Goal: Information Seeking & Learning: Find contact information

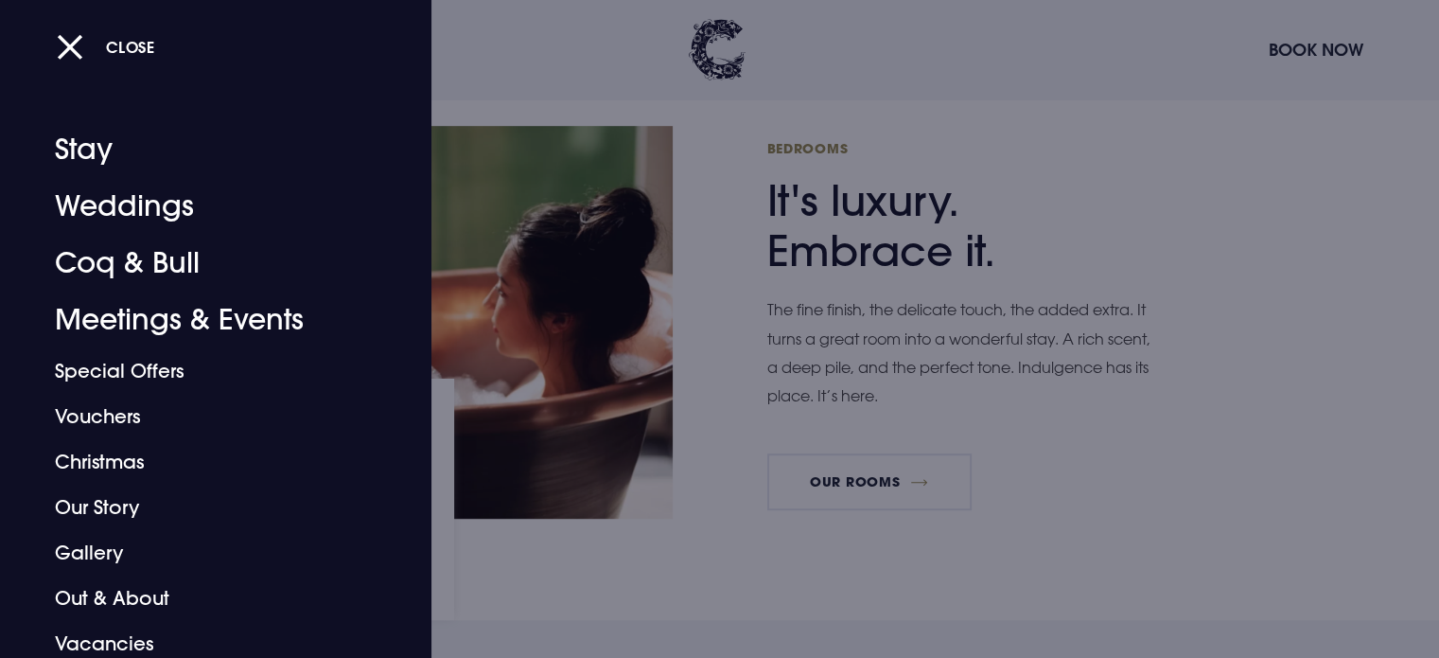
click at [70, 62] on button "Close" at bounding box center [106, 46] width 98 height 39
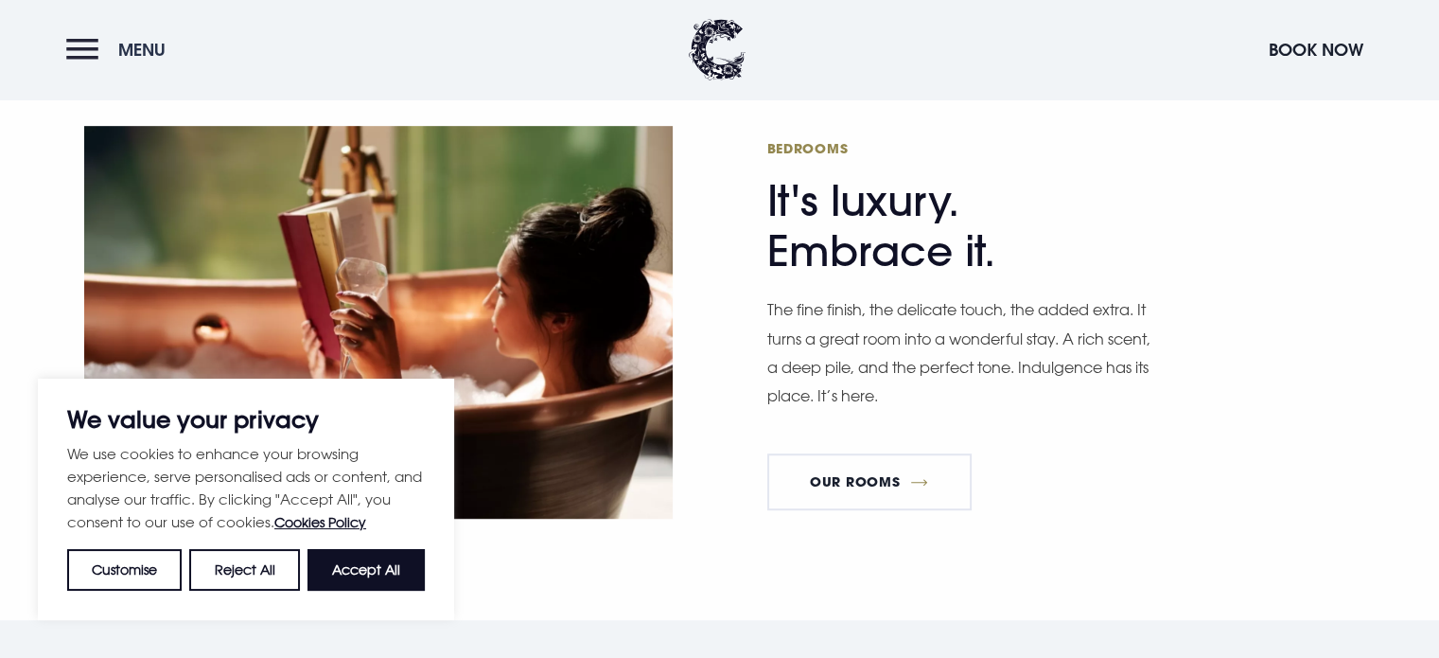
click at [76, 53] on button "Menu" at bounding box center [120, 49] width 109 height 41
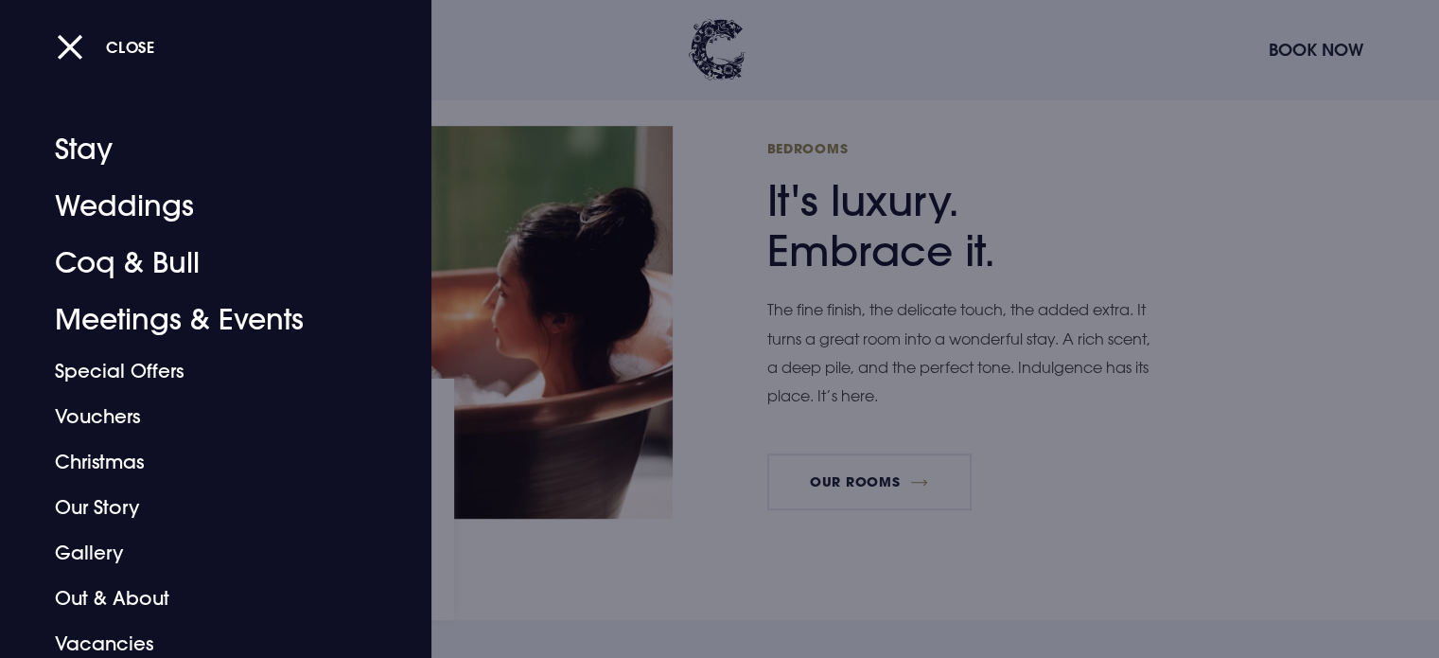
click at [76, 53] on button "Close" at bounding box center [106, 46] width 98 height 39
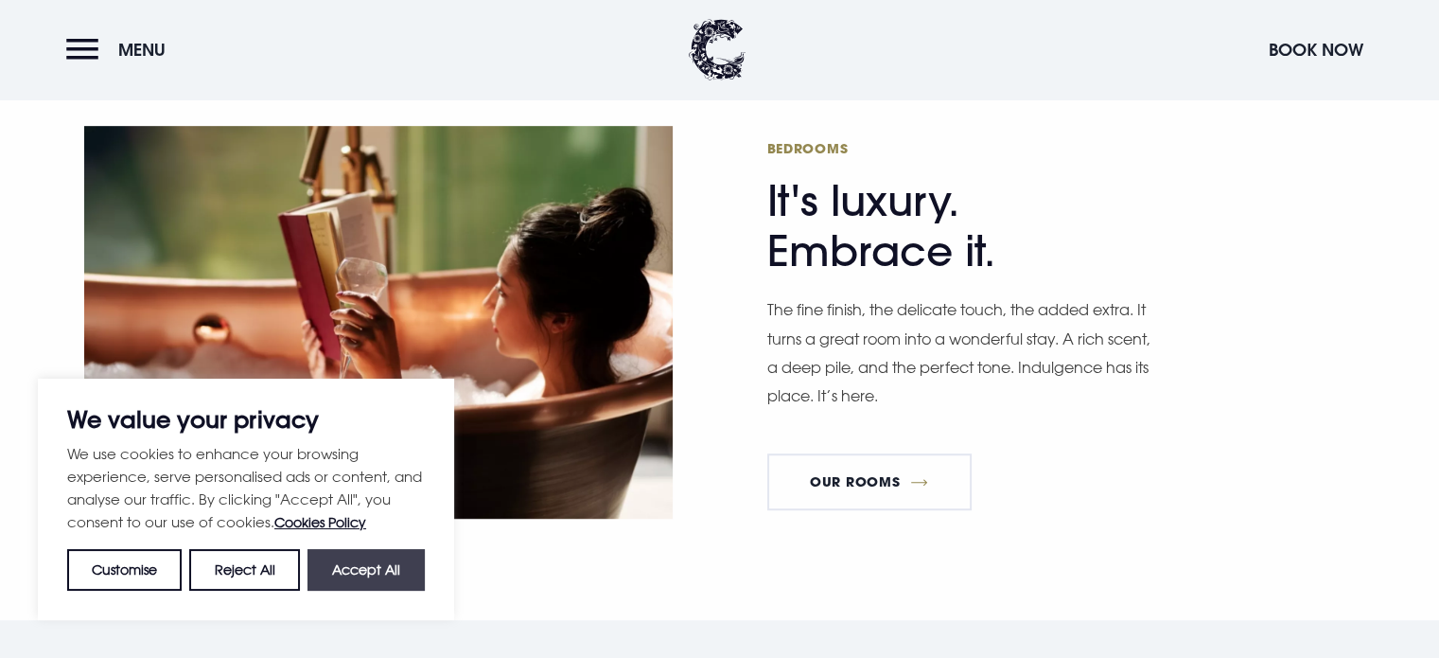
click at [387, 573] on button "Accept All" at bounding box center [366, 570] width 117 height 42
checkbox input "true"
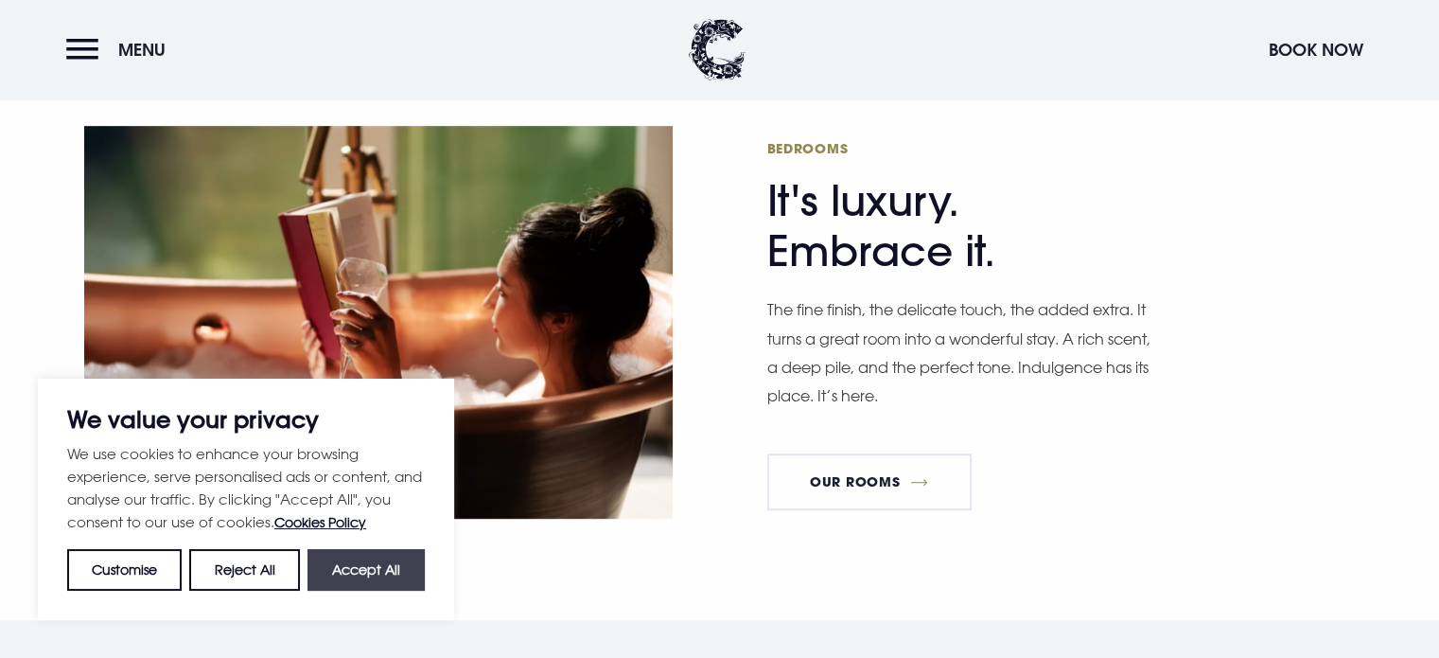
checkbox input "true"
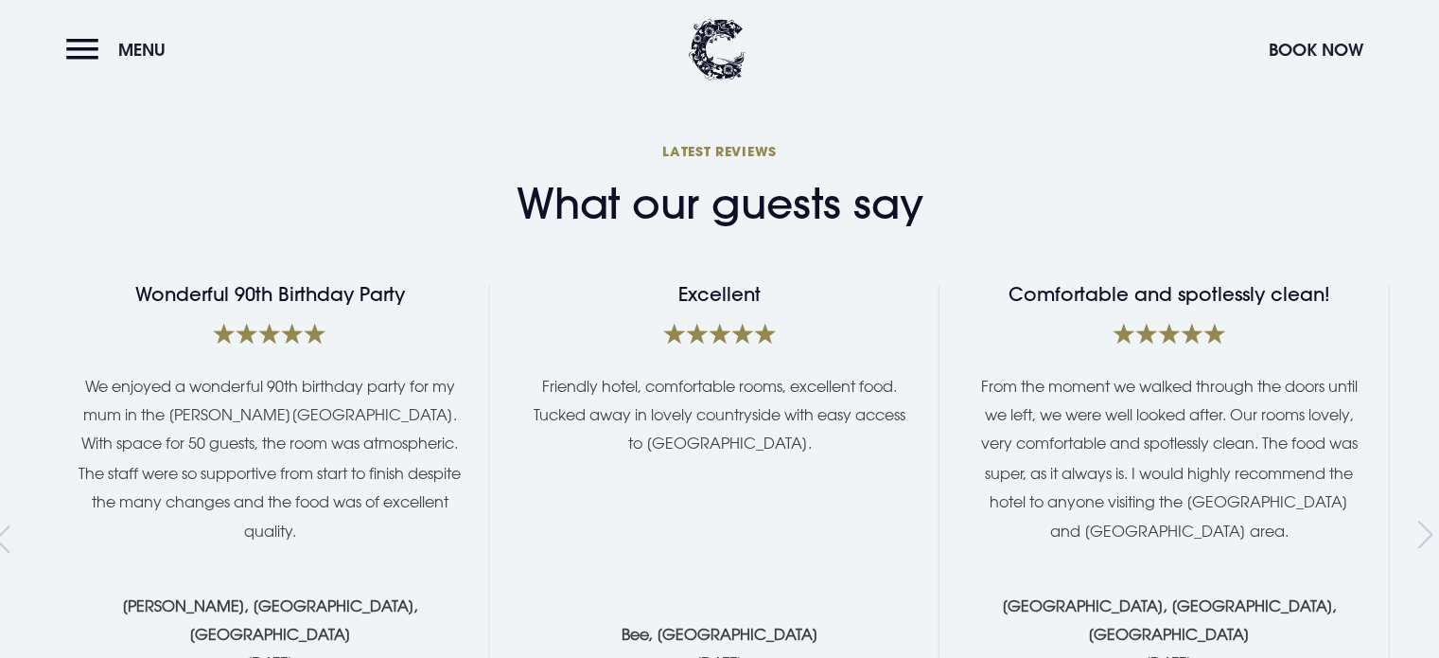
scroll to position [3121, 0]
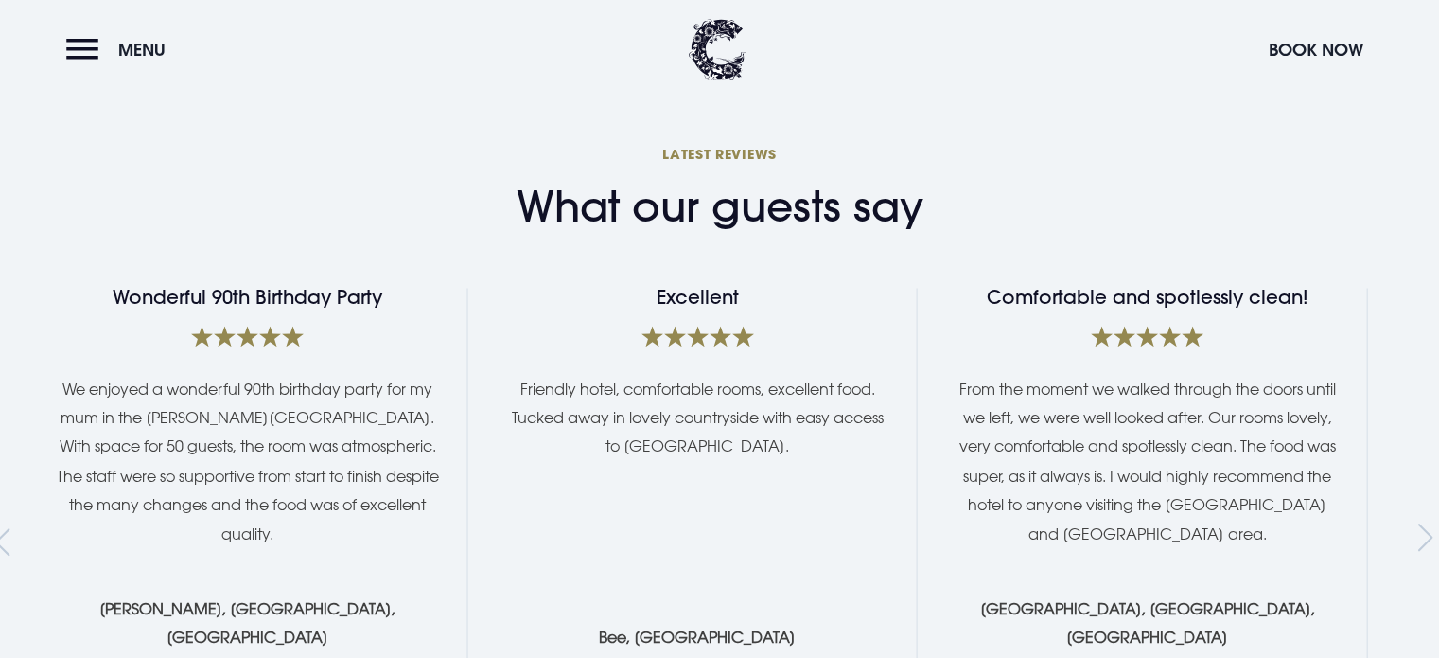
click at [506, 419] on div "Friendly hotel, comfortable rooms, excellent food. Tucked away in lovely countr…" at bounding box center [697, 432] width 383 height 114
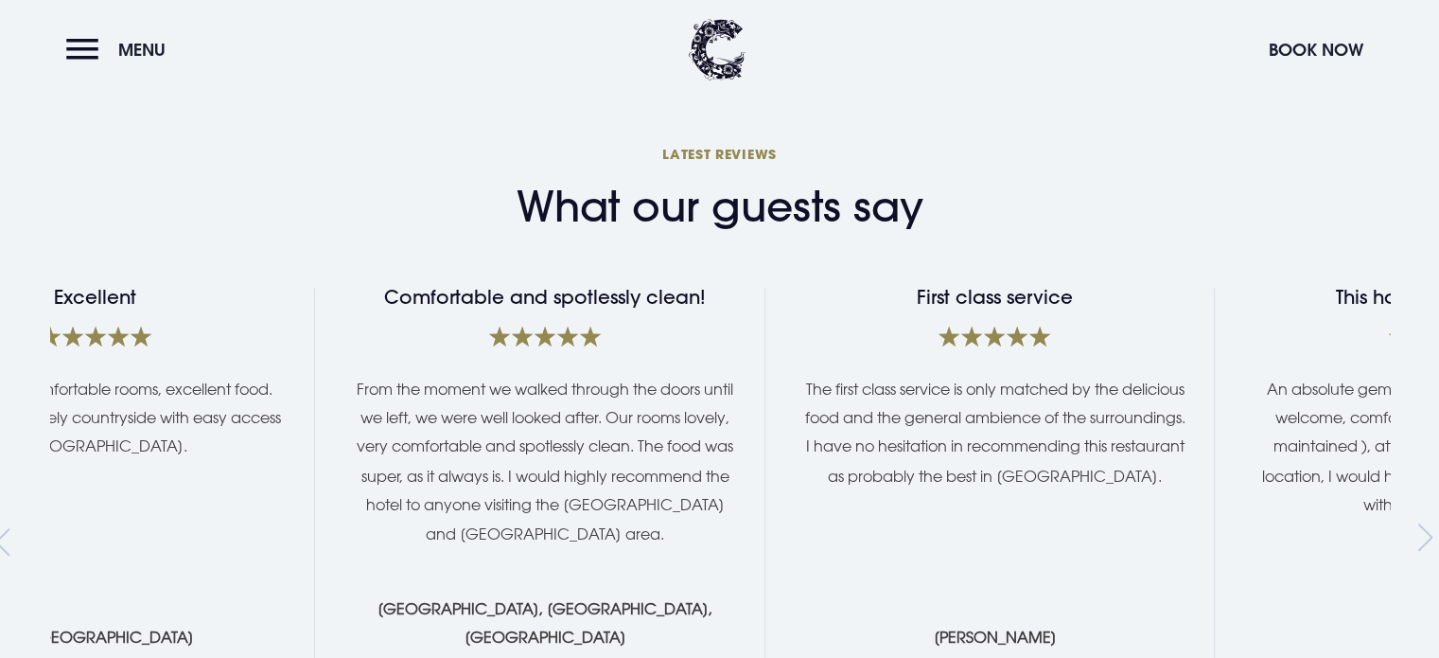
click at [803, 380] on p "The first class service is only matched by the delicious food and the general a…" at bounding box center [994, 432] width 383 height 115
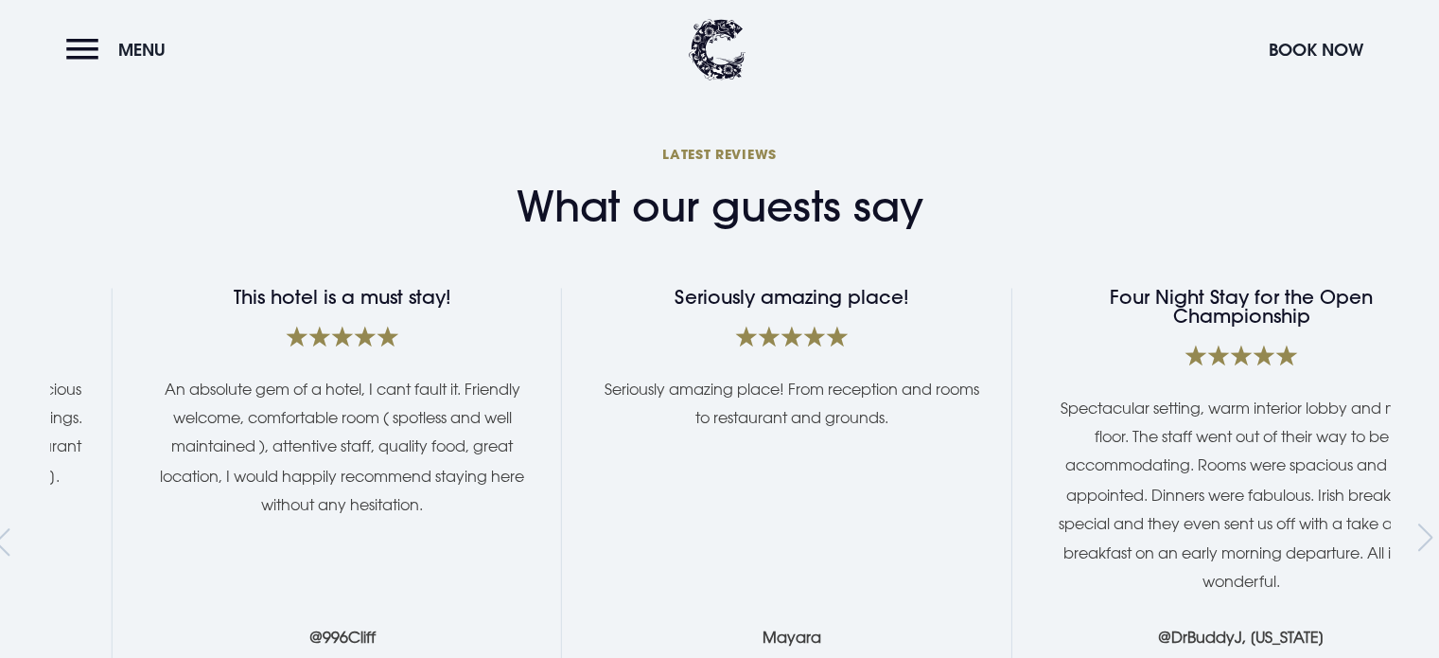
click at [600, 380] on p "Seriously amazing place! From reception and rooms to restaurant and grounds." at bounding box center [791, 404] width 383 height 58
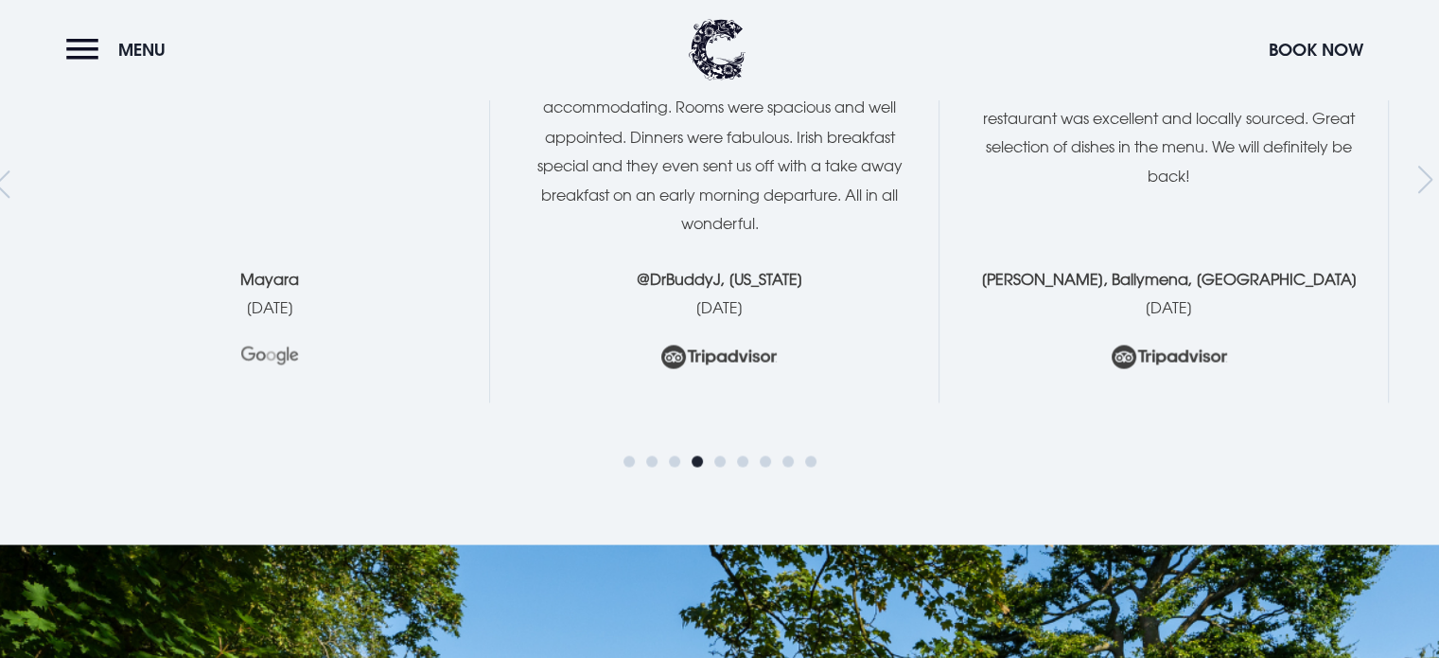
scroll to position [3594, 0]
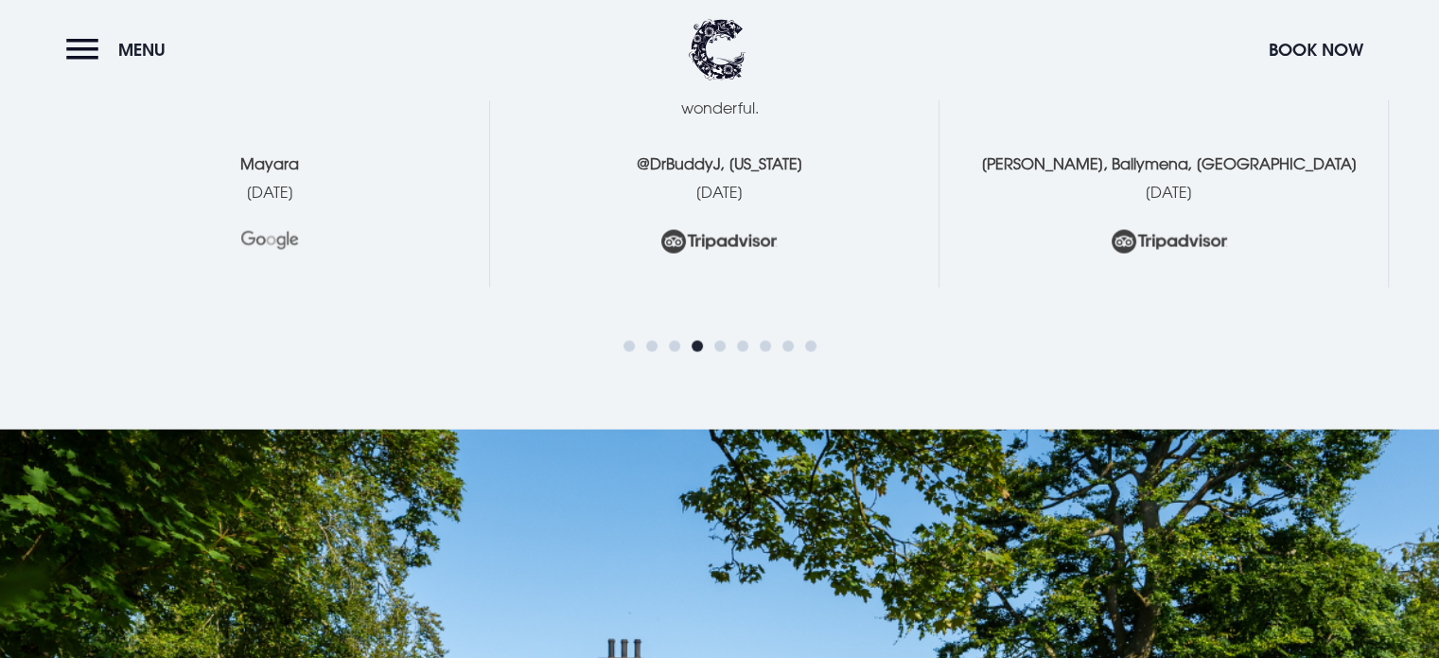
click at [715, 340] on span "Go to slide 5" at bounding box center [719, 345] width 11 height 11
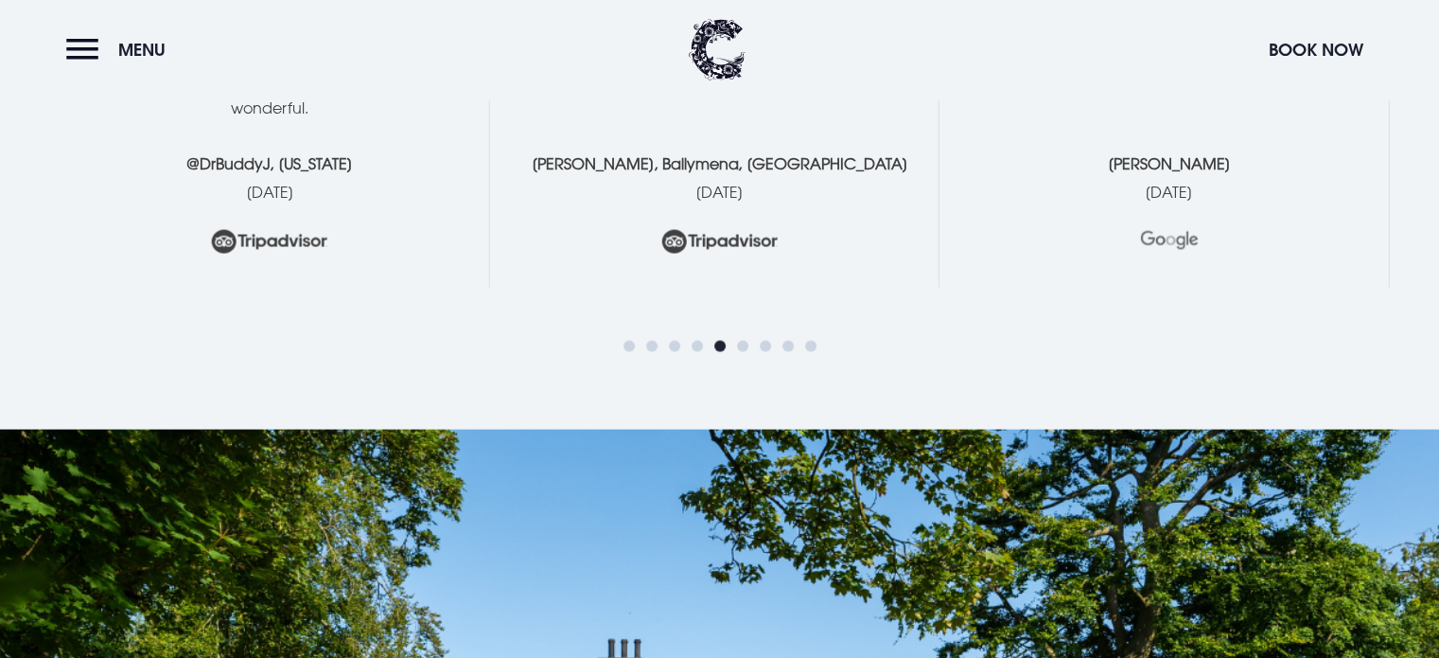
click at [732, 334] on div at bounding box center [720, 345] width 193 height 23
click at [740, 340] on span "Go to slide 6" at bounding box center [742, 345] width 11 height 11
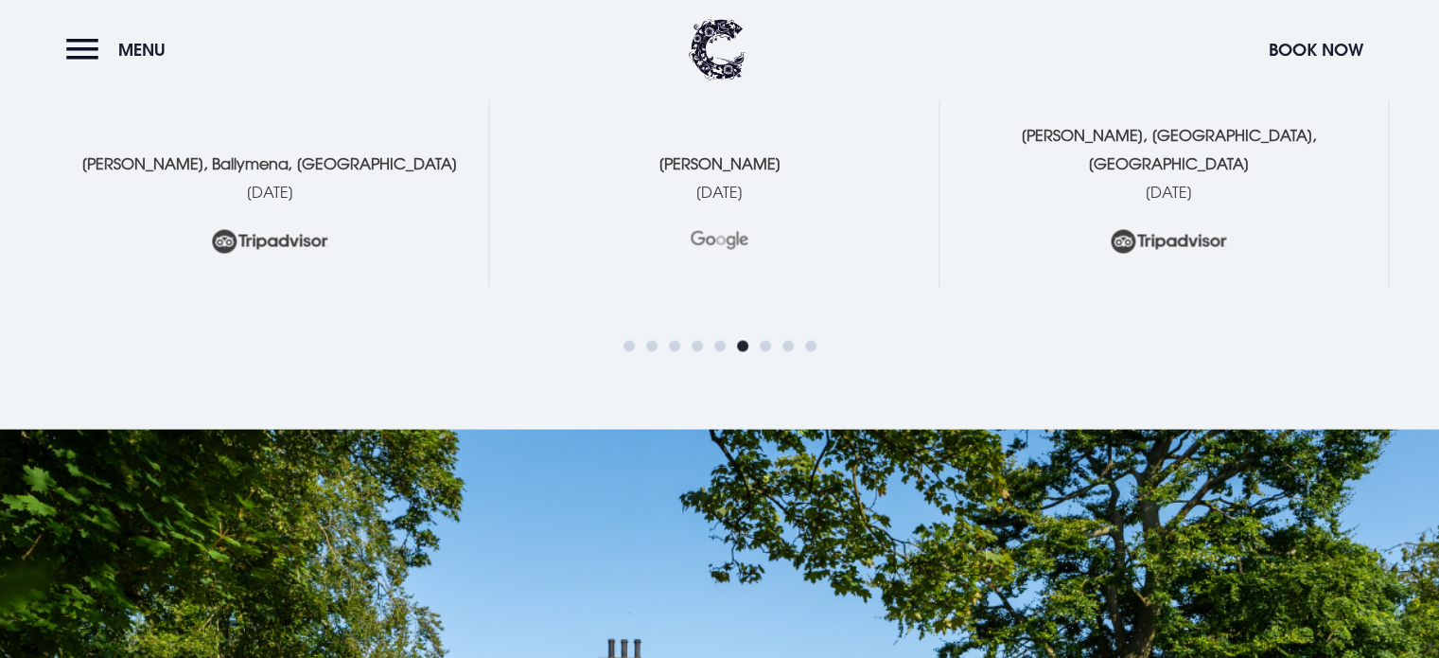
click at [766, 340] on span "Go to slide 7" at bounding box center [765, 345] width 11 height 11
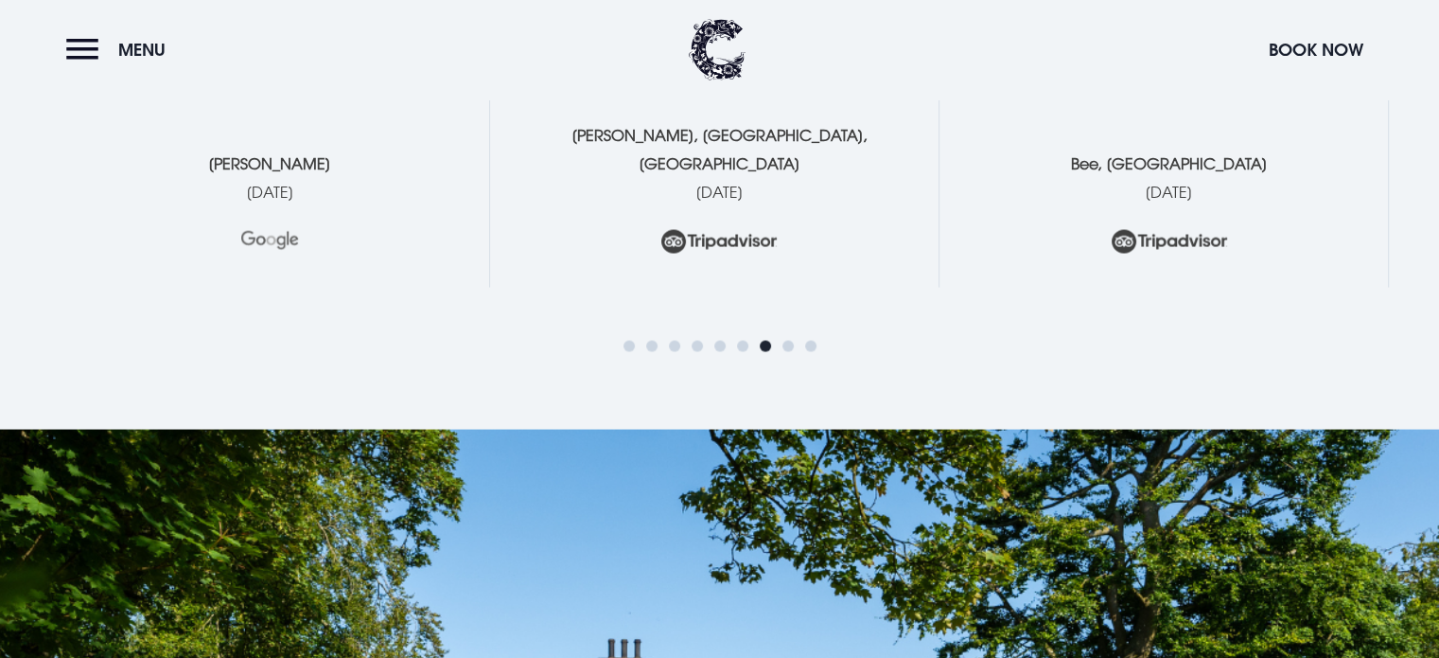
click at [784, 340] on span "Go to slide 8" at bounding box center [788, 345] width 11 height 11
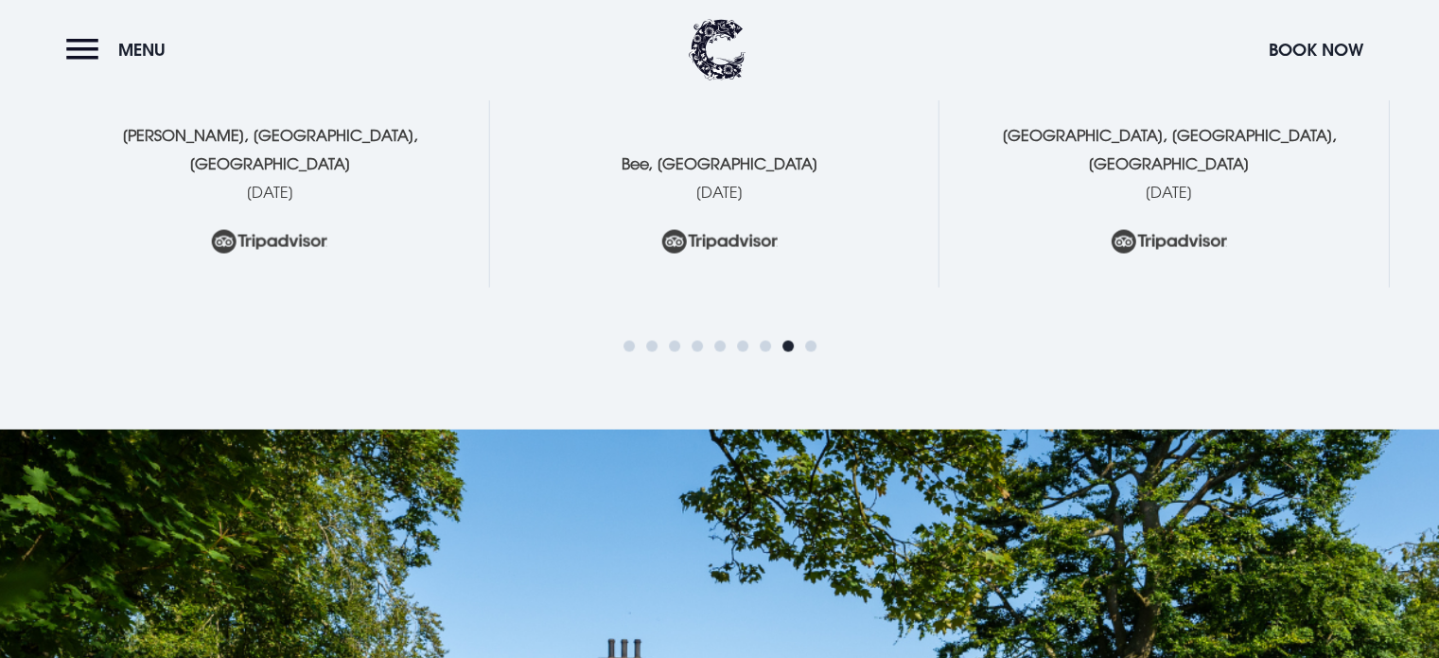
click at [805, 340] on span "Go to slide 9" at bounding box center [810, 345] width 11 height 11
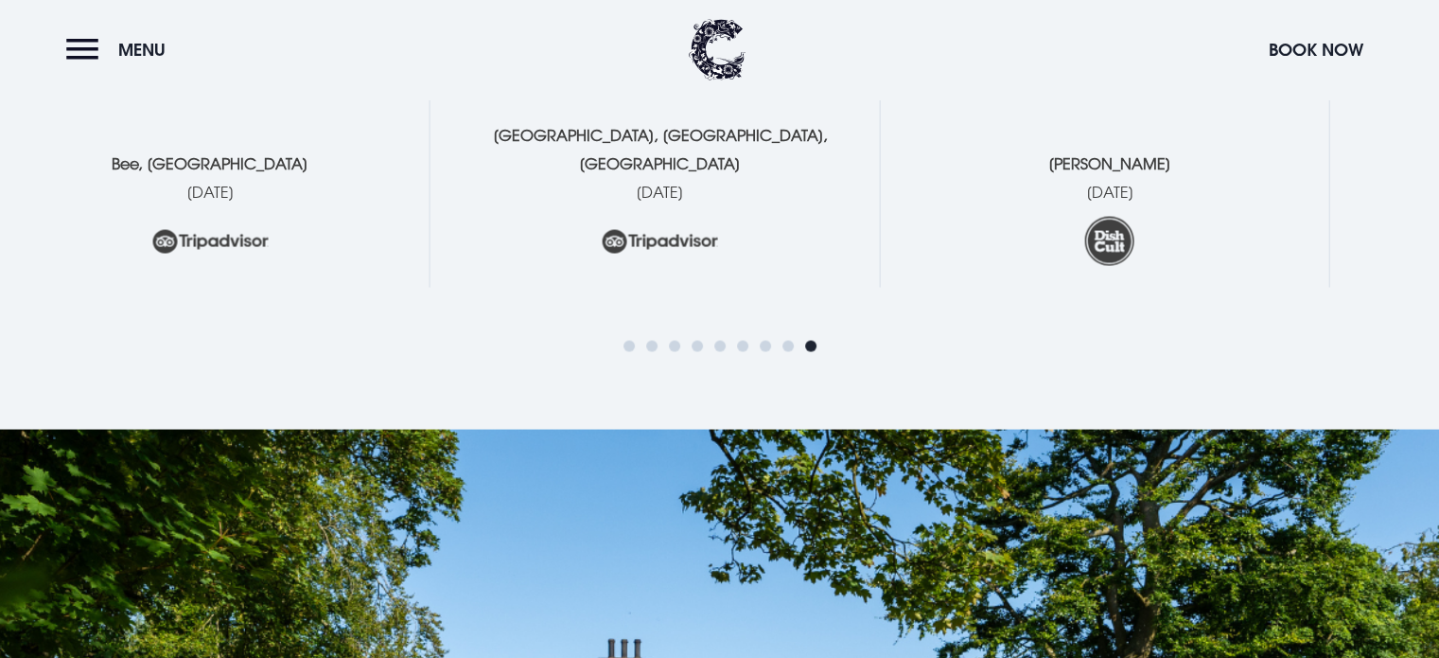
click at [918, 177] on p "[DATE]" at bounding box center [1109, 191] width 383 height 28
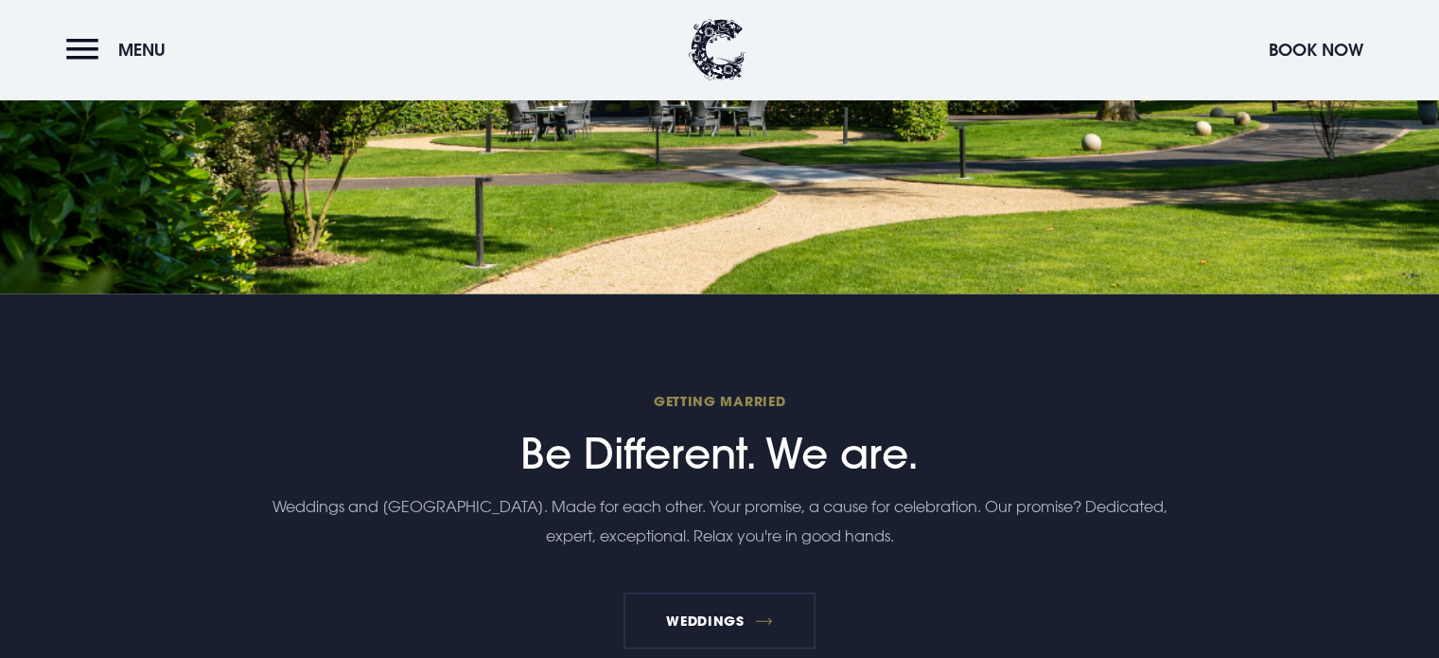
scroll to position [4446, 0]
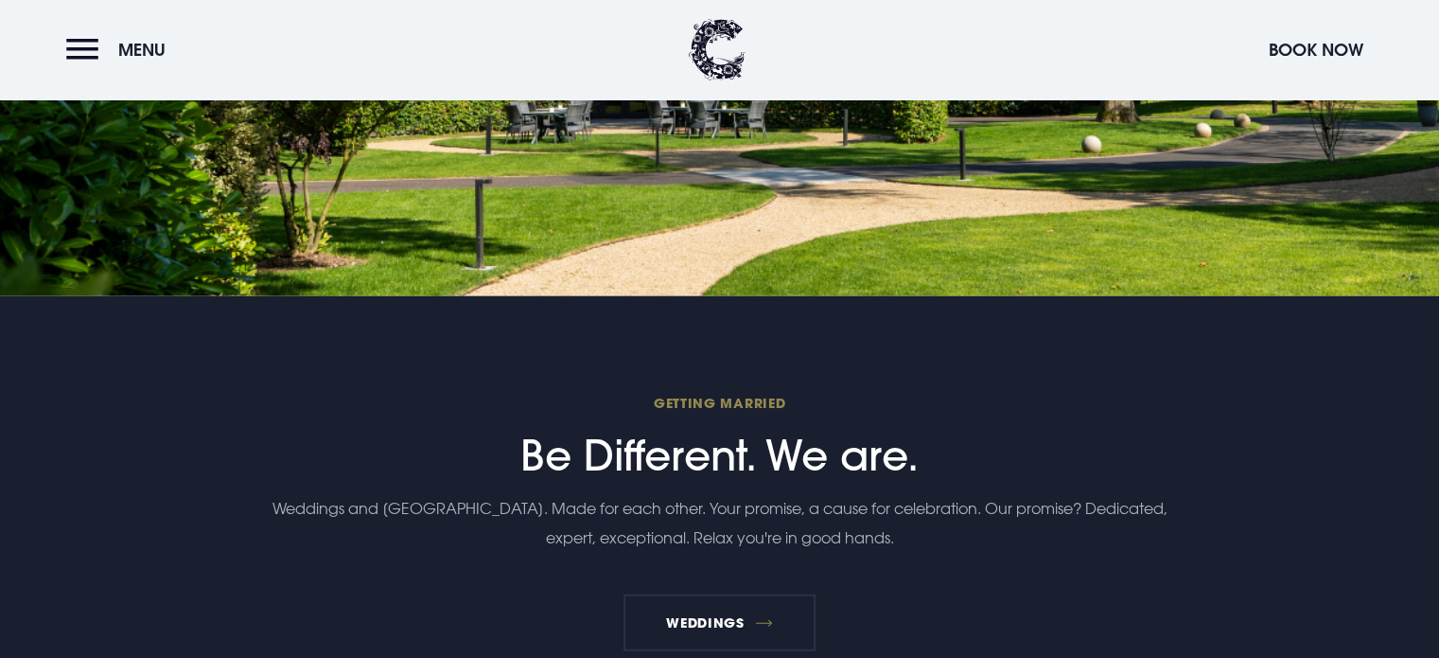
click at [678, 438] on div "Getting Married Be Different. We are. Weddings and [GEOGRAPHIC_DATA]. Made for …" at bounding box center [719, 521] width 1094 height 260
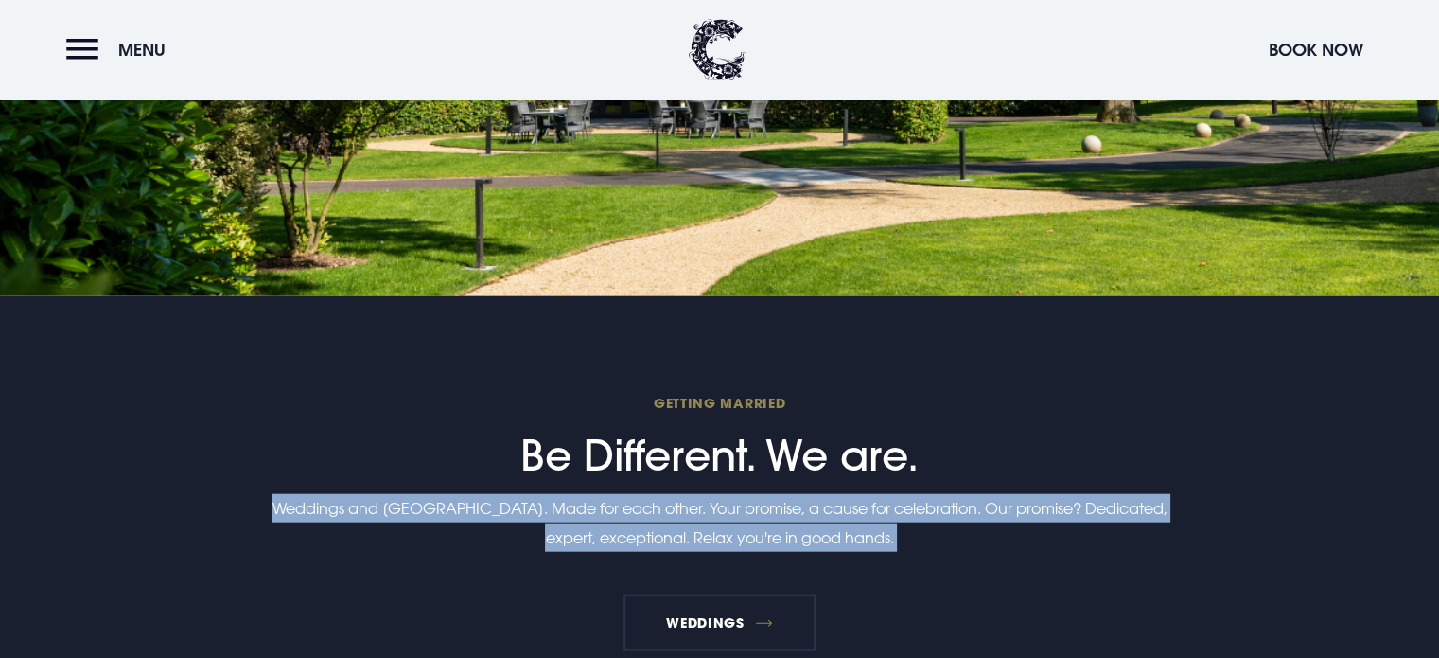
click at [678, 438] on div "Getting Married Be Different. We are. Weddings and [GEOGRAPHIC_DATA]. Made for …" at bounding box center [719, 521] width 1094 height 260
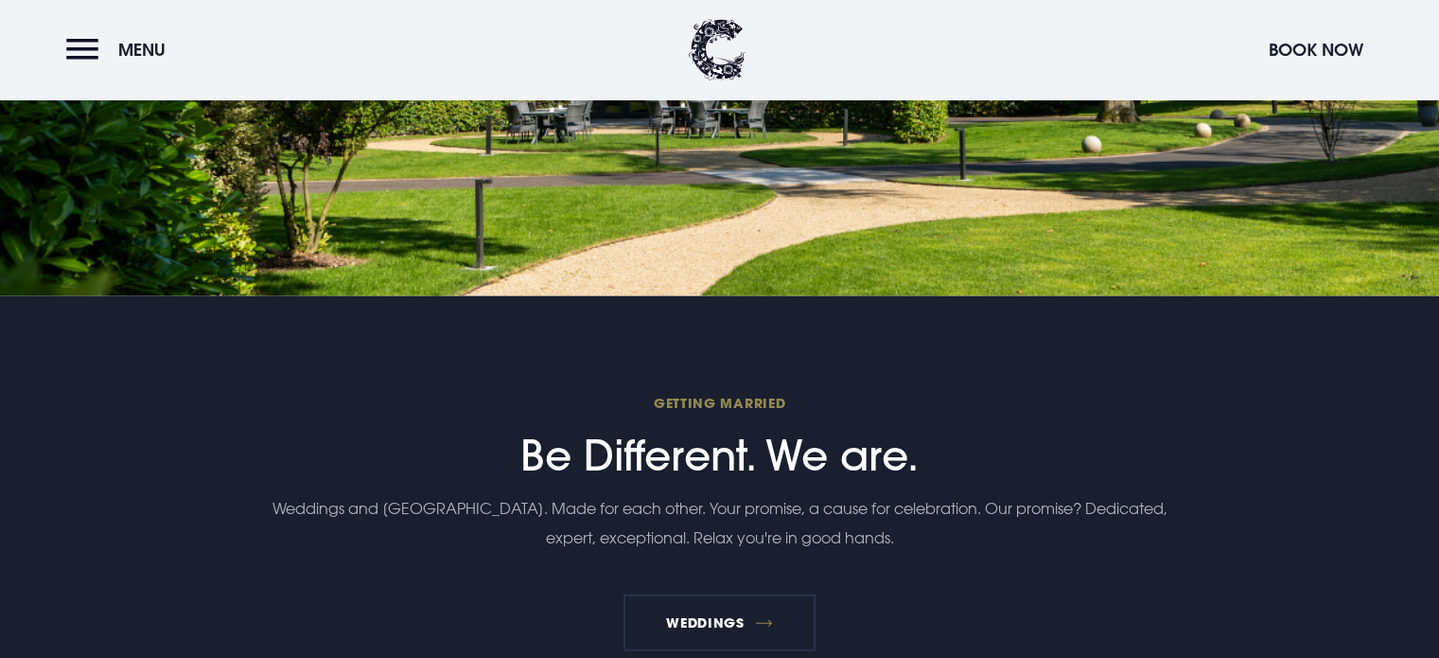
click at [710, 394] on span "Getting Married" at bounding box center [719, 403] width 901 height 18
click at [681, 404] on h2 "Getting Married Be Different. We are." at bounding box center [719, 437] width 901 height 86
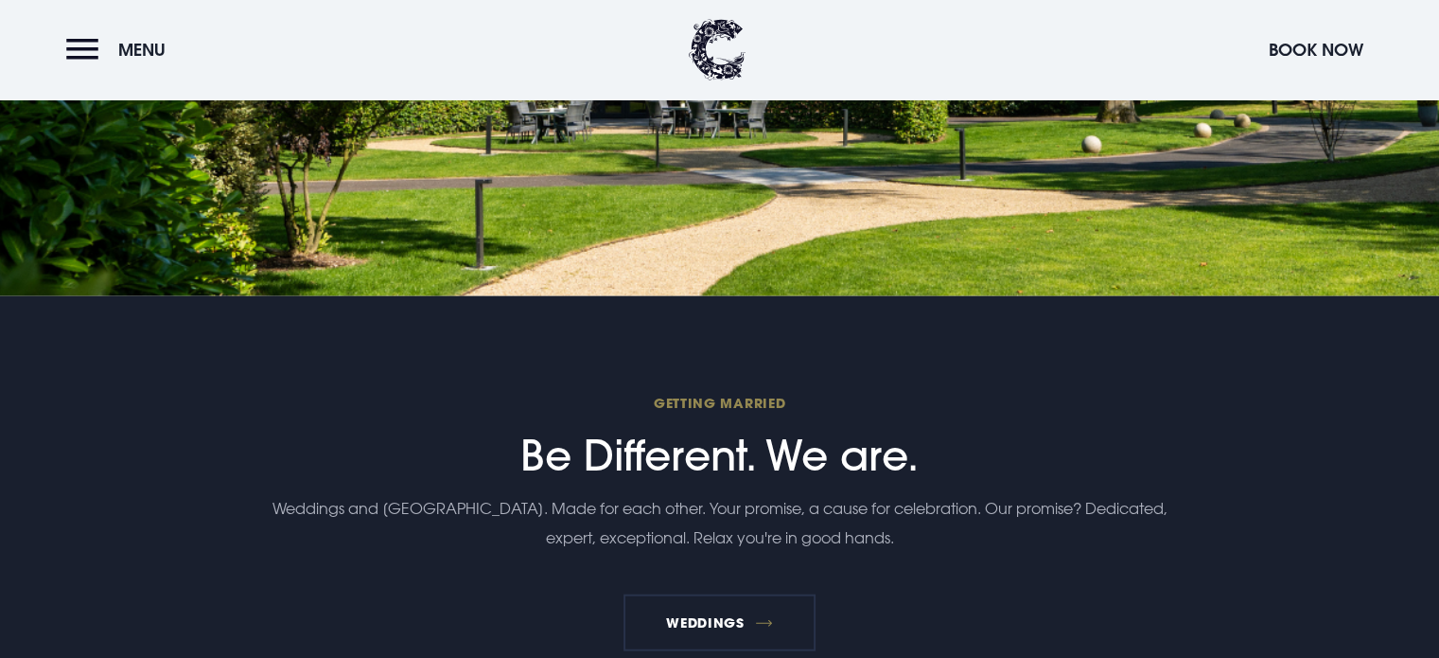
click at [681, 404] on h2 "Getting Married Be Different. We are." at bounding box center [719, 437] width 901 height 86
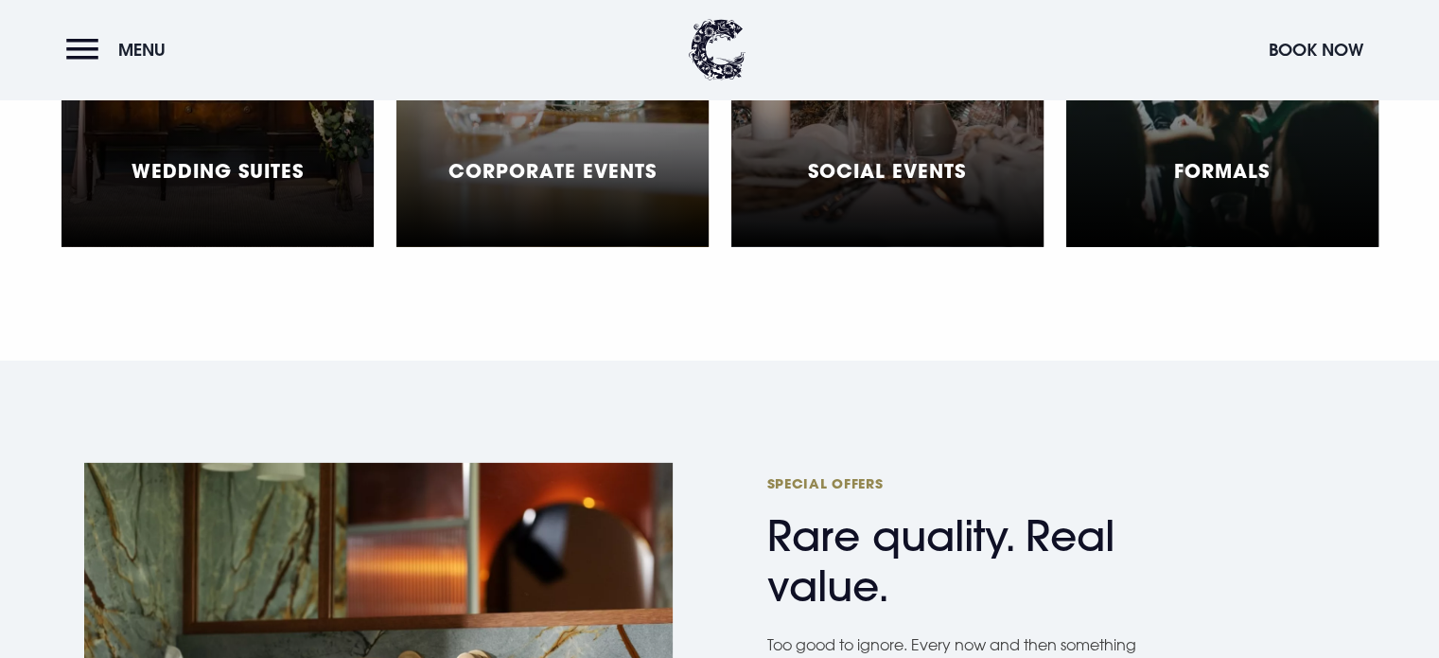
scroll to position [5960, 0]
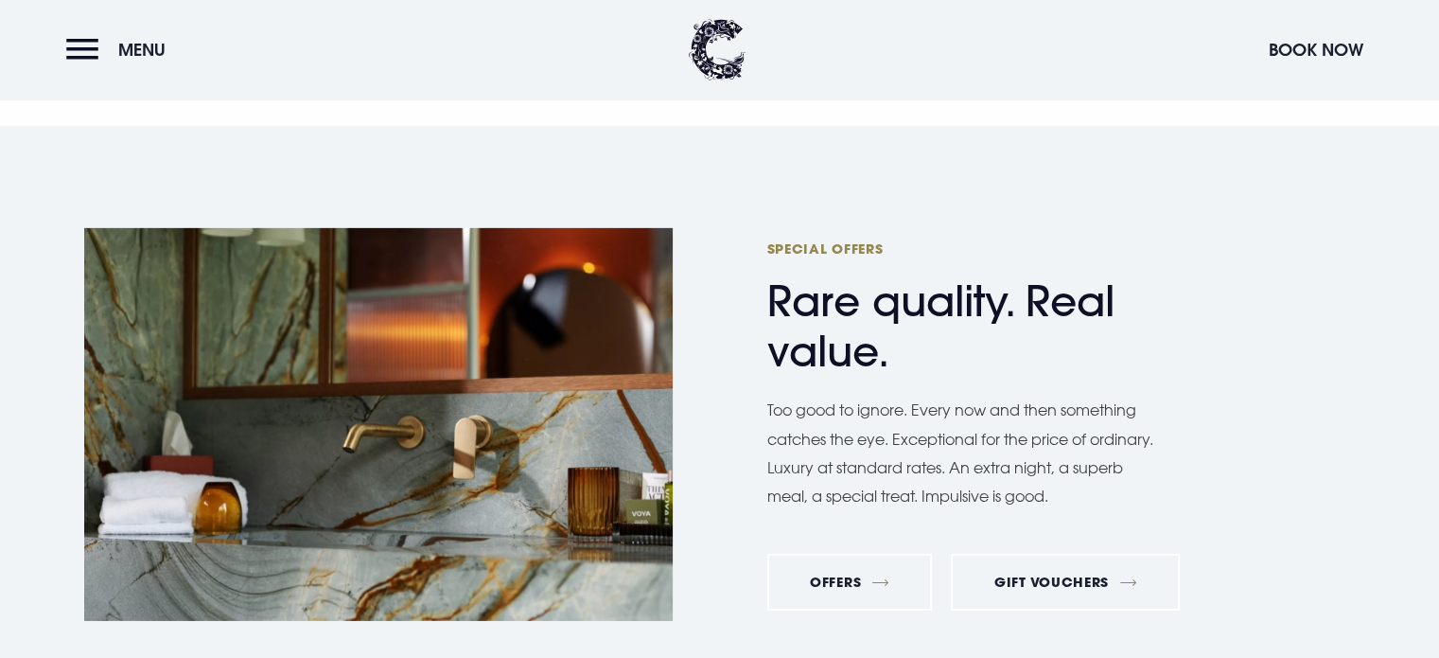
click at [849, 250] on h2 "Special Offers Rare quality. Real value." at bounding box center [951, 307] width 369 height 137
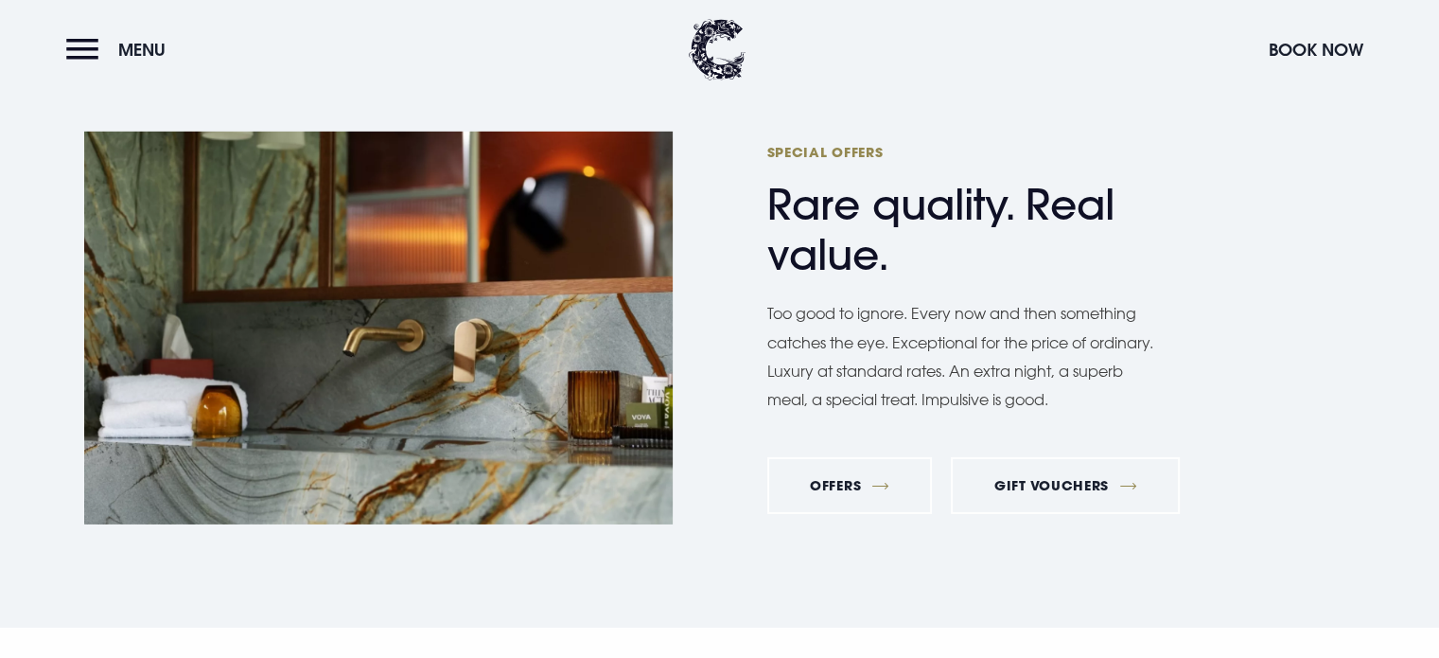
scroll to position [6244, 0]
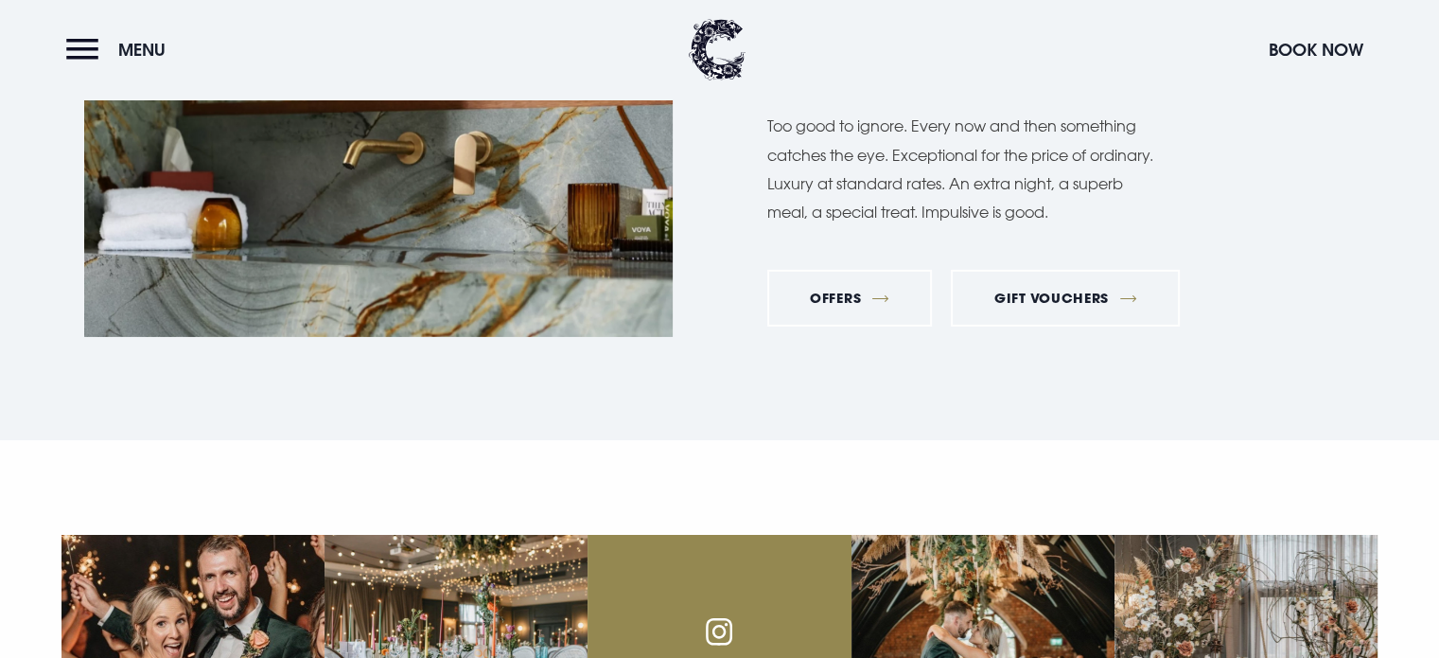
click at [753, 175] on div "Special Offers Rare quality. Real value. Too good to ignore. Every now and then…" at bounding box center [720, 141] width 1317 height 409
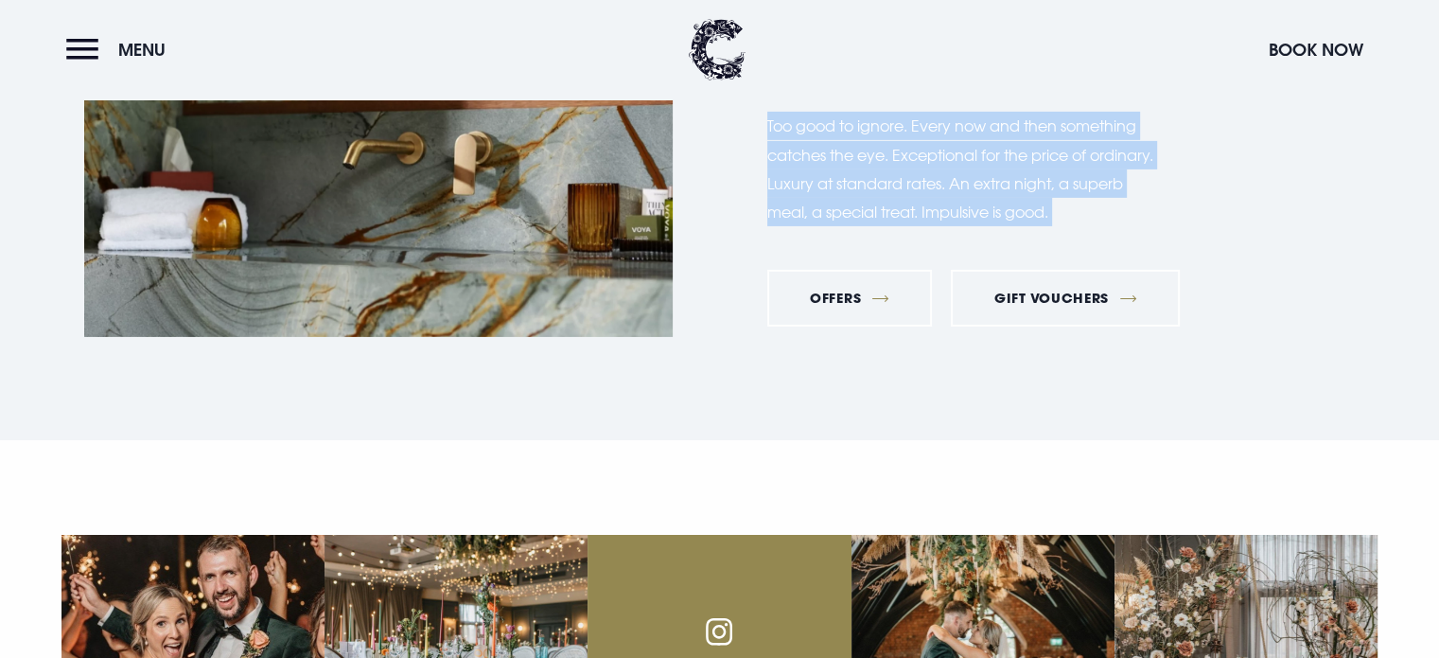
click at [753, 175] on div "Special Offers Rare quality. Real value. Too good to ignore. Every now and then…" at bounding box center [720, 141] width 1317 height 409
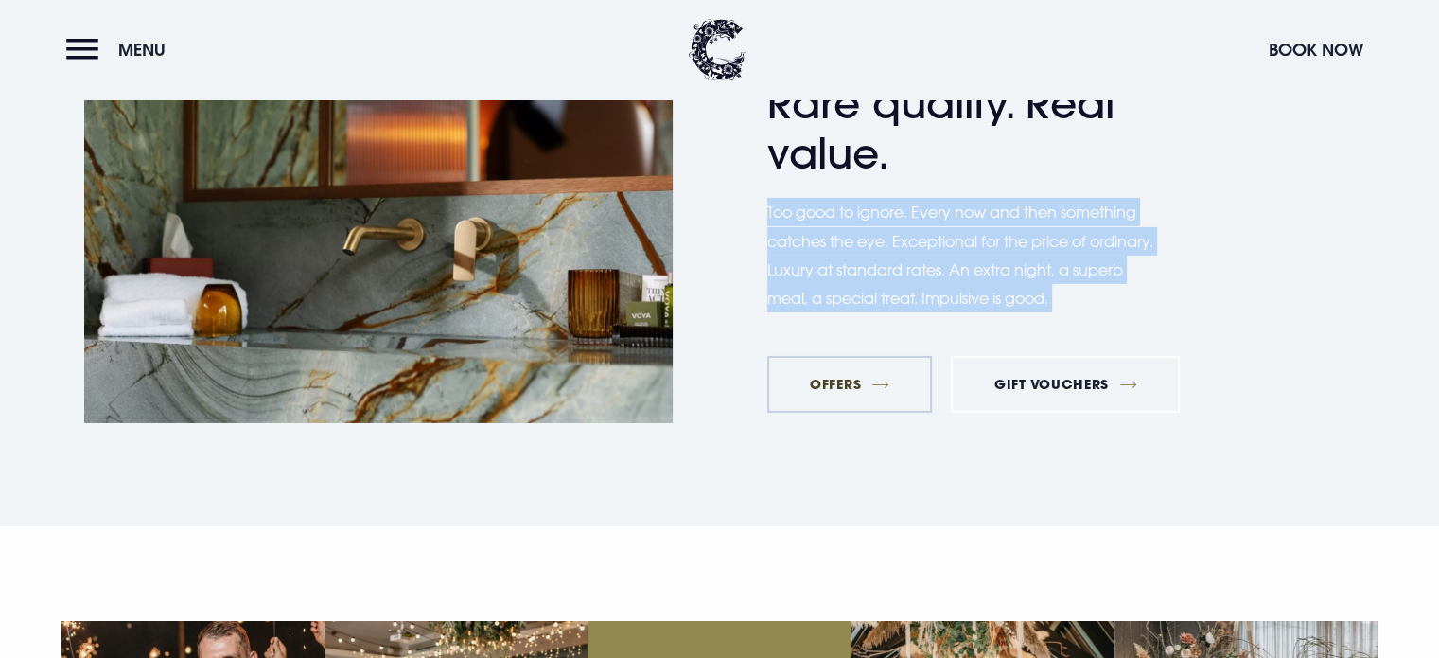
scroll to position [5960, 0]
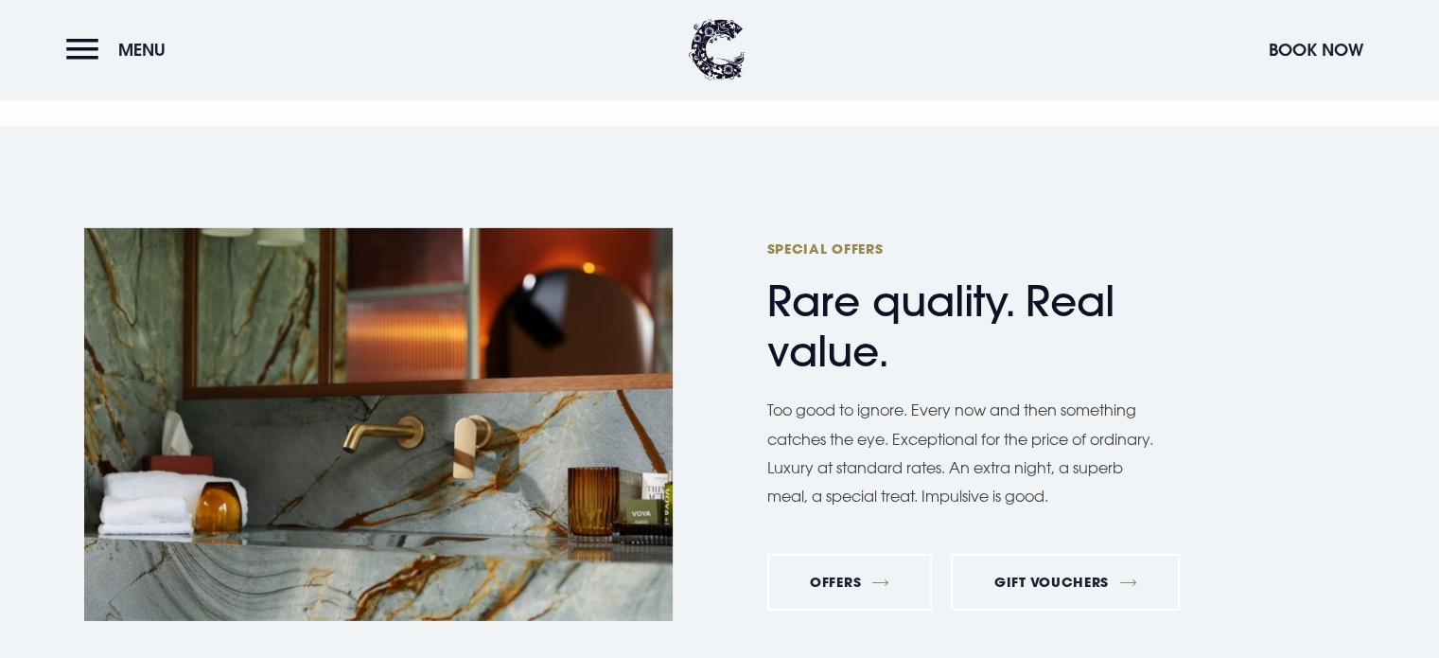
click at [844, 250] on h2 "Special Offers Rare quality. Real value." at bounding box center [951, 307] width 369 height 137
click at [828, 239] on span "Special Offers" at bounding box center [951, 248] width 369 height 18
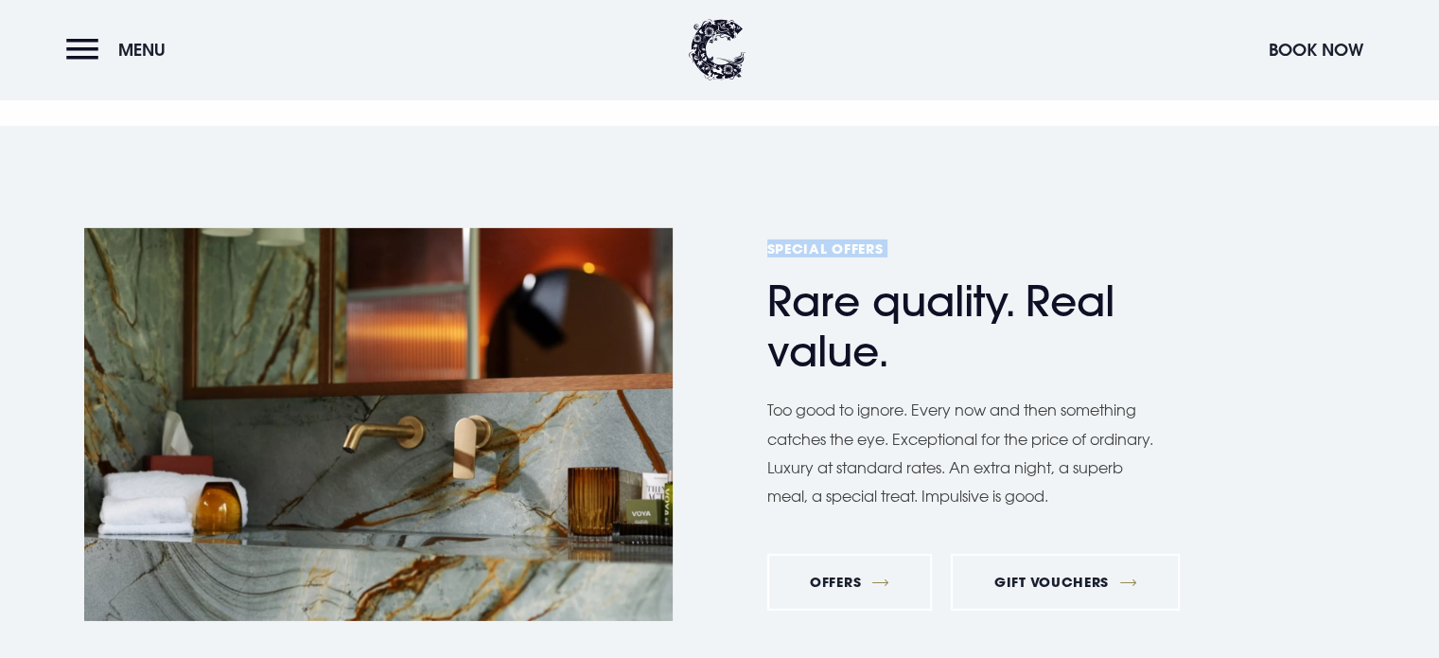
click at [828, 239] on span "Special Offers" at bounding box center [951, 248] width 369 height 18
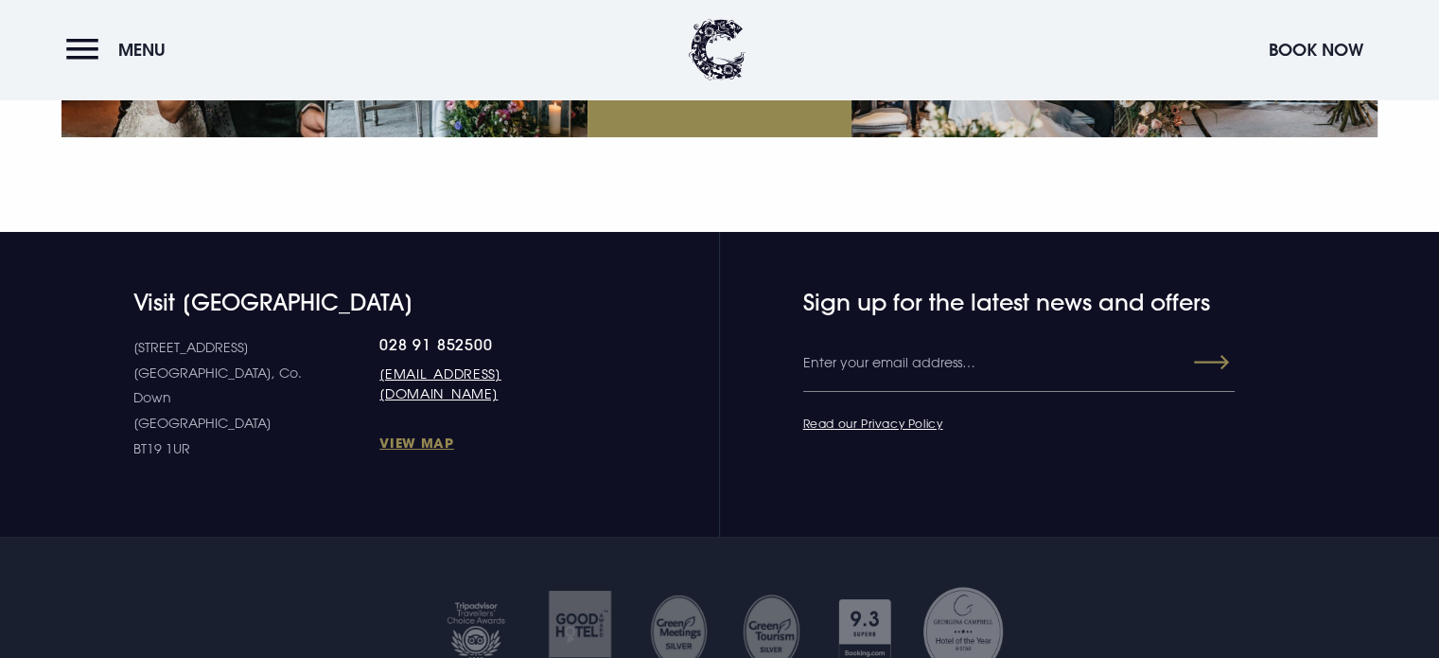
scroll to position [6904, 0]
click at [881, 335] on input "Email" at bounding box center [1019, 363] width 432 height 57
click at [910, 289] on h4 "Sign up for the latest news and offers" at bounding box center [980, 302] width 354 height 27
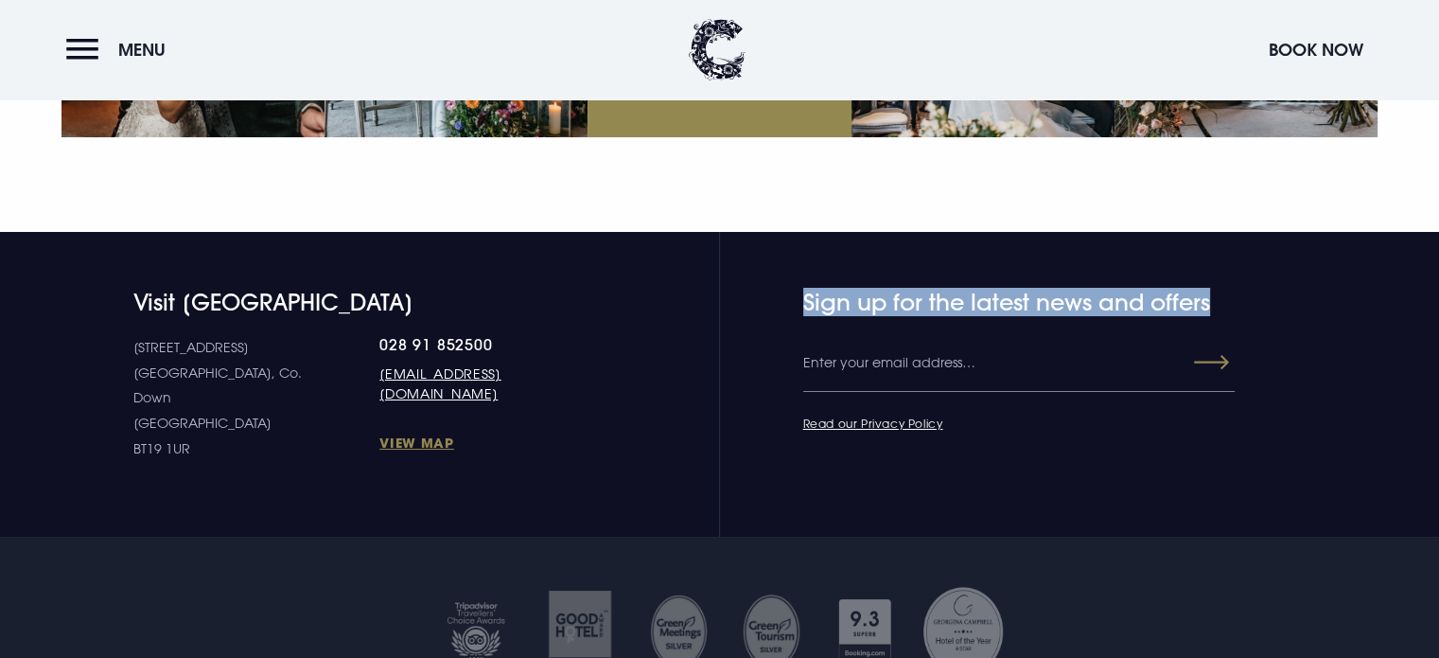
click at [910, 289] on h4 "Sign up for the latest news and offers" at bounding box center [980, 302] width 354 height 27
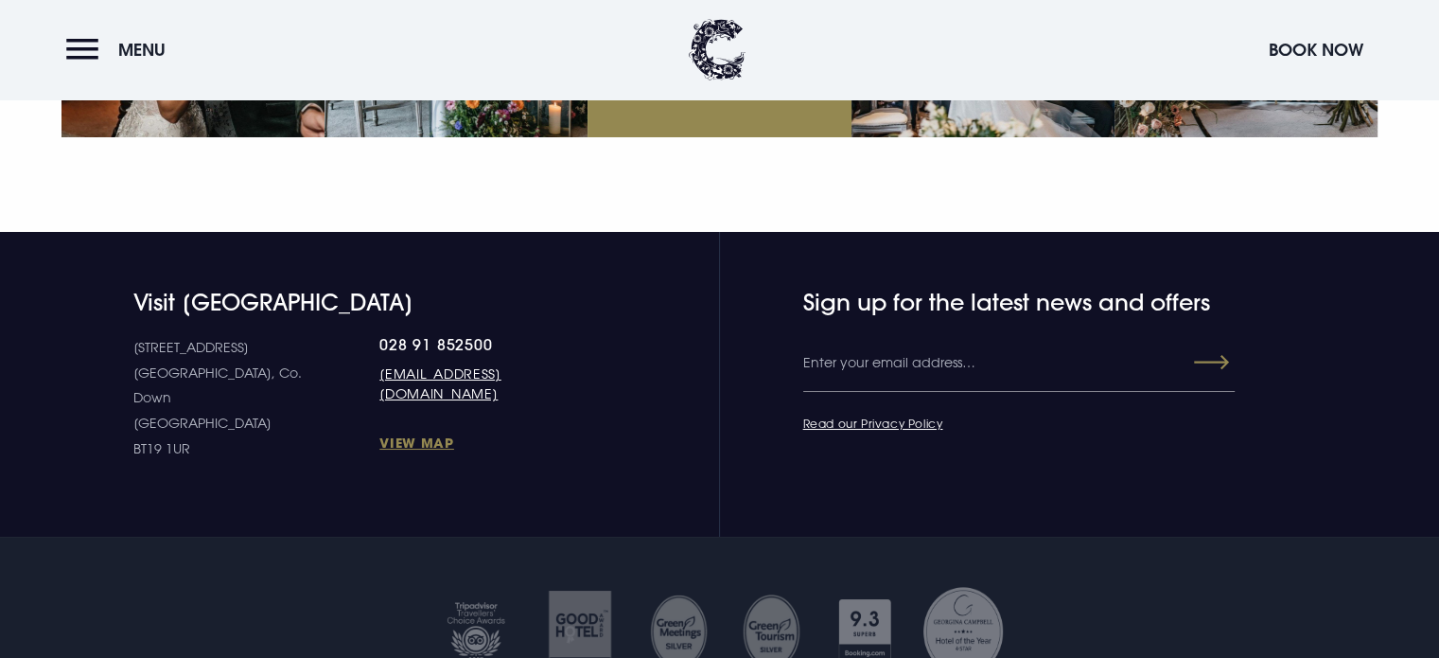
click at [237, 289] on h4 "Visit [GEOGRAPHIC_DATA]" at bounding box center [365, 302] width 464 height 27
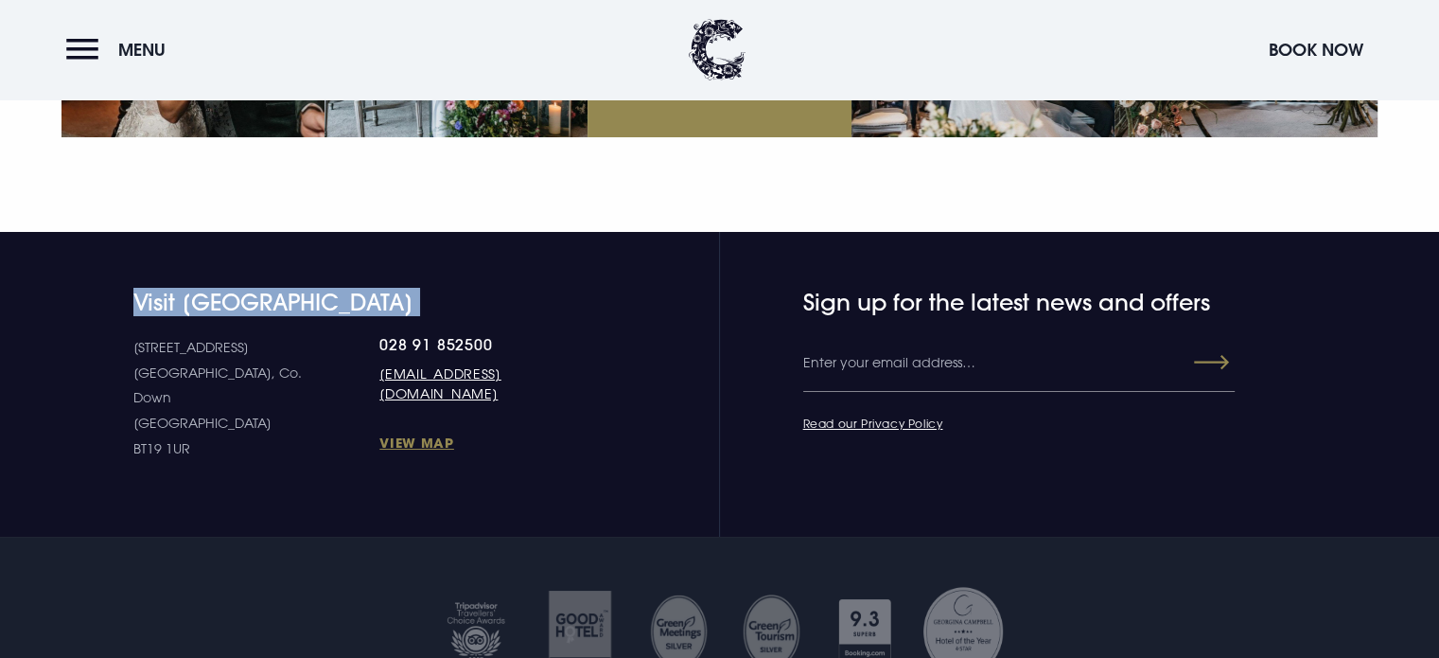
click at [237, 289] on h4 "Visit [GEOGRAPHIC_DATA]" at bounding box center [365, 302] width 464 height 27
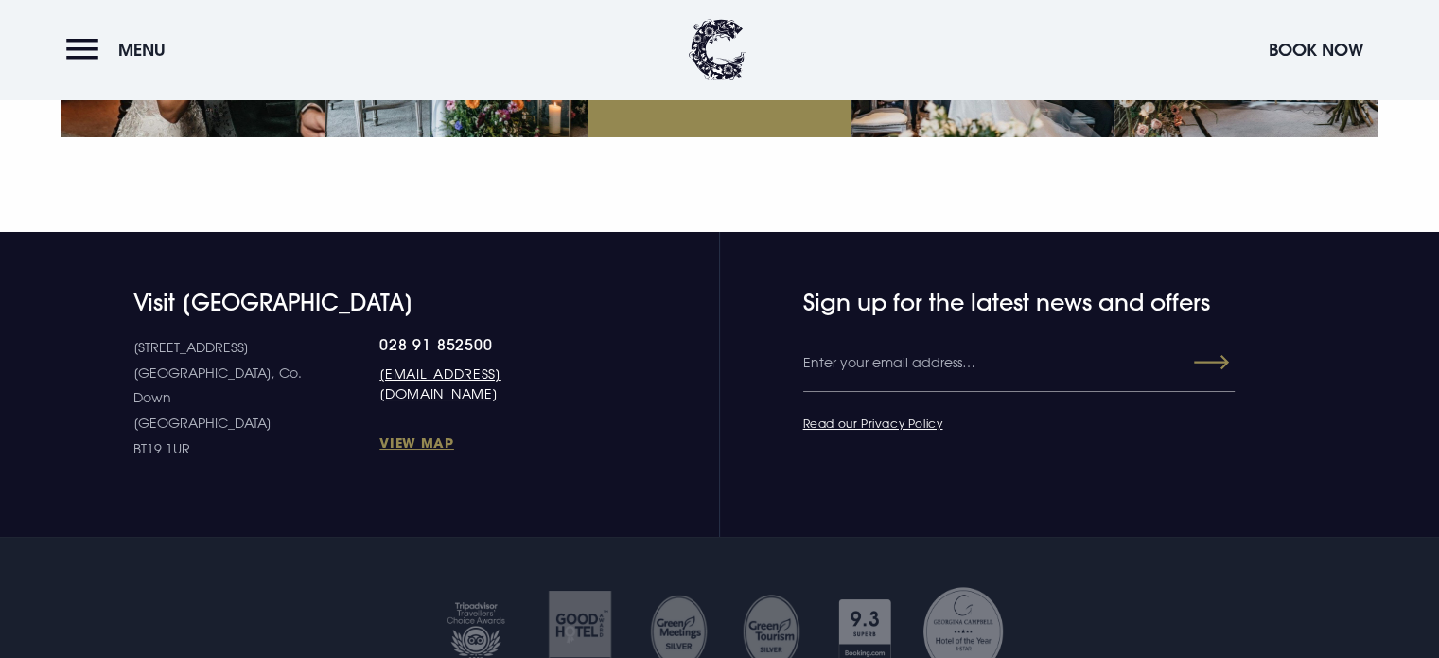
click at [189, 335] on p "[STREET_ADDRESS] [STREET_ADDRESS]" at bounding box center [256, 398] width 247 height 126
click at [210, 374] on p "[STREET_ADDRESS] [STREET_ADDRESS]" at bounding box center [256, 398] width 247 height 126
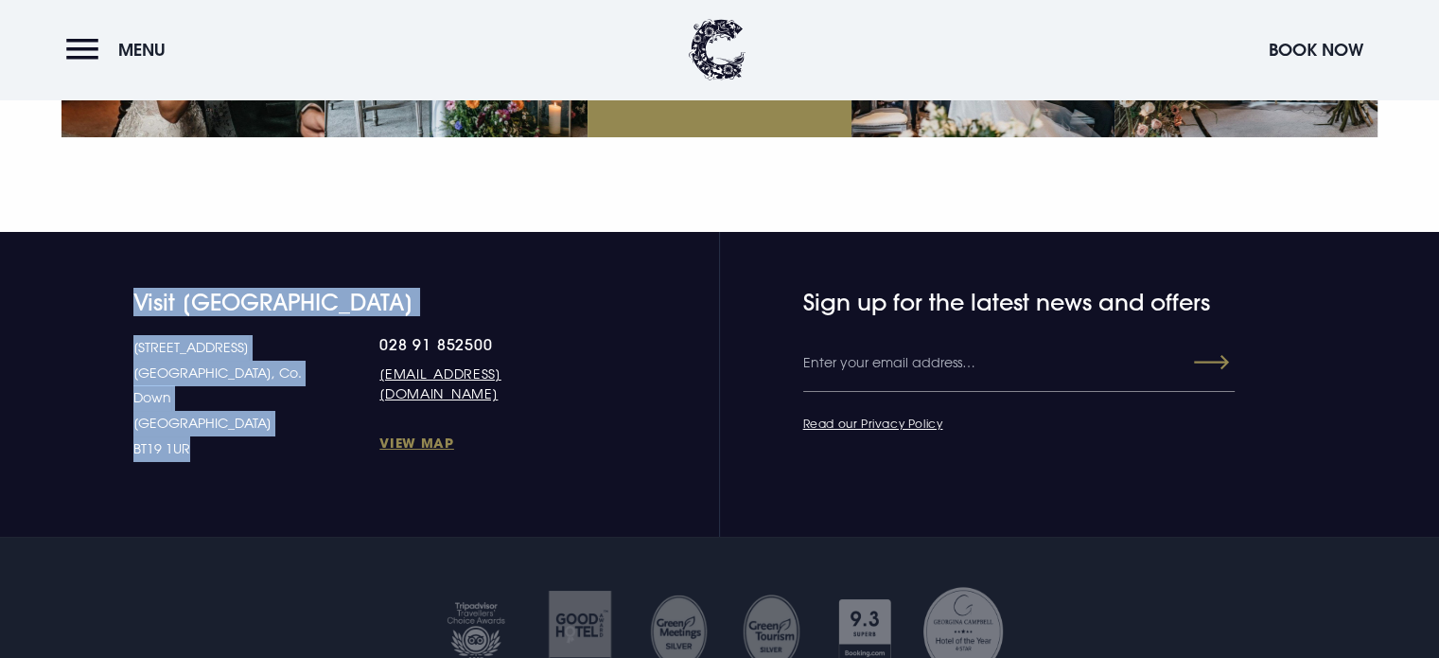
drag, startPoint x: 194, startPoint y: 380, endPoint x: 122, endPoint y: 251, distance: 148.3
click at [122, 289] on div "Visit [GEOGRAPHIC_DATA] [STREET_ADDRESS] Down [GEOGRAPHIC_DATA] BT19 1UR 028 91…" at bounding box center [330, 375] width 536 height 173
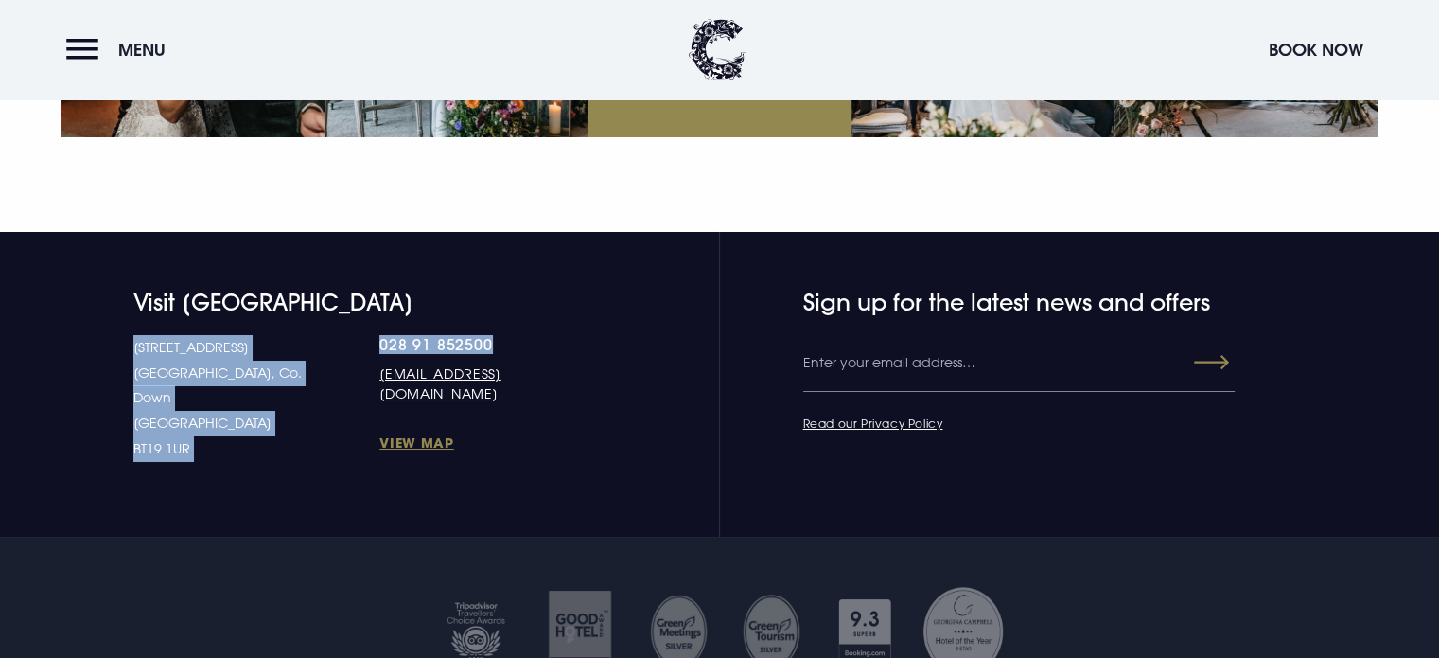
drag, startPoint x: 303, startPoint y: 298, endPoint x: 450, endPoint y: 280, distance: 148.7
click at [450, 289] on div "Visit [GEOGRAPHIC_DATA] [STREET_ADDRESS] Down [GEOGRAPHIC_DATA] BT19 1UR 028 91…" at bounding box center [330, 375] width 536 height 173
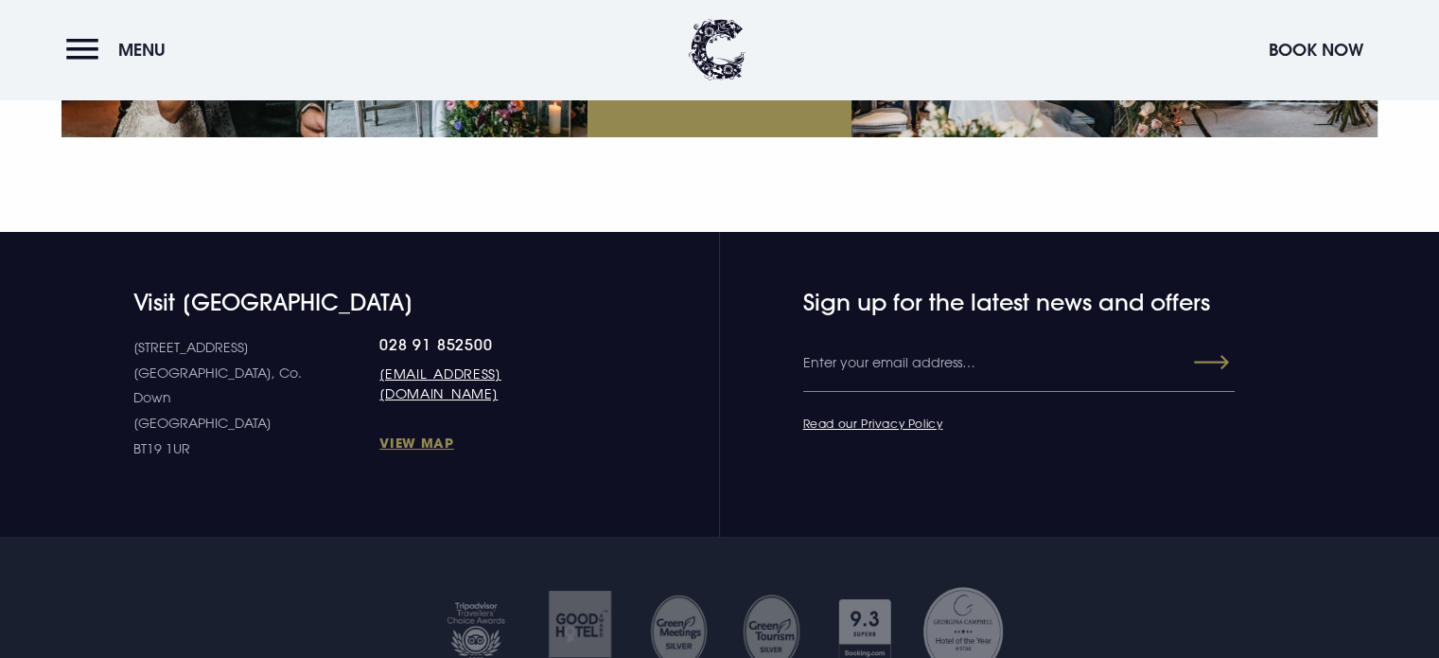
click at [437, 289] on h4 "Visit [GEOGRAPHIC_DATA]" at bounding box center [365, 302] width 464 height 27
click at [303, 289] on div "Visit [GEOGRAPHIC_DATA] [STREET_ADDRESS] Down [GEOGRAPHIC_DATA] BT19 1UR 028 91…" at bounding box center [330, 375] width 536 height 173
click at [283, 289] on h4 "Visit [GEOGRAPHIC_DATA]" at bounding box center [365, 302] width 464 height 27
click at [310, 289] on h4 "Visit [GEOGRAPHIC_DATA]" at bounding box center [365, 302] width 464 height 27
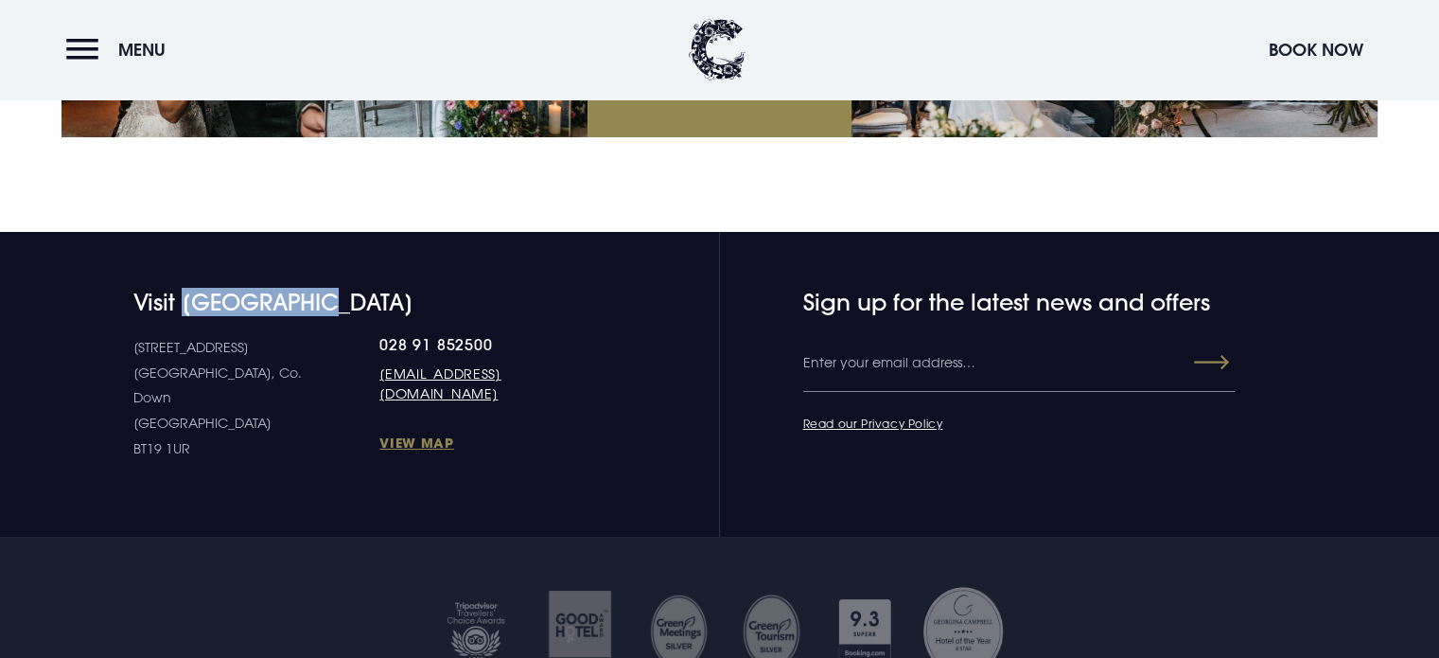
click at [310, 289] on h4 "Visit [GEOGRAPHIC_DATA]" at bounding box center [365, 302] width 464 height 27
click at [176, 335] on p "[STREET_ADDRESS] [STREET_ADDRESS]" at bounding box center [256, 398] width 247 height 126
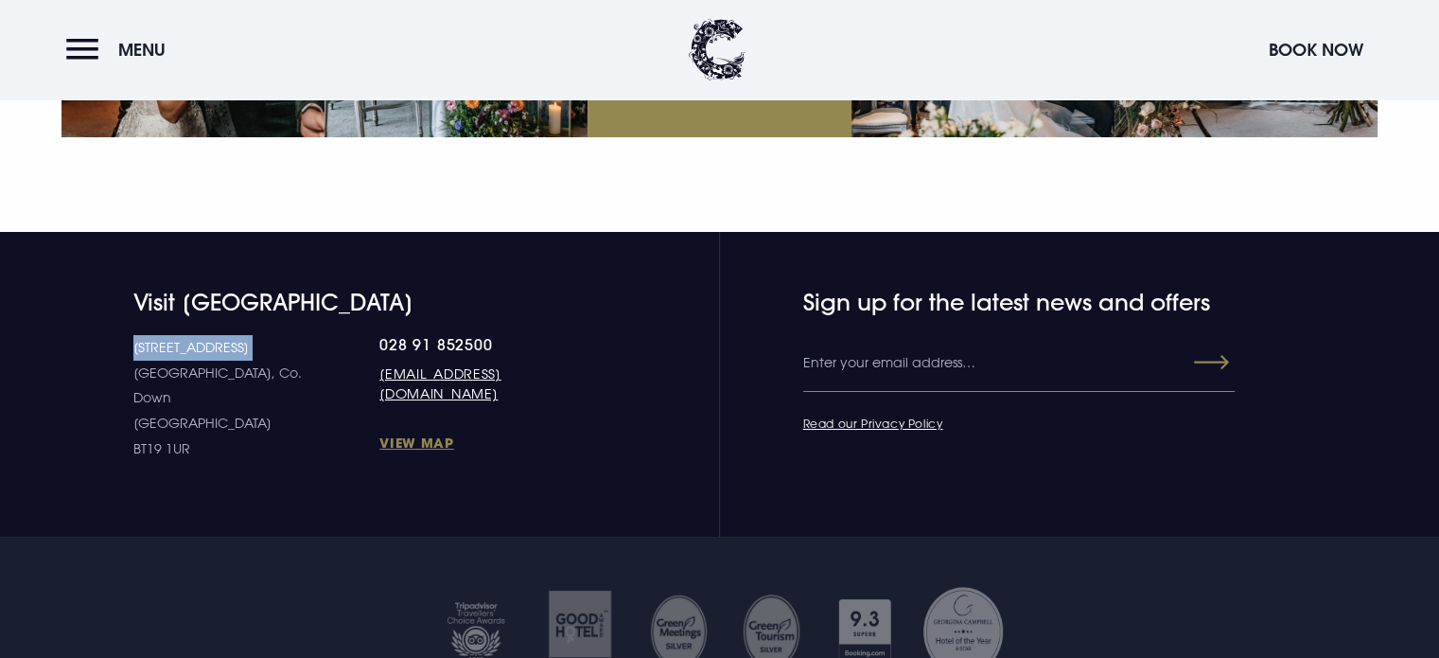
click at [176, 335] on p "[STREET_ADDRESS] [STREET_ADDRESS]" at bounding box center [256, 398] width 247 height 126
click at [221, 393] on section "Visit [GEOGRAPHIC_DATA] [STREET_ADDRESS] Down [GEOGRAPHIC_DATA] BT19 1UR 028 91…" at bounding box center [719, 385] width 1439 height 306
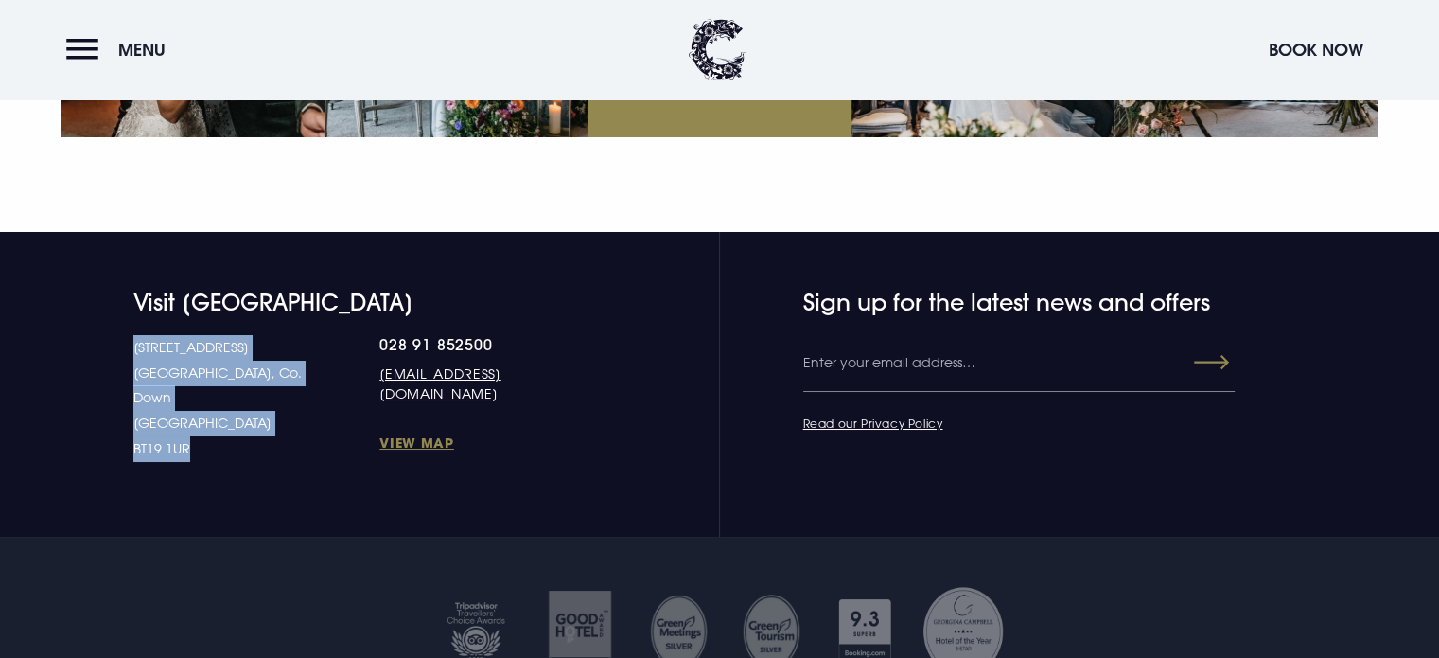
drag, startPoint x: 209, startPoint y: 381, endPoint x: 106, endPoint y: 309, distance: 125.7
click at [106, 309] on div "Visit [GEOGRAPHIC_DATA] [STREET_ADDRESS] Down [GEOGRAPHIC_DATA] BT19 1UR 028 91…" at bounding box center [330, 375] width 536 height 173
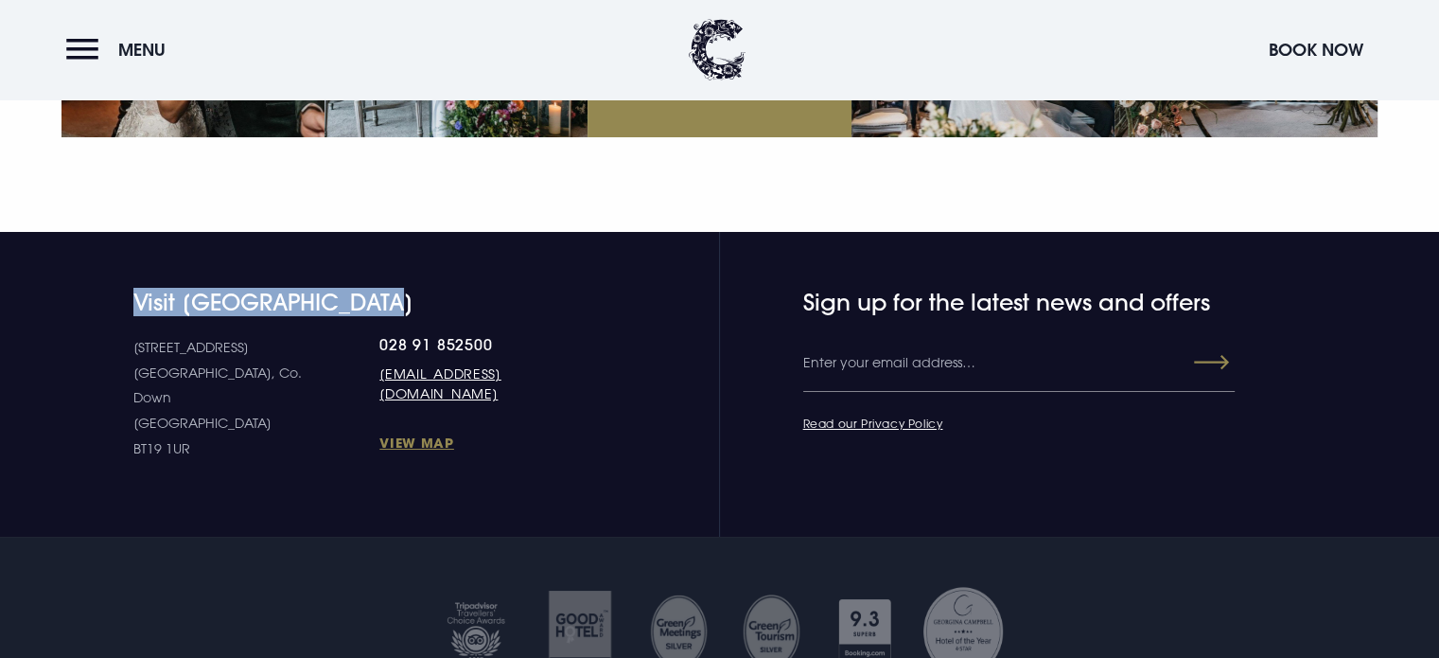
drag, startPoint x: 136, startPoint y: 249, endPoint x: 409, endPoint y: 230, distance: 273.2
click at [409, 232] on section "Visit [GEOGRAPHIC_DATA] [STREET_ADDRESS] Down [GEOGRAPHIC_DATA] BT19 1UR 028 91…" at bounding box center [719, 385] width 1439 height 306
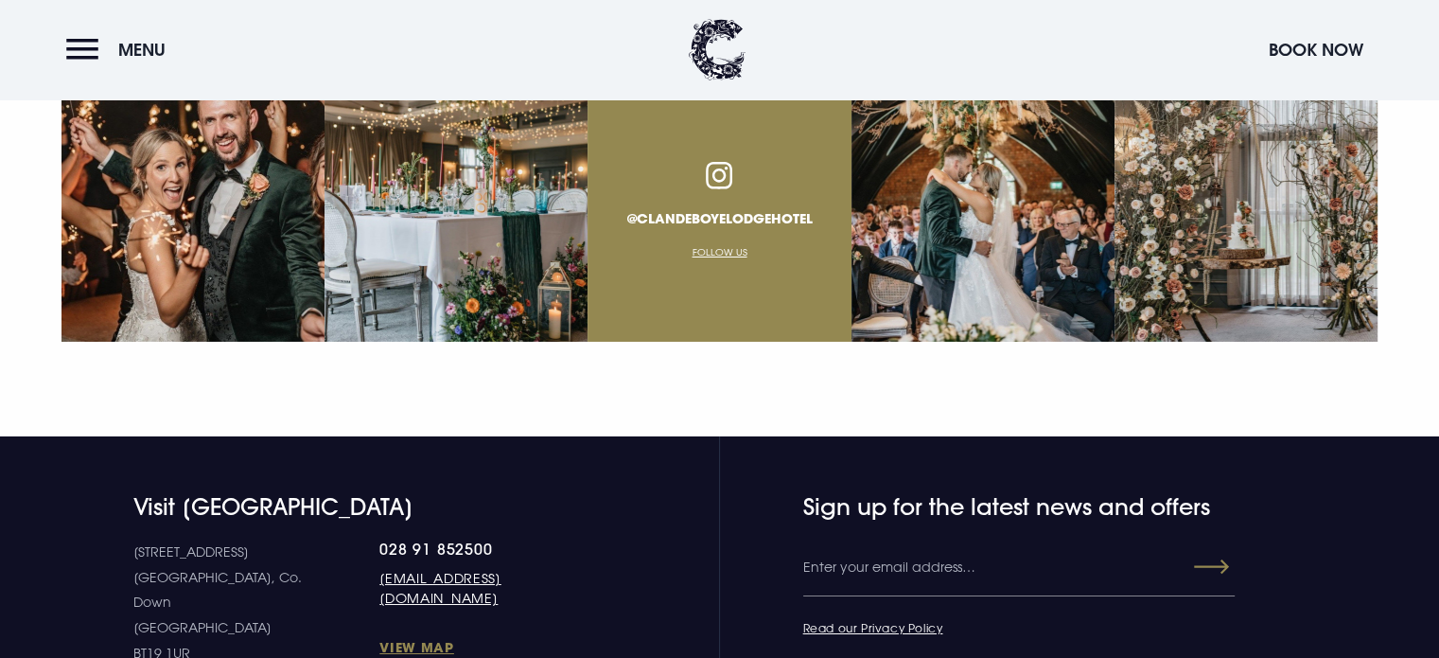
scroll to position [6810, 0]
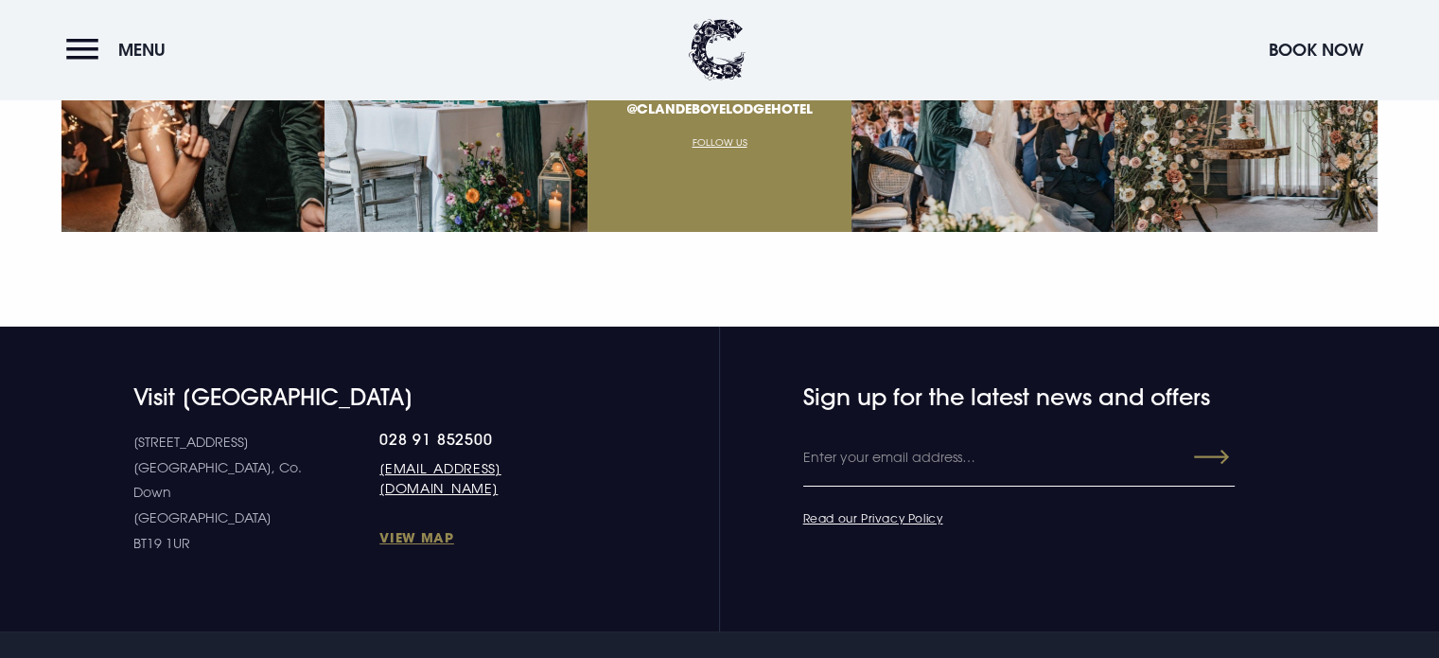
click at [949, 430] on input "Email" at bounding box center [1019, 458] width 432 height 57
click at [990, 383] on h4 "Sign up for the latest news and offers" at bounding box center [980, 396] width 354 height 27
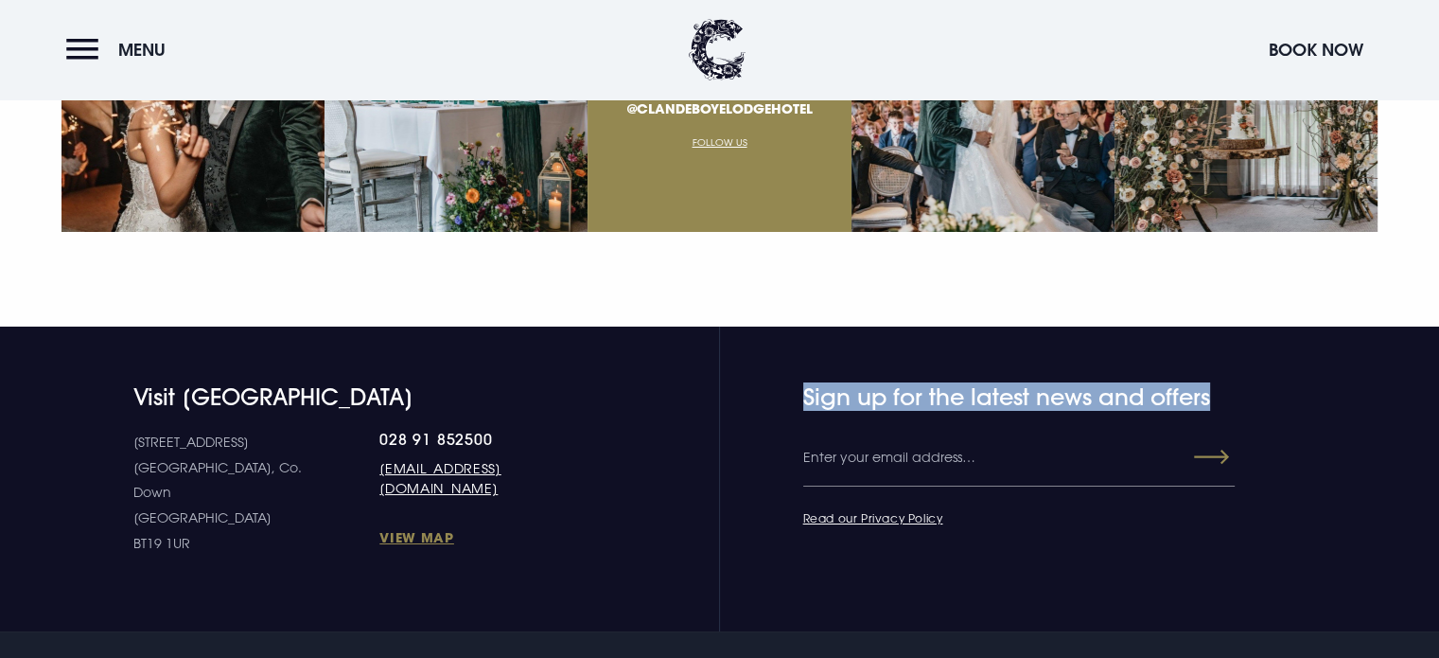
click at [990, 383] on h4 "Sign up for the latest news and offers" at bounding box center [980, 396] width 354 height 27
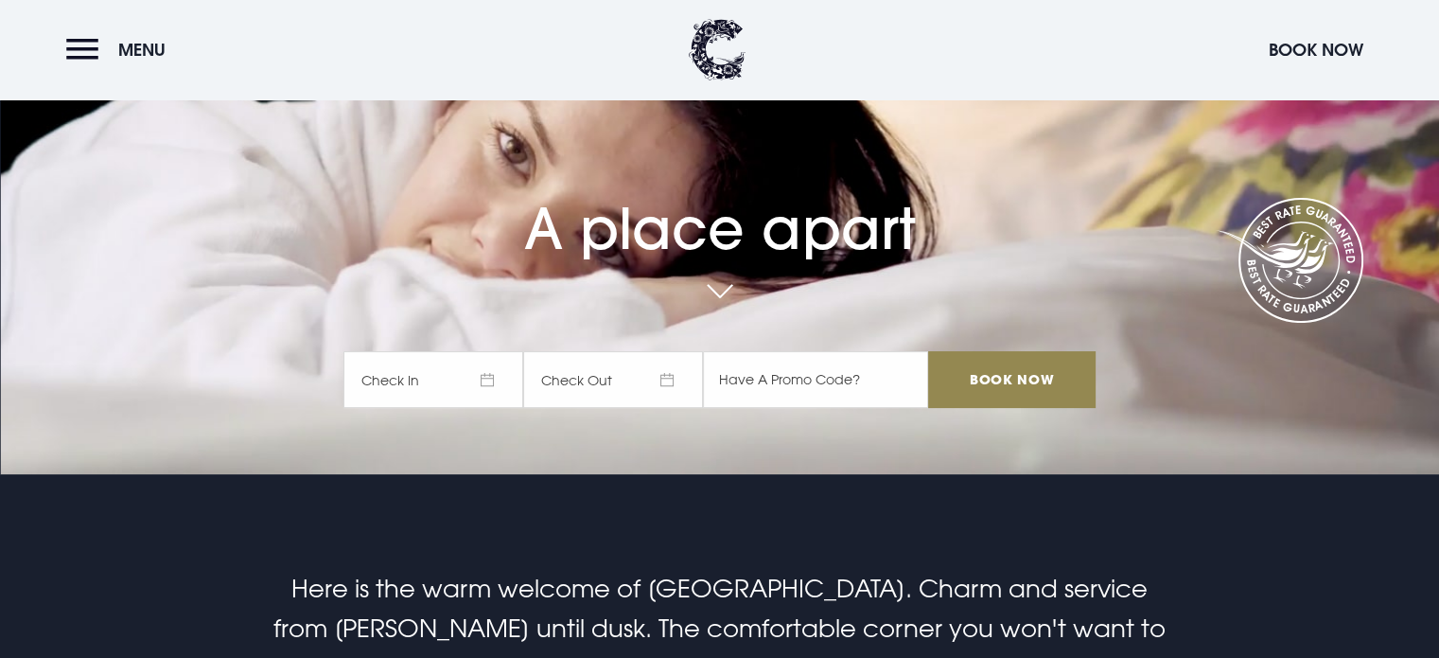
scroll to position [0, 0]
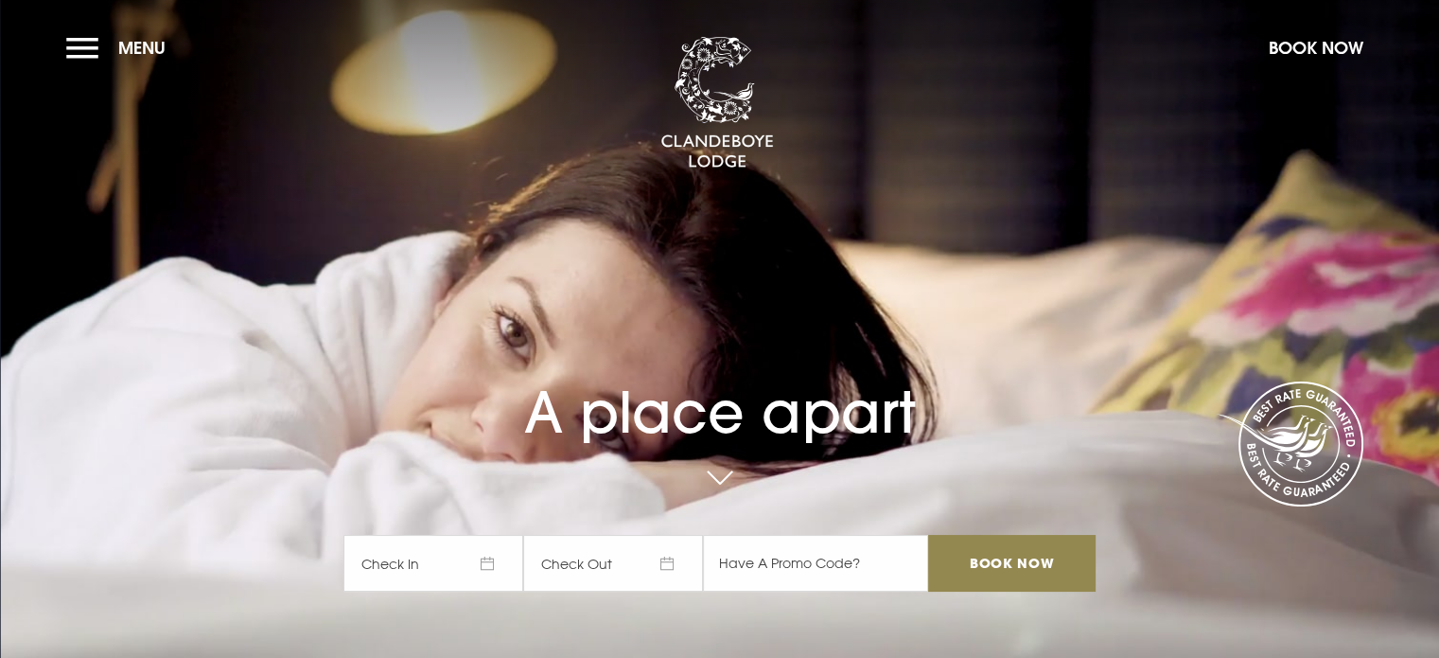
click at [733, 472] on link at bounding box center [719, 479] width 44 height 42
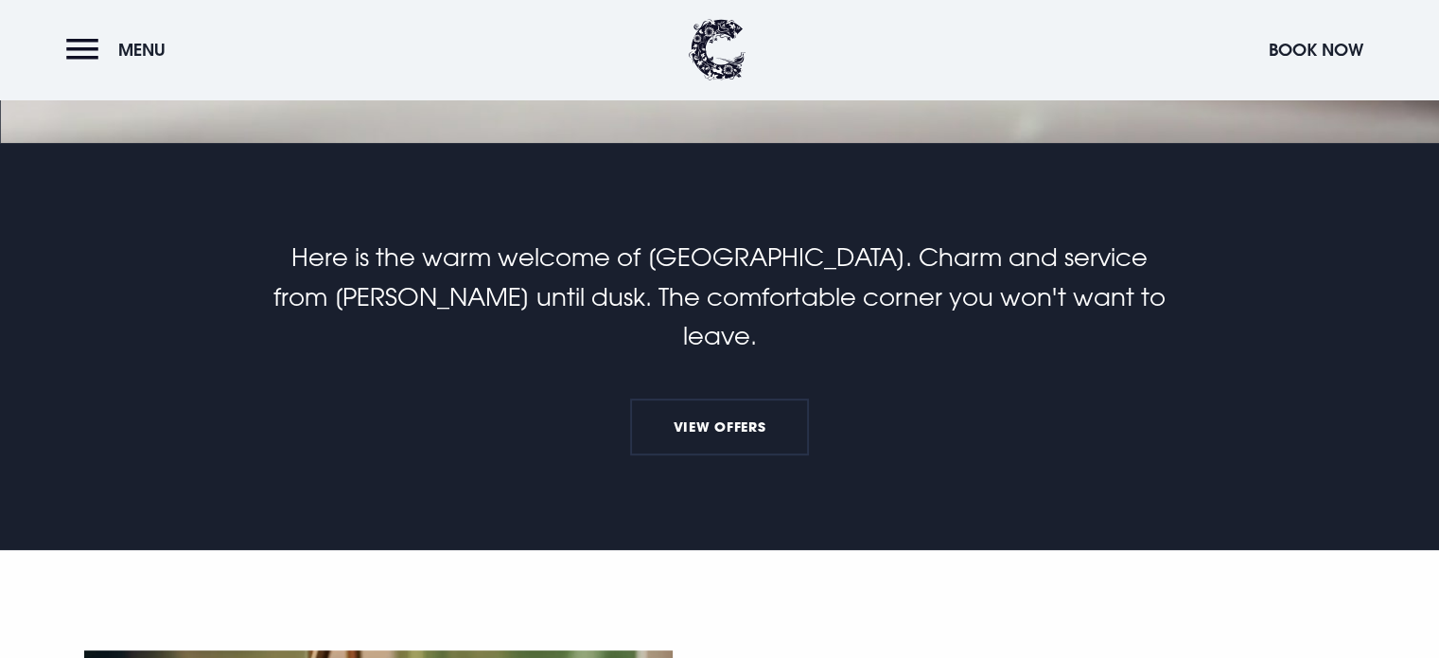
scroll to position [516, 0]
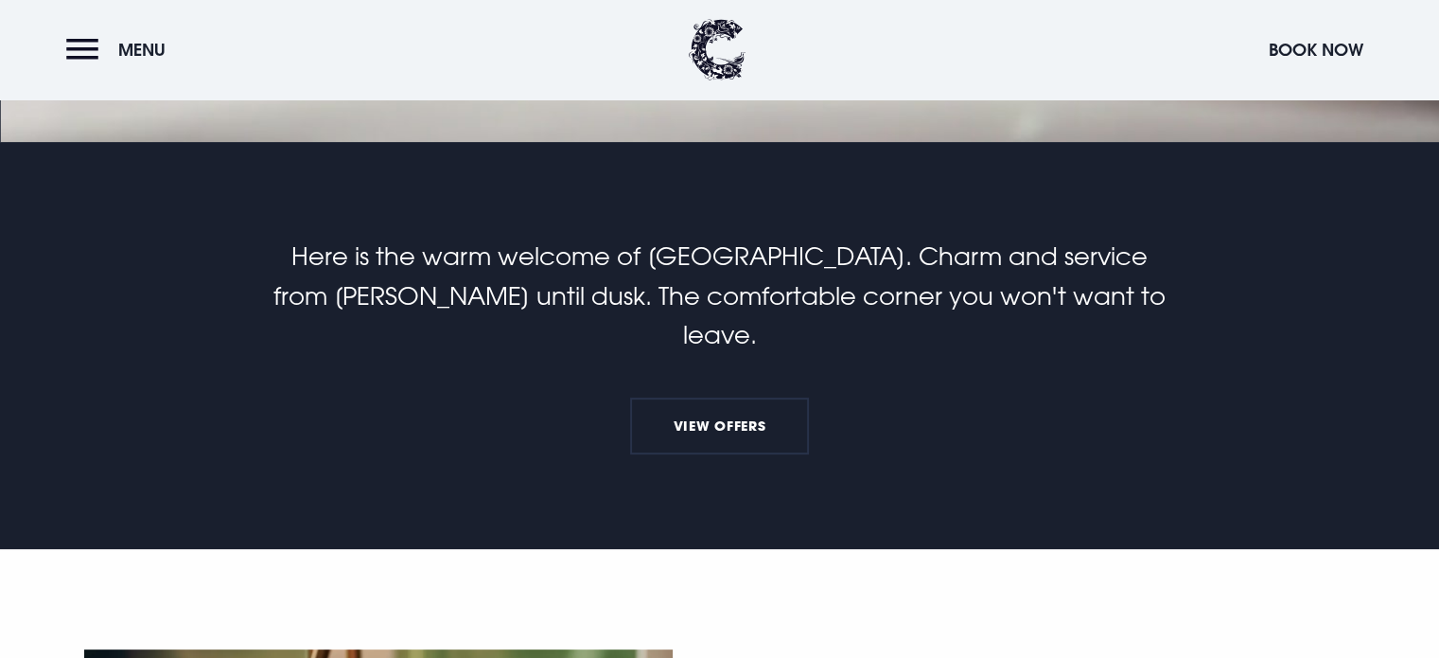
click at [810, 253] on p "Here is the warm welcome of [GEOGRAPHIC_DATA]. Charm and service from [PERSON_N…" at bounding box center [719, 296] width 901 height 118
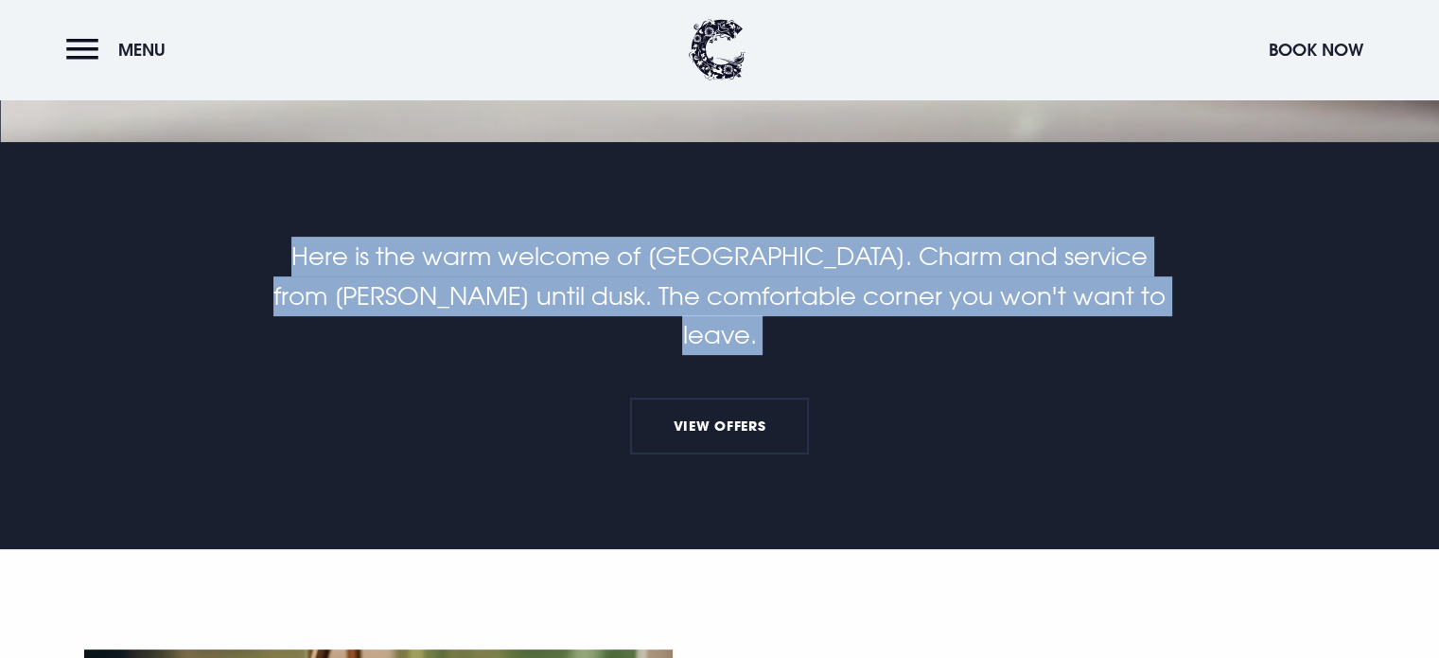
click at [810, 253] on p "Here is the warm welcome of [GEOGRAPHIC_DATA]. Charm and service from [PERSON_N…" at bounding box center [719, 296] width 901 height 118
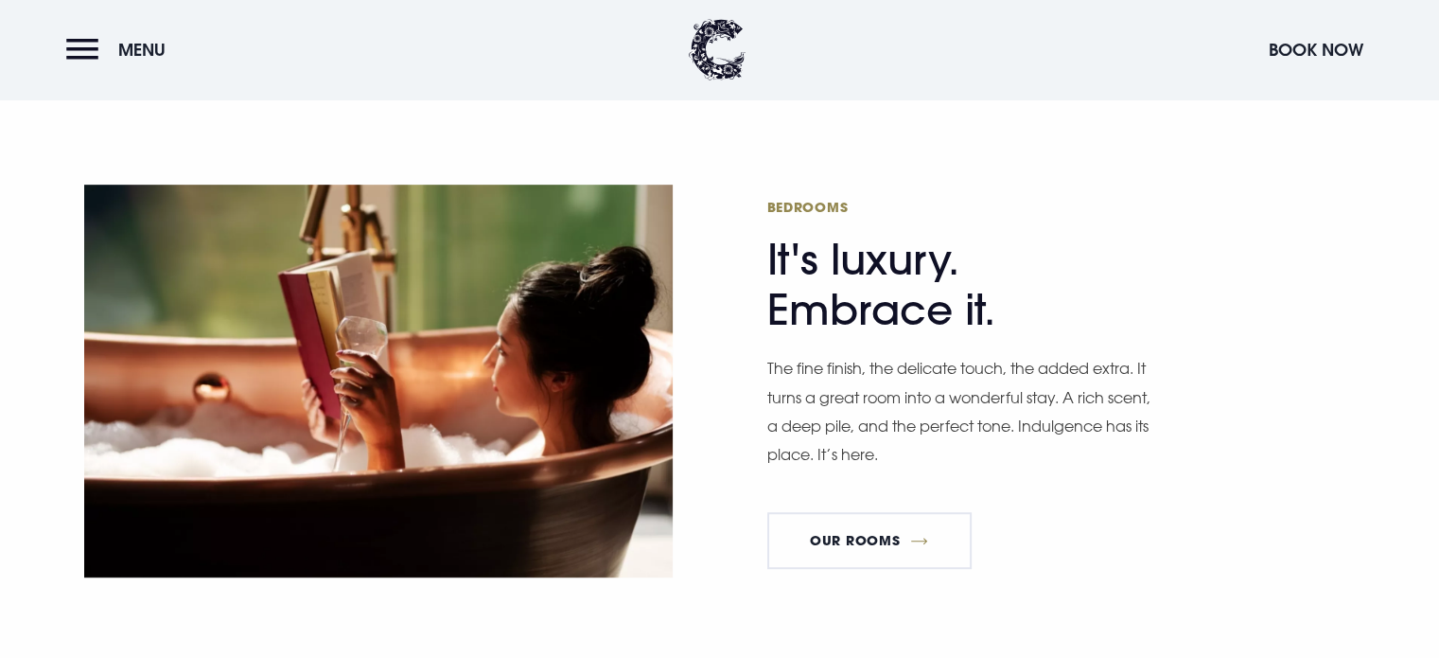
scroll to position [989, 0]
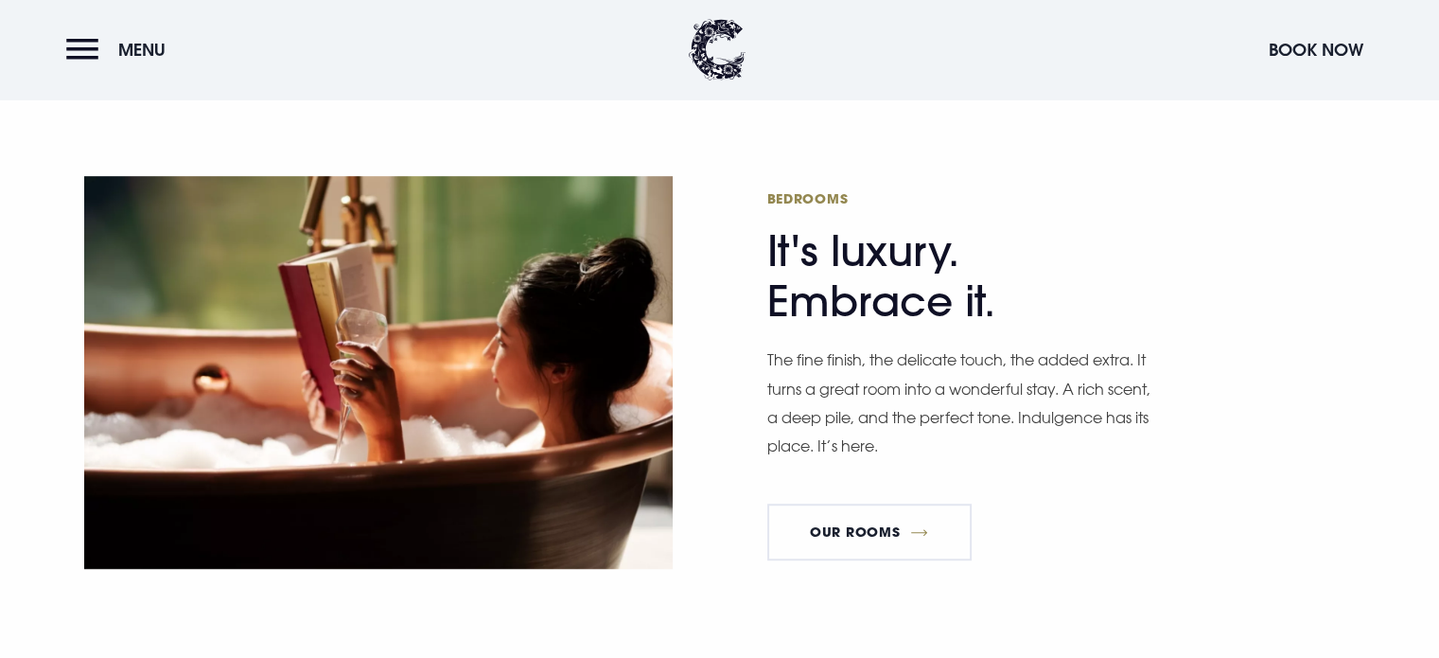
click at [821, 226] on h2 "Bedrooms It's luxury. Embrace it." at bounding box center [951, 257] width 369 height 137
click at [816, 360] on p "The fine finish, the delicate touch, the added extra. It turns a great room int…" at bounding box center [961, 402] width 388 height 115
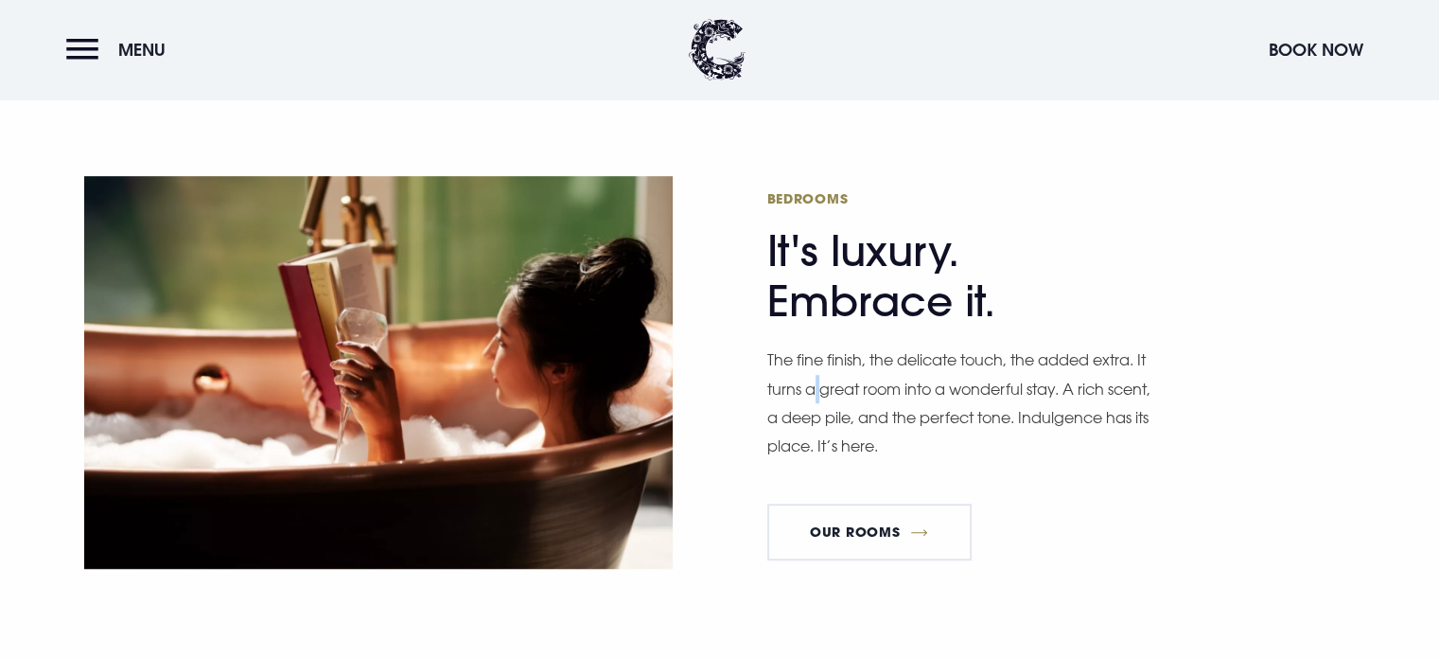
click at [816, 360] on p "The fine finish, the delicate touch, the added extra. It turns a great room int…" at bounding box center [961, 402] width 388 height 115
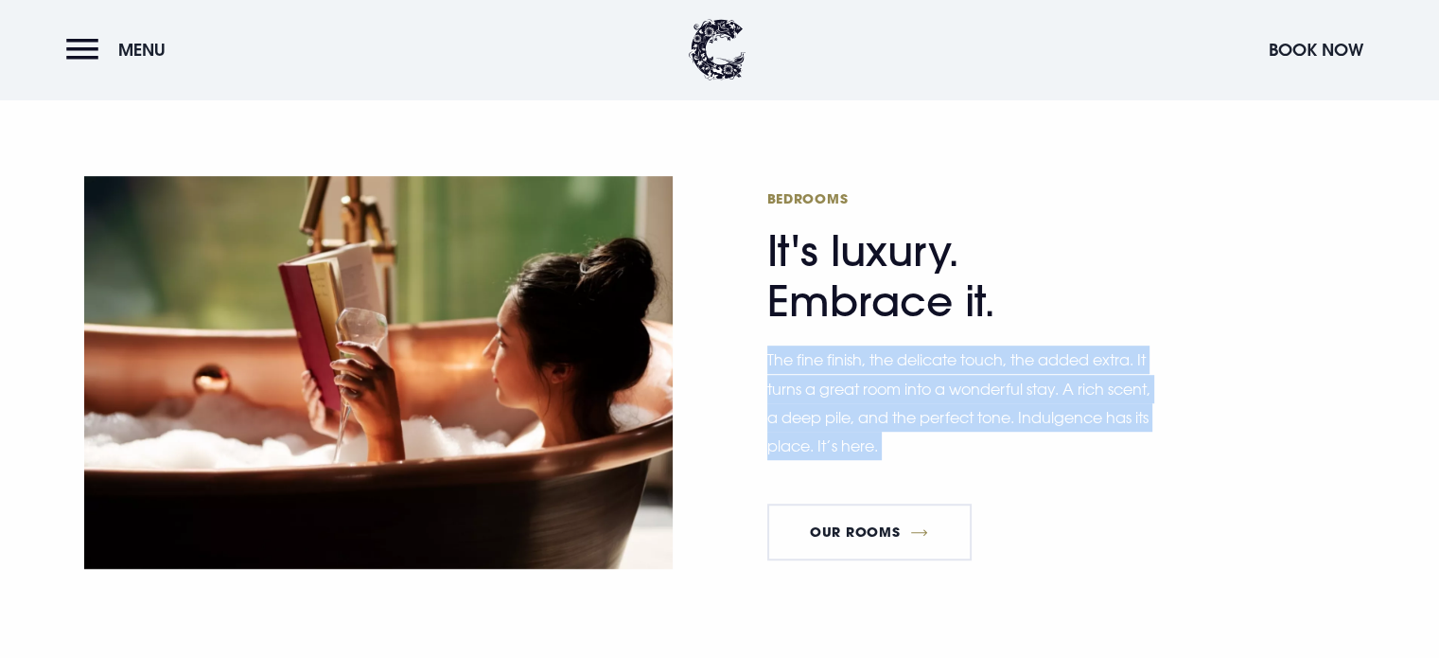
click at [816, 360] on p "The fine finish, the delicate touch, the added extra. It turns a great room int…" at bounding box center [961, 402] width 388 height 115
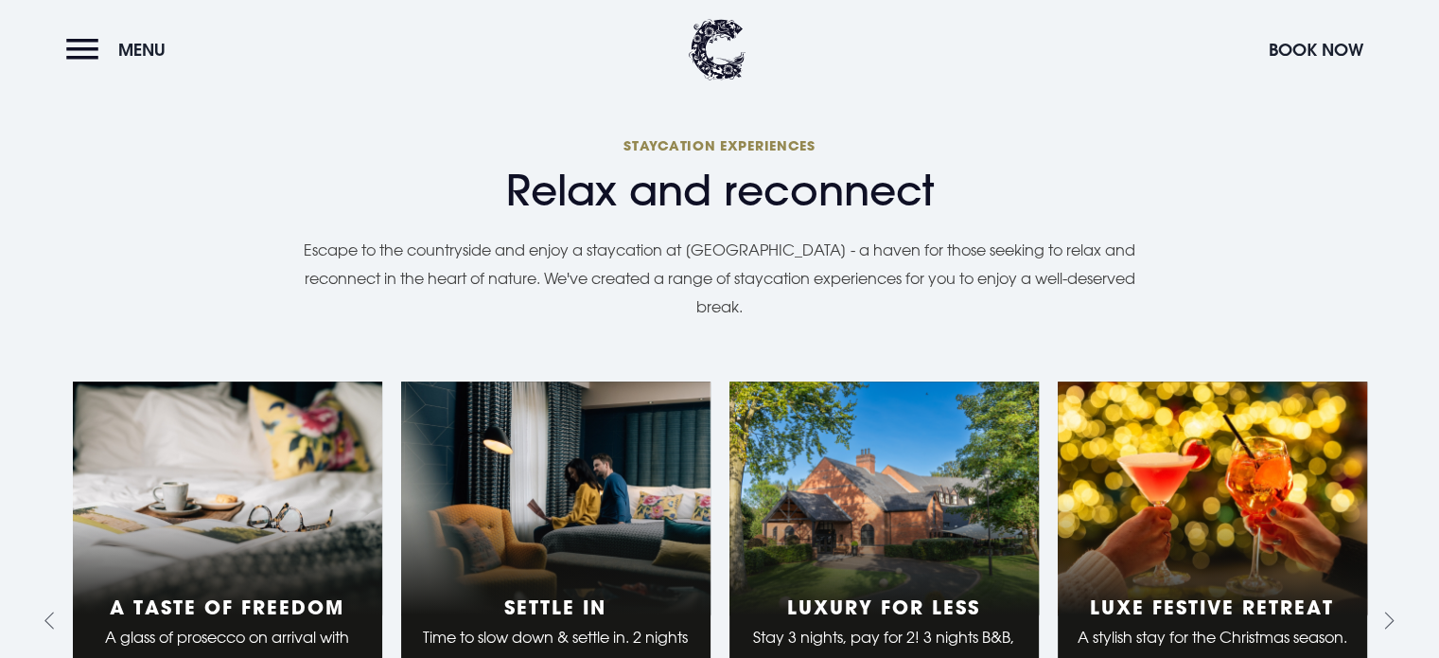
scroll to position [1651, 0]
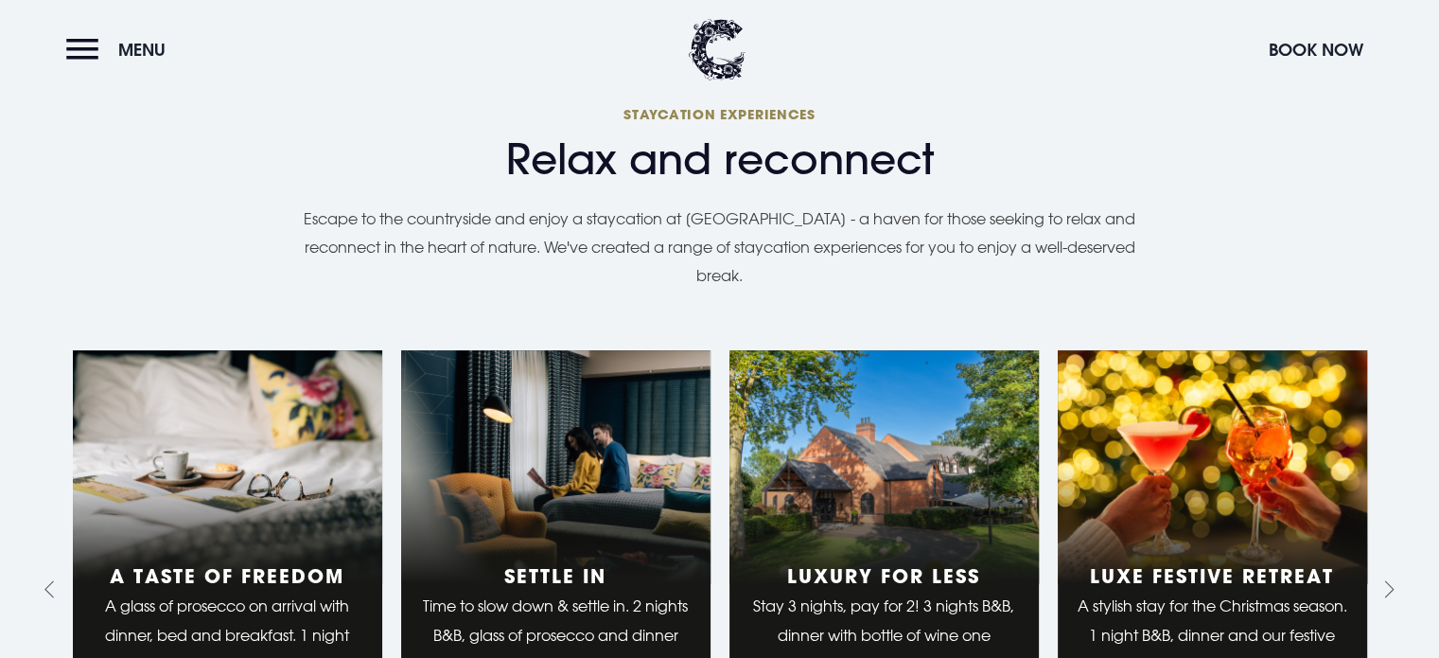
click at [749, 218] on p "Escape to the countryside and enjoy a staycation at [GEOGRAPHIC_DATA] - a haven…" at bounding box center [720, 247] width 871 height 86
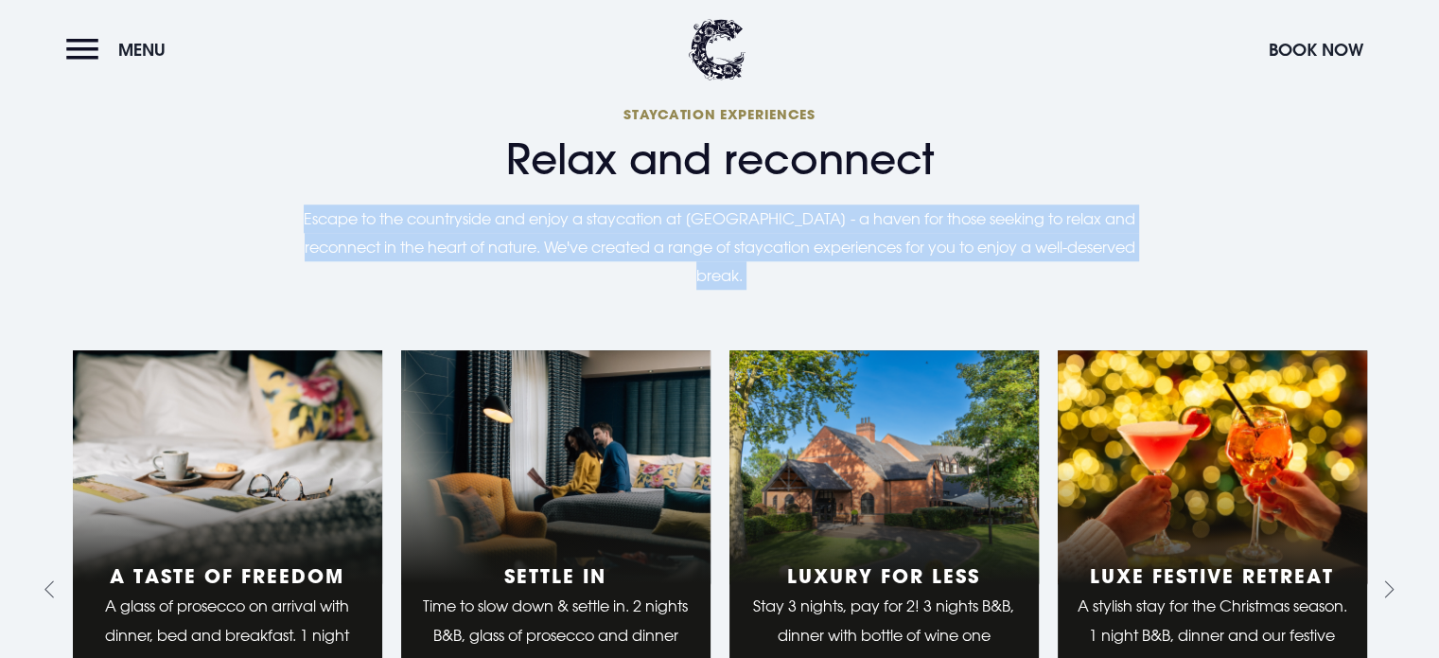
click at [749, 218] on p "Escape to the countryside and enjoy a staycation at [GEOGRAPHIC_DATA] - a haven…" at bounding box center [720, 247] width 871 height 86
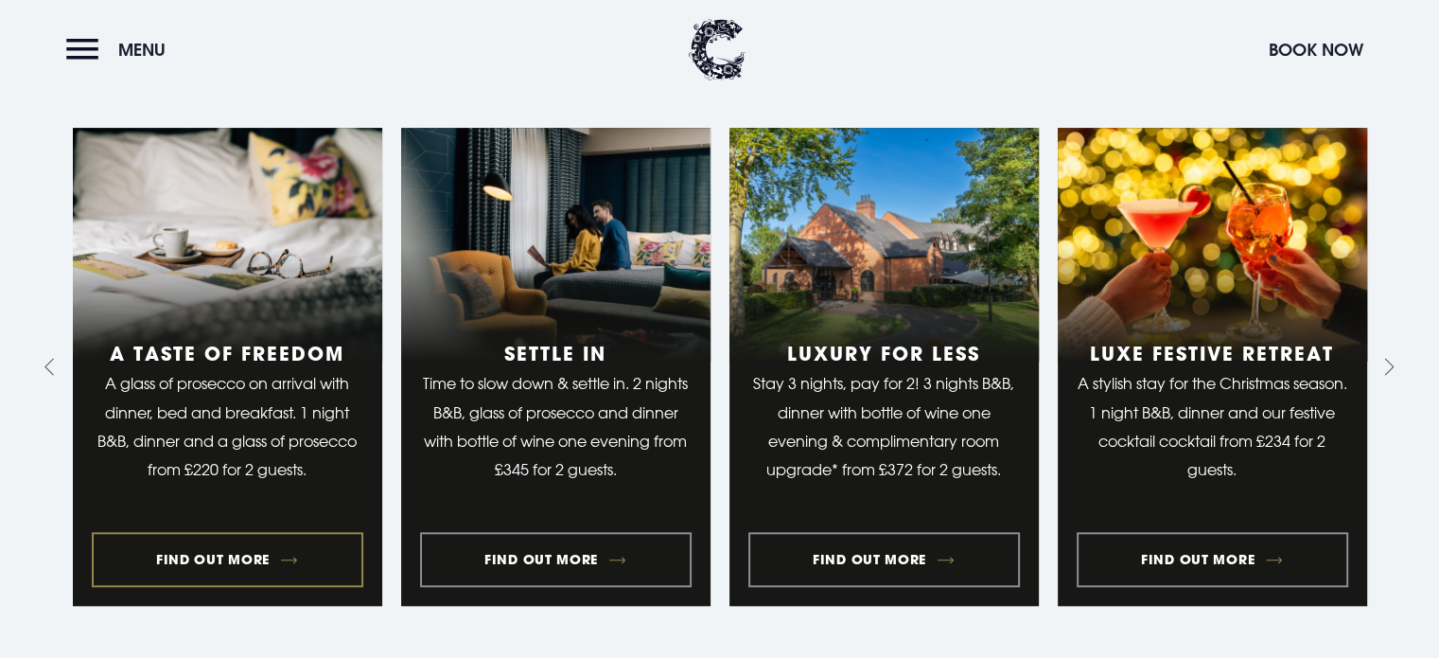
scroll to position [1841, 0]
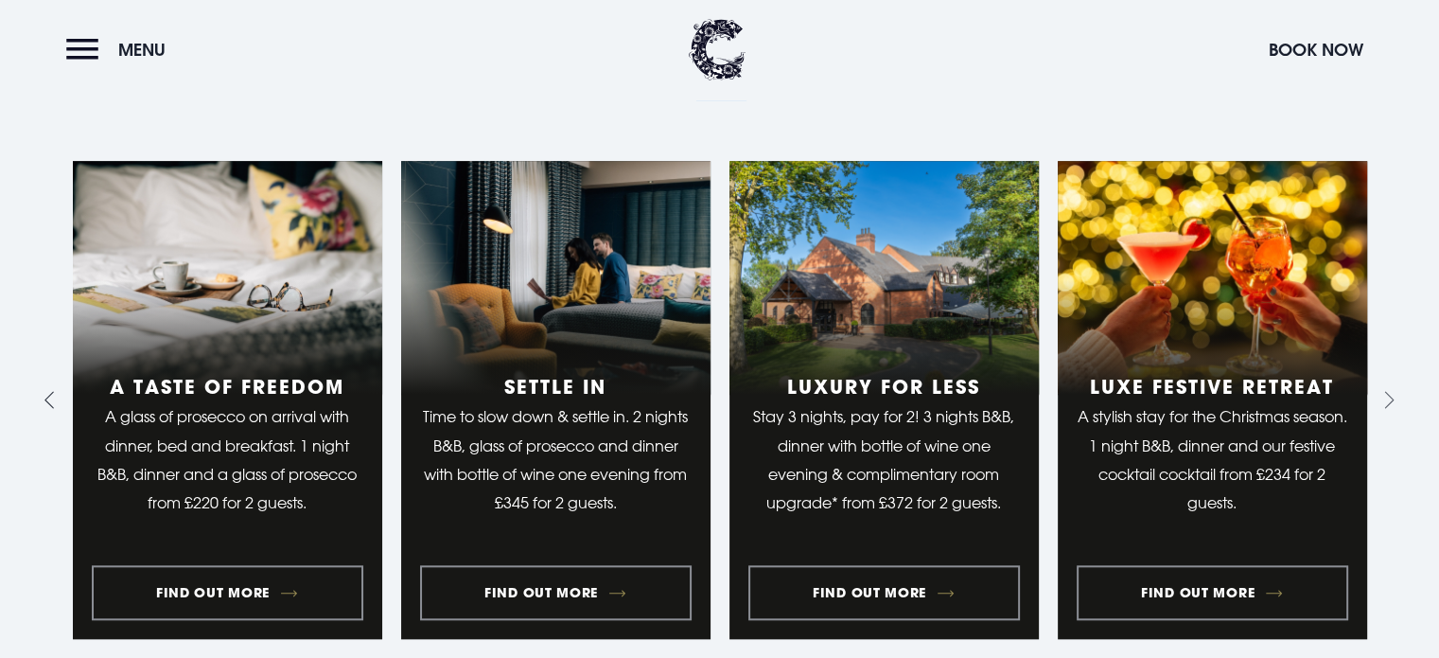
click at [49, 385] on button "Go to last slide" at bounding box center [54, 400] width 30 height 30
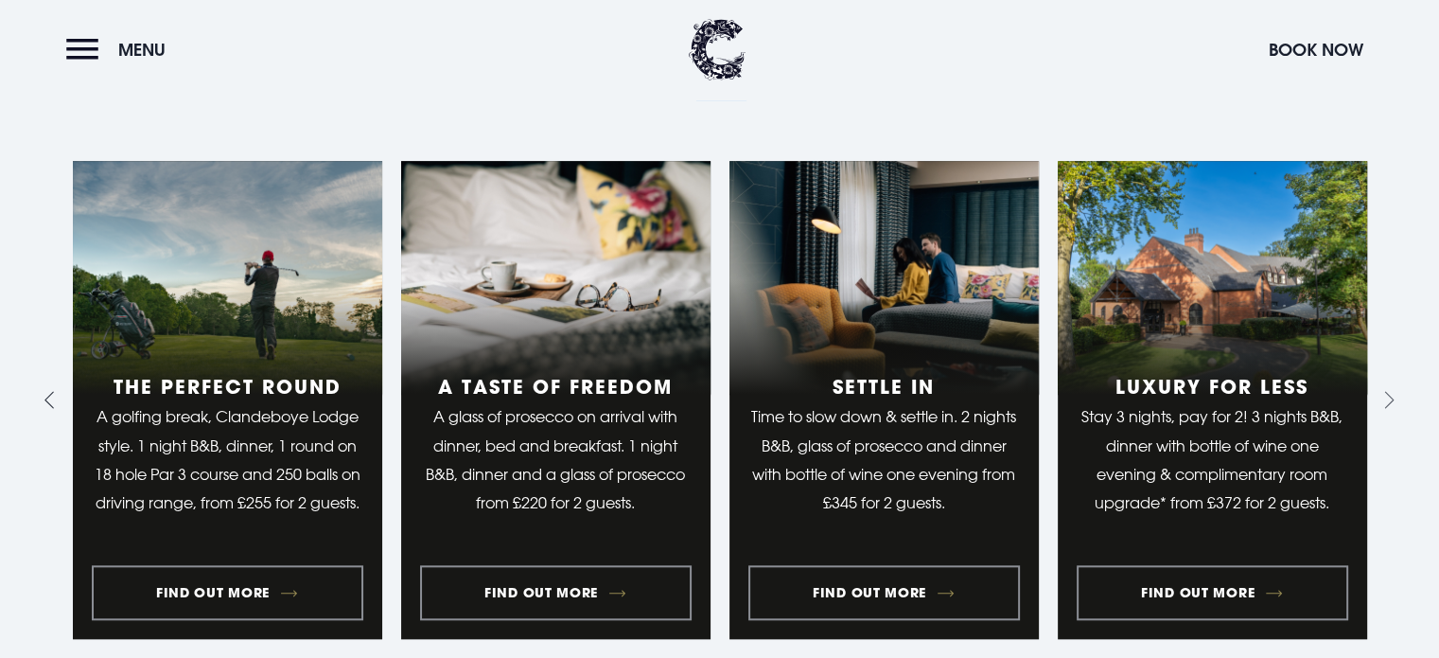
click at [49, 385] on button "Previous slide" at bounding box center [54, 400] width 30 height 30
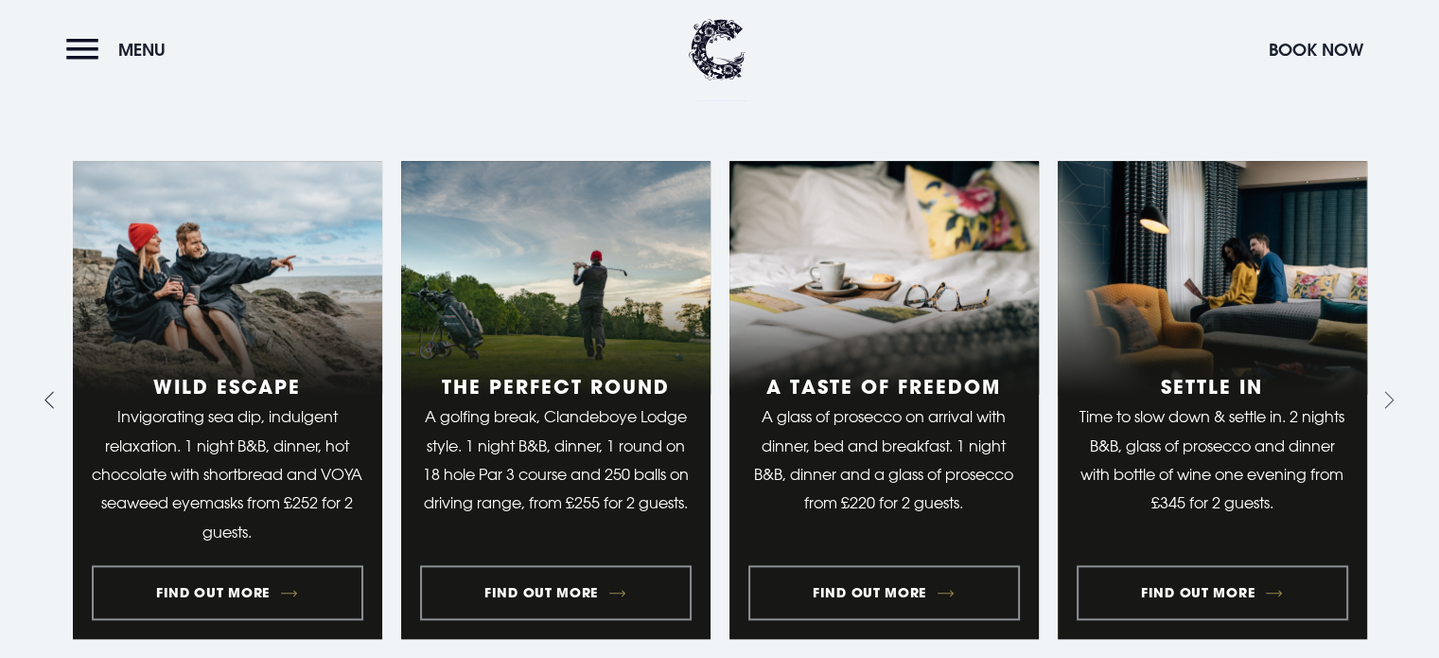
click at [49, 385] on button "Previous slide" at bounding box center [54, 400] width 30 height 30
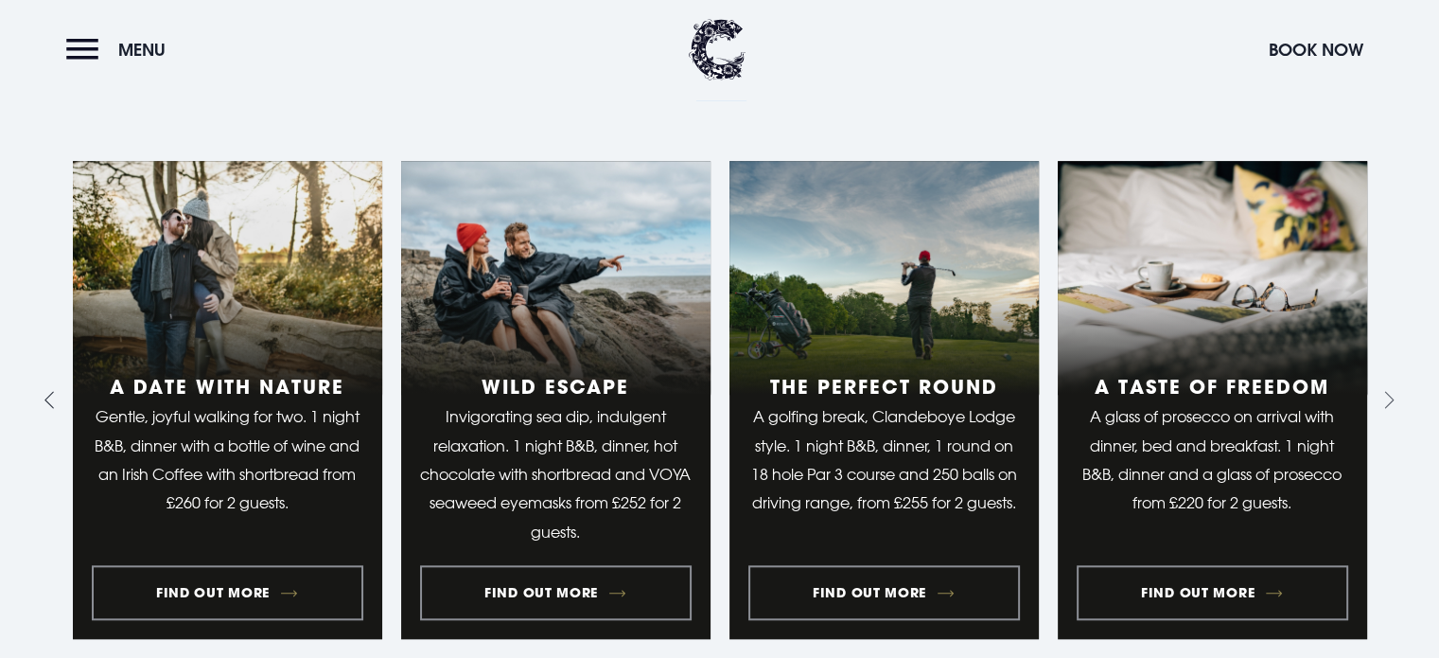
click at [49, 385] on button "Previous slide" at bounding box center [54, 400] width 30 height 30
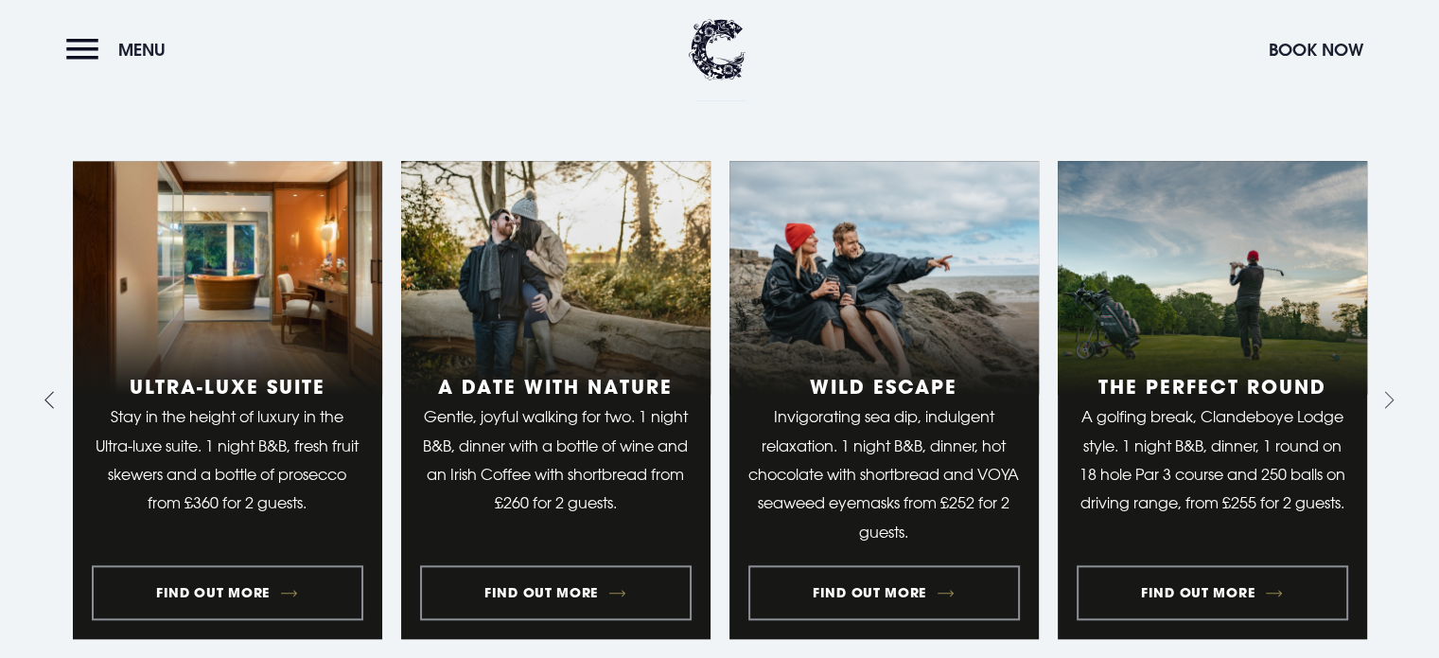
click at [49, 385] on button "Previous slide" at bounding box center [54, 400] width 30 height 30
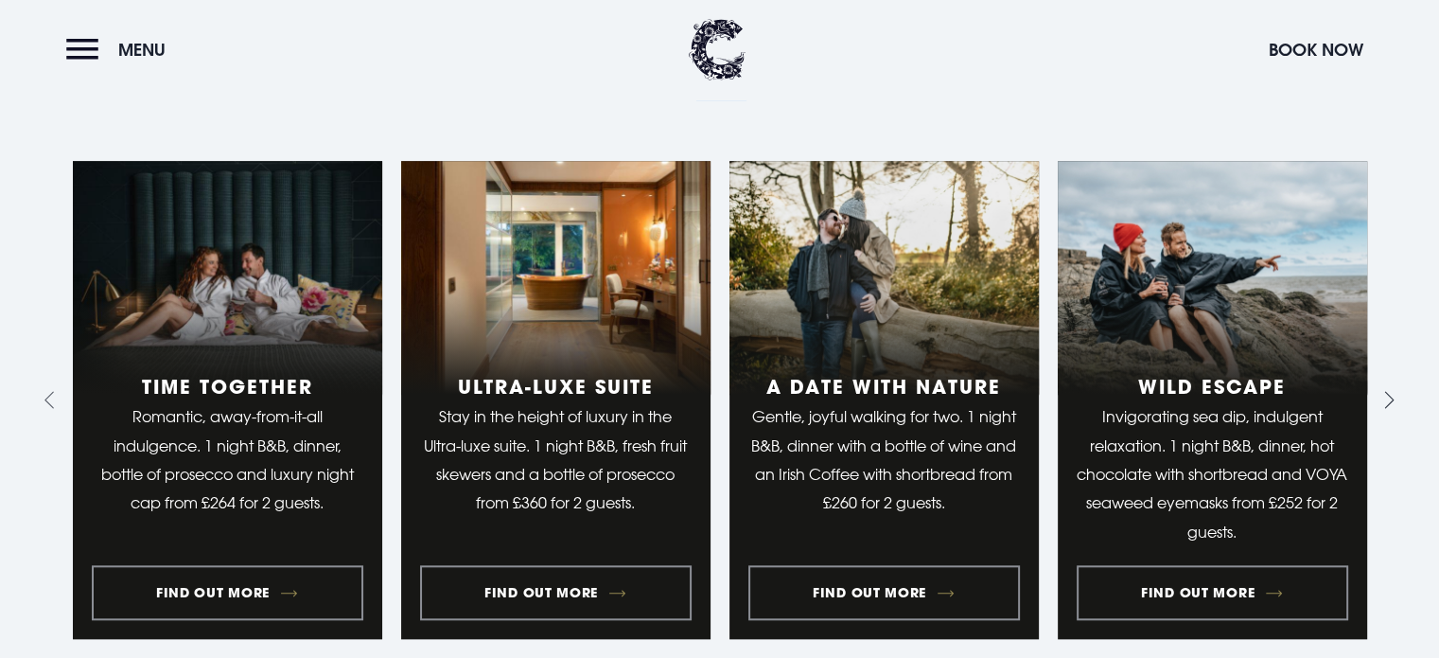
click at [1390, 391] on icon "Next slide" at bounding box center [1386, 400] width 18 height 18
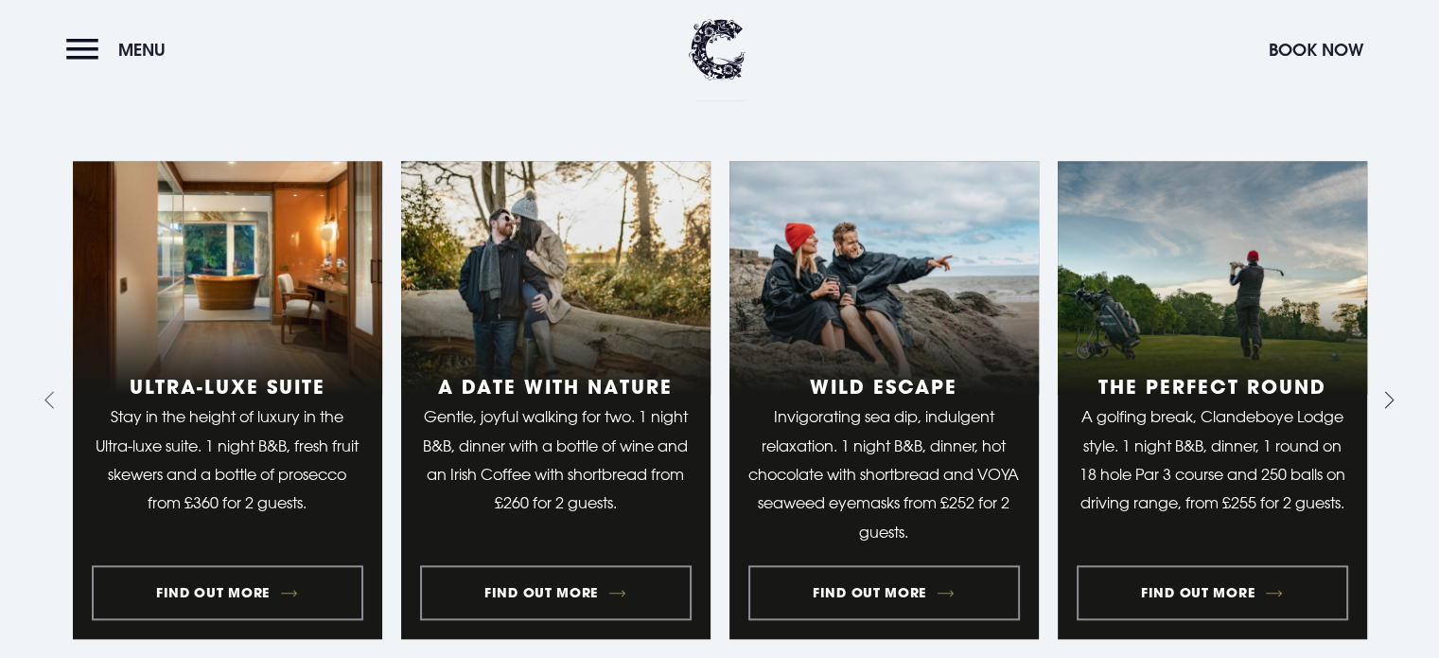
click at [1390, 391] on icon "Next slide" at bounding box center [1386, 400] width 18 height 18
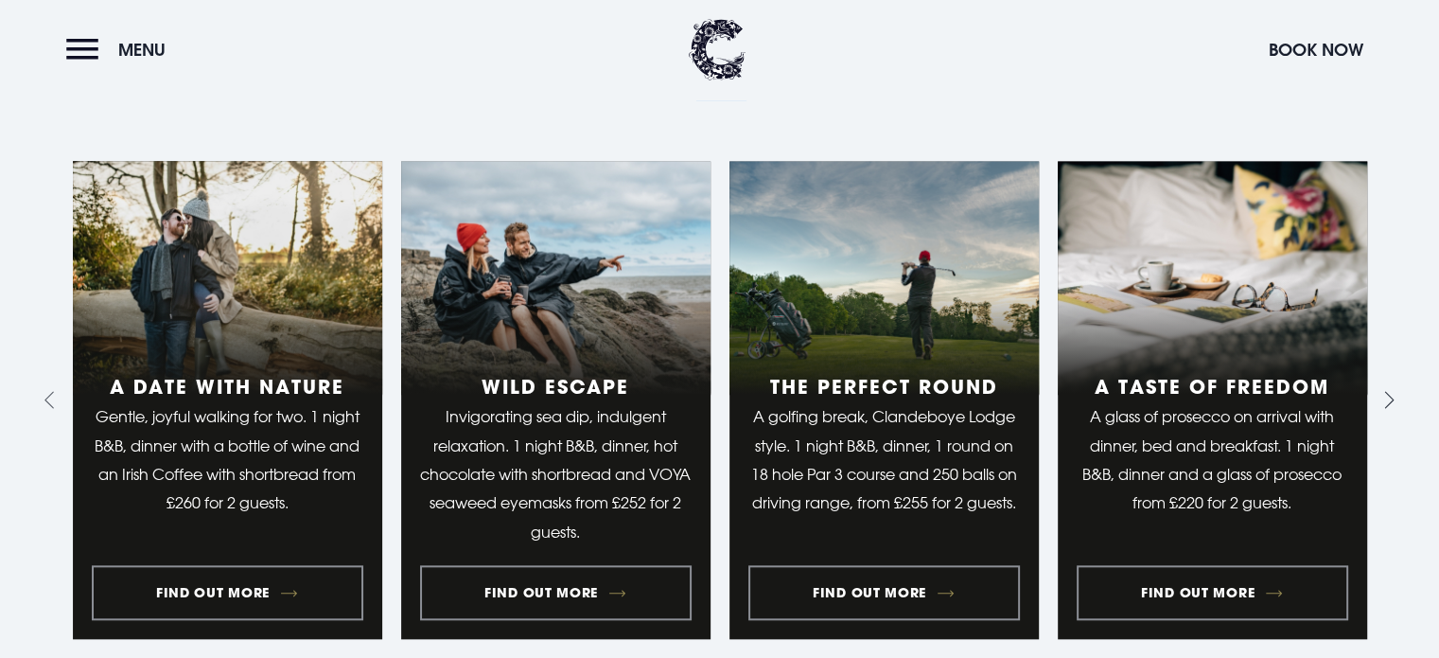
click at [1390, 391] on icon "Next slide" at bounding box center [1386, 400] width 18 height 18
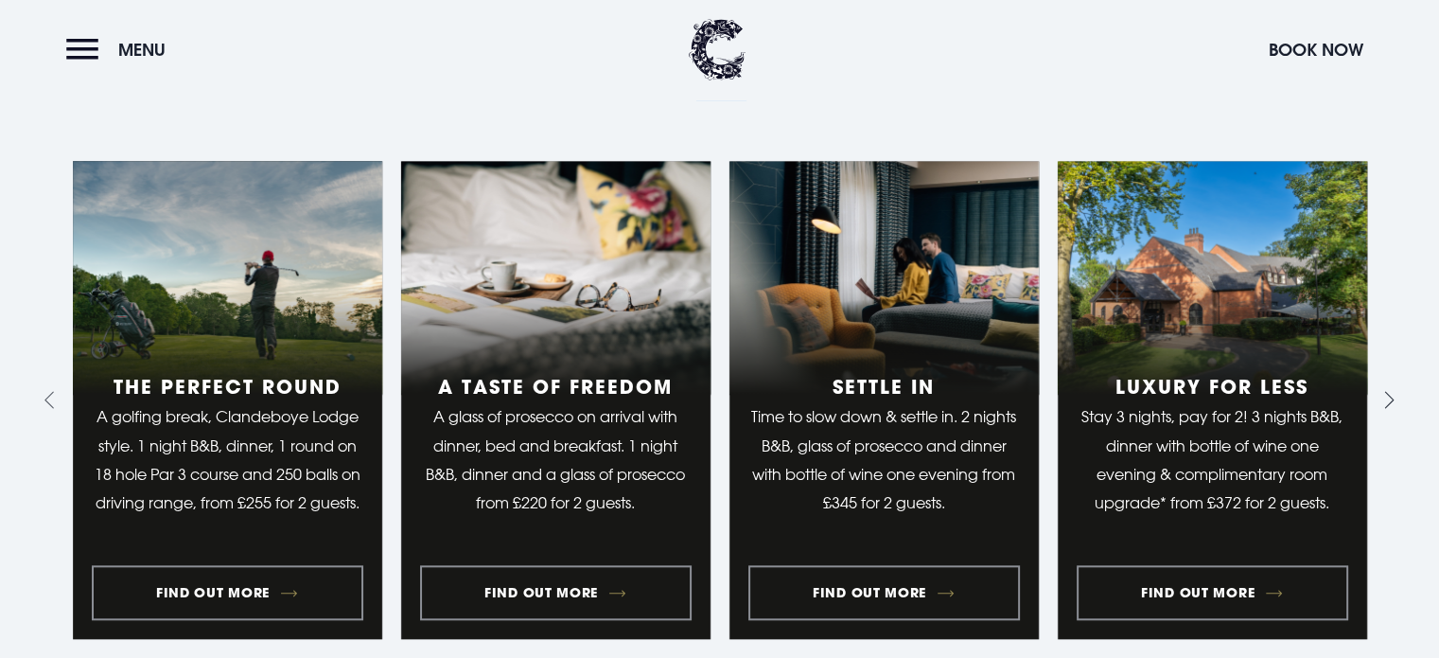
click at [1390, 391] on icon "Next slide" at bounding box center [1386, 400] width 18 height 18
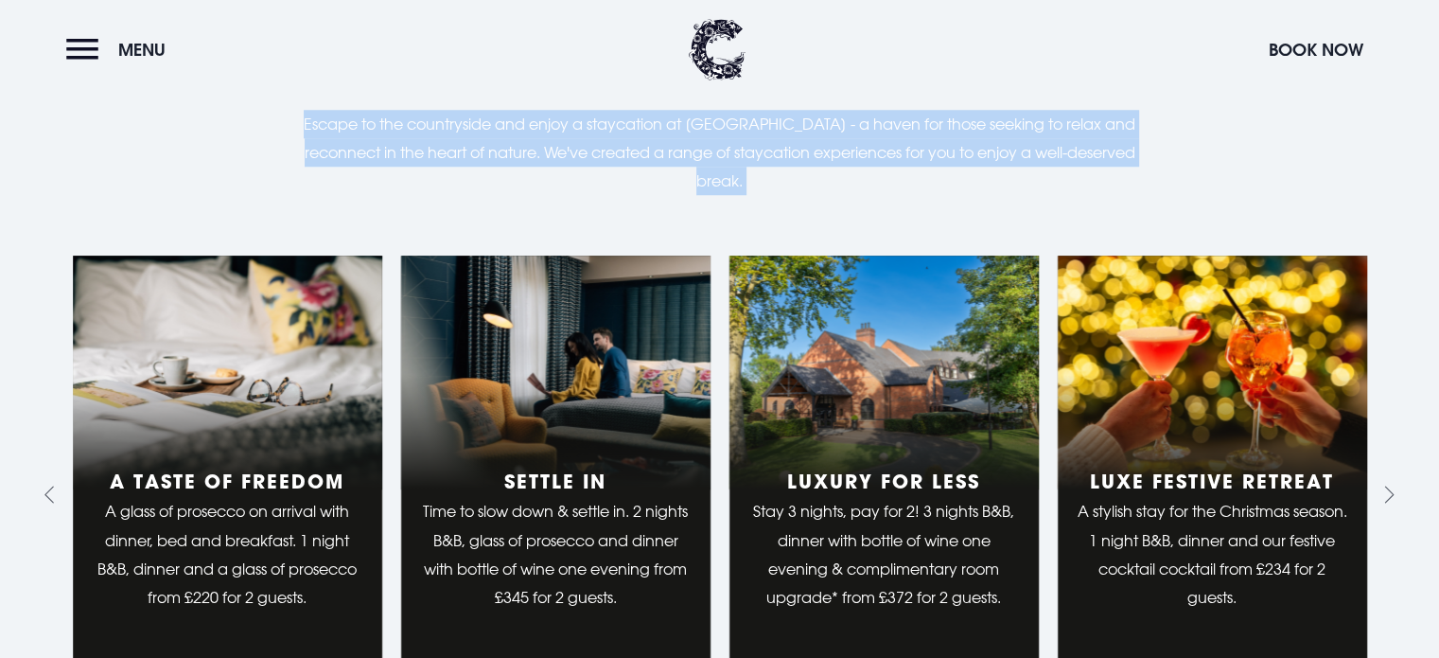
click at [818, 169] on div "Relax and reconnect Staycation experiences Escape to the countryside and enjoy …" at bounding box center [720, 116] width 1295 height 216
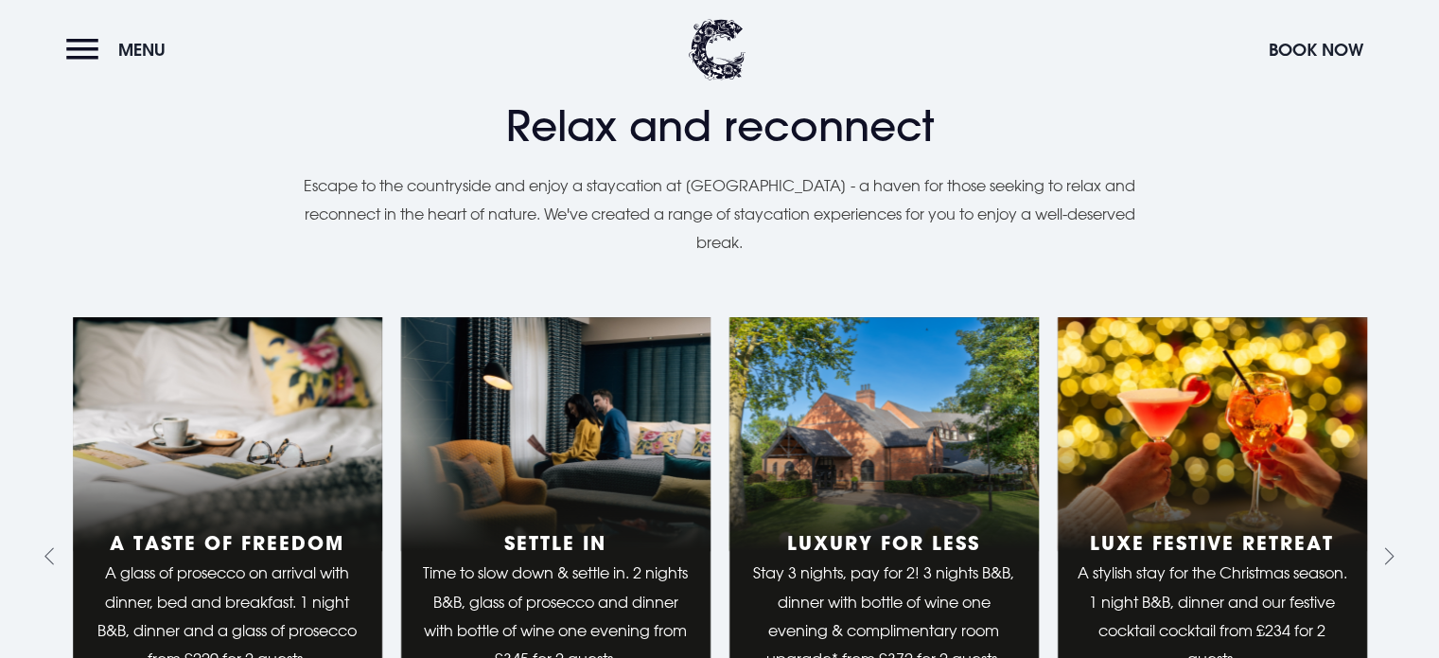
scroll to position [1651, 0]
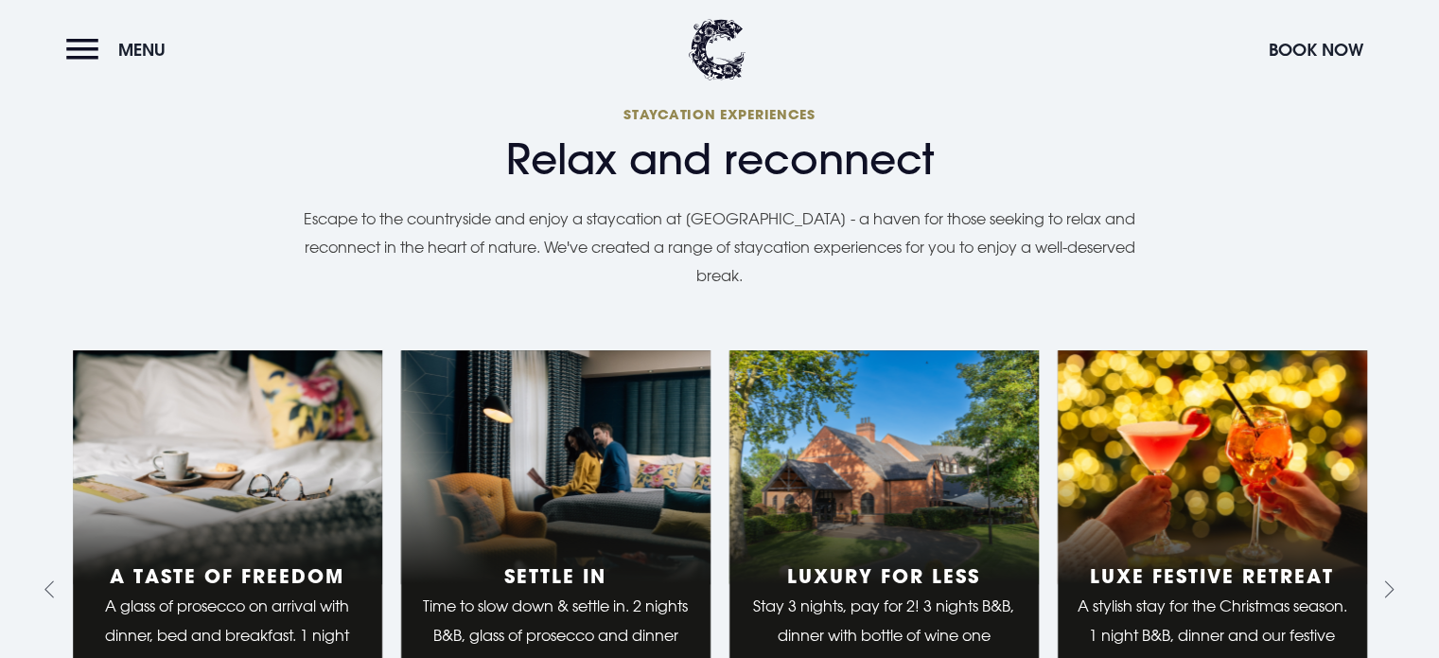
click at [813, 204] on p "Escape to the countryside and enjoy a staycation at [GEOGRAPHIC_DATA] - a haven…" at bounding box center [720, 247] width 871 height 86
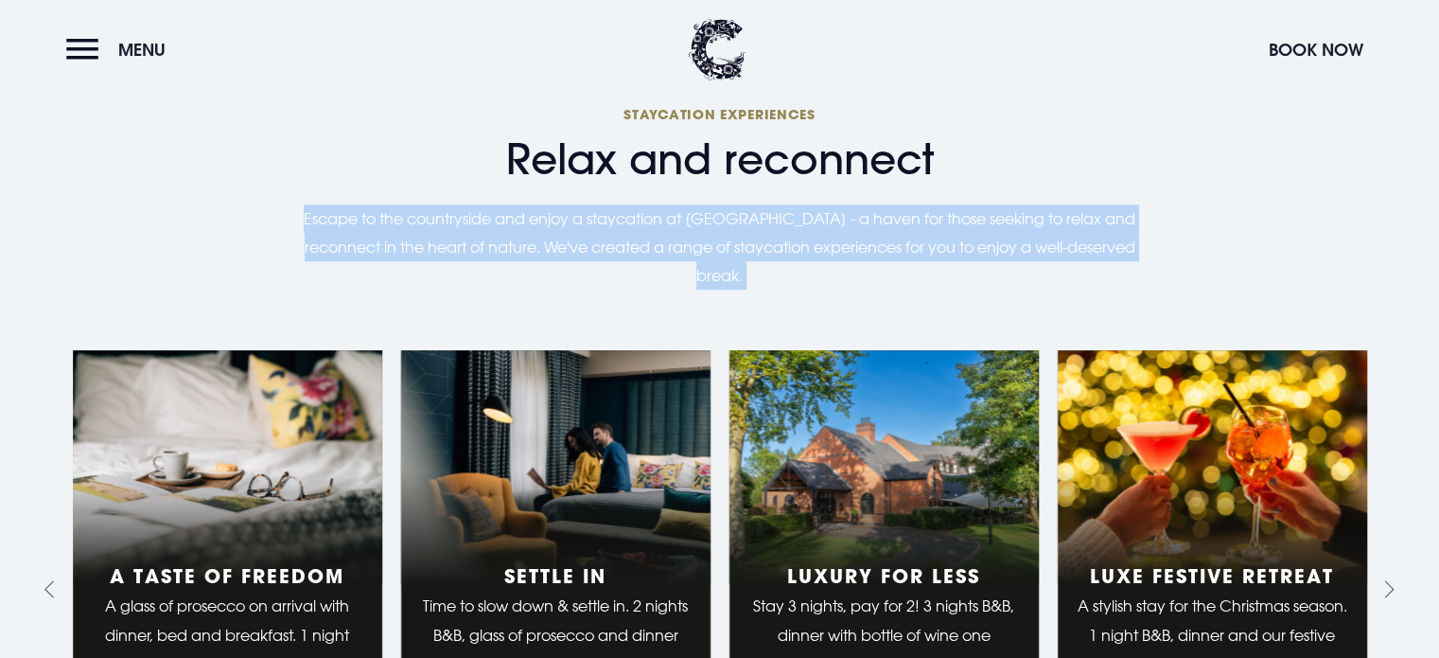
click at [813, 204] on p "Escape to the countryside and enjoy a staycation at [GEOGRAPHIC_DATA] - a haven…" at bounding box center [720, 247] width 871 height 86
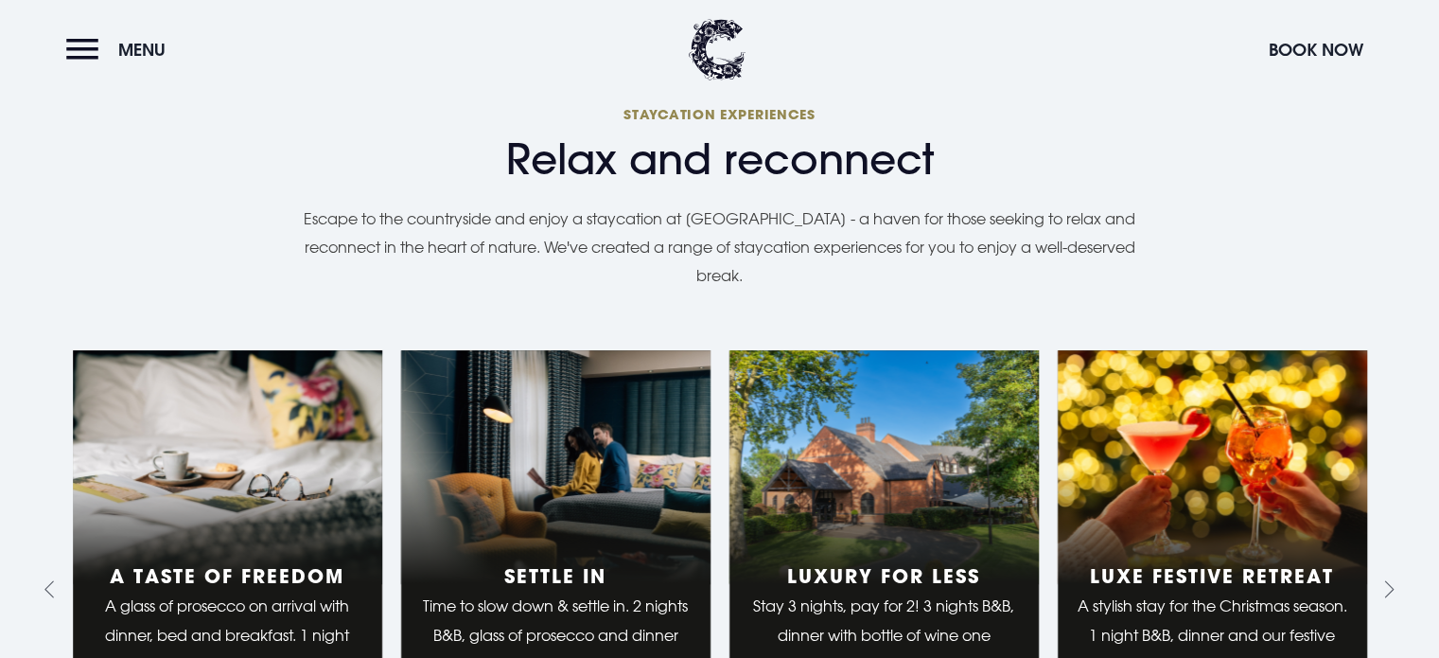
click at [616, 139] on span "Relax and reconnect" at bounding box center [720, 159] width 1295 height 50
click at [541, 134] on span "Relax and reconnect" at bounding box center [720, 159] width 1295 height 50
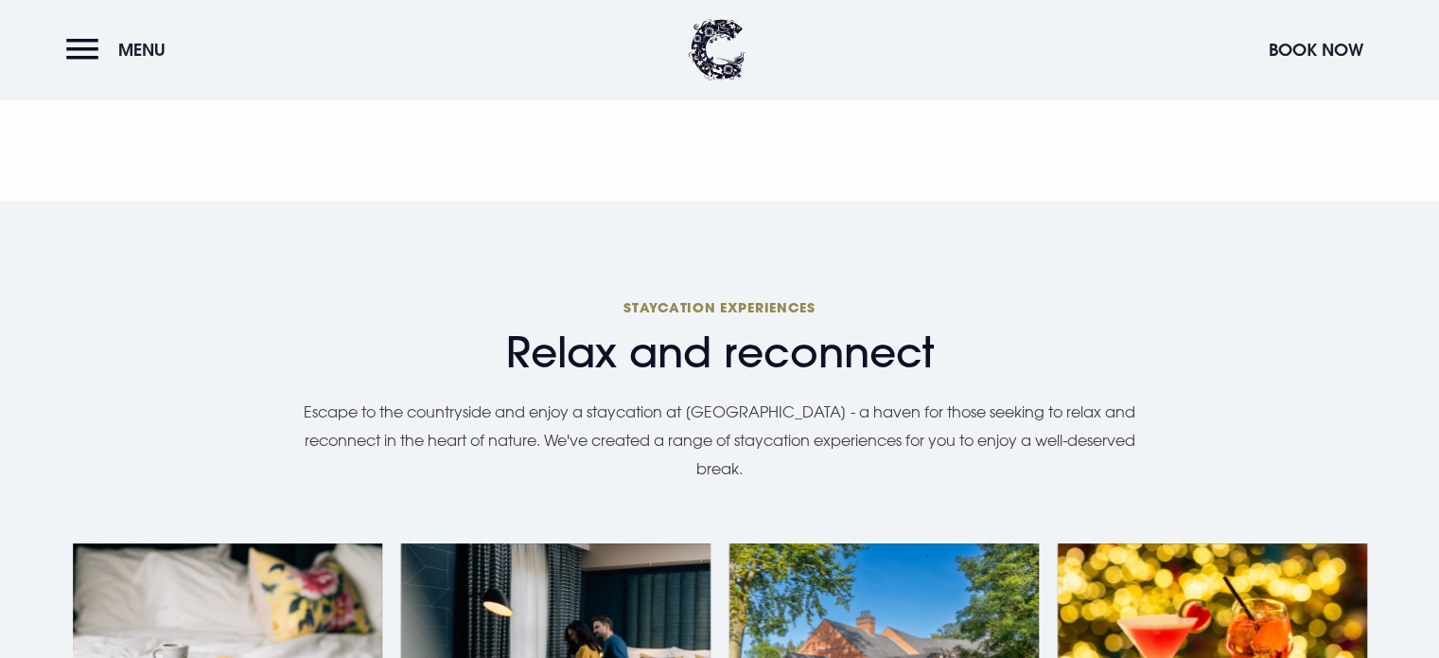
drag, startPoint x: 493, startPoint y: 113, endPoint x: 1275, endPoint y: 151, distance: 782.6
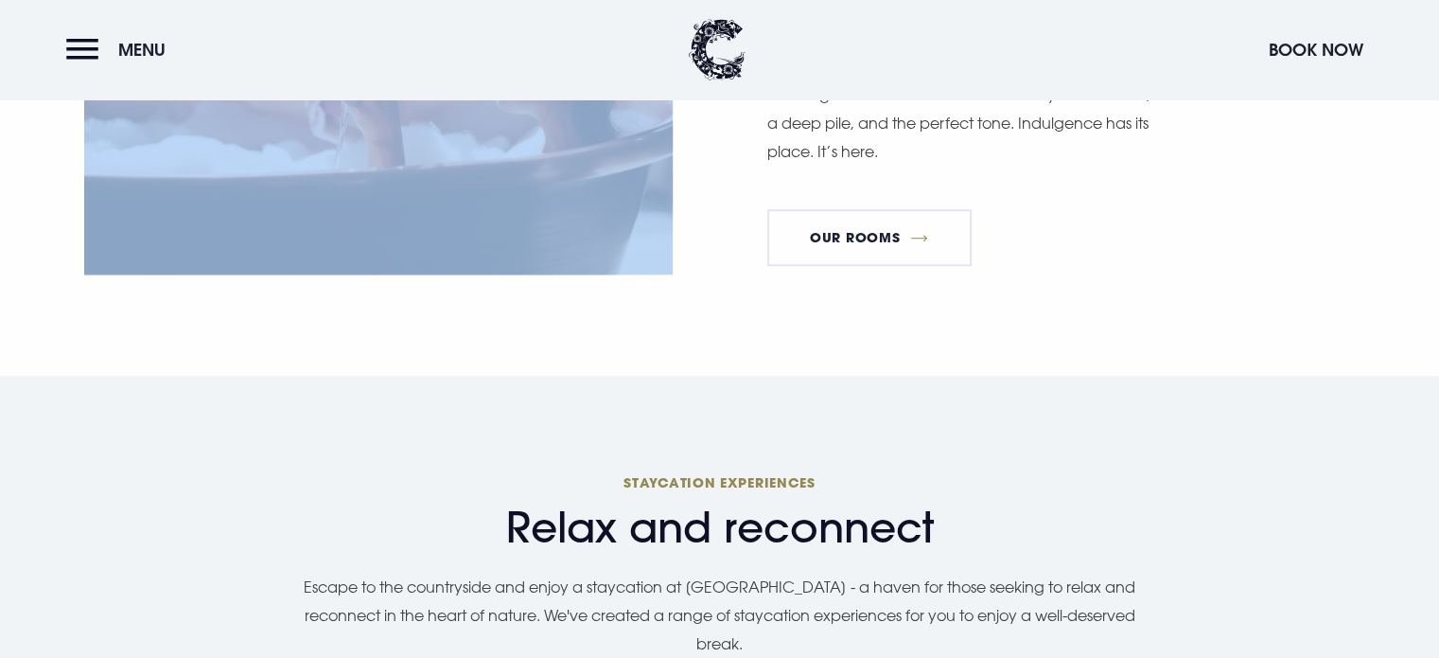
scroll to position [825, 0]
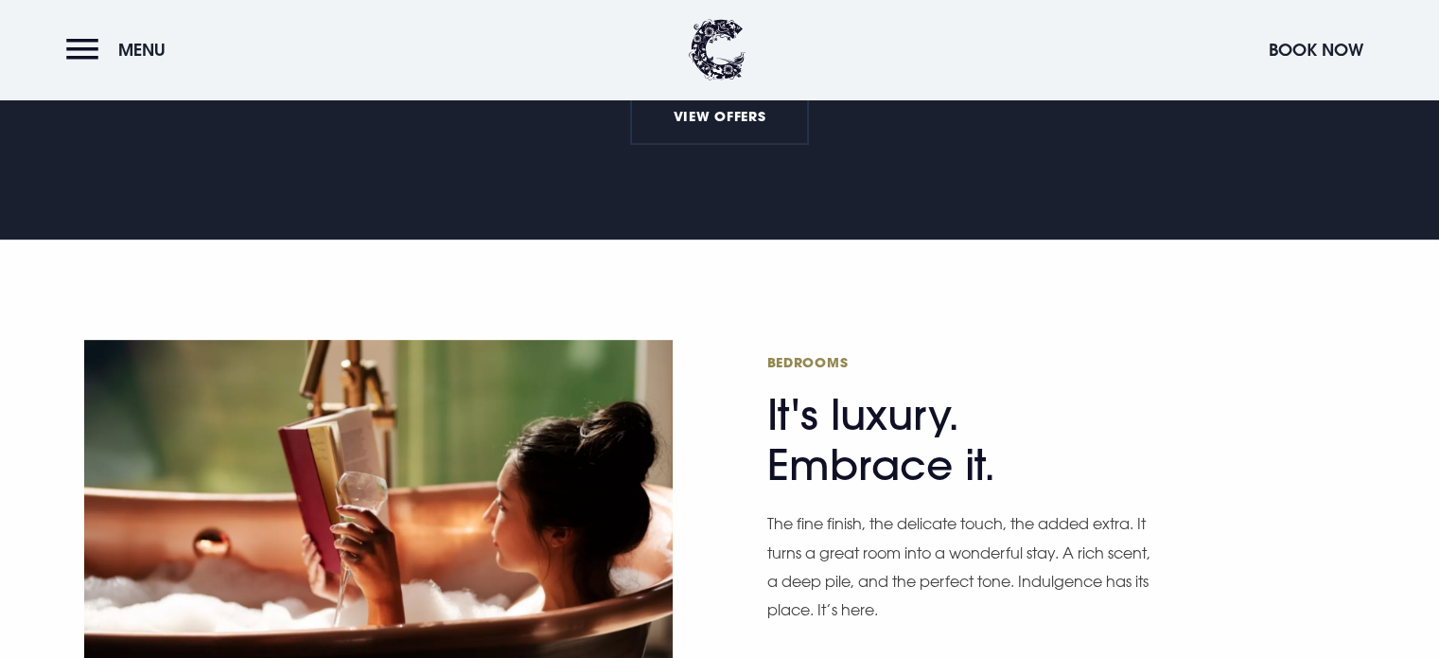
click at [839, 403] on h2 "Bedrooms It's luxury. Embrace it." at bounding box center [951, 421] width 369 height 137
click at [791, 353] on span "Bedrooms" at bounding box center [951, 362] width 369 height 18
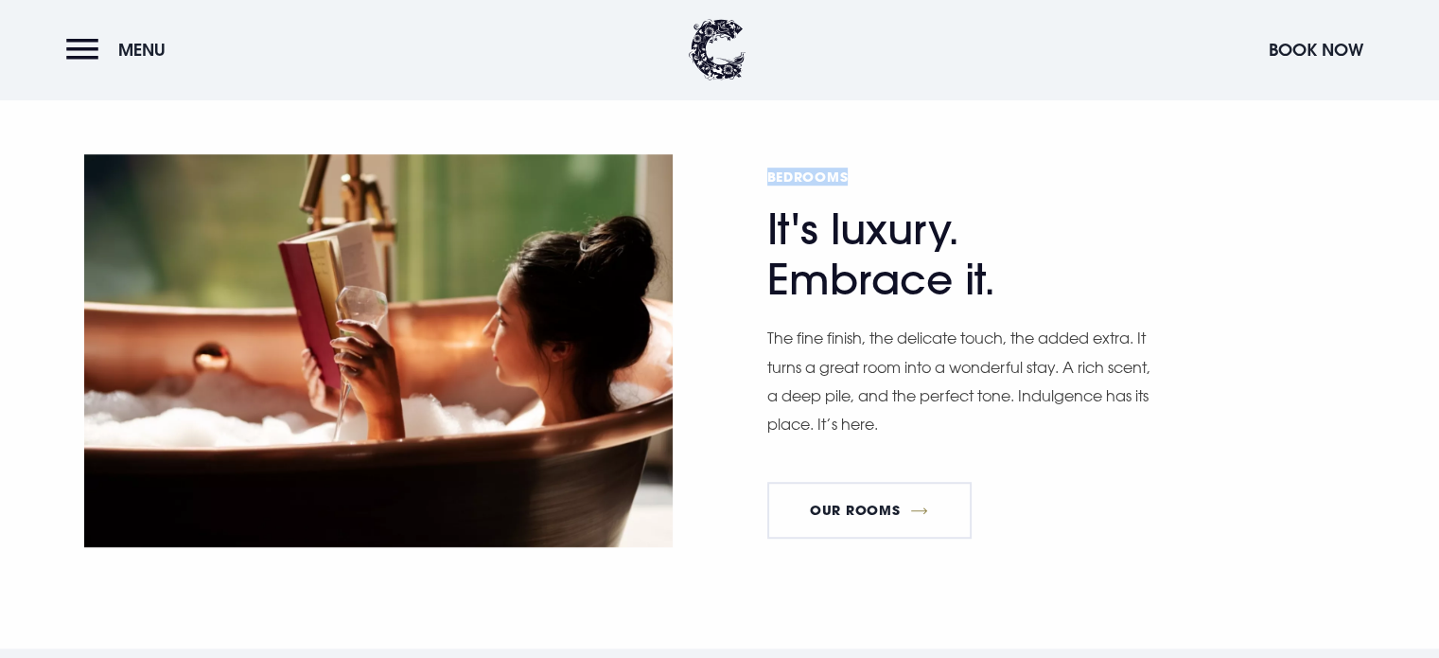
scroll to position [1014, 0]
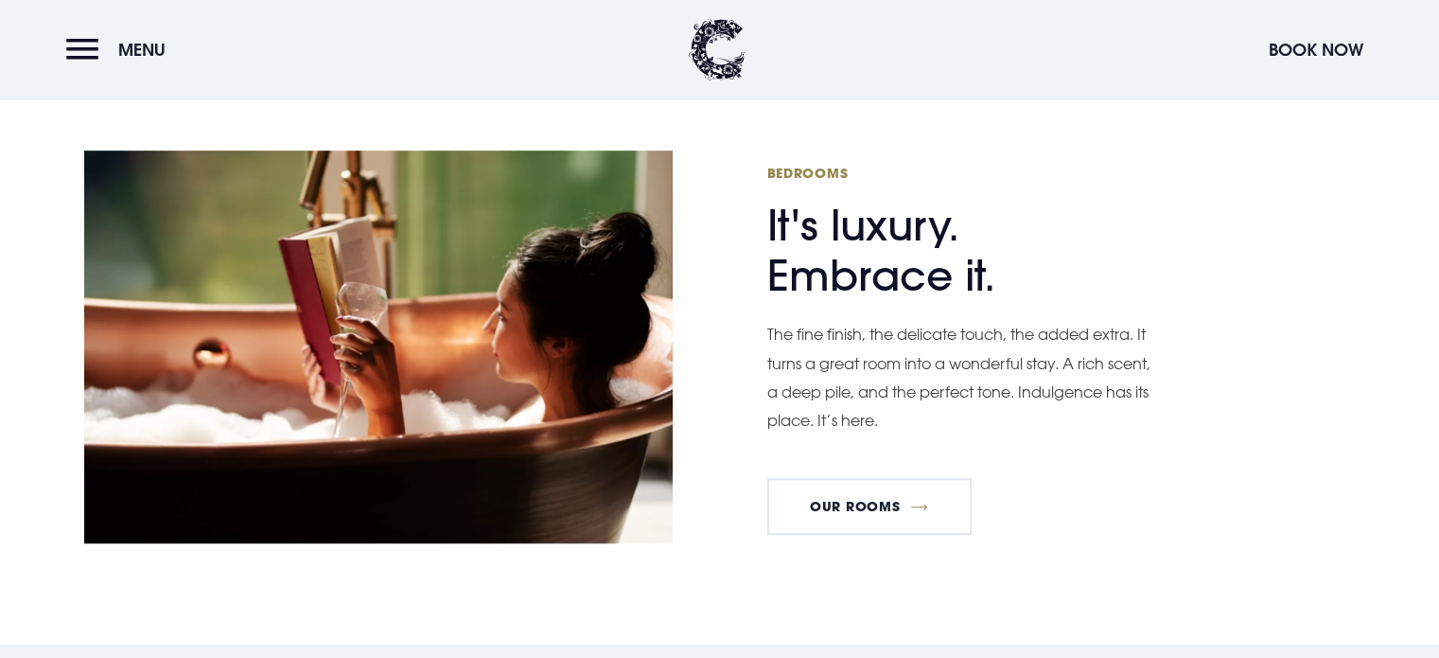
click at [825, 211] on h2 "Bedrooms It's luxury. Embrace it." at bounding box center [951, 232] width 369 height 137
click at [753, 176] on div "Bedrooms It's luxury. Embrace it. The fine finish, the delicate touch, the adde…" at bounding box center [720, 347] width 1317 height 405
drag, startPoint x: 758, startPoint y: 175, endPoint x: 984, endPoint y: 238, distance: 234.6
click at [984, 238] on div "Bedrooms It's luxury. Embrace it. The fine finish, the delicate touch, the adde…" at bounding box center [720, 347] width 1317 height 405
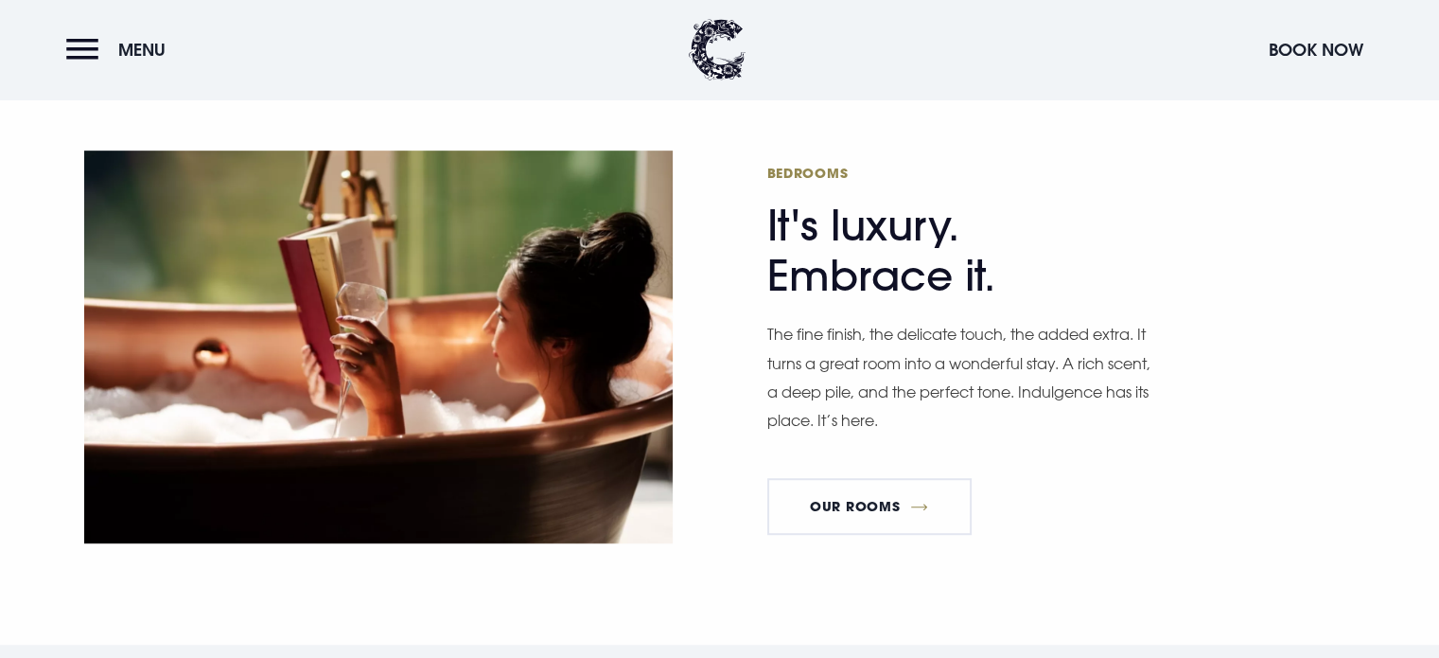
click at [984, 238] on h2 "Bedrooms It's luxury. Embrace it." at bounding box center [951, 232] width 369 height 137
click at [1017, 320] on p "The fine finish, the delicate touch, the added extra. It turns a great room int…" at bounding box center [961, 377] width 388 height 115
click at [999, 320] on p "The fine finish, the delicate touch, the added extra. It turns a great room int…" at bounding box center [961, 377] width 388 height 115
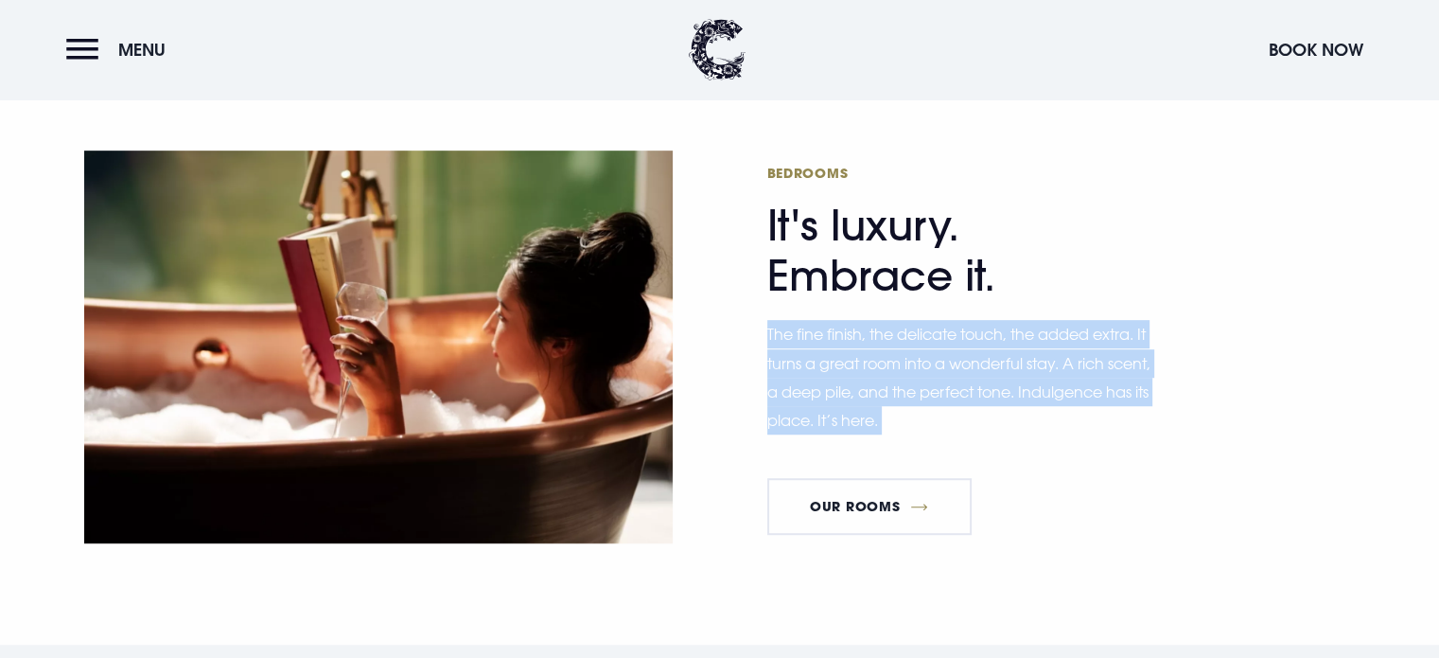
click at [999, 320] on p "The fine finish, the delicate touch, the added extra. It turns a great room int…" at bounding box center [961, 377] width 388 height 115
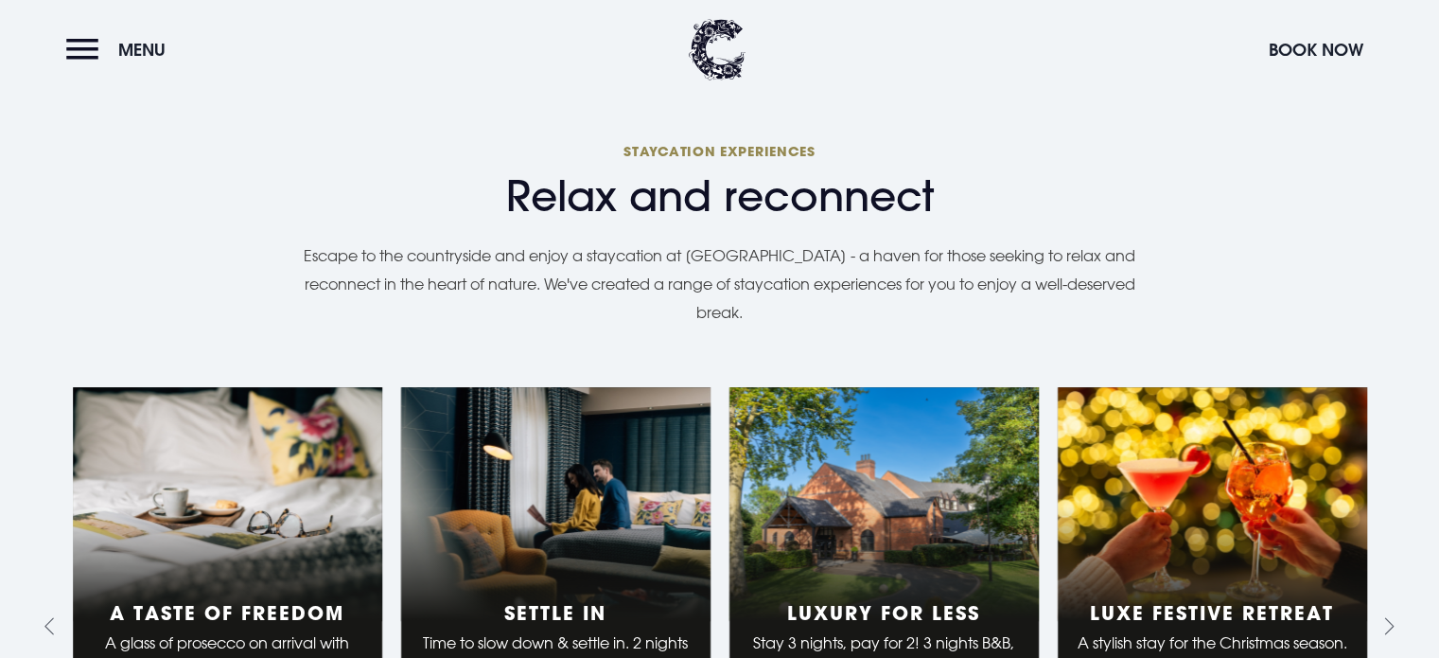
scroll to position [1582, 0]
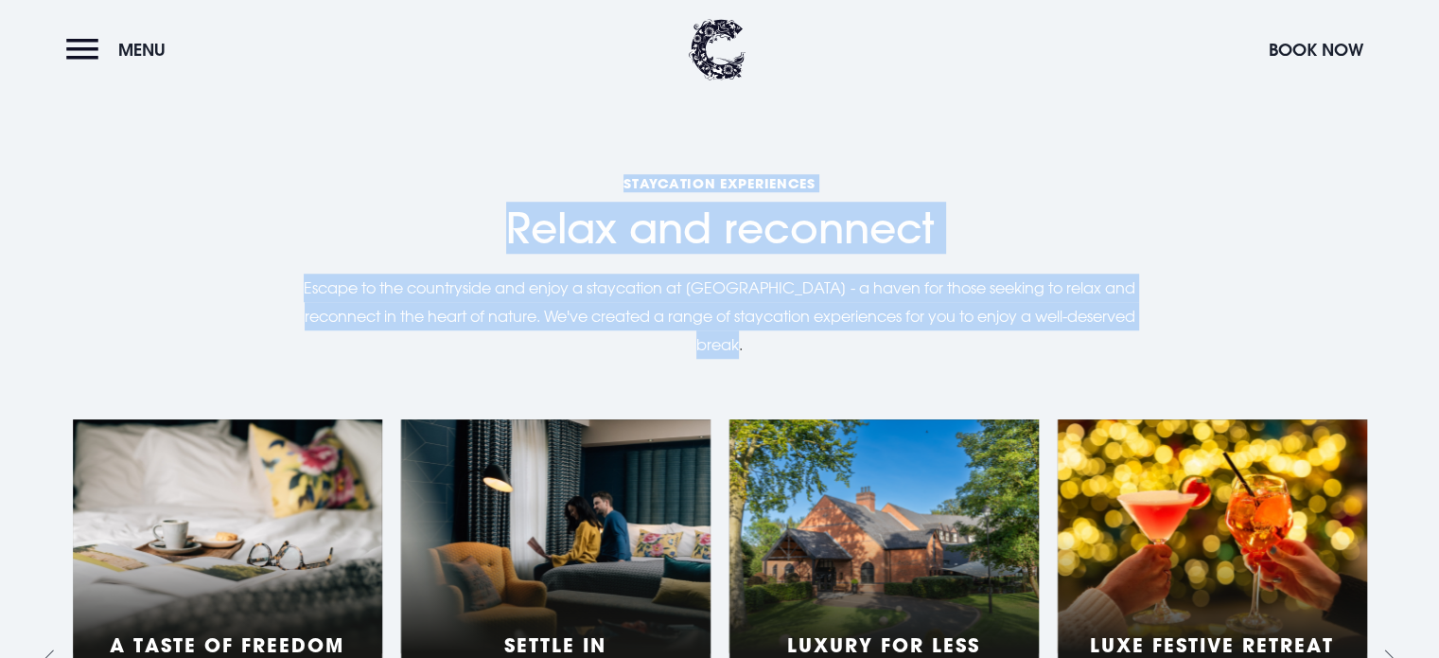
drag, startPoint x: 765, startPoint y: 310, endPoint x: 511, endPoint y: 182, distance: 284.4
click at [511, 182] on div "Relax and reconnect Staycation experiences Escape to the countryside and enjoy …" at bounding box center [720, 279] width 1295 height 216
click at [511, 203] on span "Relax and reconnect" at bounding box center [720, 228] width 1295 height 50
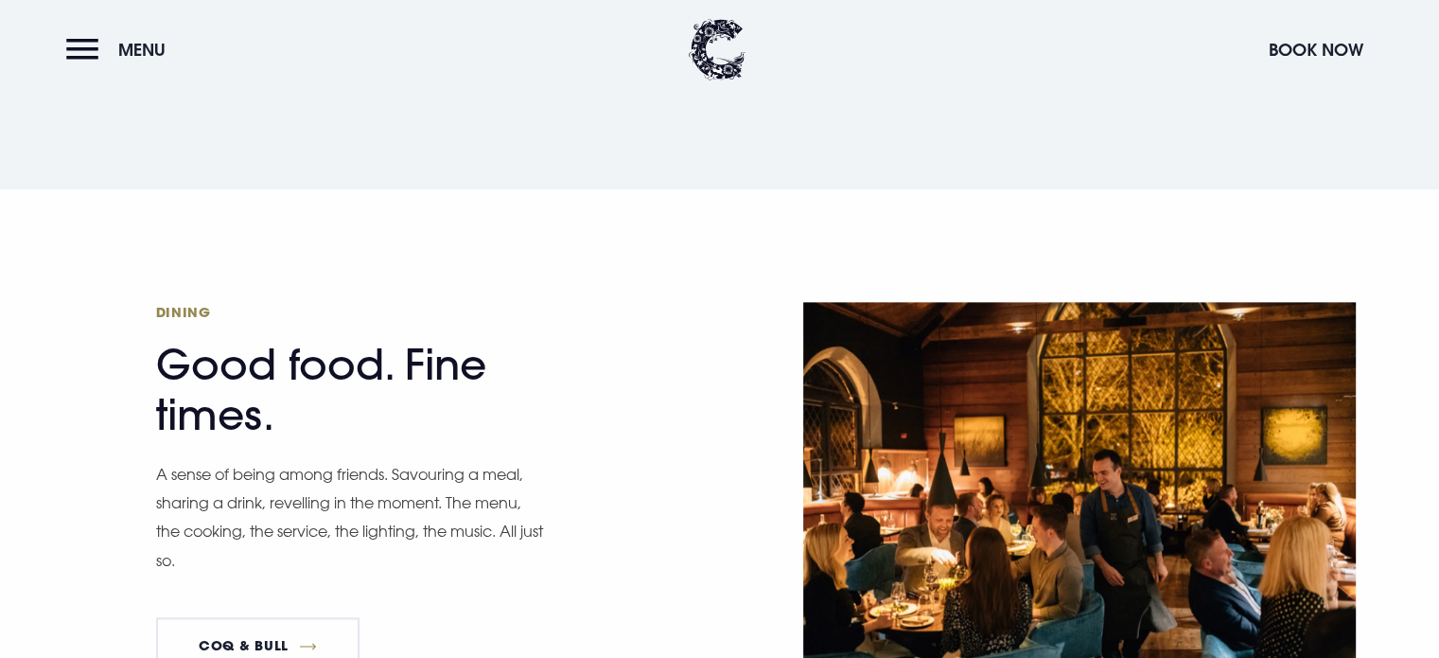
scroll to position [2434, 0]
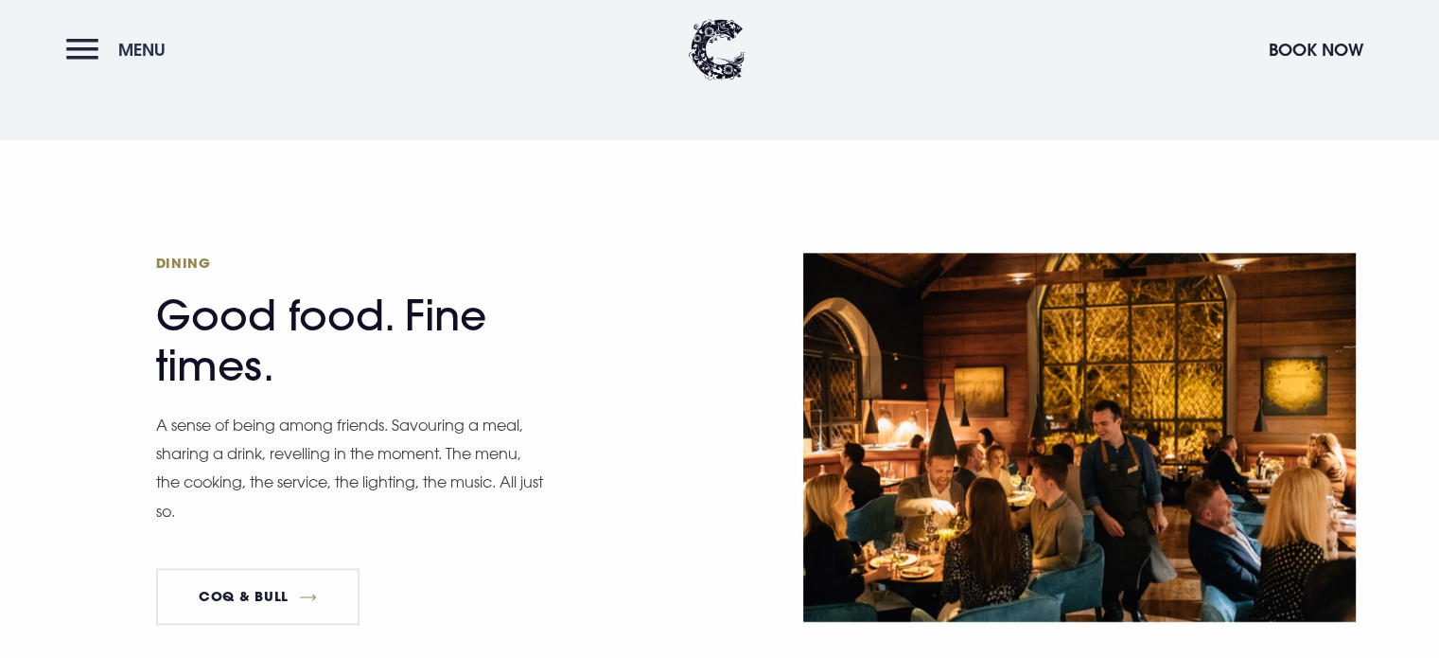
click at [98, 51] on button "Menu" at bounding box center [120, 49] width 109 height 41
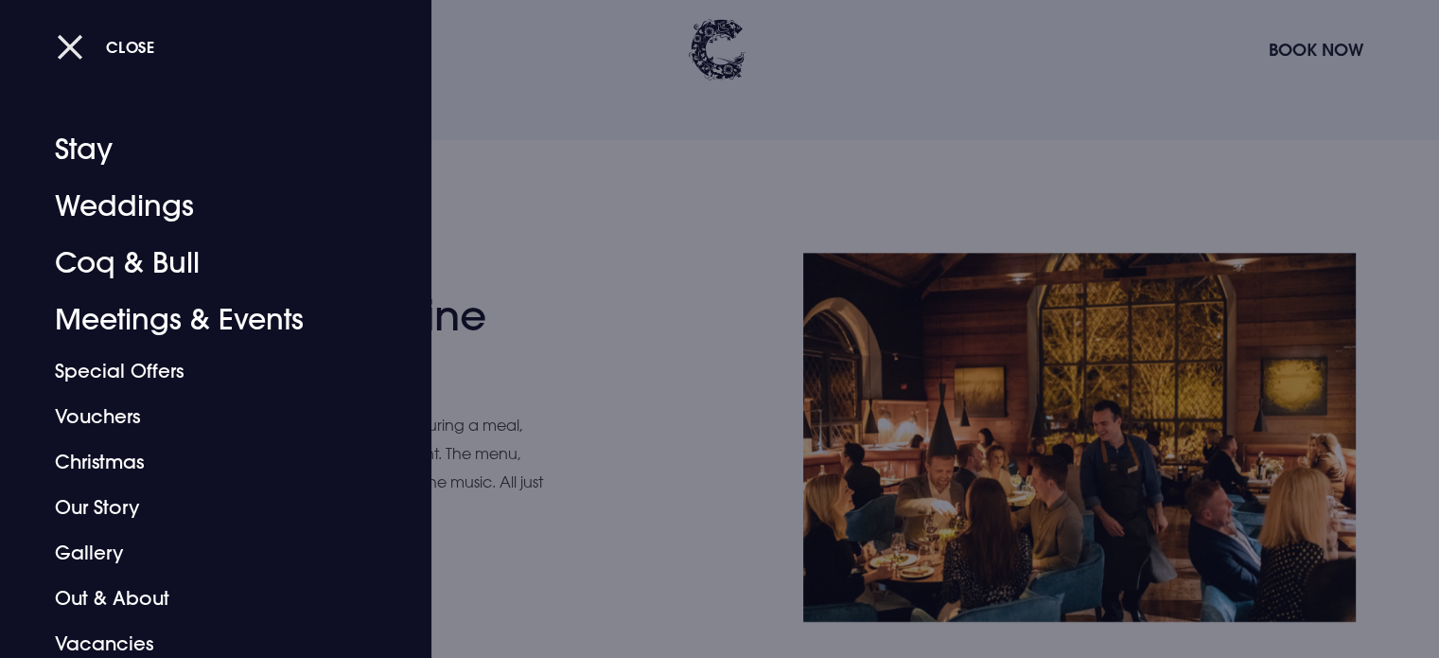
click at [83, 56] on button "Close" at bounding box center [106, 46] width 98 height 39
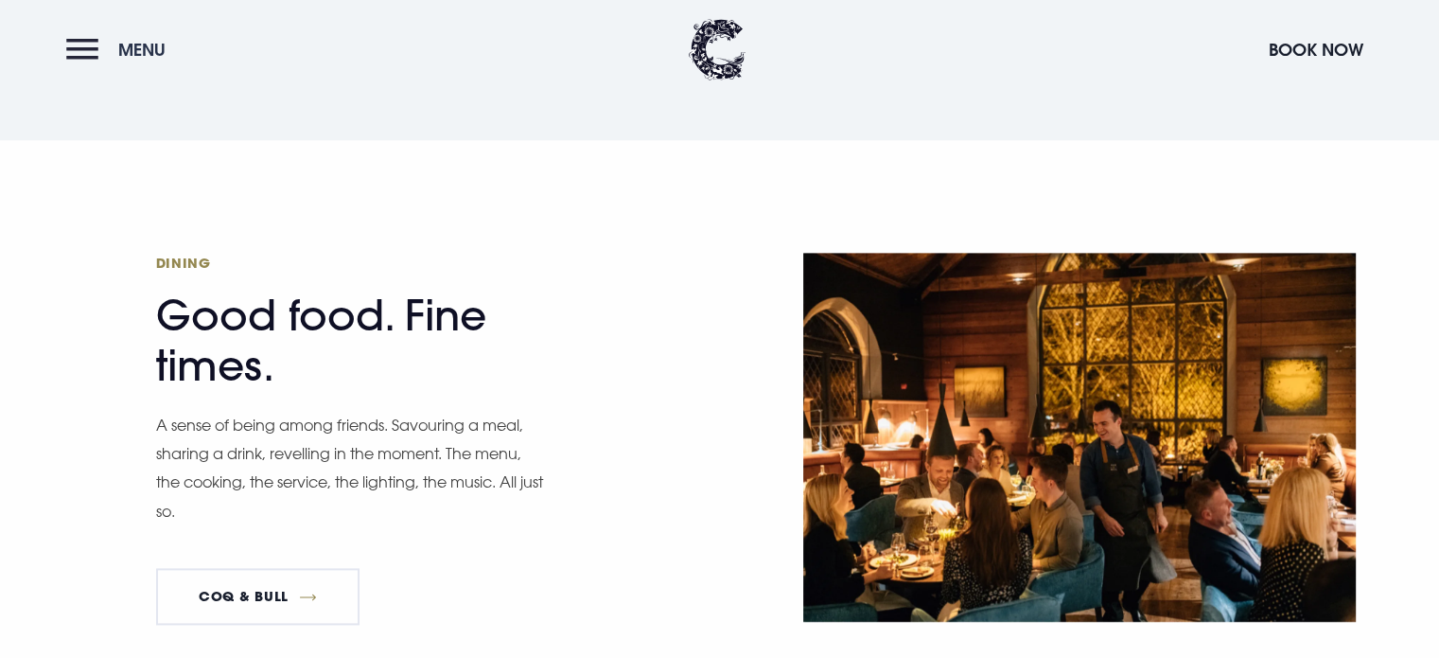
click at [81, 44] on button "Menu" at bounding box center [120, 49] width 109 height 41
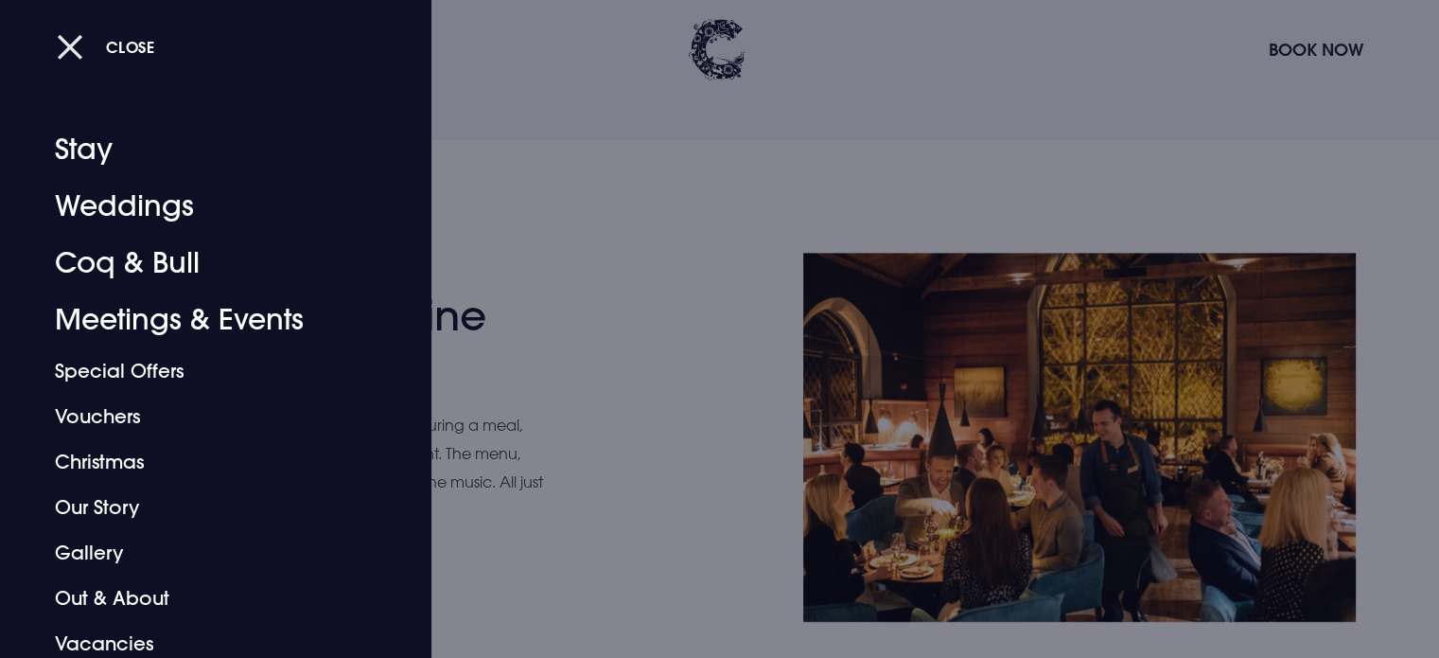
click at [70, 53] on button "Close" at bounding box center [106, 46] width 98 height 39
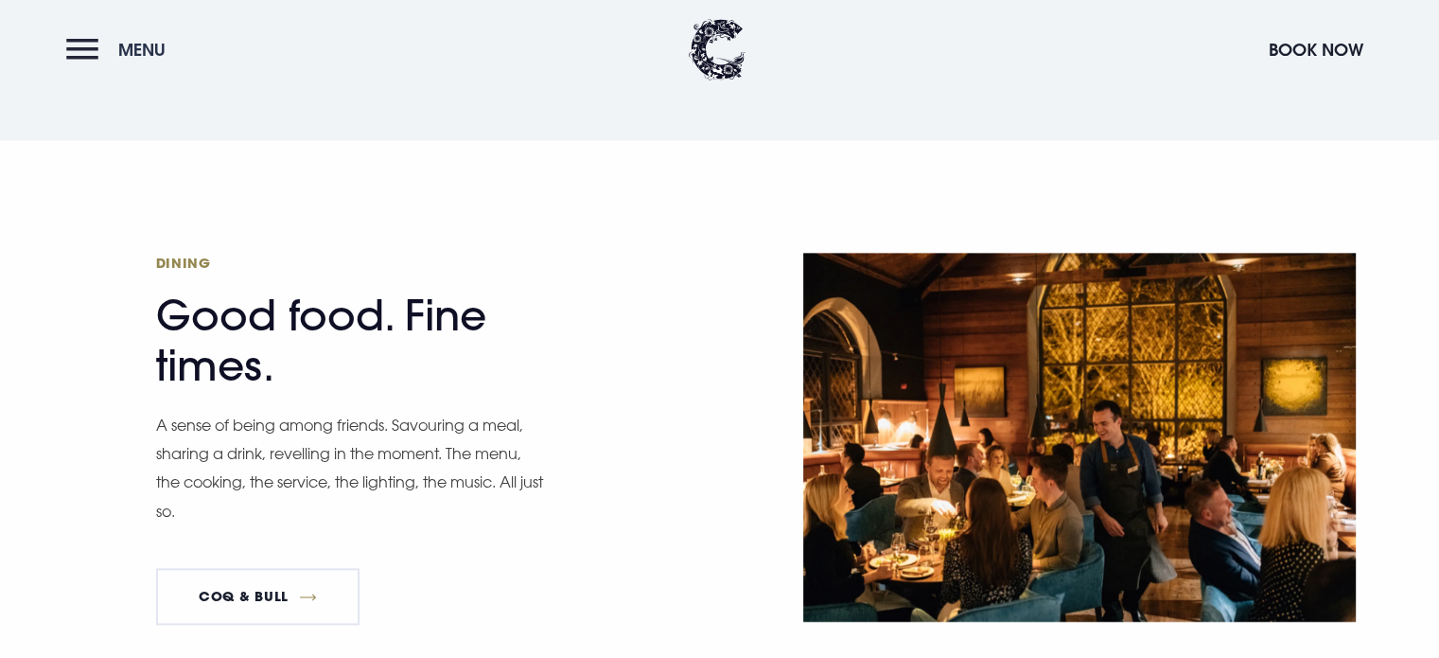
click at [66, 56] on button "Menu" at bounding box center [120, 49] width 109 height 41
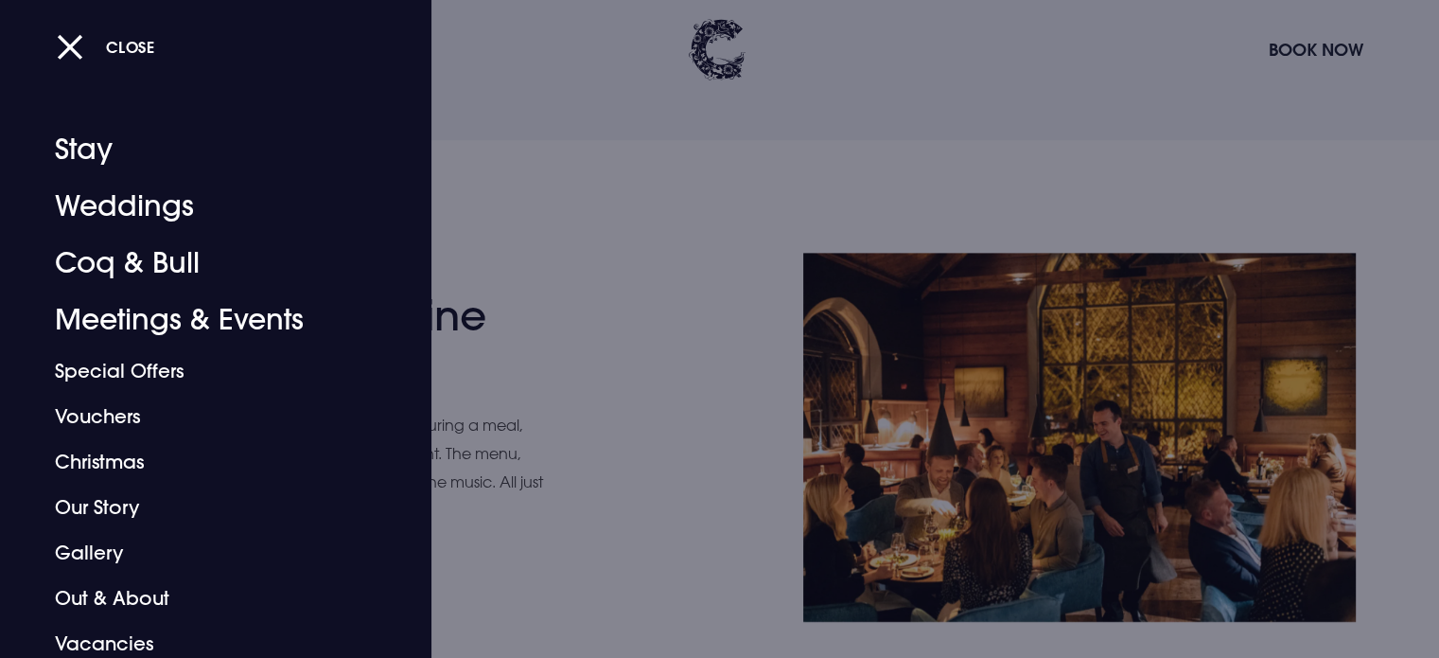
click at [65, 56] on button "Close" at bounding box center [106, 46] width 98 height 39
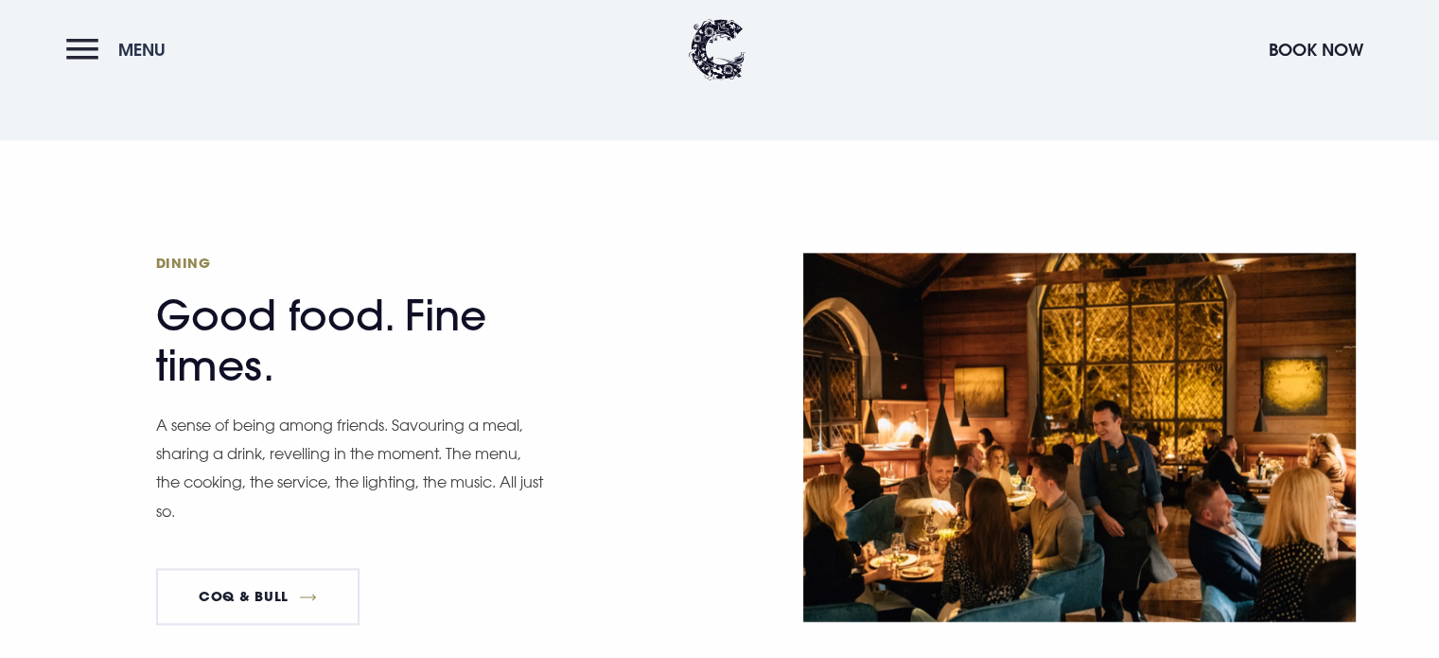
click at [66, 56] on button "Menu" at bounding box center [120, 49] width 109 height 41
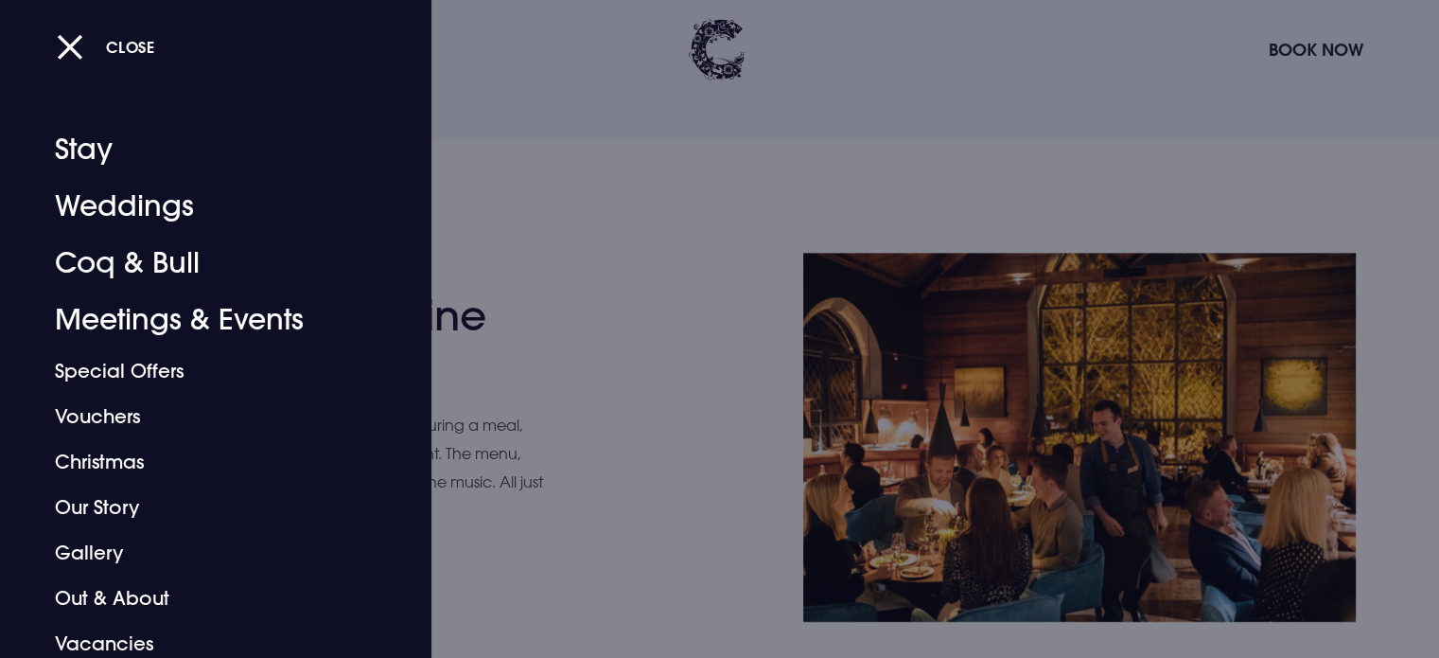
click at [65, 56] on button "Close" at bounding box center [106, 46] width 98 height 39
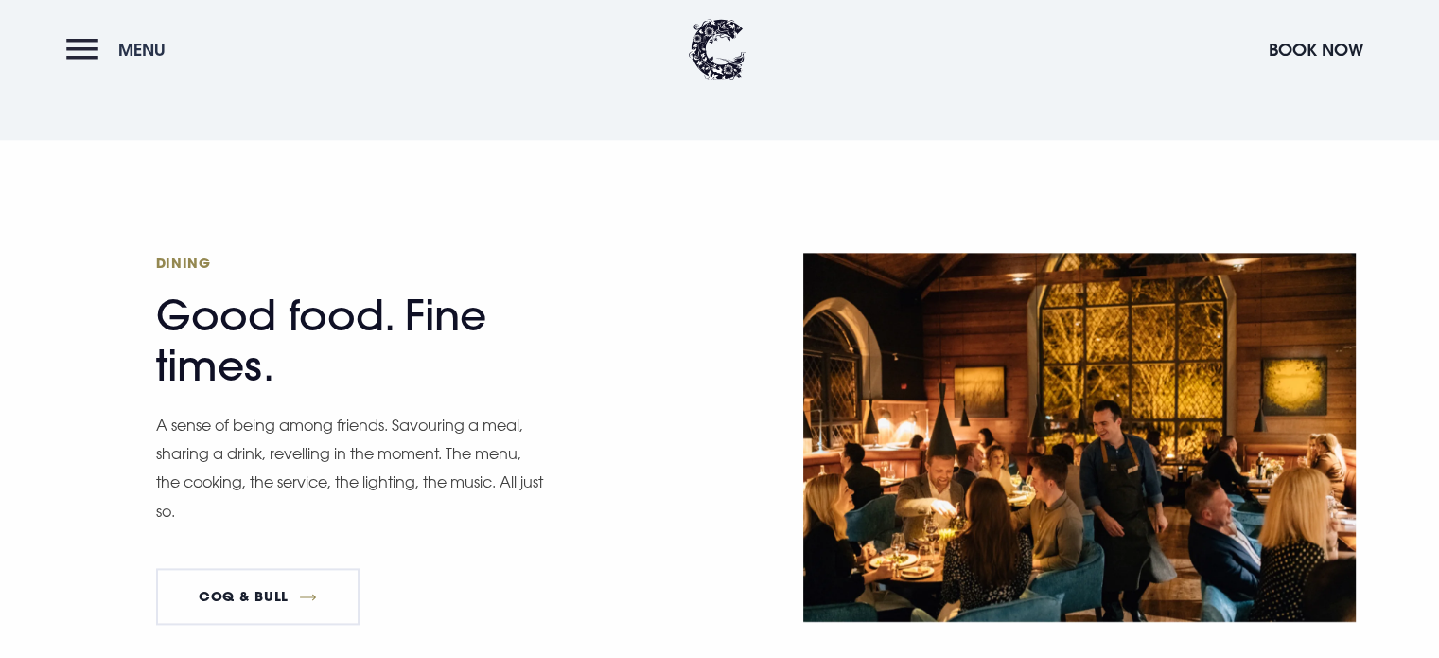
click at [66, 56] on button "Menu" at bounding box center [120, 49] width 109 height 41
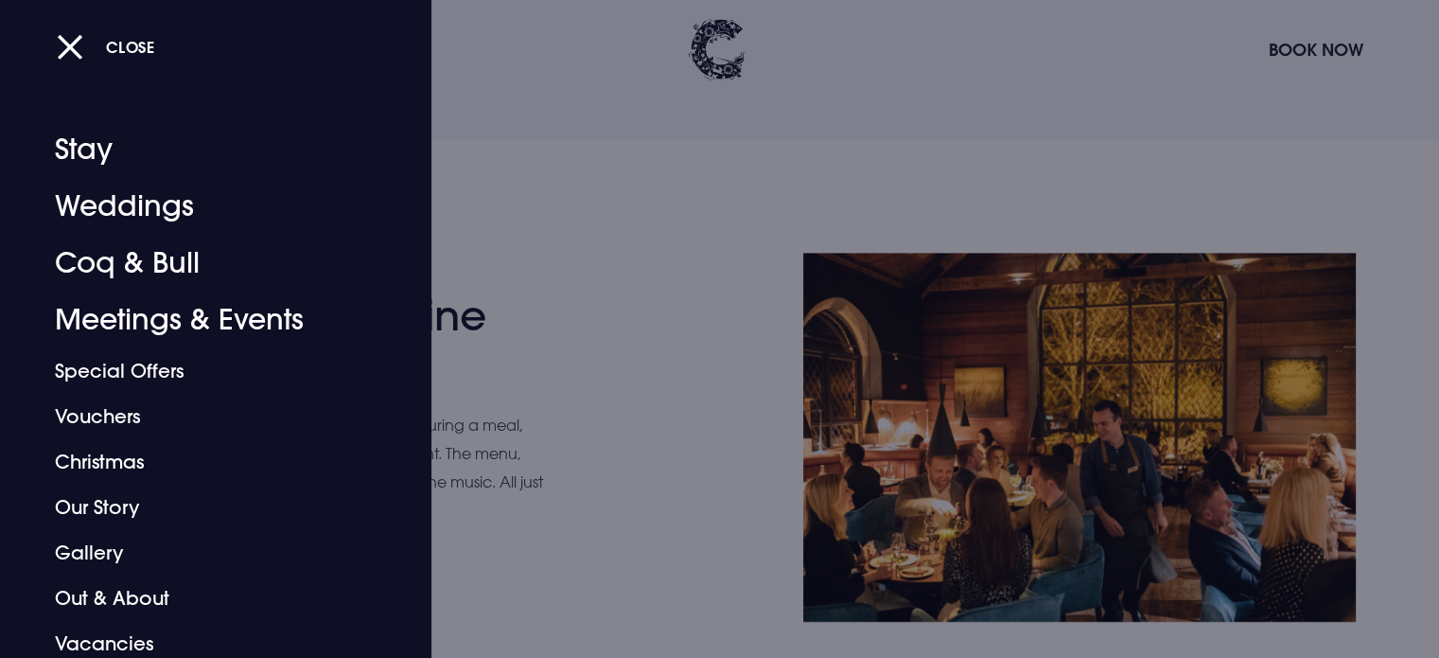
click at [65, 56] on button "Close" at bounding box center [106, 46] width 98 height 39
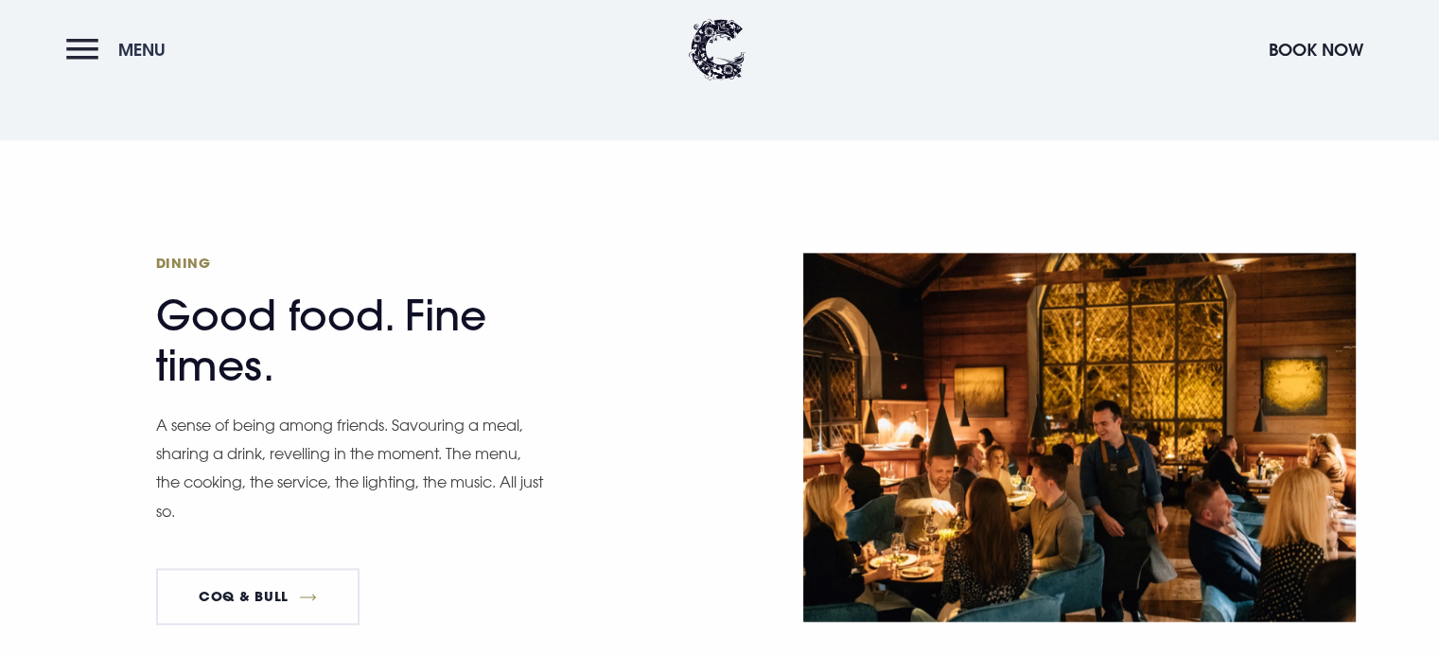
click at [81, 62] on button "Menu" at bounding box center [120, 49] width 109 height 41
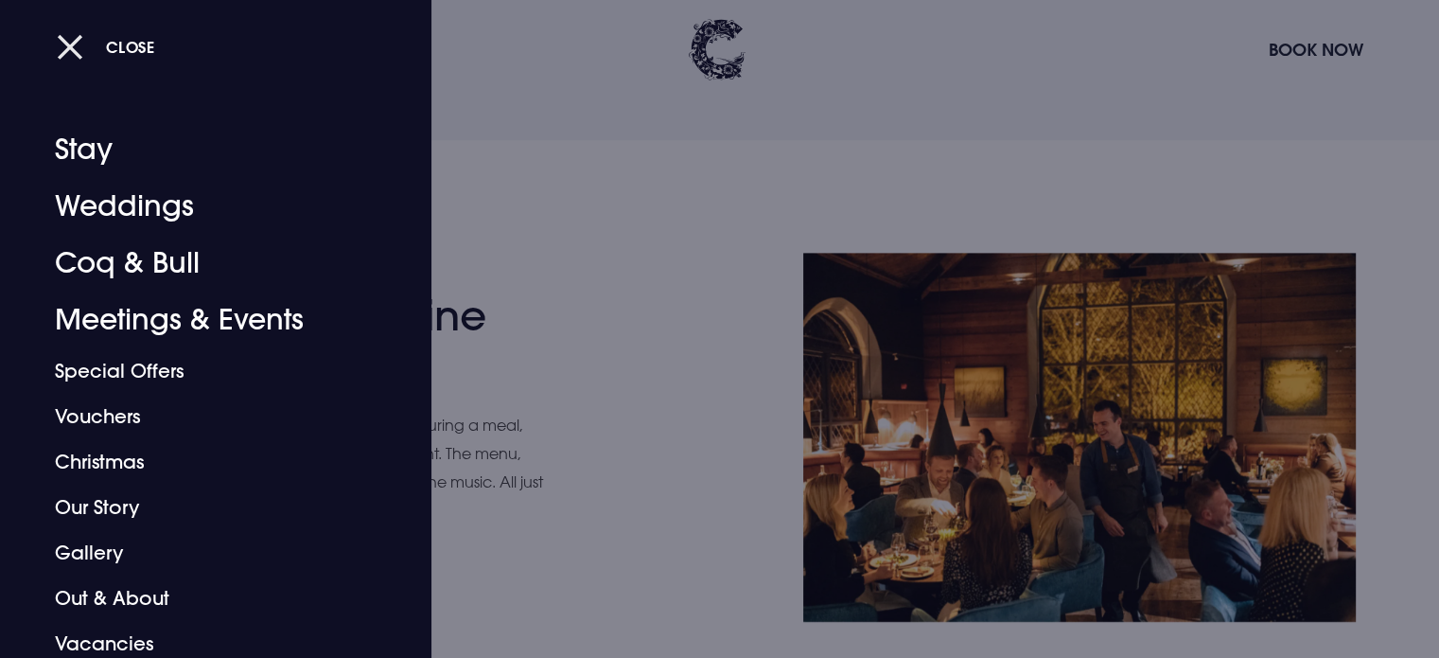
click at [79, 53] on button "Close" at bounding box center [106, 46] width 98 height 39
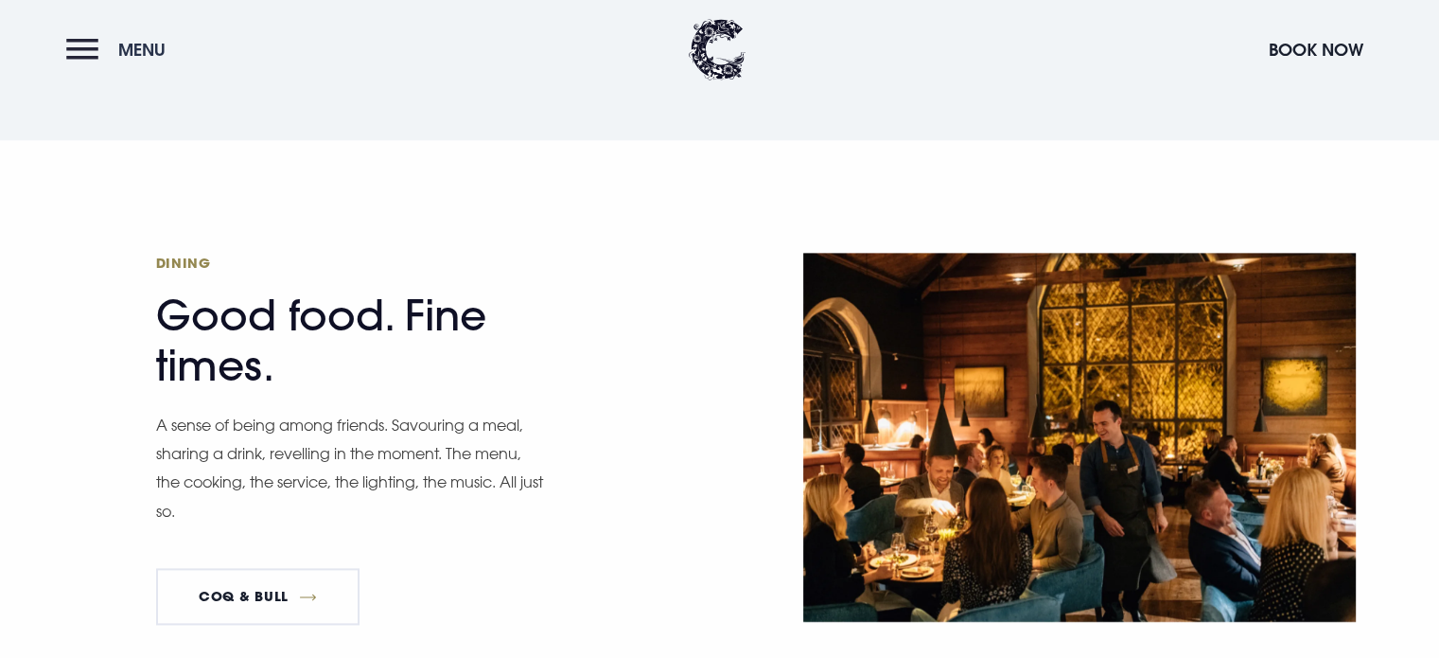
click at [85, 56] on button "Menu" at bounding box center [120, 49] width 109 height 41
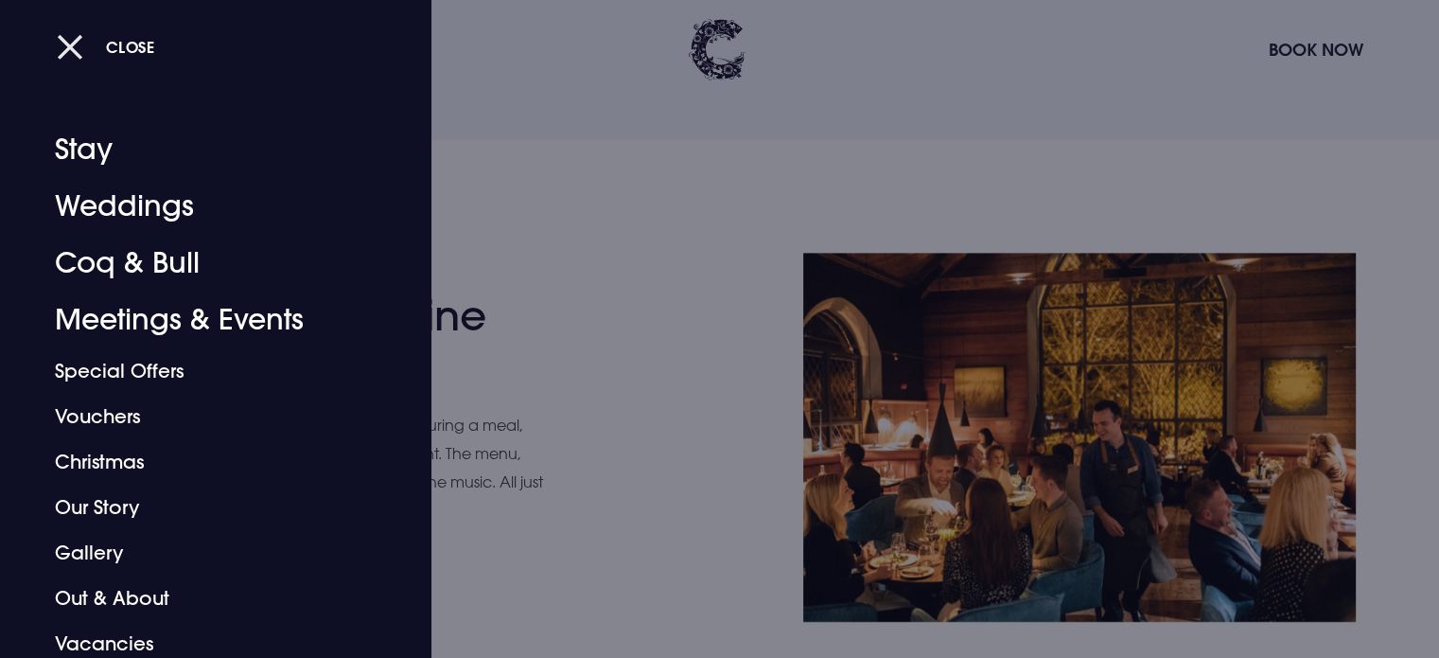
click at [72, 56] on button "Close" at bounding box center [106, 46] width 98 height 39
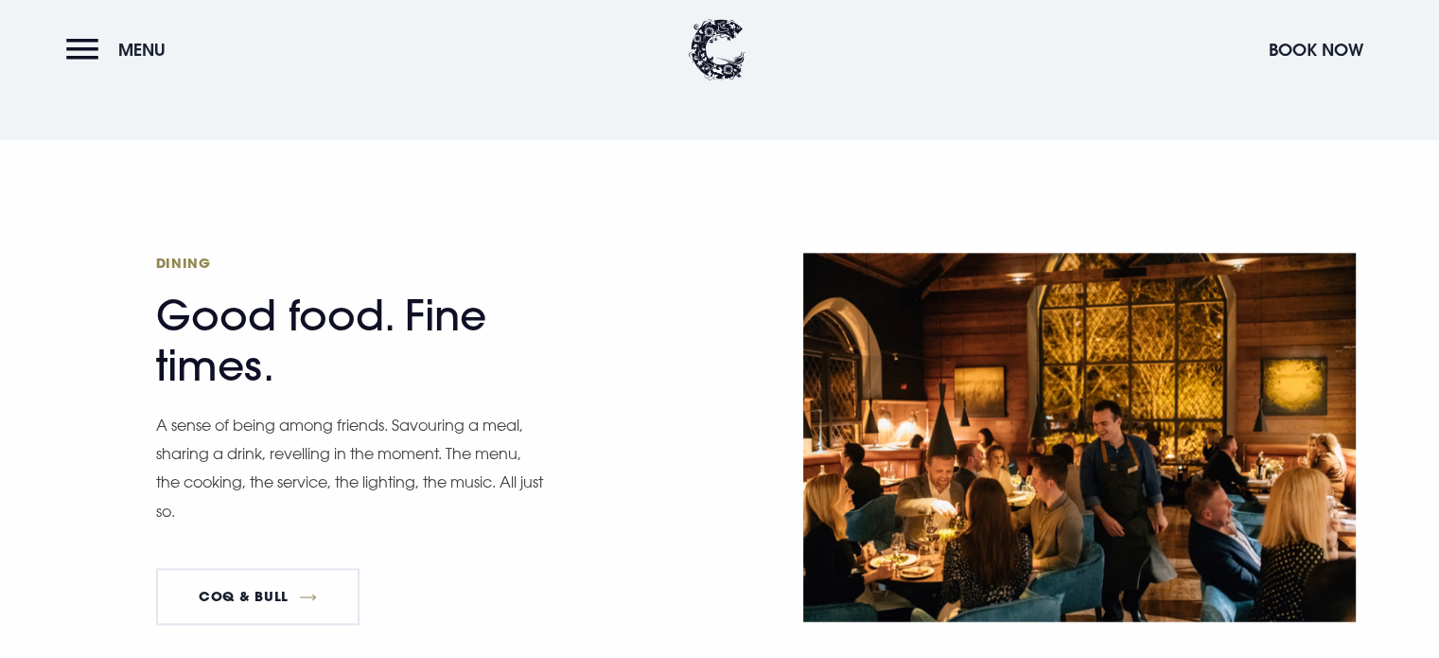
click at [72, 56] on button "Menu" at bounding box center [120, 49] width 109 height 41
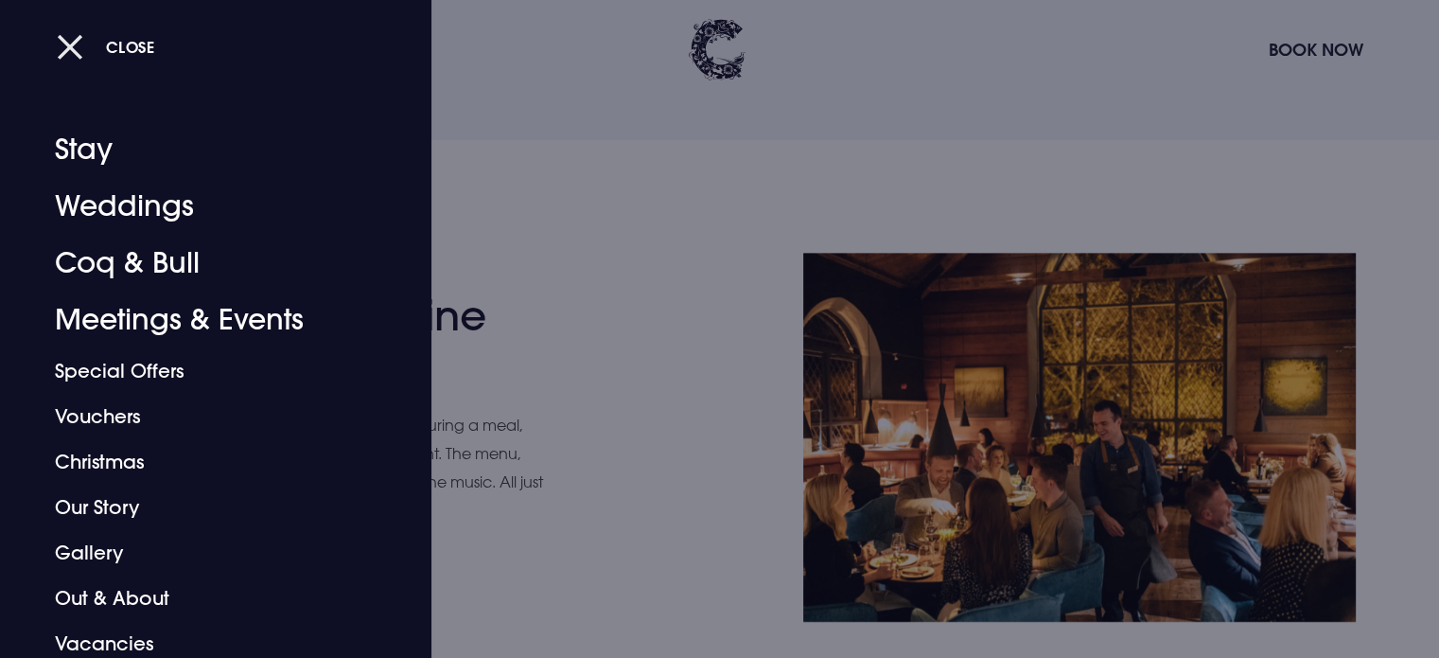
click at [71, 58] on button "Close" at bounding box center [106, 46] width 98 height 39
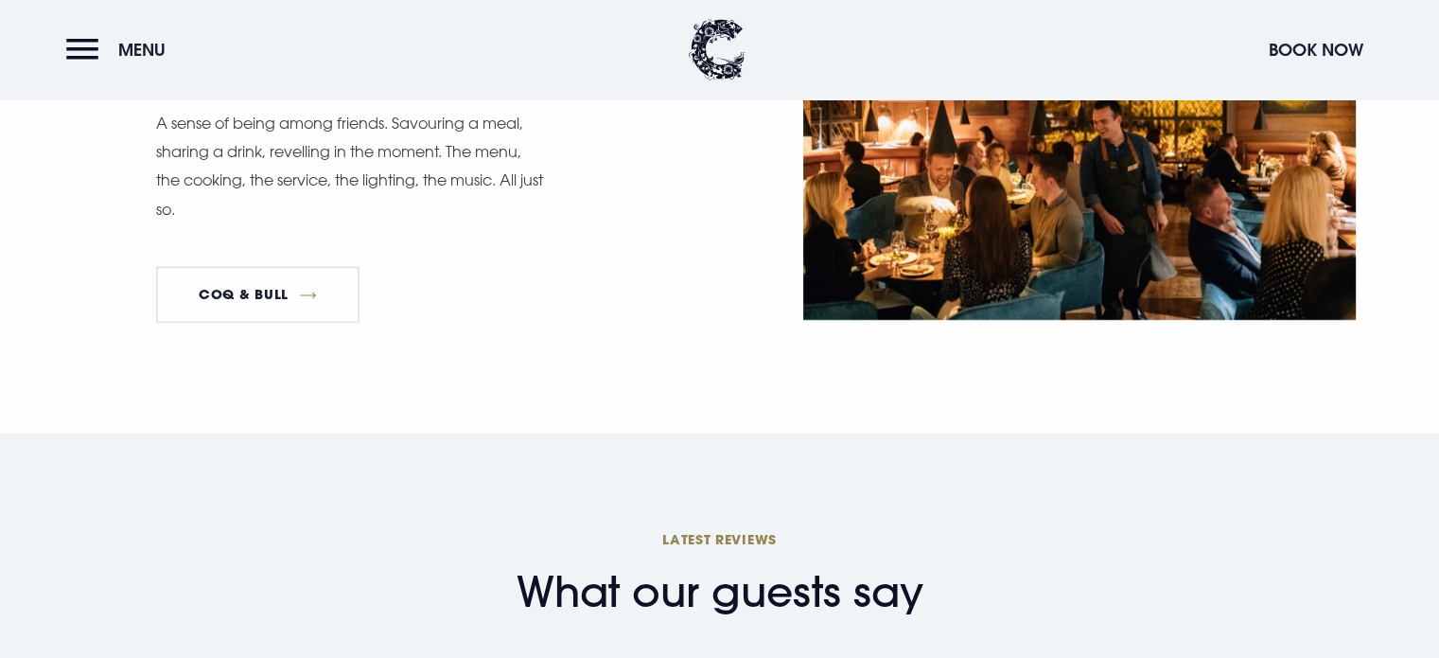
scroll to position [2623, 0]
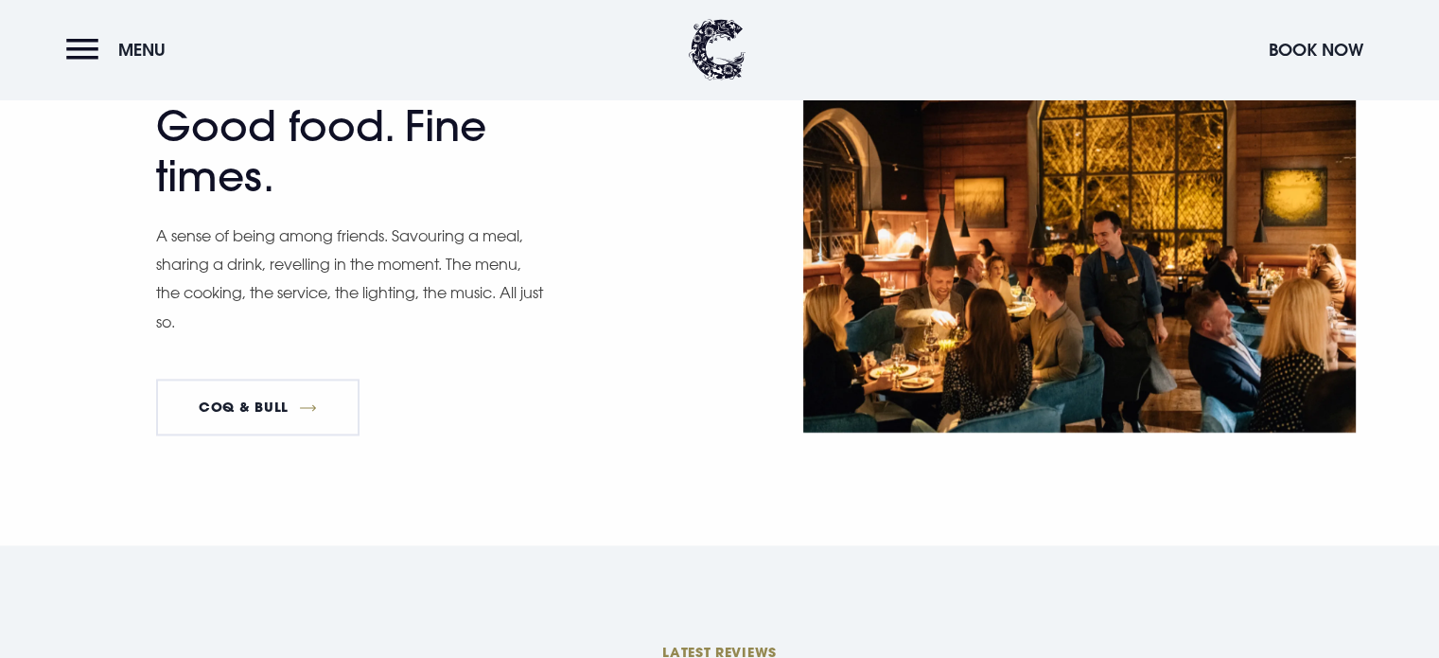
click at [265, 230] on p "A sense of being among friends. Savouring a meal, sharing a drink, revelling in…" at bounding box center [350, 278] width 388 height 115
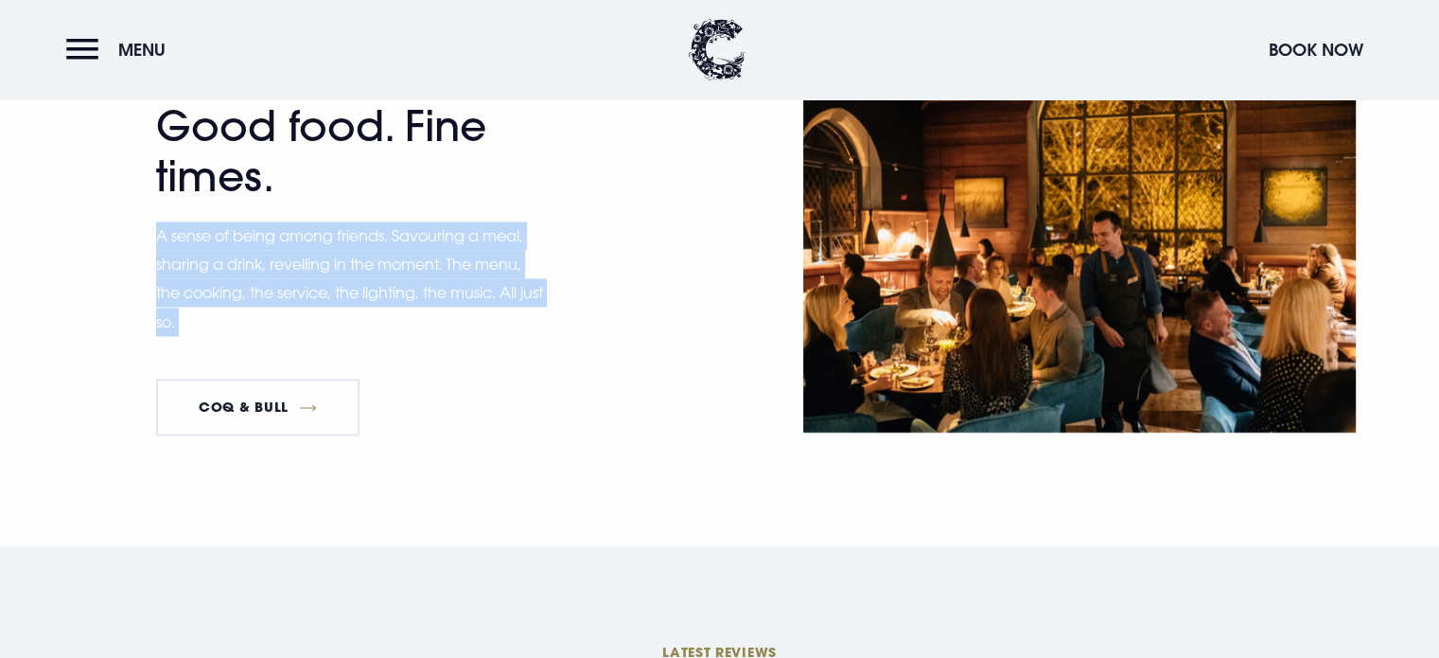
click at [265, 230] on p "A sense of being among friends. Savouring a meal, sharing a drink, revelling in…" at bounding box center [350, 278] width 388 height 115
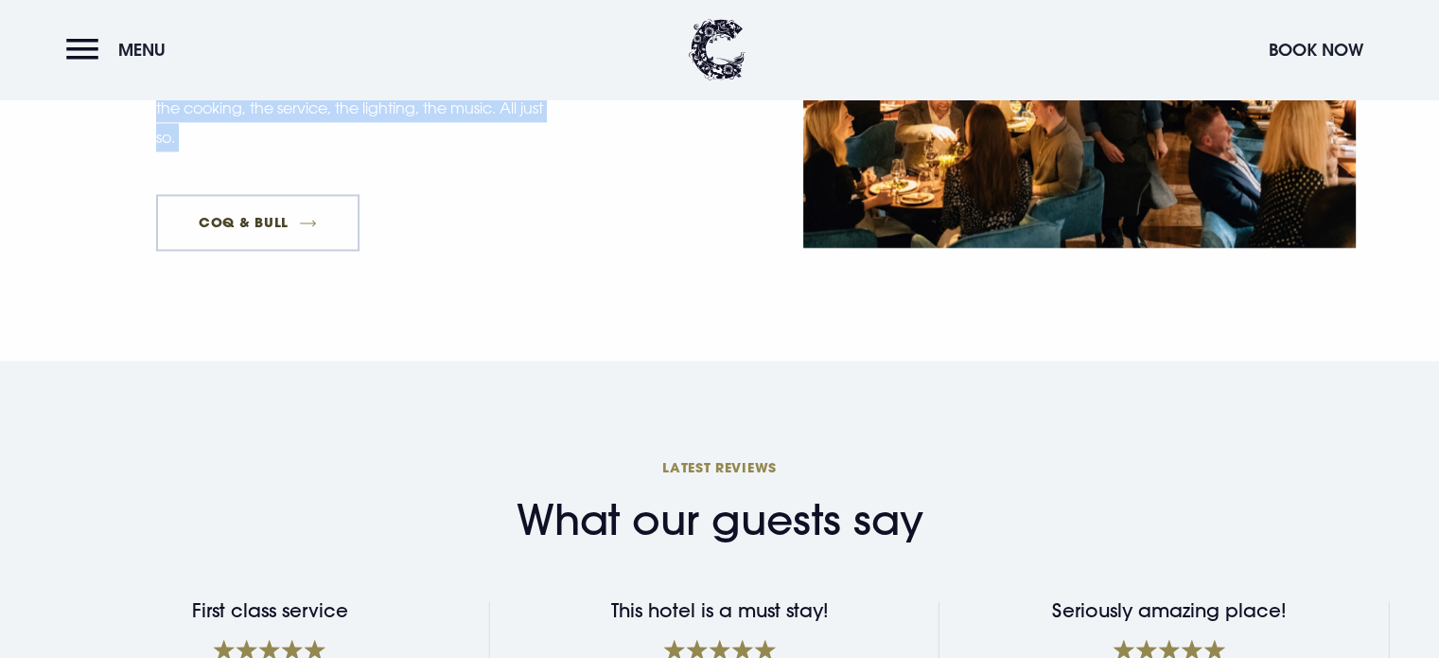
scroll to position [3096, 0]
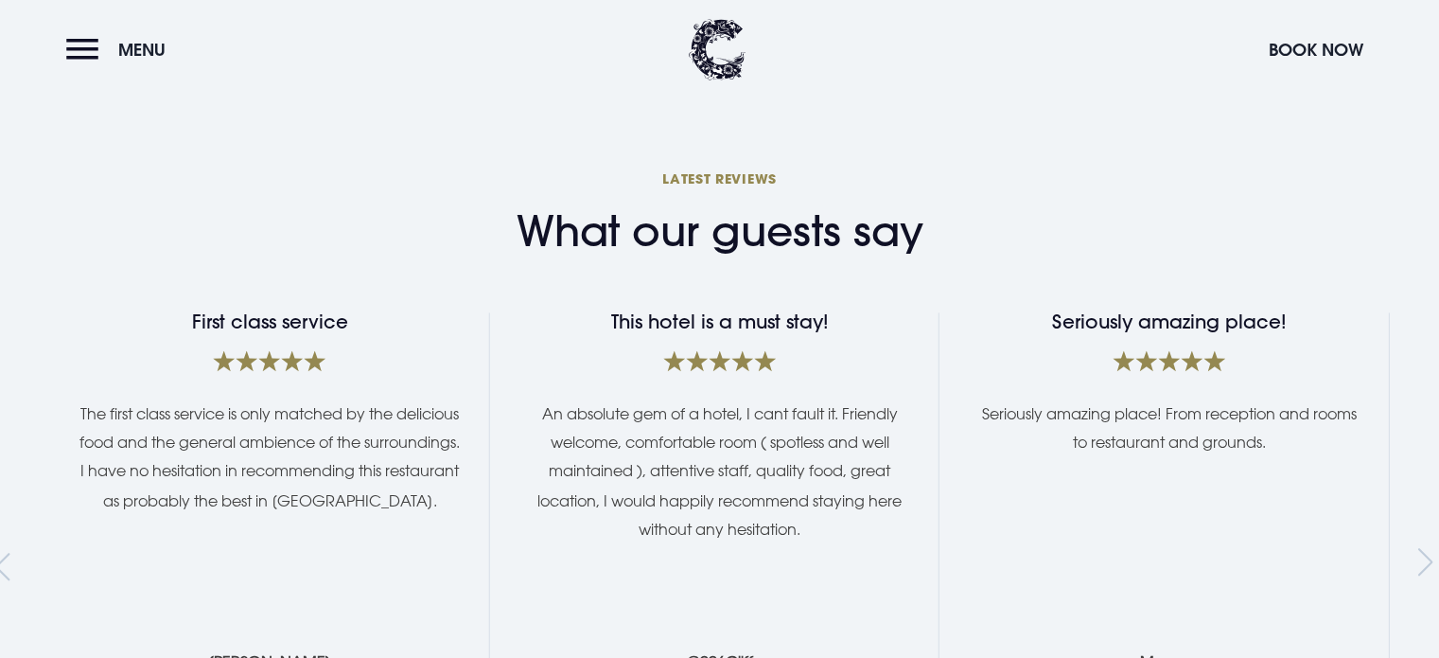
click at [689, 211] on h2 "What our guests say" at bounding box center [720, 231] width 407 height 50
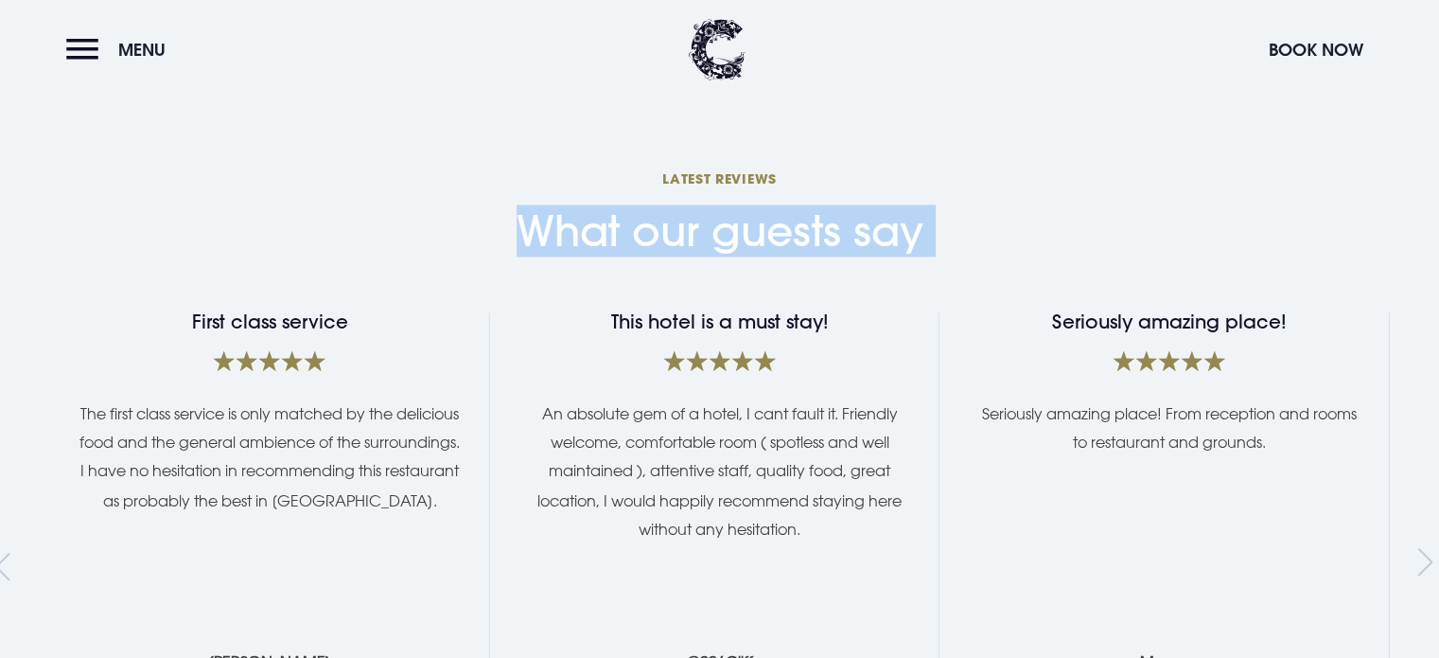
click at [689, 211] on h2 "What our guests say" at bounding box center [720, 231] width 407 height 50
click at [719, 167] on div "What our guests say Latest Reviews" at bounding box center [720, 211] width 1340 height 89
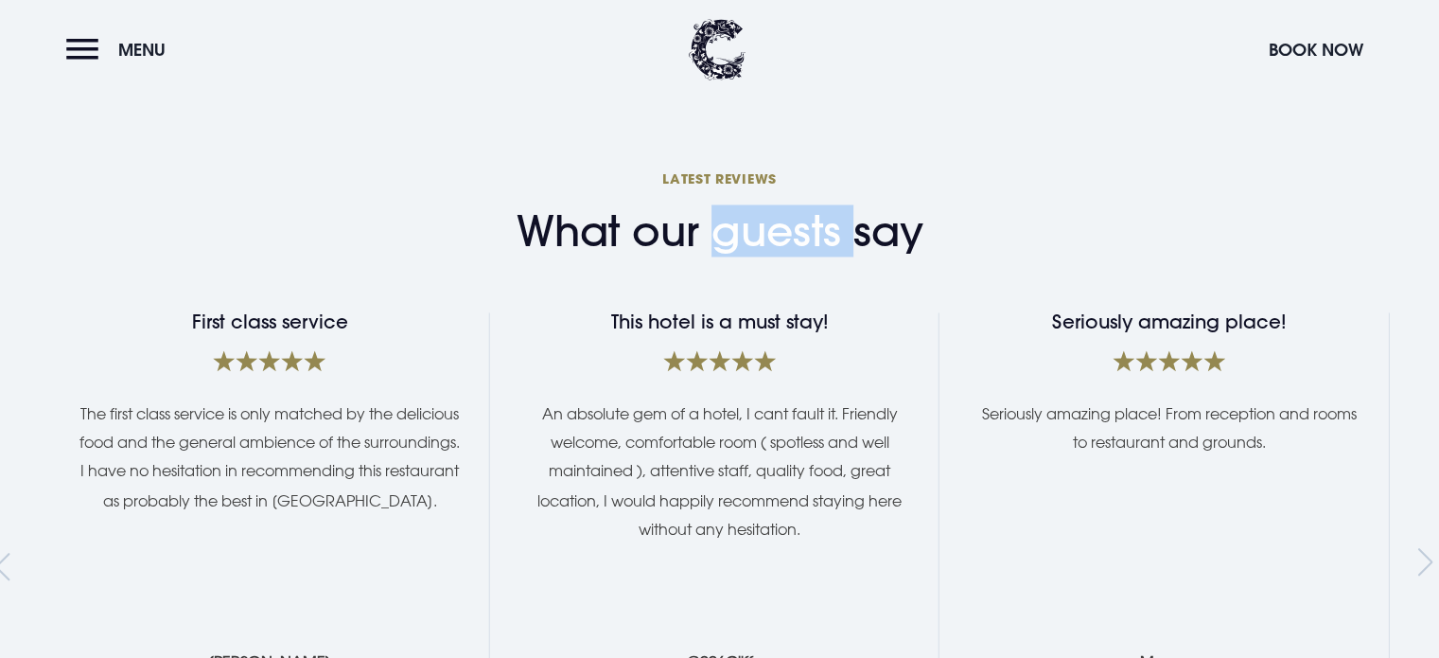
click at [719, 167] on div "What our guests say Latest Reviews" at bounding box center [720, 211] width 1340 height 89
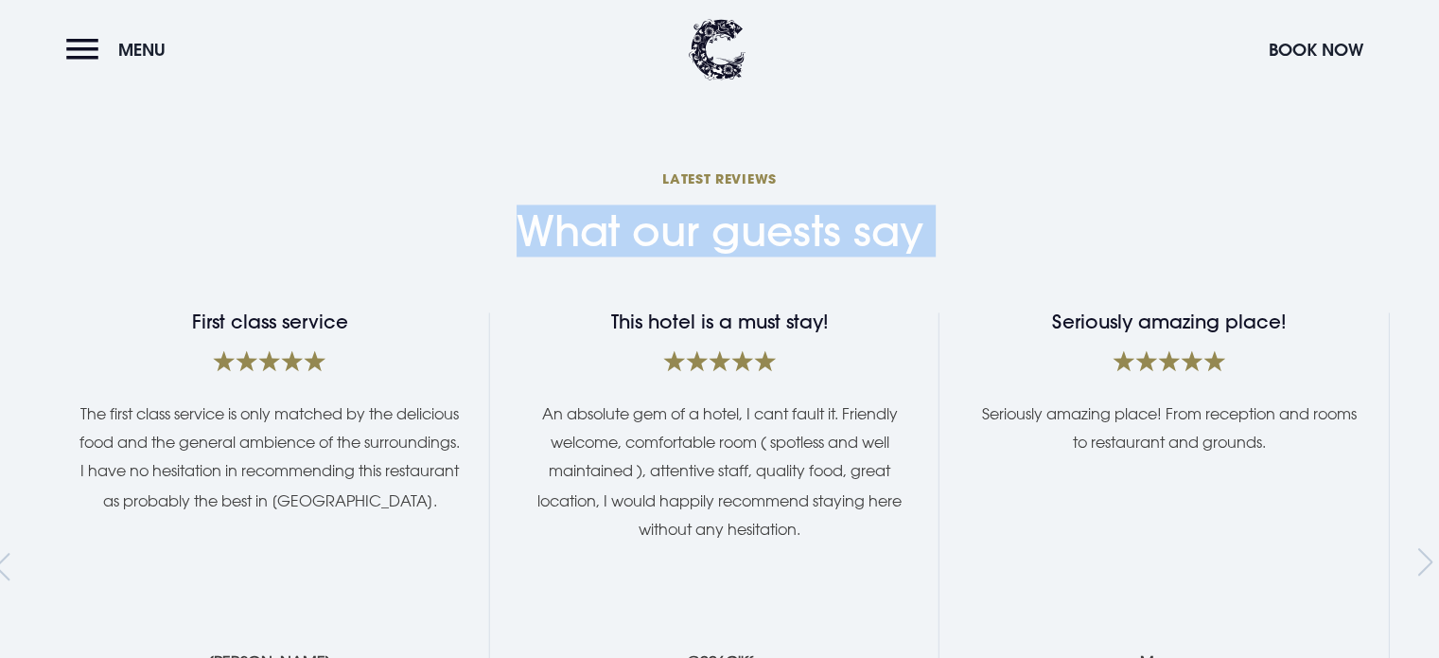
click at [719, 167] on div "What our guests say Latest Reviews" at bounding box center [720, 211] width 1340 height 89
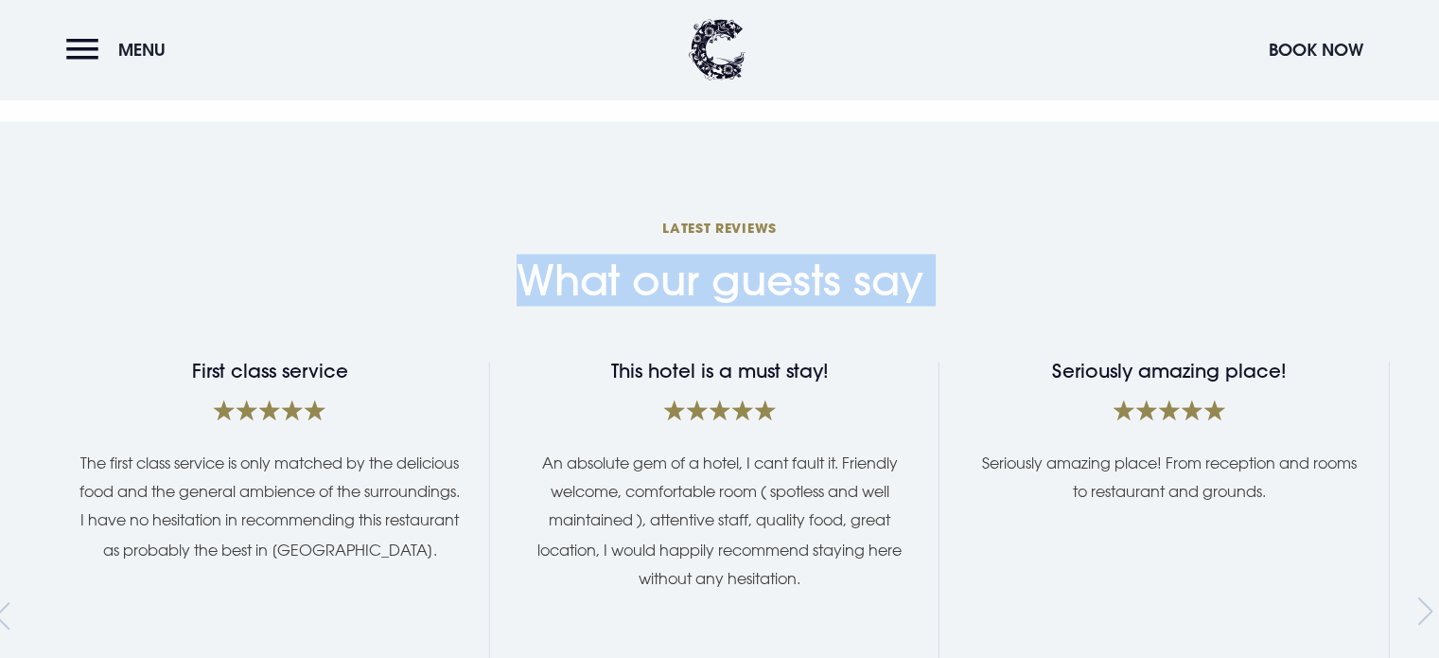
scroll to position [3002, 0]
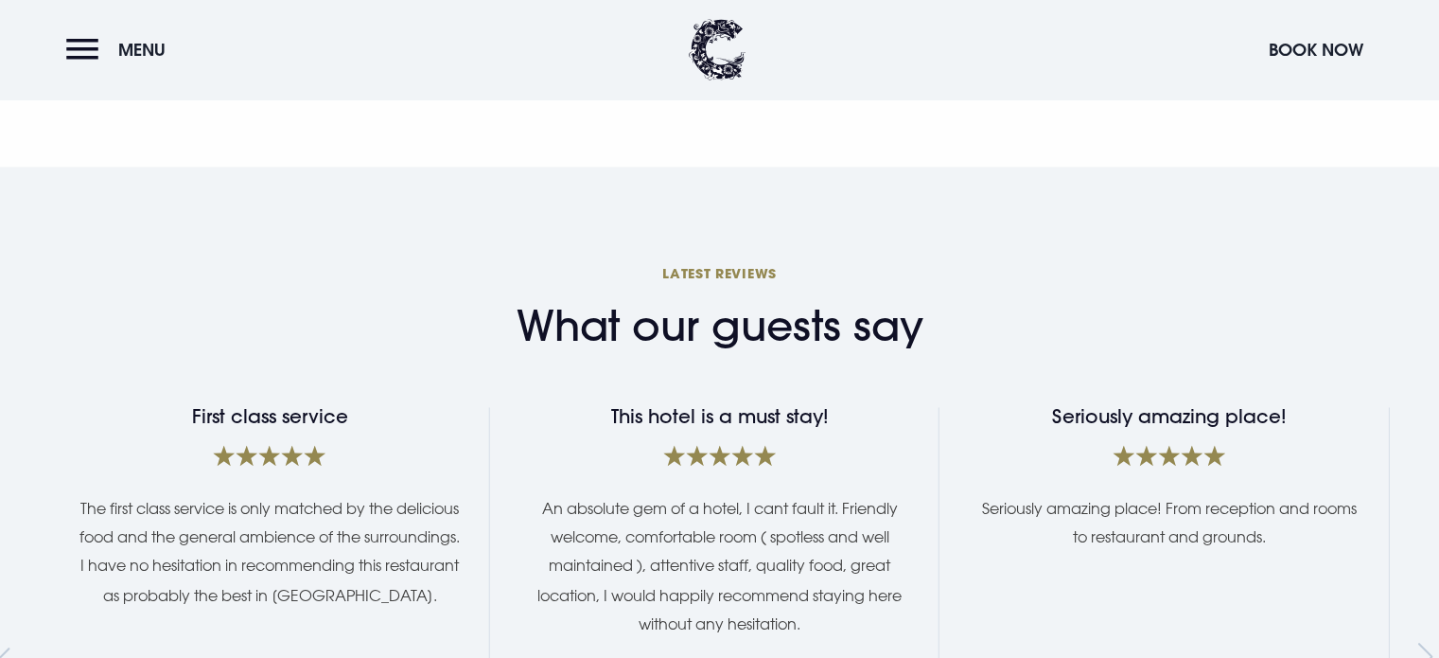
click at [696, 261] on div "What our guests say Latest Reviews" at bounding box center [720, 305] width 1340 height 89
click at [696, 321] on div "What our guests say Latest Reviews Excellent Stay Excellent stay at the [GEOGRA…" at bounding box center [720, 593] width 1340 height 665
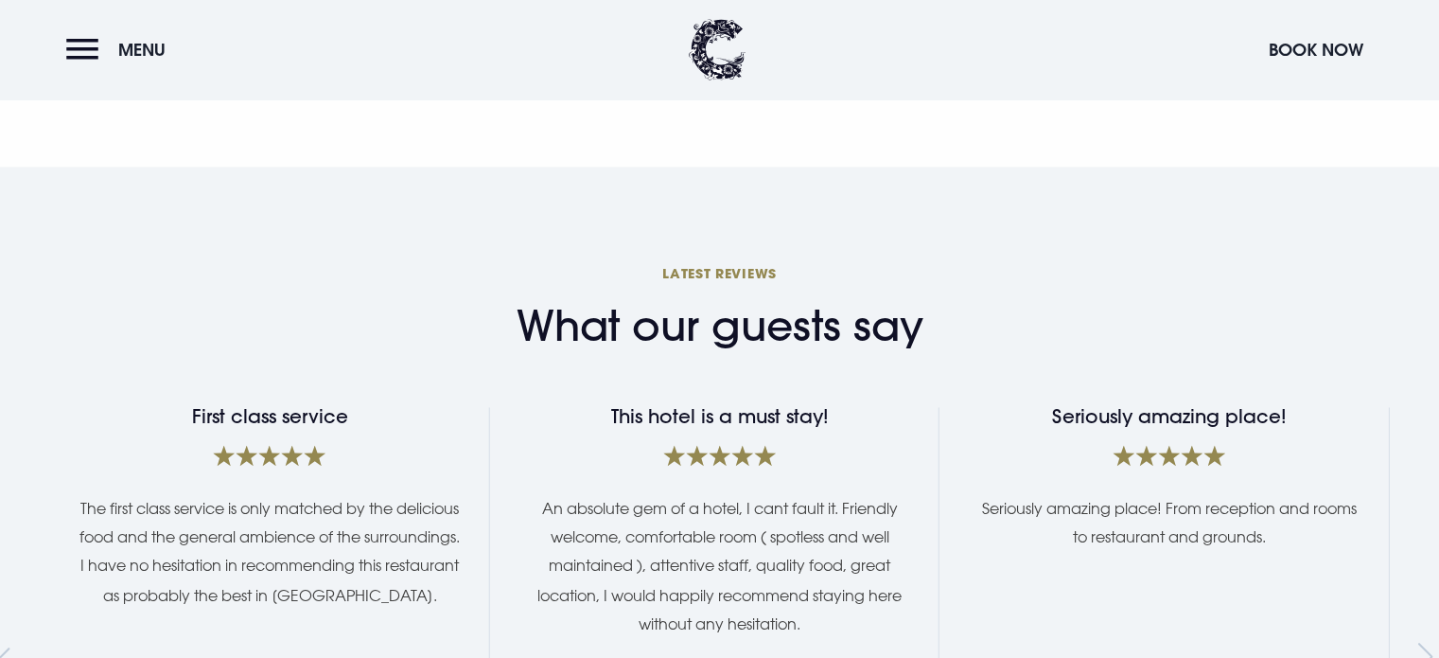
click at [696, 321] on div "What our guests say Latest Reviews Excellent Stay Excellent stay at the [GEOGRA…" at bounding box center [720, 593] width 1340 height 665
click at [706, 301] on h2 "What our guests say" at bounding box center [720, 326] width 407 height 50
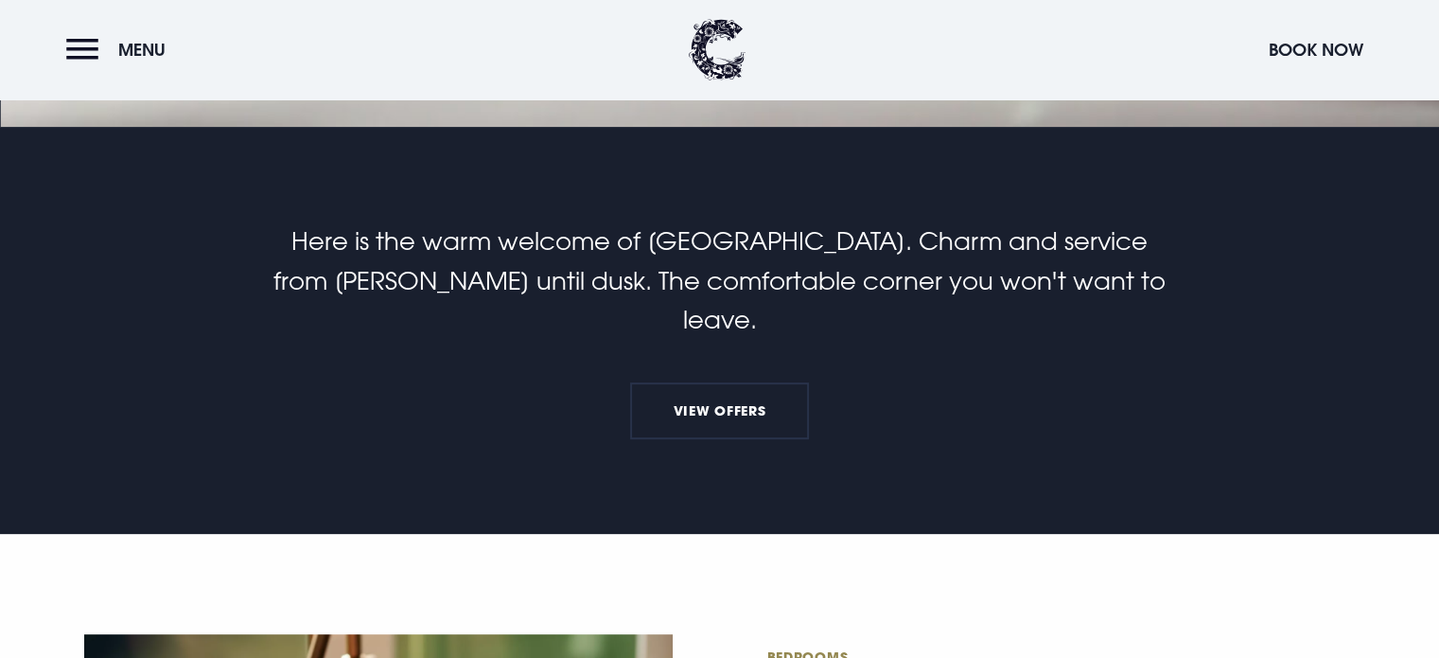
scroll to position [473, 0]
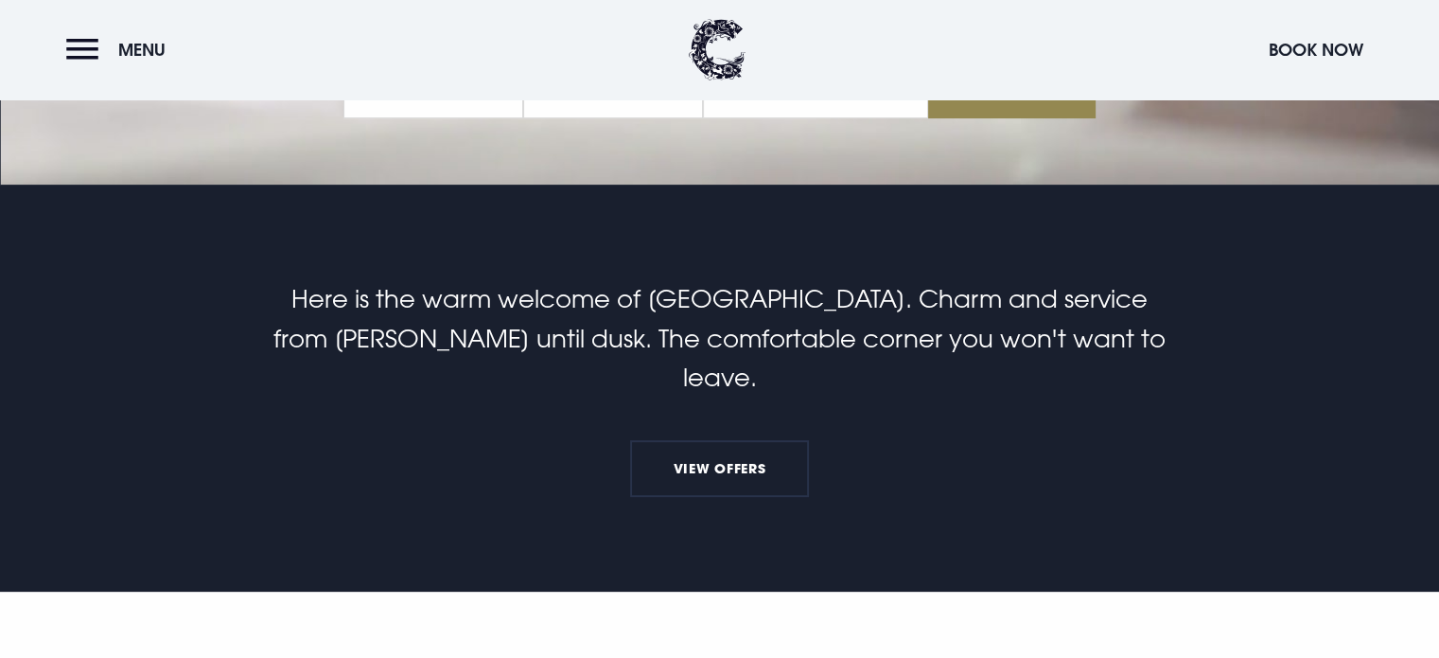
click at [672, 325] on p "Here is the warm welcome of [GEOGRAPHIC_DATA]. Charm and service from [PERSON_N…" at bounding box center [719, 338] width 901 height 118
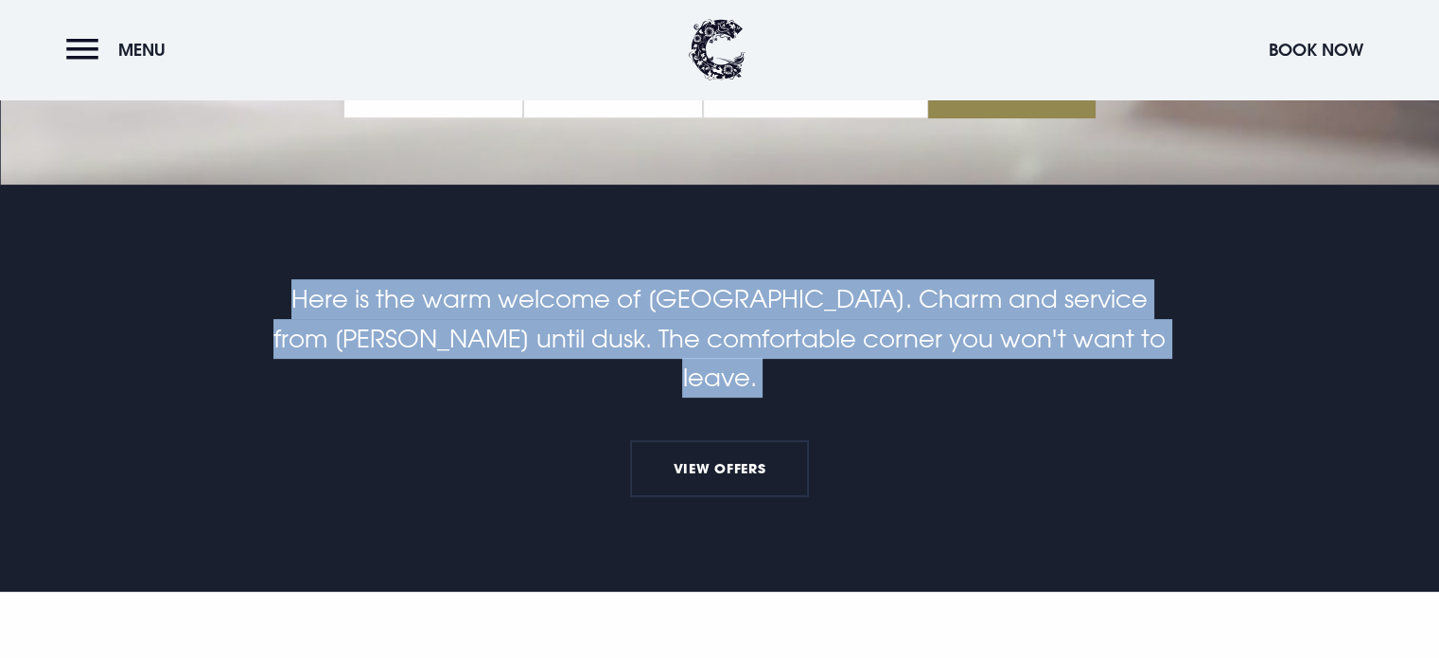
click at [672, 325] on p "Here is the warm welcome of [GEOGRAPHIC_DATA]. Charm and service from [PERSON_N…" at bounding box center [719, 338] width 901 height 118
click at [680, 307] on p "Here is the warm welcome of [GEOGRAPHIC_DATA]. Charm and service from [PERSON_N…" at bounding box center [719, 338] width 901 height 118
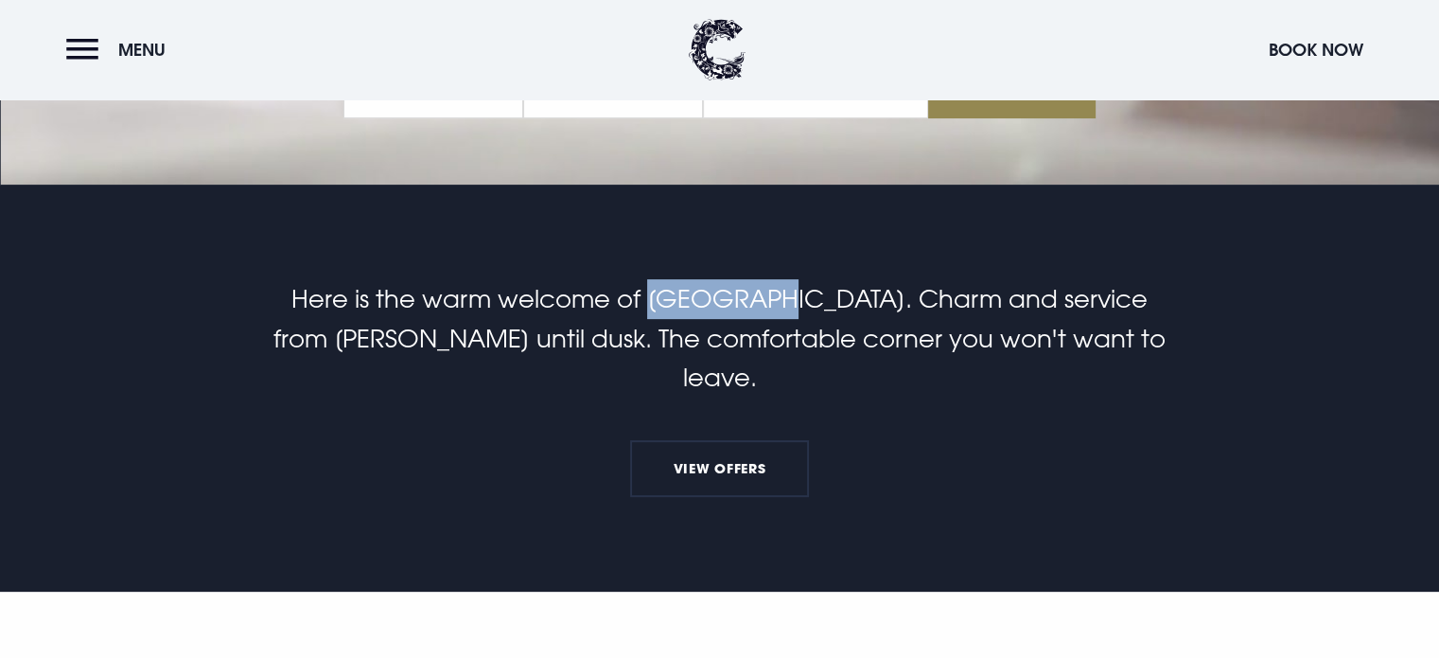
click at [680, 307] on p "Here is the warm welcome of [GEOGRAPHIC_DATA]. Charm and service from [PERSON_N…" at bounding box center [719, 338] width 901 height 118
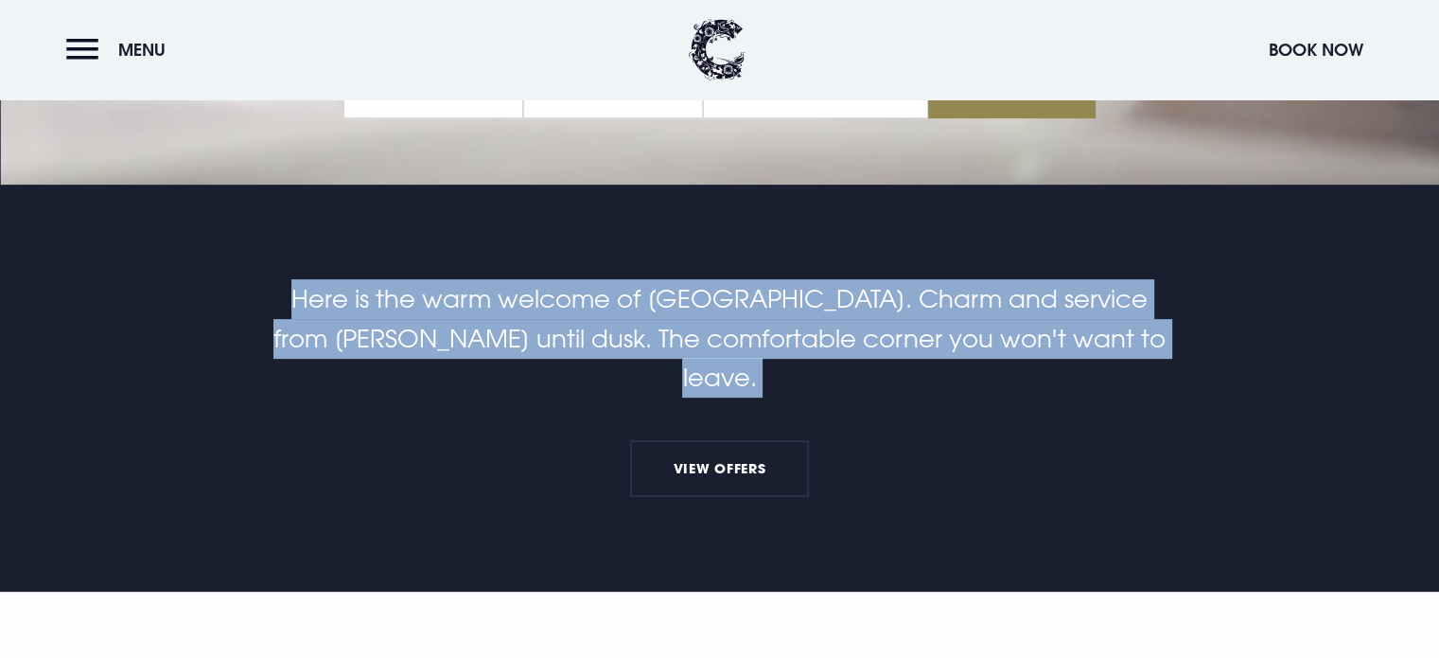
click at [680, 307] on p "Here is the warm welcome of [GEOGRAPHIC_DATA]. Charm and service from [PERSON_N…" at bounding box center [719, 338] width 901 height 118
click at [765, 317] on p "Here is the warm welcome of [GEOGRAPHIC_DATA]. Charm and service from [PERSON_N…" at bounding box center [719, 338] width 901 height 118
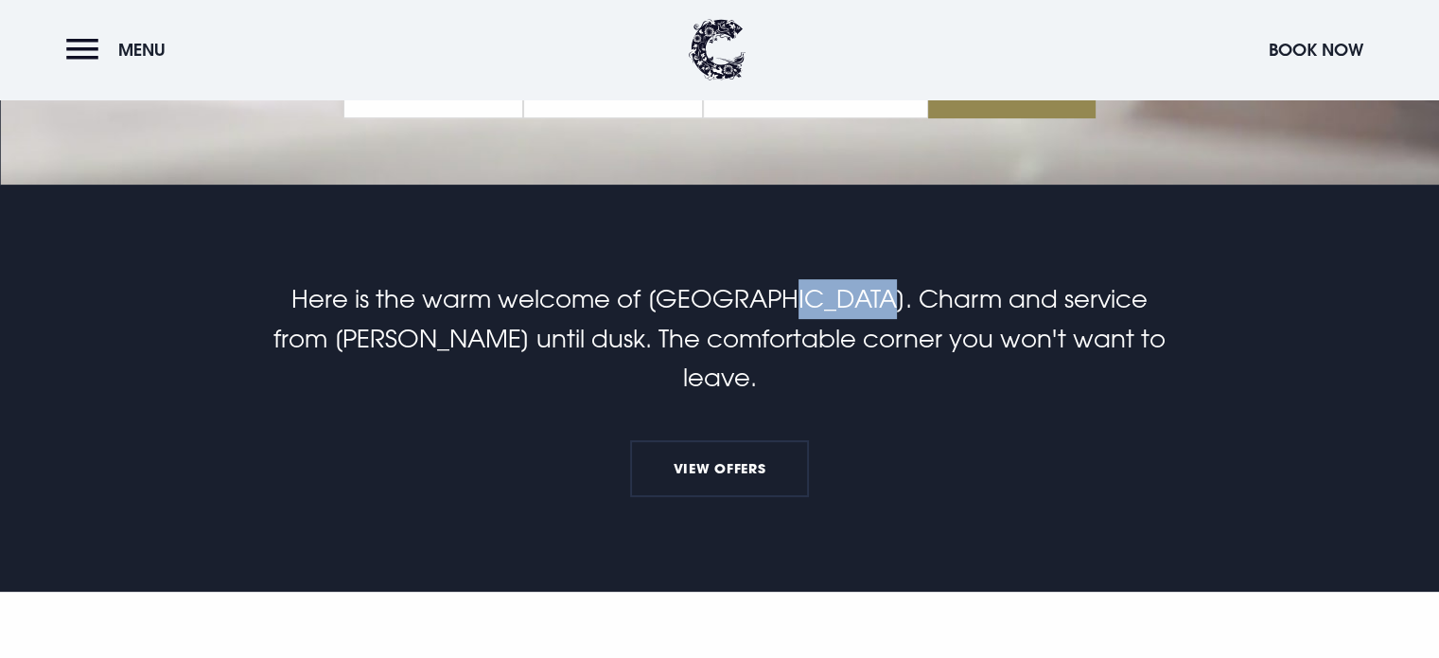
click at [765, 317] on p "Here is the warm welcome of [GEOGRAPHIC_DATA]. Charm and service from [PERSON_N…" at bounding box center [719, 338] width 901 height 118
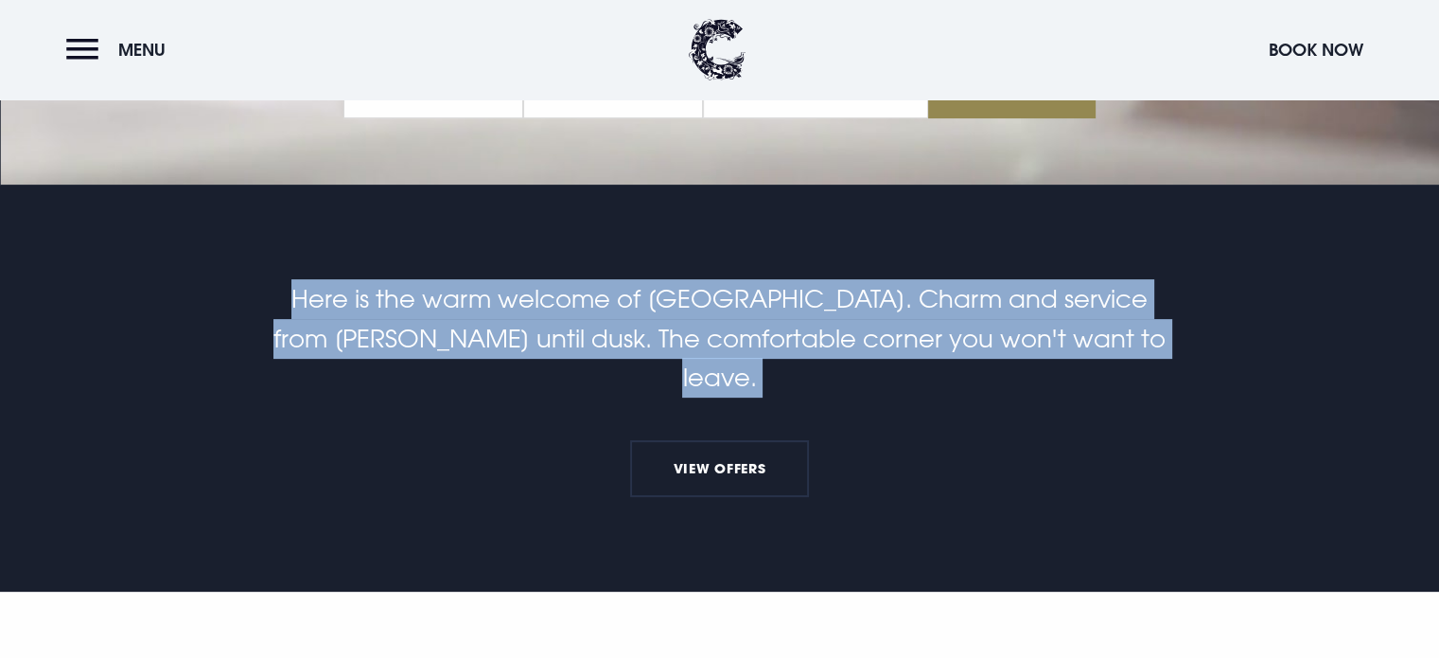
click at [765, 317] on p "Here is the warm welcome of [GEOGRAPHIC_DATA]. Charm and service from [PERSON_N…" at bounding box center [719, 338] width 901 height 118
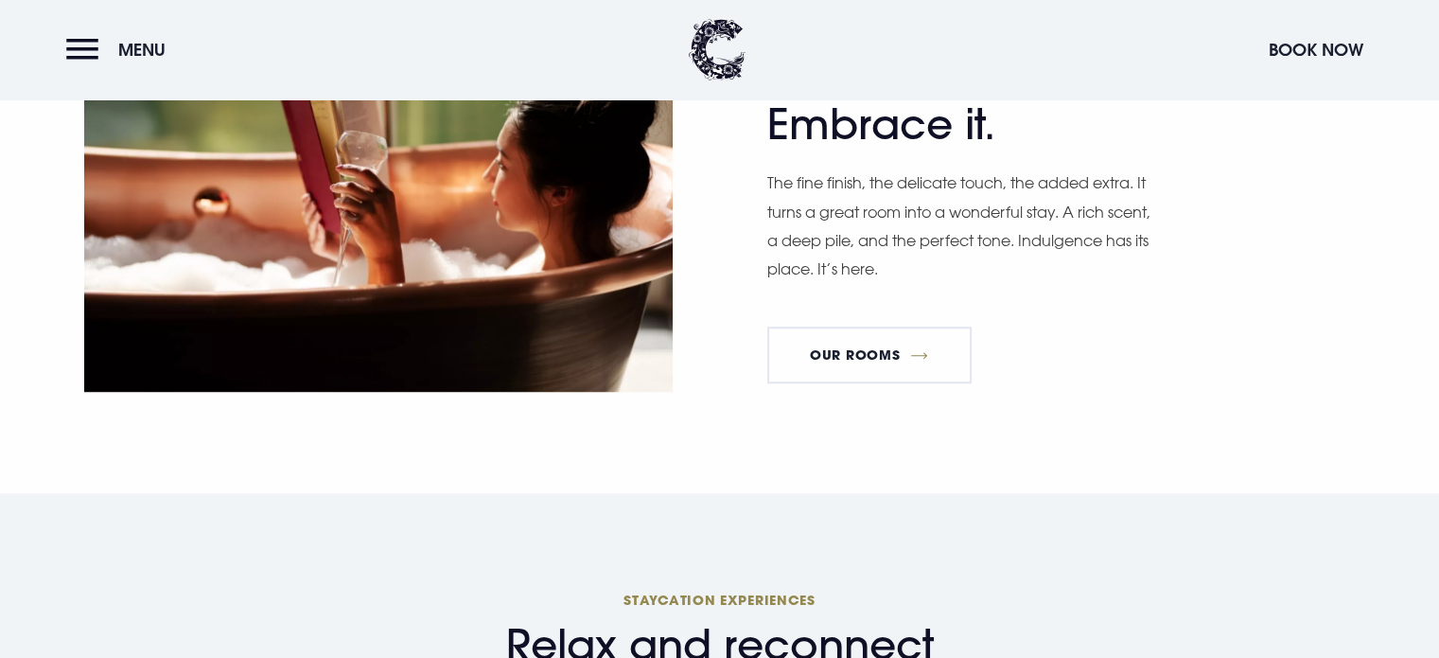
scroll to position [946, 0]
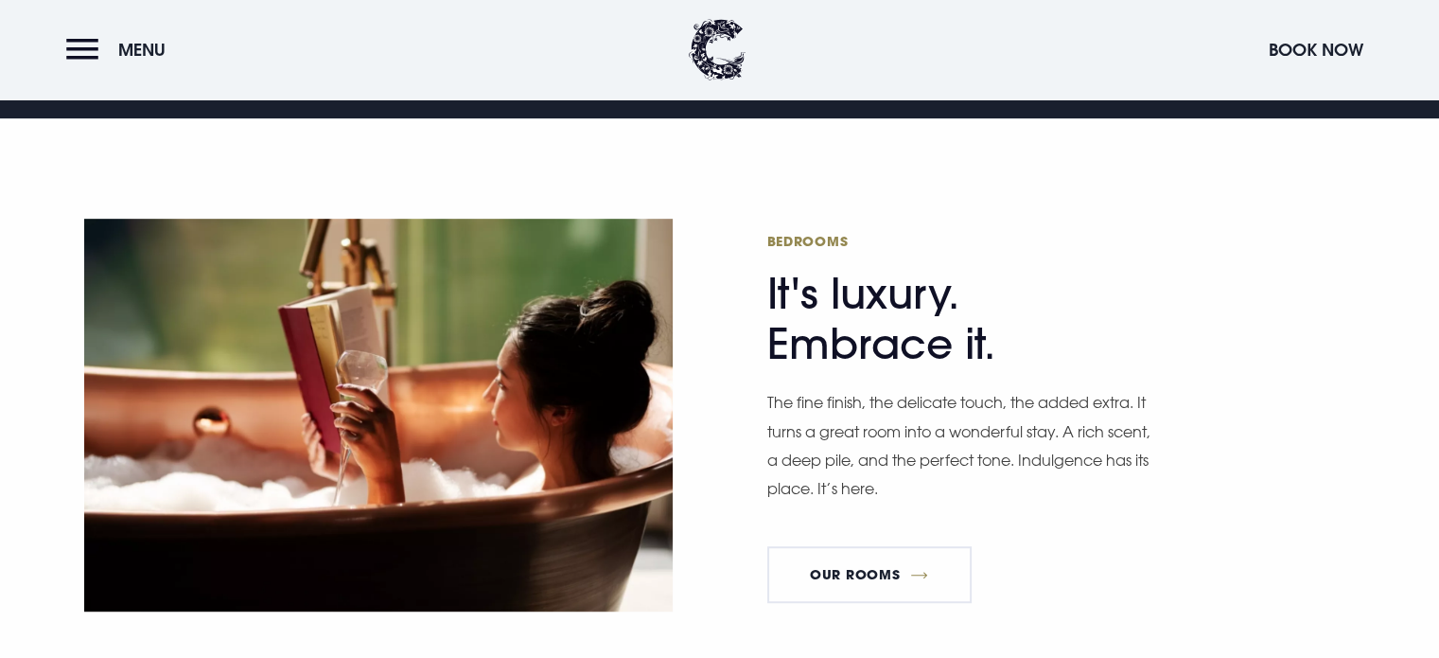
click at [769, 414] on p "The fine finish, the delicate touch, the added extra. It turns a great room int…" at bounding box center [961, 445] width 388 height 115
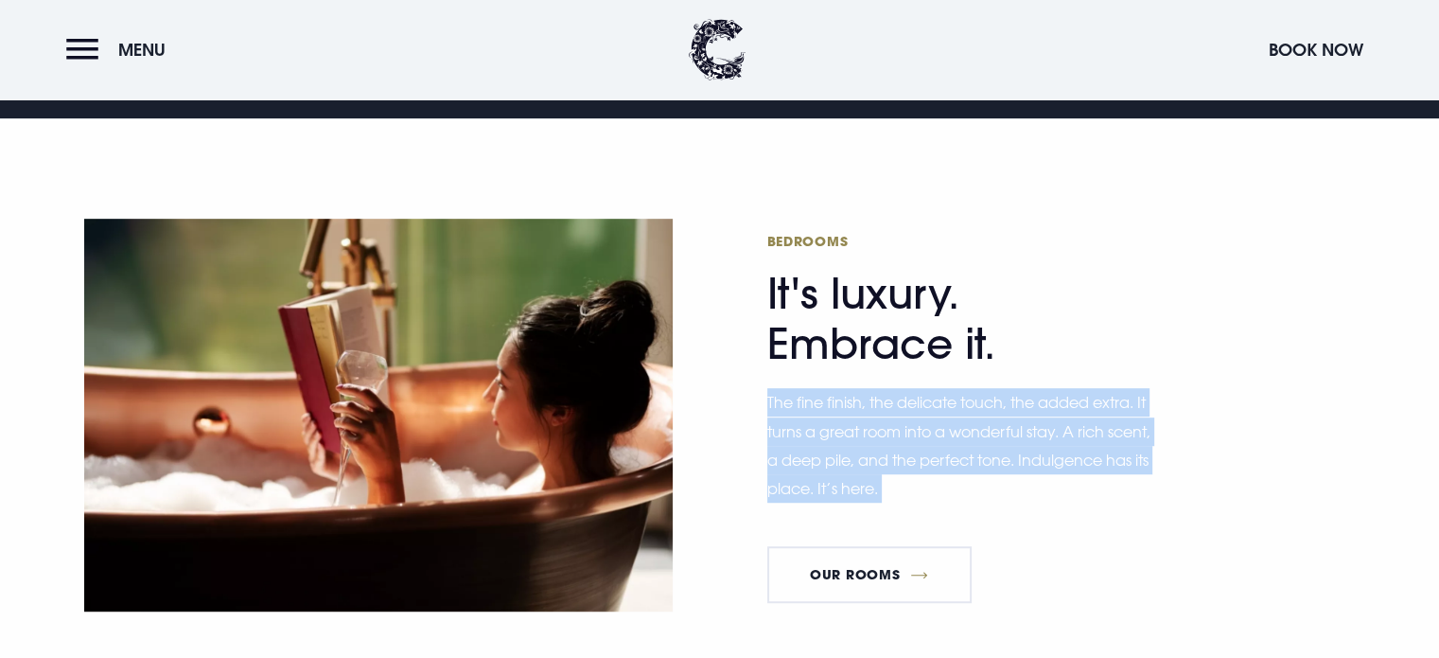
click at [769, 414] on p "The fine finish, the delicate touch, the added extra. It turns a great room int…" at bounding box center [961, 445] width 388 height 115
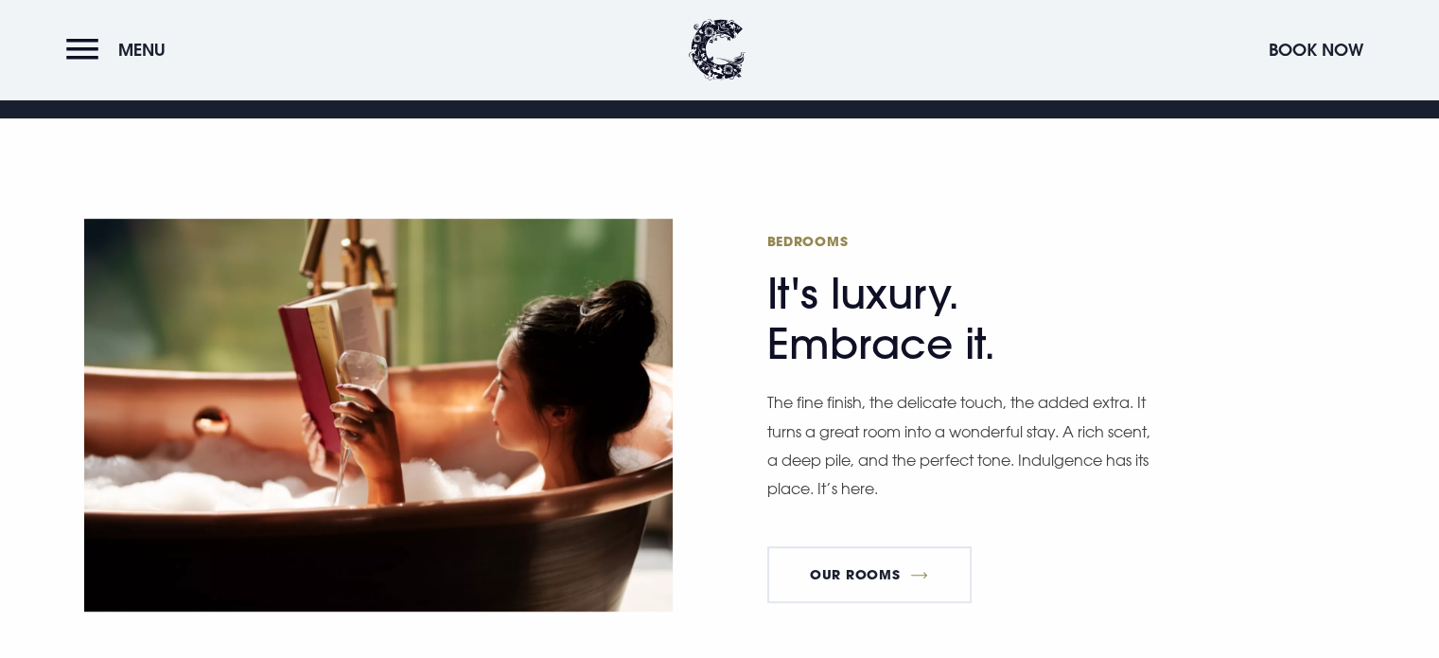
click at [802, 287] on h2 "Bedrooms It's luxury. Embrace it." at bounding box center [951, 300] width 369 height 137
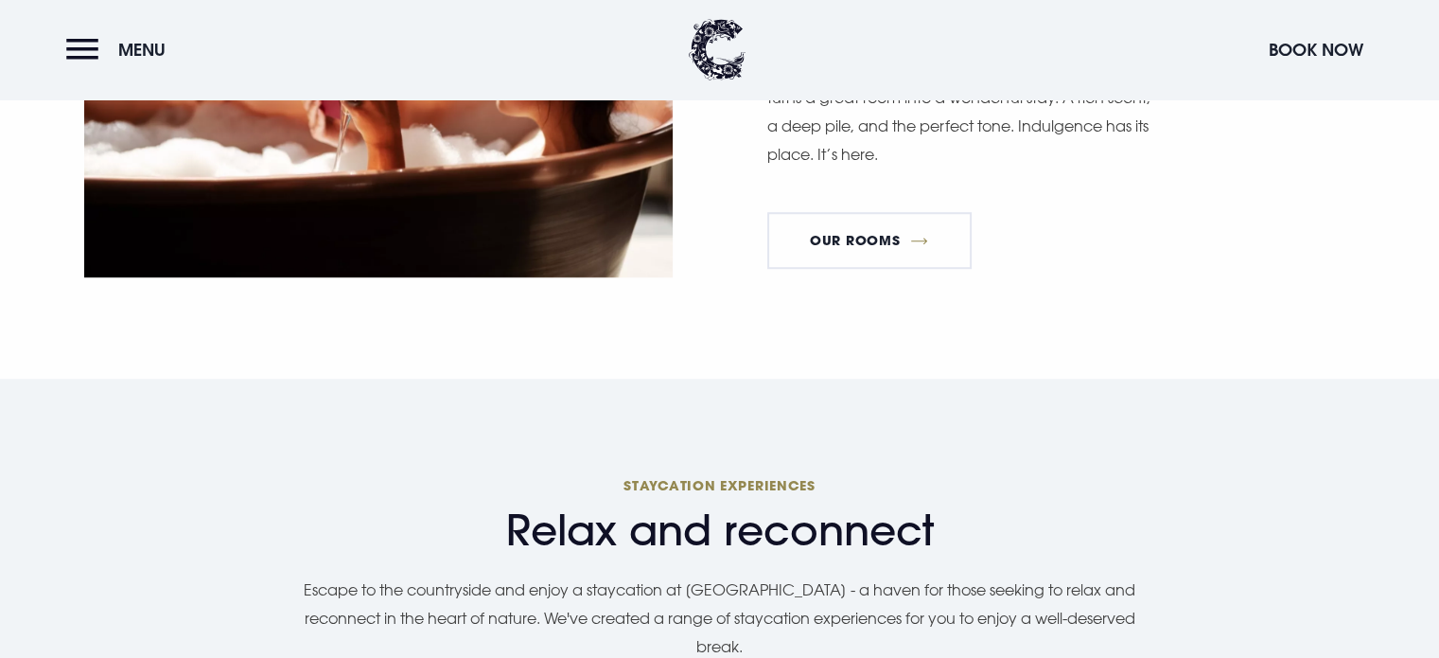
scroll to position [1419, 0]
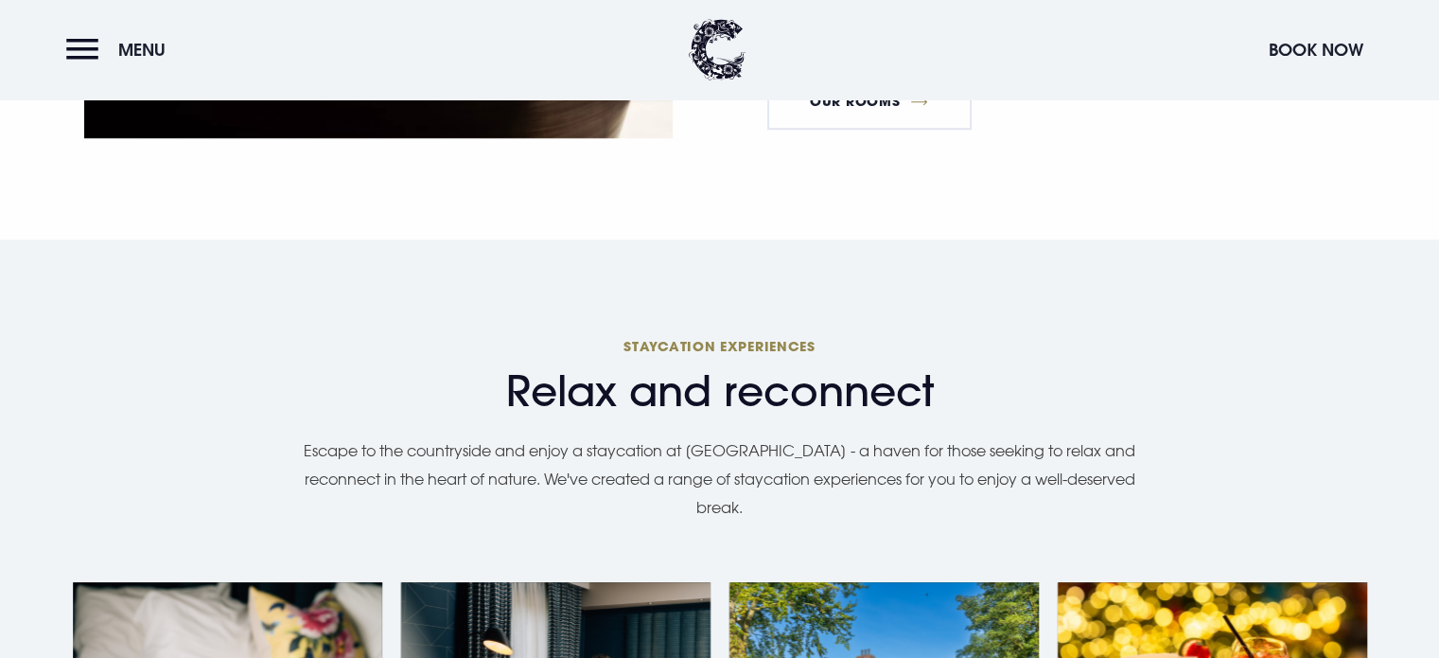
click at [798, 378] on div "Relax and reconnect Staycation experiences Escape to the countryside and enjoy …" at bounding box center [720, 442] width 1295 height 216
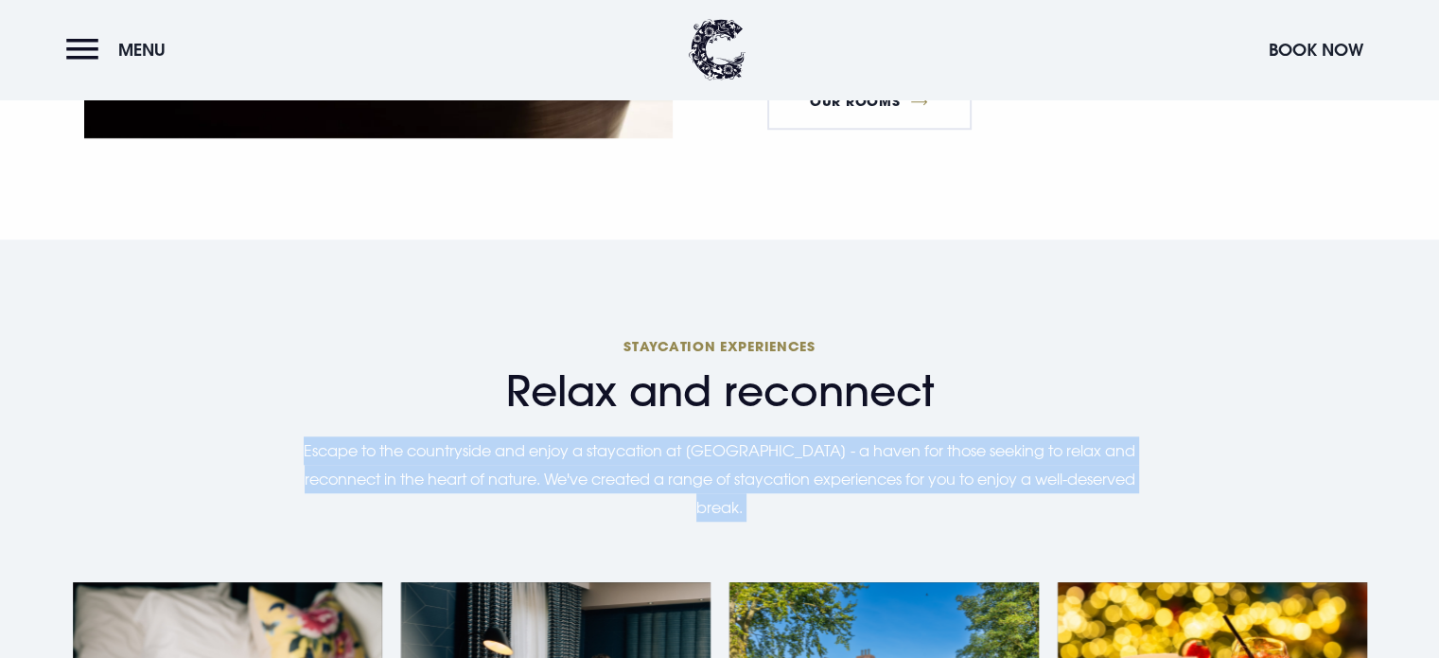
click at [798, 378] on div "Relax and reconnect Staycation experiences Escape to the countryside and enjoy …" at bounding box center [720, 442] width 1295 height 216
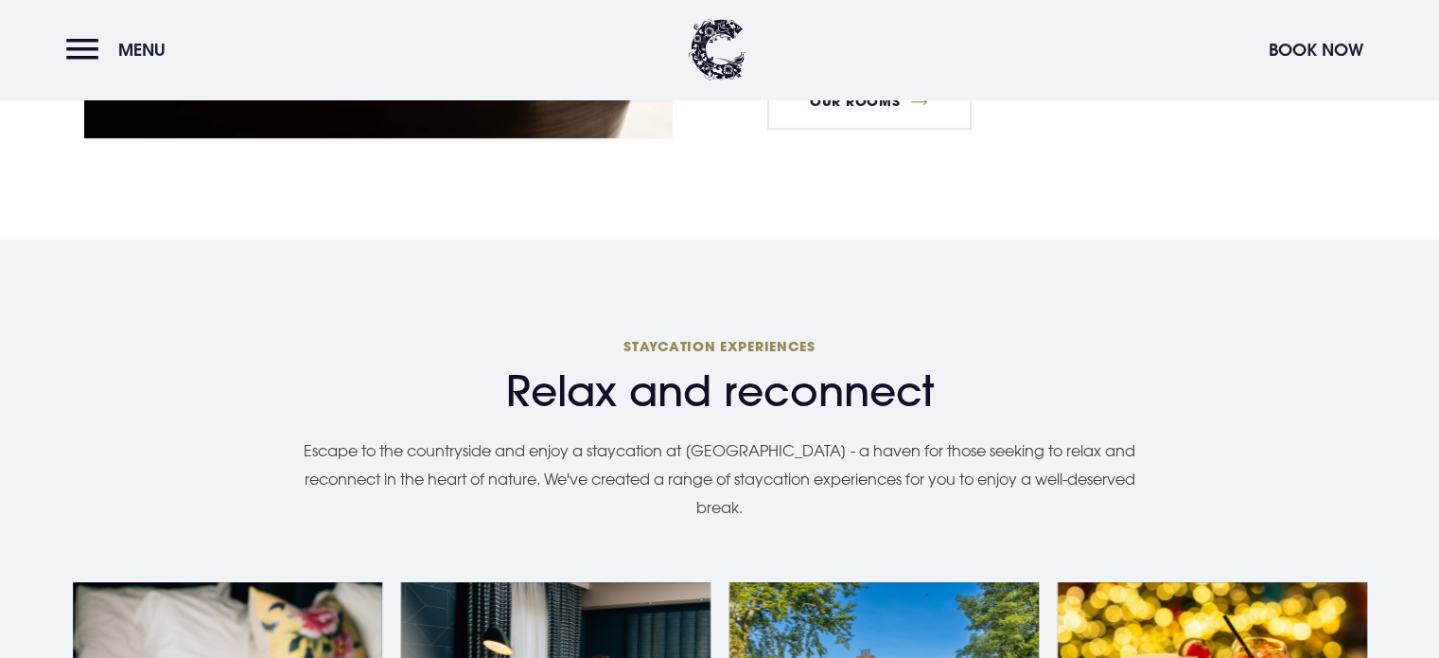
click at [798, 366] on span "Relax and reconnect" at bounding box center [720, 391] width 1295 height 50
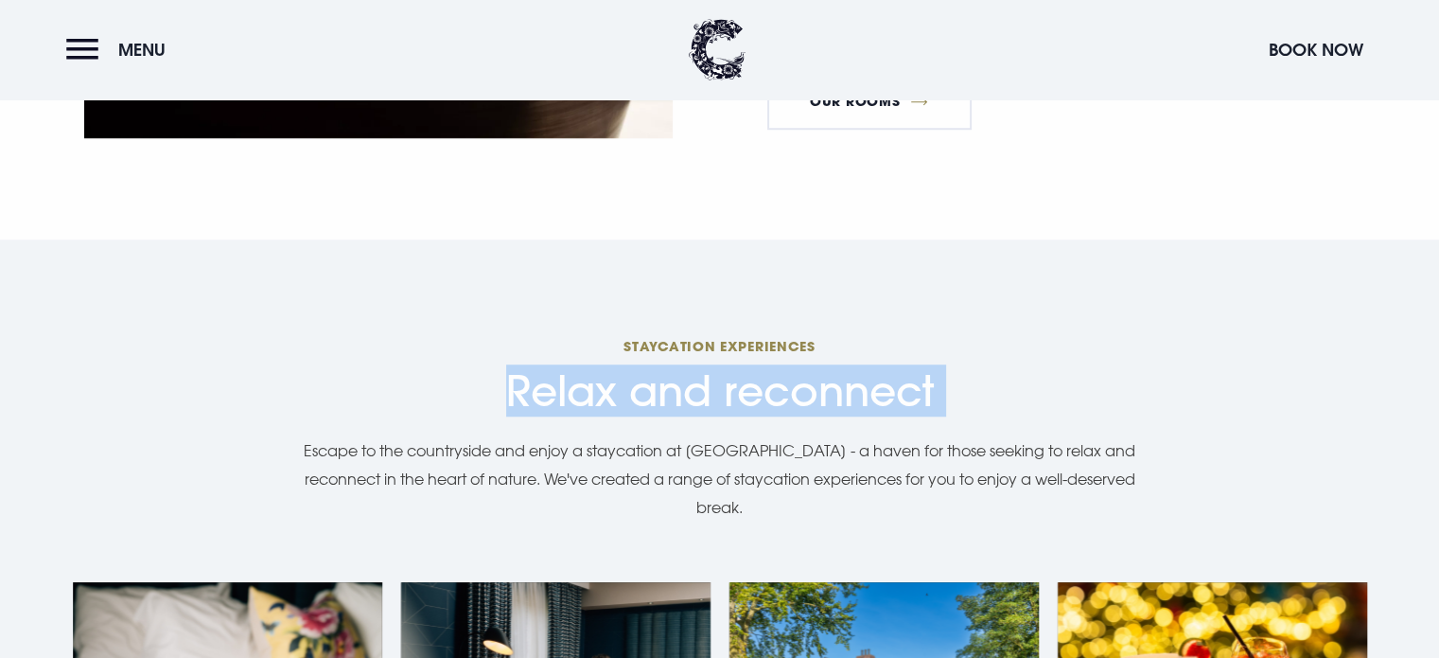
click at [798, 366] on span "Relax and reconnect" at bounding box center [720, 391] width 1295 height 50
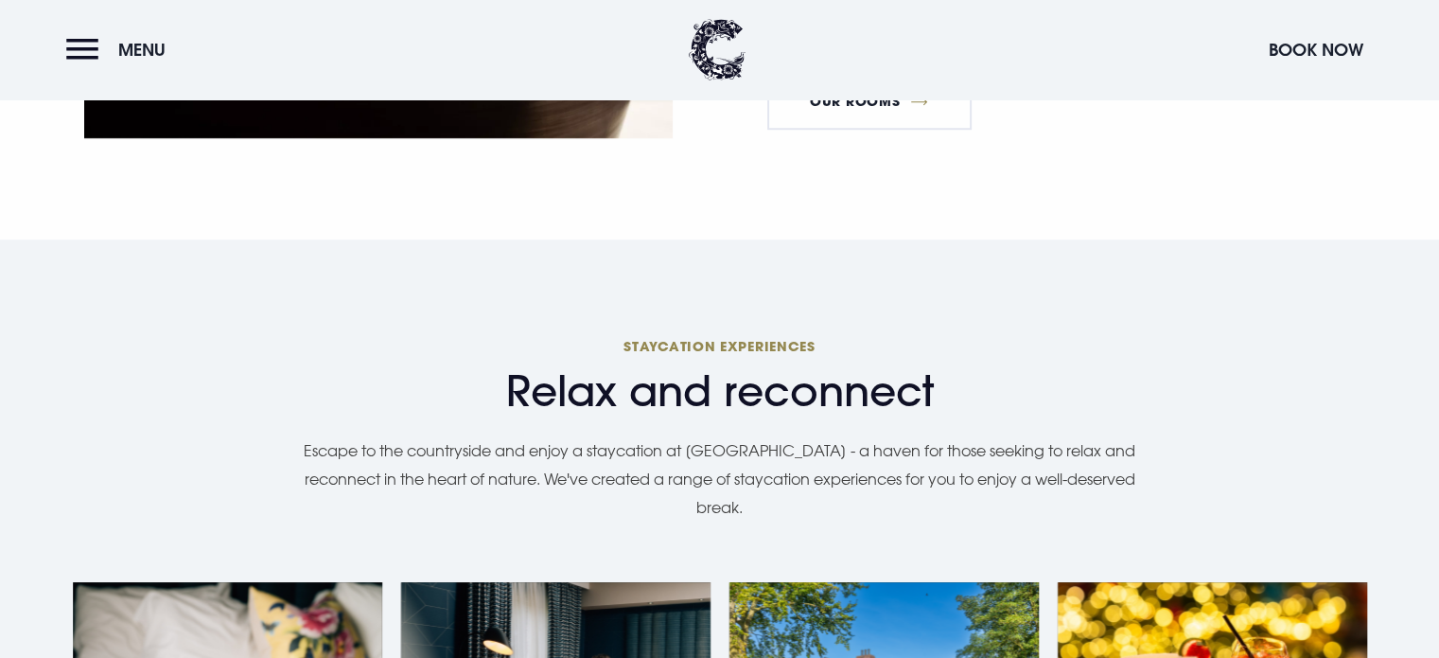
click at [710, 337] on span "Staycation experiences" at bounding box center [720, 346] width 1295 height 18
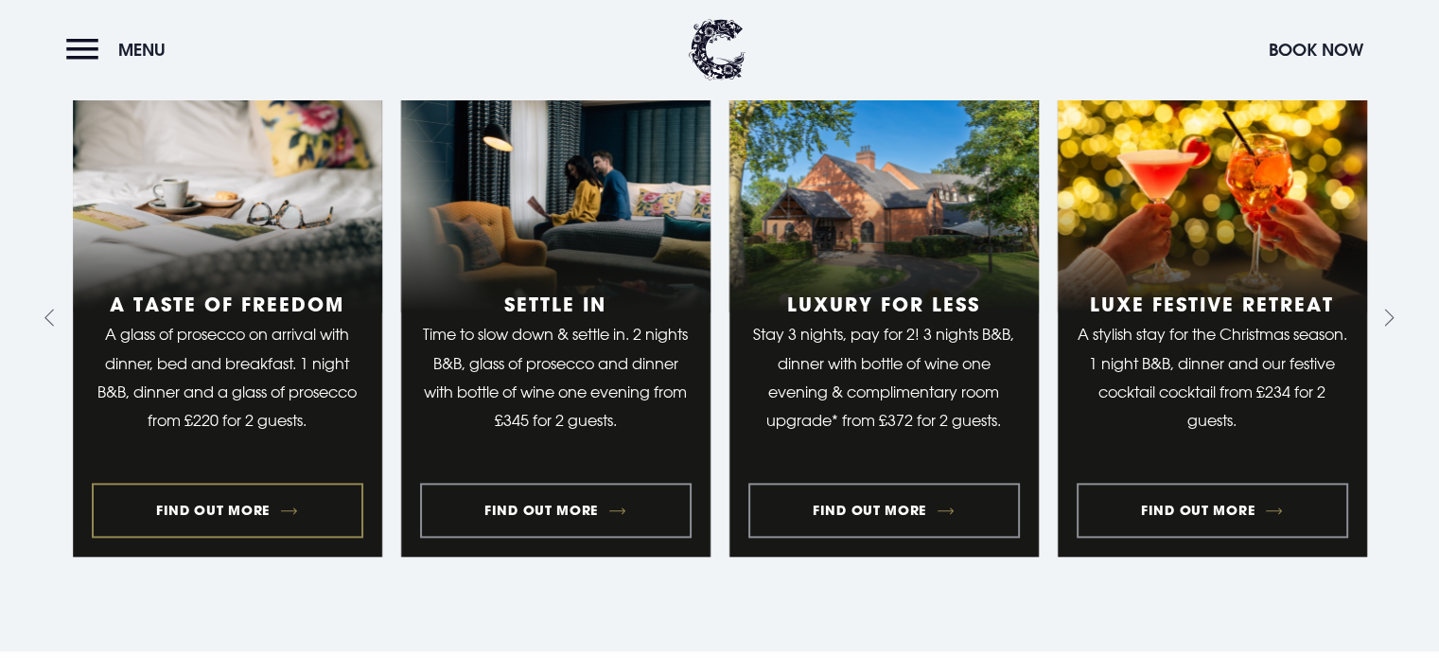
scroll to position [1798, 0]
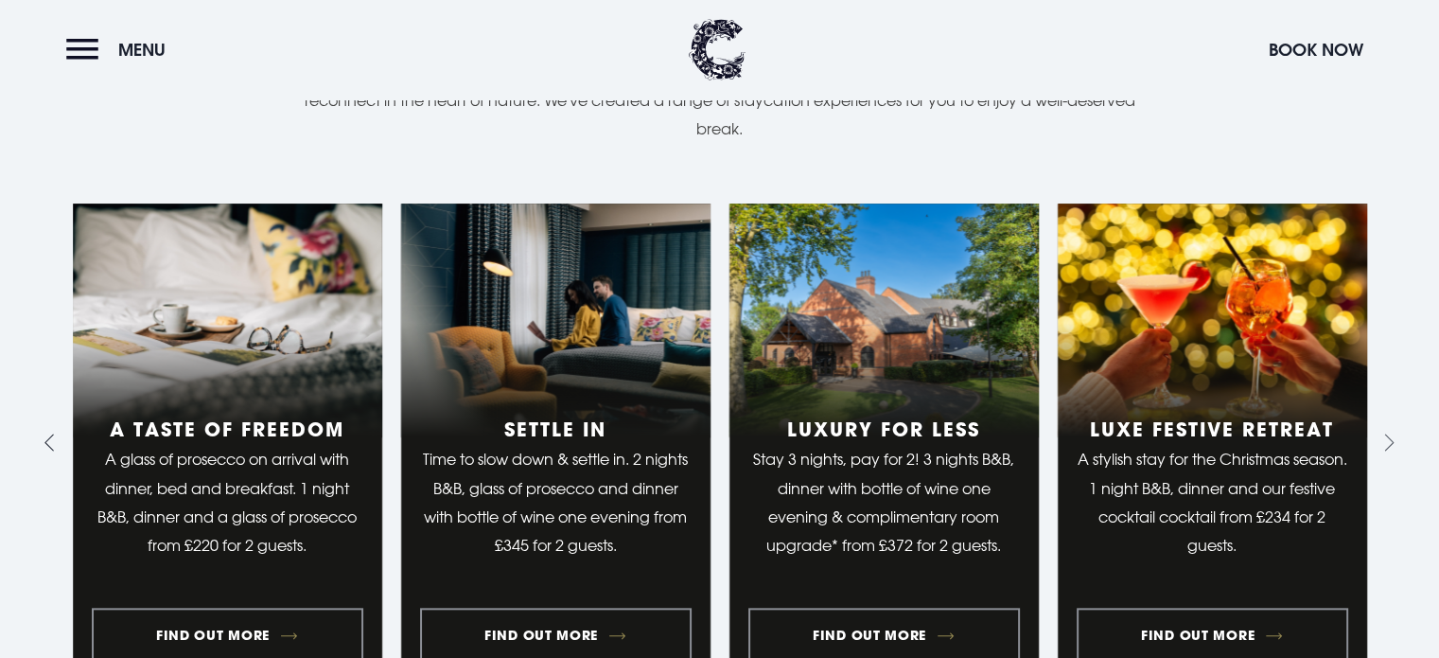
click at [45, 433] on icon "Go to last slide" at bounding box center [53, 442] width 18 height 18
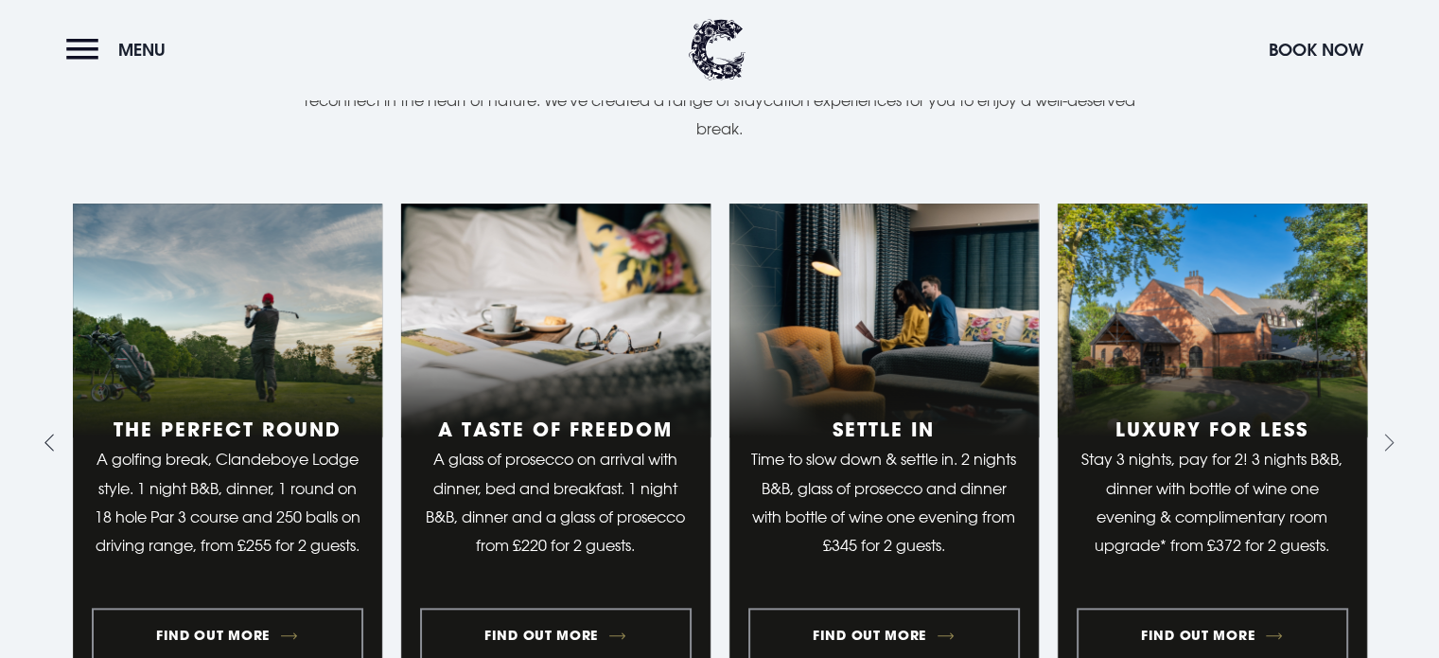
click at [45, 433] on icon "Previous slide" at bounding box center [53, 442] width 18 height 18
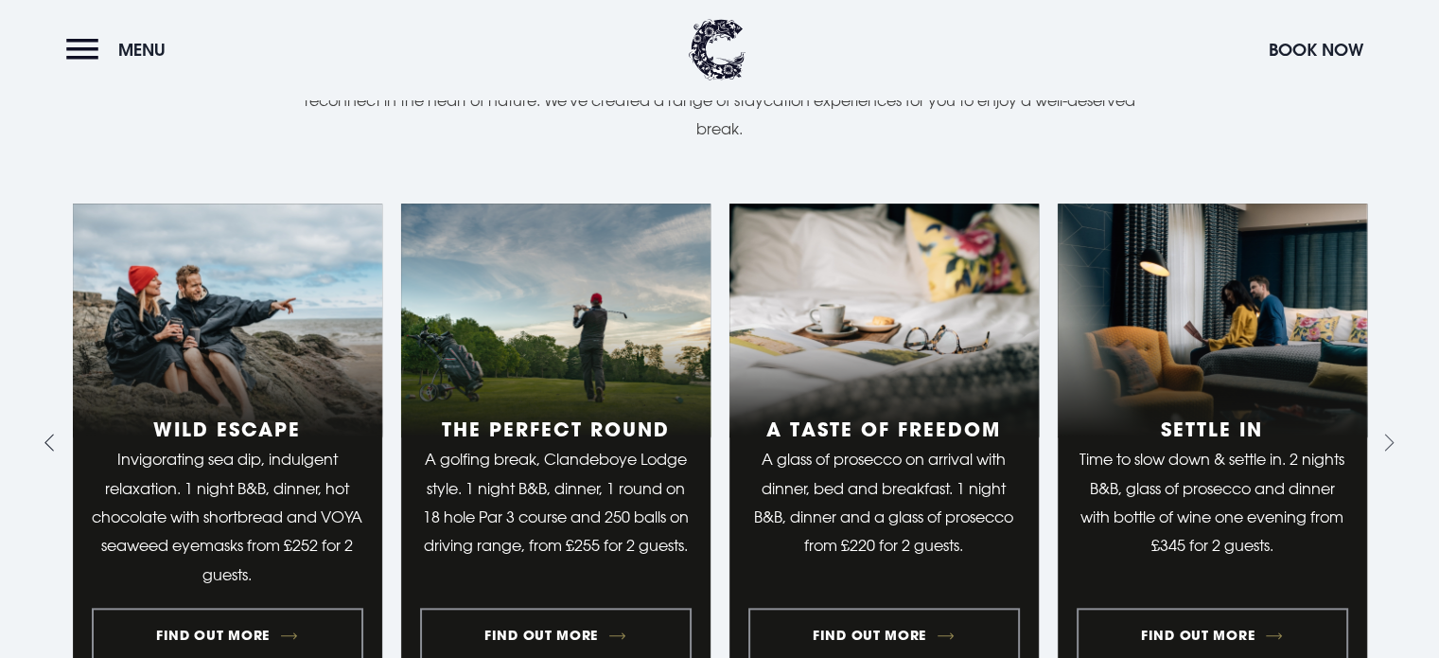
click at [45, 433] on icon "Previous slide" at bounding box center [53, 442] width 18 height 18
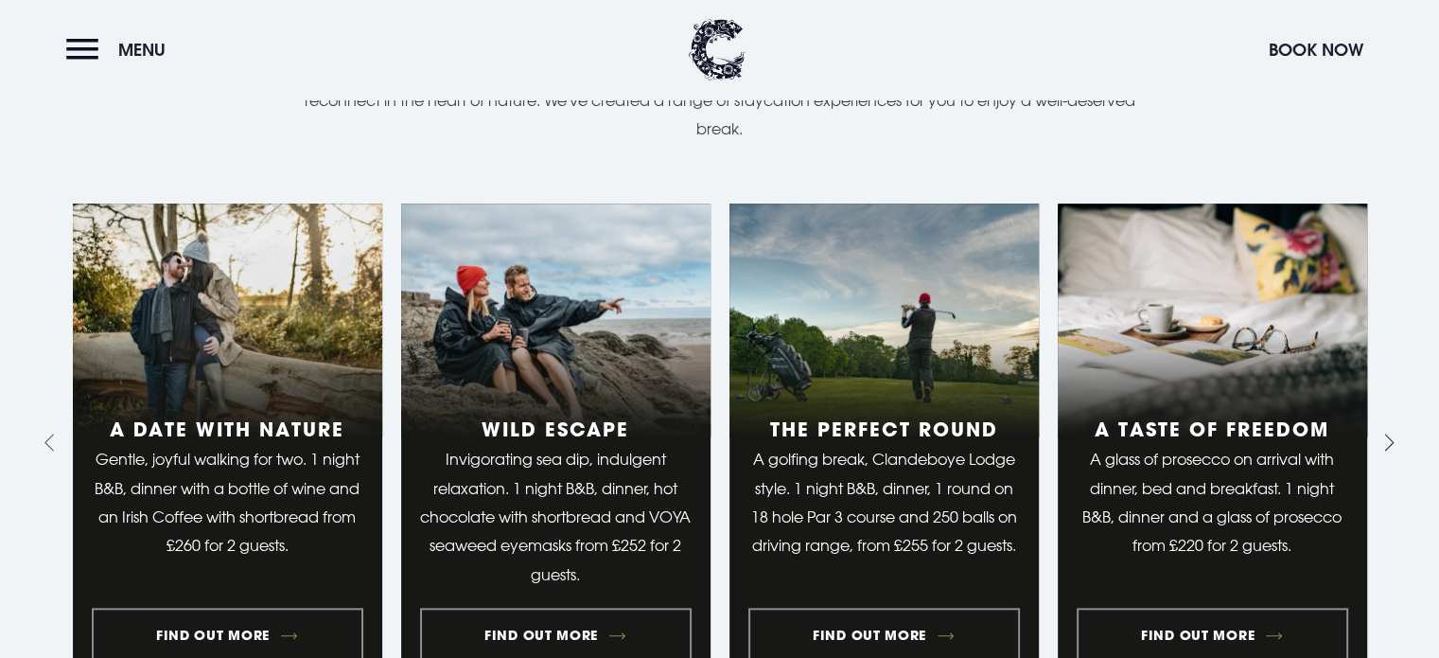
click at [1395, 428] on button "Next slide" at bounding box center [1386, 443] width 30 height 30
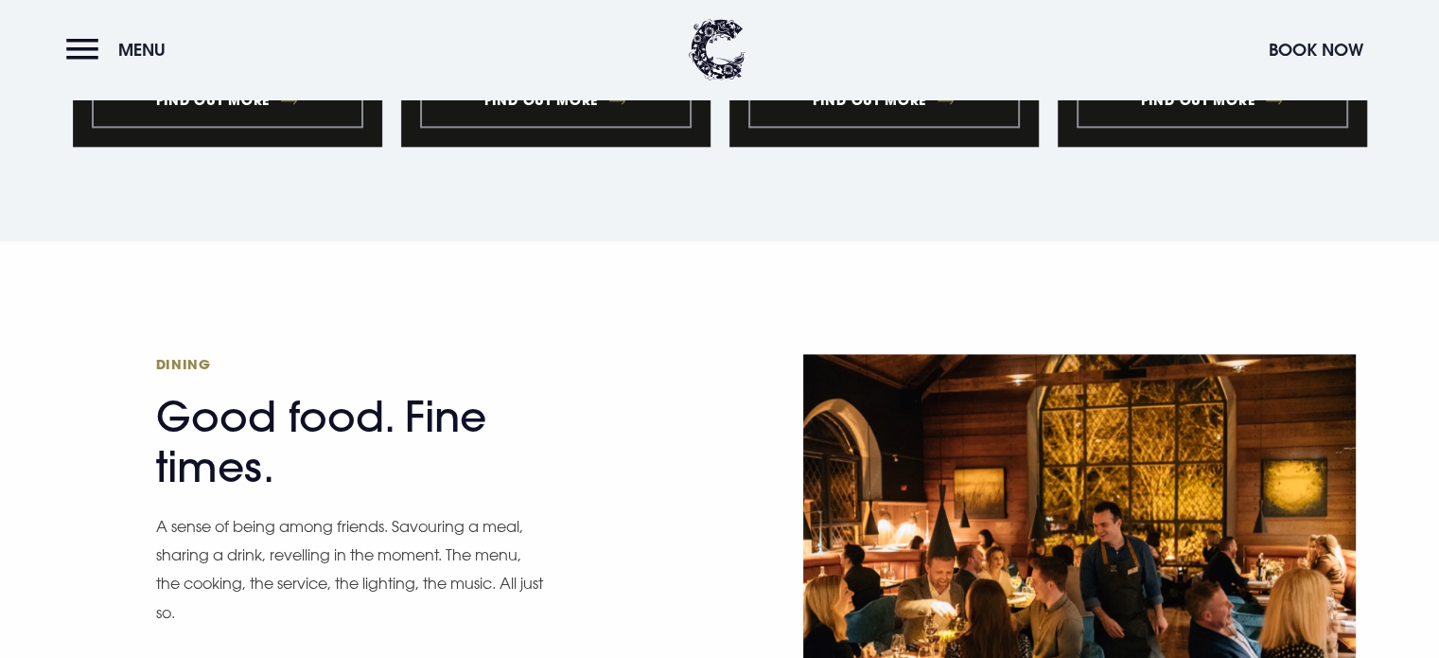
scroll to position [2555, 0]
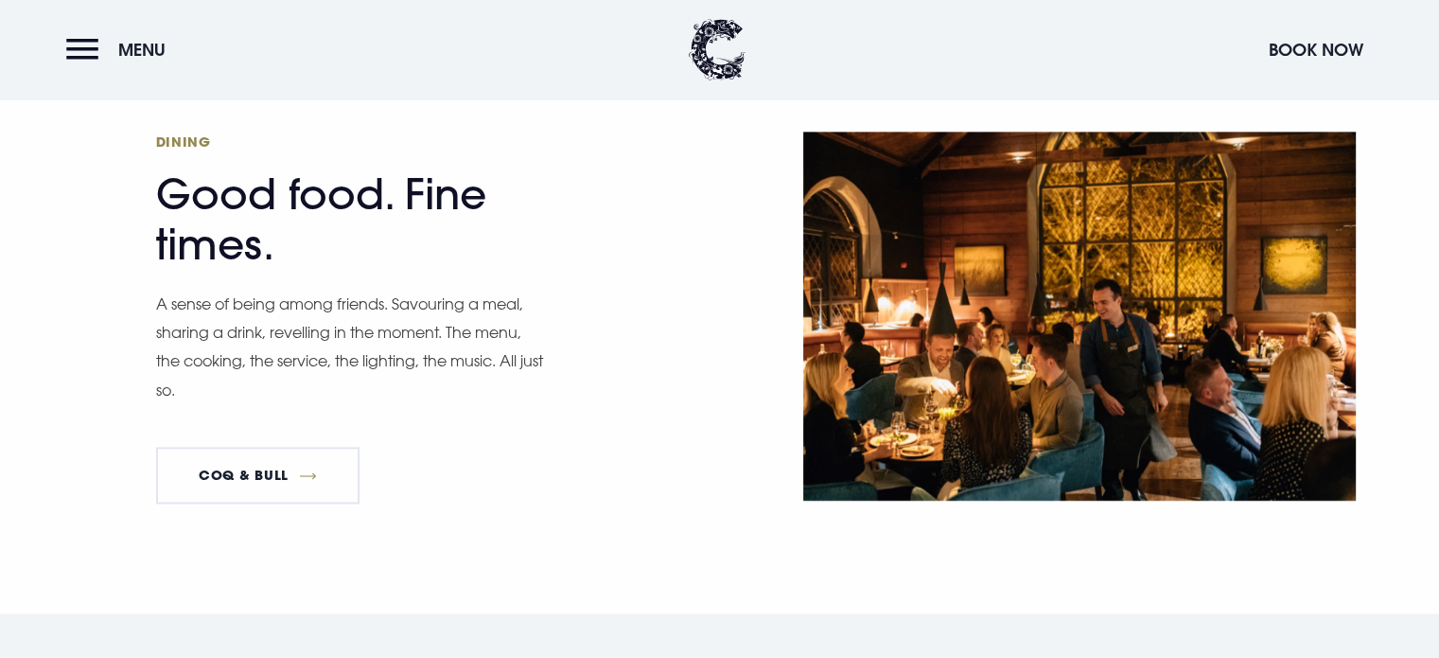
click at [477, 213] on h2 "Dining Good food. Fine times." at bounding box center [340, 200] width 369 height 137
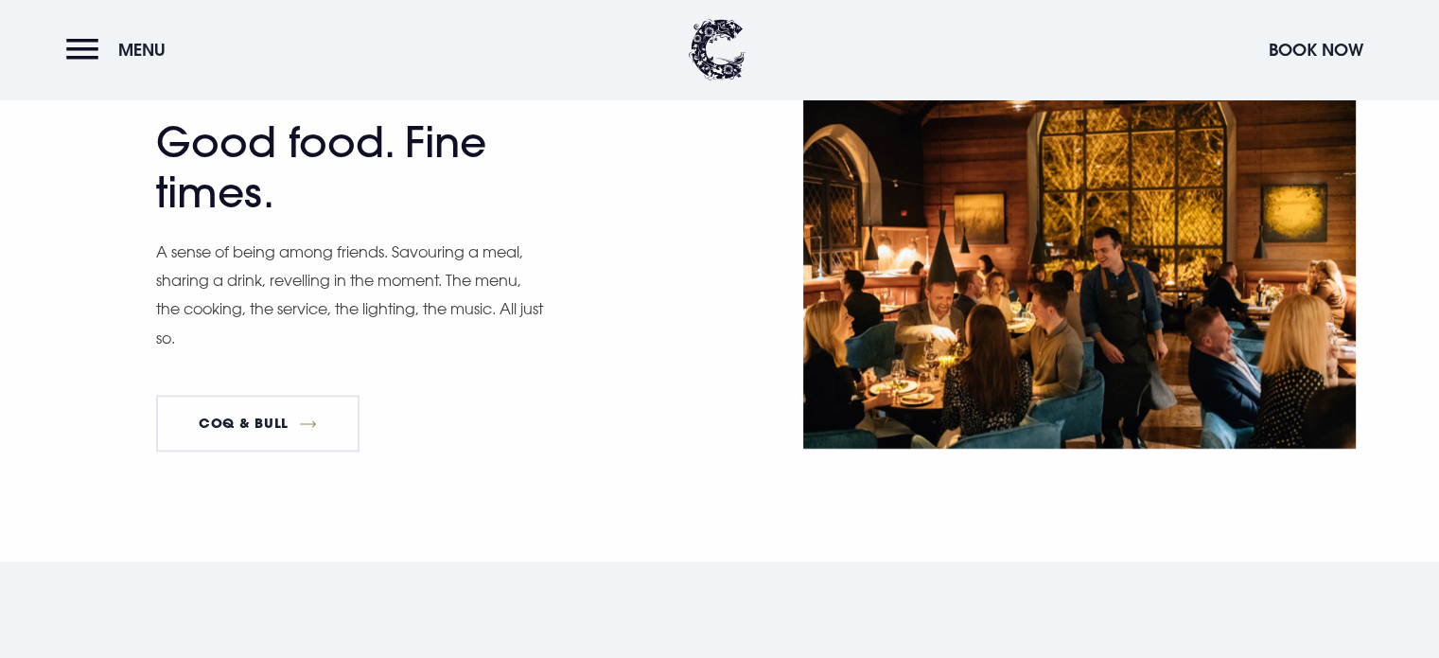
scroll to position [2650, 0]
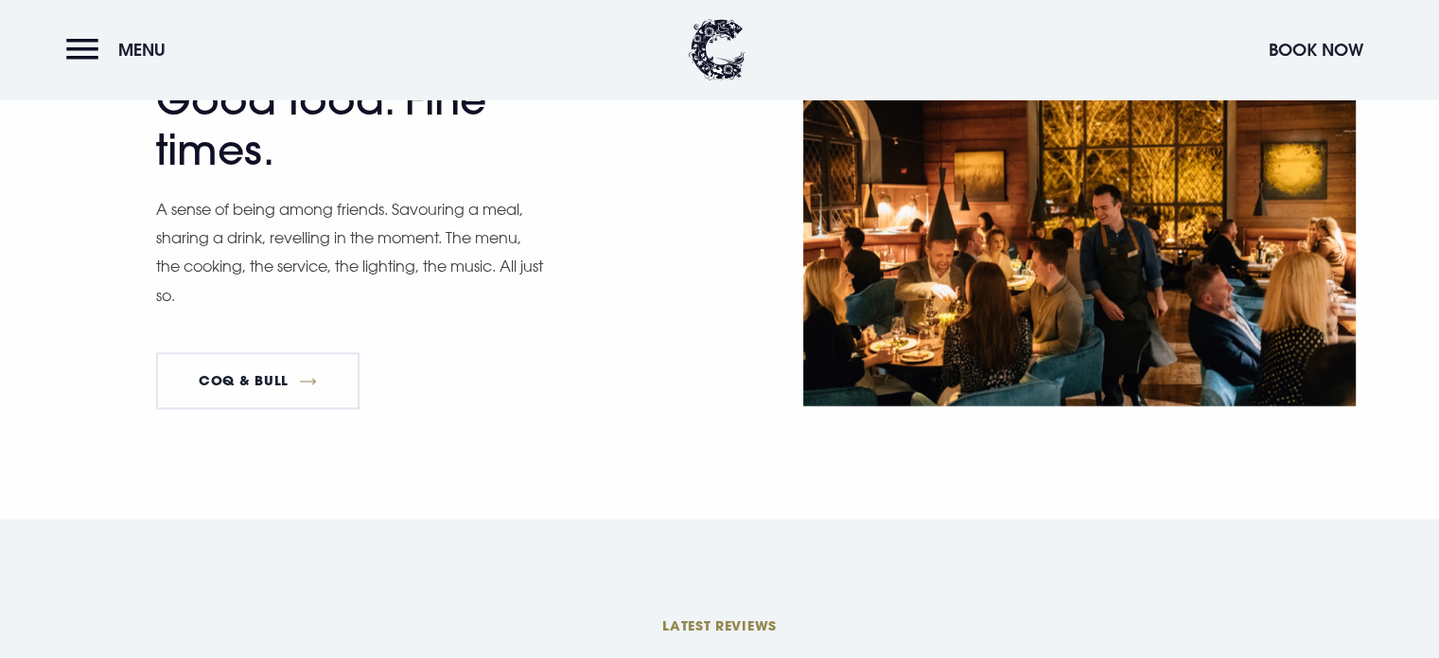
click at [464, 220] on p "A sense of being among friends. Savouring a meal, sharing a drink, revelling in…" at bounding box center [350, 252] width 388 height 115
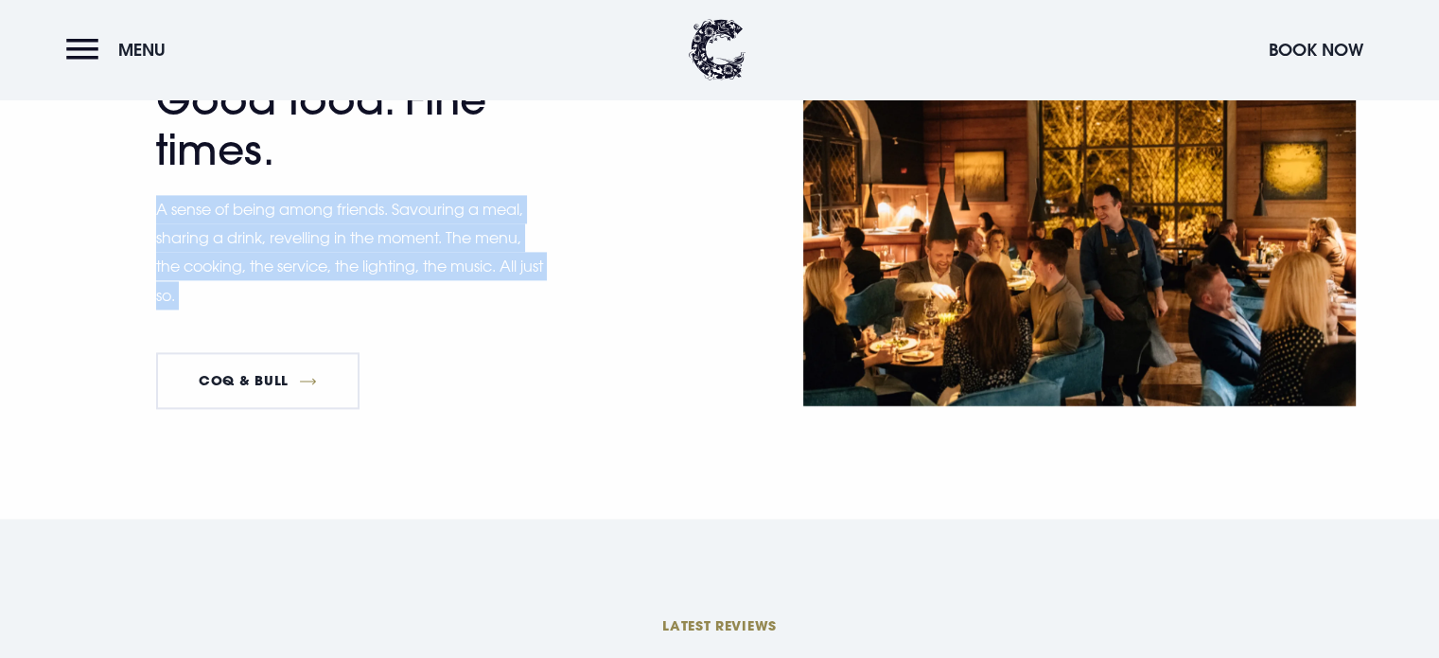
click at [464, 220] on p "A sense of being among friends. Savouring a meal, sharing a drink, revelling in…" at bounding box center [350, 252] width 388 height 115
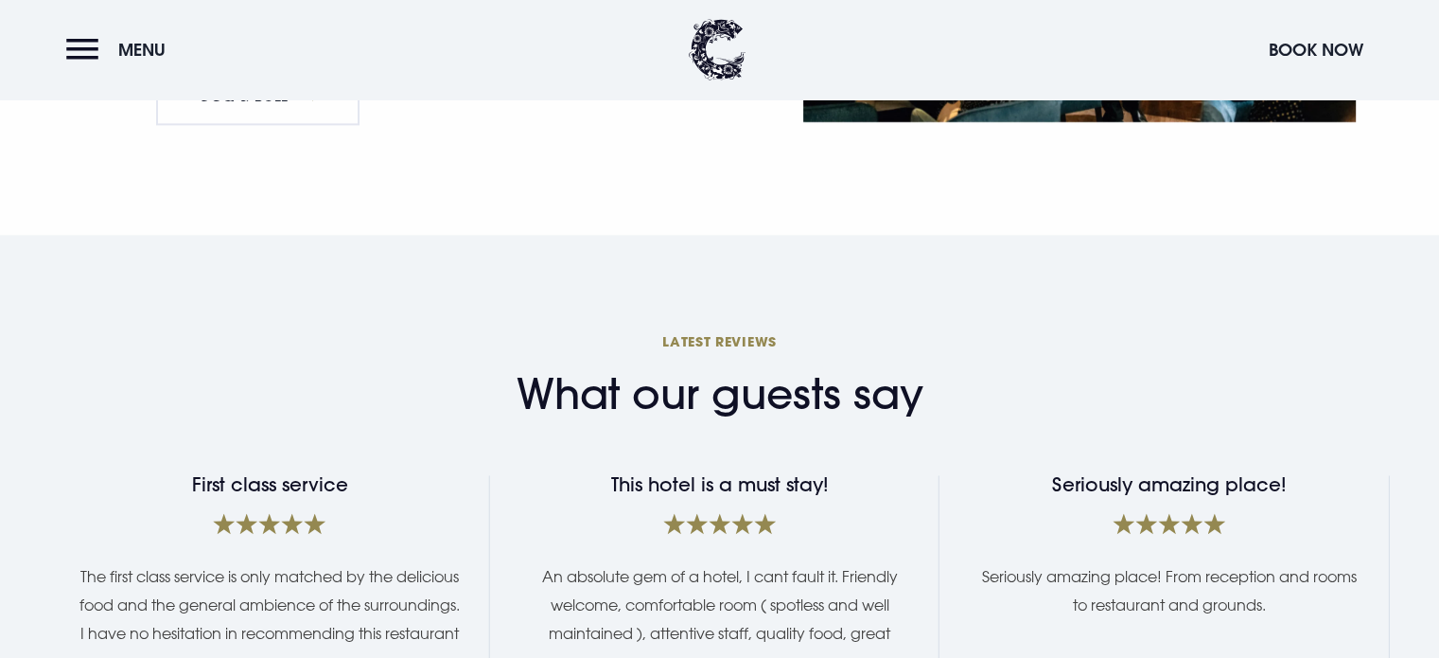
click at [693, 329] on div "What our guests say Latest Reviews" at bounding box center [720, 373] width 1340 height 89
click at [697, 332] on h3 "Latest Reviews" at bounding box center [720, 341] width 1340 height 18
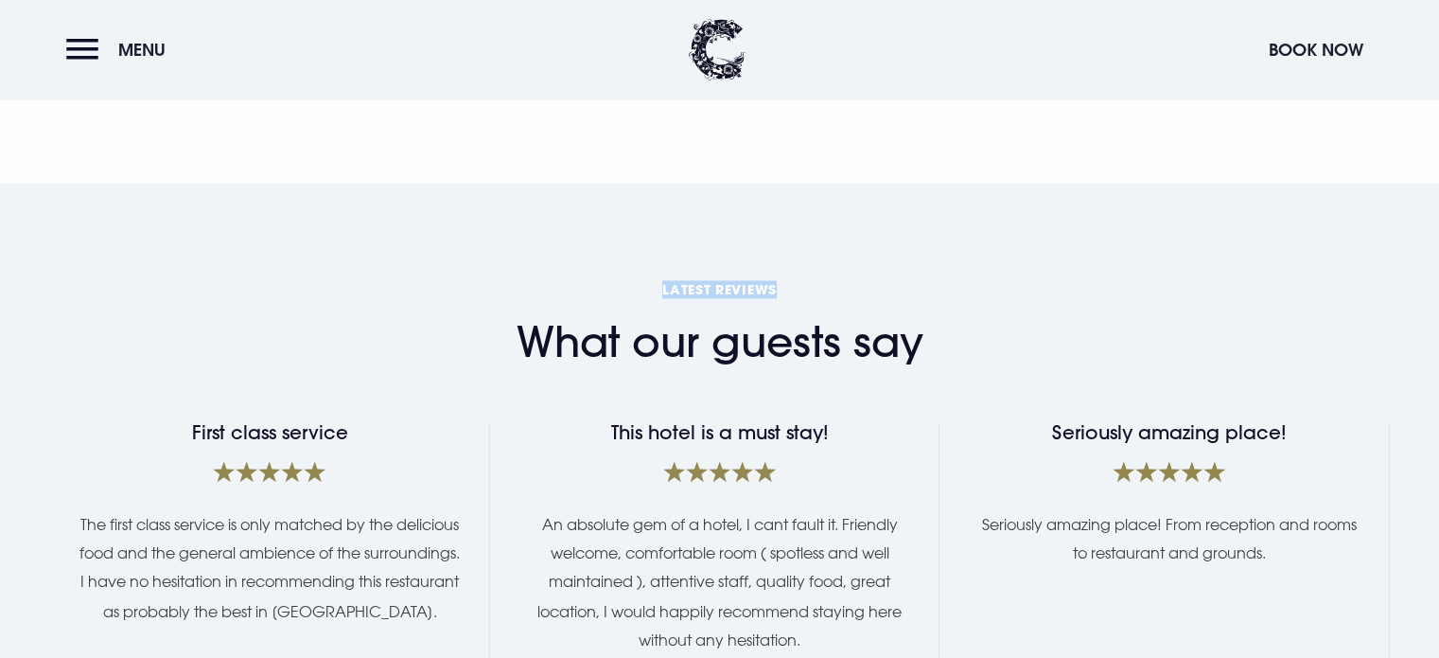
scroll to position [3028, 0]
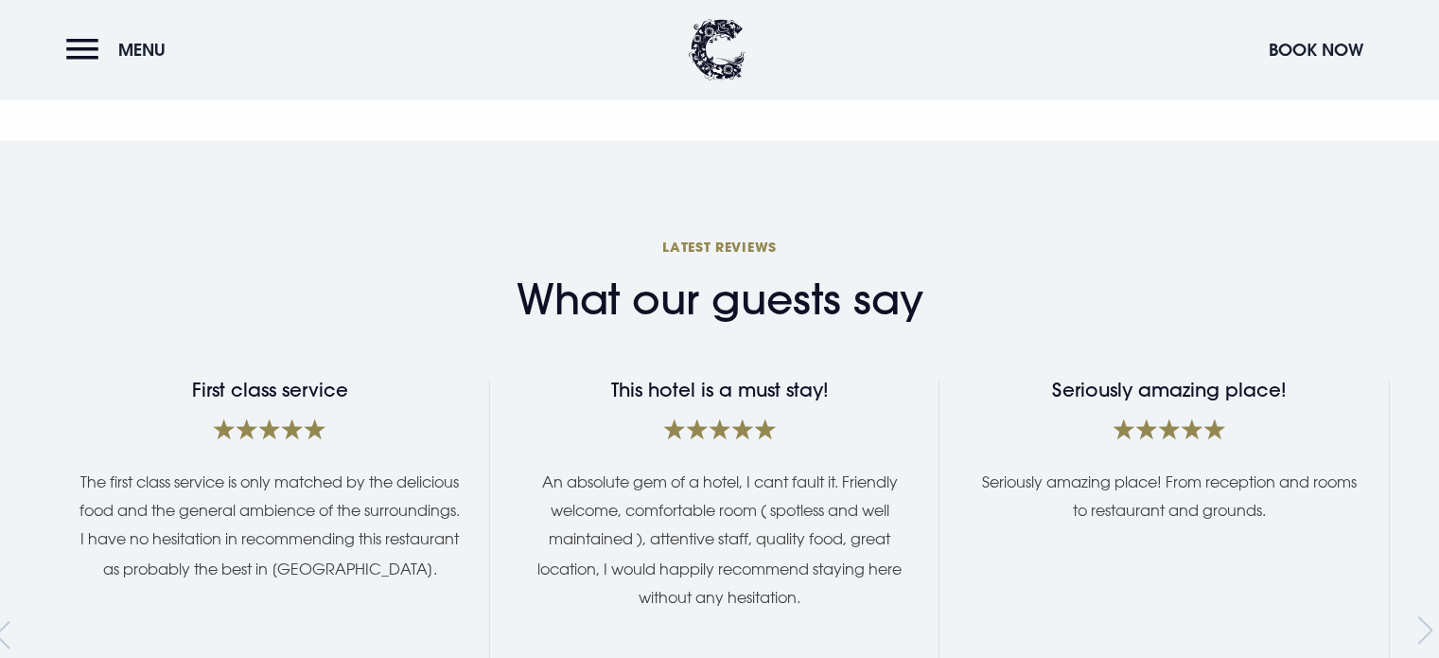
click at [686, 274] on h2 "What our guests say" at bounding box center [720, 299] width 407 height 50
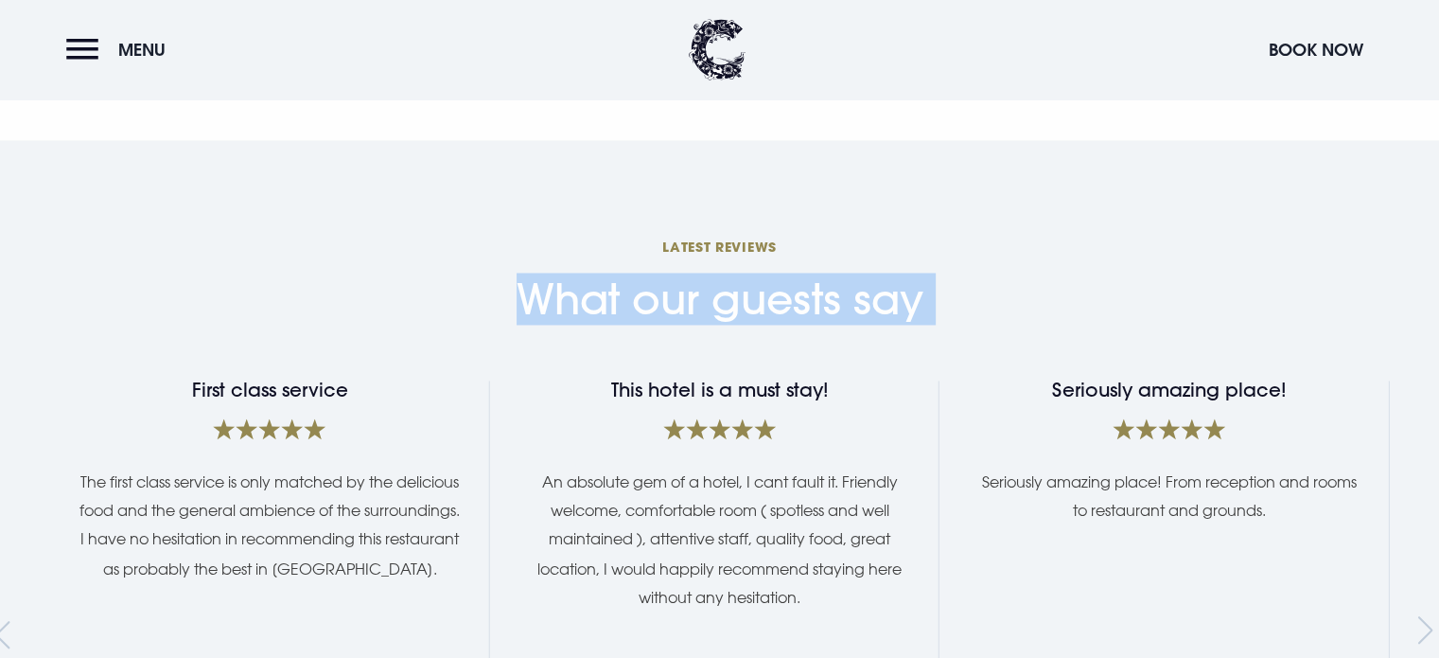
click at [686, 274] on h2 "What our guests say" at bounding box center [720, 299] width 407 height 50
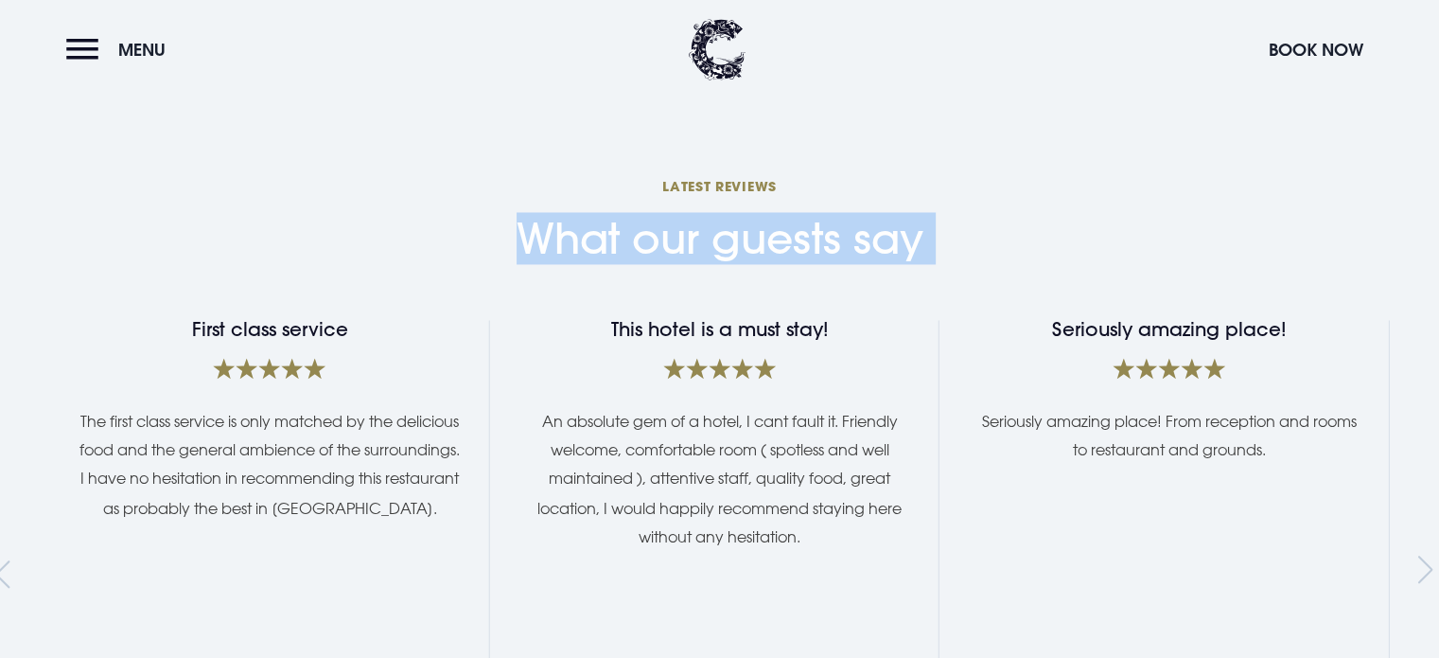
scroll to position [3312, 0]
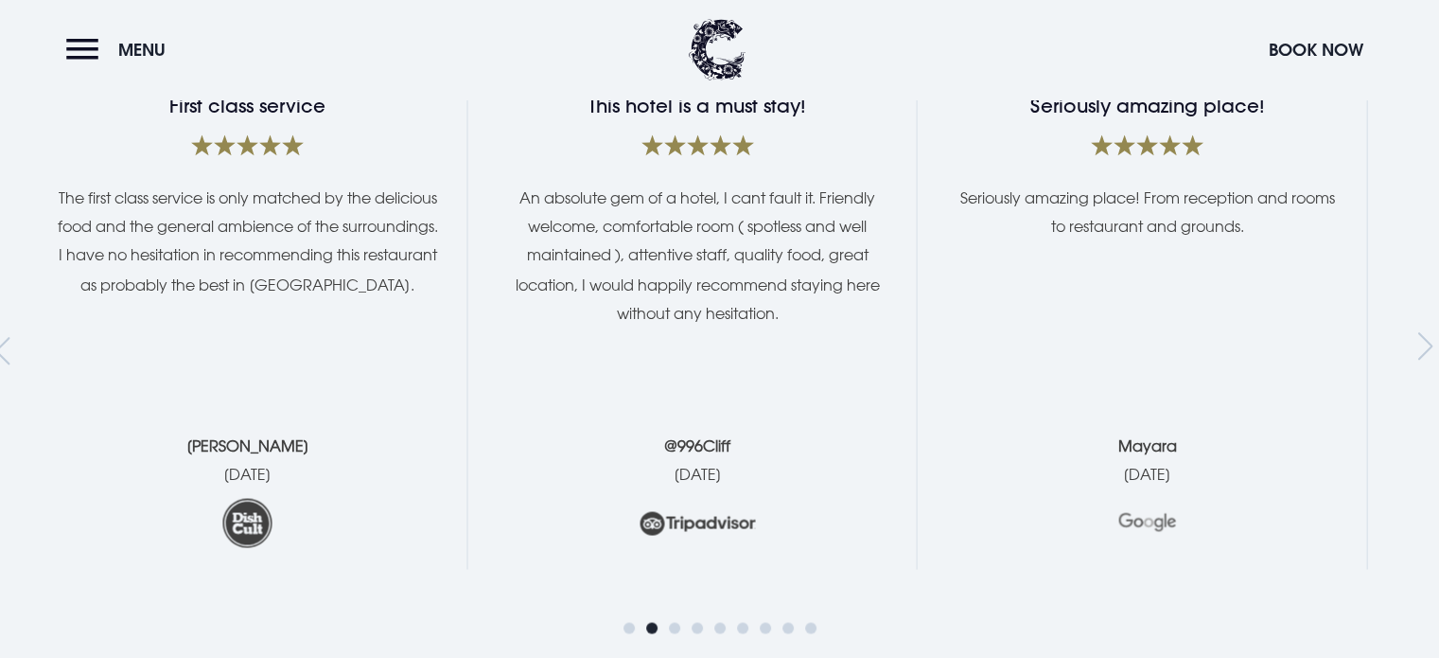
click at [506, 291] on div "An absolute gem of a hotel, I cant fault it. Friendly welcome, comfortable room…" at bounding box center [697, 269] width 383 height 171
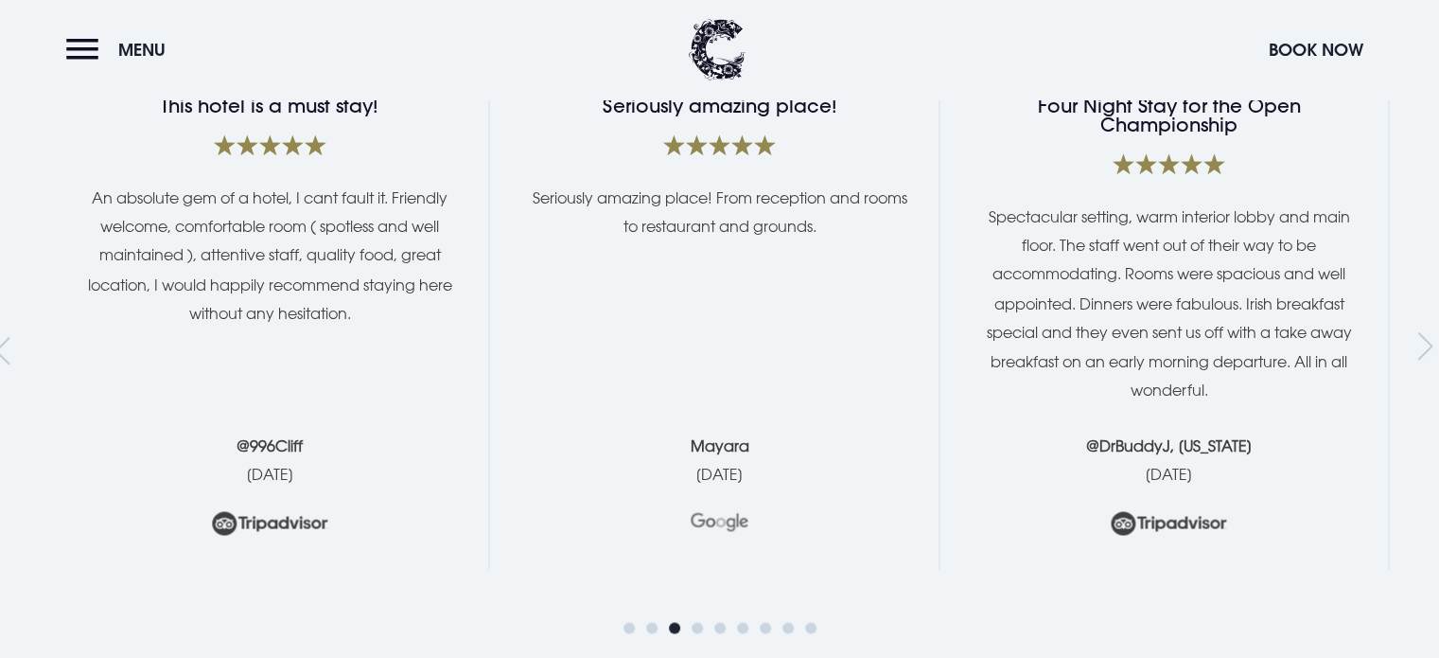
click at [528, 352] on div "Seriously amazing place! Seriously amazing place! From reception and rooms to r…" at bounding box center [719, 333] width 383 height 472
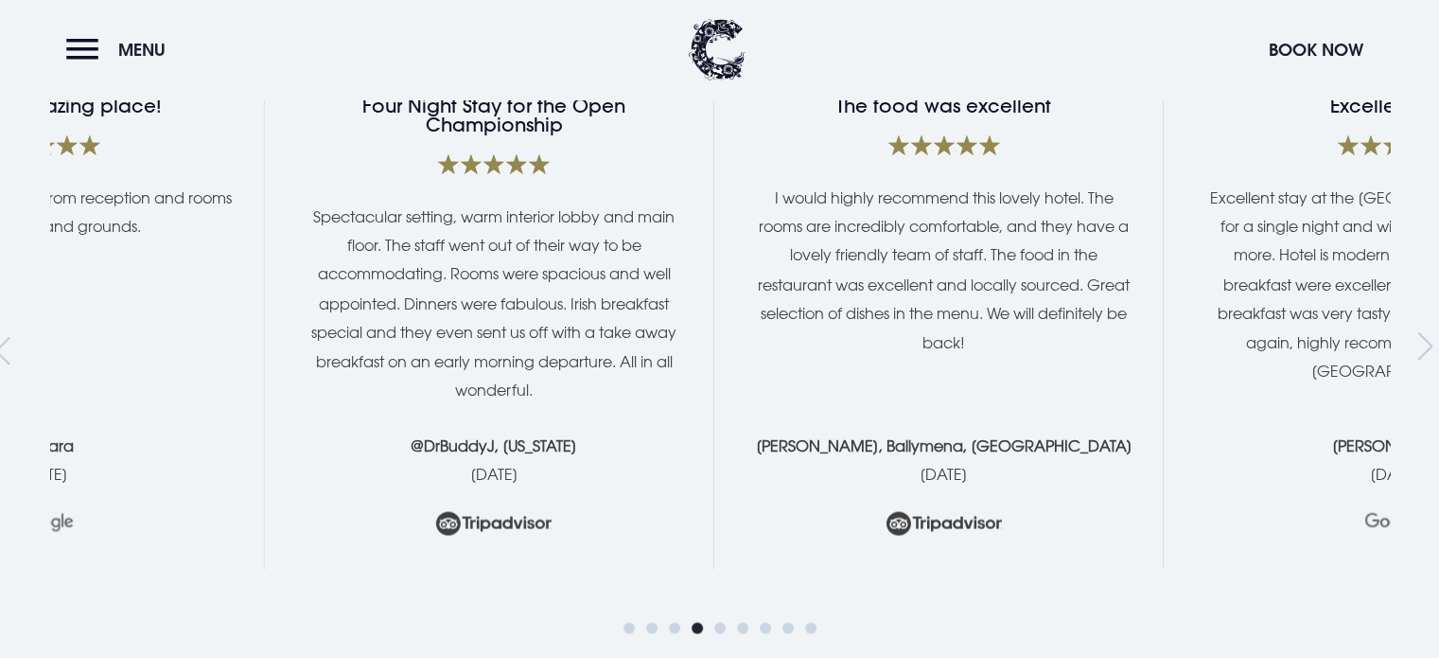
click at [303, 431] on p "@DrBuddyJ, [US_STATE]" at bounding box center [494, 445] width 383 height 28
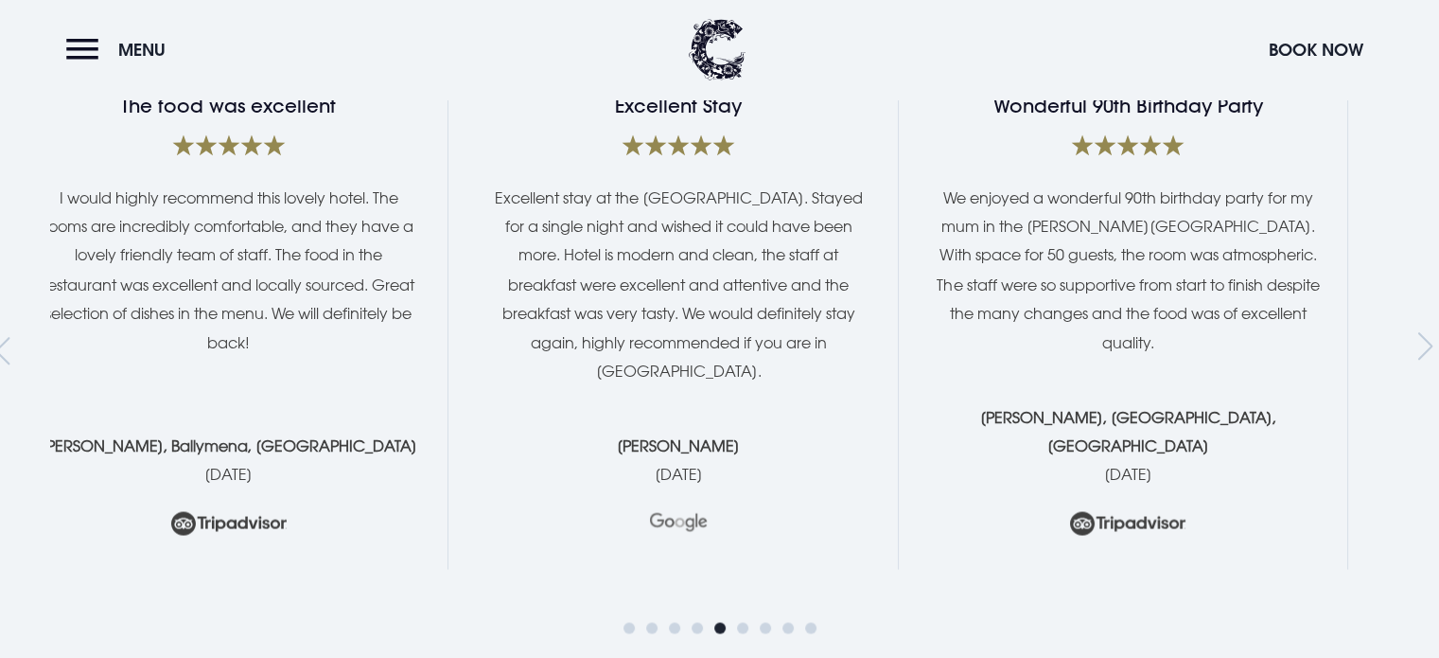
click at [417, 381] on div "Excellent Stay Excellent stay at the [GEOGRAPHIC_DATA]. Stayed for a single nig…" at bounding box center [720, 333] width 1340 height 472
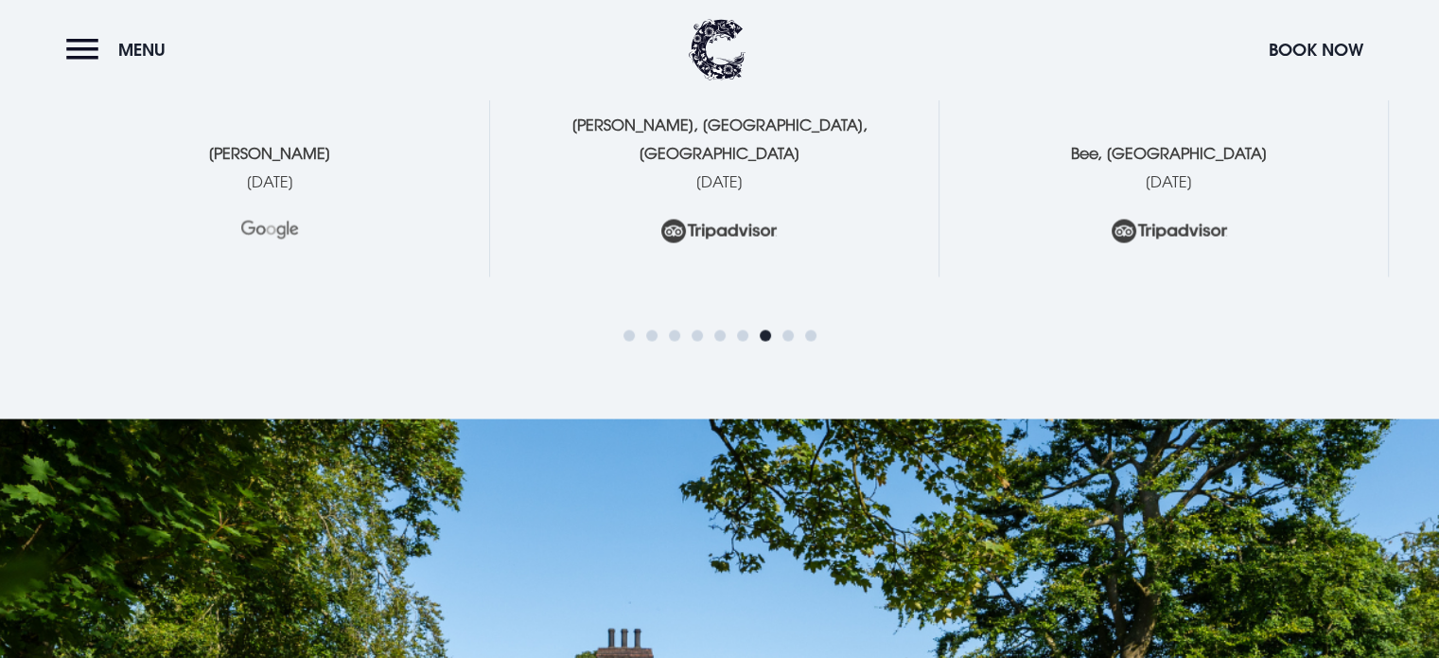
scroll to position [3501, 0]
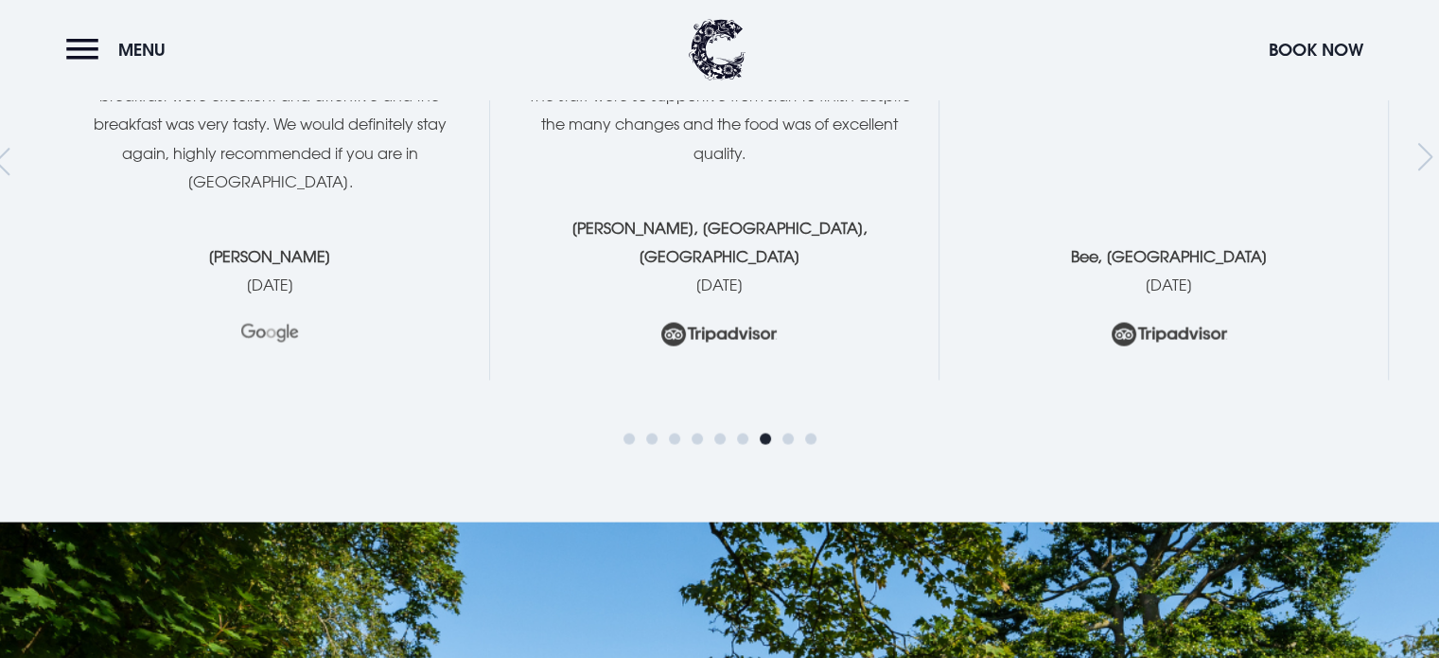
click at [791, 432] on span "Go to slide 8" at bounding box center [788, 437] width 11 height 11
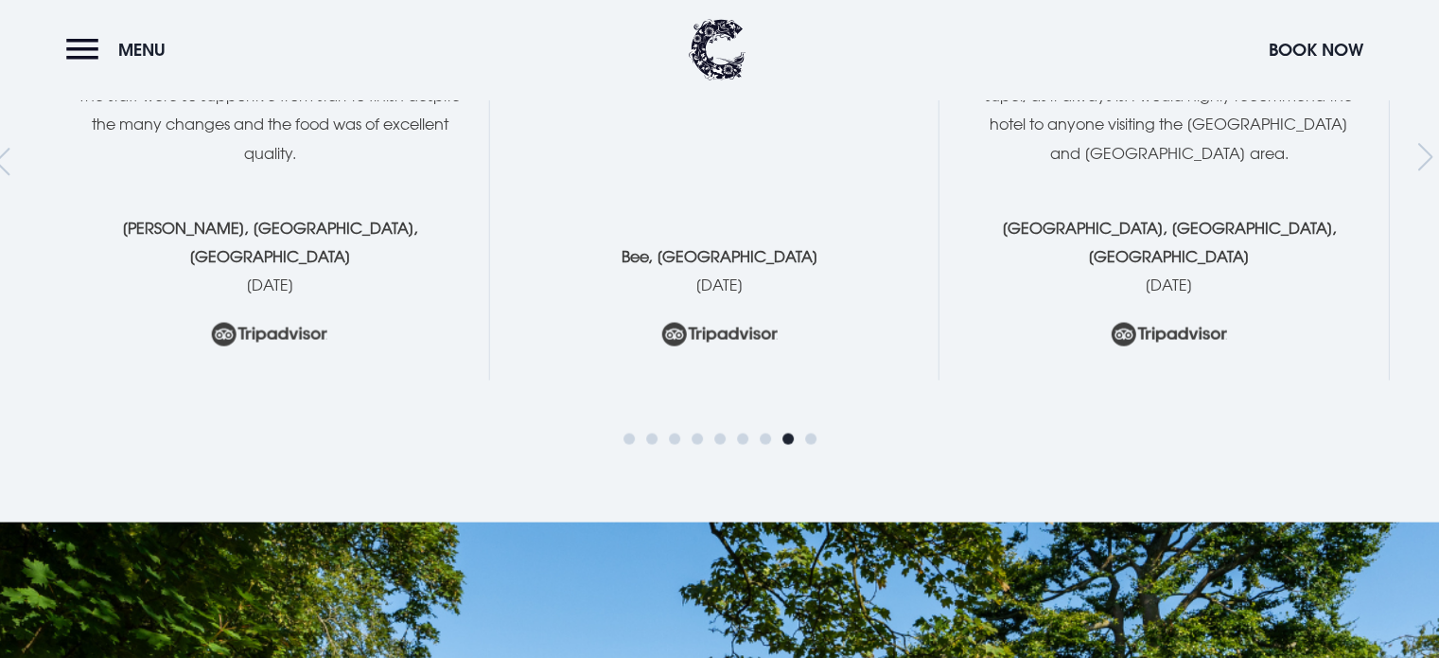
click at [802, 427] on div at bounding box center [720, 438] width 193 height 23
click at [808, 432] on span "Go to slide 9" at bounding box center [810, 437] width 11 height 11
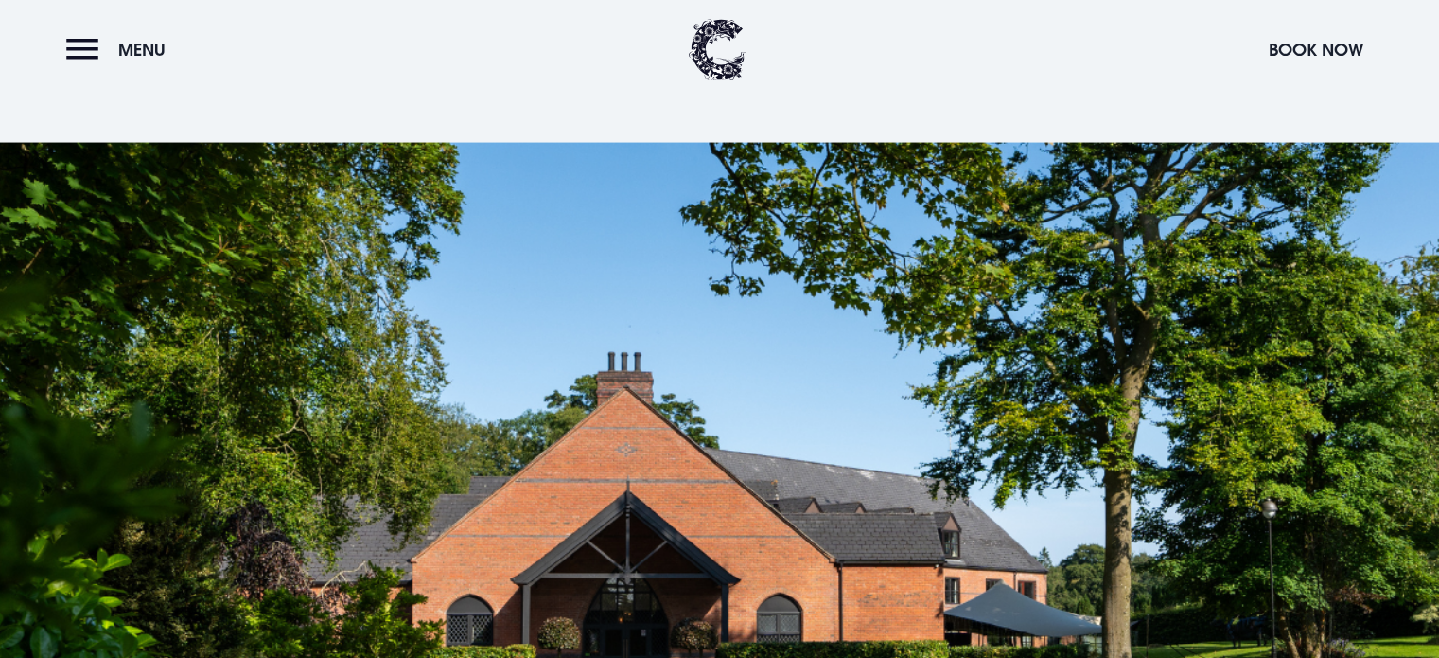
drag, startPoint x: 909, startPoint y: 387, endPoint x: 381, endPoint y: 381, distance: 528.1
click at [394, 385] on div at bounding box center [719, 502] width 1439 height 719
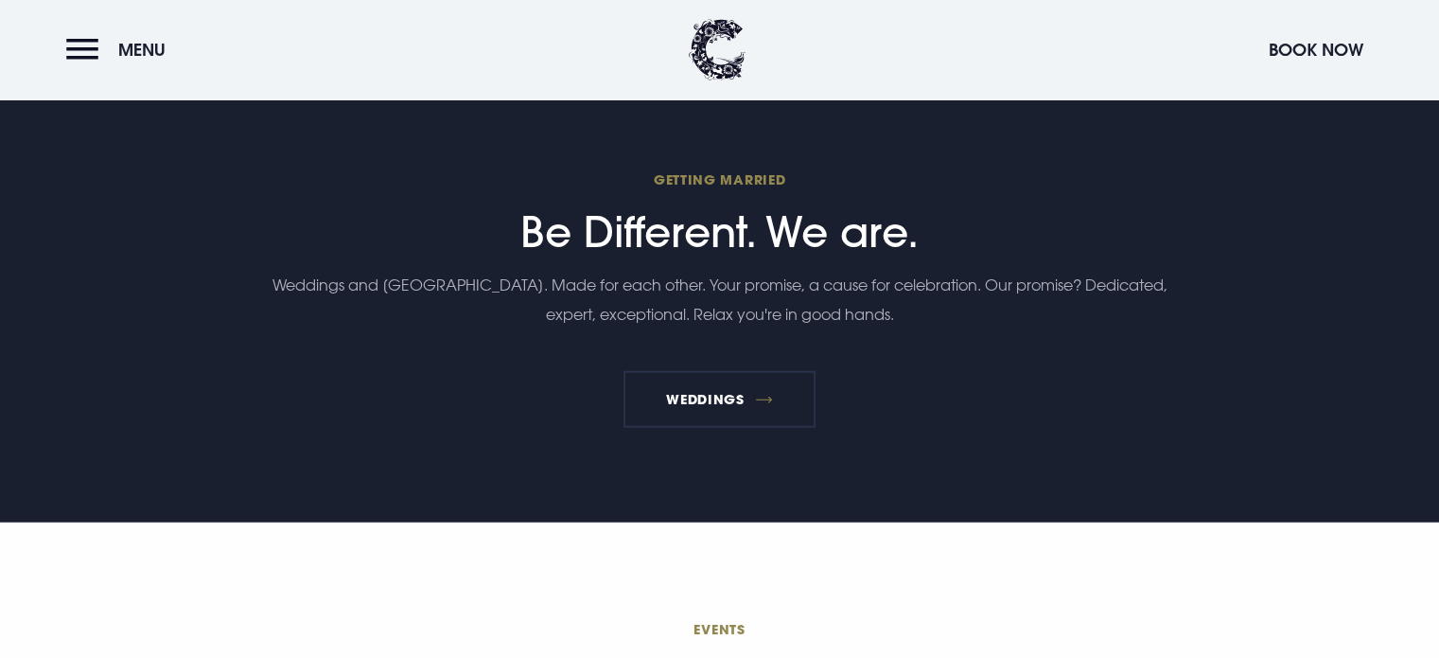
scroll to position [4637, 0]
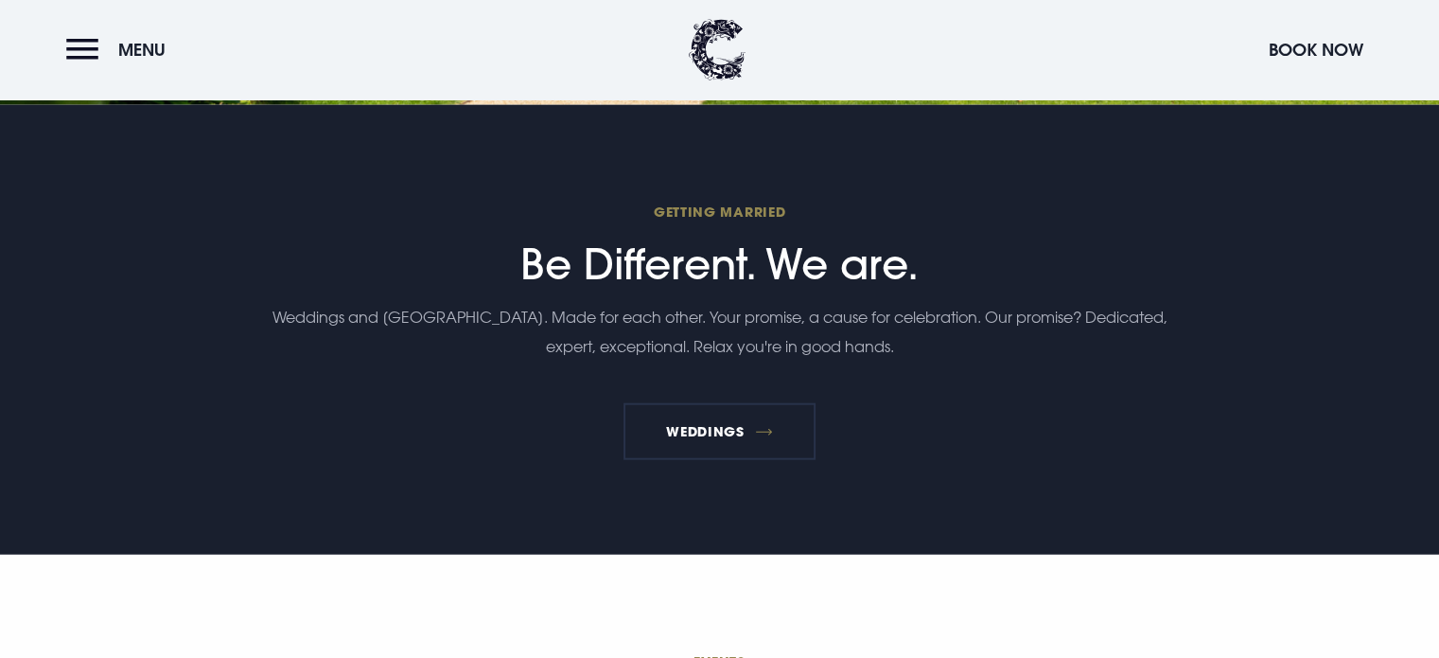
click at [746, 313] on p "Weddings and [GEOGRAPHIC_DATA]. Made for each other. Your promise, a cause for …" at bounding box center [719, 332] width 901 height 58
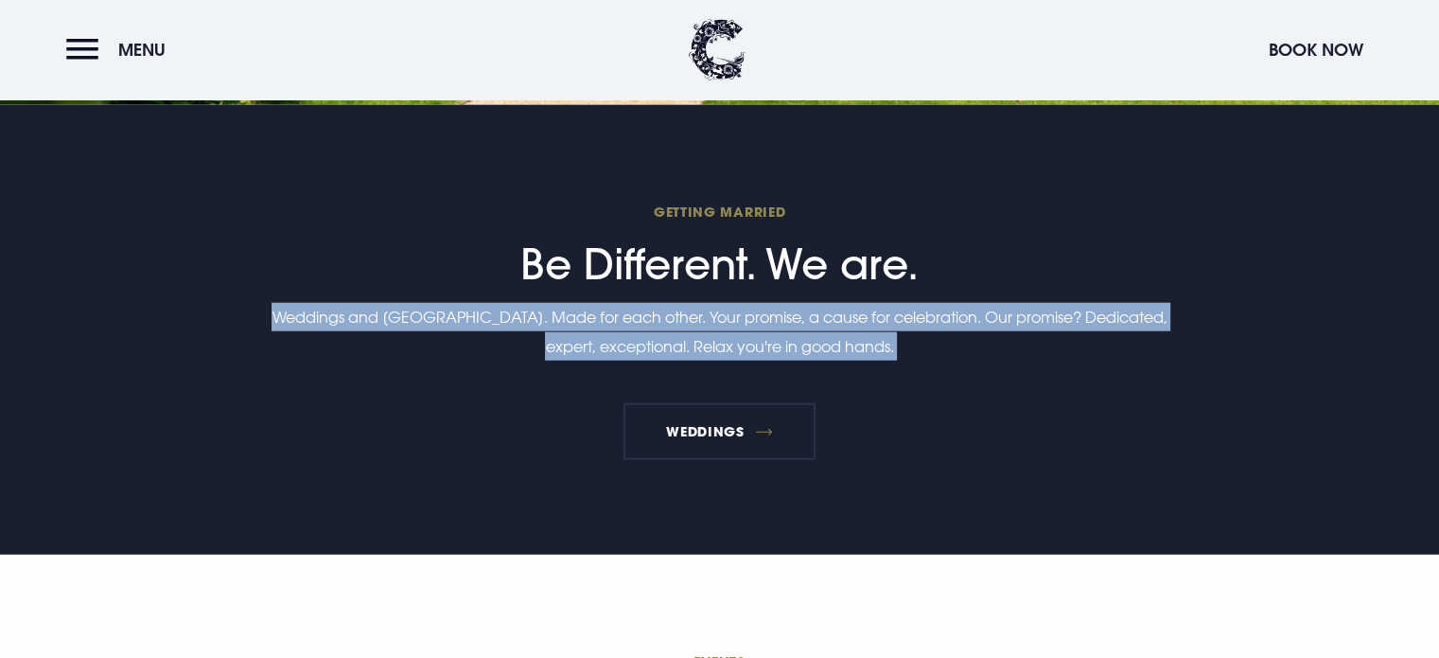
click at [746, 313] on p "Weddings and [GEOGRAPHIC_DATA]. Made for each other. Your promise, a cause for …" at bounding box center [719, 332] width 901 height 58
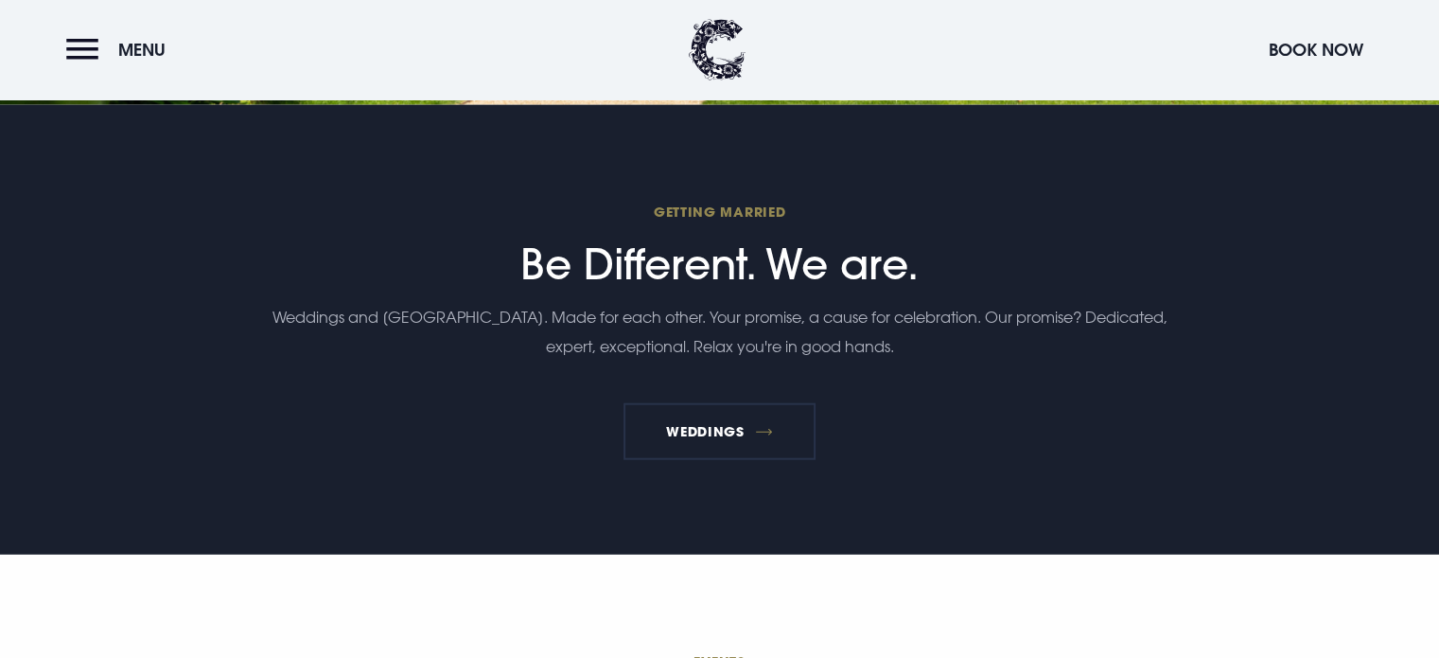
click at [760, 238] on h2 "Getting Married Be Different. We are." at bounding box center [719, 246] width 901 height 86
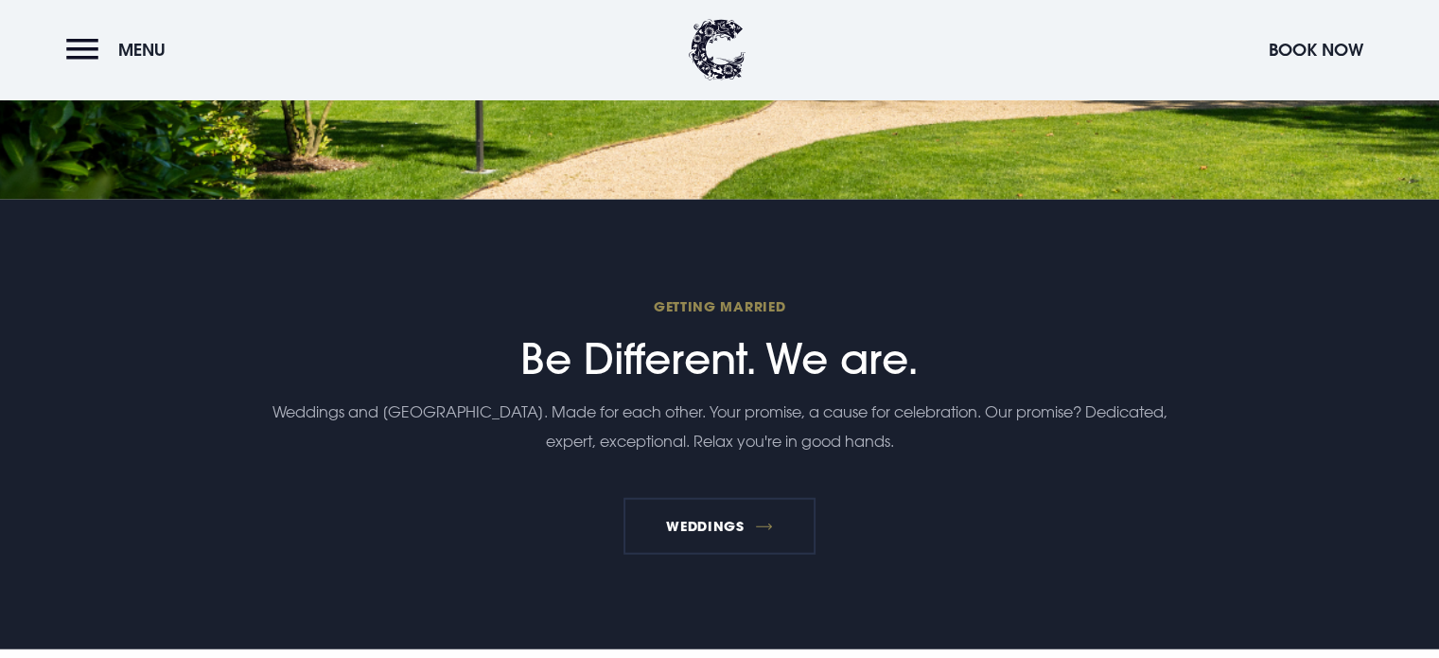
click at [735, 297] on h2 "Getting Married Be Different. We are." at bounding box center [719, 340] width 901 height 86
click at [735, 297] on span "Getting Married" at bounding box center [719, 306] width 901 height 18
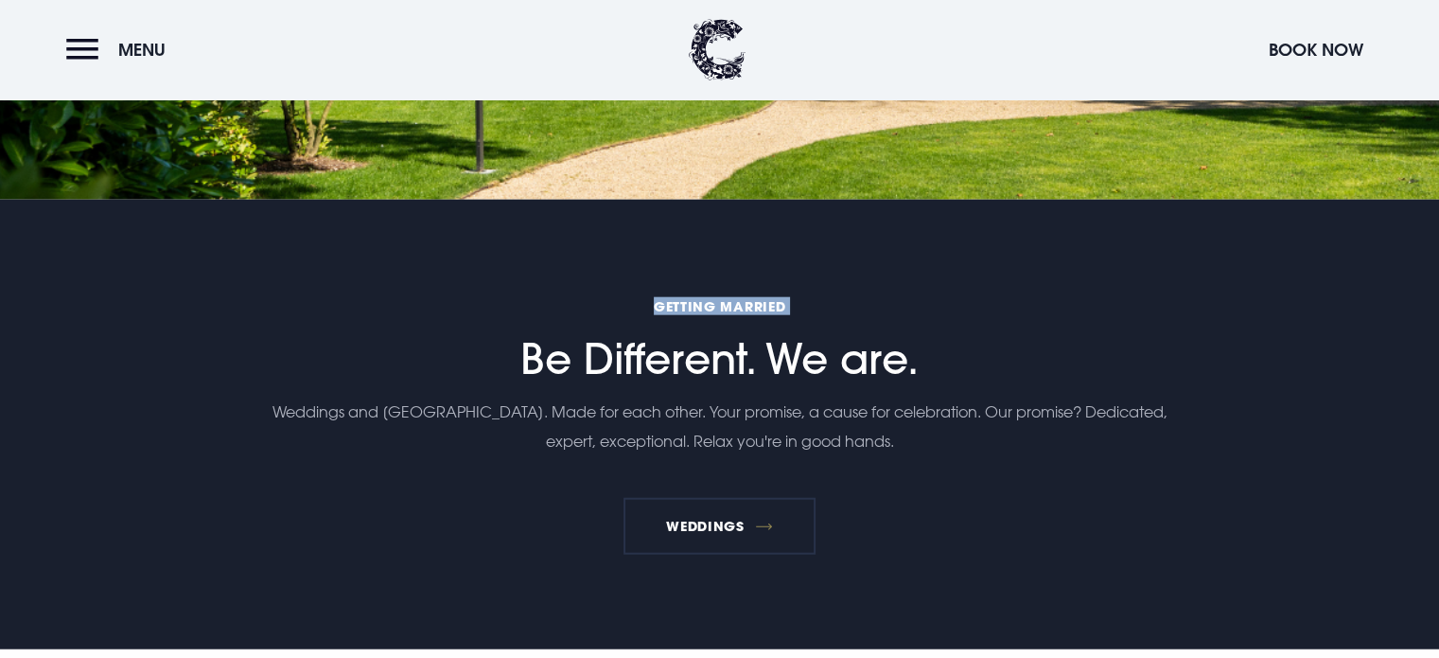
click at [735, 297] on span "Getting Married" at bounding box center [719, 306] width 901 height 18
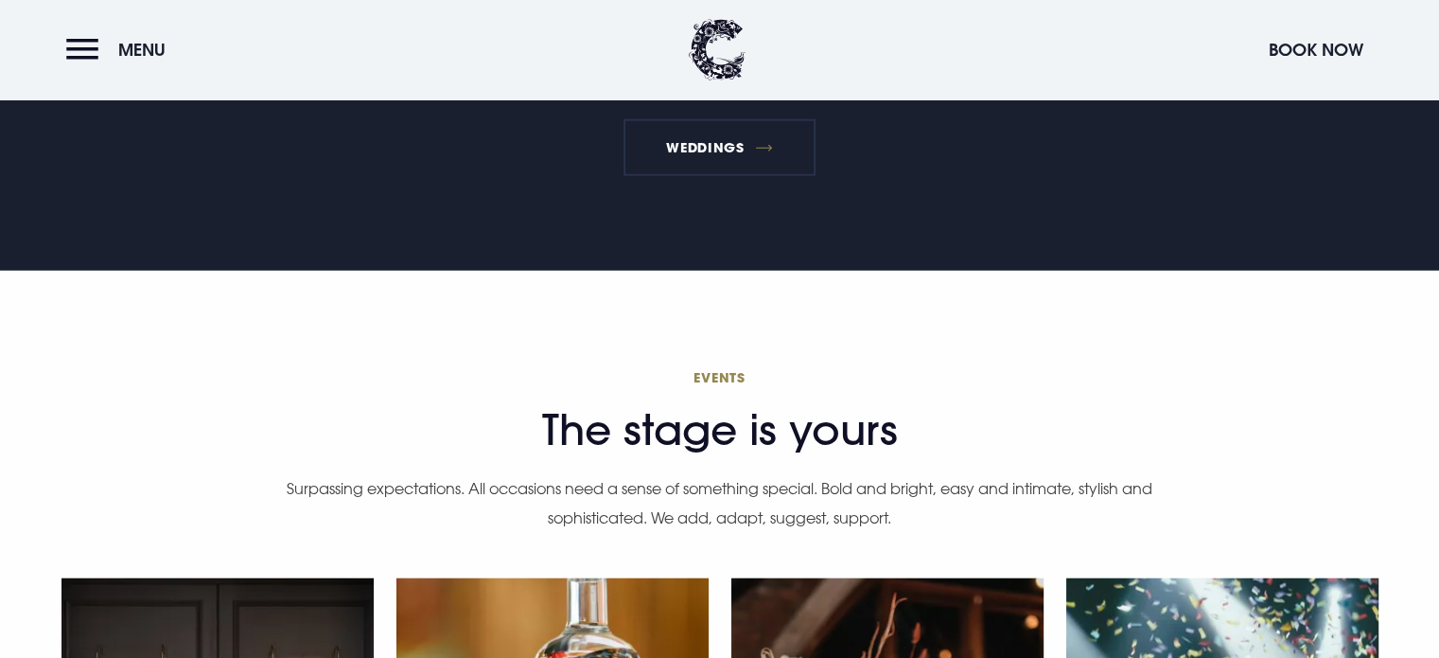
scroll to position [5016, 0]
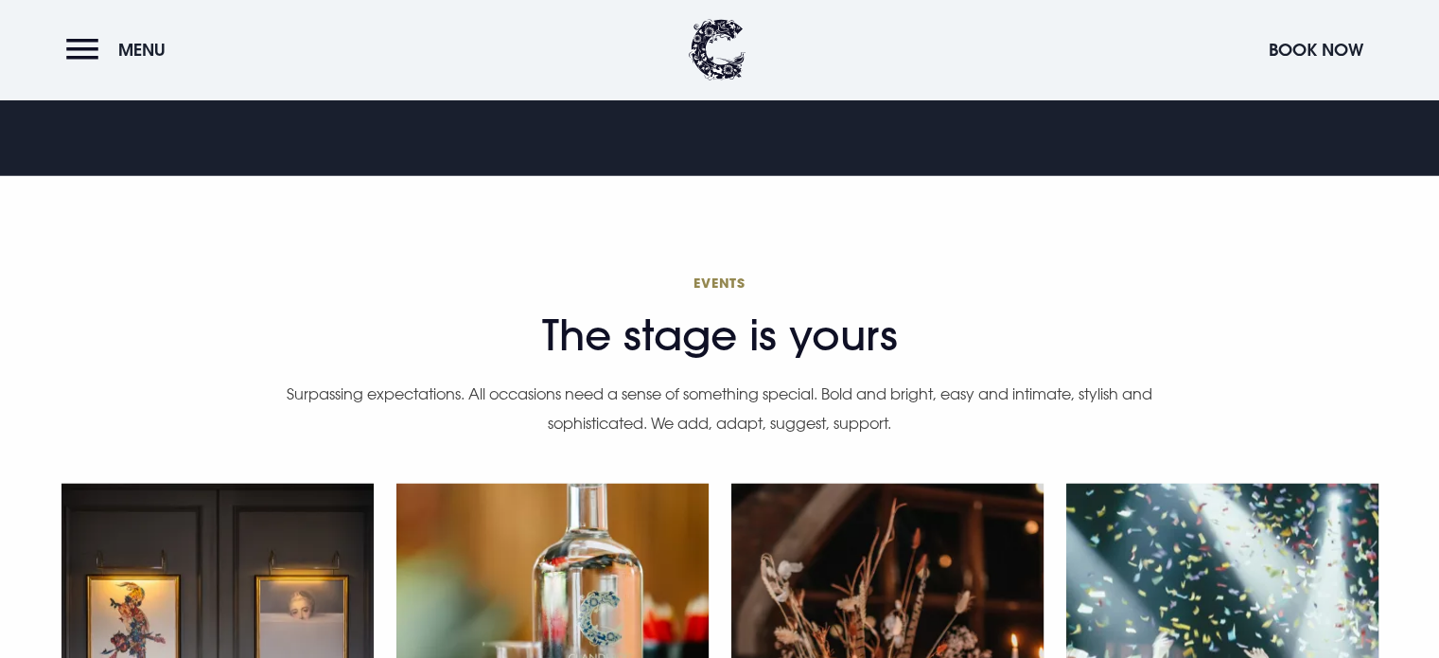
click at [736, 294] on h2 "Events The stage is yours" at bounding box center [720, 316] width 871 height 86
click at [718, 273] on span "Events" at bounding box center [720, 282] width 871 height 18
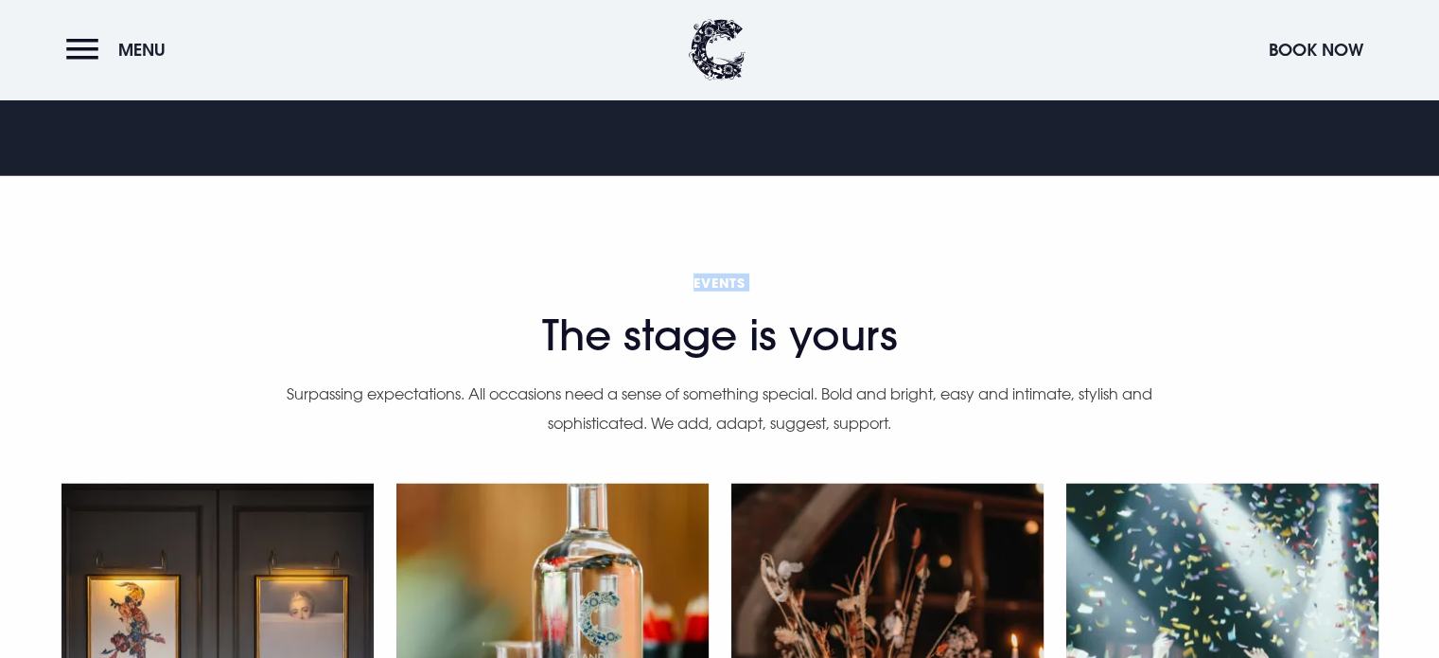
click at [718, 273] on span "Events" at bounding box center [720, 282] width 871 height 18
click at [102, 46] on button "Menu" at bounding box center [120, 49] width 109 height 41
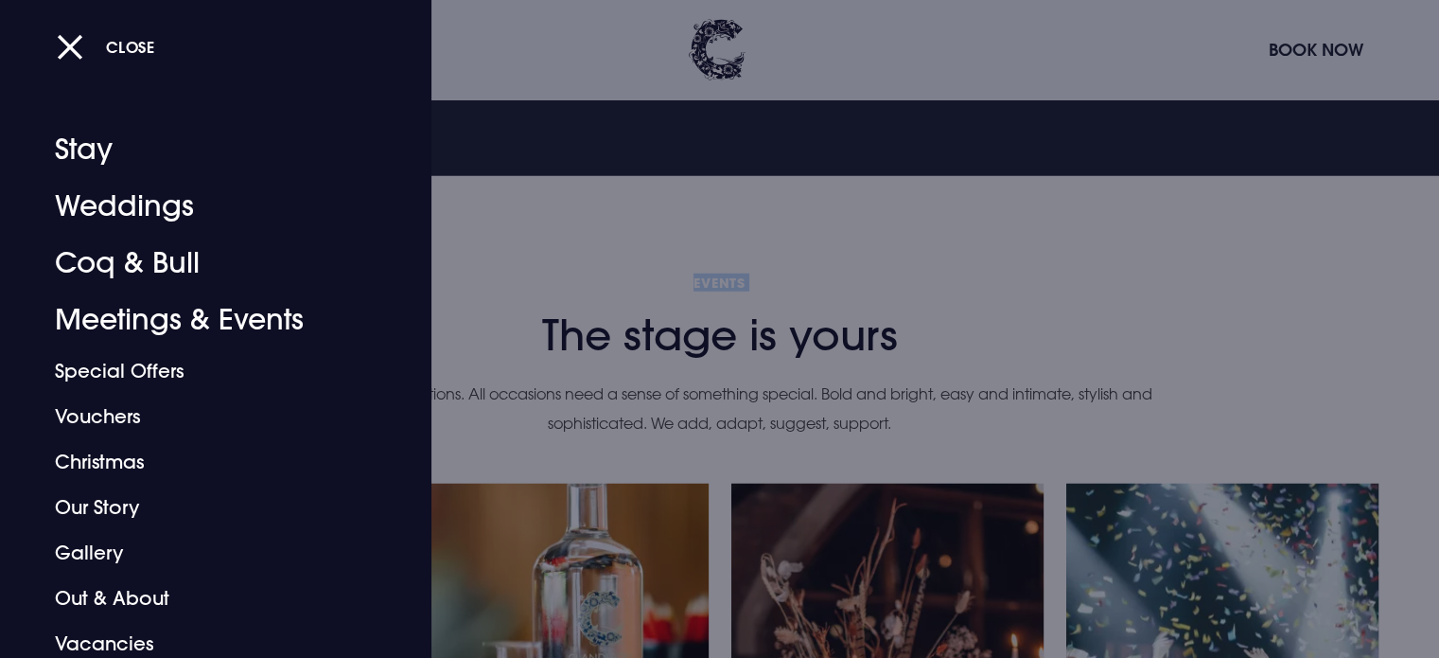
click at [102, 46] on button "Close" at bounding box center [106, 46] width 98 height 39
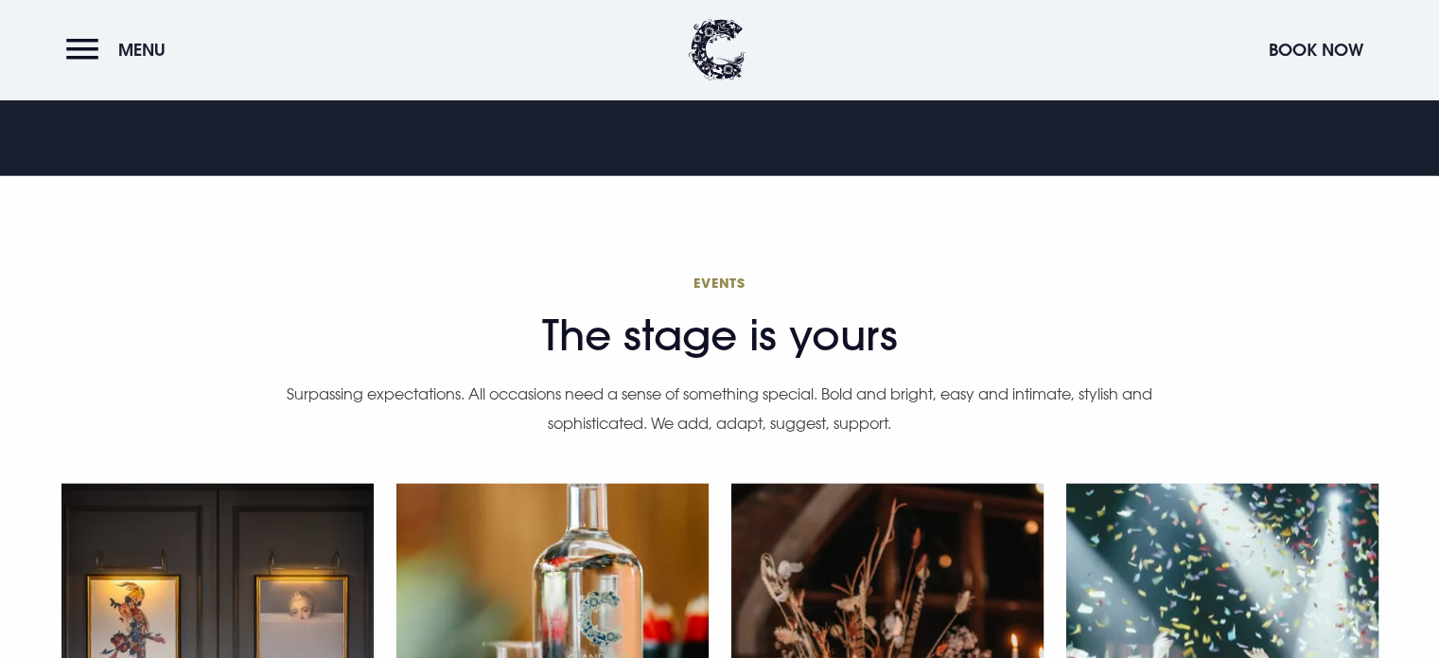
click at [687, 309] on h2 "Events The stage is yours" at bounding box center [720, 316] width 871 height 86
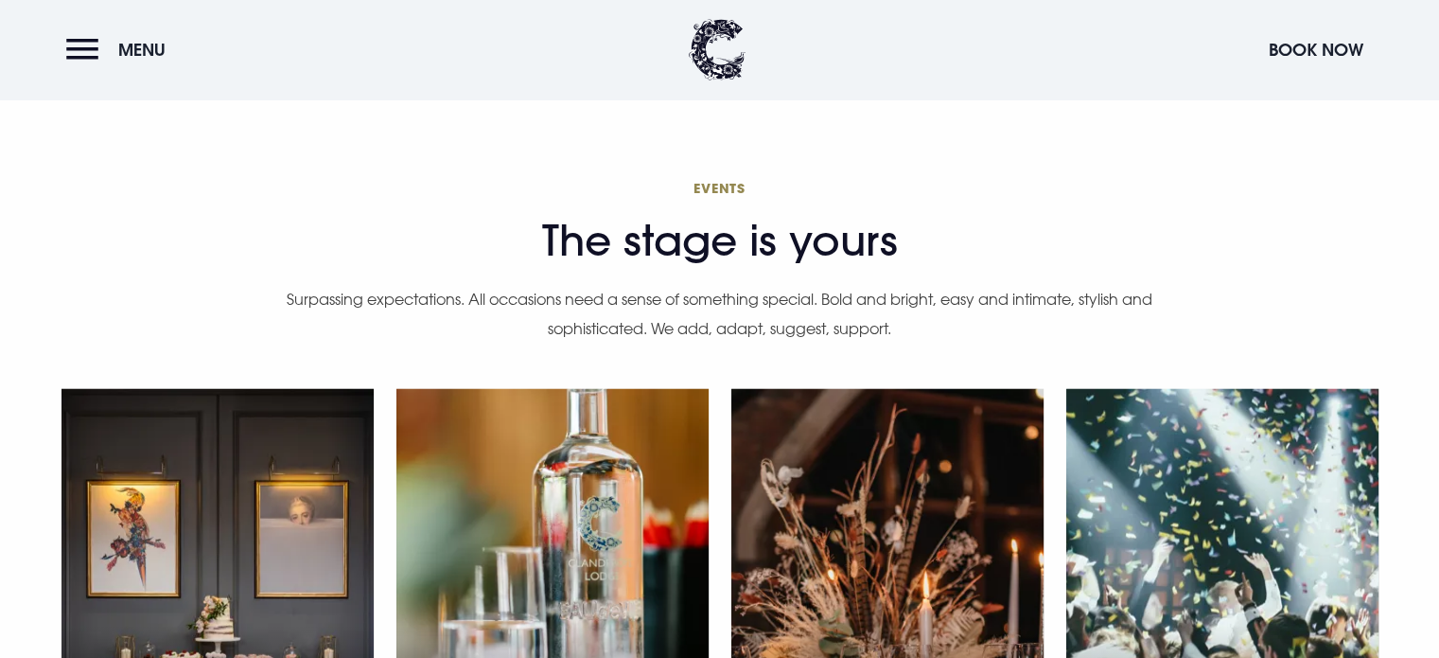
click at [749, 285] on p "Surpassing expectations. All occasions need a sense of something special. Bold …" at bounding box center [720, 314] width 871 height 58
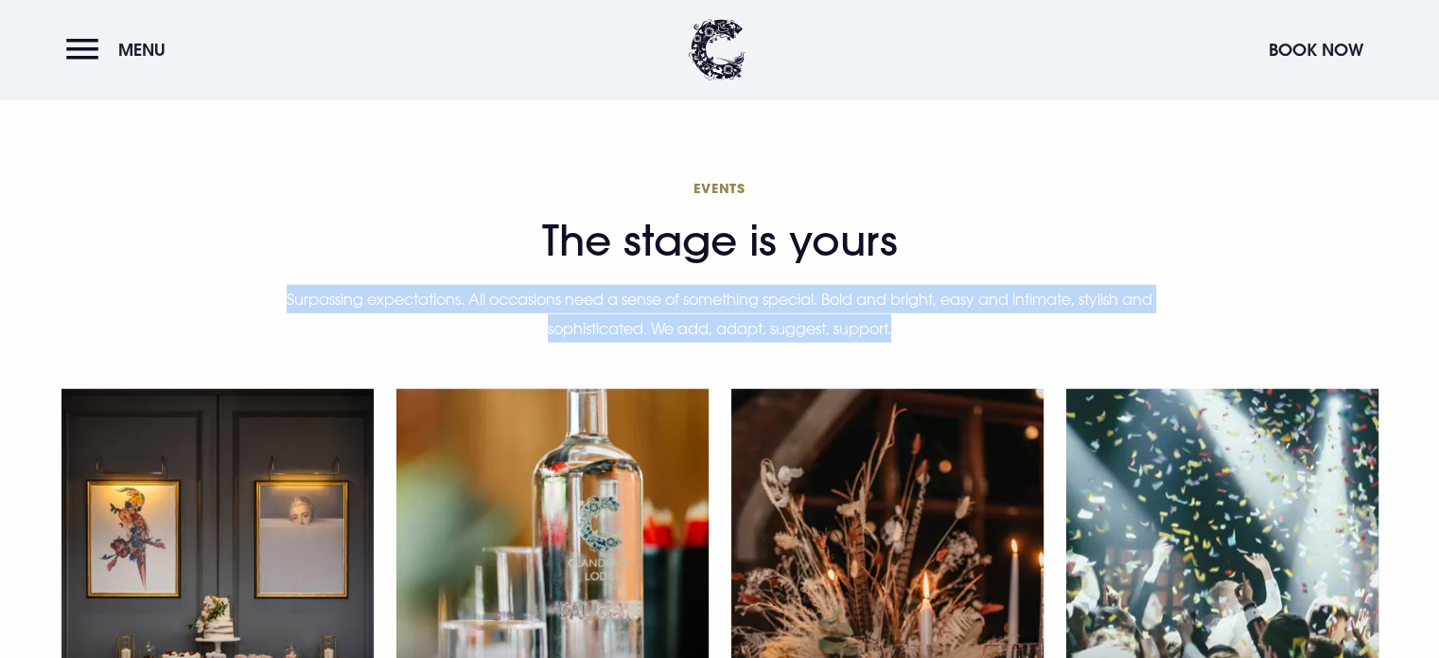
click at [749, 285] on p "Surpassing expectations. All occasions need a sense of something special. Bold …" at bounding box center [720, 314] width 871 height 58
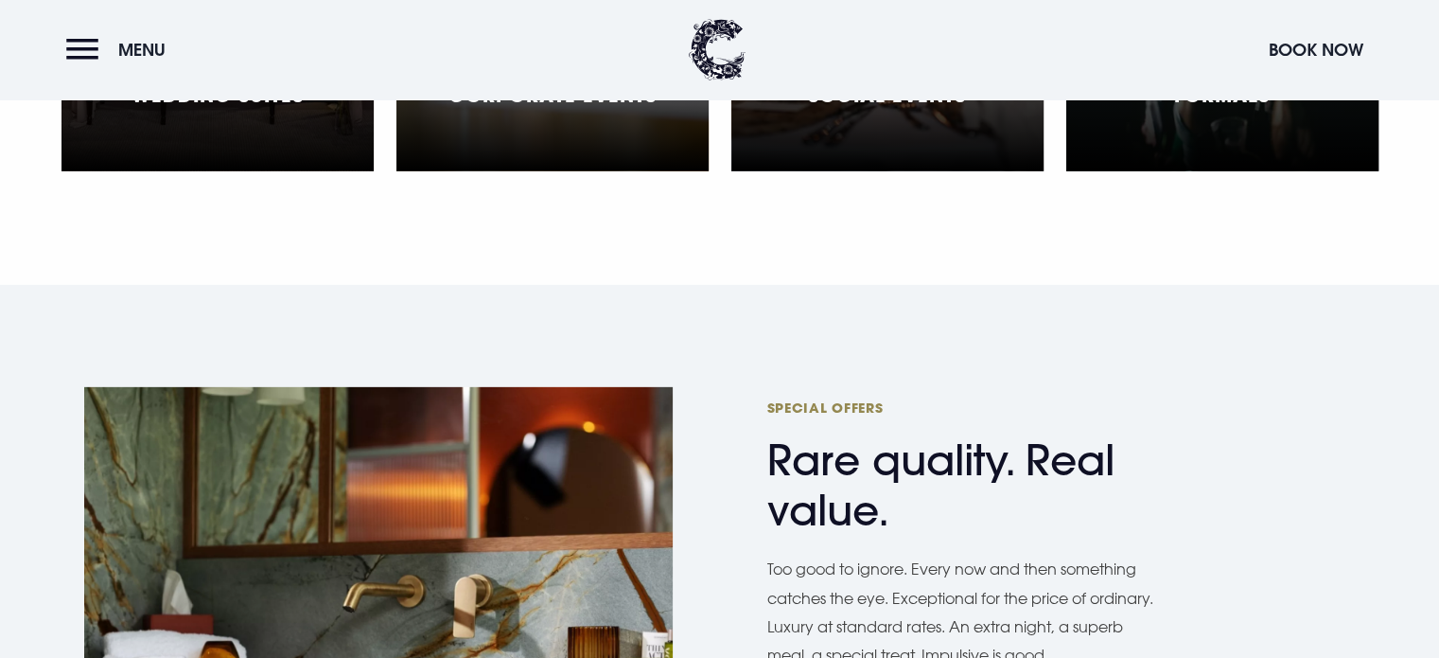
scroll to position [5867, 0]
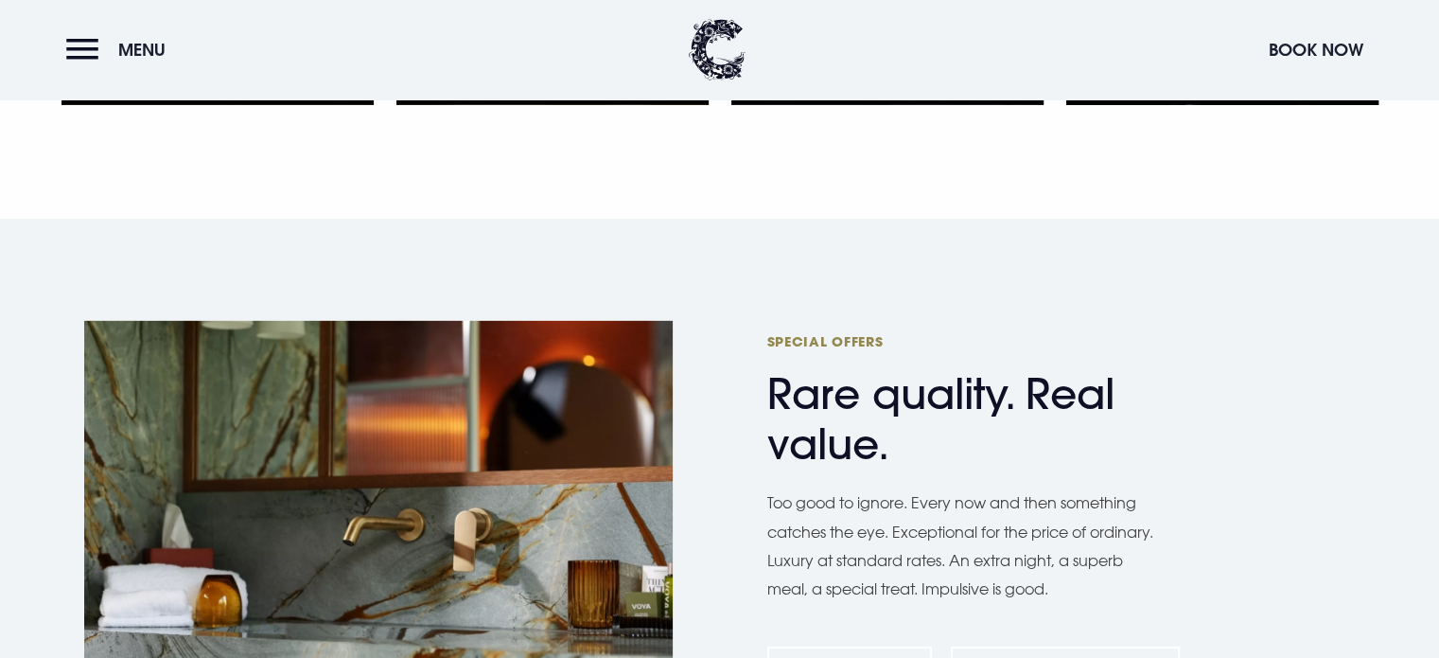
click at [756, 343] on div "Special Offers Rare quality. Real value. Too good to ignore. Every now and then…" at bounding box center [720, 517] width 1317 height 409
click at [788, 313] on div "Special Offers Rare quality. Real value. Too good to ignore. Every now and then…" at bounding box center [1061, 517] width 589 height 409
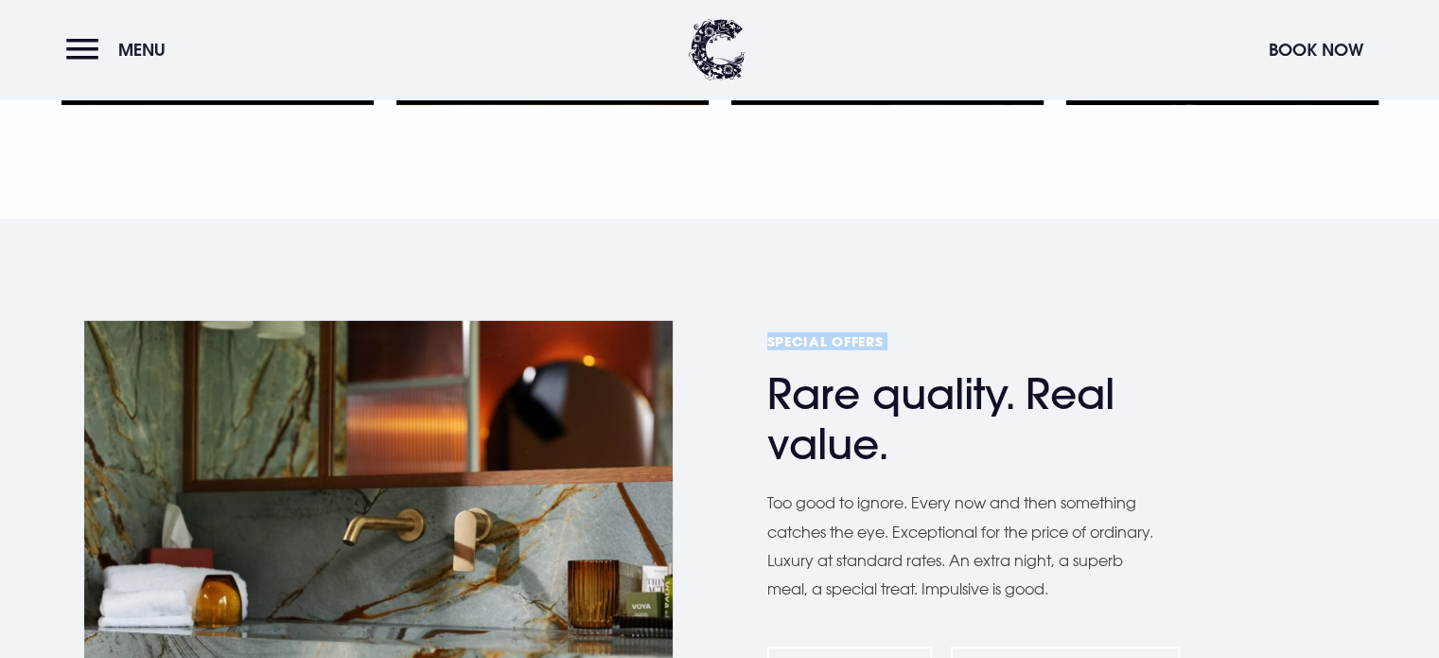
click at [788, 313] on div "Special Offers Rare quality. Real value. Too good to ignore. Every now and then…" at bounding box center [1061, 517] width 589 height 409
click at [810, 384] on h2 "Special Offers Rare quality. Real value." at bounding box center [951, 400] width 369 height 137
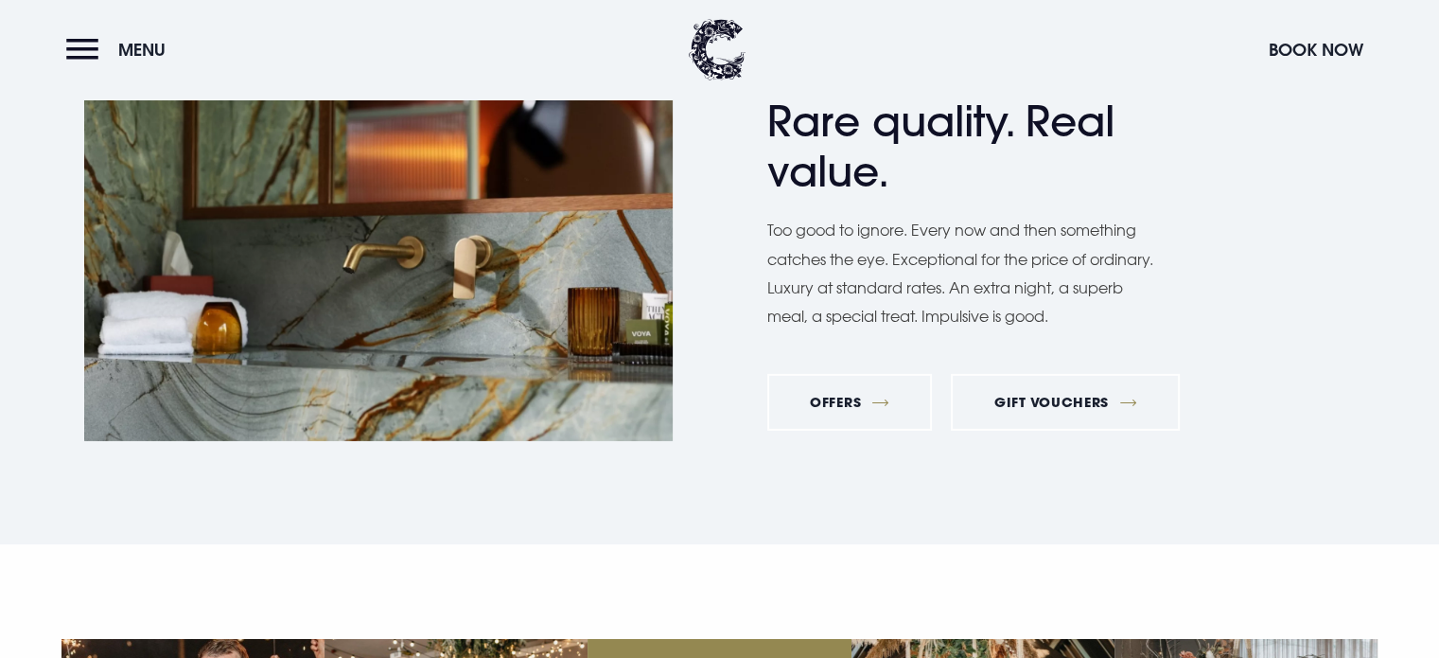
scroll to position [6151, 0]
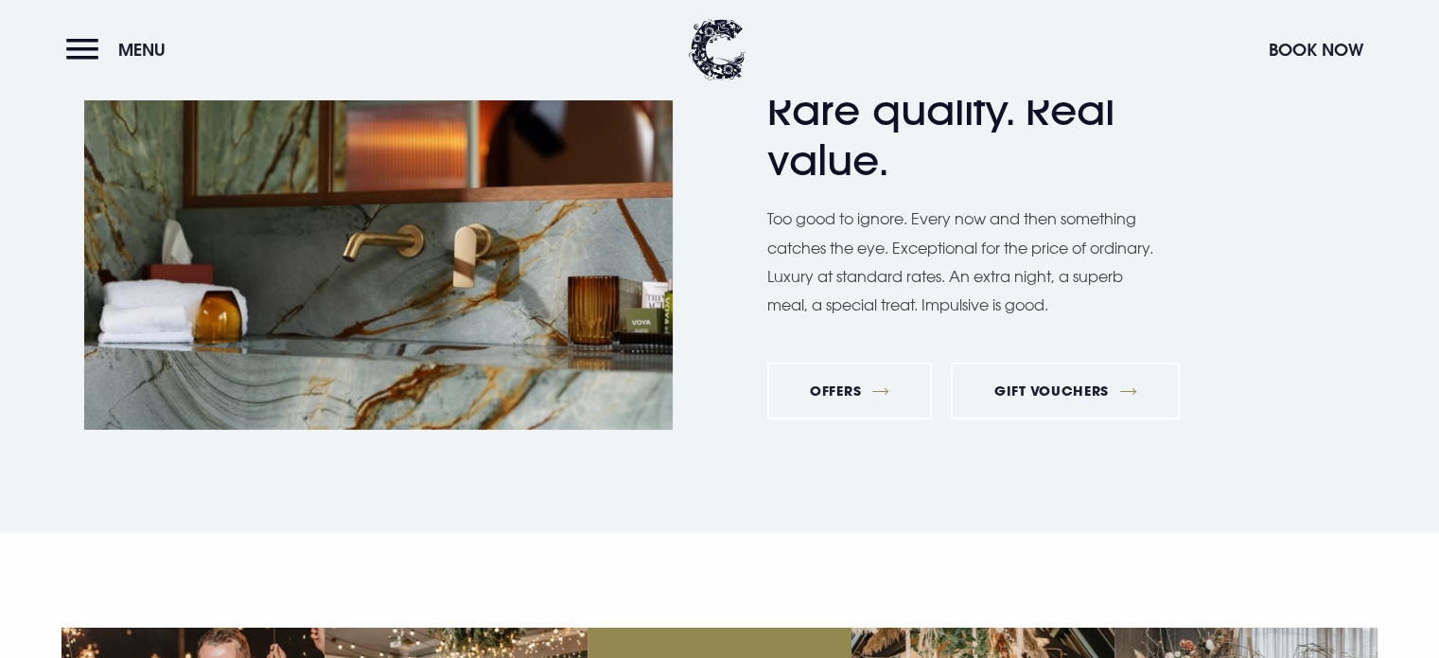
click at [842, 286] on div "Special Offers Rare quality. Real value. Too good to ignore. Every now and then…" at bounding box center [1061, 233] width 589 height 409
click at [869, 238] on p "Too good to ignore. Every now and then something catches the eye. Exceptional f…" at bounding box center [961, 261] width 388 height 115
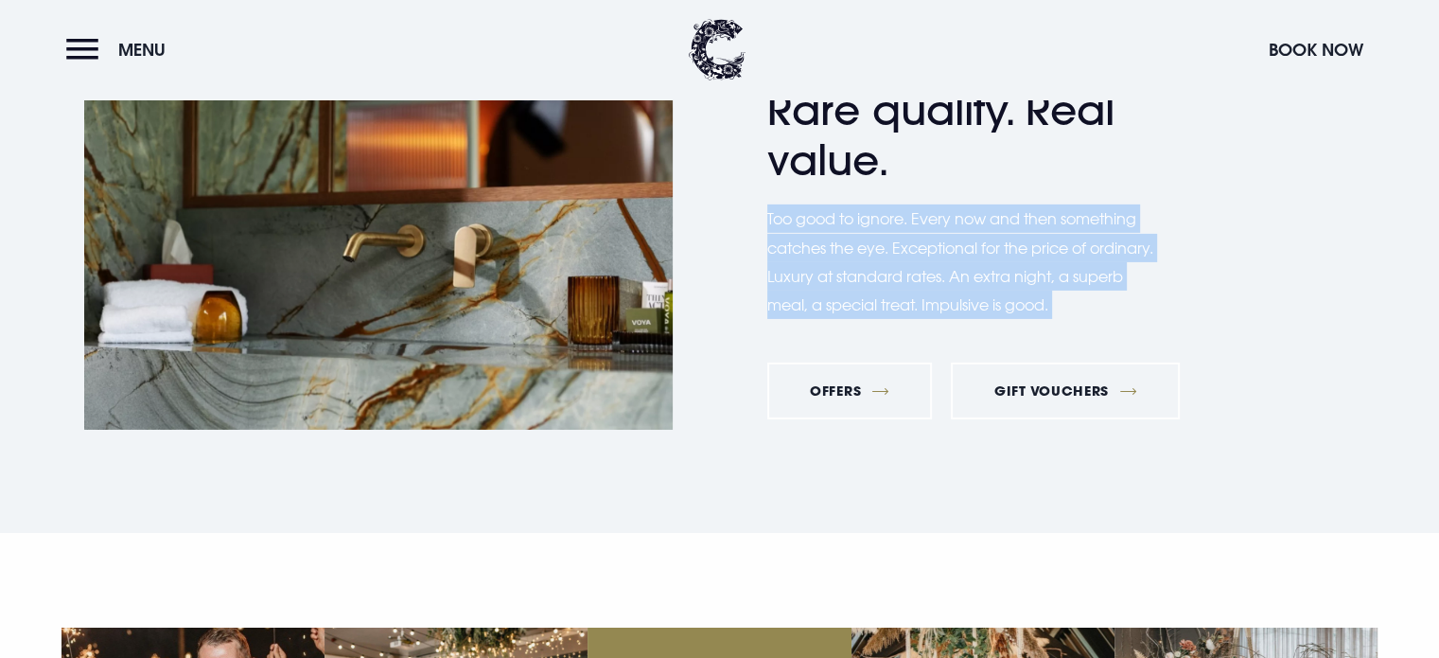
click at [869, 238] on p "Too good to ignore. Every now and then something catches the eye. Exceptional f…" at bounding box center [961, 261] width 388 height 115
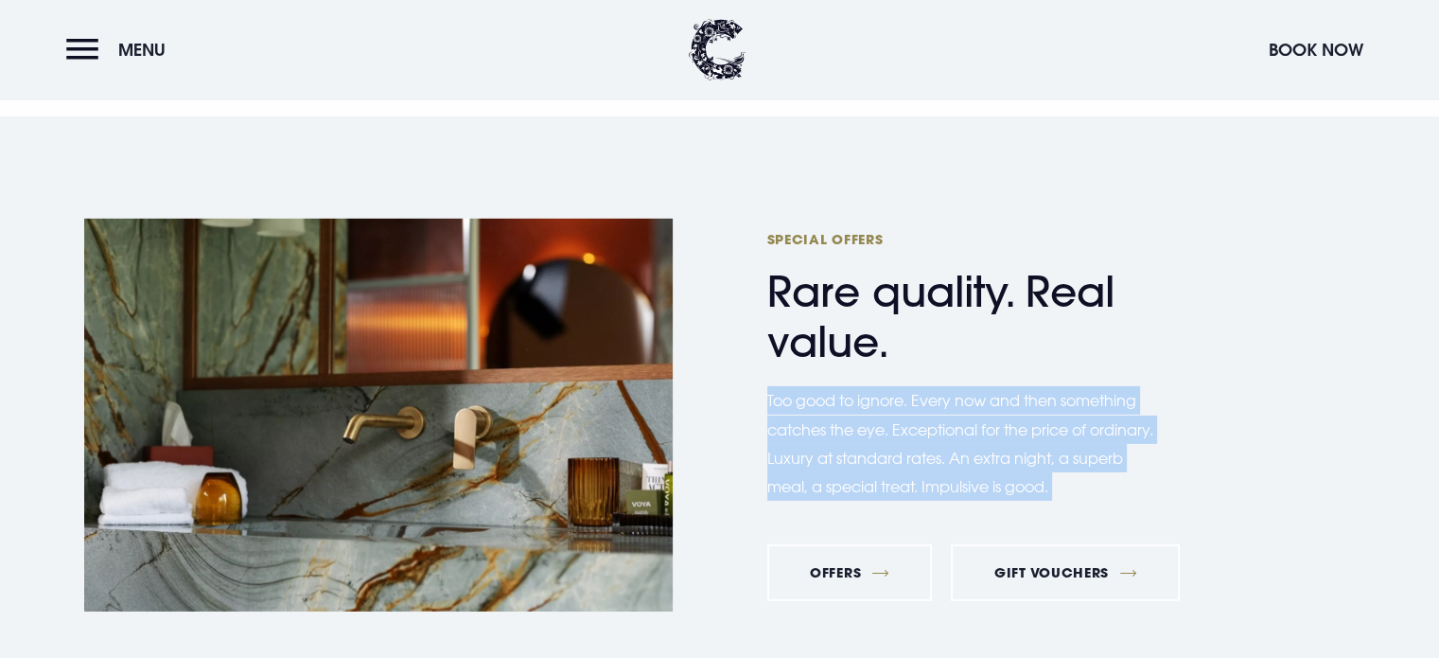
scroll to position [5962, 0]
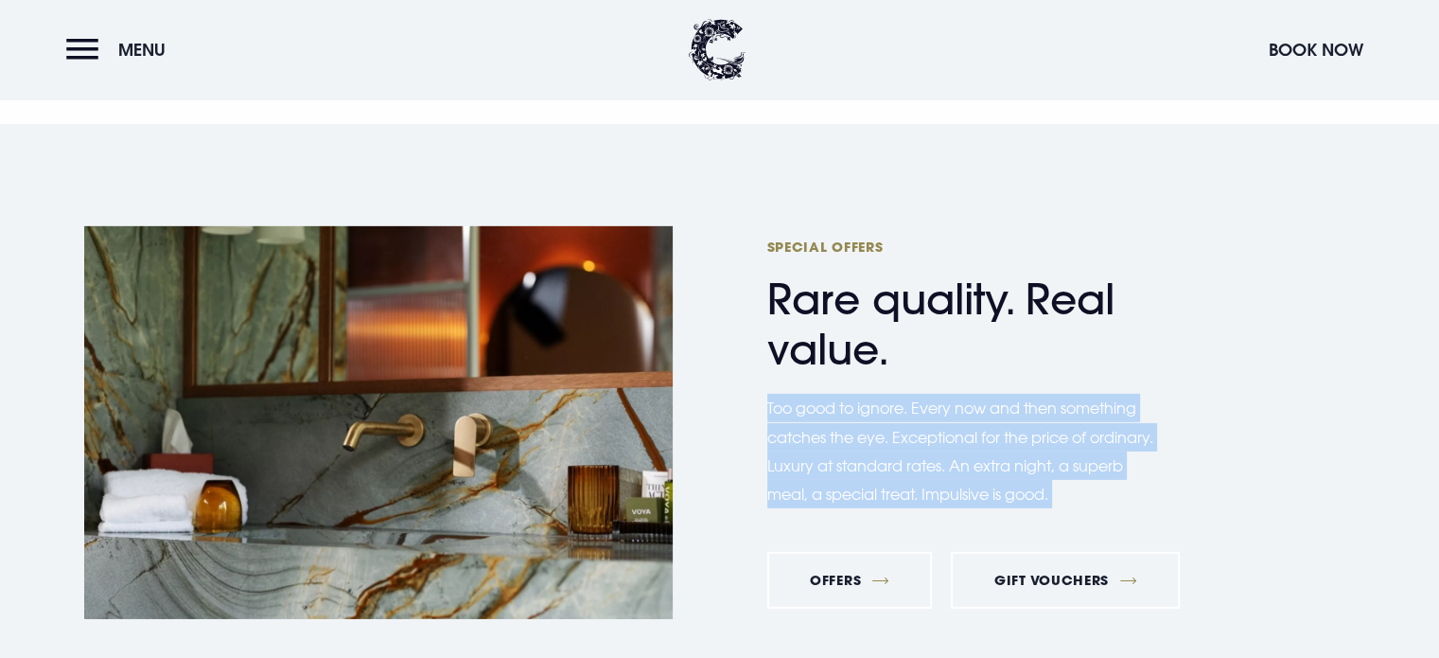
click at [800, 333] on div "Special Offers Rare quality. Real value. Too good to ignore. Every now and then…" at bounding box center [1061, 423] width 589 height 409
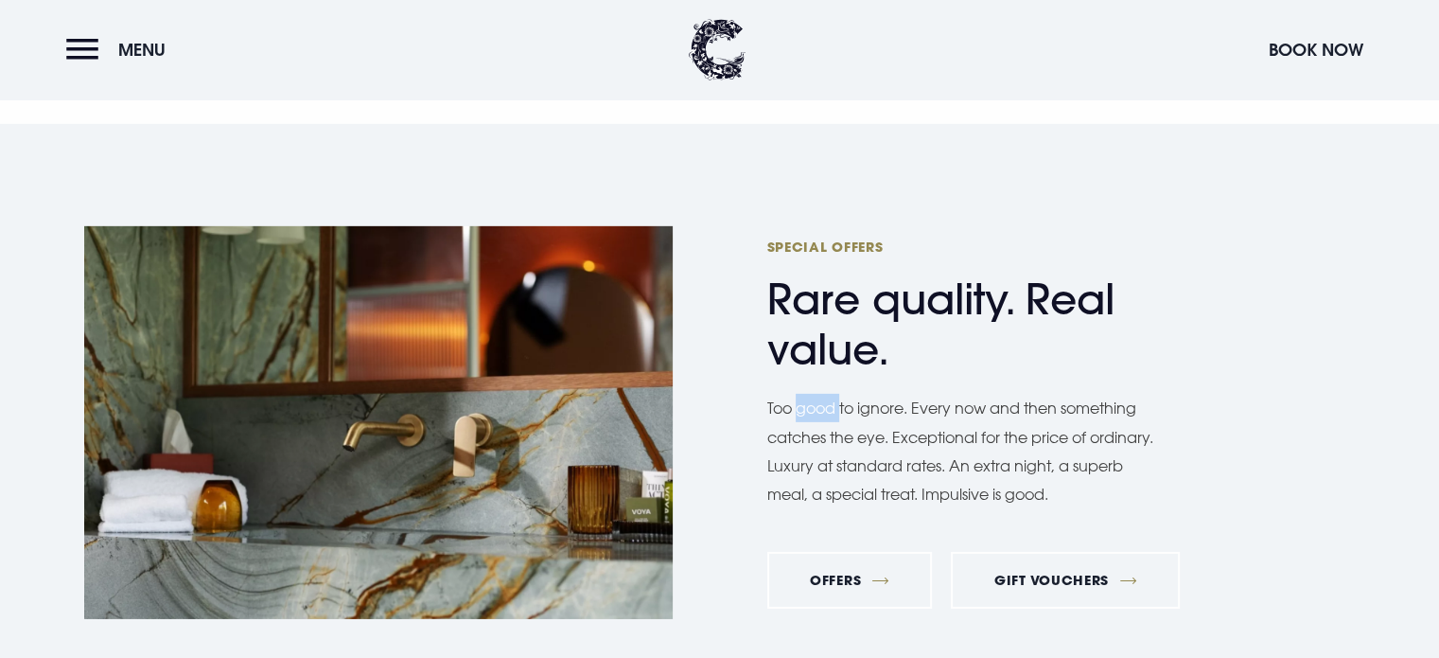
click at [800, 333] on div "Special Offers Rare quality. Real value. Too good to ignore. Every now and then…" at bounding box center [1061, 423] width 589 height 409
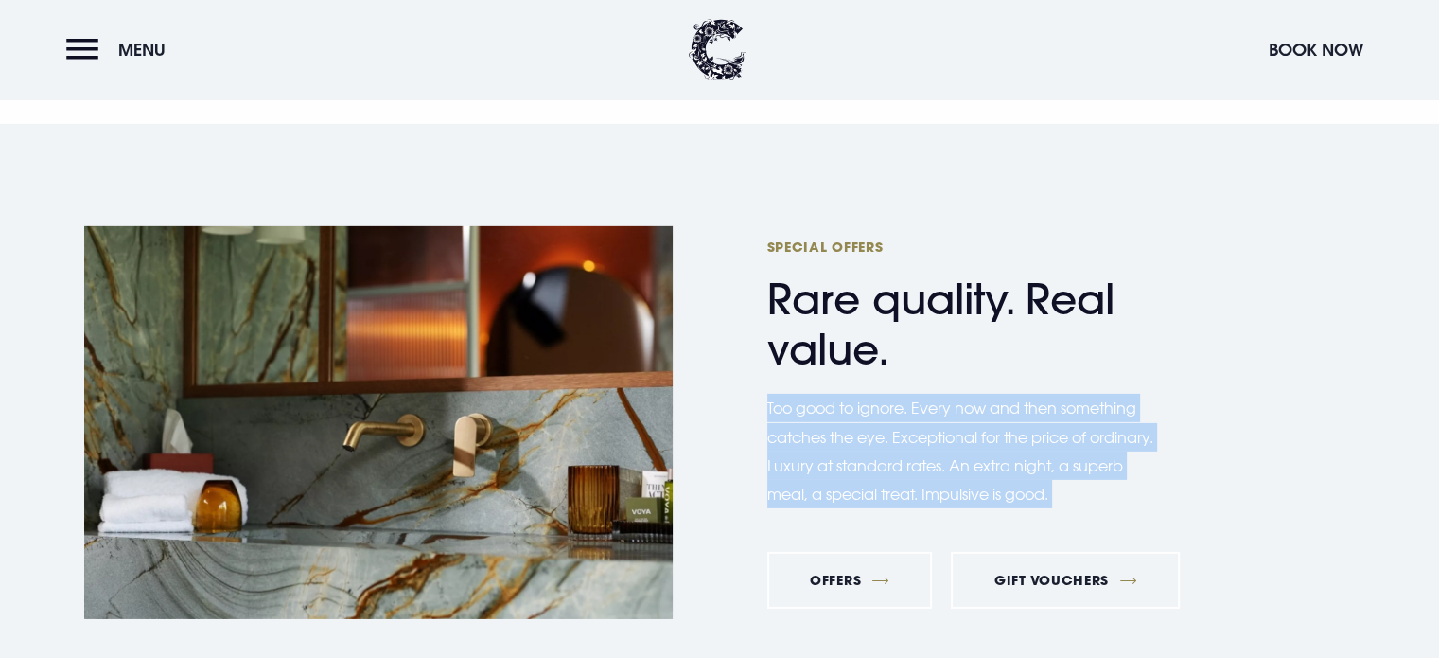
drag, startPoint x: 800, startPoint y: 333, endPoint x: 802, endPoint y: 308, distance: 25.6
click at [800, 333] on div "Special Offers Rare quality. Real value. Too good to ignore. Every now and then…" at bounding box center [1061, 423] width 589 height 409
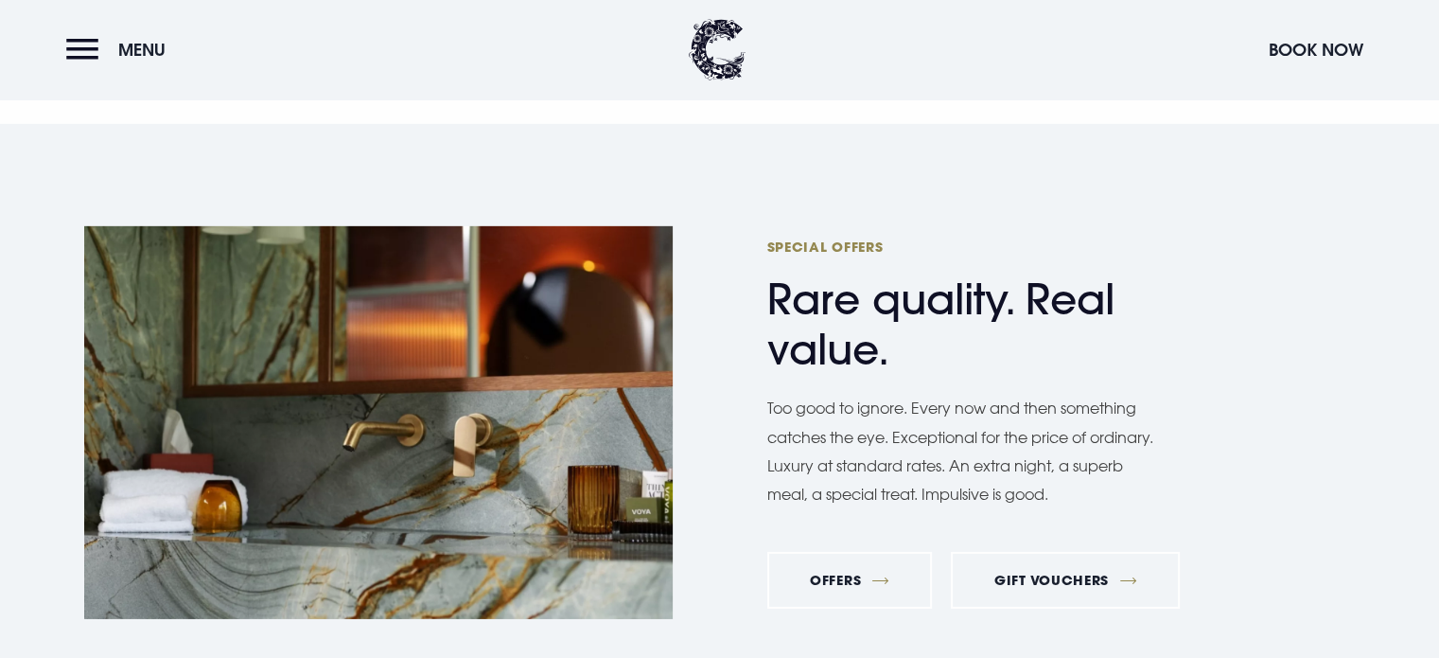
click at [802, 264] on h2 "Special Offers Rare quality. Real value." at bounding box center [951, 306] width 369 height 137
click at [801, 238] on h2 "Special Offers Rare quality. Real value." at bounding box center [951, 306] width 369 height 137
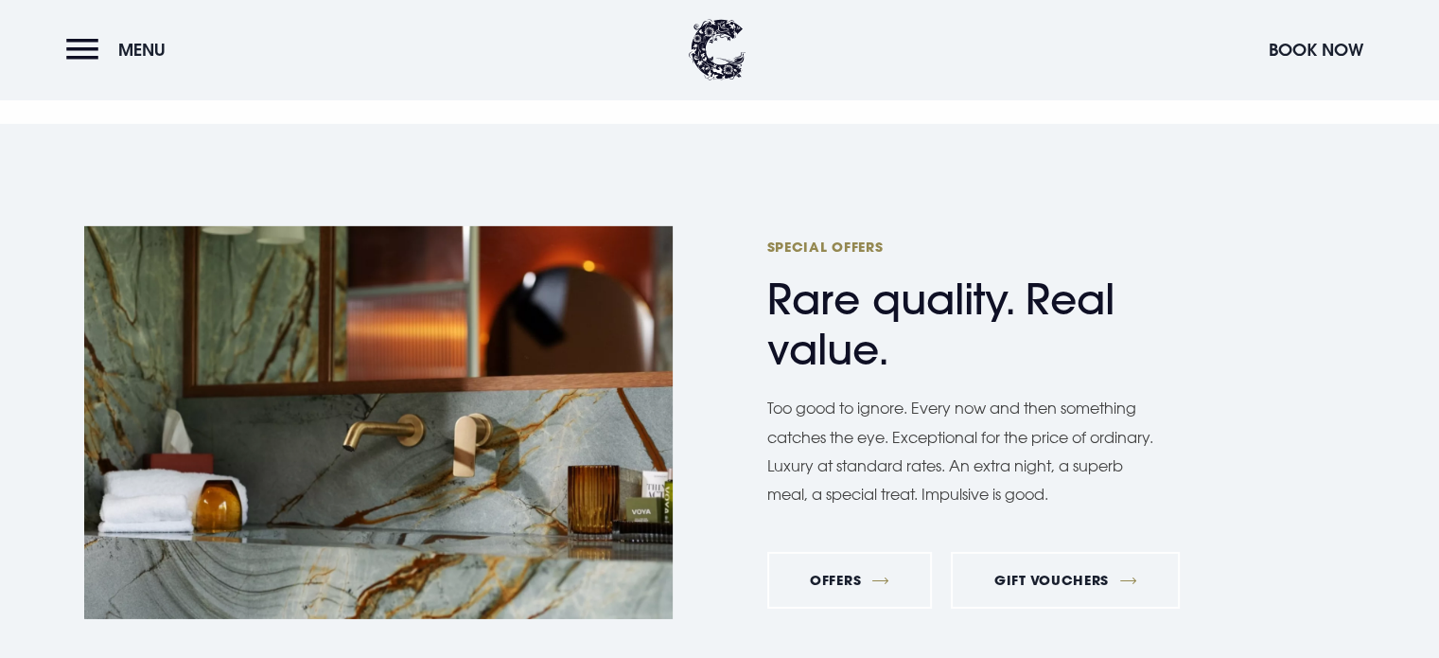
click at [801, 238] on h2 "Special Offers Rare quality. Real value." at bounding box center [951, 306] width 369 height 137
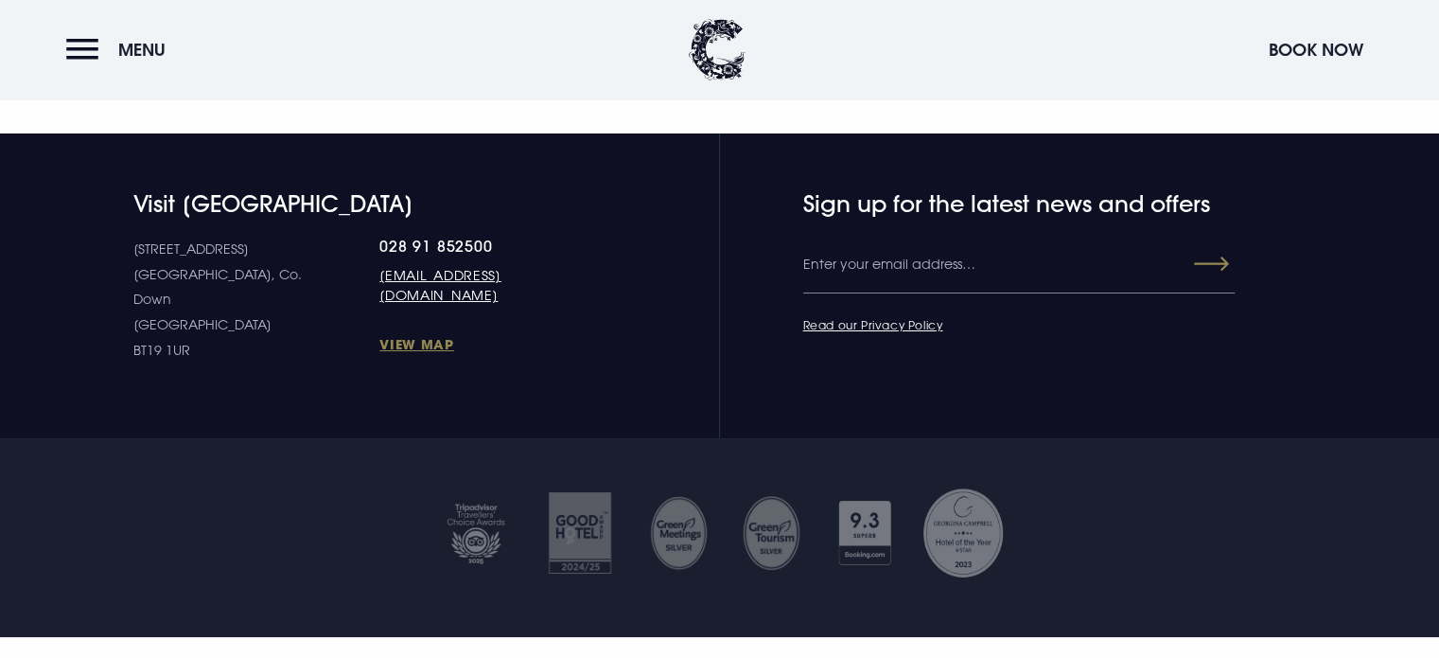
scroll to position [6908, 0]
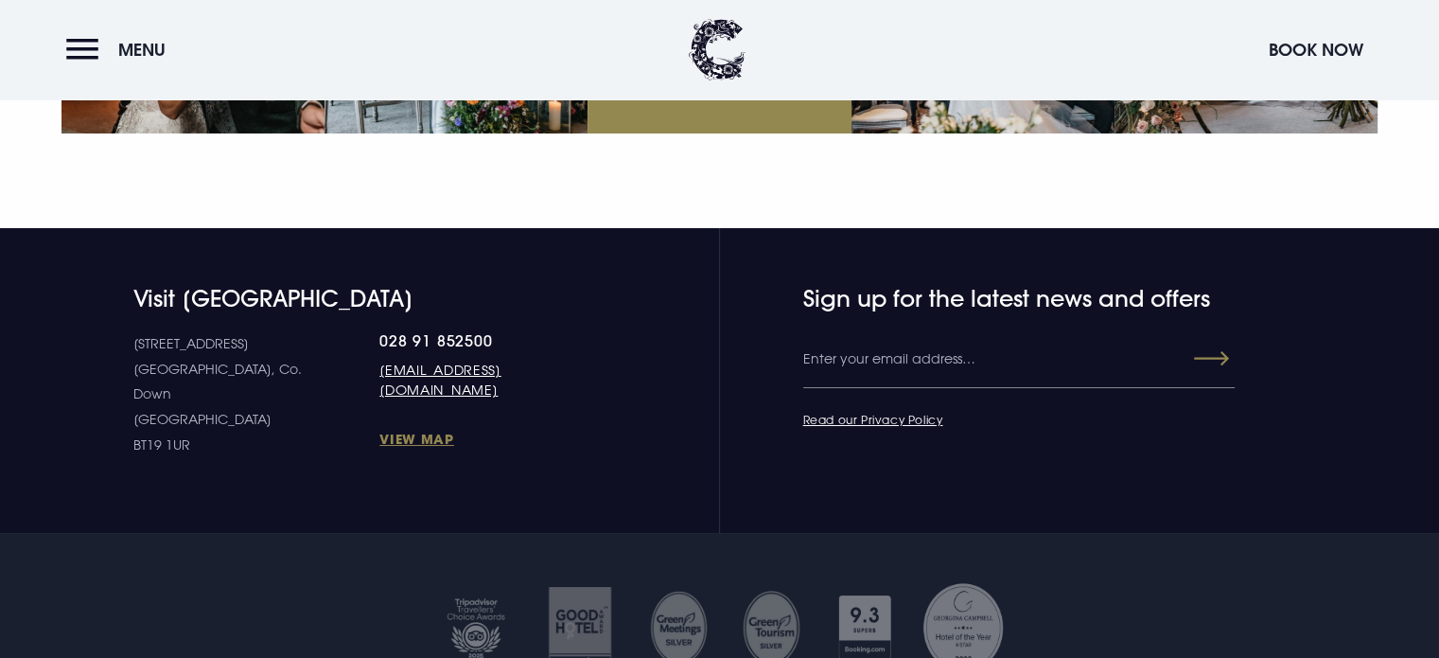
click at [336, 285] on h4 "Visit [GEOGRAPHIC_DATA]" at bounding box center [365, 298] width 464 height 27
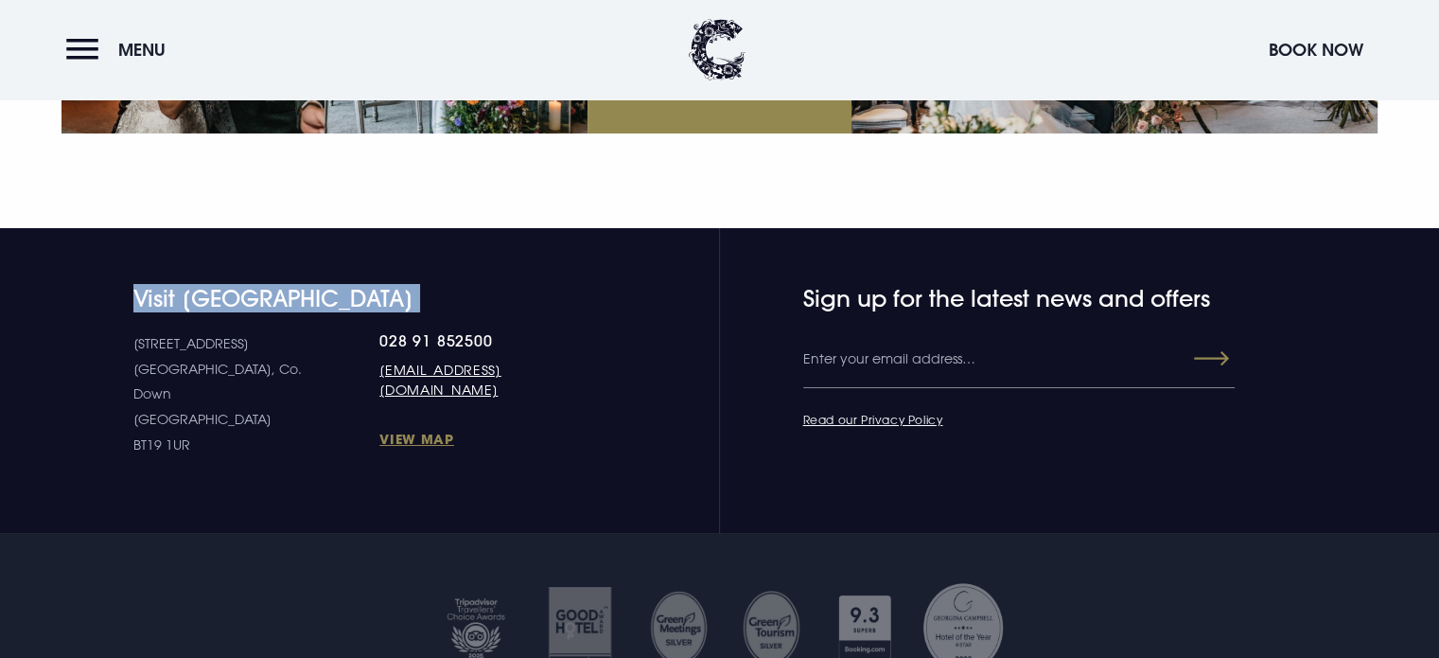
click at [336, 285] on h4 "Visit [GEOGRAPHIC_DATA]" at bounding box center [365, 298] width 464 height 27
click at [101, 292] on div "Visit [GEOGRAPHIC_DATA] [STREET_ADDRESS] Down [GEOGRAPHIC_DATA] BT19 1UR 028 91…" at bounding box center [330, 371] width 536 height 173
click at [125, 304] on div "Visit [GEOGRAPHIC_DATA] [STREET_ADDRESS] Down [GEOGRAPHIC_DATA] BT19 1UR 028 91…" at bounding box center [330, 371] width 536 height 173
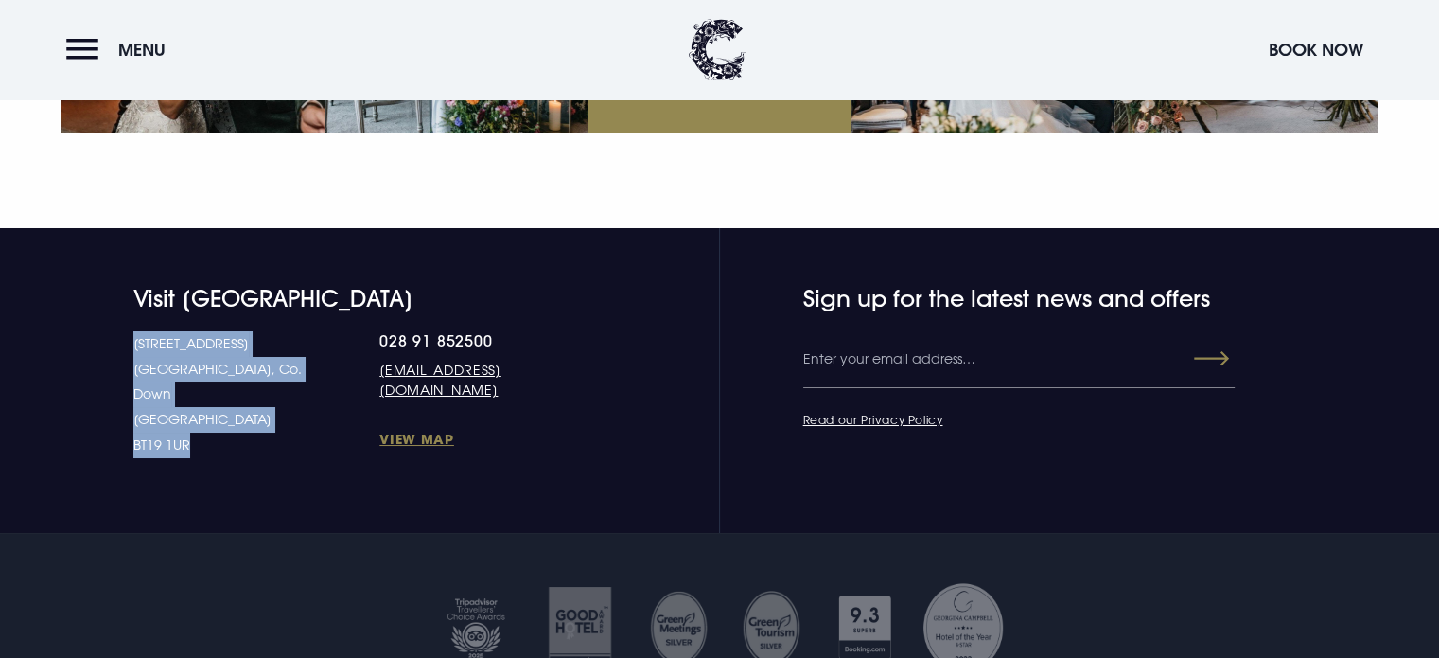
drag, startPoint x: 132, startPoint y: 294, endPoint x: 226, endPoint y: 415, distance: 153.7
click at [226, 415] on section "Visit [GEOGRAPHIC_DATA] [STREET_ADDRESS] Down [GEOGRAPHIC_DATA] BT19 1UR 028 91…" at bounding box center [719, 381] width 1439 height 306
drag, startPoint x: 215, startPoint y: 385, endPoint x: 98, endPoint y: 283, distance: 154.9
click at [98, 283] on section "Visit [GEOGRAPHIC_DATA] [STREET_ADDRESS] Down [GEOGRAPHIC_DATA] BT19 1UR 028 91…" at bounding box center [719, 381] width 1439 height 306
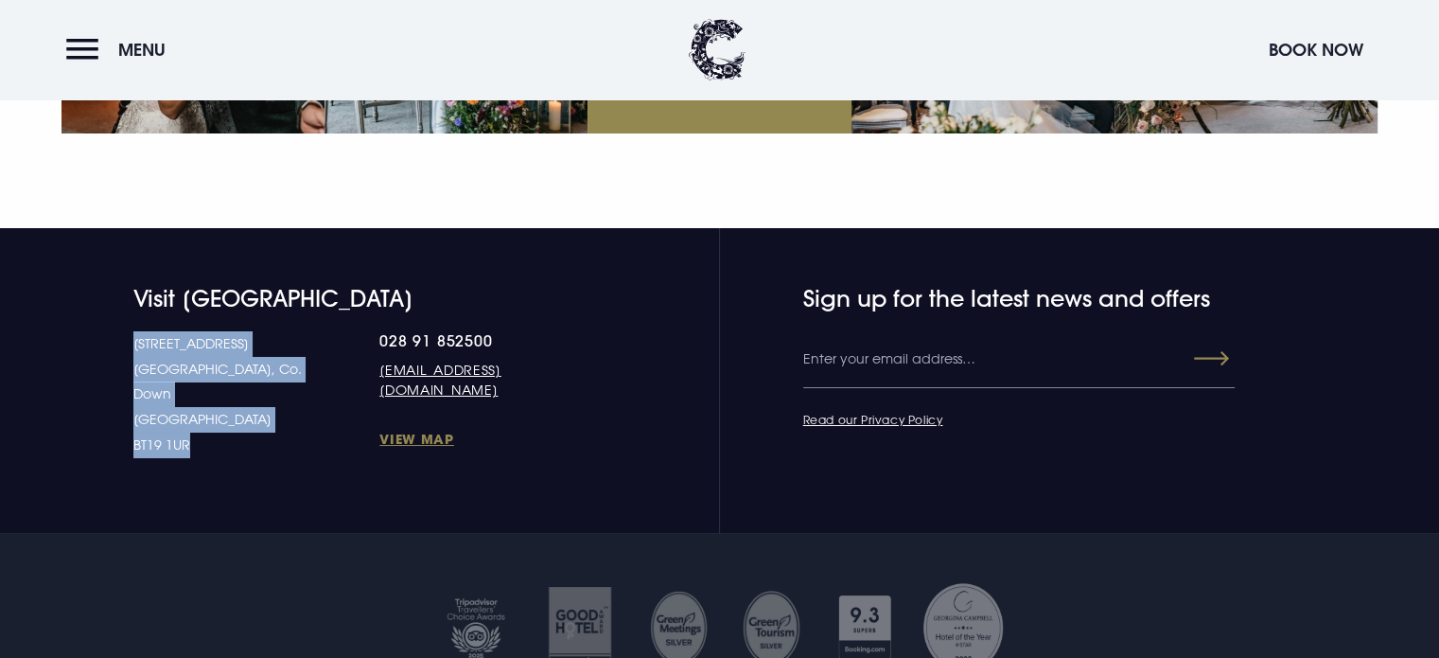
click at [98, 285] on div "Visit [GEOGRAPHIC_DATA] [STREET_ADDRESS] Down [GEOGRAPHIC_DATA] BT19 1UR 028 91…" at bounding box center [330, 371] width 536 height 173
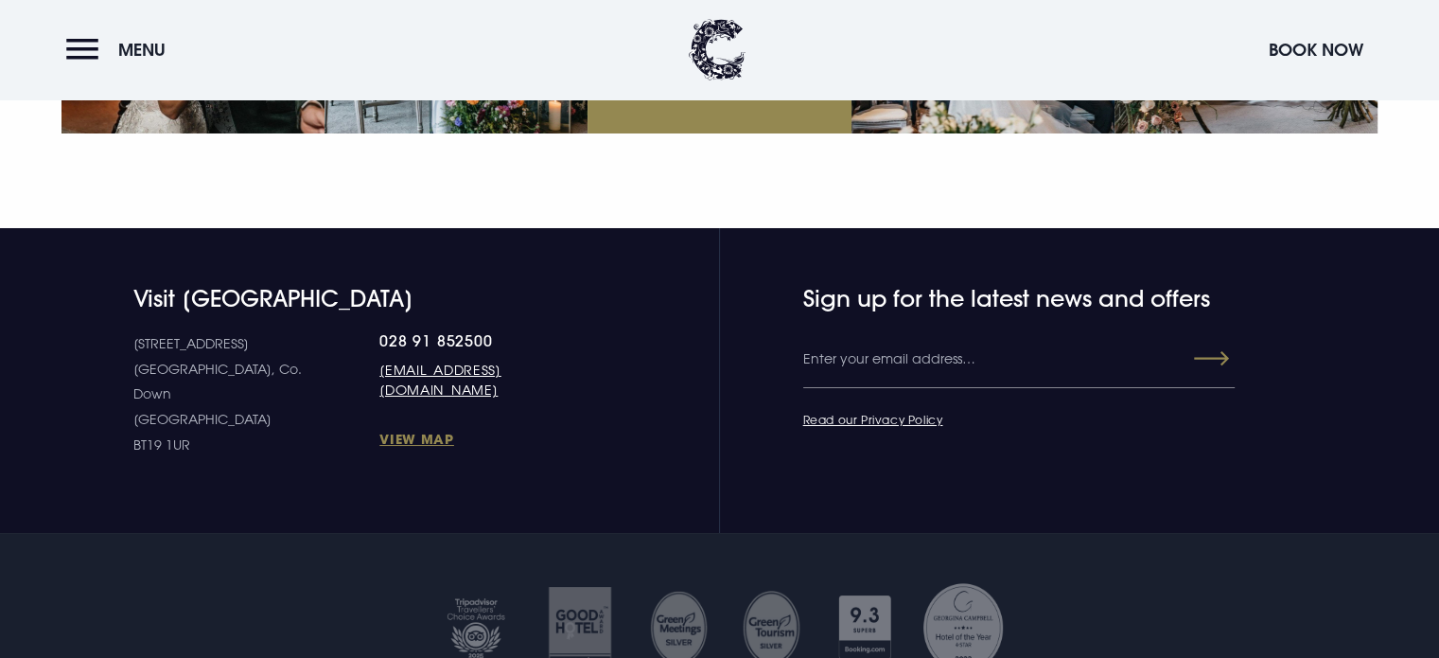
click at [141, 285] on h4 "Visit [GEOGRAPHIC_DATA]" at bounding box center [365, 298] width 464 height 27
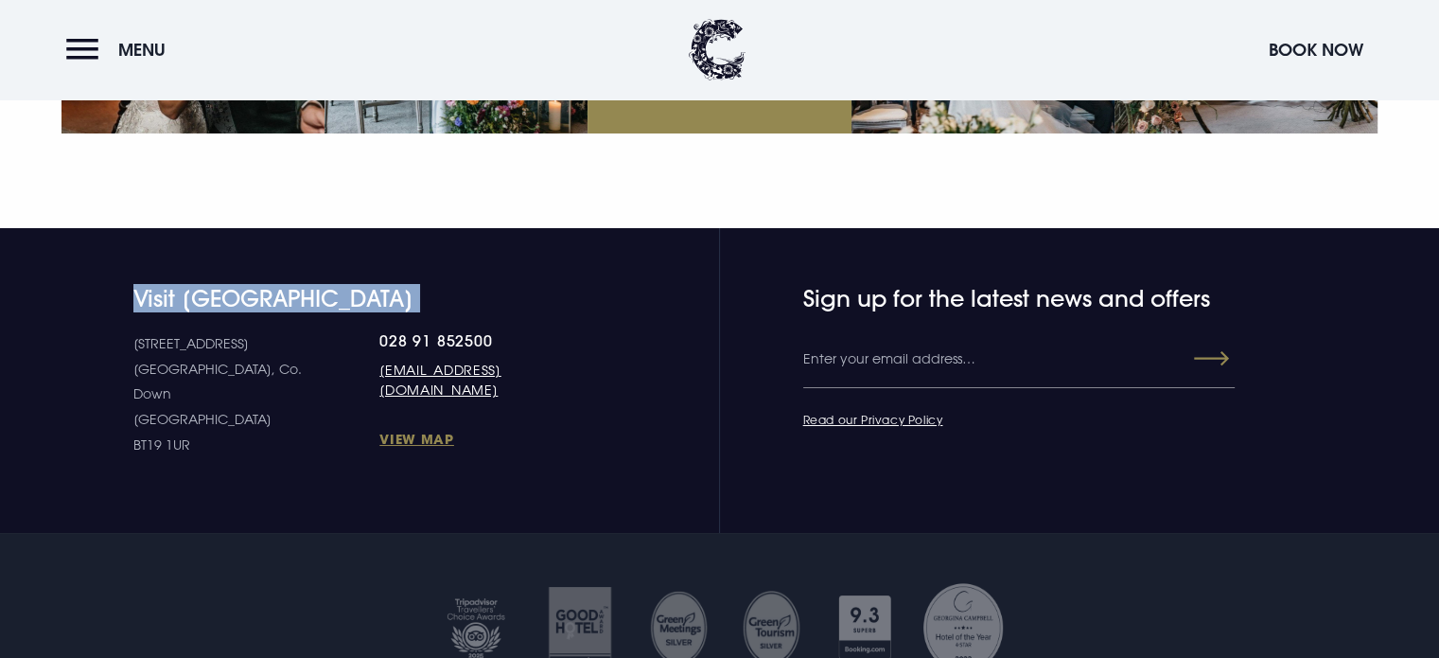
click at [141, 285] on h4 "Visit [GEOGRAPHIC_DATA]" at bounding box center [365, 298] width 464 height 27
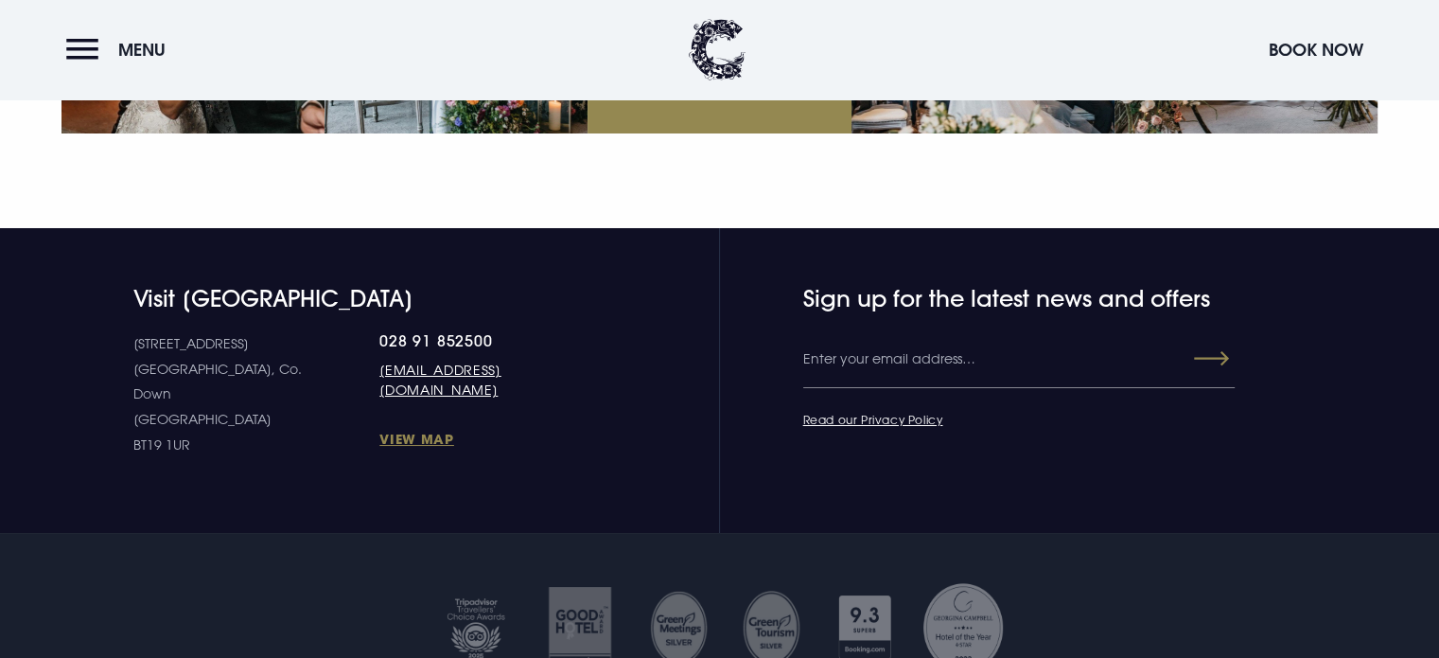
click at [178, 366] on p "[STREET_ADDRESS] [STREET_ADDRESS]" at bounding box center [256, 394] width 247 height 126
drag, startPoint x: 191, startPoint y: 377, endPoint x: 198, endPoint y: 366, distance: 12.3
click at [193, 372] on p "[STREET_ADDRESS] [STREET_ADDRESS]" at bounding box center [256, 394] width 247 height 126
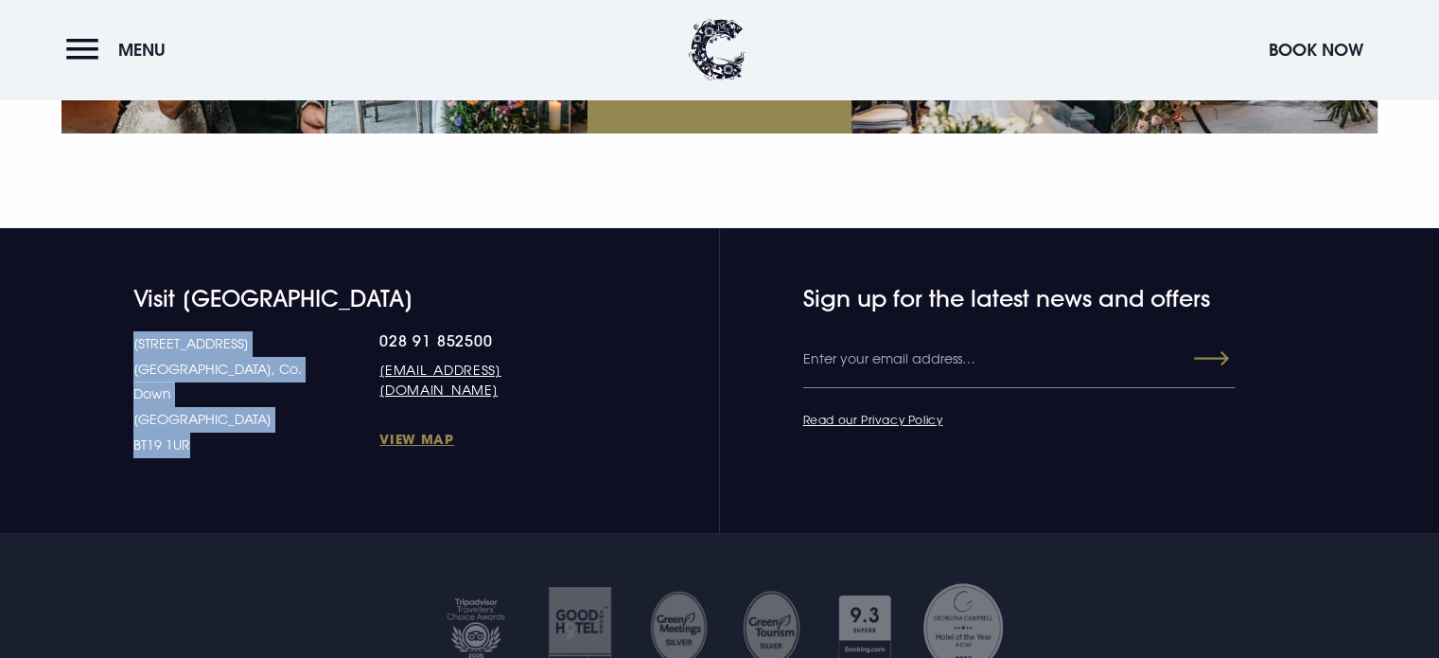
drag, startPoint x: 201, startPoint y: 363, endPoint x: 113, endPoint y: 287, distance: 116.7
click at [113, 287] on div "Visit [GEOGRAPHIC_DATA] [STREET_ADDRESS] Down [GEOGRAPHIC_DATA] BT19 1UR 028 91…" at bounding box center [330, 371] width 536 height 173
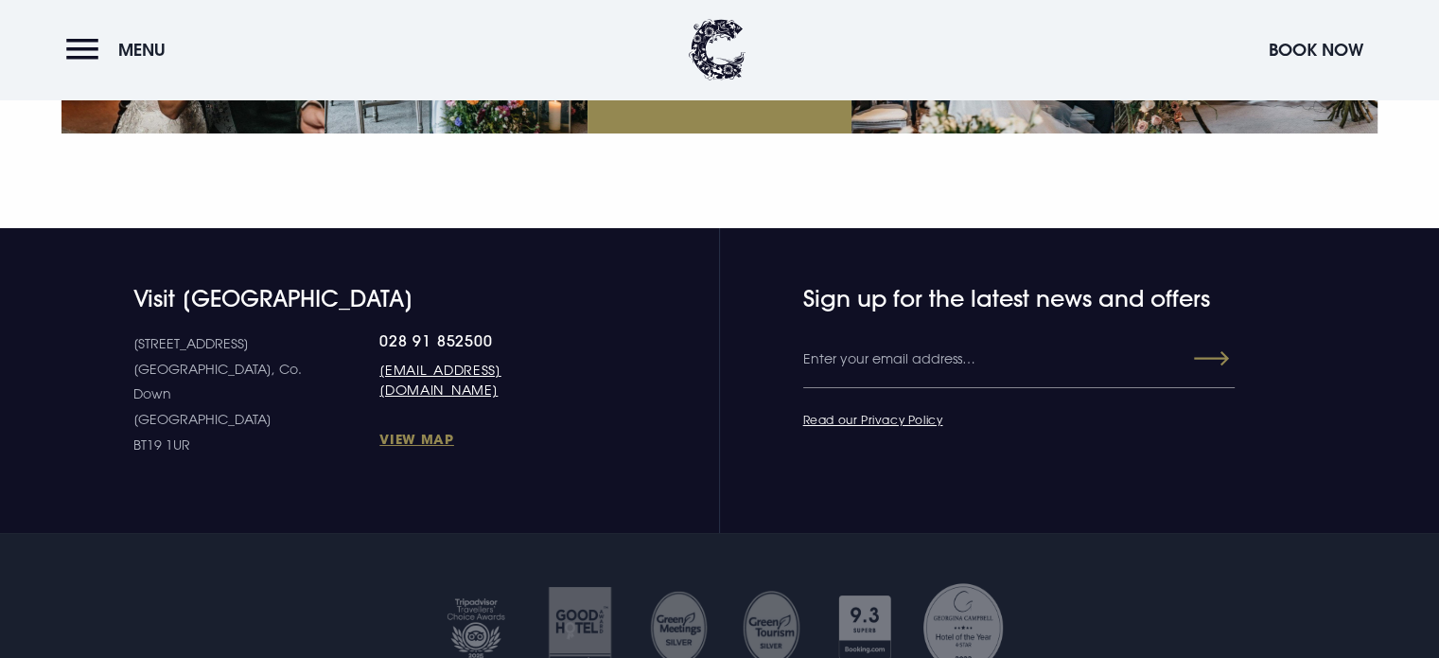
click at [129, 285] on div "Visit [GEOGRAPHIC_DATA] [STREET_ADDRESS] Down [GEOGRAPHIC_DATA] BT19 1UR 028 91…" at bounding box center [330, 371] width 536 height 173
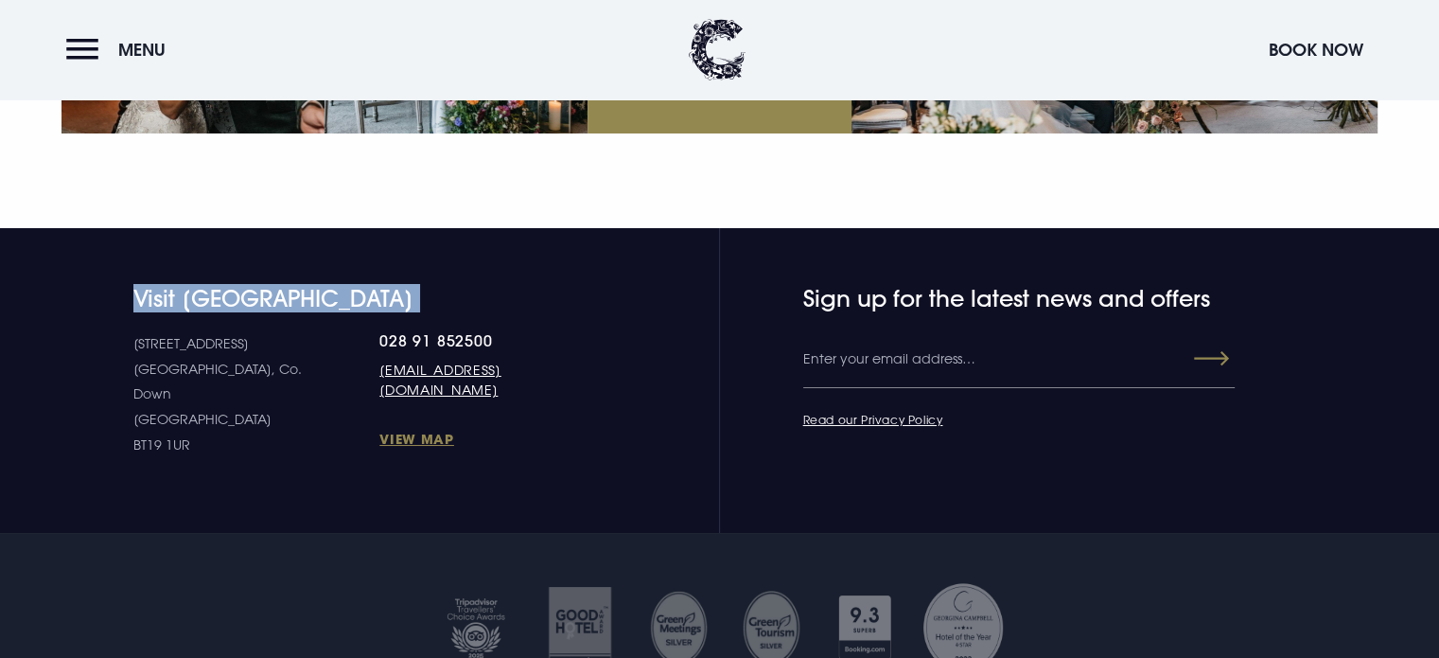
click at [129, 285] on div "Visit [GEOGRAPHIC_DATA] [STREET_ADDRESS] Down [GEOGRAPHIC_DATA] BT19 1UR 028 91…" at bounding box center [330, 371] width 536 height 173
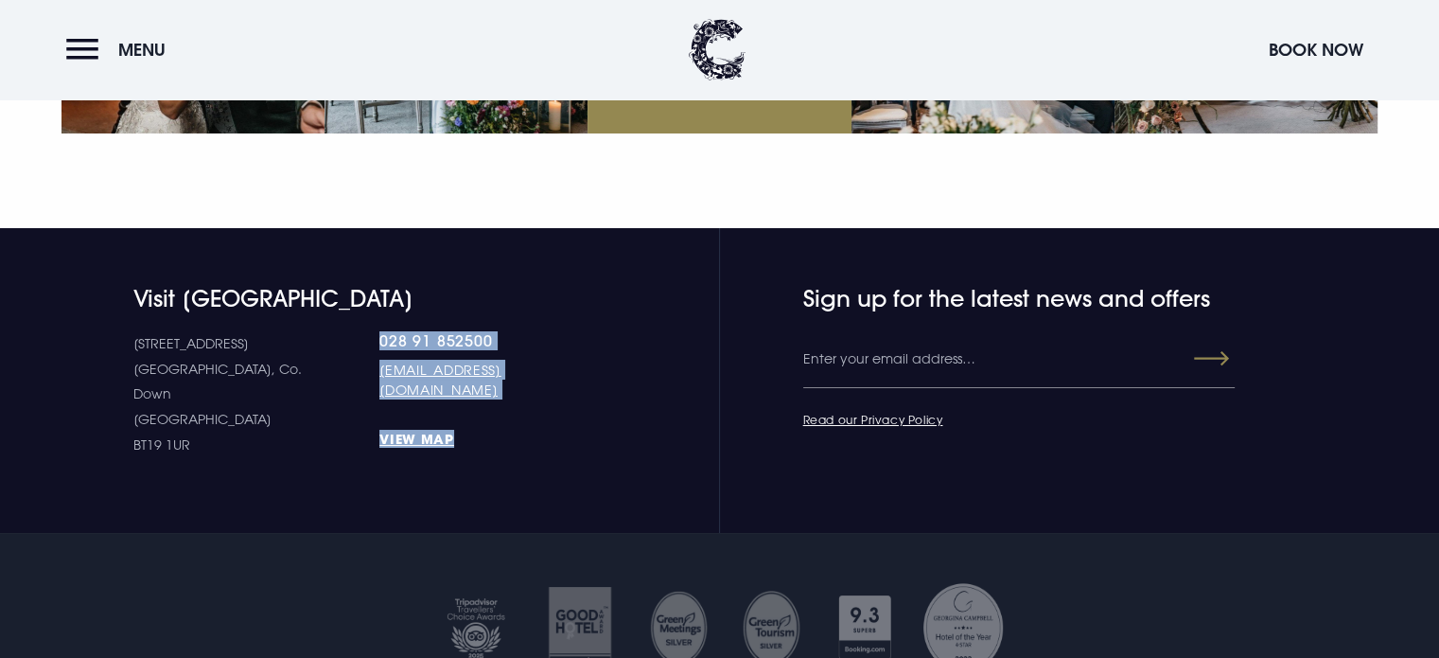
drag, startPoint x: 432, startPoint y: 382, endPoint x: 278, endPoint y: 364, distance: 154.4
click at [278, 364] on section "Visit [GEOGRAPHIC_DATA] [STREET_ADDRESS] Down [GEOGRAPHIC_DATA] BT19 1UR 028 91…" at bounding box center [719, 381] width 1439 height 306
click at [303, 228] on section "Visit [GEOGRAPHIC_DATA] [STREET_ADDRESS] Down [GEOGRAPHIC_DATA] BT19 1UR 028 91…" at bounding box center [719, 381] width 1439 height 306
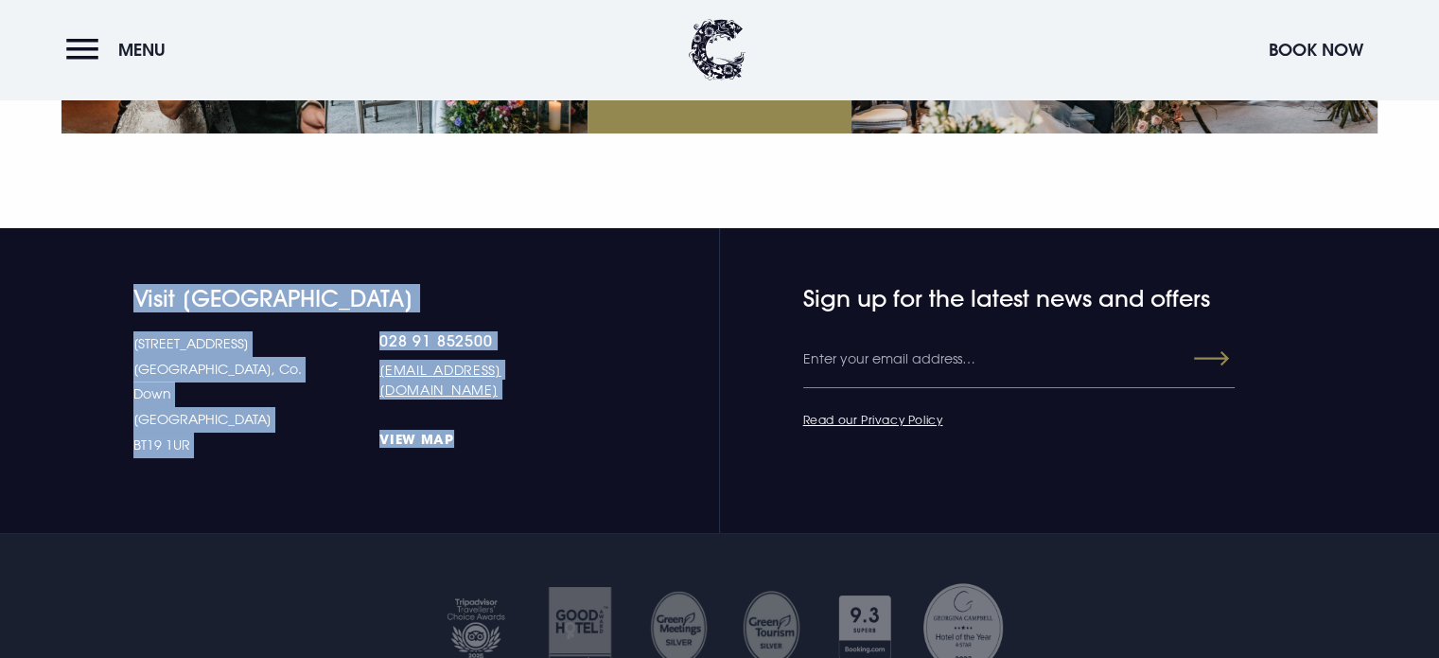
drag, startPoint x: 128, startPoint y: 230, endPoint x: 403, endPoint y: 376, distance: 311.6
click at [400, 375] on section "Visit [GEOGRAPHIC_DATA] [STREET_ADDRESS] Down [GEOGRAPHIC_DATA] BT19 1UR 028 91…" at bounding box center [719, 381] width 1439 height 306
click at [430, 381] on div "028 91 852500 [EMAIL_ADDRESS][DOMAIN_NAME] View Map" at bounding box center [487, 394] width 217 height 126
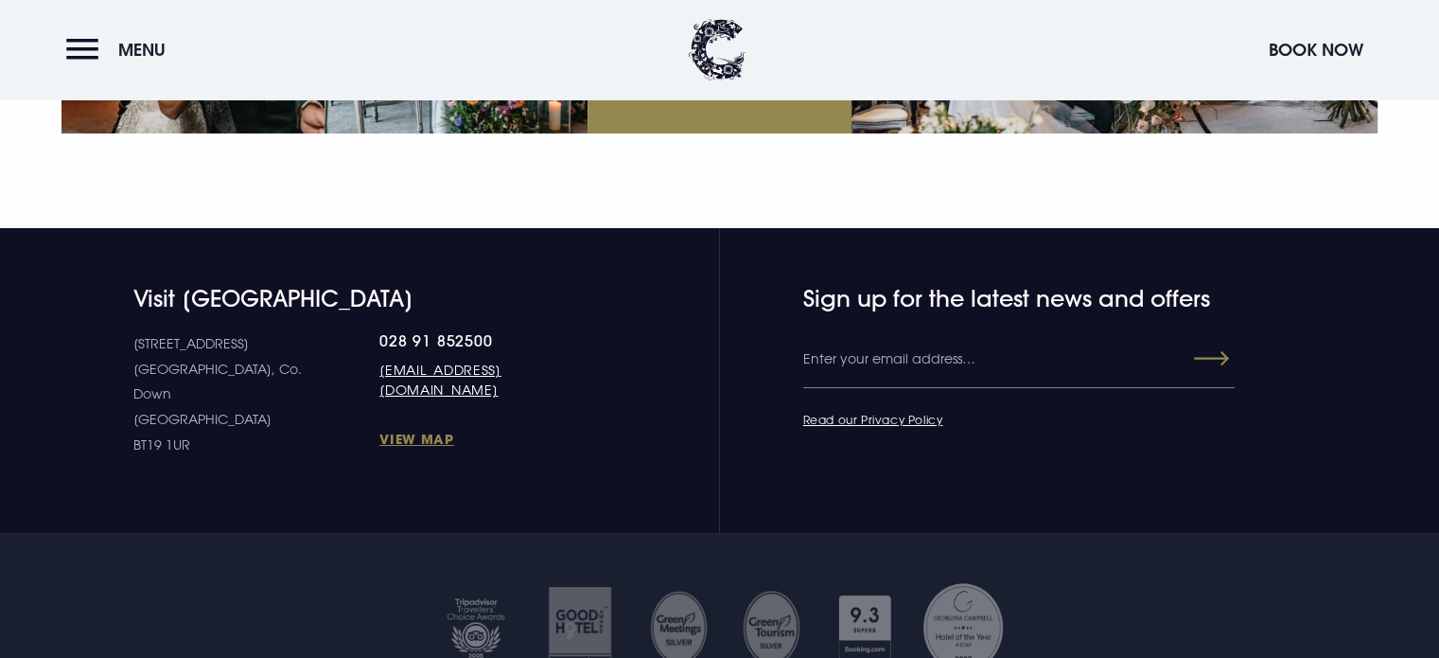
click at [115, 285] on div "Visit [GEOGRAPHIC_DATA] [STREET_ADDRESS] Down [GEOGRAPHIC_DATA] BT19 1UR 028 91…" at bounding box center [330, 371] width 536 height 173
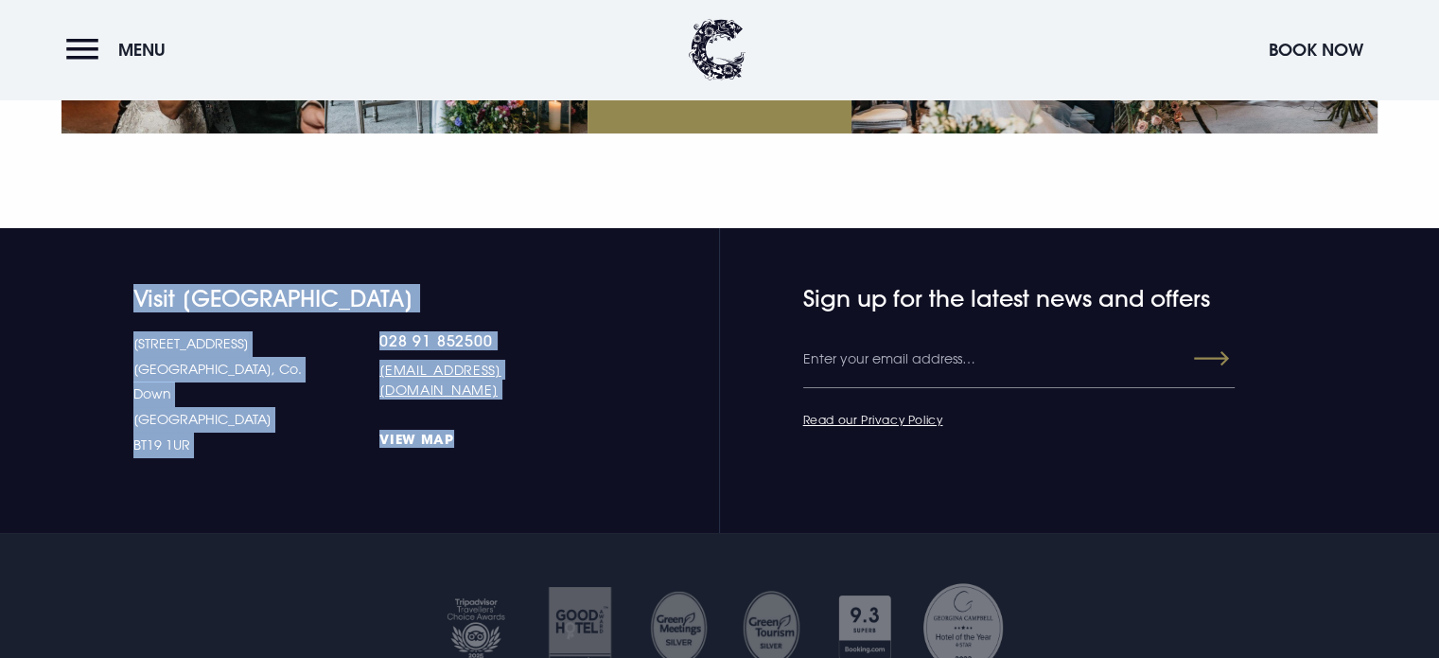
drag, startPoint x: 119, startPoint y: 233, endPoint x: 405, endPoint y: 371, distance: 317.4
click at [405, 371] on section "Visit [GEOGRAPHIC_DATA] [STREET_ADDRESS] Down [GEOGRAPHIC_DATA] BT19 1UR 028 91…" at bounding box center [719, 381] width 1439 height 306
click at [423, 430] on link "View Map" at bounding box center [487, 439] width 217 height 18
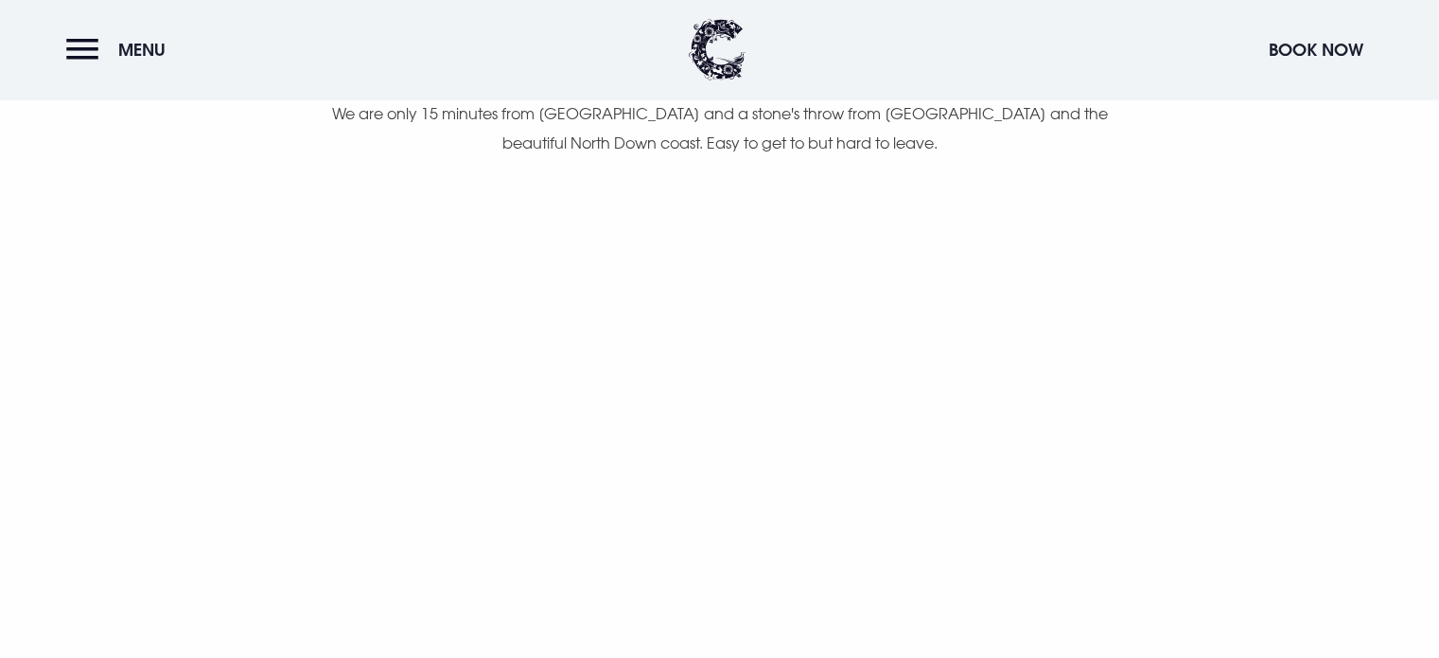
checkbox input "true"
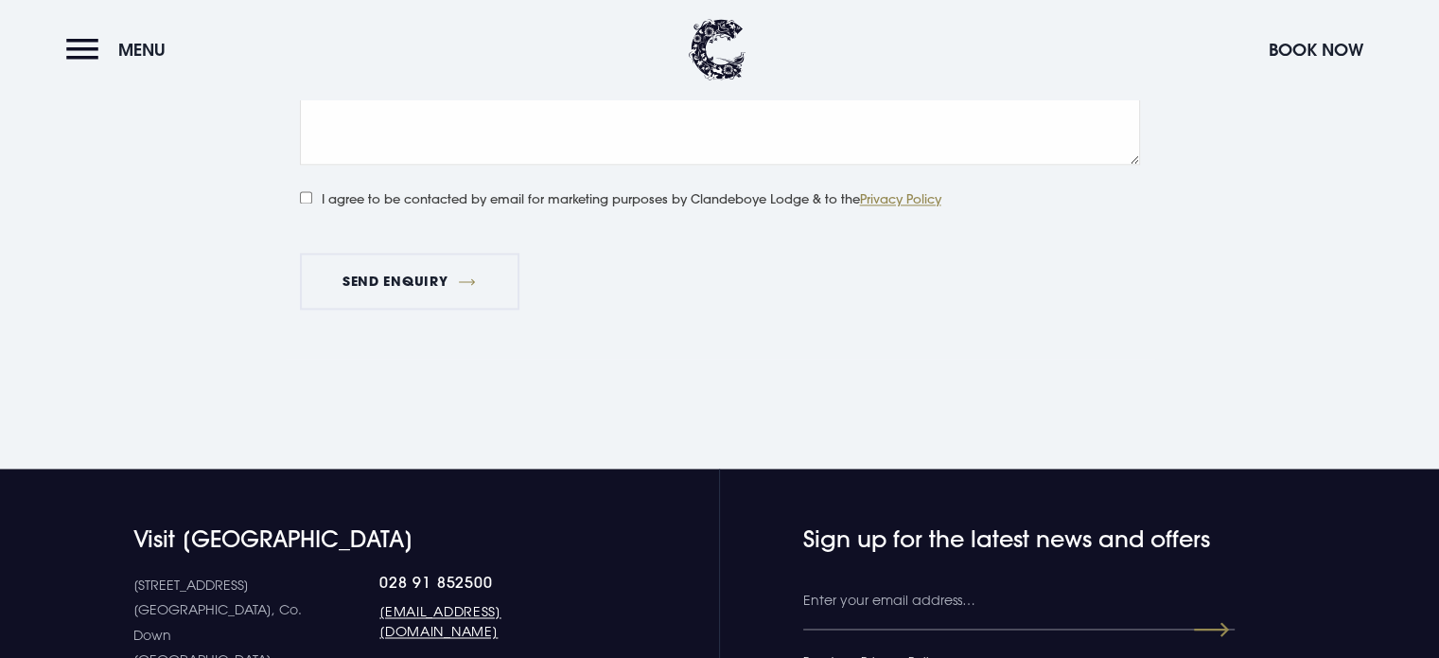
scroll to position [2501, 0]
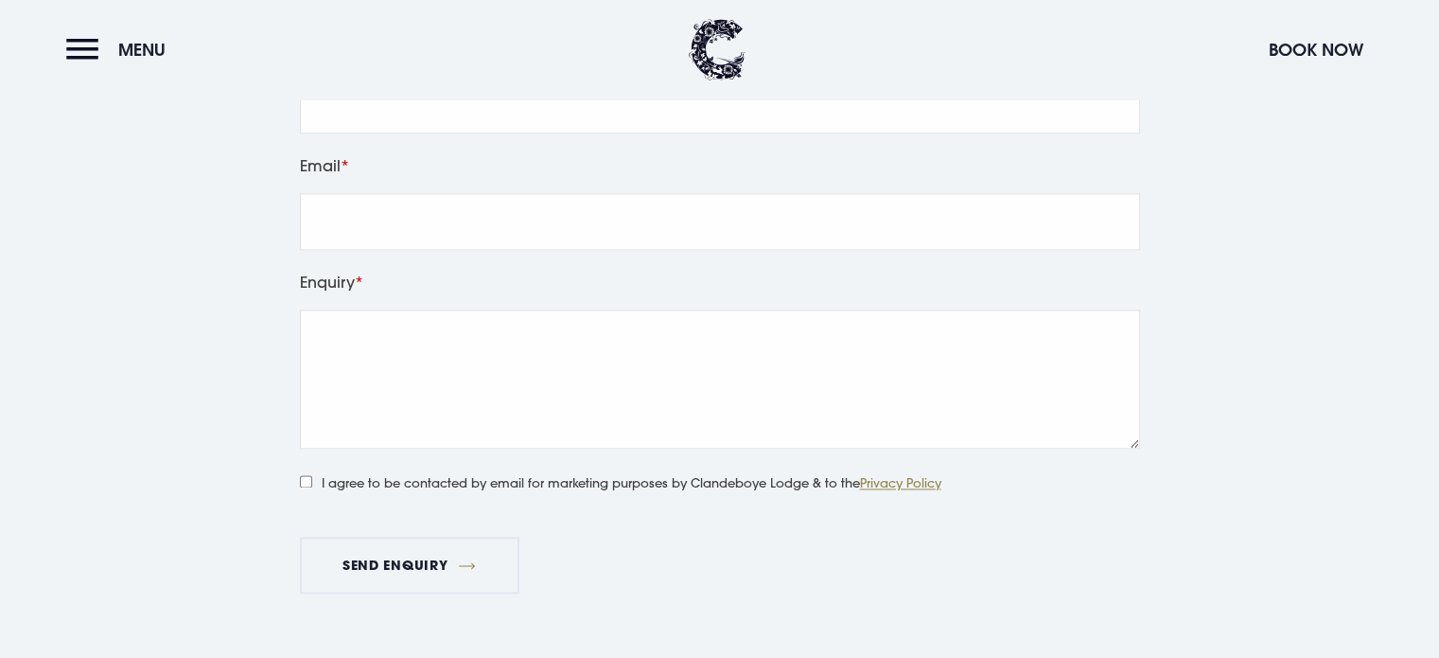
click at [403, 490] on label "I agree to be contacted by email for marketing purposes by Clandeboye Lodge & t…" at bounding box center [621, 480] width 642 height 25
click at [312, 487] on input "I agree to be contacted by email for marketing purposes by Clandeboye Lodge & t…" at bounding box center [306, 481] width 12 height 12
checkbox input "true"
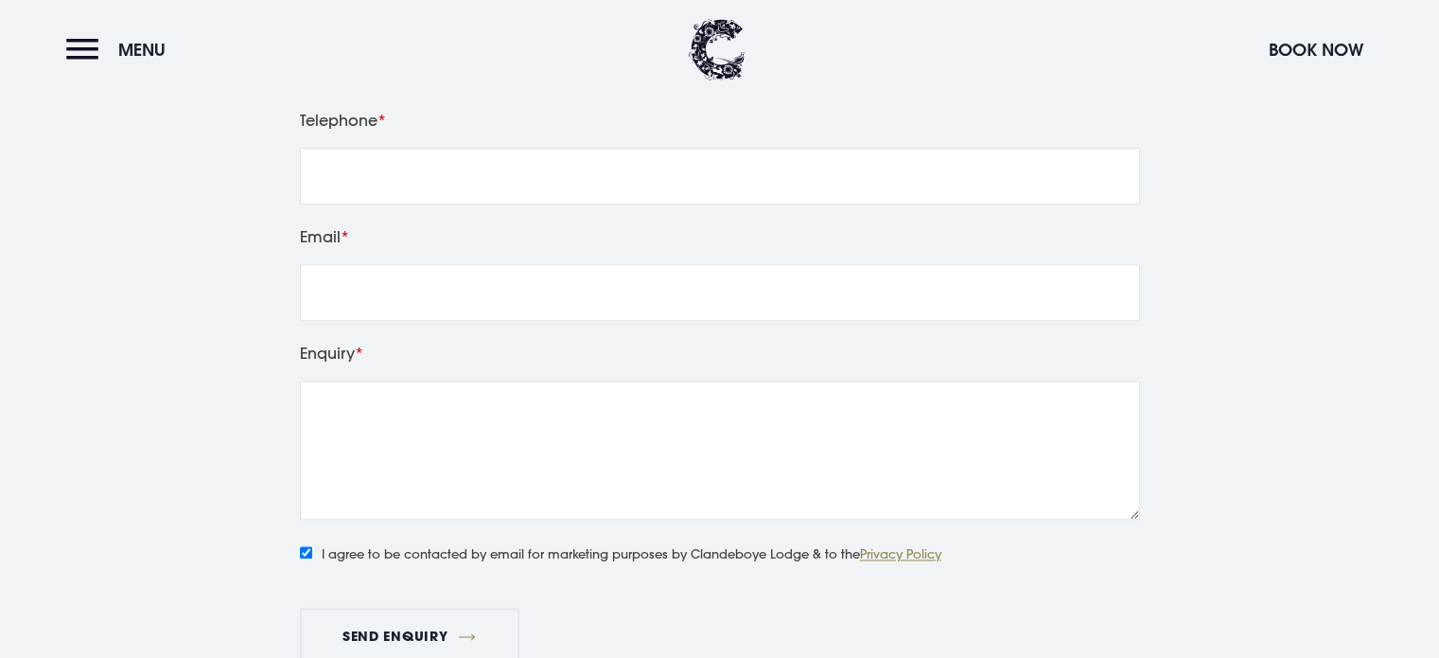
scroll to position [2312, 0]
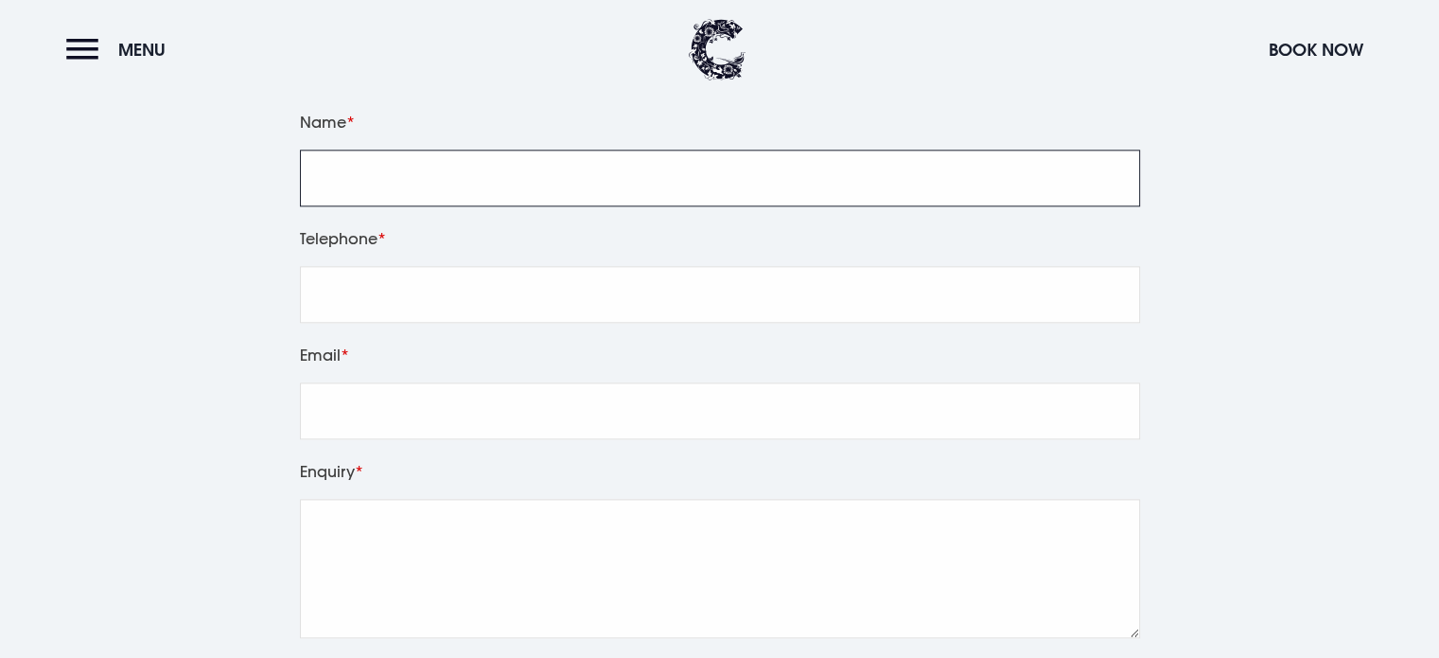
click at [435, 190] on input "Name" at bounding box center [720, 178] width 840 height 57
type input "Tangle"
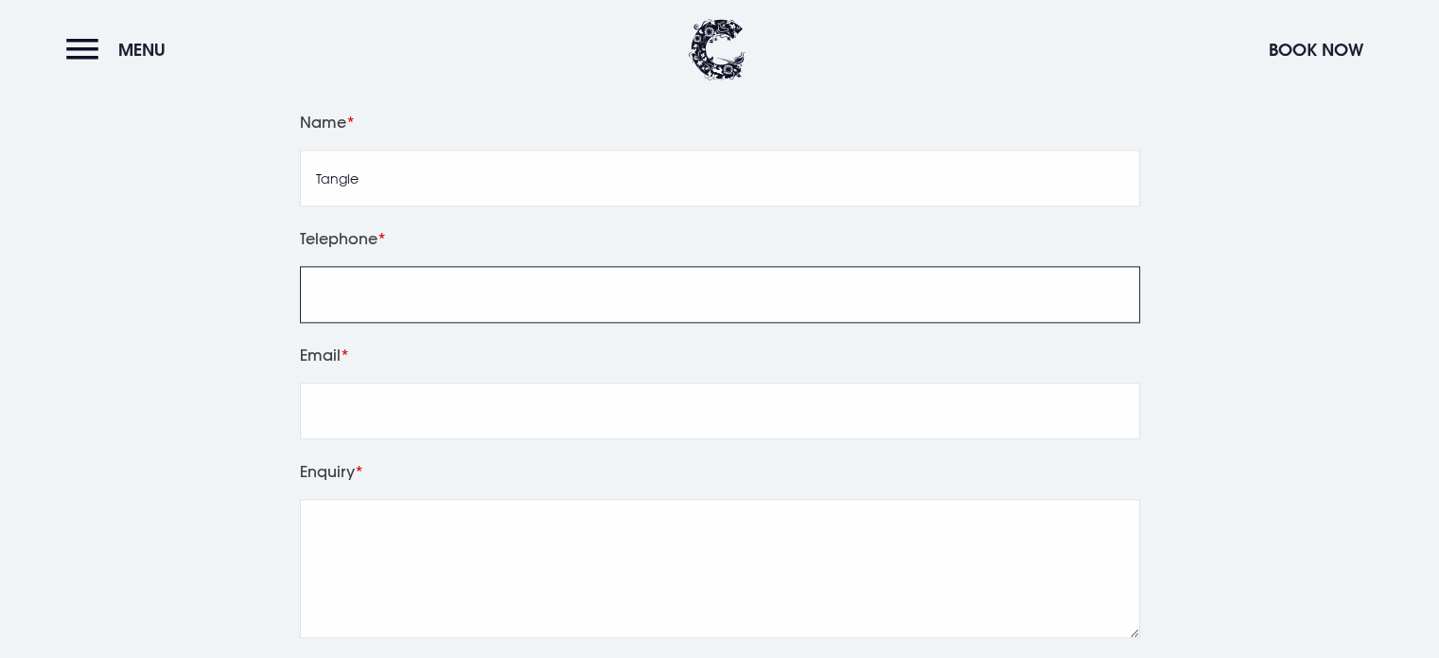
type input "30012345678"
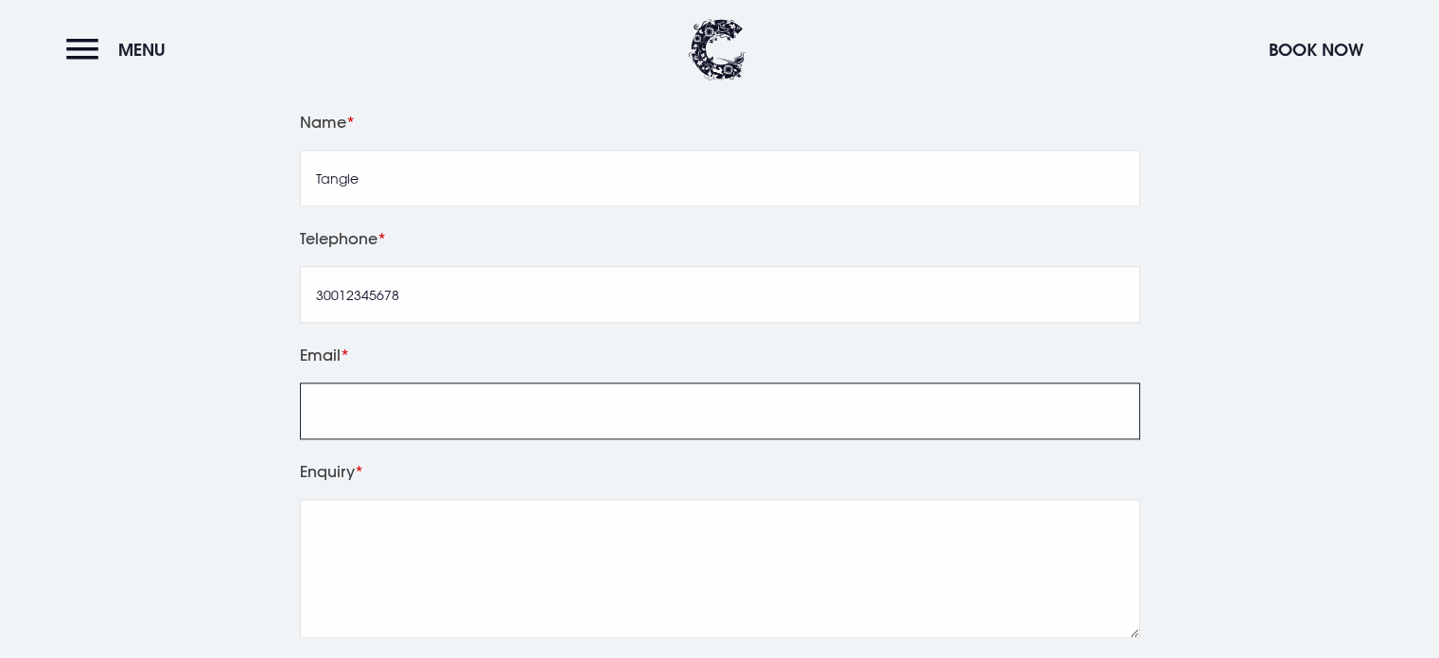
type input "tanglelogic@gmail.com"
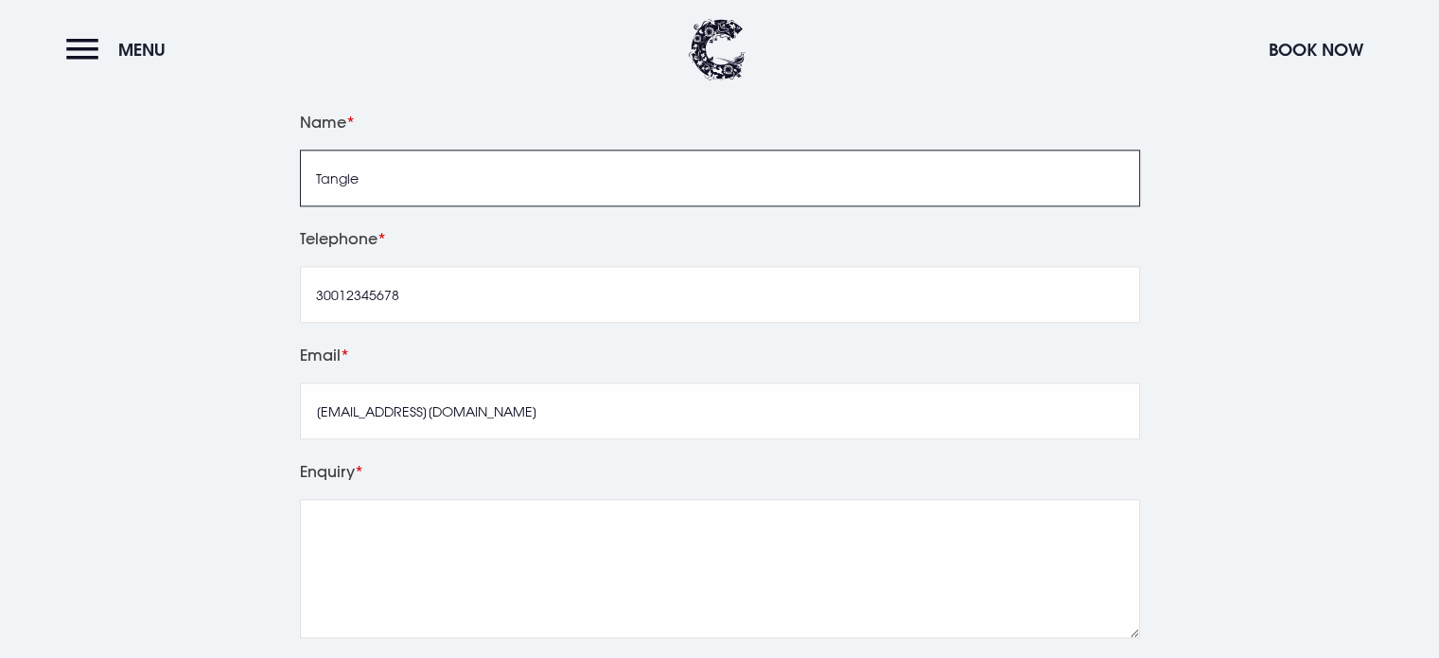
click at [432, 185] on input "Tangle" at bounding box center [720, 178] width 840 height 57
click at [237, 196] on div "Leave this field blank Name Tangle Telephone 30012345678 Email tanglelogic@gmai…" at bounding box center [720, 470] width 1340 height 753
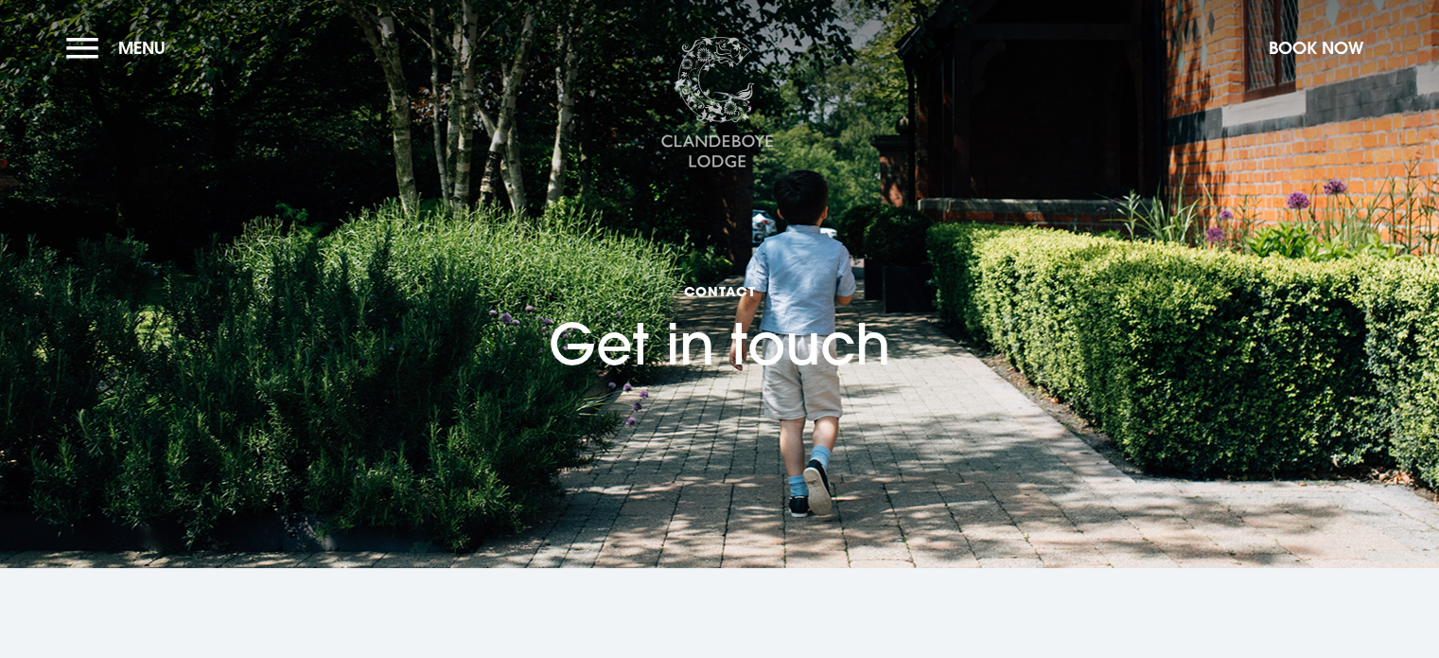
click at [696, 80] on img at bounding box center [718, 103] width 114 height 132
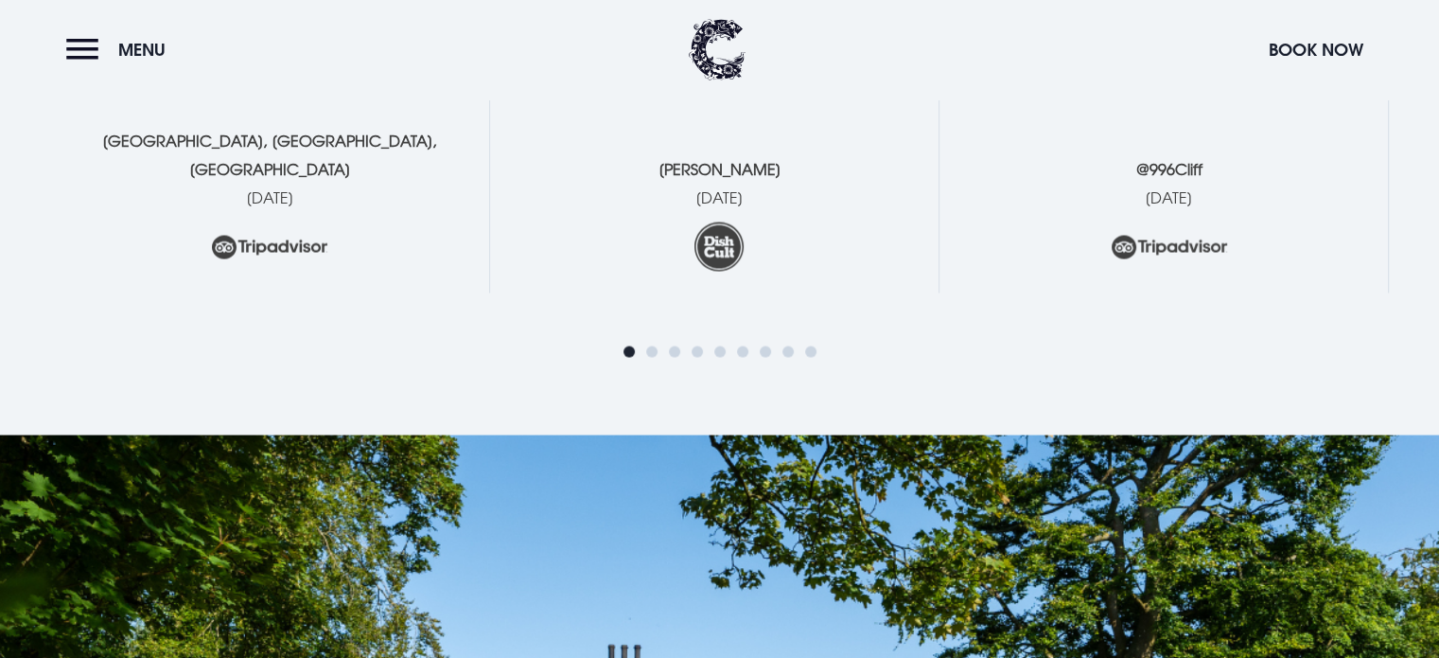
scroll to position [3596, 0]
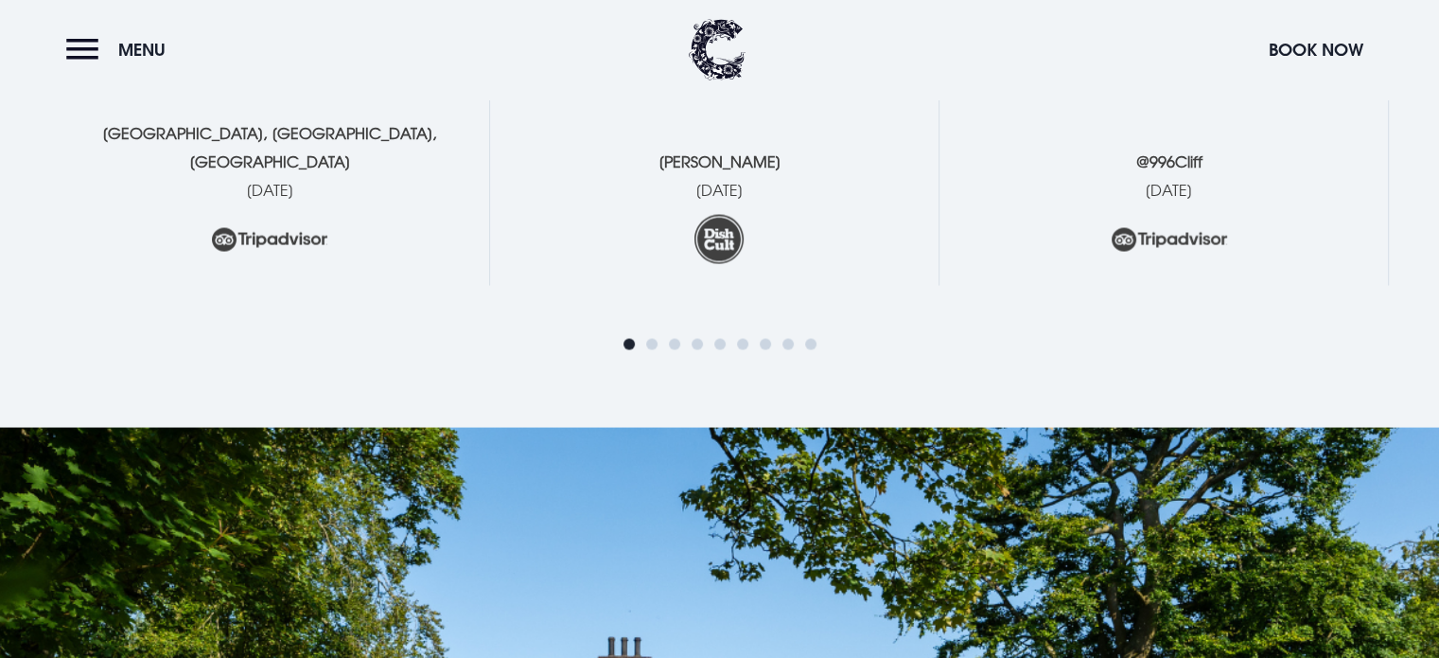
drag, startPoint x: 685, startPoint y: 273, endPoint x: 628, endPoint y: 265, distance: 57.4
click at [554, 285] on div at bounding box center [720, 308] width 1340 height 47
click at [512, 285] on div at bounding box center [720, 308] width 1340 height 47
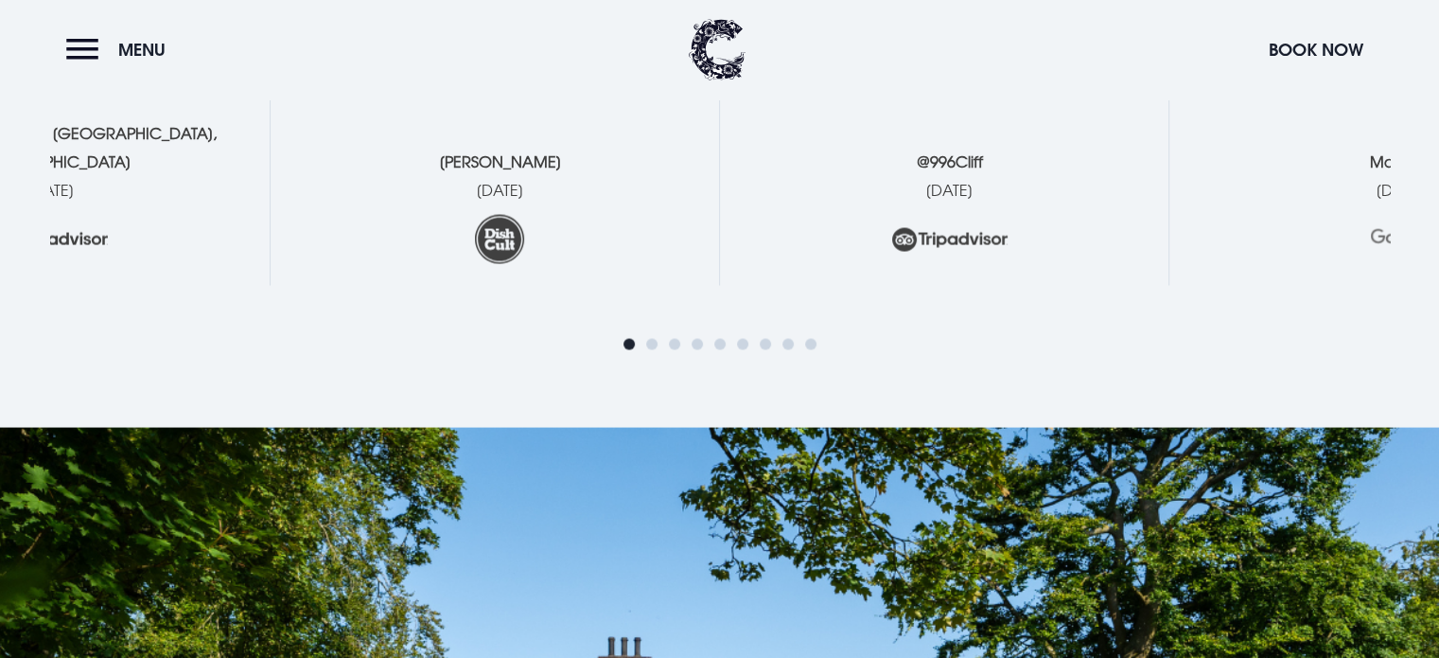
click at [478, 147] on div "William May 2025" at bounding box center [500, 206] width 383 height 119
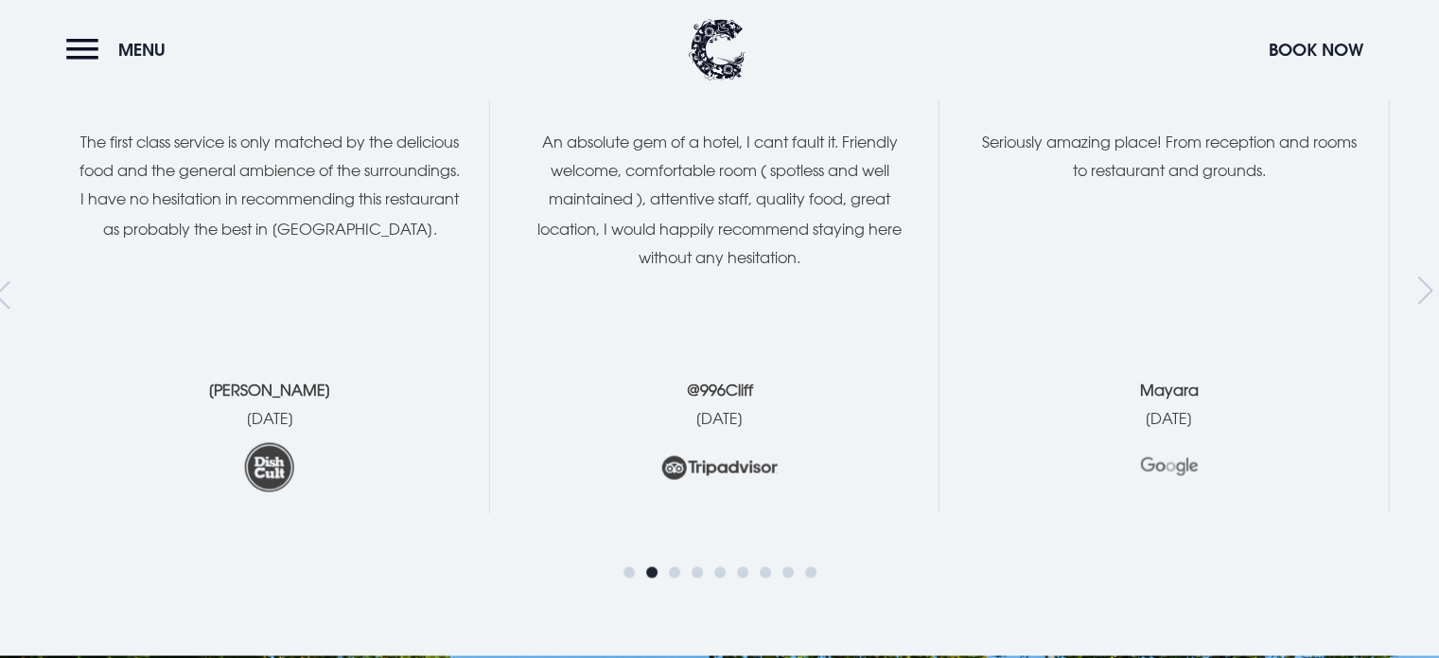
scroll to position [3312, 0]
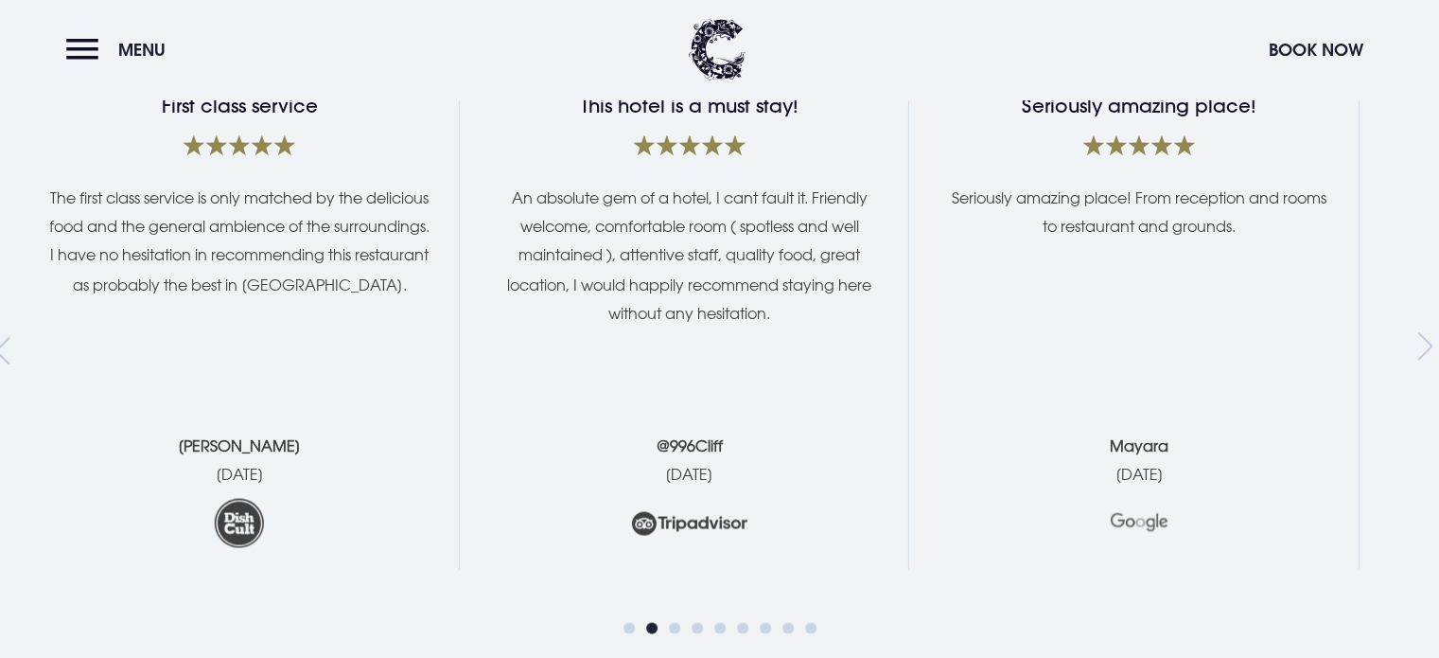
click at [498, 267] on p "An absolute gem of a hotel, I cant fault it. Friendly welcome, comfortable room…" at bounding box center [689, 256] width 383 height 144
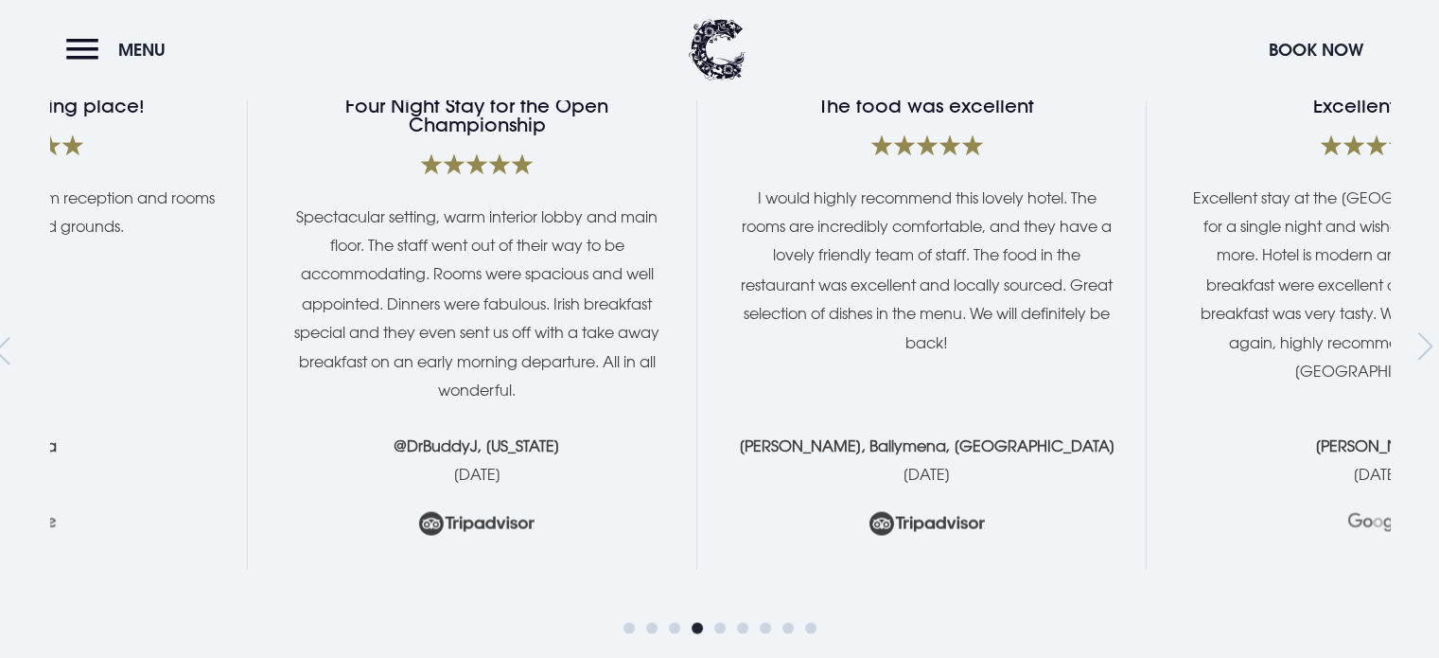
click at [286, 249] on p "Spectacular setting, warm interior lobby and main floor. The staff went out of …" at bounding box center [477, 304] width 383 height 202
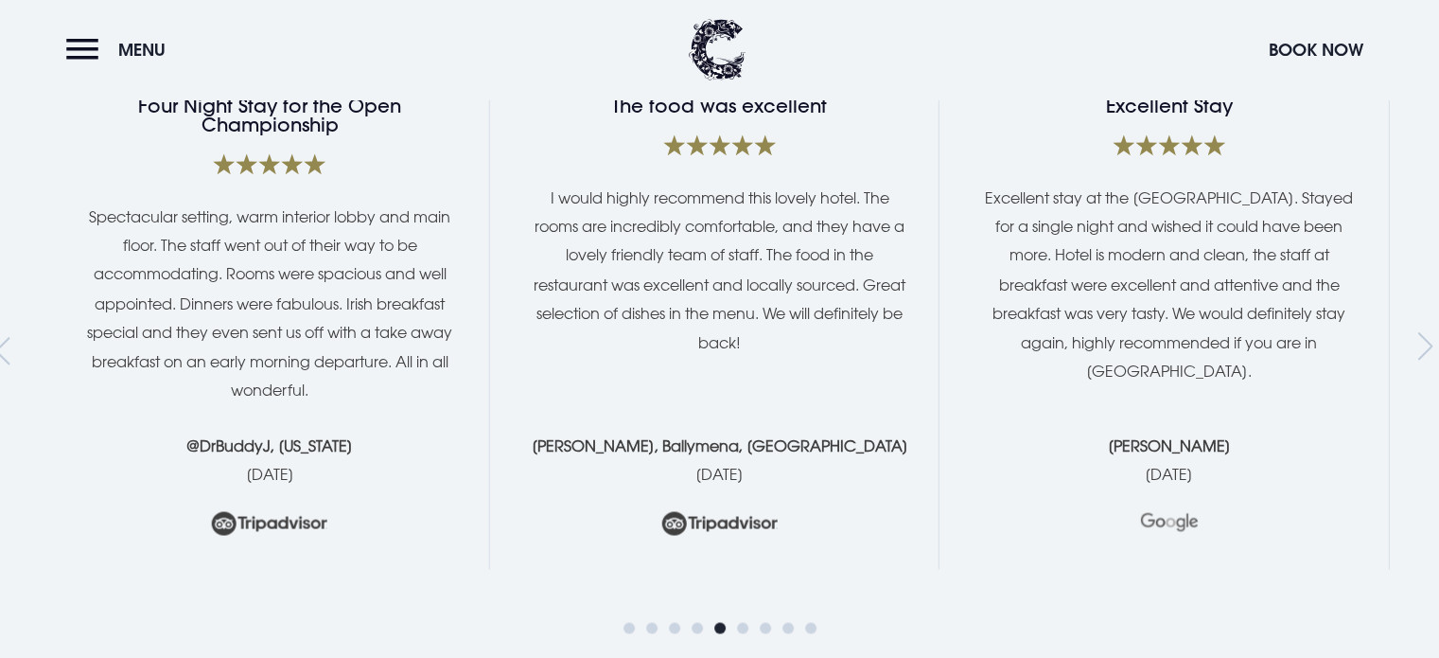
click at [528, 232] on p "I would highly recommend this lovely hotel. The rooms are incredibly comfortabl…" at bounding box center [719, 270] width 383 height 172
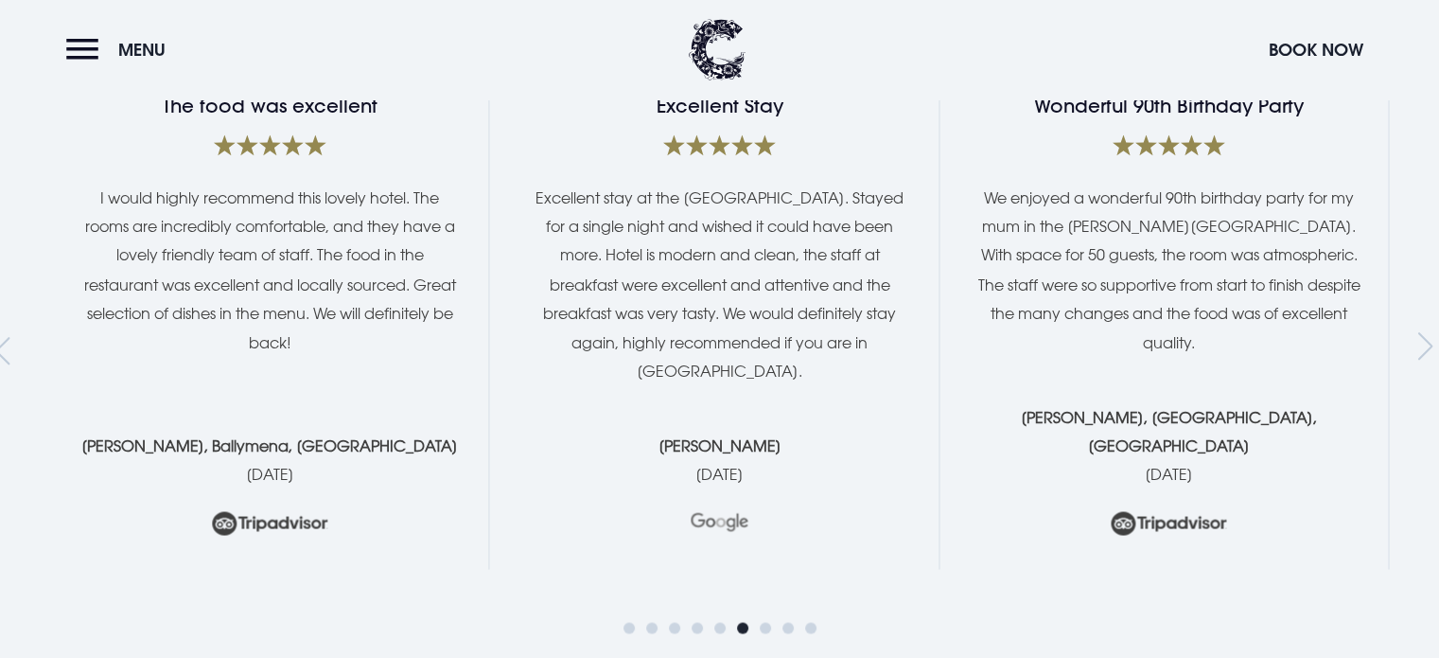
click at [528, 200] on p "Excellent stay at the [GEOGRAPHIC_DATA]. Stayed for a single night and wished i…" at bounding box center [719, 285] width 383 height 202
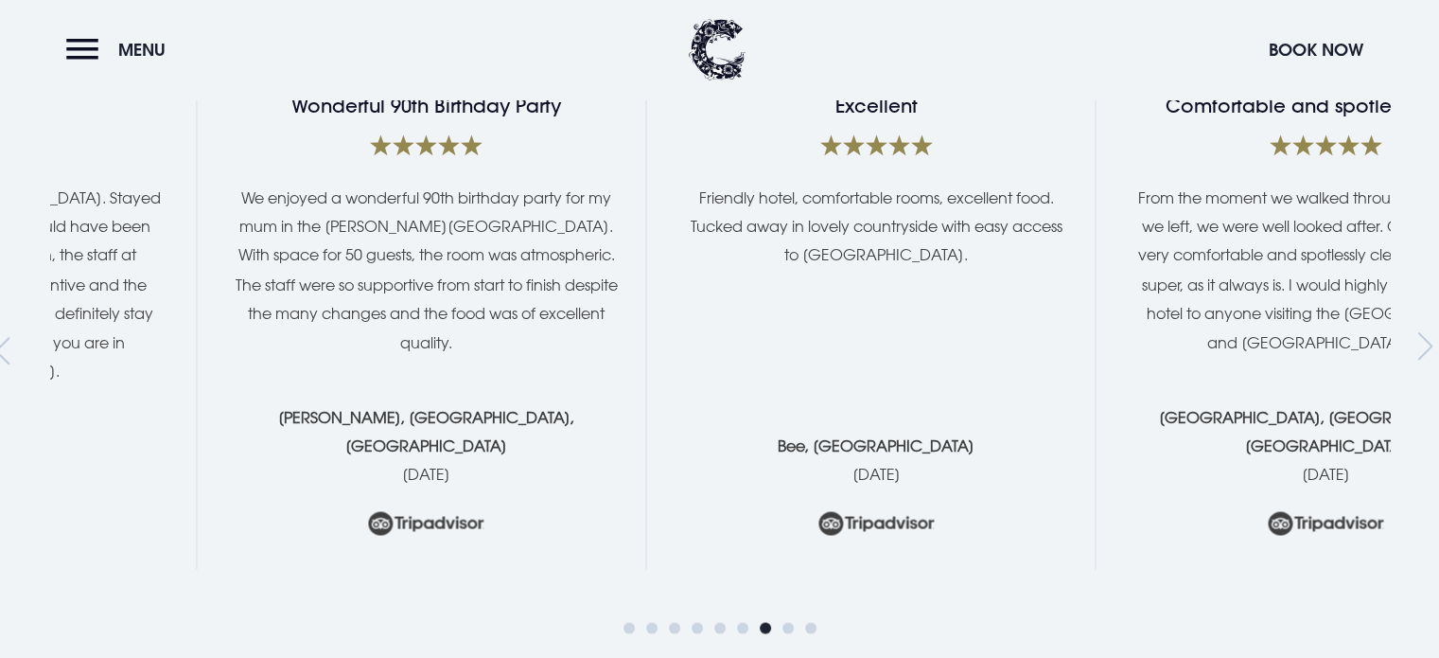
click at [279, 223] on p "We enjoyed a wonderful 90th birthday party for my mum in the [PERSON_NAME][GEOG…" at bounding box center [426, 270] width 383 height 172
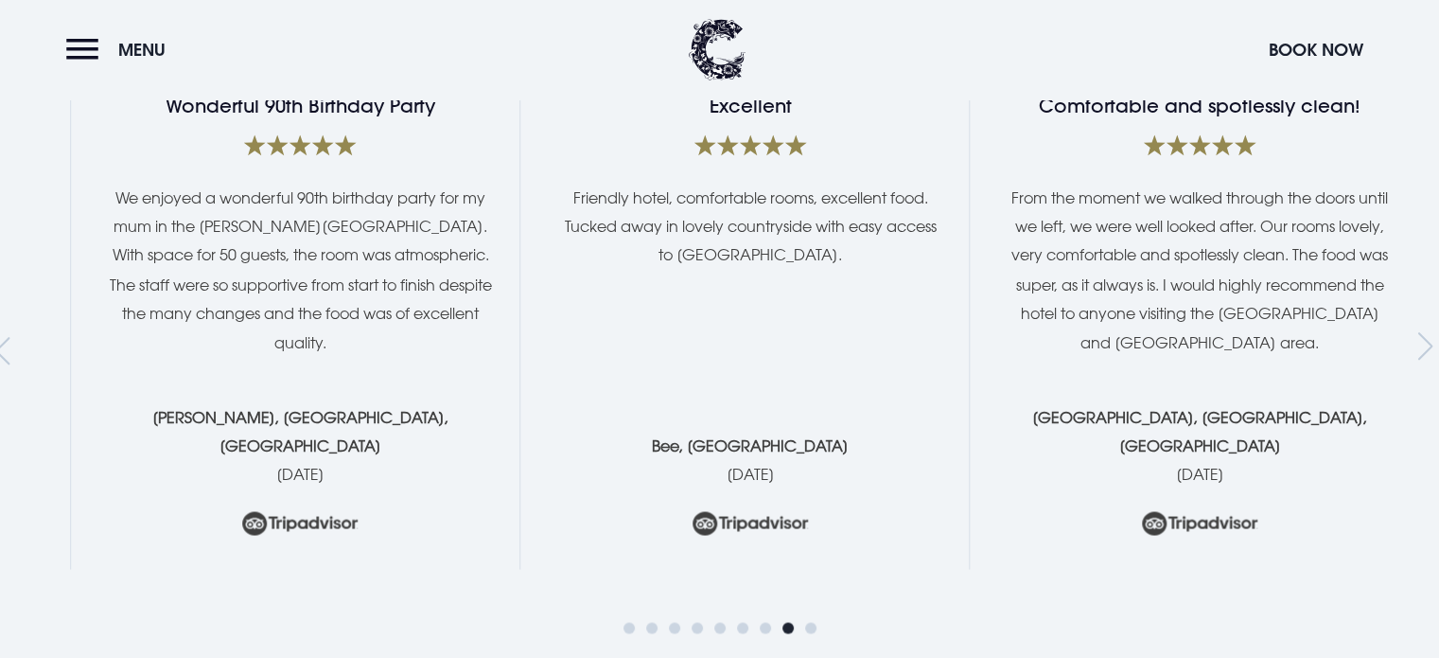
click at [558, 230] on div "Friendly hotel, comfortable rooms, excellent food. Tucked away in lovely countr…" at bounding box center [749, 241] width 383 height 114
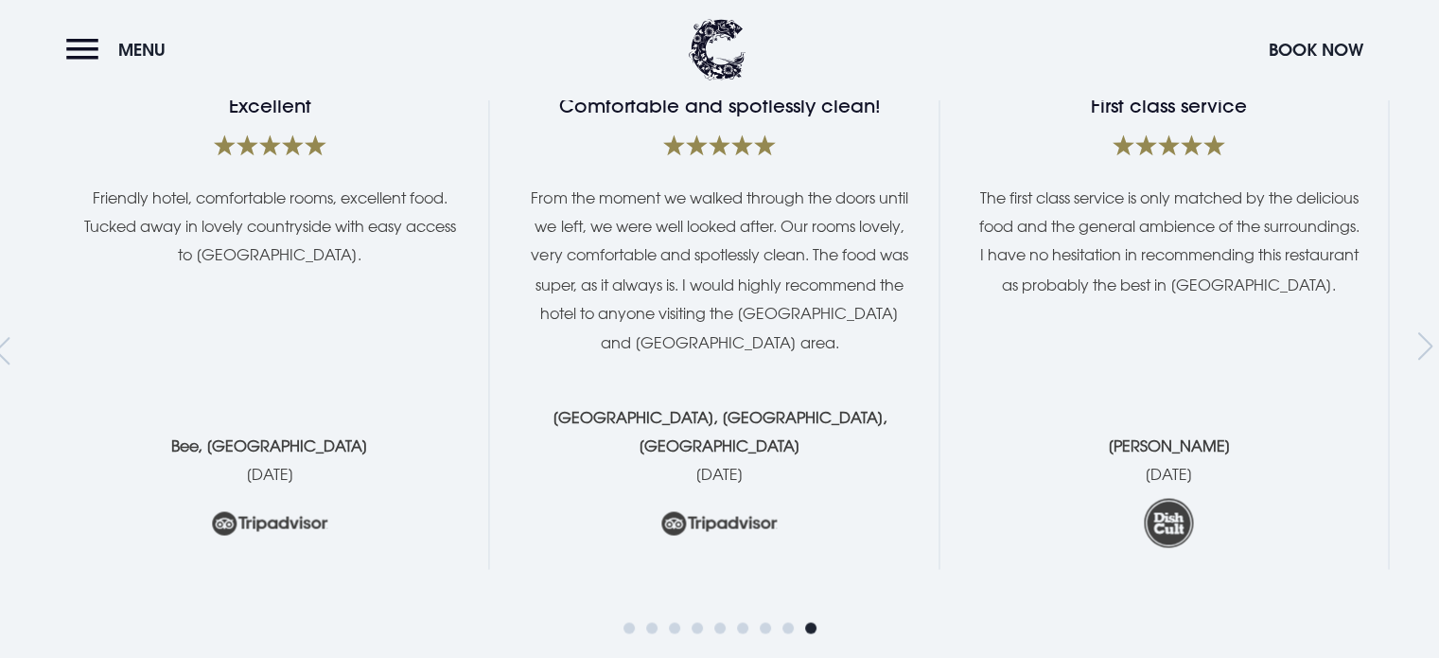
click at [297, 243] on div "Excellent Stay Excellent stay at the [GEOGRAPHIC_DATA]. Stayed for a single nig…" at bounding box center [720, 333] width 1340 height 472
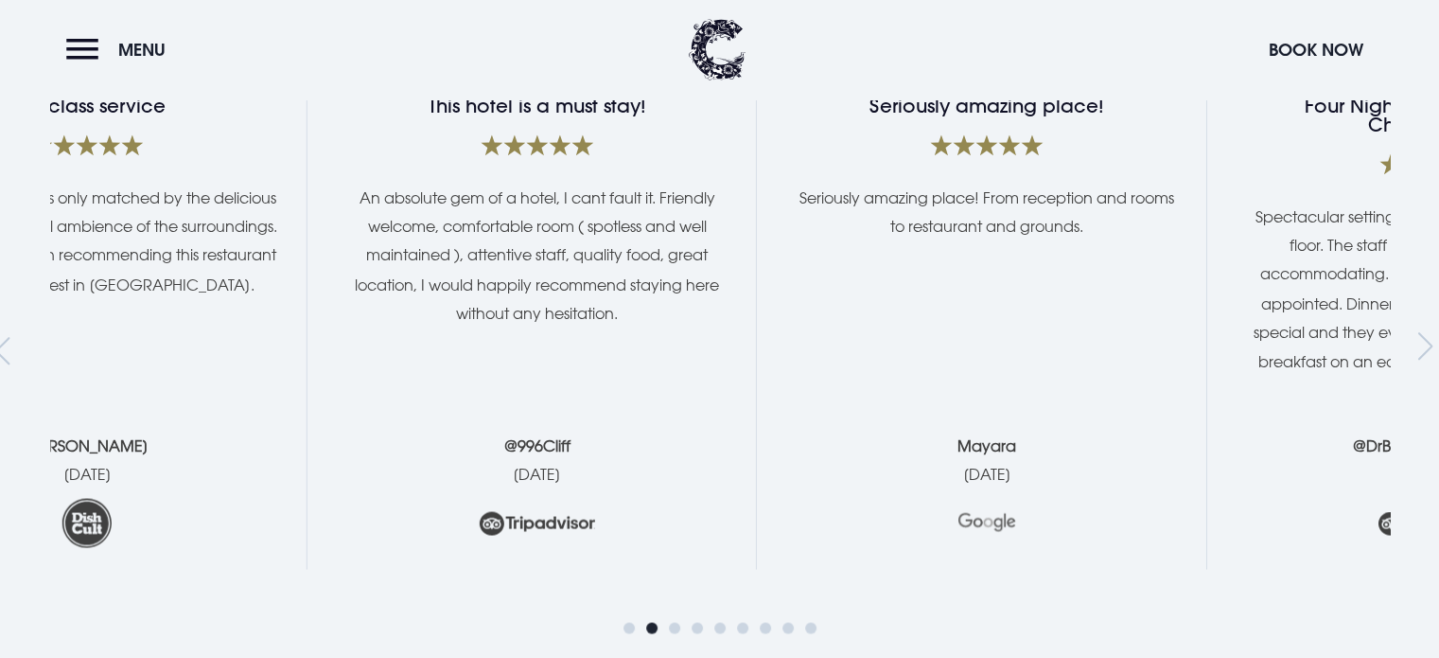
click at [334, 287] on div "Excellent Stay Excellent stay at the [GEOGRAPHIC_DATA]. Stayed for a single nig…" at bounding box center [720, 333] width 1340 height 472
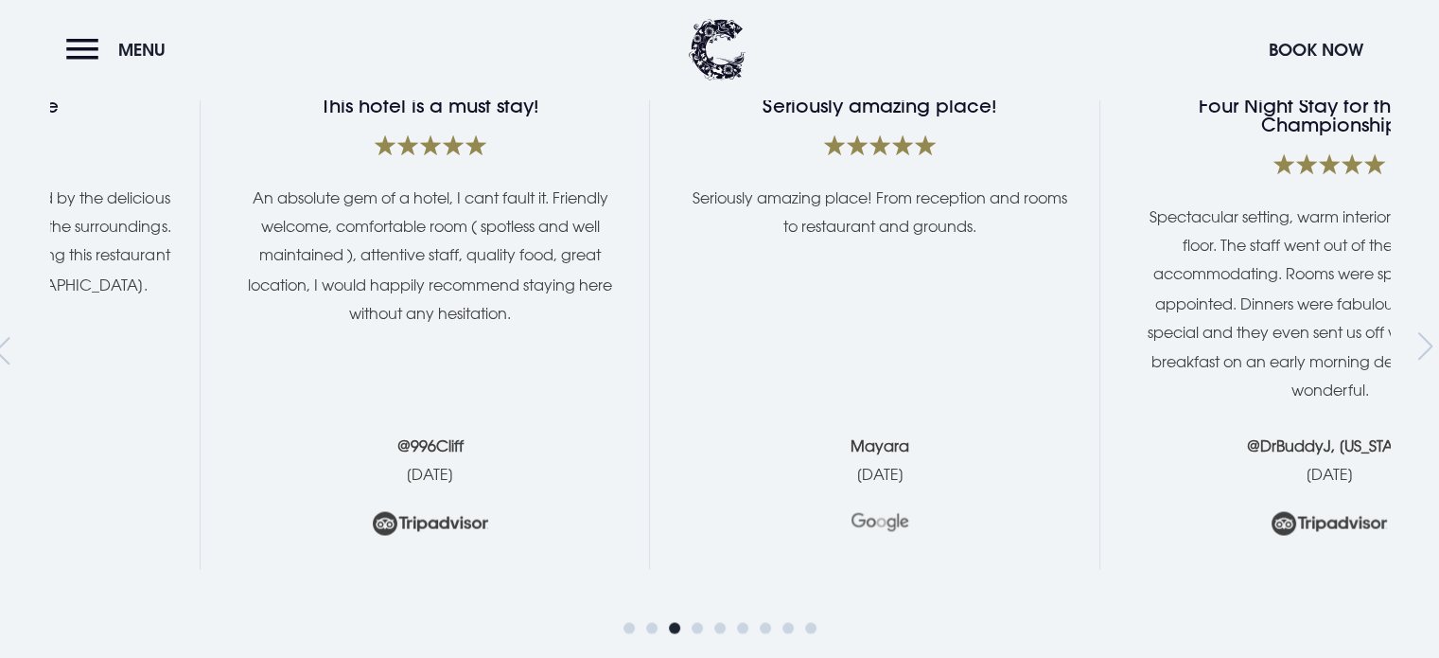
click at [688, 326] on div "Seriously amazing place! Seriously amazing place! From reception and rooms to r…" at bounding box center [879, 333] width 383 height 472
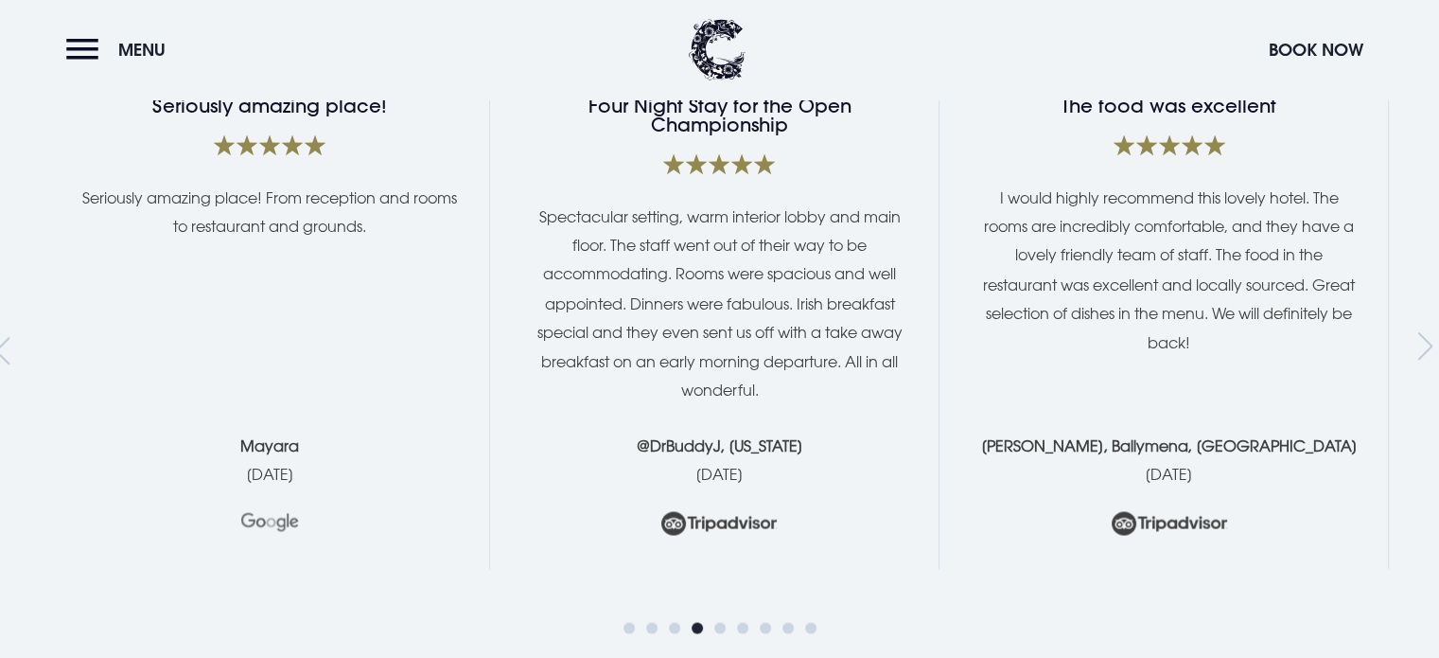
click at [528, 323] on p "Spectacular setting, warm interior lobby and main floor. The staff went out of …" at bounding box center [719, 304] width 383 height 202
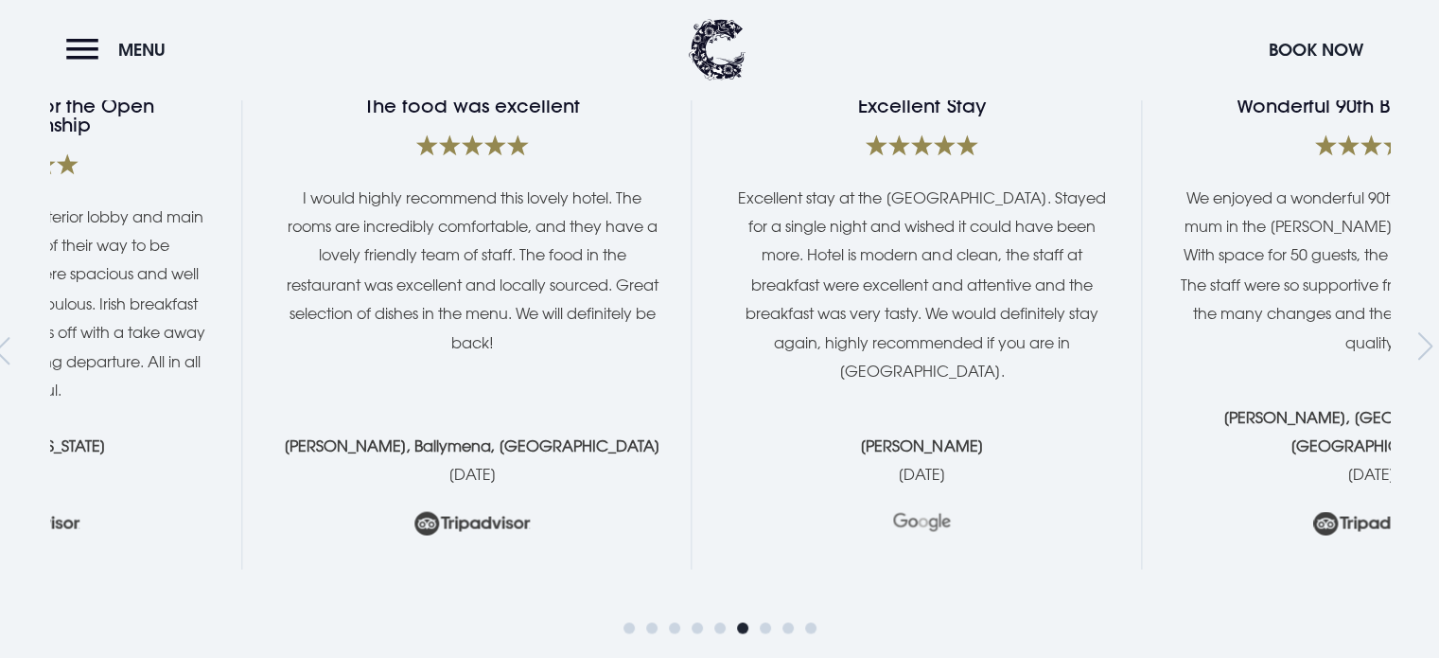
click at [731, 336] on div "Excellent stay at the [GEOGRAPHIC_DATA]. Stayed for a single night and wished i…" at bounding box center [922, 298] width 383 height 229
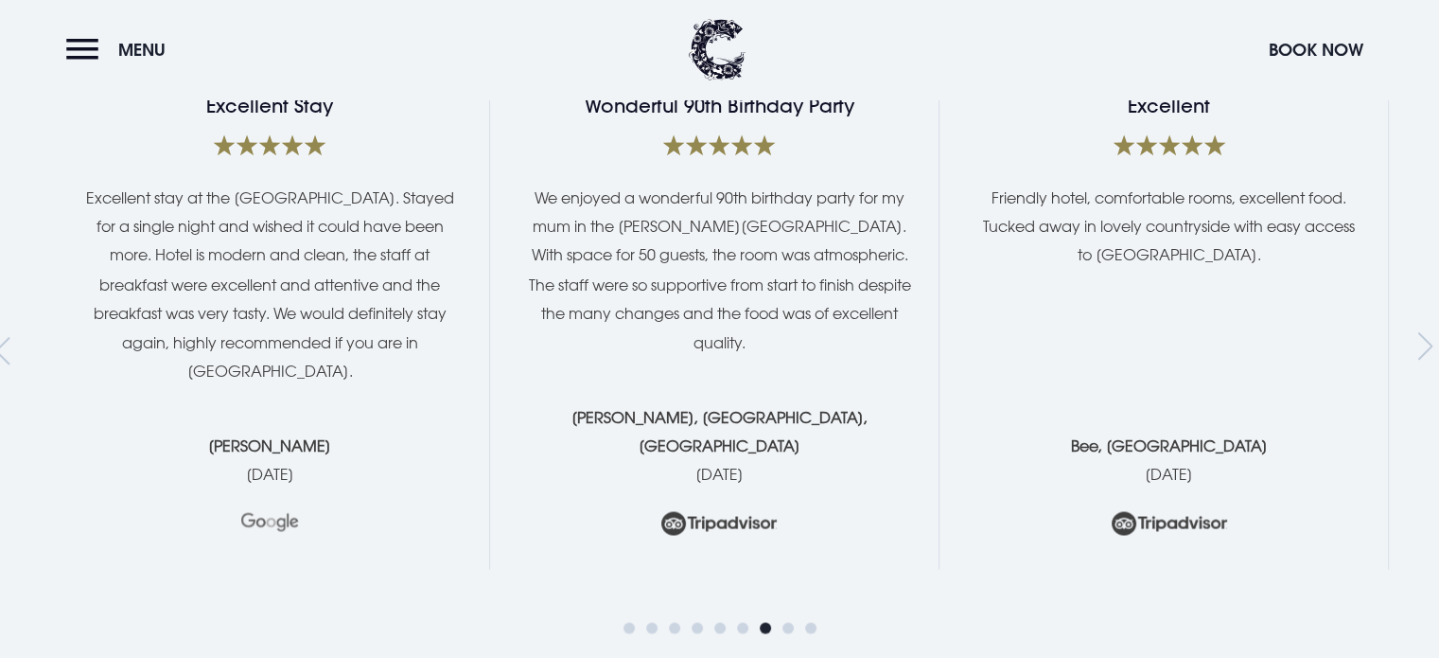
click at [528, 336] on div "Wonderful 90th Birthday Party We enjoyed a wonderful 90th birthday party for my…" at bounding box center [719, 333] width 383 height 472
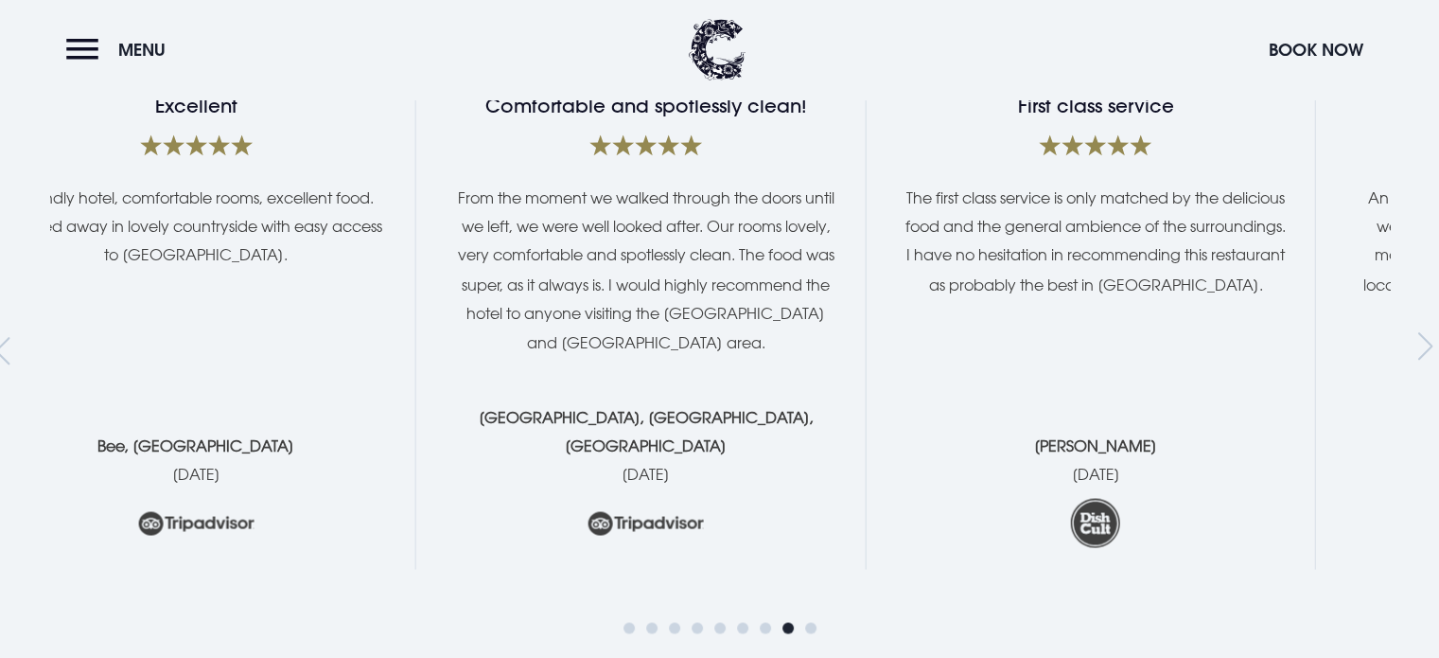
click at [540, 290] on p "From the moment we walked through the doors until we left, we were well looked …" at bounding box center [645, 270] width 383 height 172
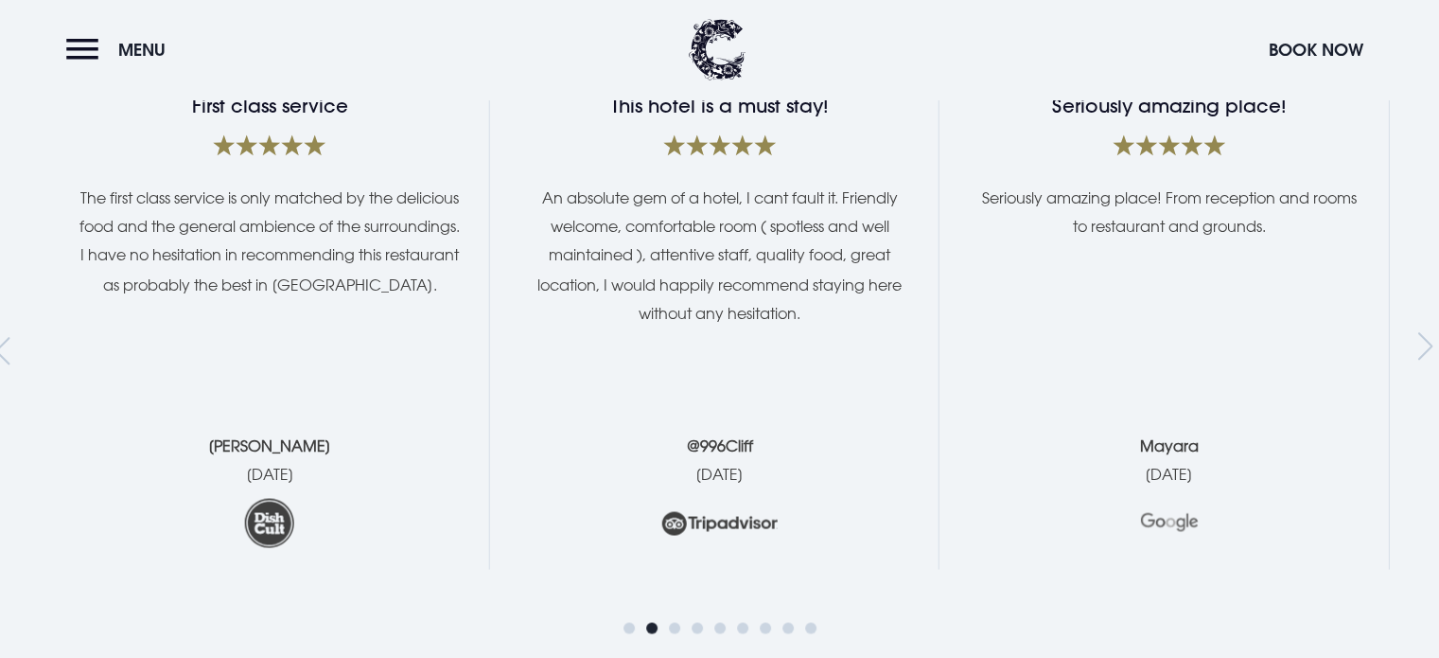
click at [978, 278] on div "Seriously amazing place! Seriously amazing place! From reception and rooms to r…" at bounding box center [1169, 333] width 383 height 472
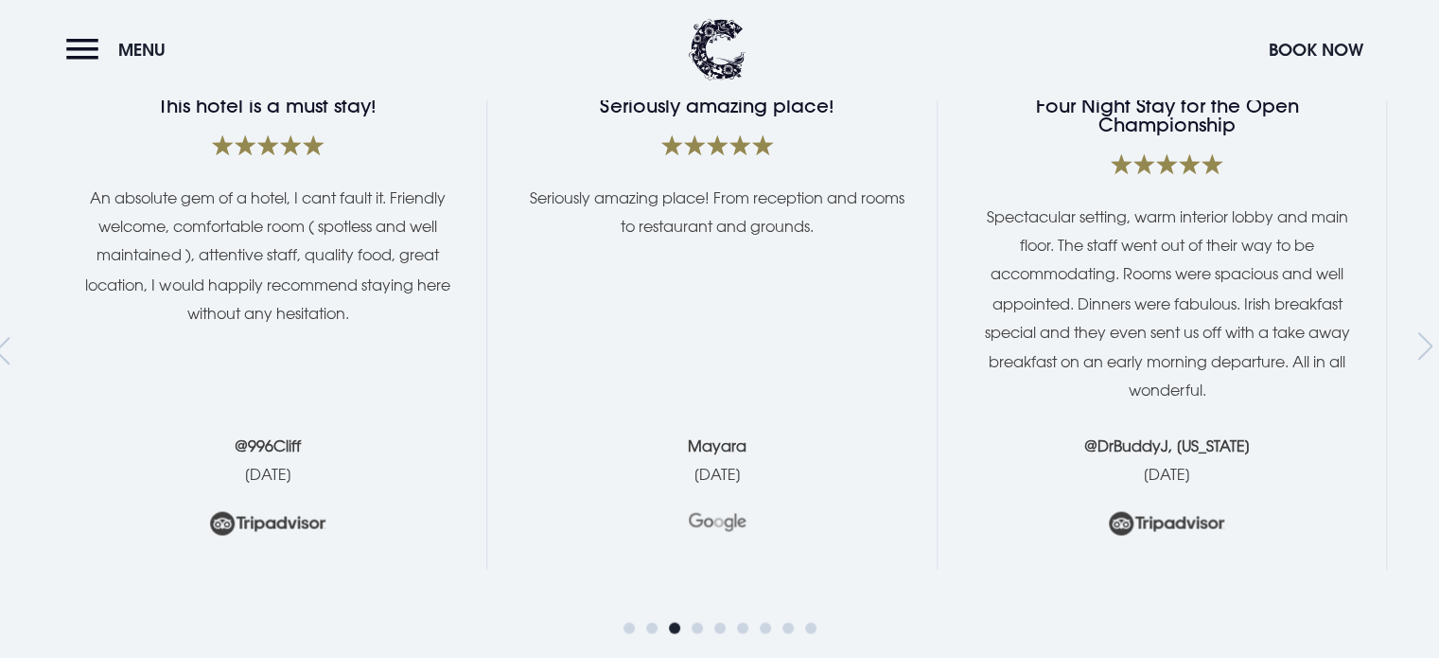
click at [436, 207] on div "Excellent Stay Excellent stay at the [GEOGRAPHIC_DATA]. Stayed for a single nig…" at bounding box center [720, 333] width 1340 height 472
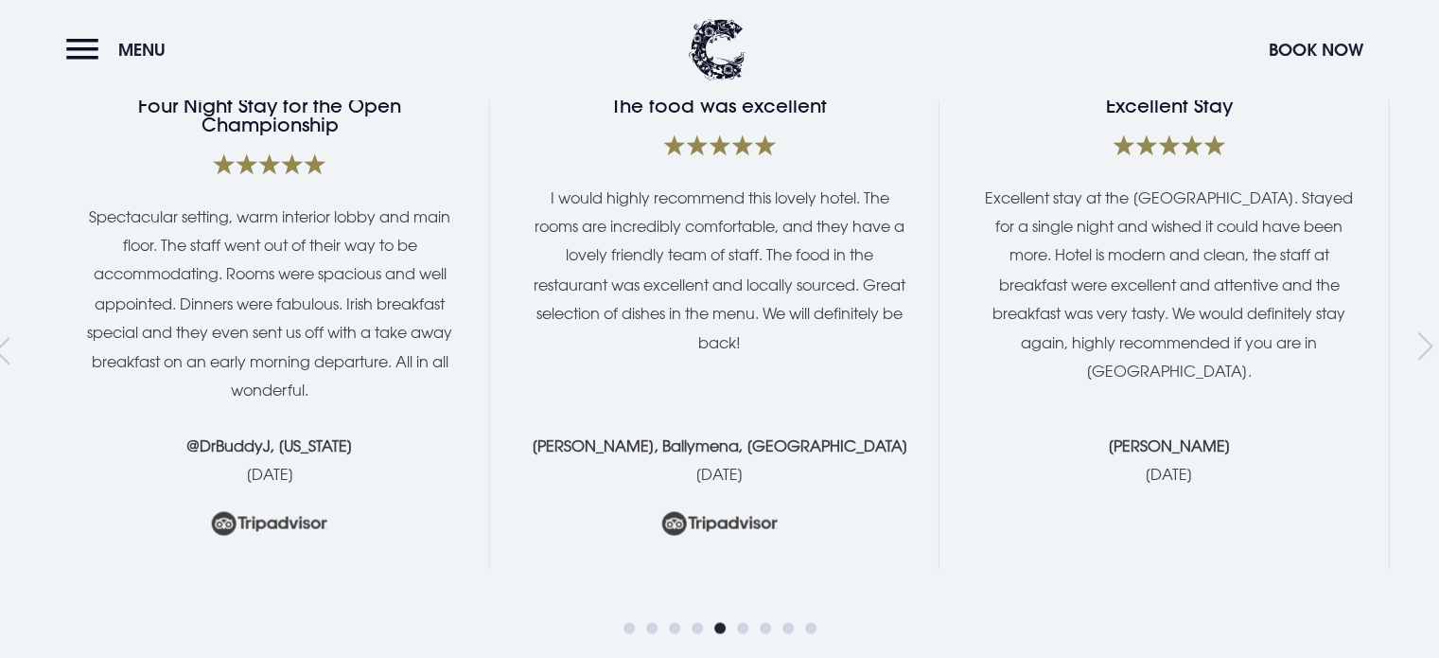
click at [528, 184] on p "I would highly recommend this lovely hotel. The rooms are incredibly comfortabl…" at bounding box center [719, 270] width 383 height 172
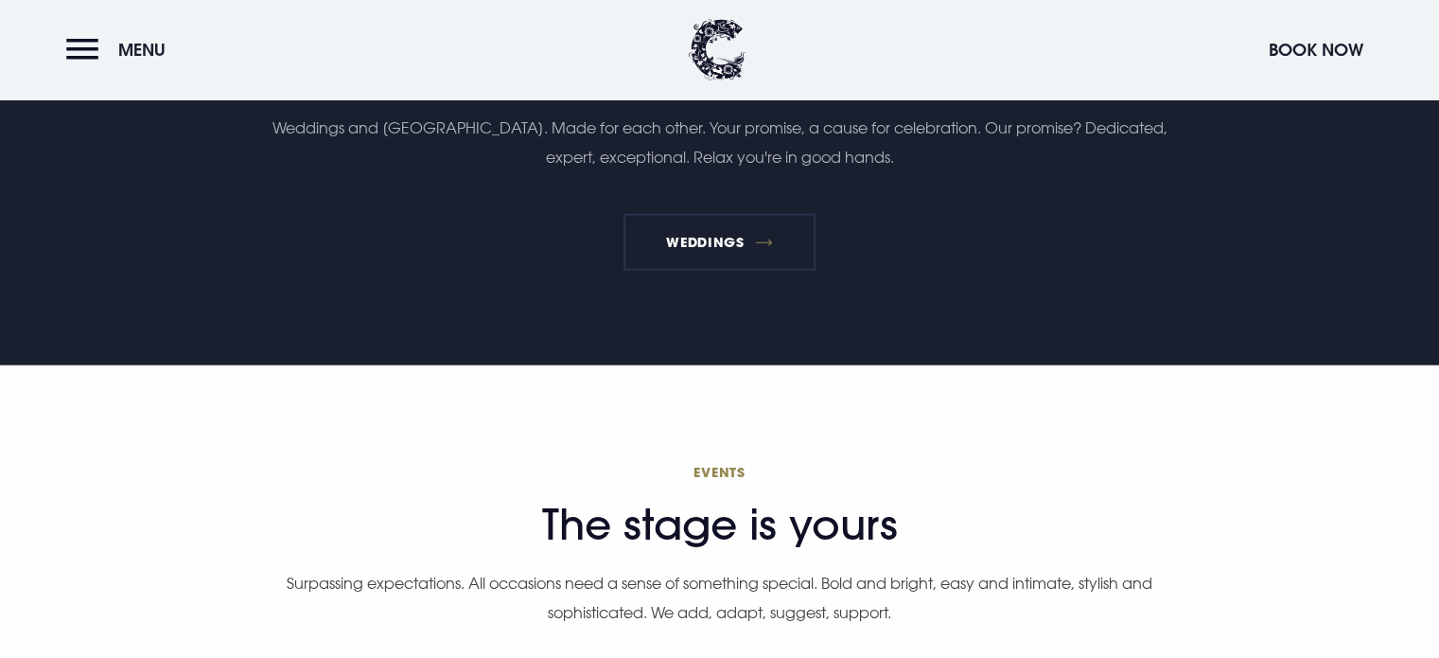
scroll to position [5110, 0]
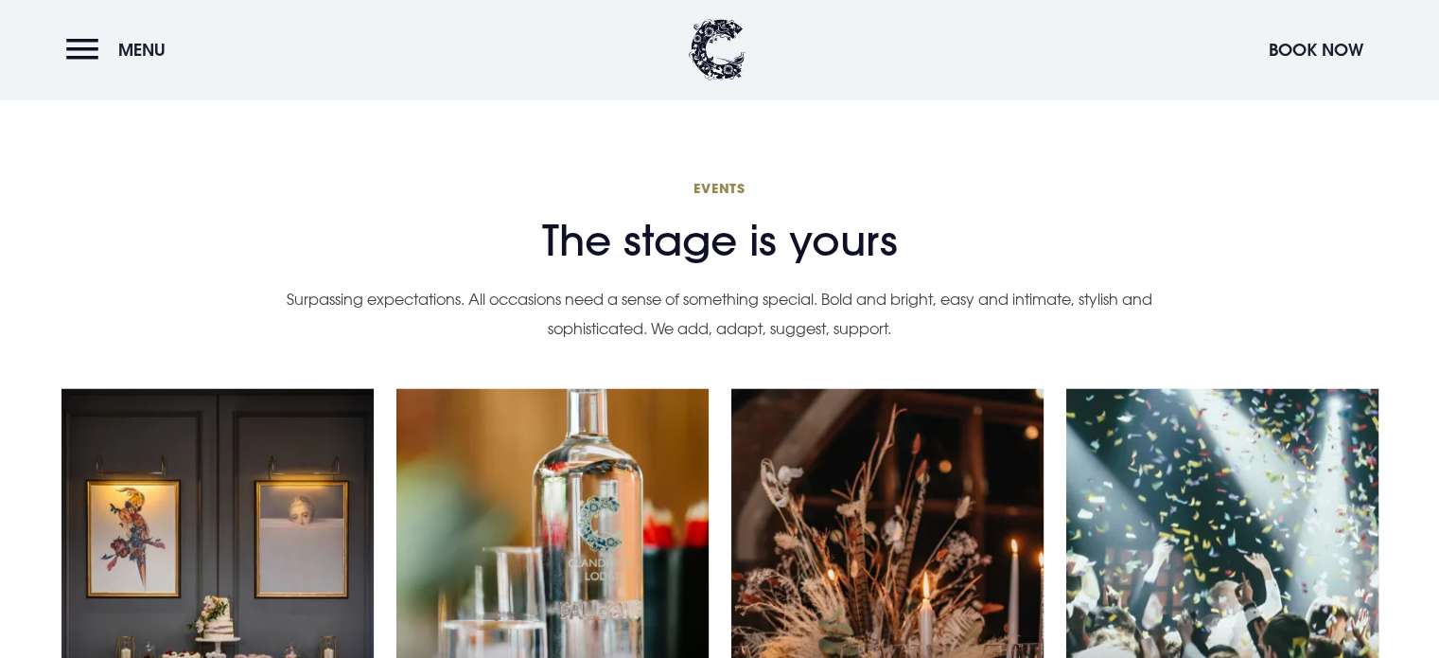
click at [613, 285] on p "Surpassing expectations. All occasions need a sense of something special. Bold …" at bounding box center [720, 314] width 871 height 58
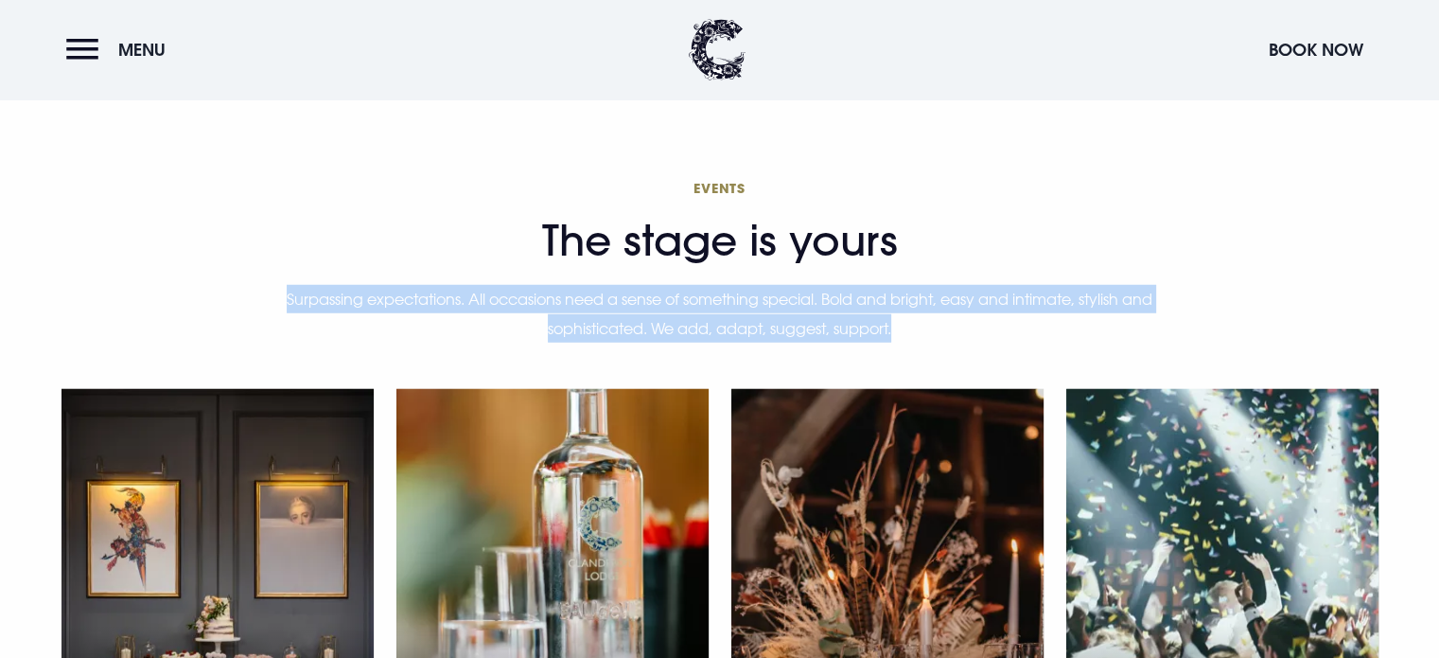
click at [613, 285] on p "Surpassing expectations. All occasions need a sense of something special. Bold …" at bounding box center [720, 314] width 871 height 58
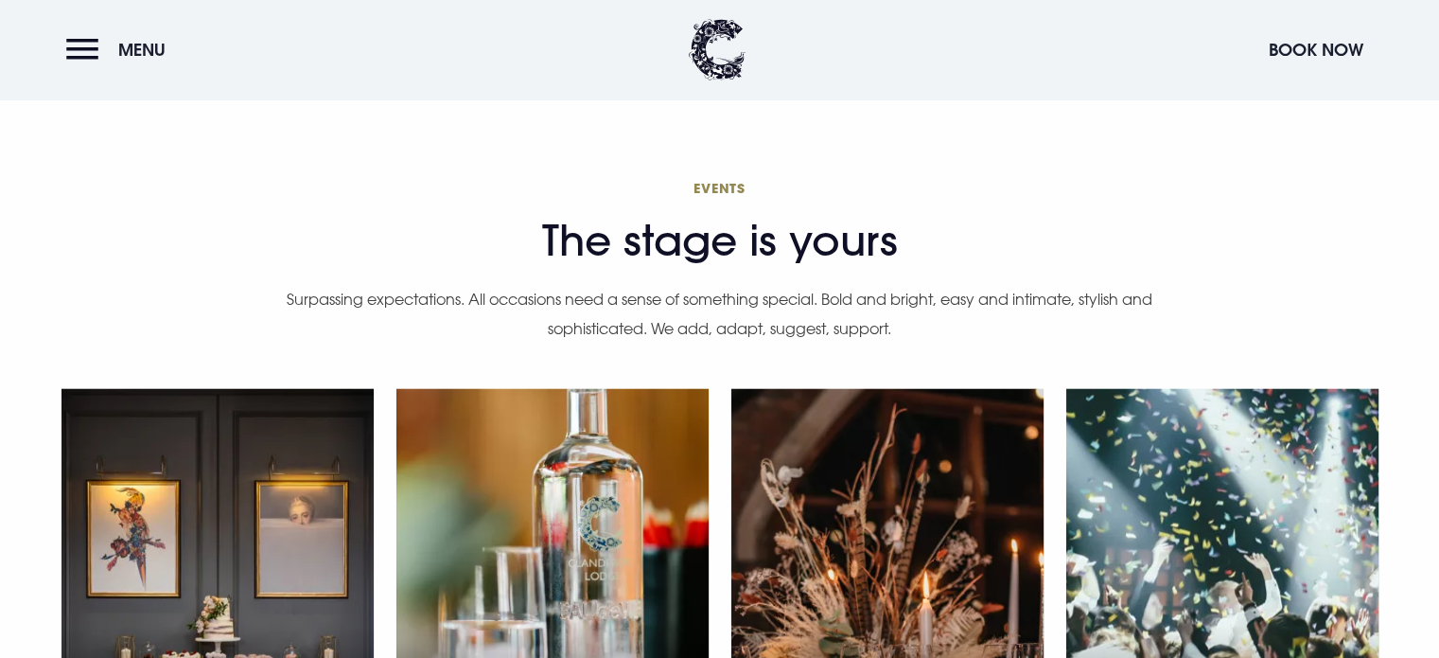
click at [624, 208] on h2 "Events The stage is yours" at bounding box center [720, 222] width 871 height 86
click at [700, 179] on h2 "Events The stage is yours" at bounding box center [720, 222] width 871 height 86
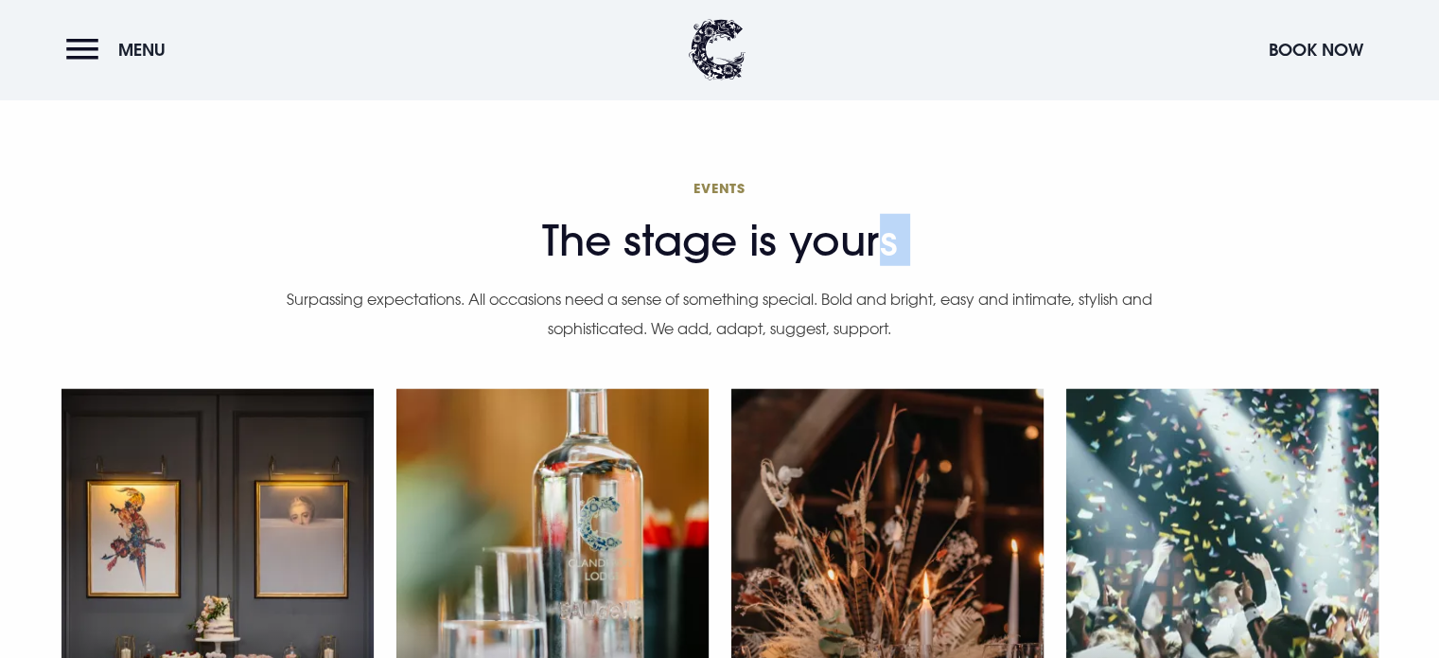
click at [700, 179] on h2 "Events The stage is yours" at bounding box center [720, 222] width 871 height 86
click at [701, 120] on section "Events The stage is yours Surpassing expectations. All occasions need a sense o…" at bounding box center [719, 528] width 1439 height 894
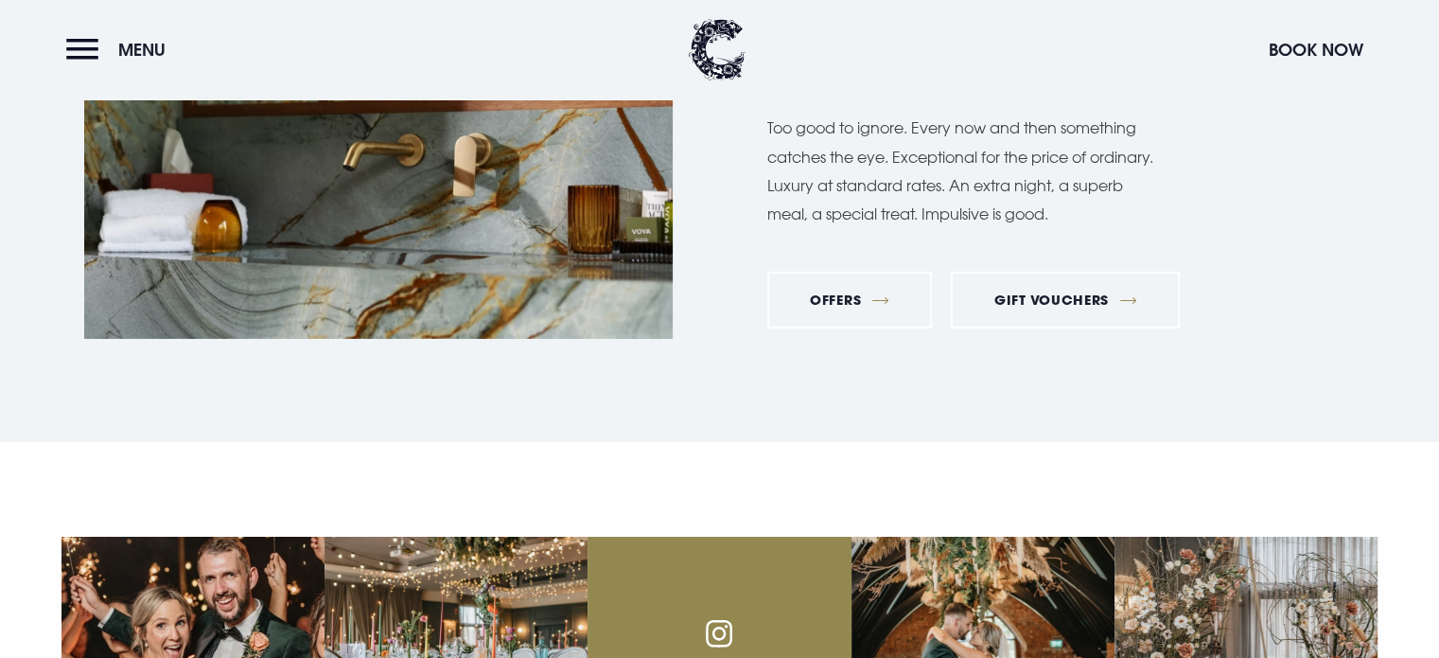
scroll to position [6526, 0]
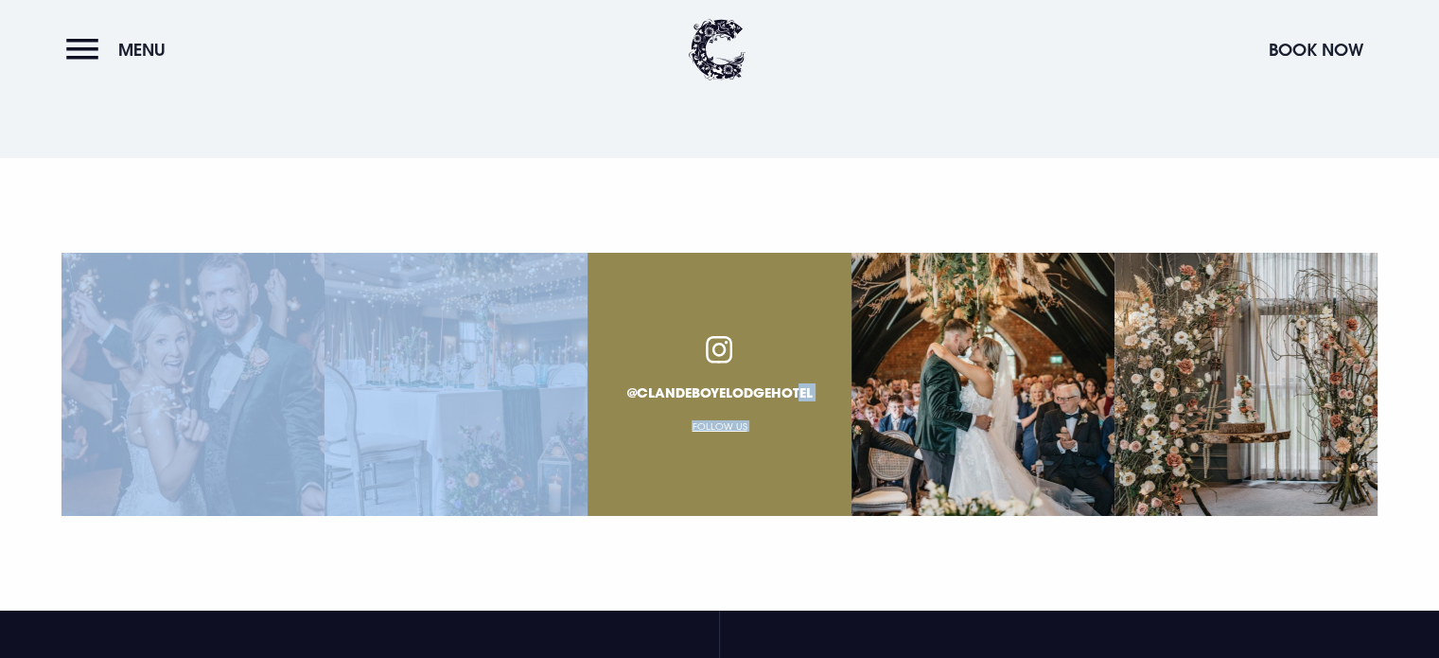
drag, startPoint x: 738, startPoint y: 375, endPoint x: 496, endPoint y: 158, distance: 325.0
click at [505, 158] on section "@clandeboyelodgehotel Follow Us" at bounding box center [719, 384] width 1439 height 452
click at [496, 158] on section "@clandeboyelodgehotel Follow Us" at bounding box center [719, 384] width 1439 height 452
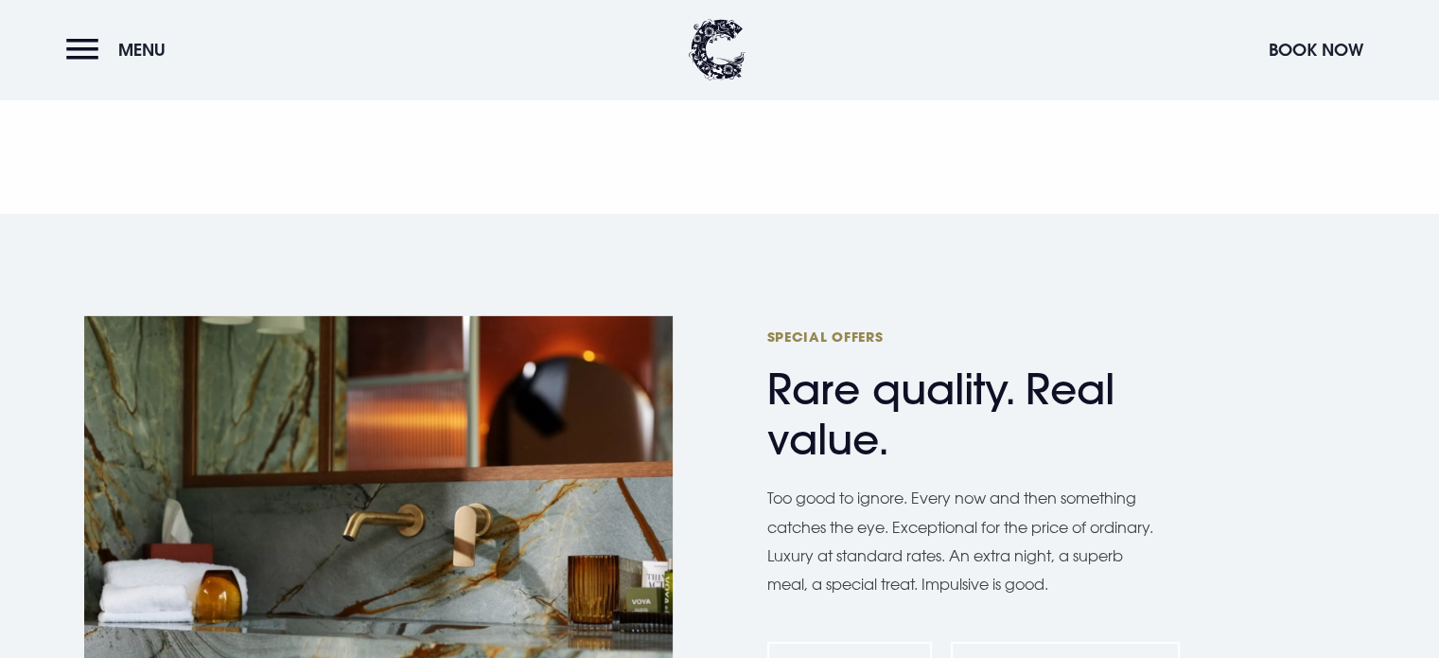
scroll to position [5863, 0]
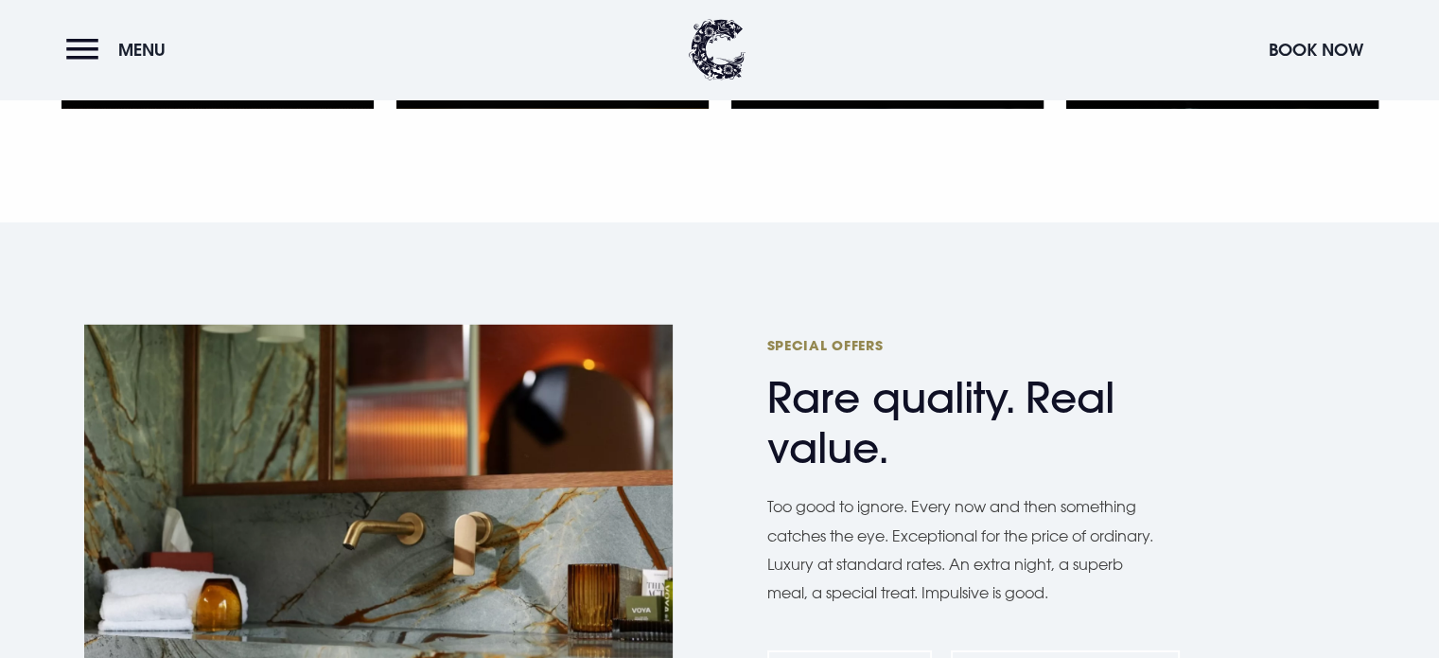
click at [850, 429] on div "Special Offers Rare quality. Real value. Too good to ignore. Every now and then…" at bounding box center [1061, 521] width 589 height 409
drag, startPoint x: 762, startPoint y: 362, endPoint x: 916, endPoint y: 403, distance: 159.5
click at [916, 403] on div "Special Offers Rare quality. Real value. Too good to ignore. Every now and then…" at bounding box center [720, 521] width 1317 height 409
click at [916, 403] on h2 "Special Offers Rare quality. Real value." at bounding box center [951, 404] width 369 height 137
click at [873, 500] on p "Too good to ignore. Every now and then something catches the eye. Exceptional f…" at bounding box center [961, 549] width 388 height 115
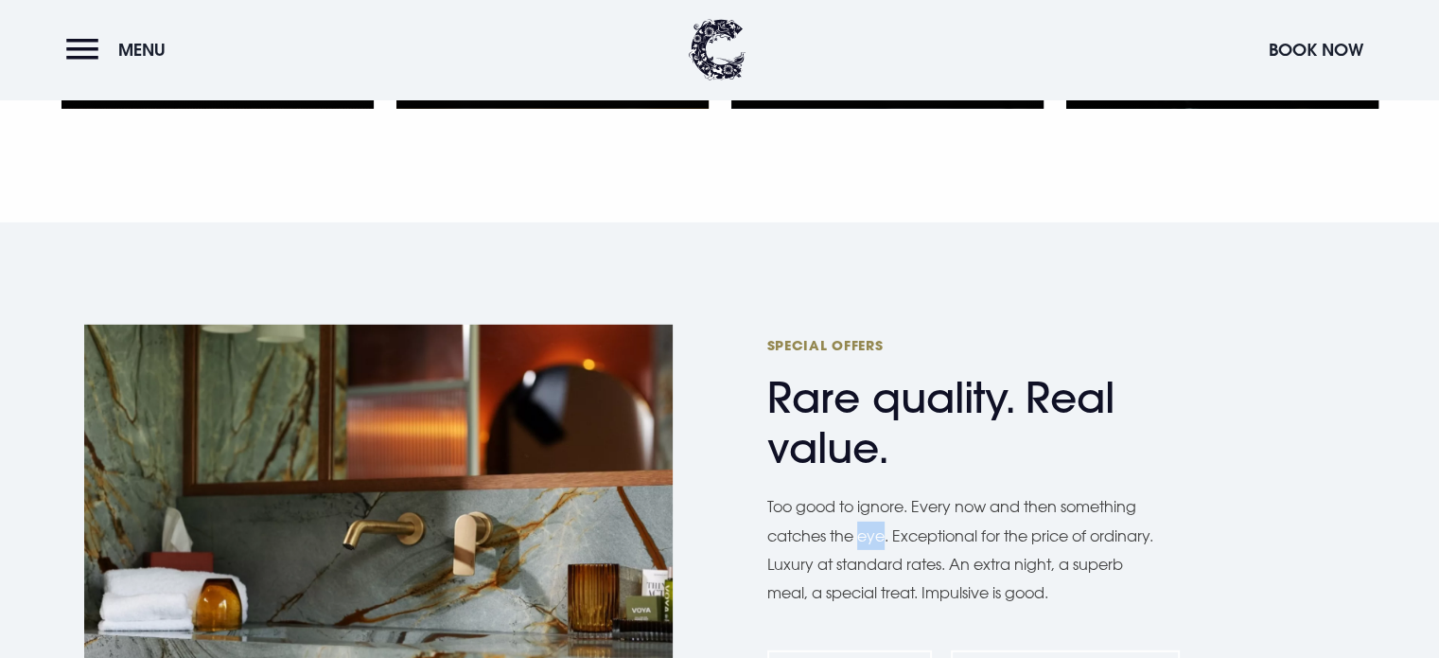
click at [873, 500] on p "Too good to ignore. Every now and then something catches the eye. Exceptional f…" at bounding box center [961, 549] width 388 height 115
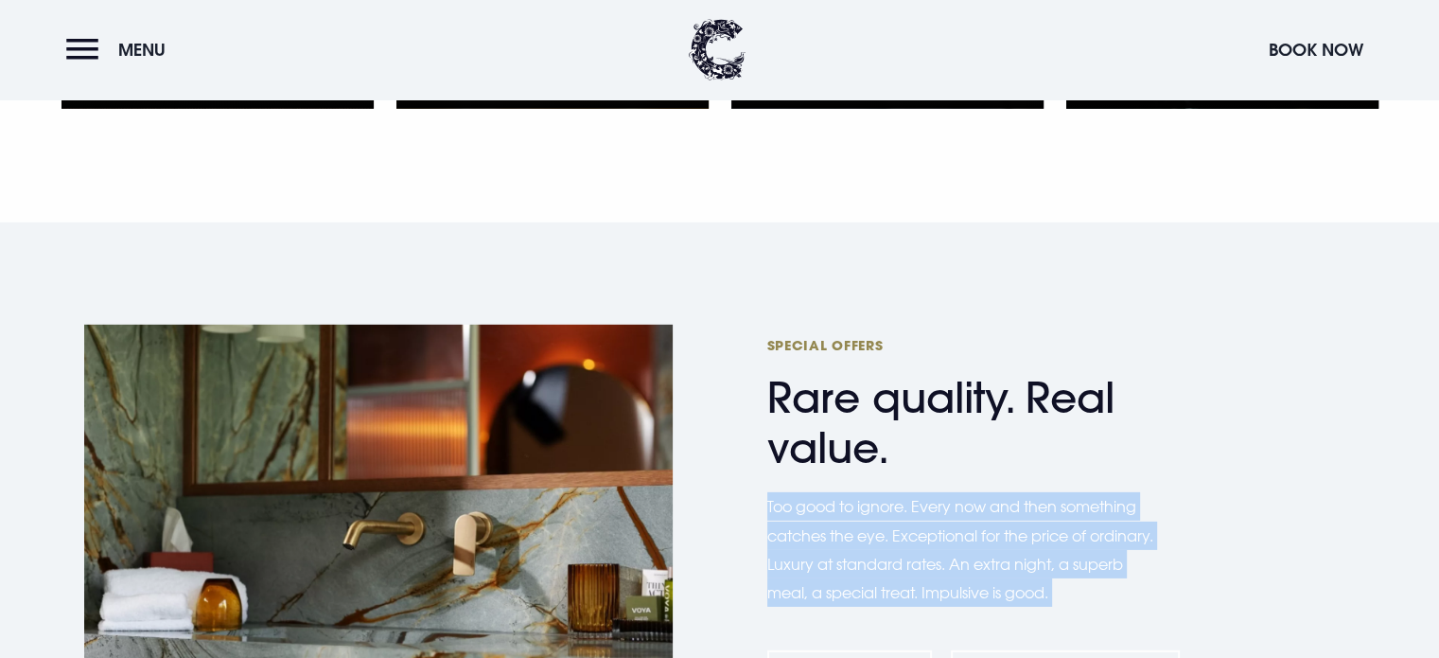
click at [873, 500] on p "Too good to ignore. Every now and then something catches the eye. Exceptional f…" at bounding box center [961, 549] width 388 height 115
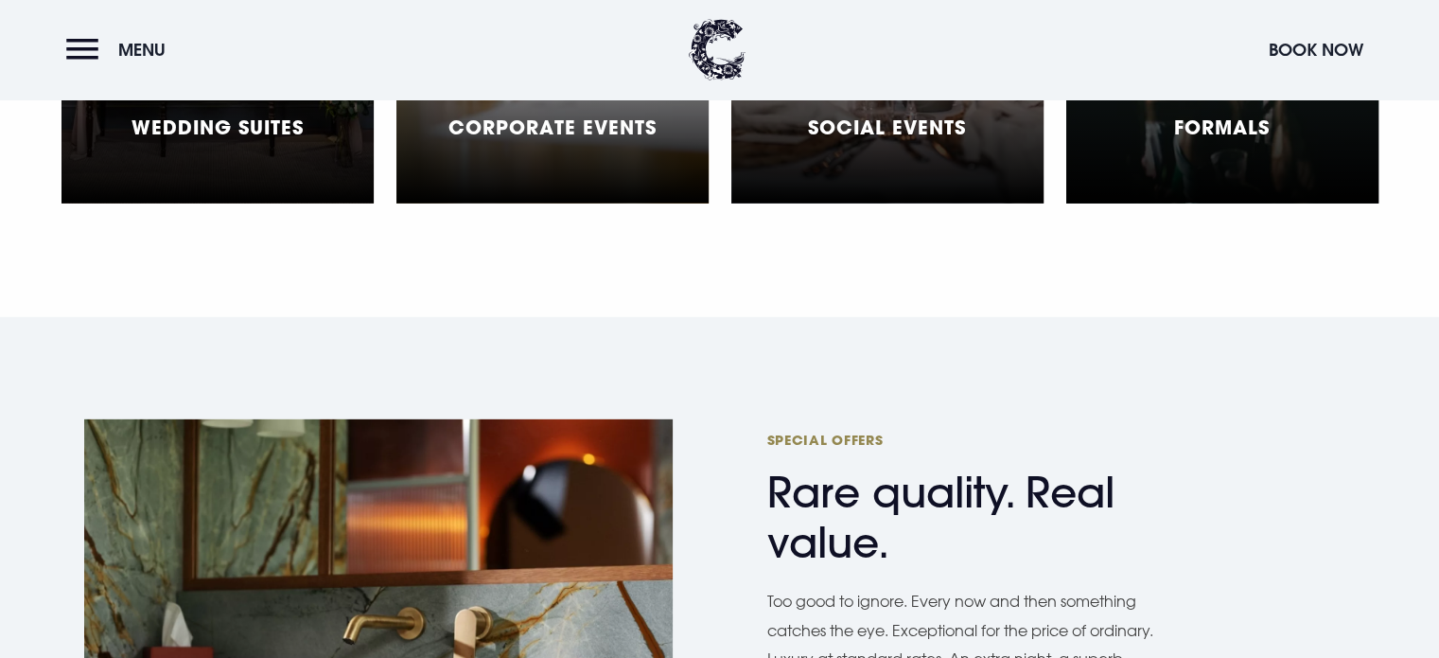
click at [776, 412] on div "Special Offers Rare quality. Real value. Too good to ignore. Every now and then…" at bounding box center [1061, 616] width 589 height 409
drag, startPoint x: 749, startPoint y: 389, endPoint x: 985, endPoint y: 397, distance: 235.8
click at [985, 412] on div "Special Offers Rare quality. Real value. Too good to ignore. Every now and then…" at bounding box center [720, 616] width 1317 height 409
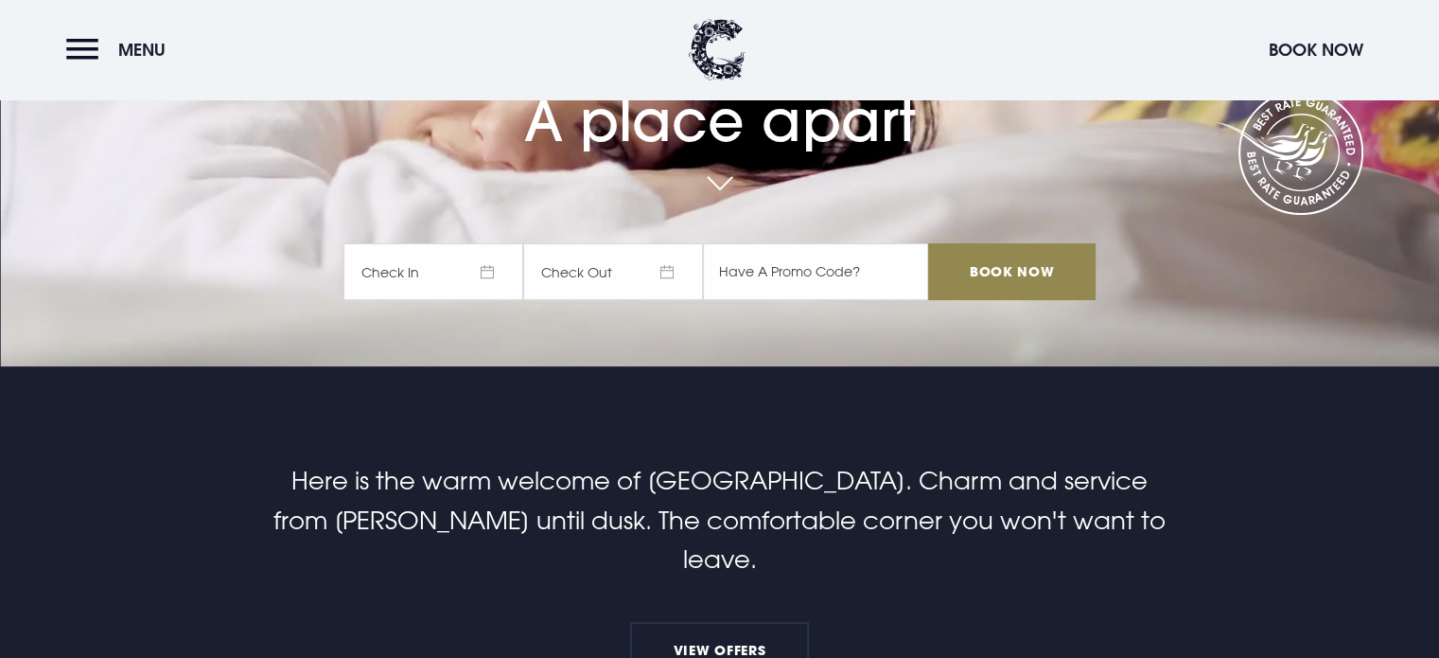
scroll to position [291, 0]
click at [757, 491] on p "Here is the warm welcome of [GEOGRAPHIC_DATA]. Charm and service from [PERSON_N…" at bounding box center [719, 520] width 901 height 118
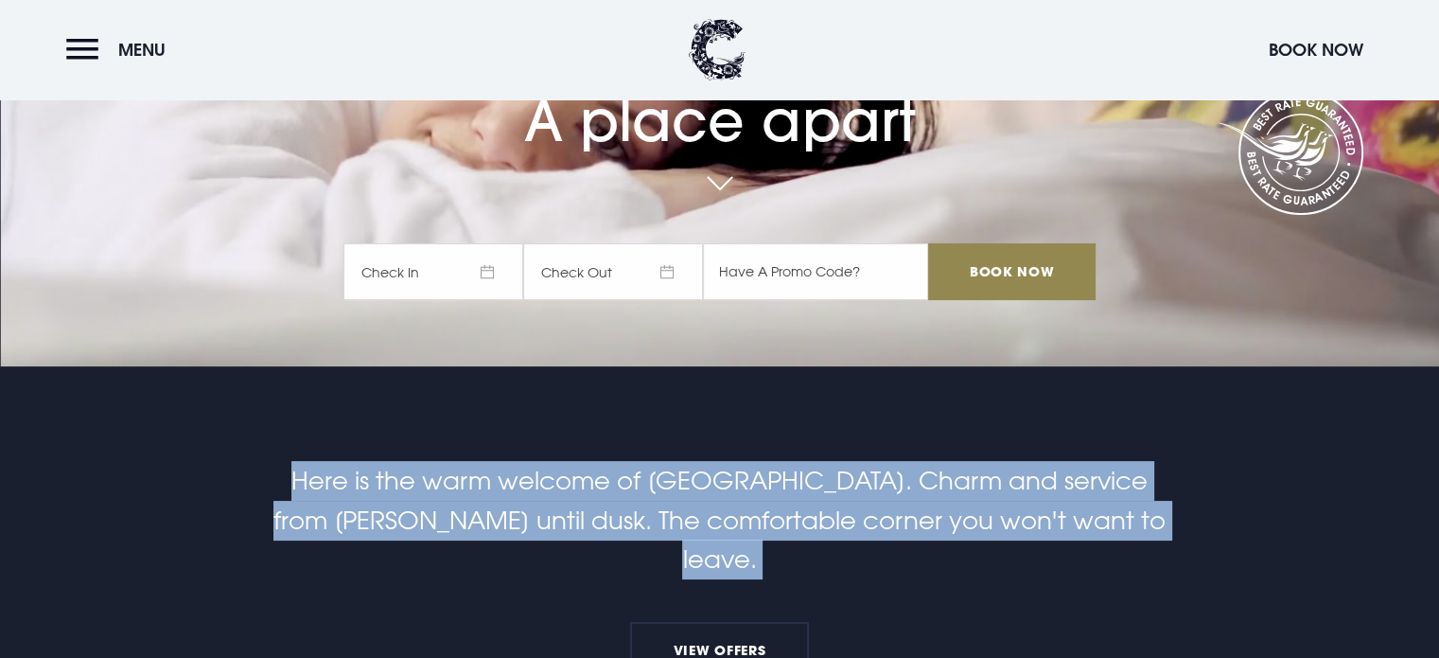
click at [757, 491] on p "Here is the warm welcome of [GEOGRAPHIC_DATA]. Charm and service from [PERSON_N…" at bounding box center [719, 520] width 901 height 118
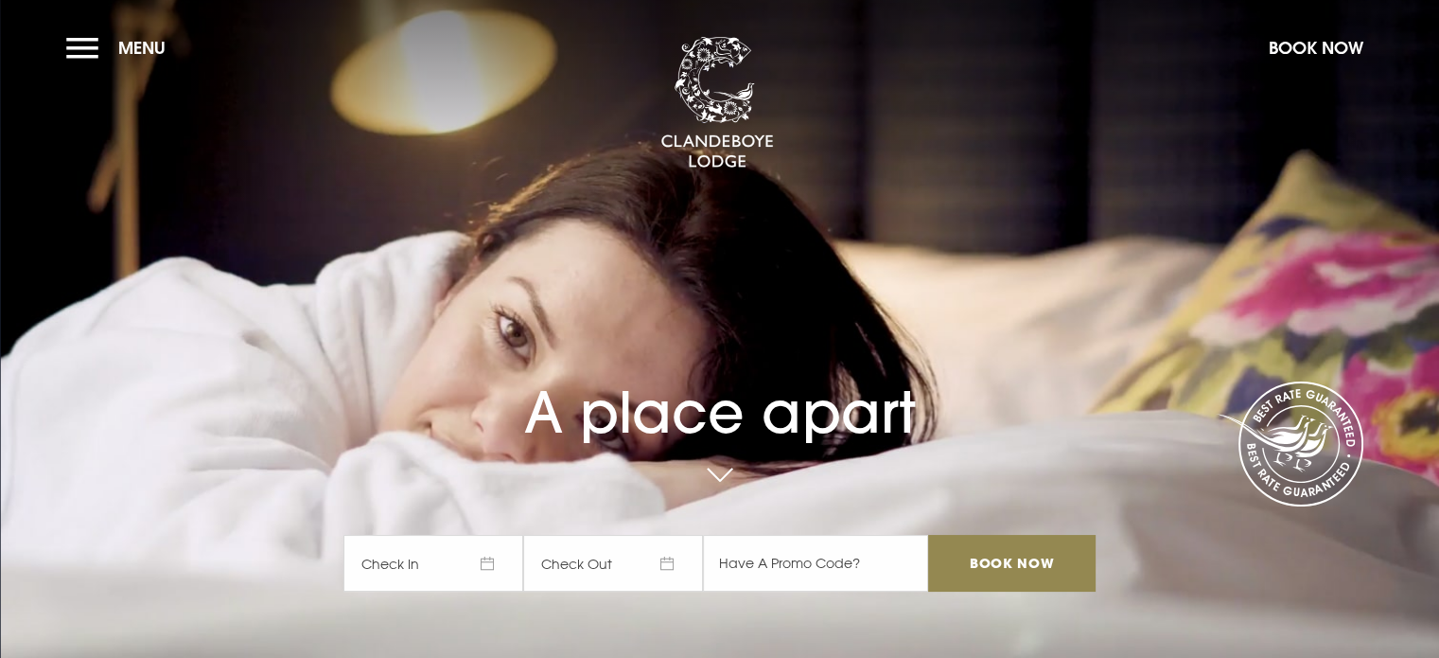
click at [749, 403] on h1 "A place apart" at bounding box center [719, 392] width 751 height 108
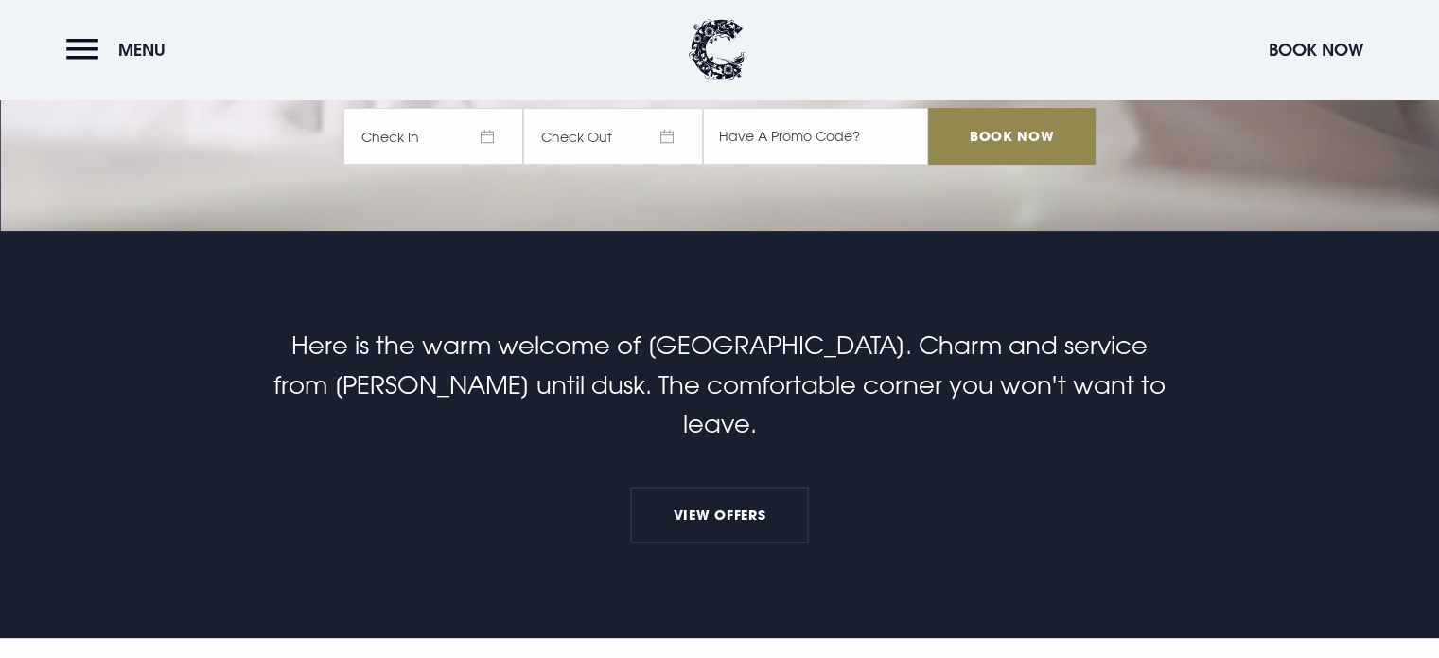
scroll to position [428, 0]
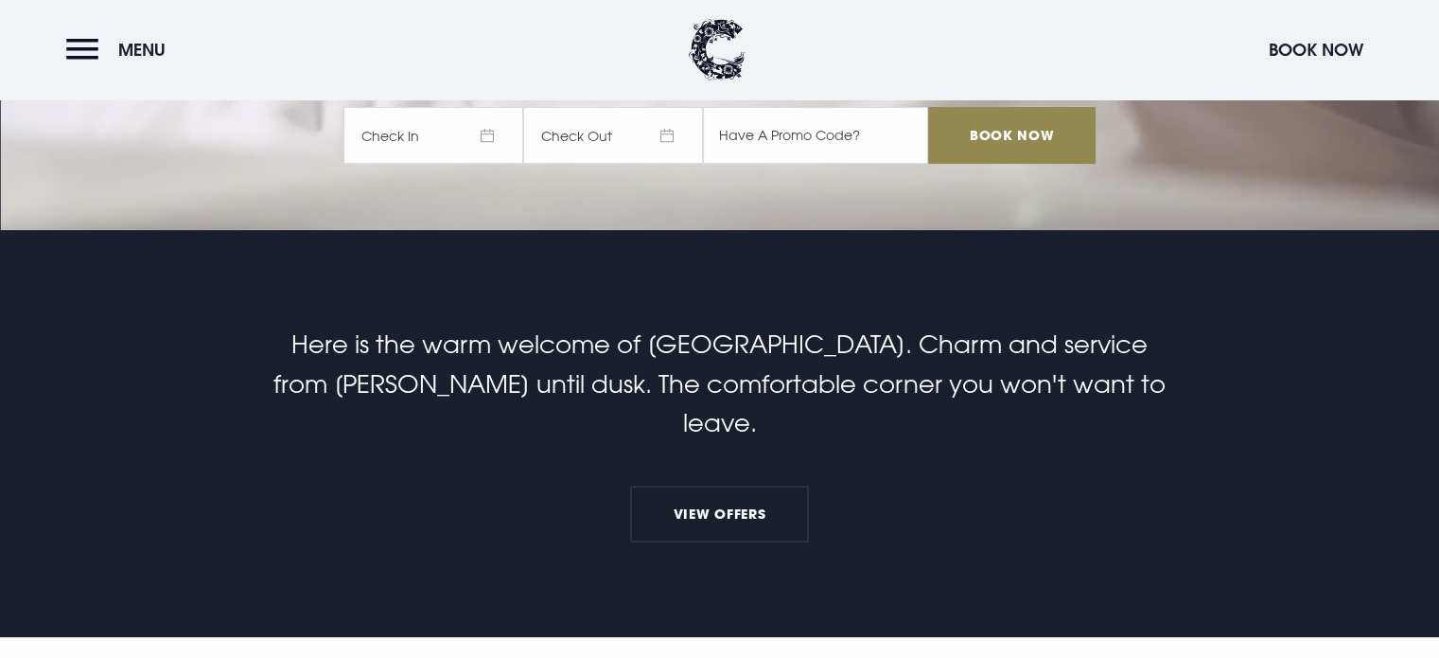
click at [758, 357] on p "Here is the warm welcome of [GEOGRAPHIC_DATA]. Charm and service from [PERSON_N…" at bounding box center [719, 384] width 901 height 118
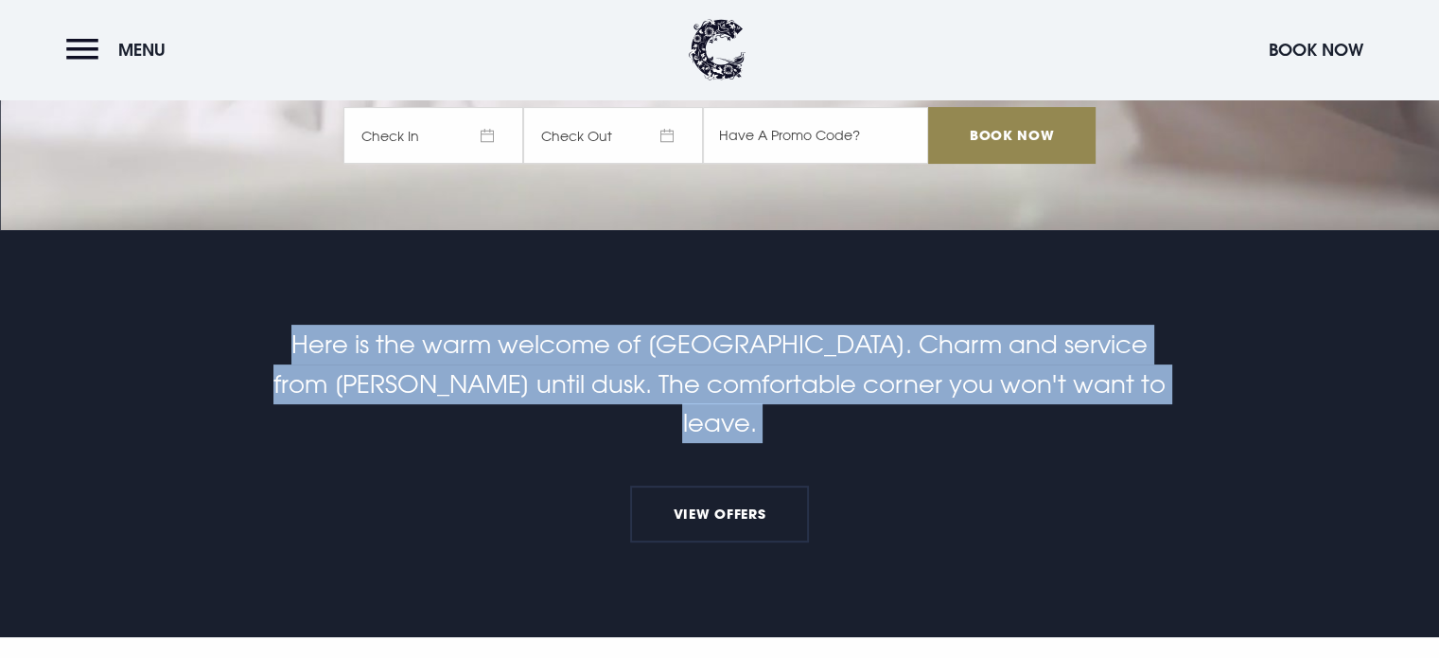
click at [758, 357] on p "Here is the warm welcome of [GEOGRAPHIC_DATA]. Charm and service from [PERSON_N…" at bounding box center [719, 384] width 901 height 118
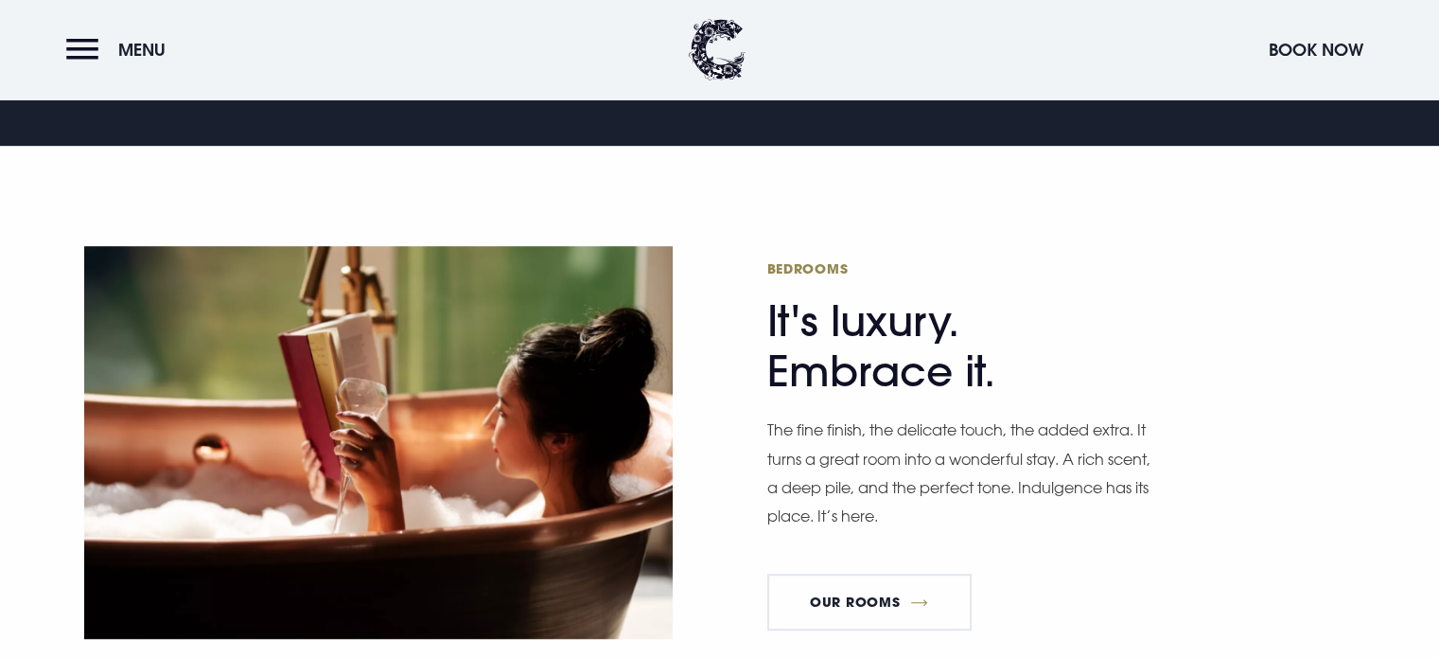
scroll to position [920, 0]
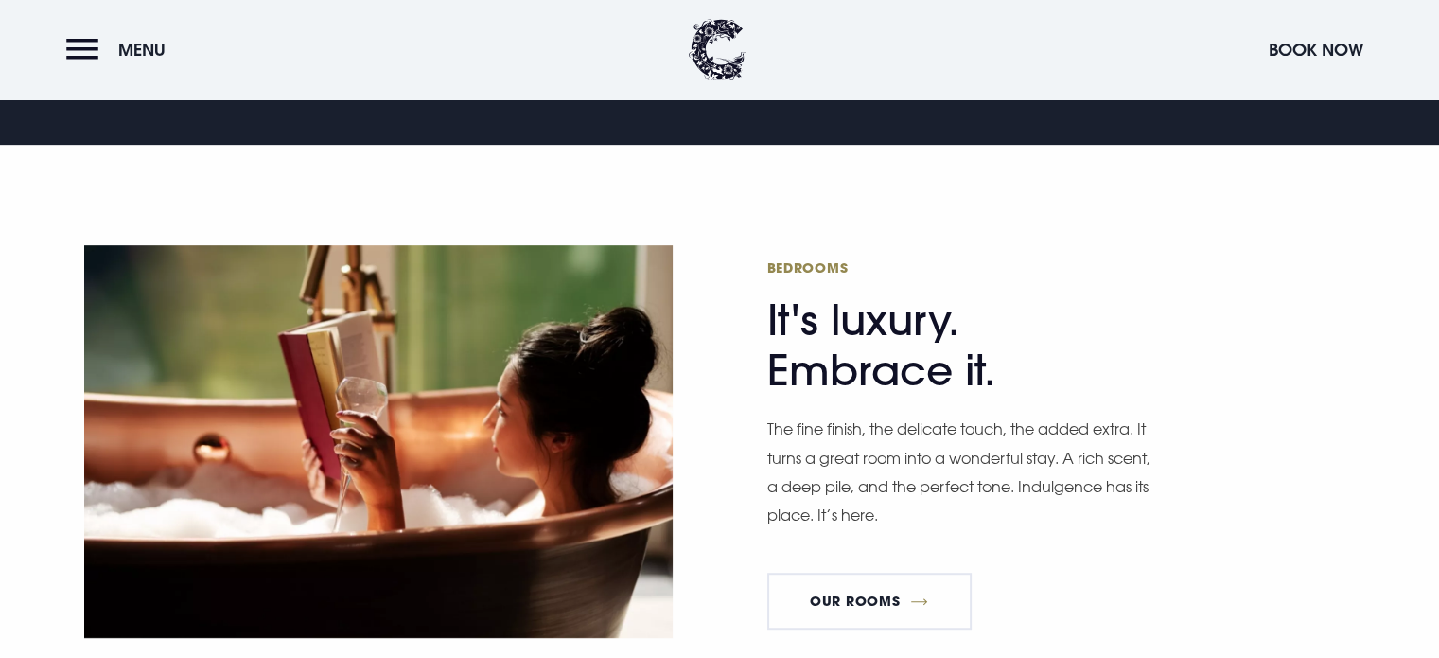
click at [758, 357] on div "Bedrooms It's luxury. Embrace it. The fine finish, the delicate touch, the adde…" at bounding box center [720, 441] width 1317 height 405
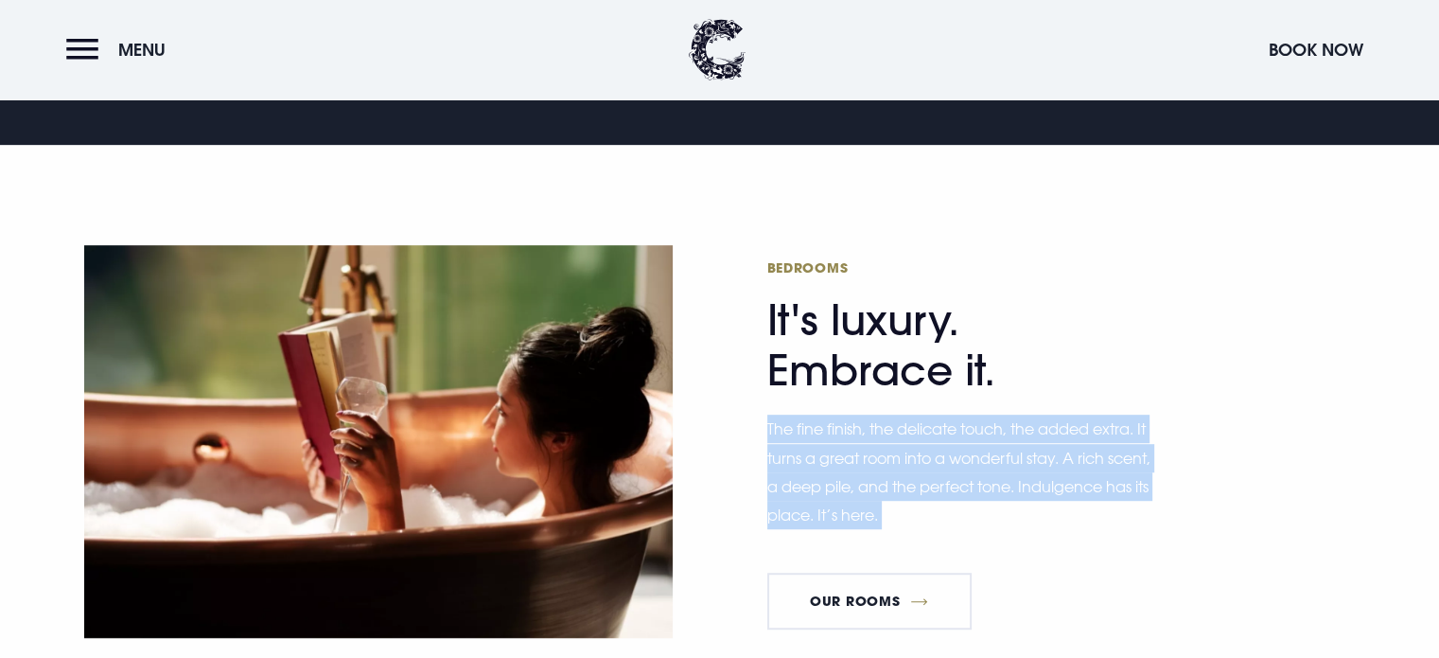
click at [758, 357] on div "Bedrooms It's luxury. Embrace it. The fine finish, the delicate touch, the adde…" at bounding box center [720, 441] width 1317 height 405
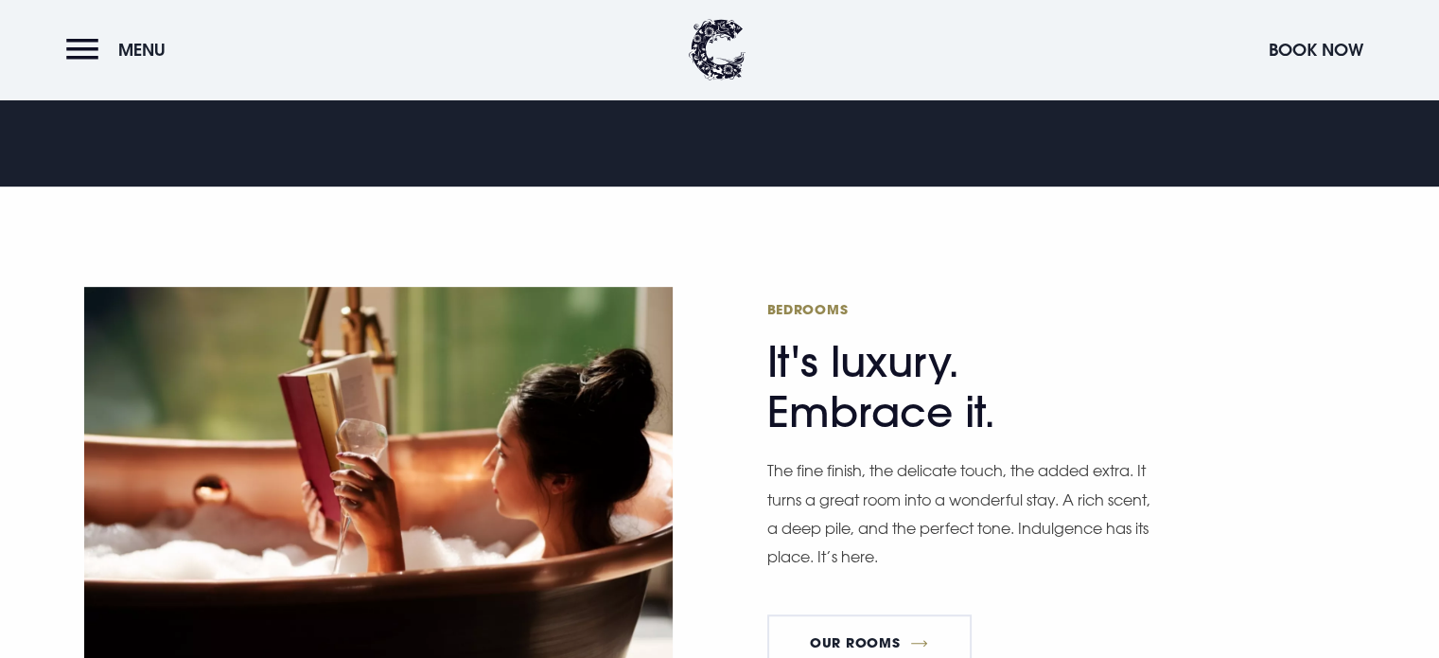
click at [758, 357] on div "Bedrooms It's luxury. Embrace it. The fine finish, the delicate touch, the adde…" at bounding box center [720, 483] width 1317 height 405
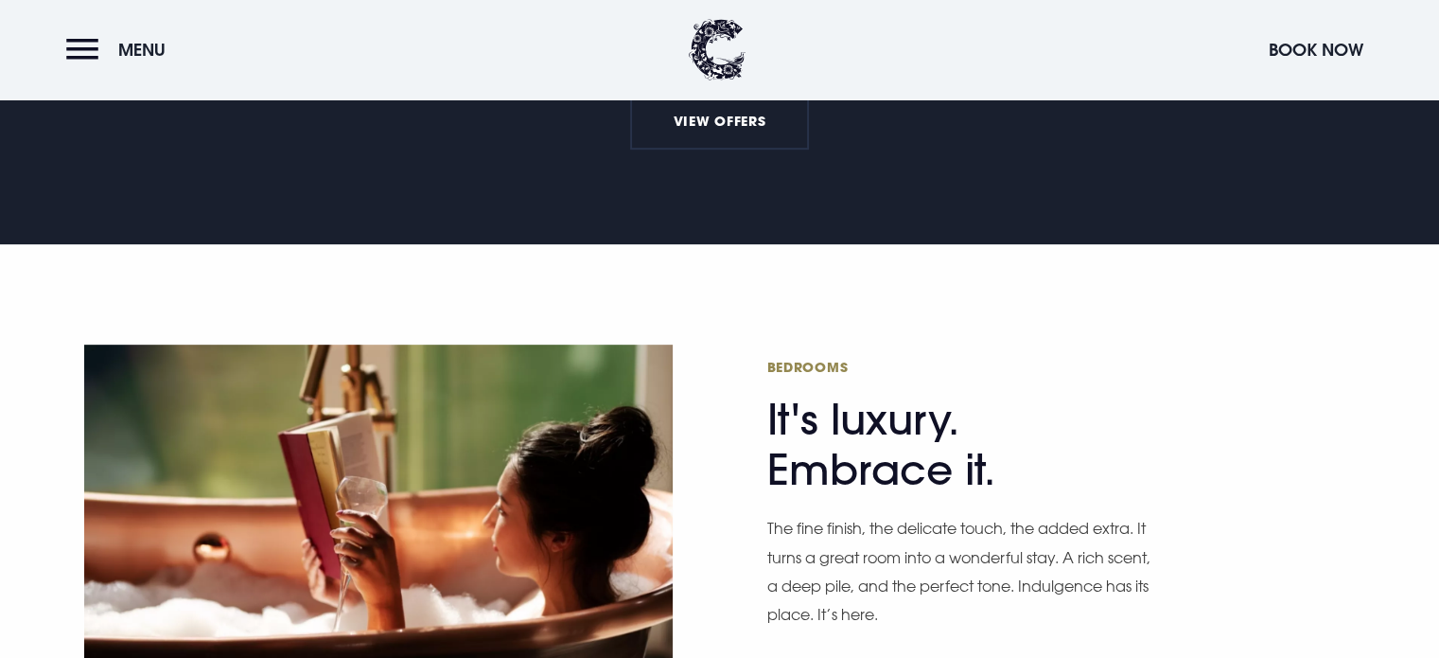
click at [784, 358] on span "Bedrooms" at bounding box center [951, 367] width 369 height 18
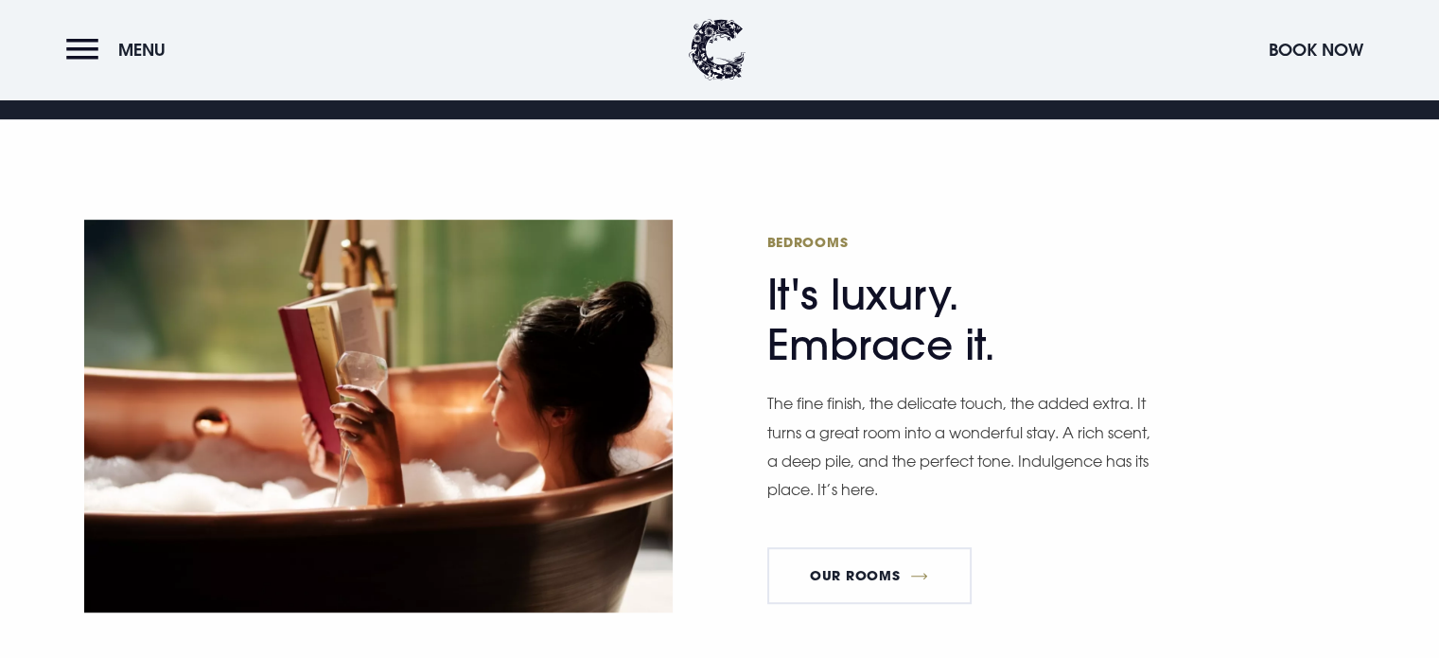
click at [784, 322] on h2 "Bedrooms It's luxury. Embrace it." at bounding box center [951, 301] width 369 height 137
click at [784, 321] on h2 "Bedrooms It's luxury. Embrace it." at bounding box center [951, 301] width 369 height 137
click at [805, 263] on h2 "Bedrooms It's luxury. Embrace it." at bounding box center [951, 301] width 369 height 137
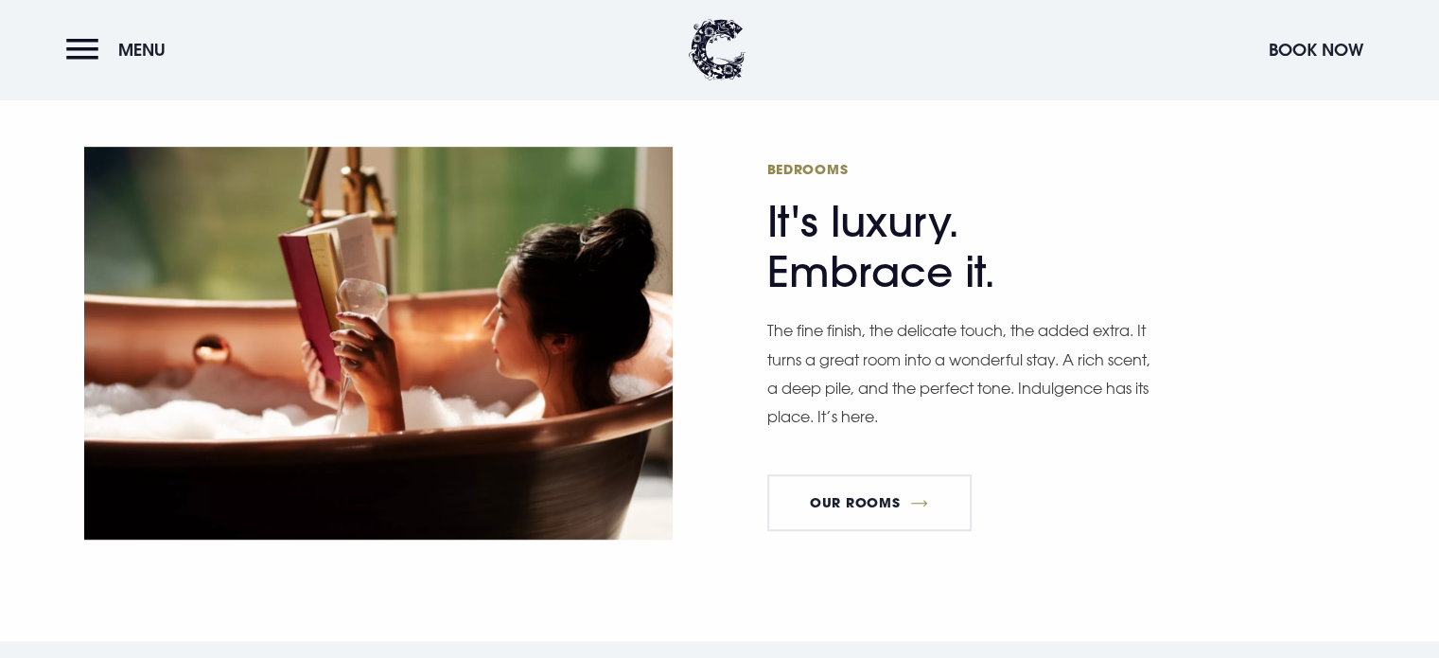
scroll to position [1020, 0]
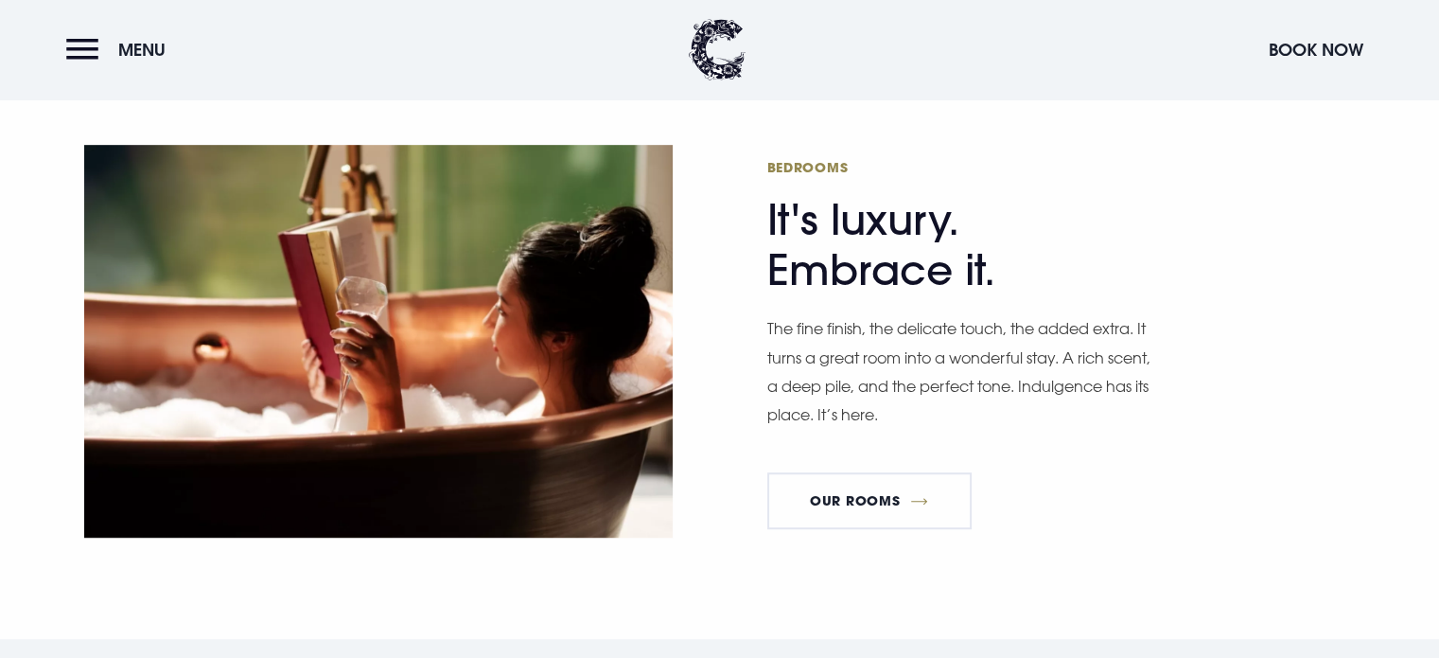
click at [807, 314] on p "The fine finish, the delicate touch, the added extra. It turns a great room int…" at bounding box center [961, 371] width 388 height 115
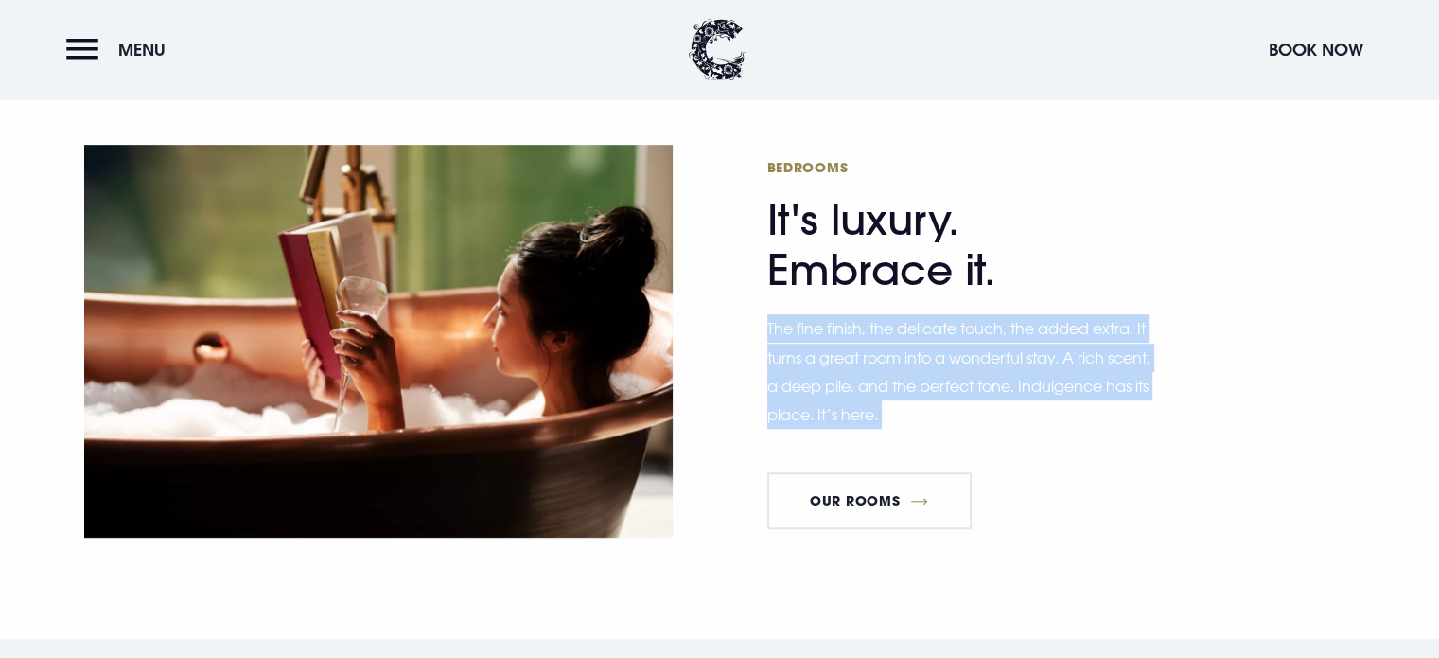
click at [807, 314] on p "The fine finish, the delicate touch, the added extra. It turns a great room int…" at bounding box center [961, 371] width 388 height 115
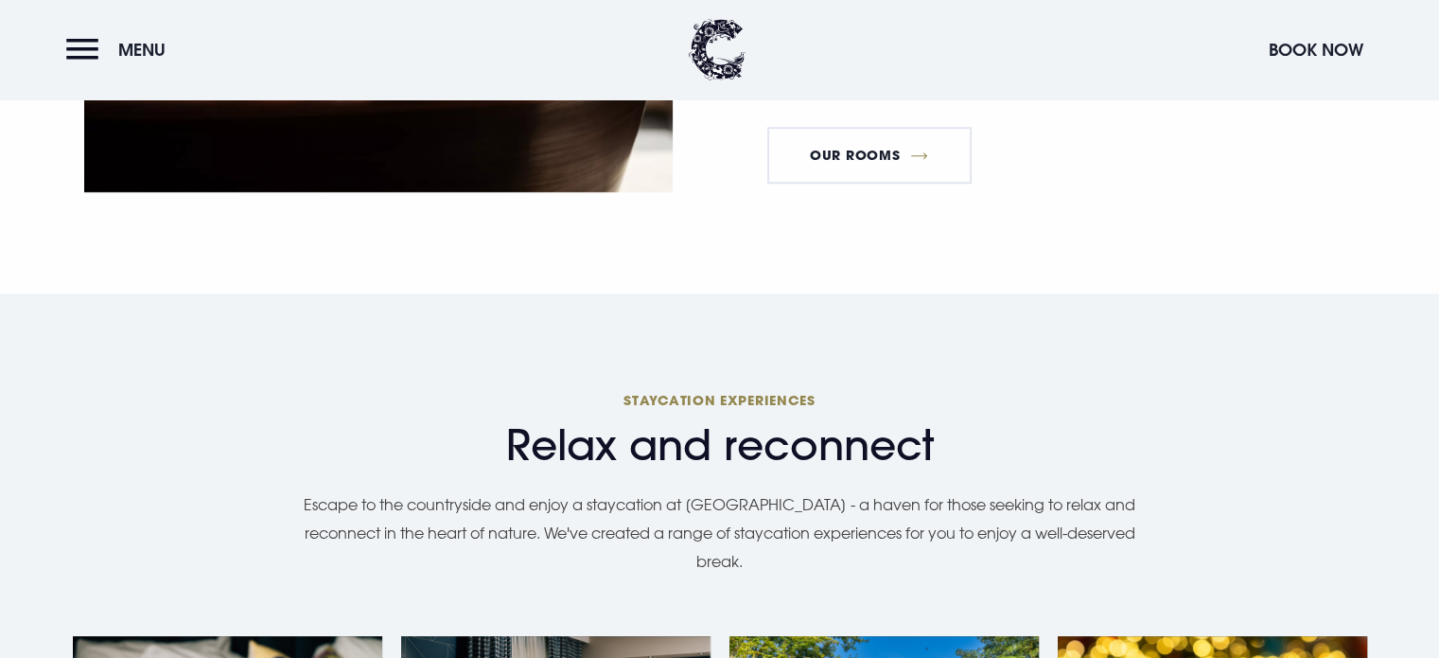
scroll to position [1442, 0]
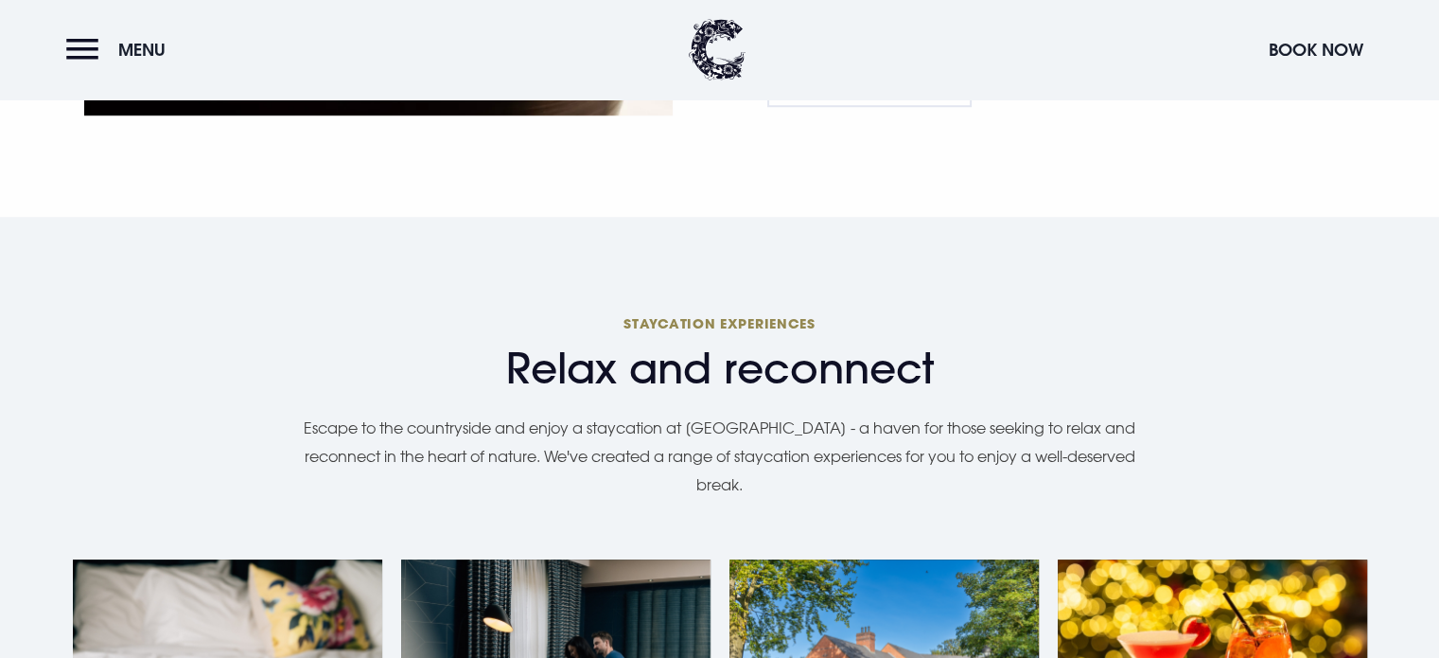
click at [792, 344] on span "Relax and reconnect" at bounding box center [720, 369] width 1295 height 50
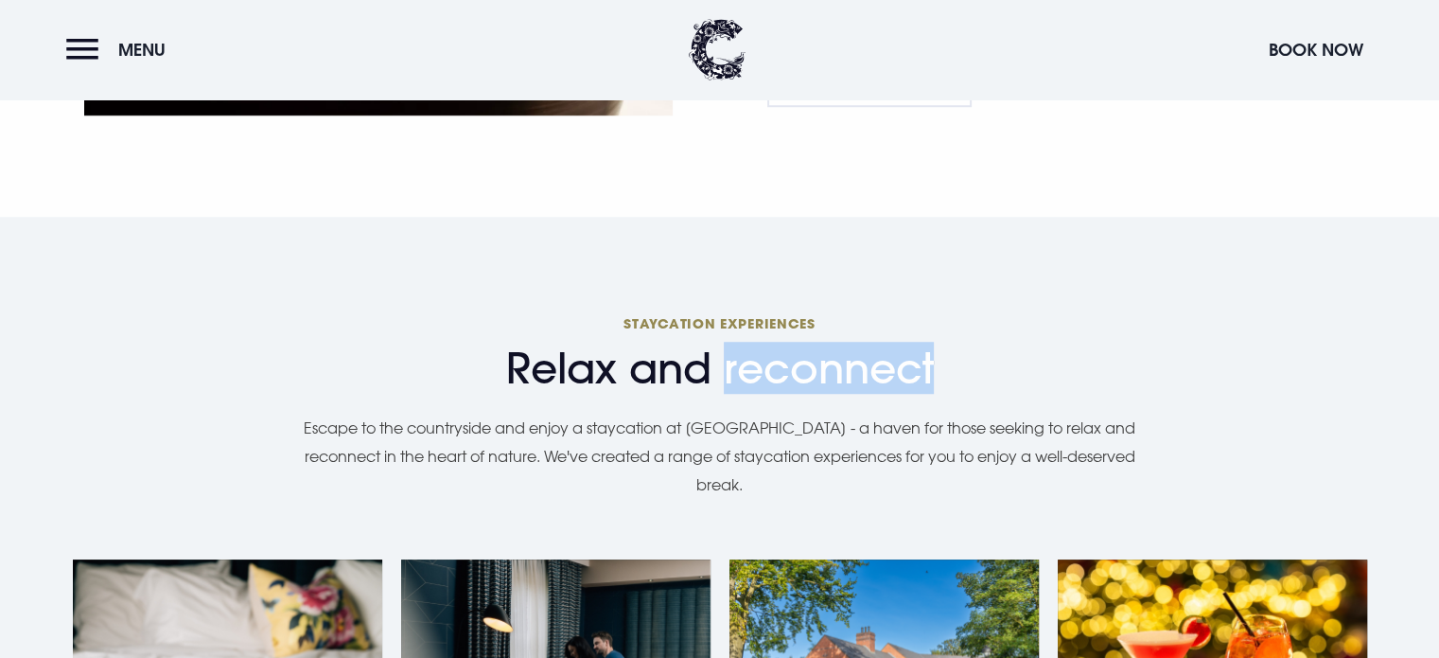
click at [792, 344] on span "Relax and reconnect" at bounding box center [720, 369] width 1295 height 50
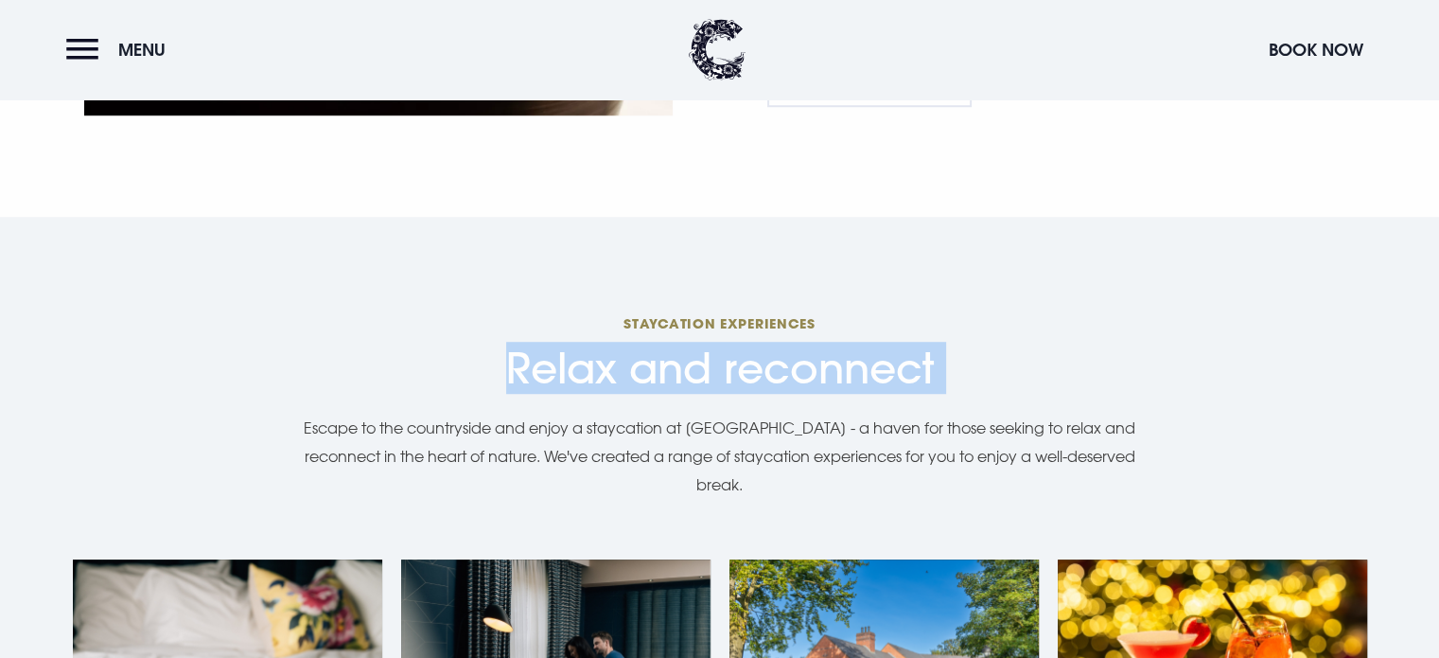
click at [792, 344] on span "Relax and reconnect" at bounding box center [720, 369] width 1295 height 50
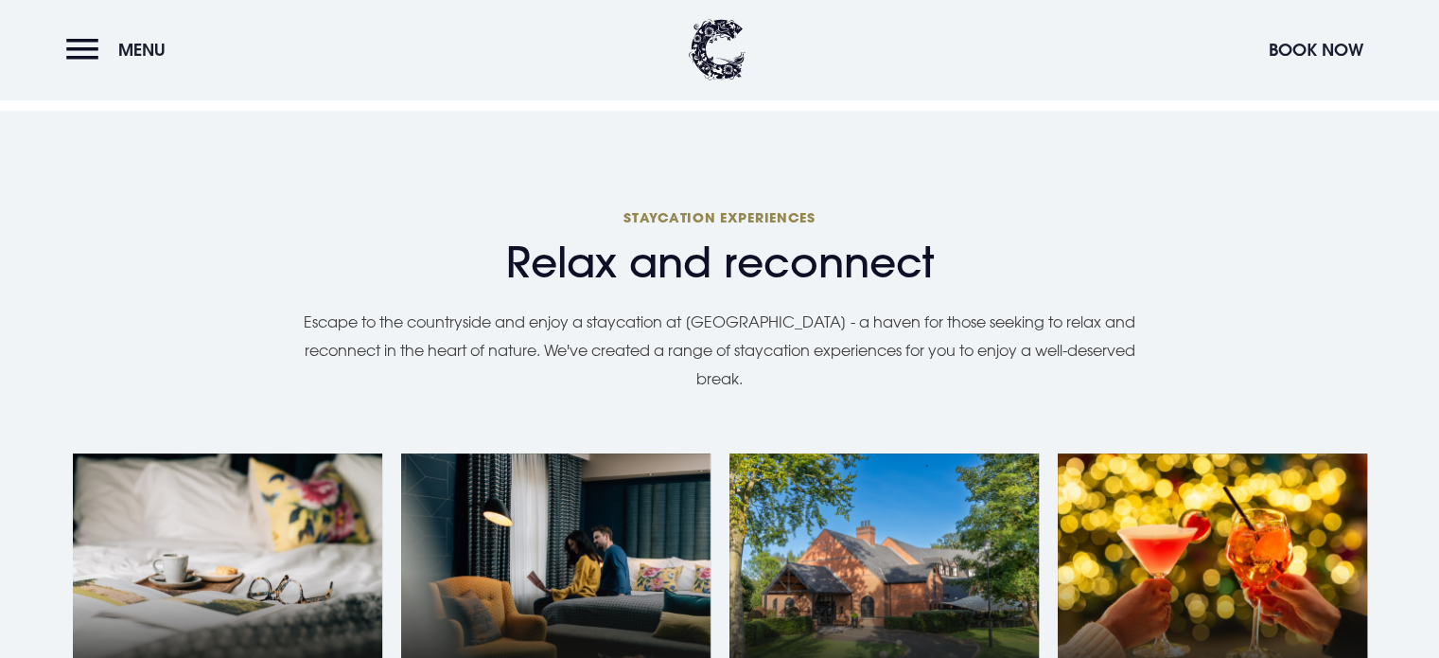
click at [757, 308] on p "Escape to the countryside and enjoy a staycation at [GEOGRAPHIC_DATA] - a haven…" at bounding box center [720, 351] width 871 height 86
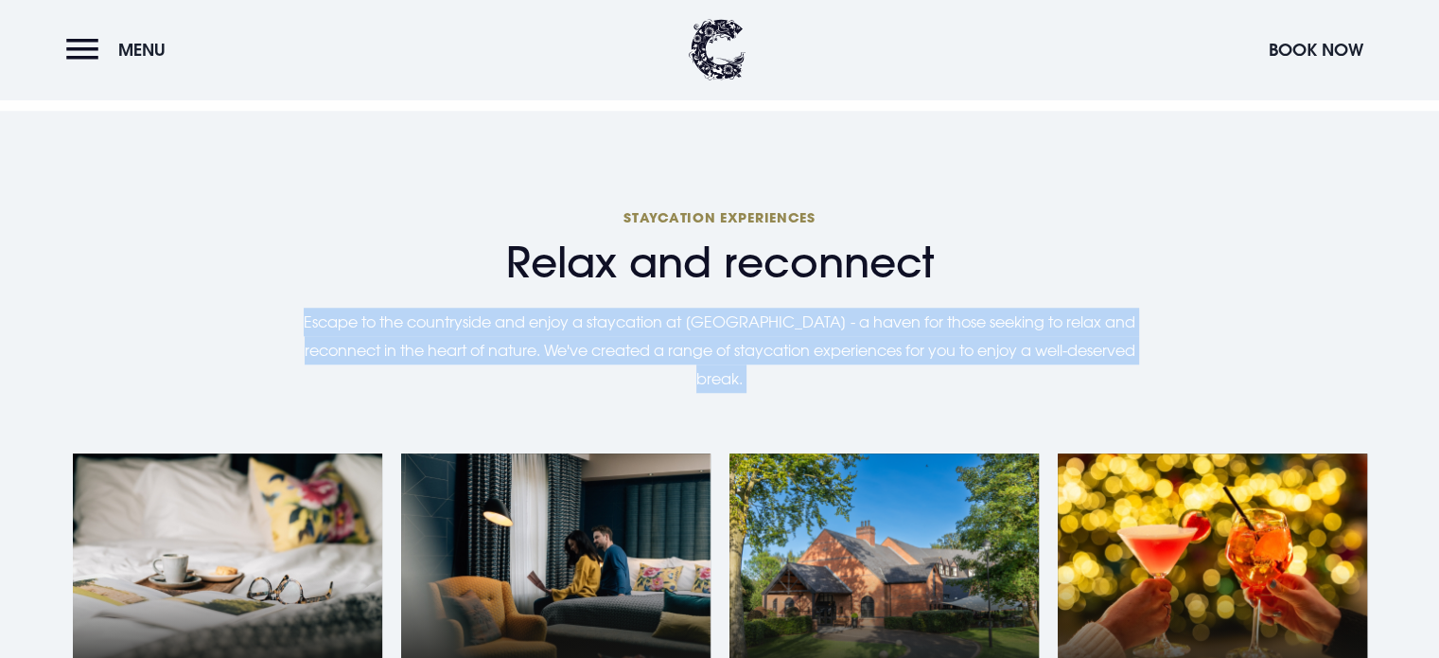
click at [757, 308] on p "Escape to the countryside and enjoy a staycation at [GEOGRAPHIC_DATA] - a haven…" at bounding box center [720, 351] width 871 height 86
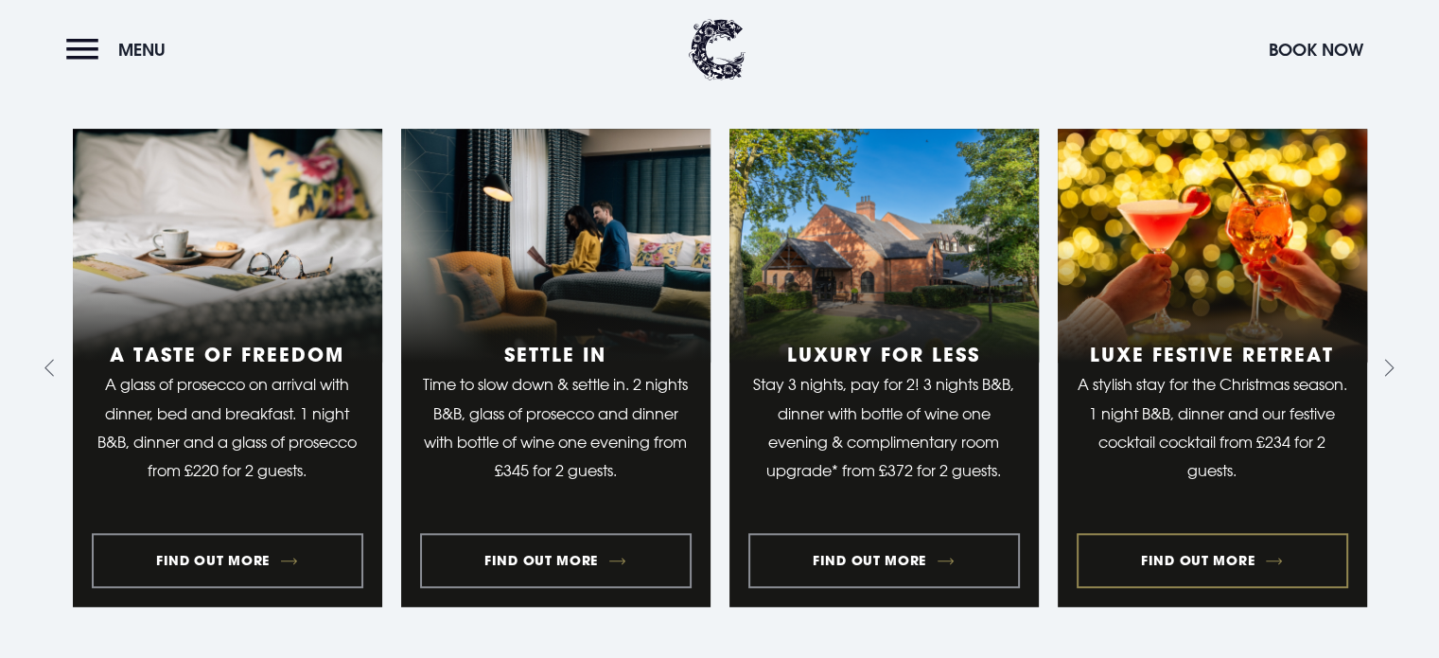
scroll to position [2442, 0]
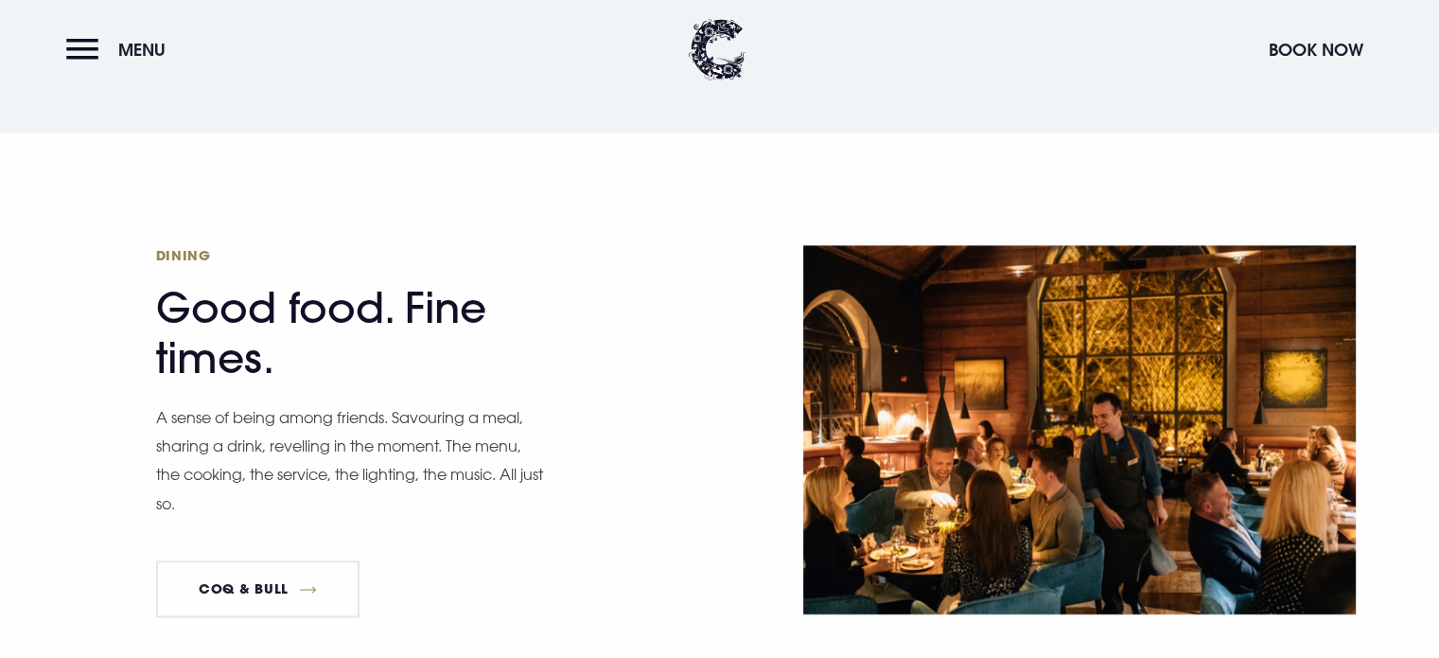
click at [282, 246] on h2 "Dining Good food. Fine times." at bounding box center [340, 314] width 369 height 137
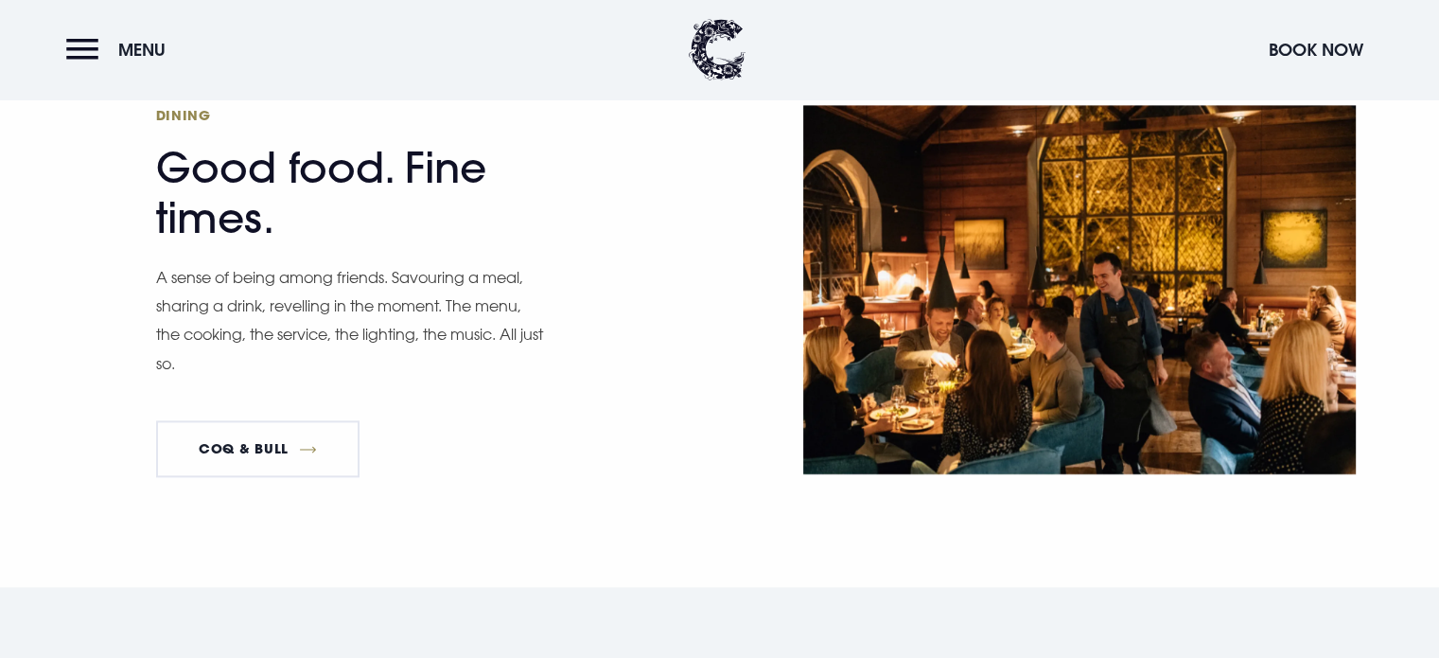
scroll to position [2591, 0]
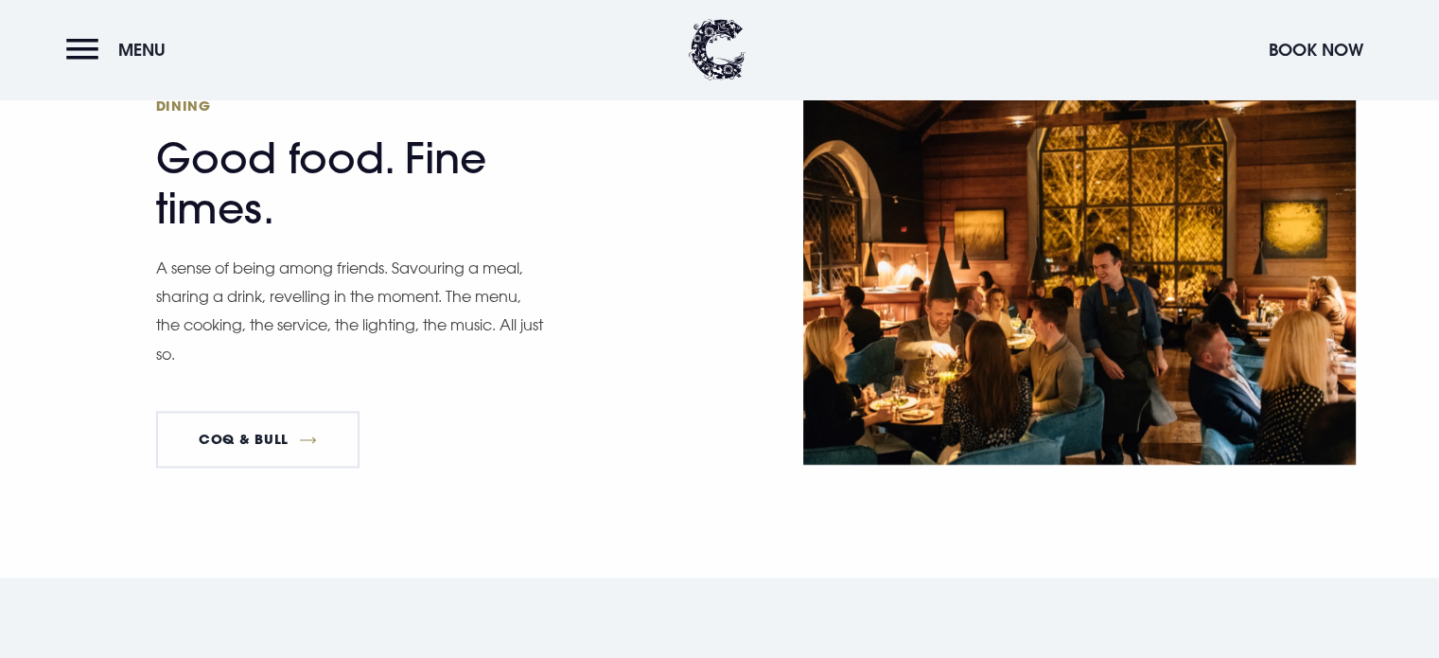
click at [282, 254] on p "A sense of being among friends. Savouring a meal, sharing a drink, revelling in…" at bounding box center [350, 311] width 388 height 115
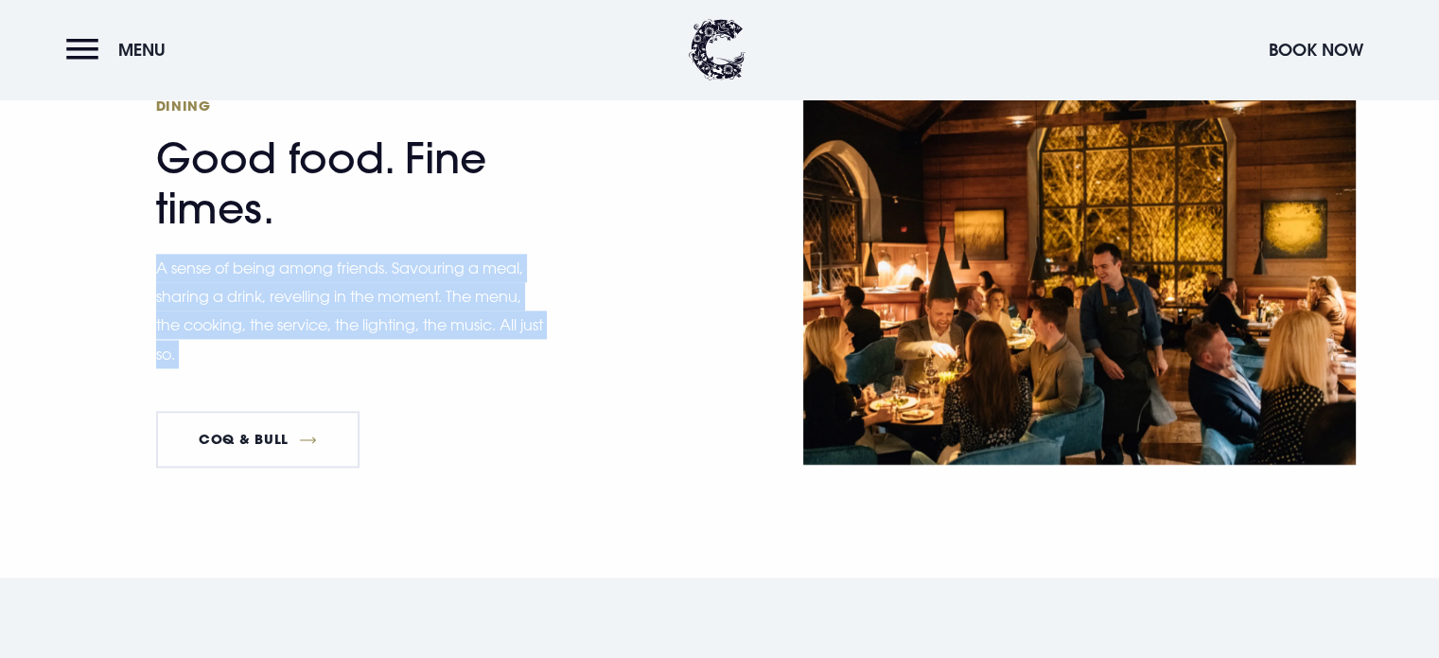
click at [282, 254] on p "A sense of being among friends. Savouring a meal, sharing a drink, revelling in…" at bounding box center [350, 311] width 388 height 115
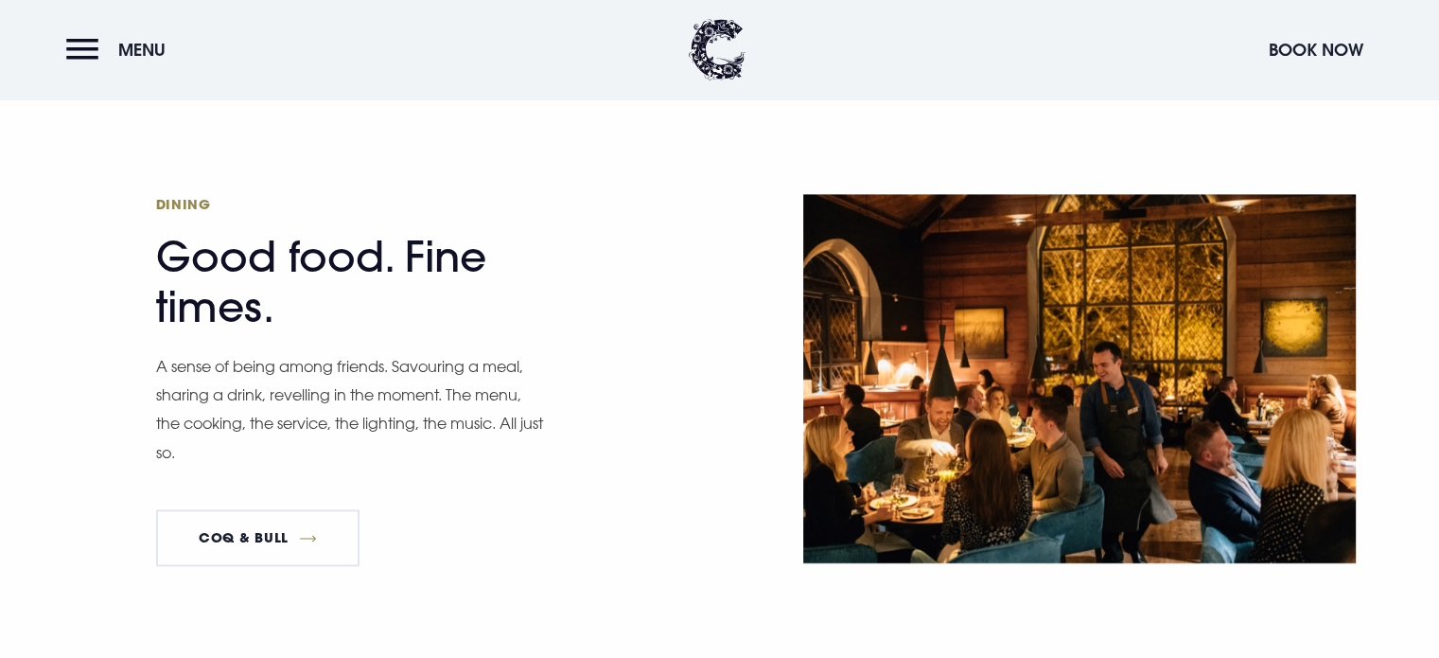
click at [175, 195] on span "Dining" at bounding box center [340, 204] width 369 height 18
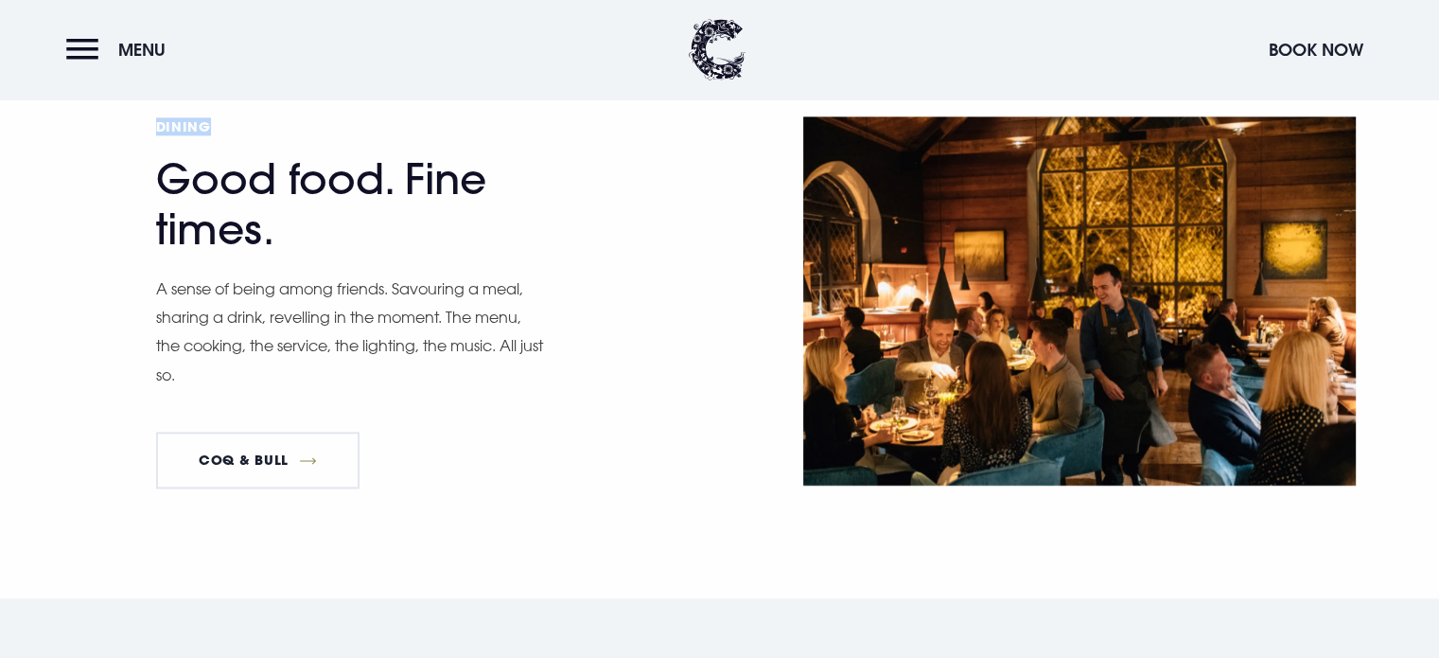
scroll to position [2577, 0]
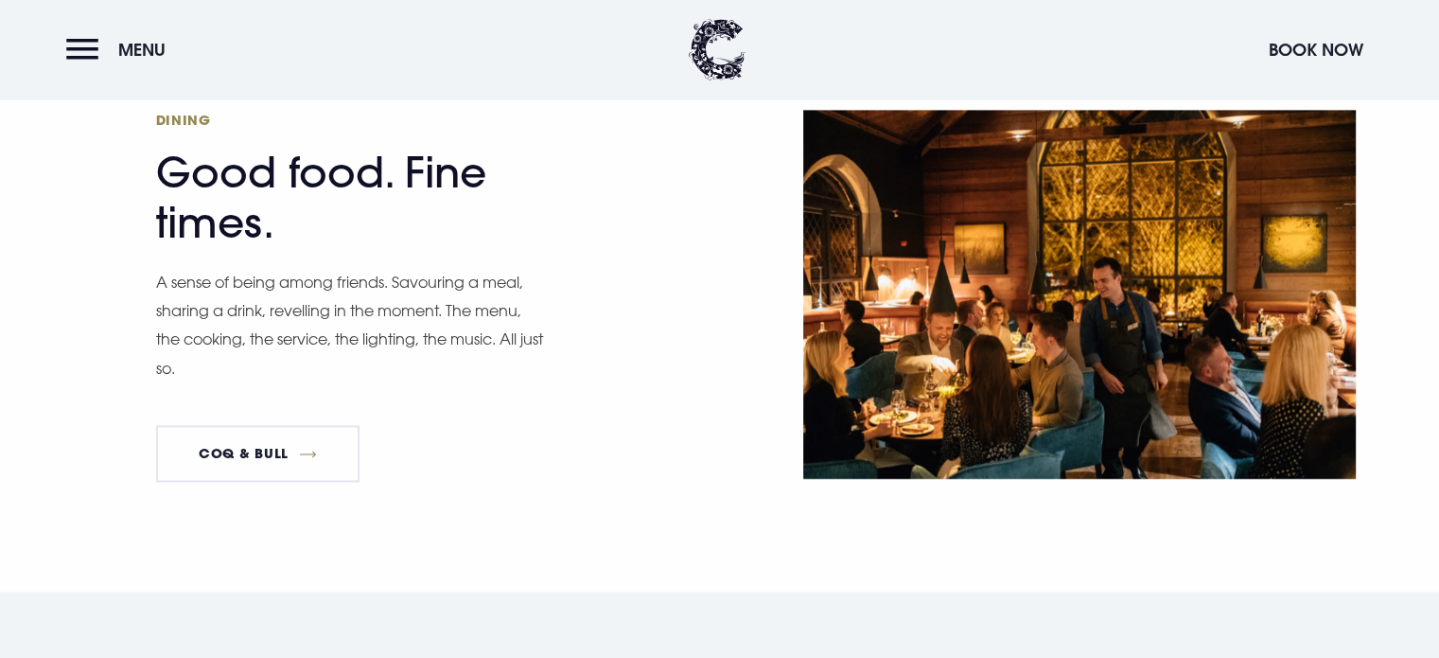
click at [186, 169] on h2 "Dining Good food. Fine times." at bounding box center [340, 179] width 369 height 137
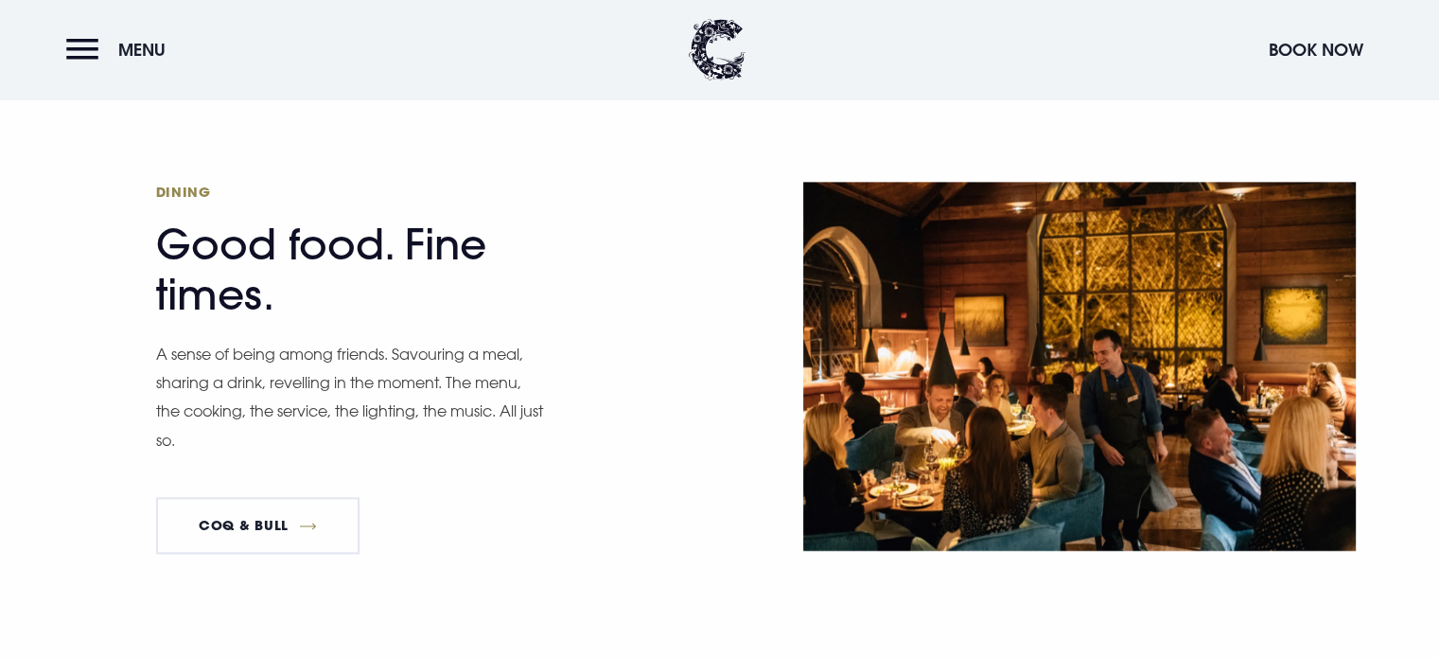
scroll to position [2500, 0]
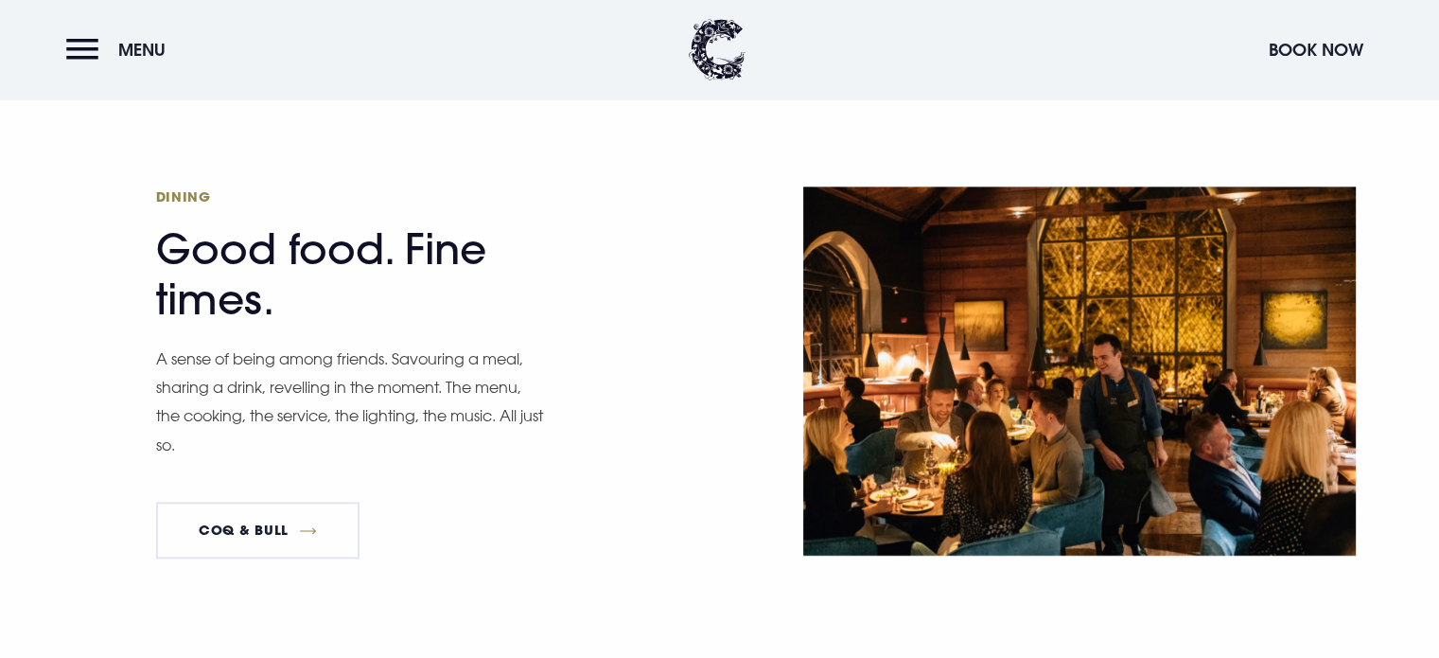
click at [300, 374] on p "A sense of being among friends. Savouring a meal, sharing a drink, revelling in…" at bounding box center [350, 401] width 388 height 115
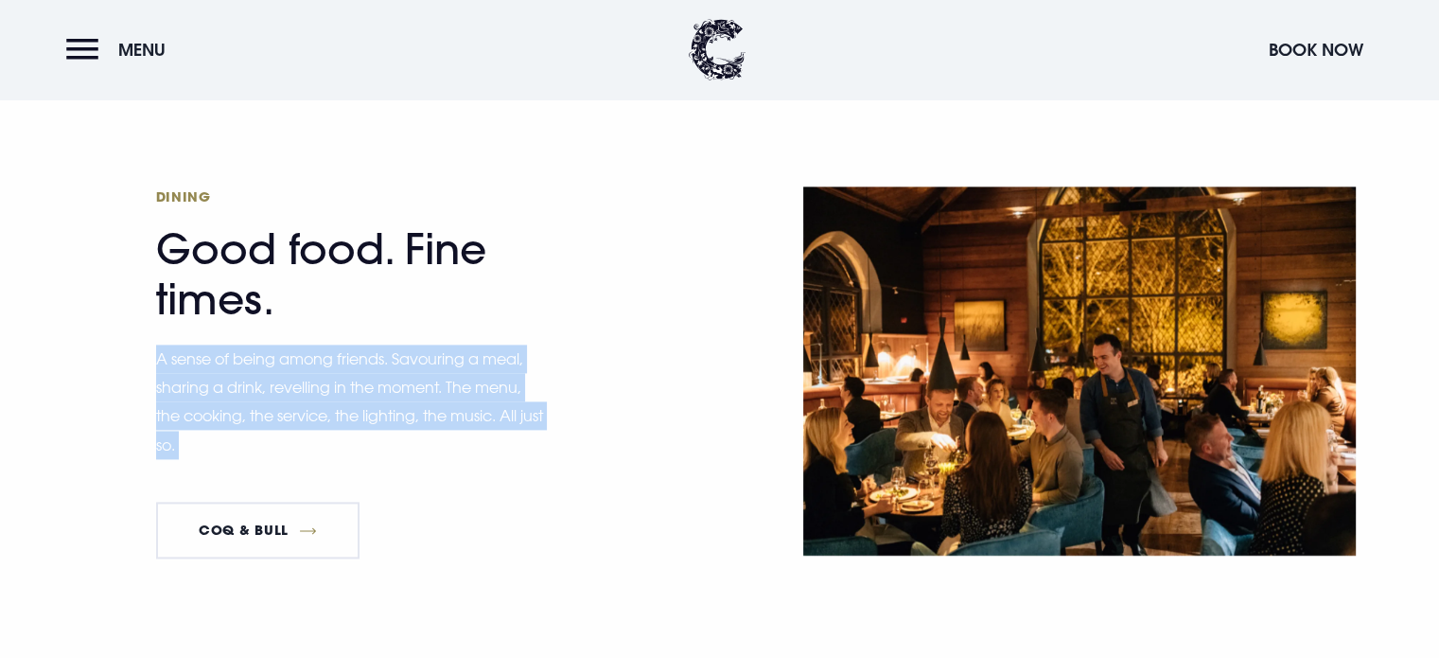
click at [300, 374] on p "A sense of being among friends. Savouring a meal, sharing a drink, revelling in…" at bounding box center [350, 401] width 388 height 115
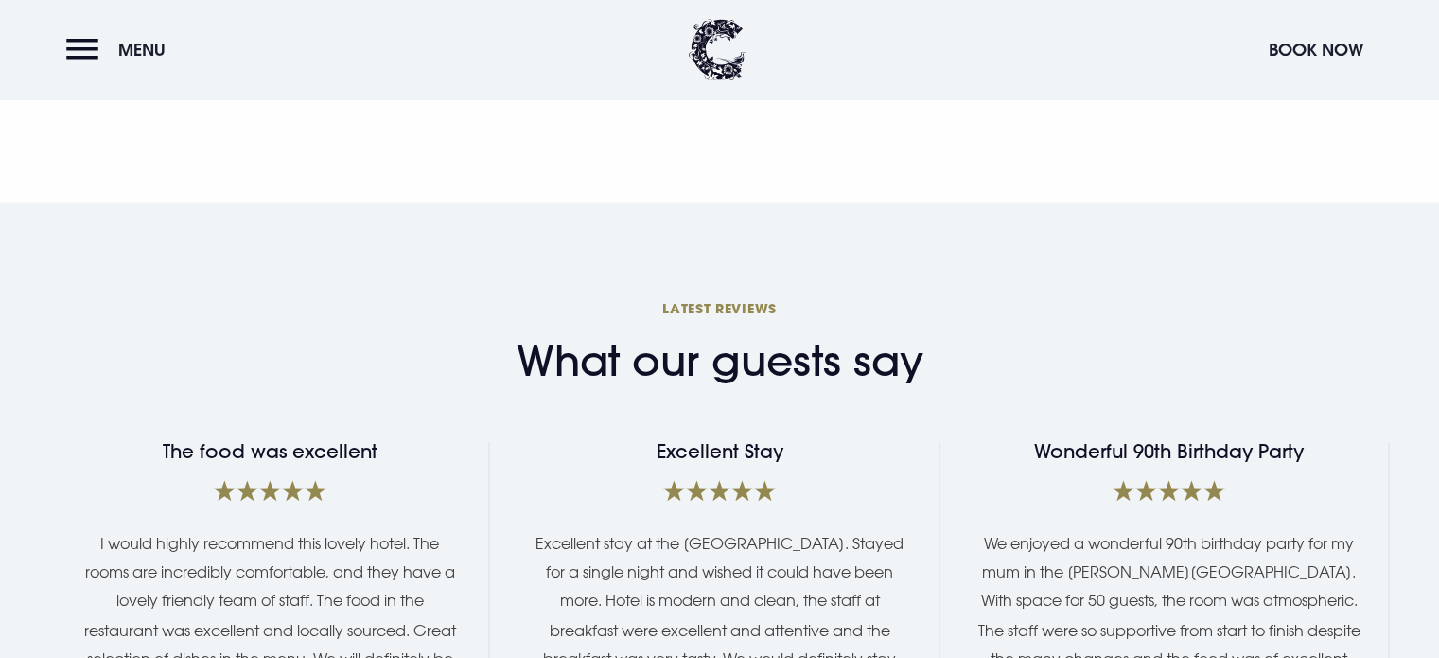
scroll to position [2968, 0]
click at [814, 335] on h2 "What our guests say" at bounding box center [720, 360] width 407 height 50
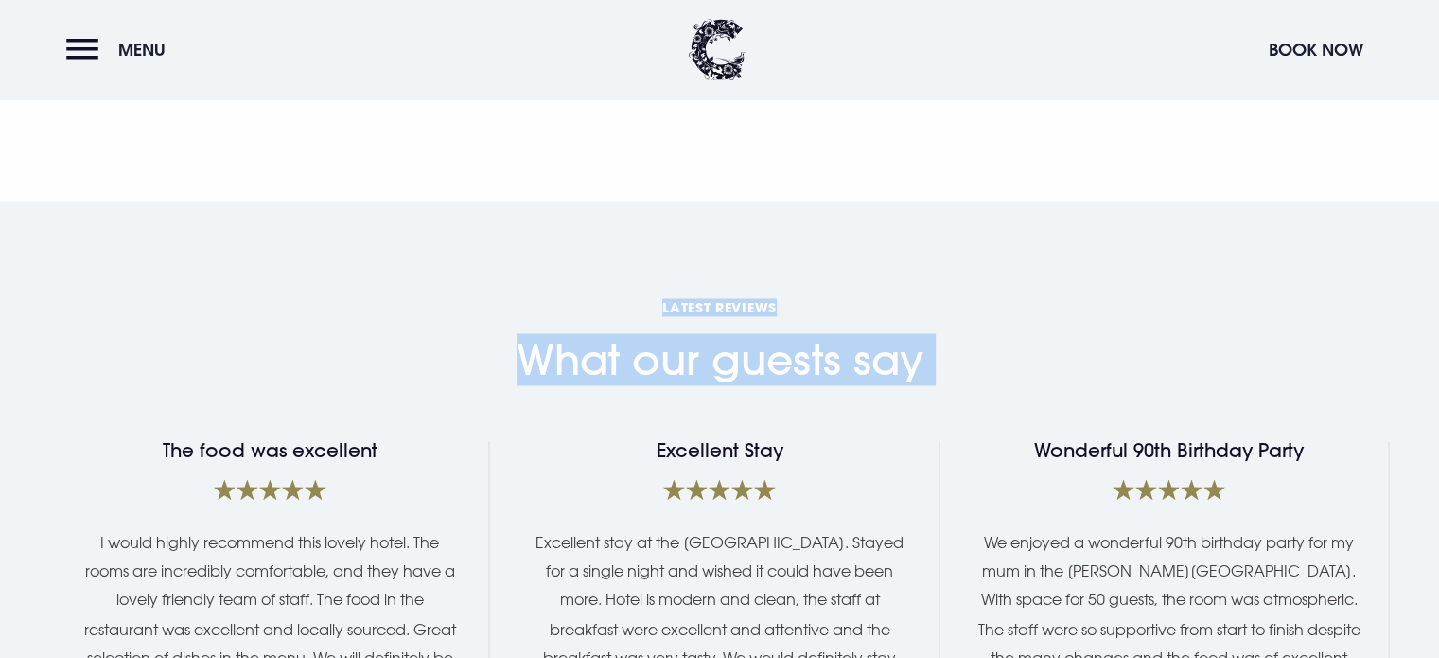
drag, startPoint x: 814, startPoint y: 301, endPoint x: 715, endPoint y: 251, distance: 110.5
click at [715, 295] on div "What our guests say Latest Reviews" at bounding box center [720, 339] width 1340 height 89
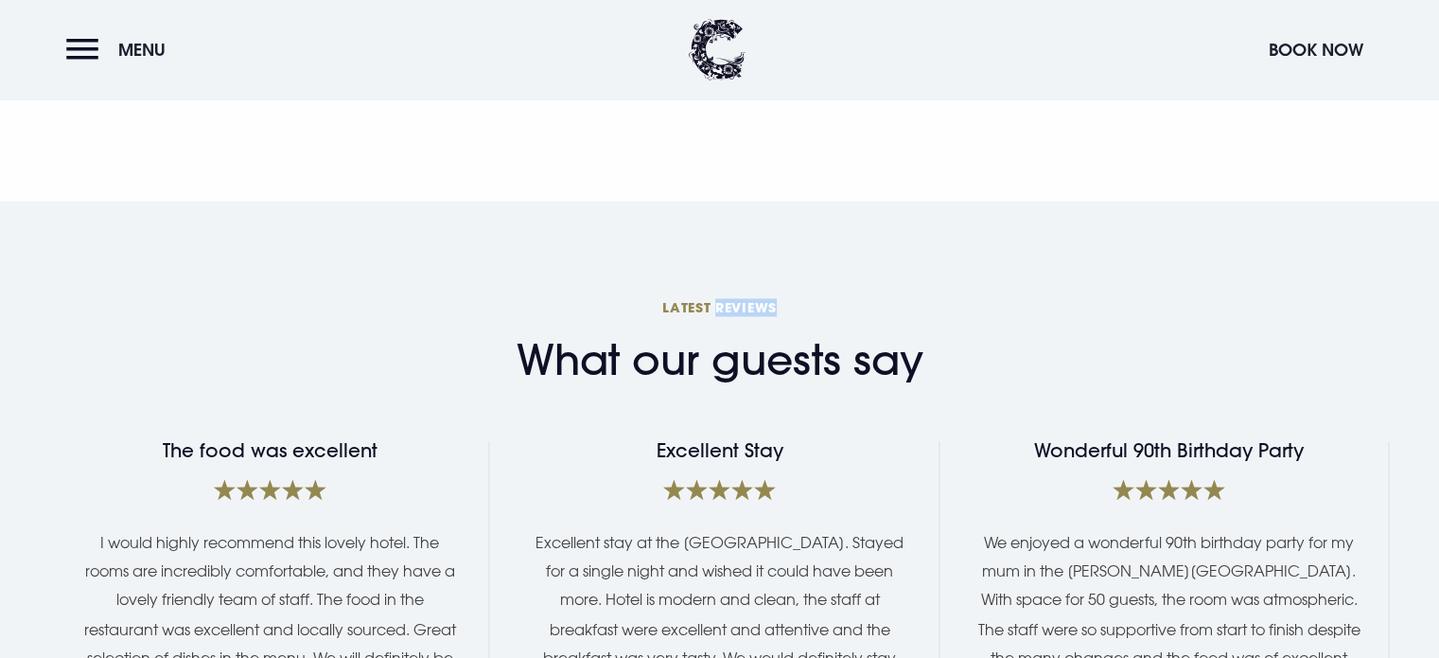
click at [715, 295] on div "What our guests say Latest Reviews" at bounding box center [720, 339] width 1340 height 89
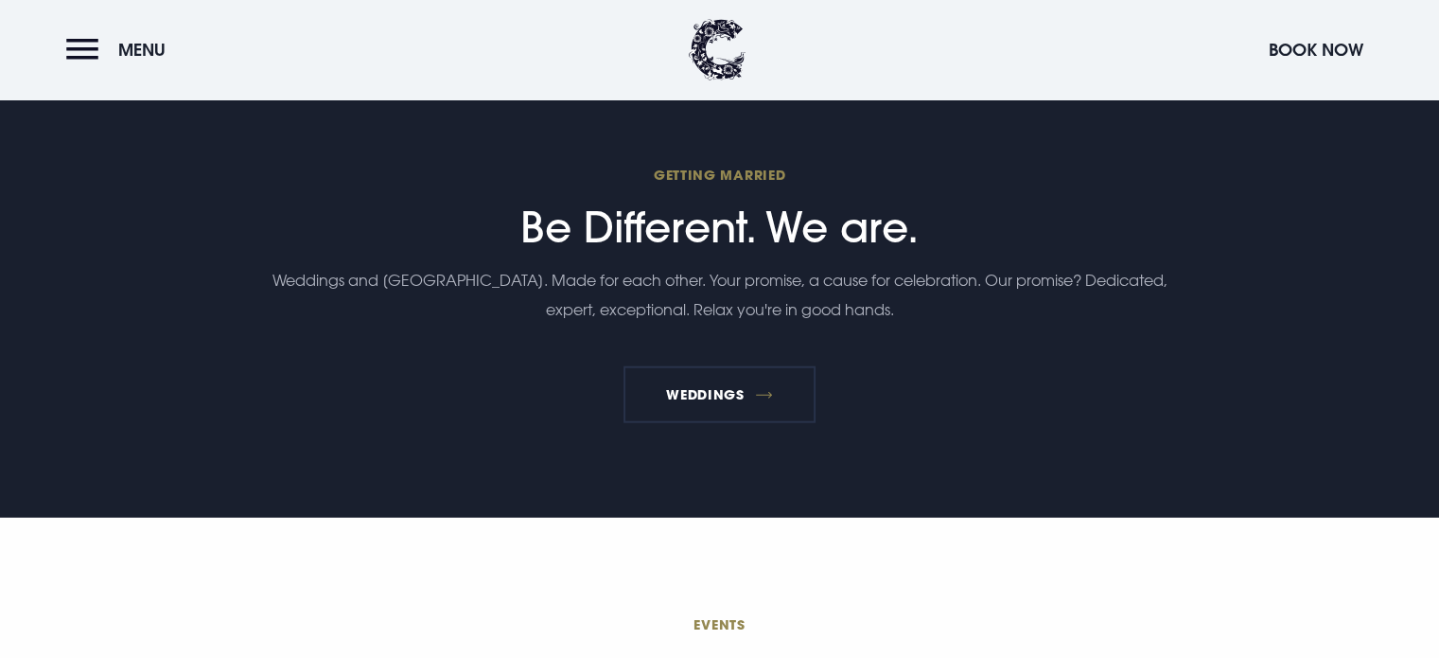
scroll to position [4675, 0]
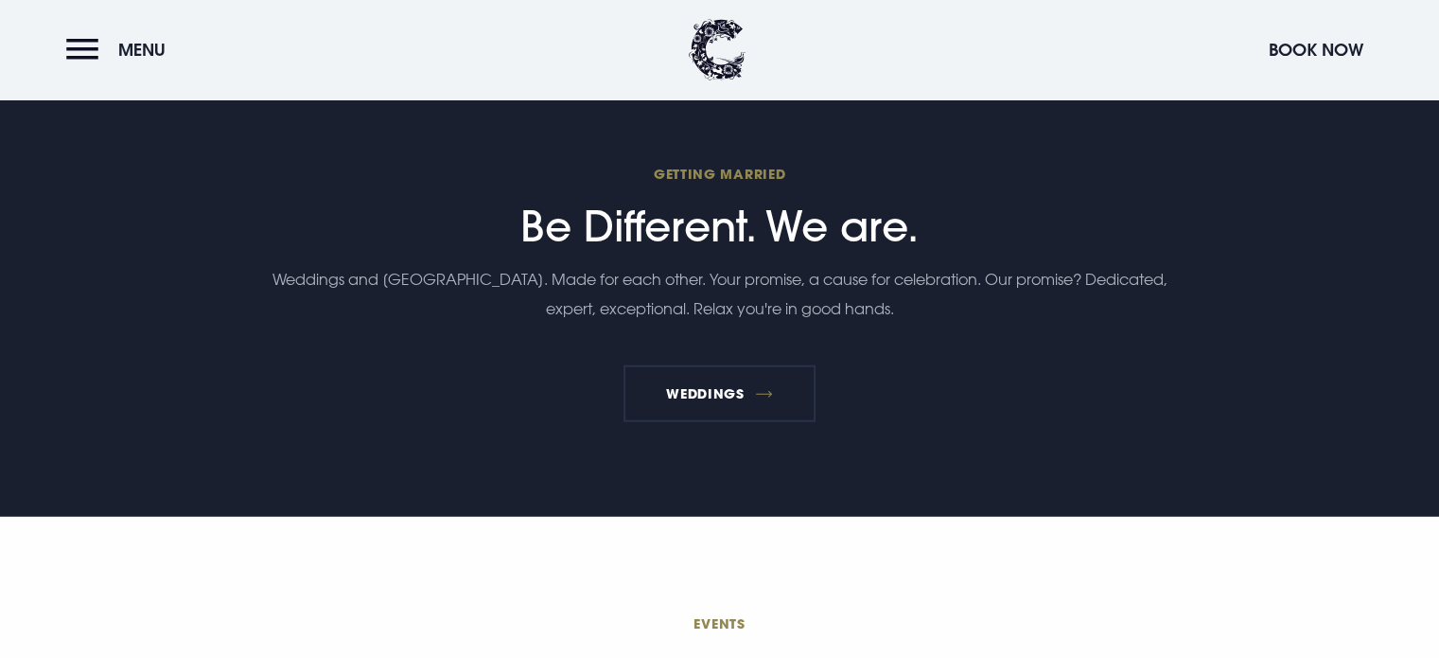
click at [715, 265] on p "Weddings and [GEOGRAPHIC_DATA]. Made for each other. Your promise, a cause for …" at bounding box center [719, 294] width 901 height 58
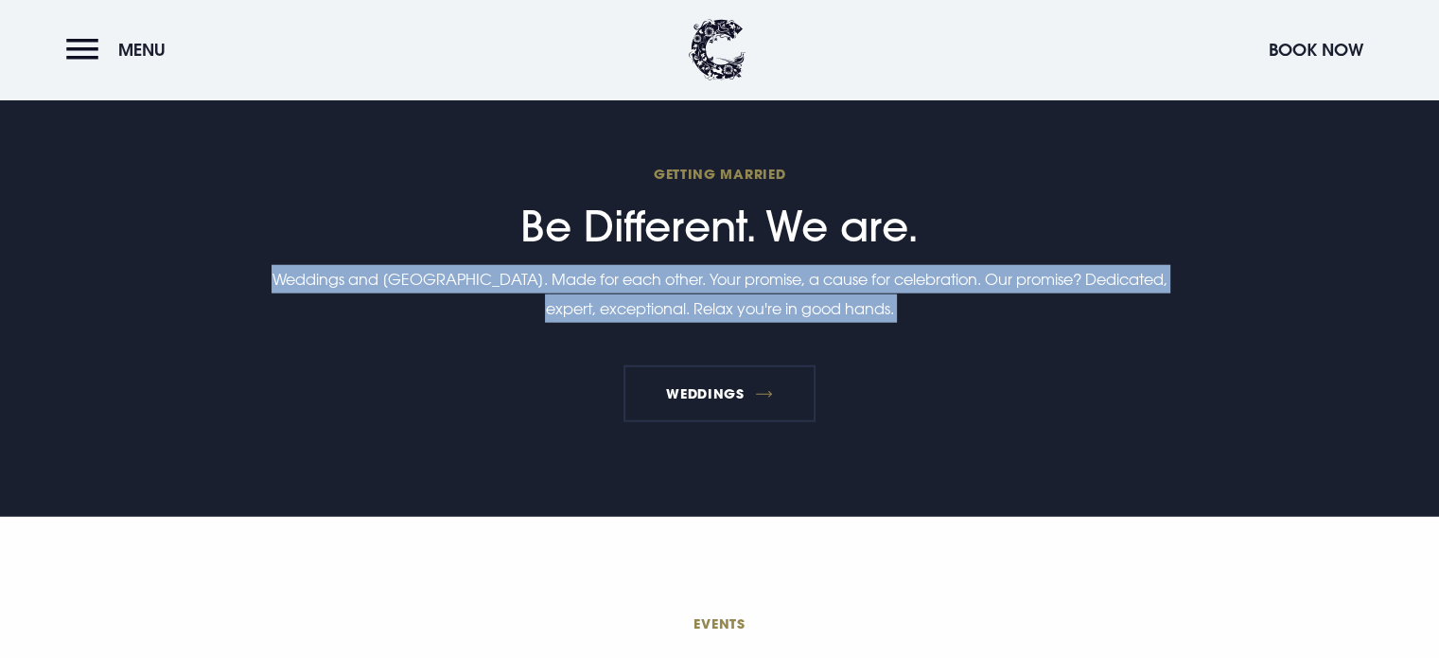
click at [715, 265] on p "Weddings and [GEOGRAPHIC_DATA]. Made for each other. Your promise, a cause for …" at bounding box center [719, 294] width 901 height 58
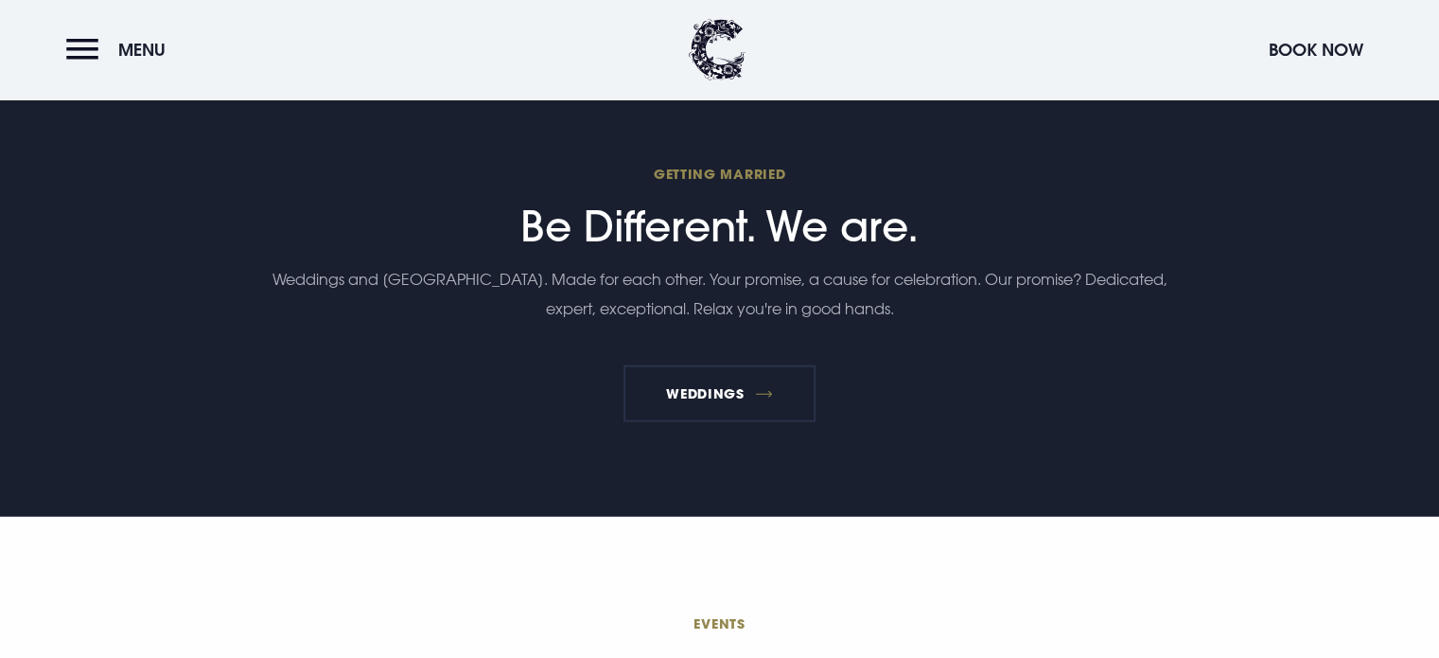
click at [695, 202] on h2 "Getting Married Be Different. We are." at bounding box center [719, 208] width 901 height 86
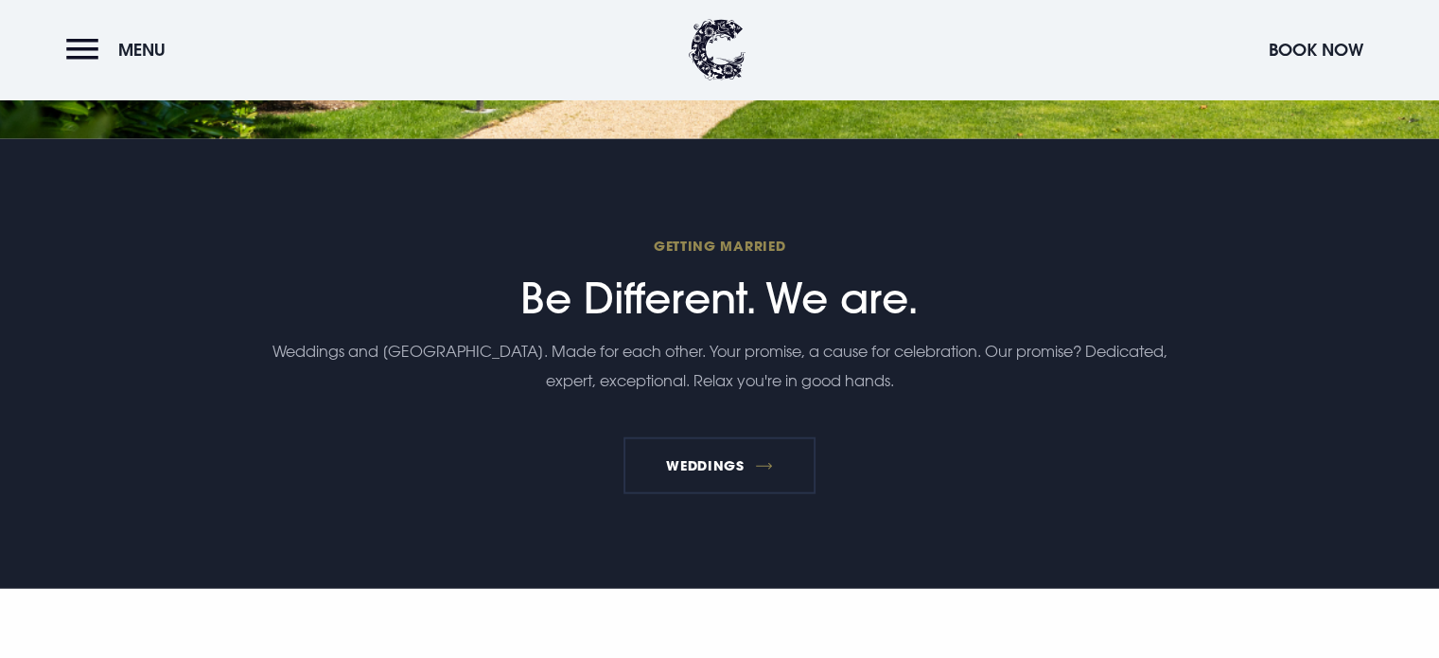
scroll to position [4597, 0]
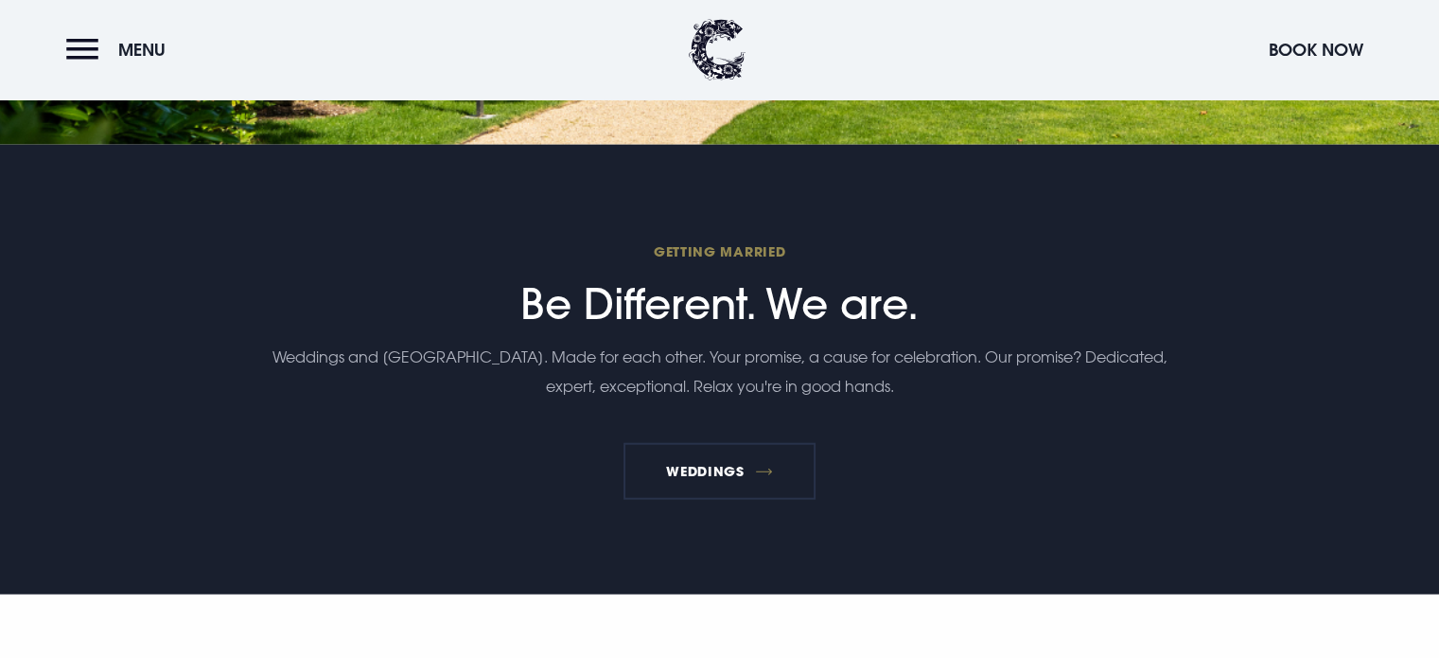
click at [695, 242] on span "Getting Married" at bounding box center [719, 251] width 901 height 18
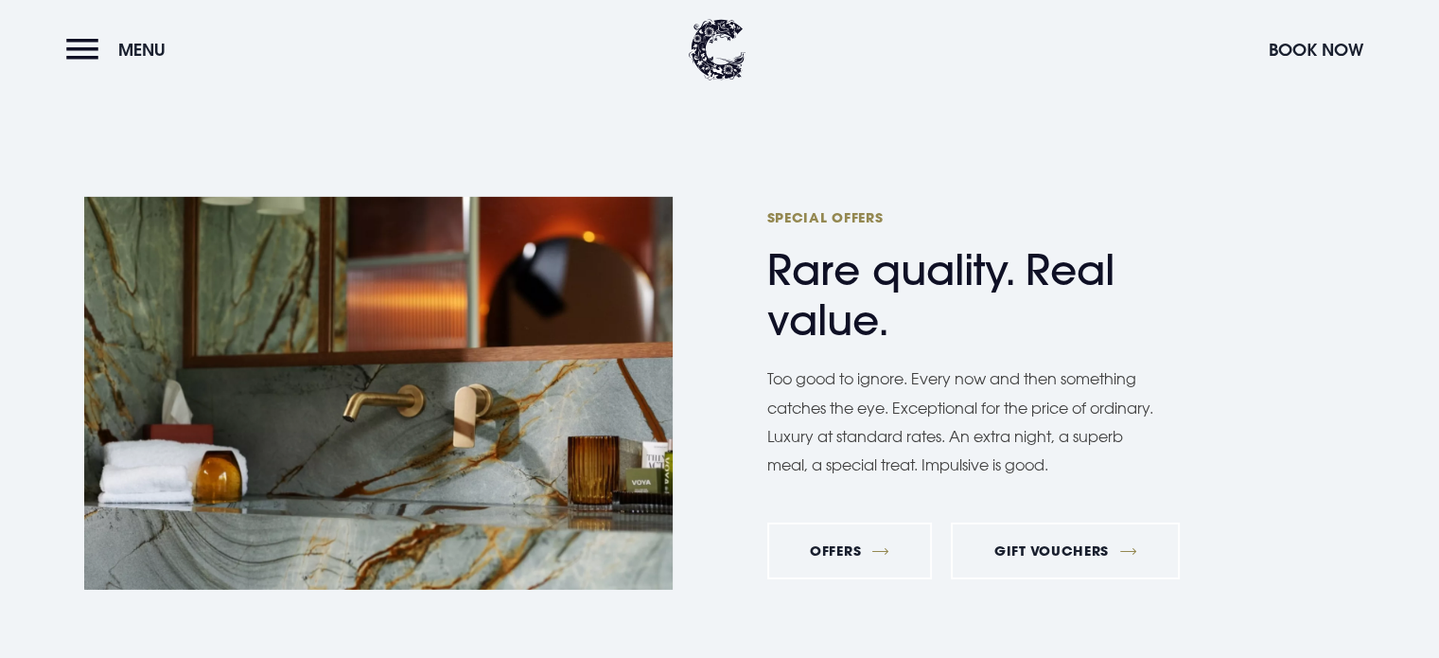
scroll to position [5992, 0]
click at [878, 292] on h2 "Special Offers Rare quality. Real value." at bounding box center [951, 275] width 369 height 137
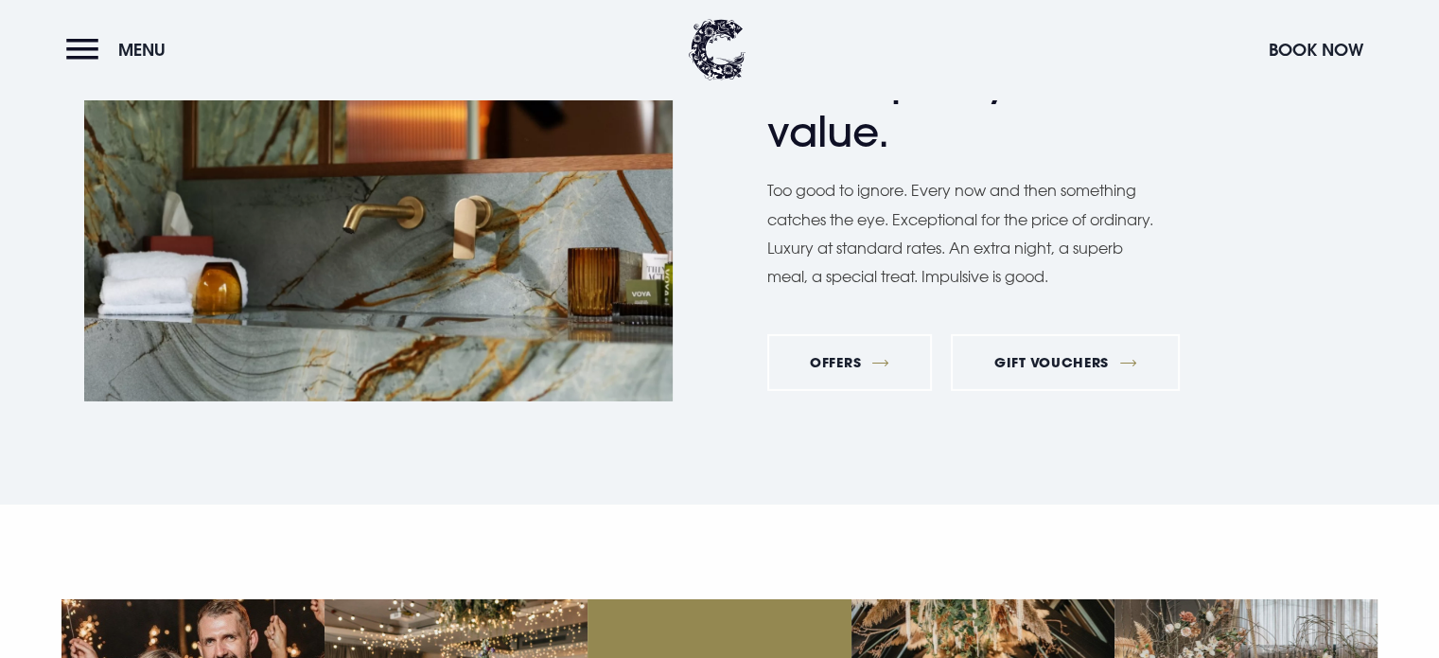
scroll to position [6180, 0]
click at [873, 201] on p "Too good to ignore. Every now and then something catches the eye. Exceptional f…" at bounding box center [961, 232] width 388 height 115
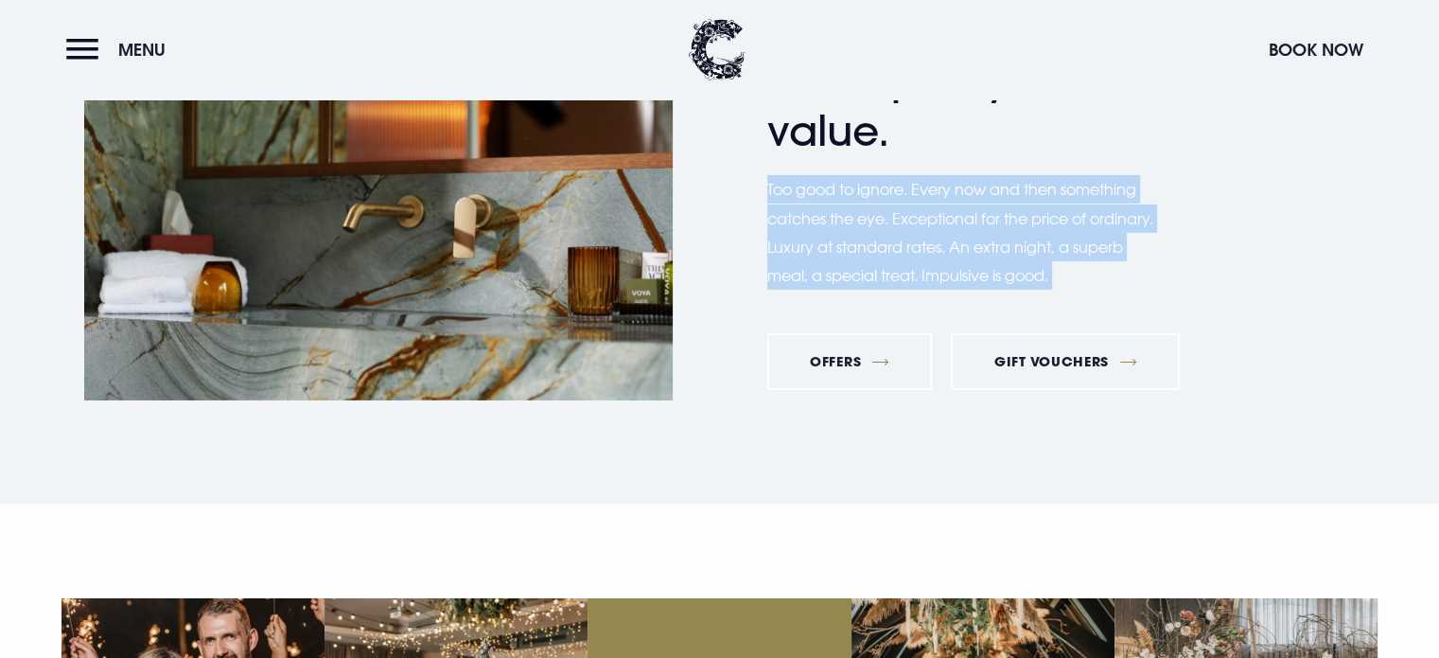
click at [873, 201] on p "Too good to ignore. Every now and then something catches the eye. Exceptional f…" at bounding box center [961, 232] width 388 height 115
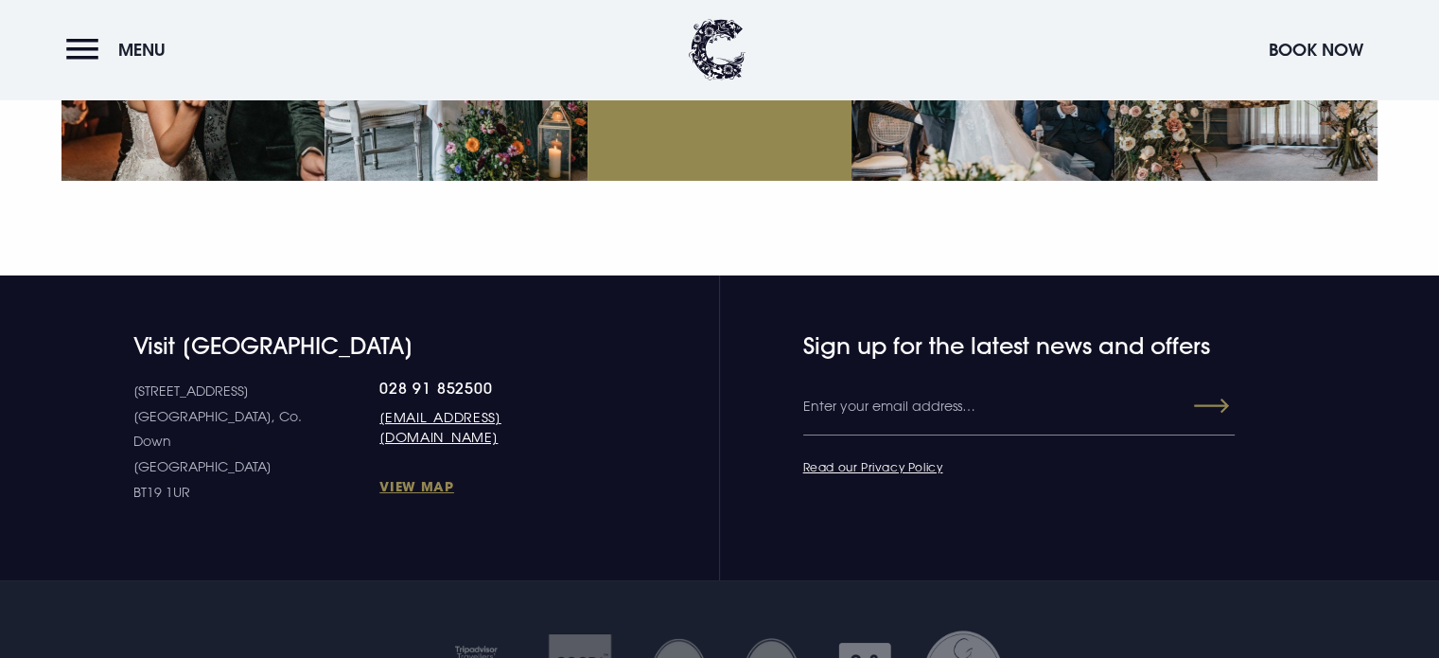
scroll to position [6863, 0]
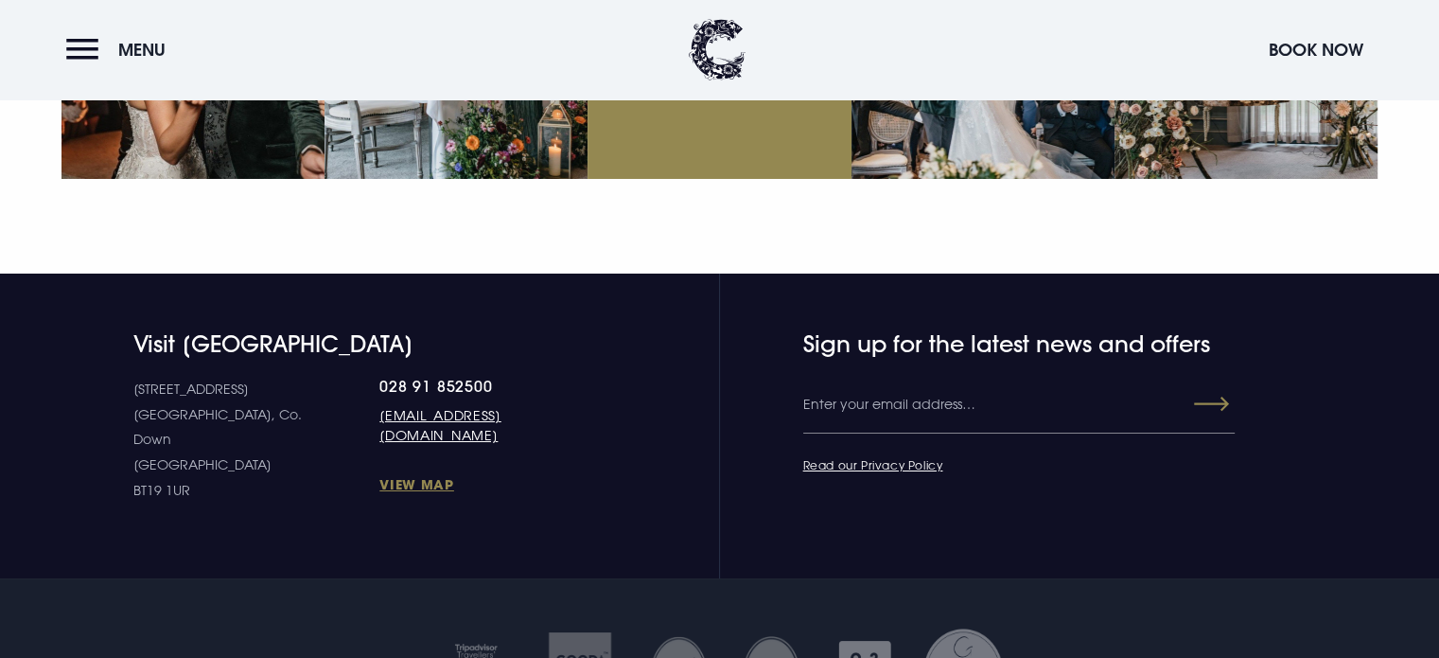
click at [855, 330] on h4 "Sign up for the latest news and offers" at bounding box center [980, 343] width 354 height 27
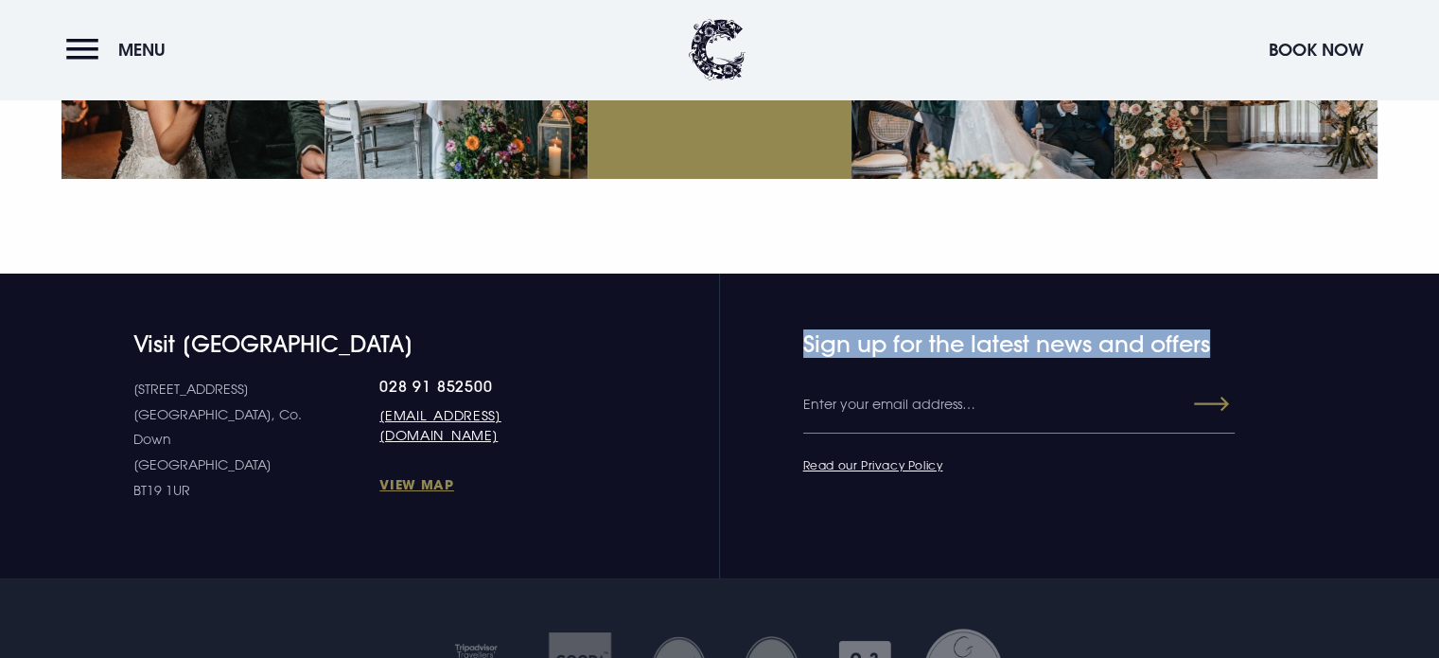
click at [855, 330] on h4 "Sign up for the latest news and offers" at bounding box center [980, 343] width 354 height 27
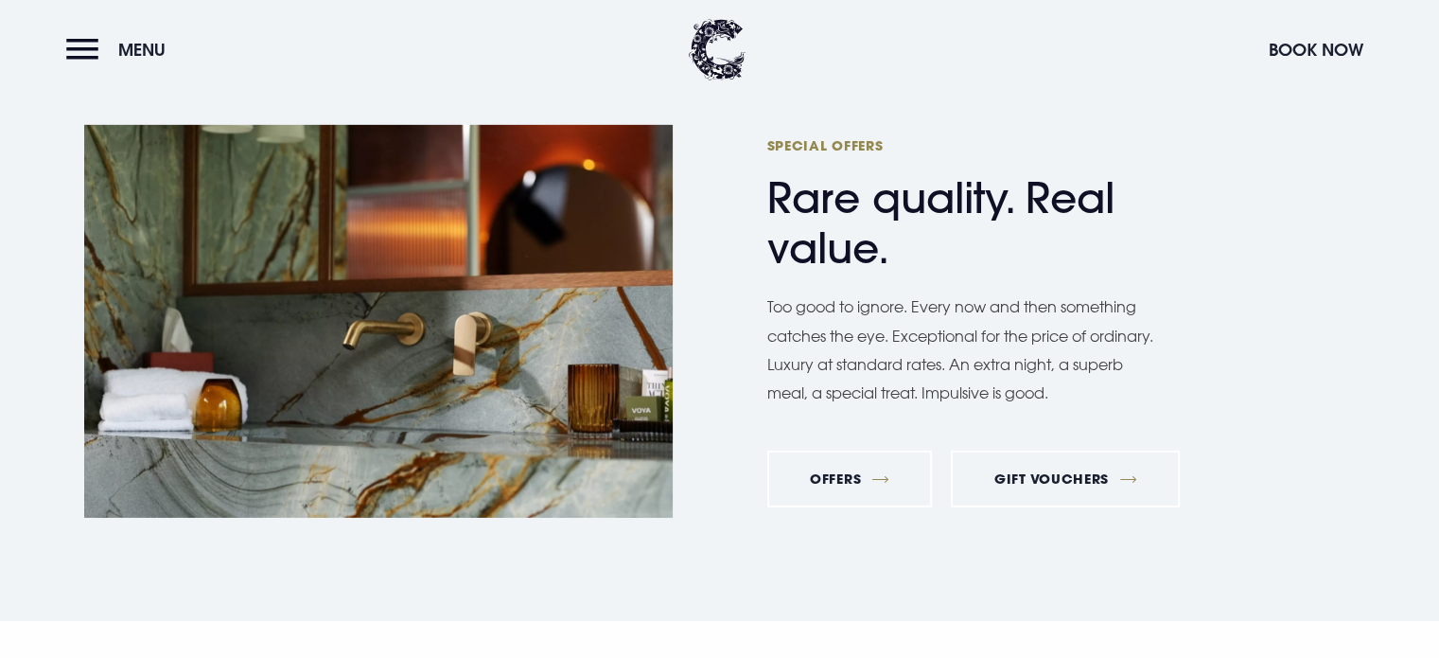
scroll to position [6059, 0]
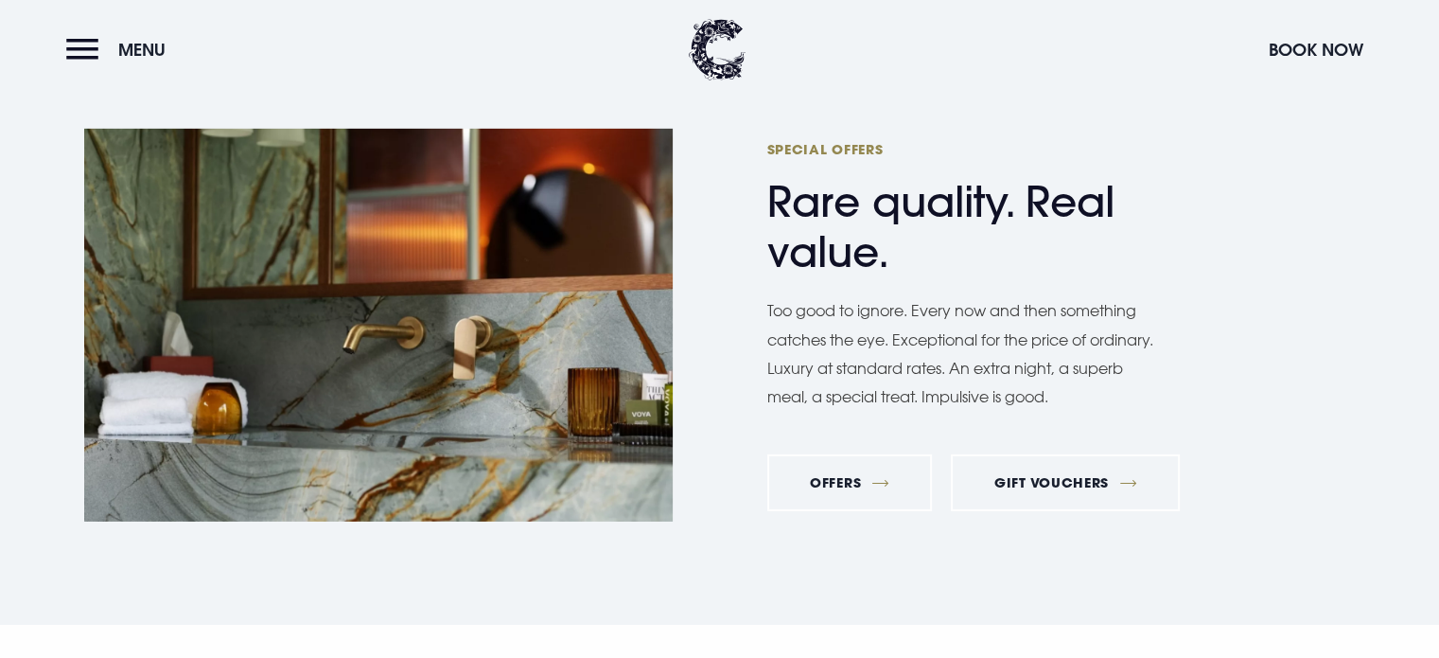
click at [855, 300] on p "Too good to ignore. Every now and then something catches the eye. Exceptional f…" at bounding box center [961, 353] width 388 height 115
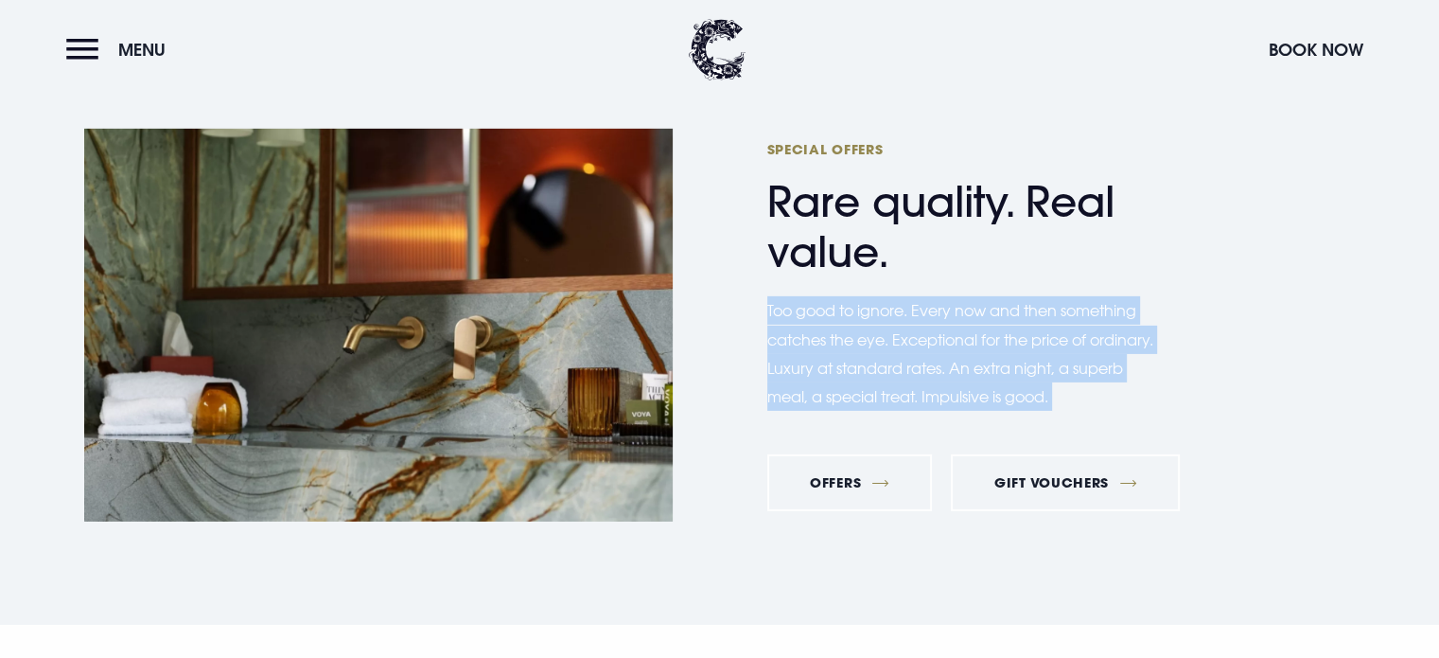
click at [855, 300] on p "Too good to ignore. Every now and then something catches the eye. Exceptional f…" at bounding box center [961, 353] width 388 height 115
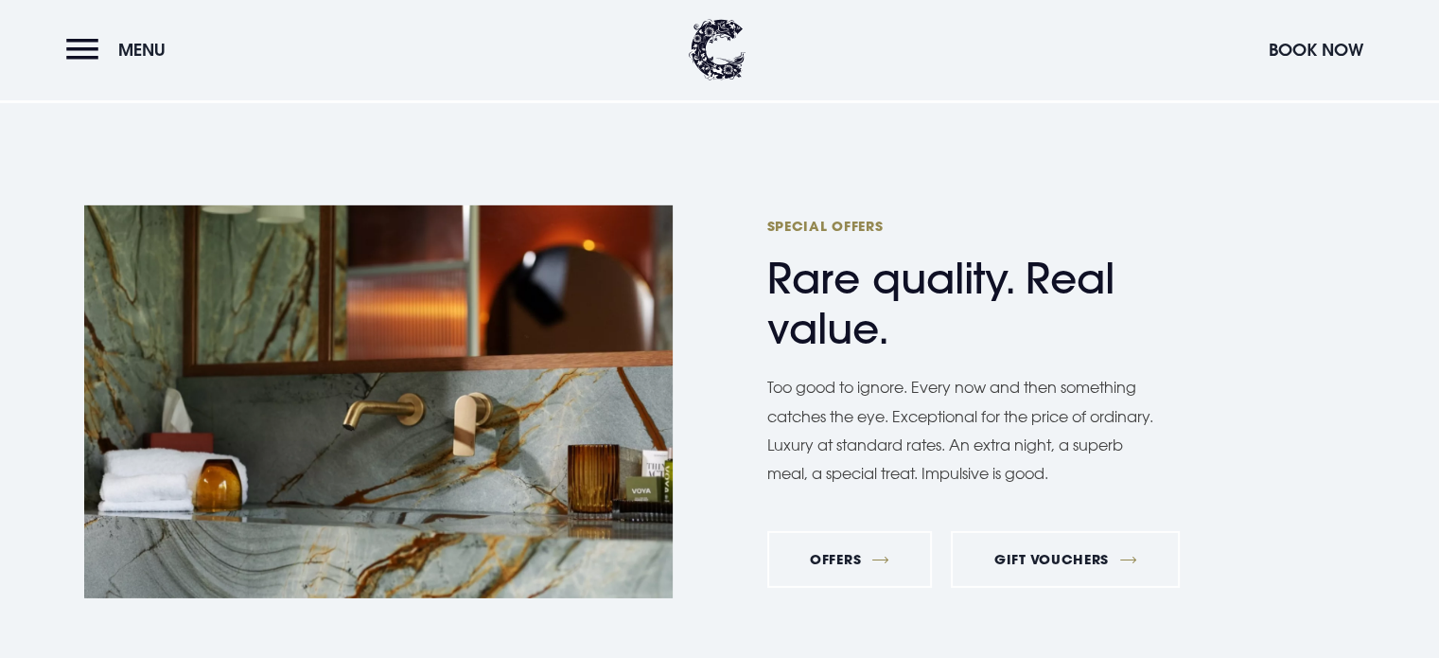
click at [855, 300] on h2 "Special Offers Rare quality. Real value." at bounding box center [951, 285] width 369 height 137
click at [796, 217] on span "Special Offers" at bounding box center [951, 226] width 369 height 18
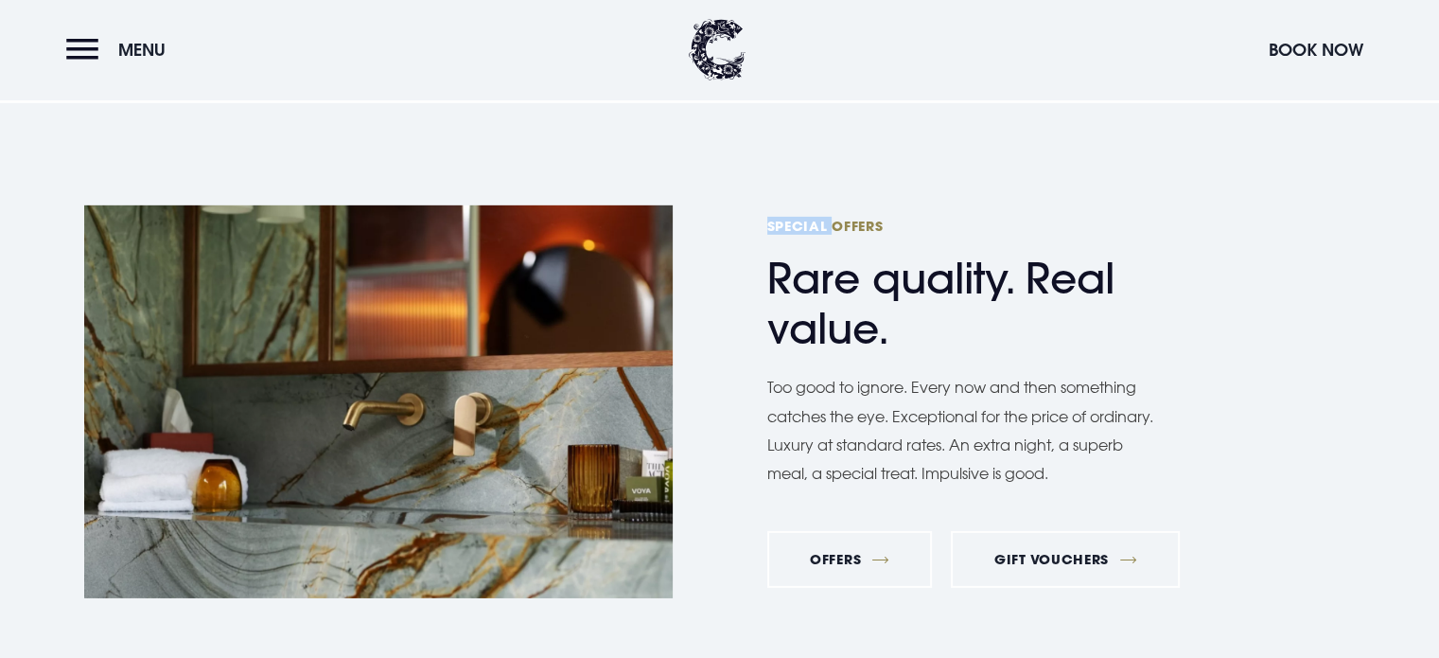
click at [796, 217] on span "Special Offers" at bounding box center [951, 226] width 369 height 18
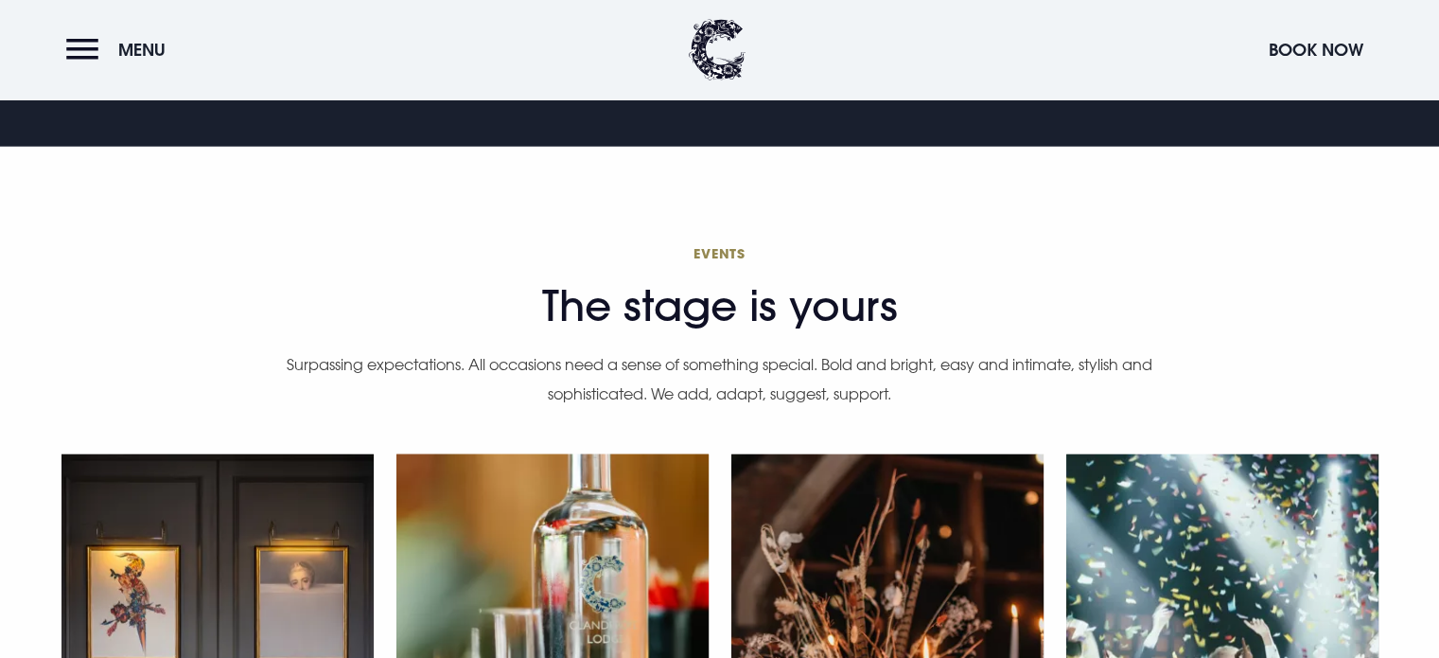
scroll to position [5038, 0]
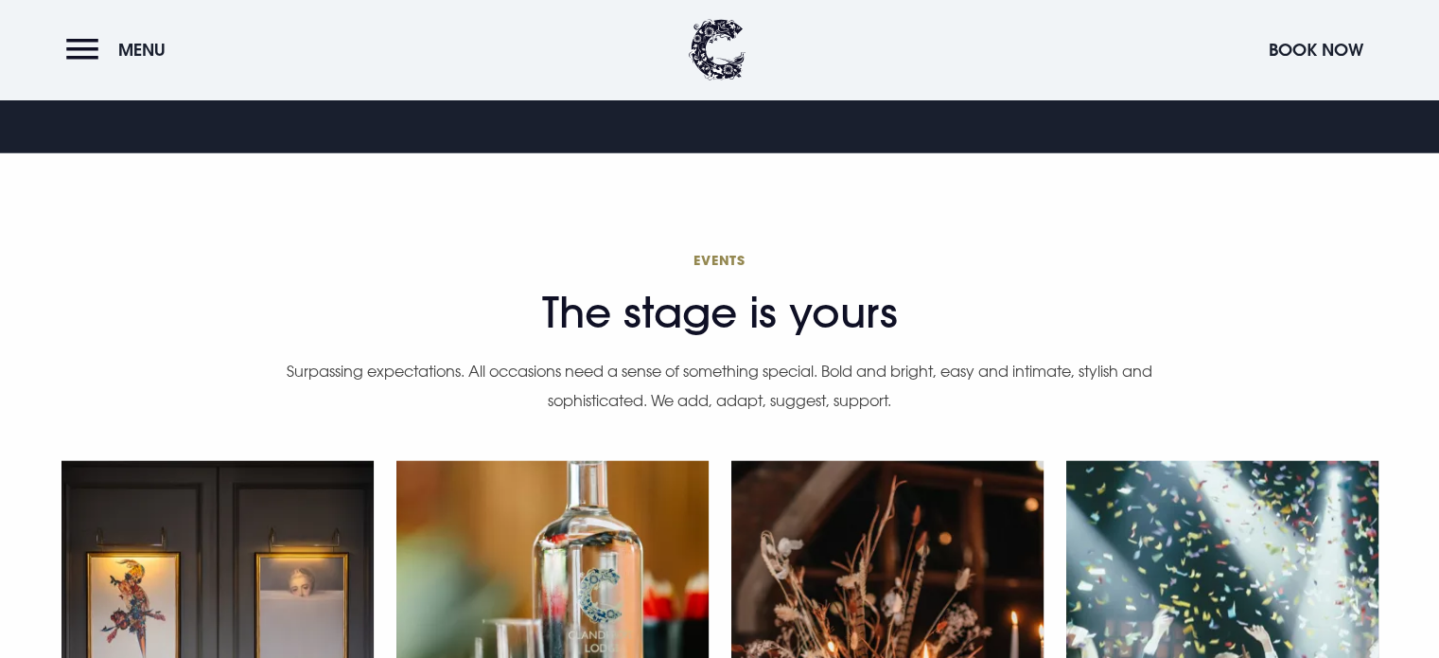
click at [881, 391] on div "Events The stage is yours Surpassing expectations. All occasions need a sense o…" at bounding box center [720, 345] width 871 height 194
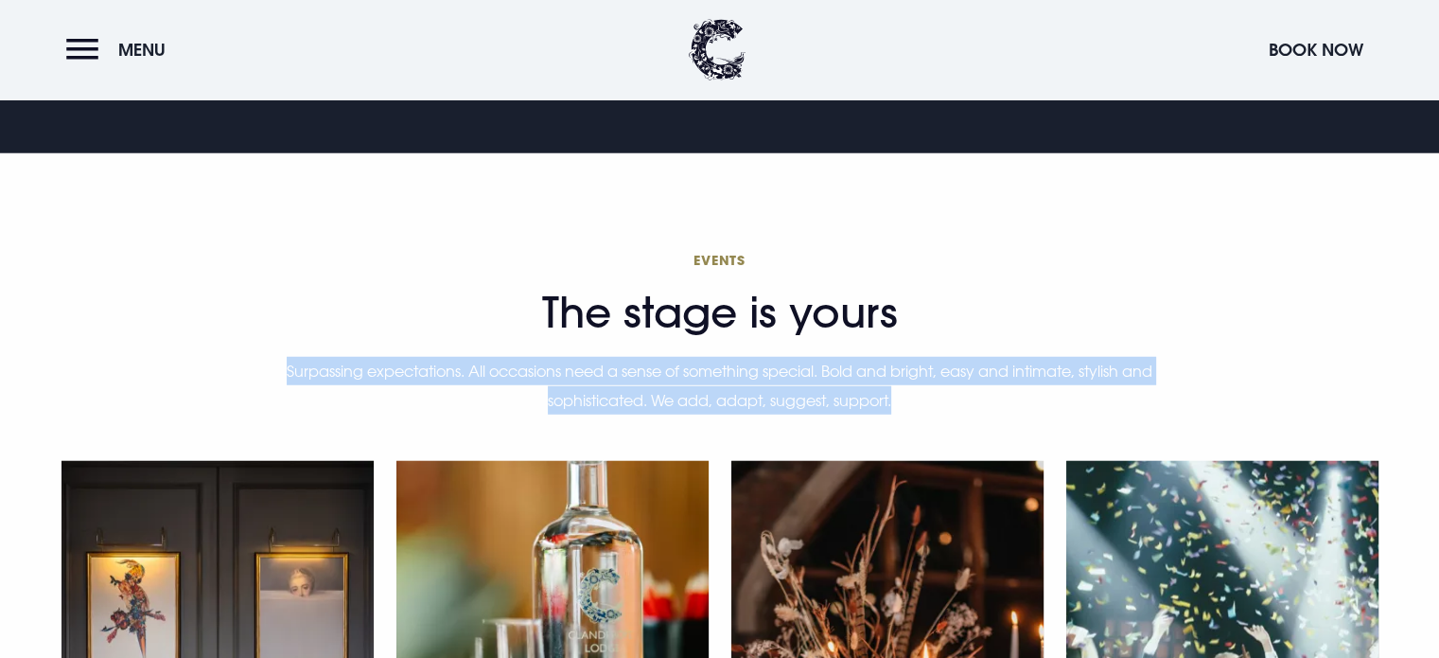
click at [881, 391] on div "Events The stage is yours Surpassing expectations. All occasions need a sense o…" at bounding box center [720, 345] width 871 height 194
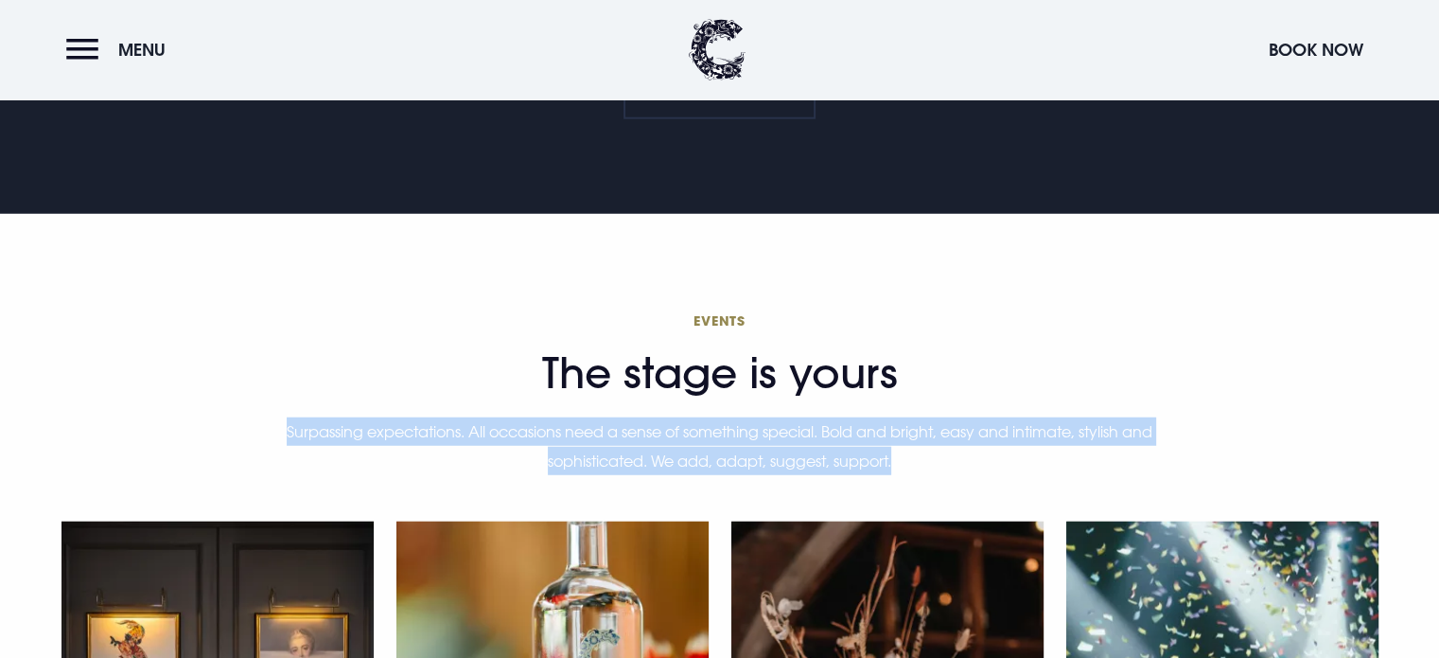
scroll to position [4976, 0]
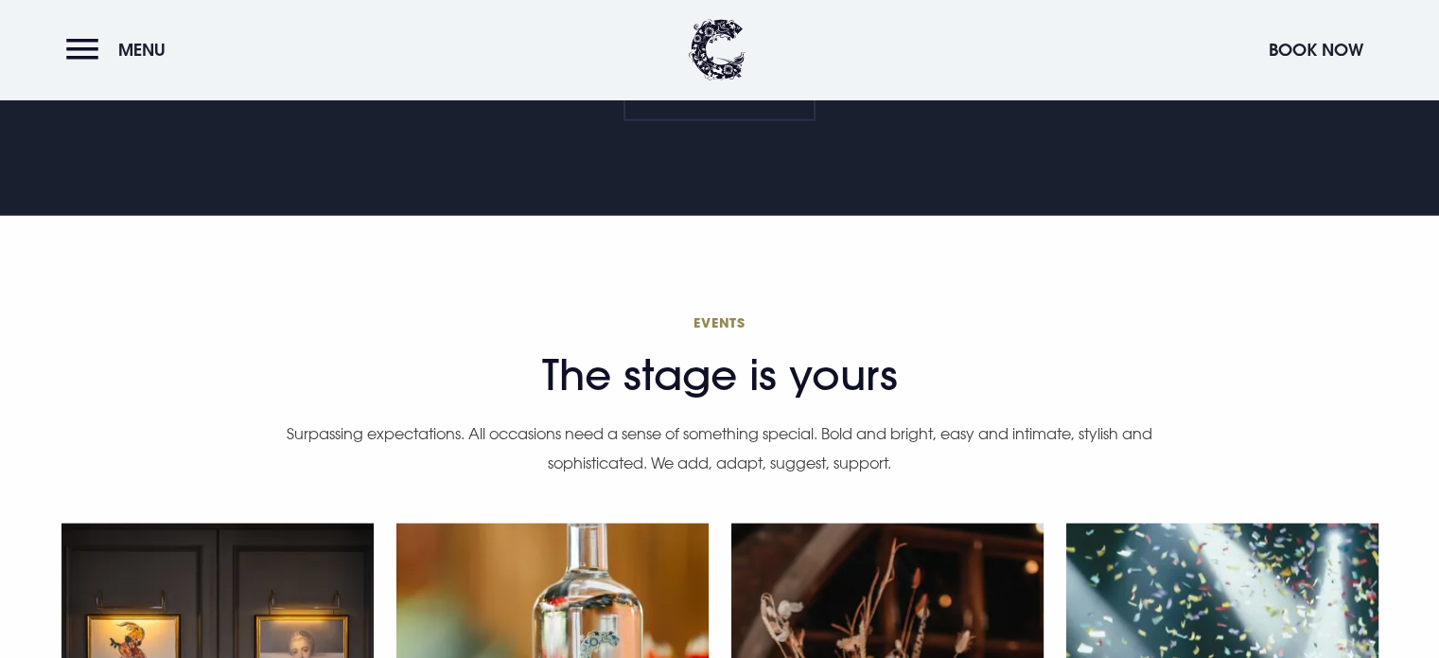
click at [801, 324] on h2 "Events The stage is yours" at bounding box center [720, 356] width 871 height 86
click at [705, 313] on span "Events" at bounding box center [720, 322] width 871 height 18
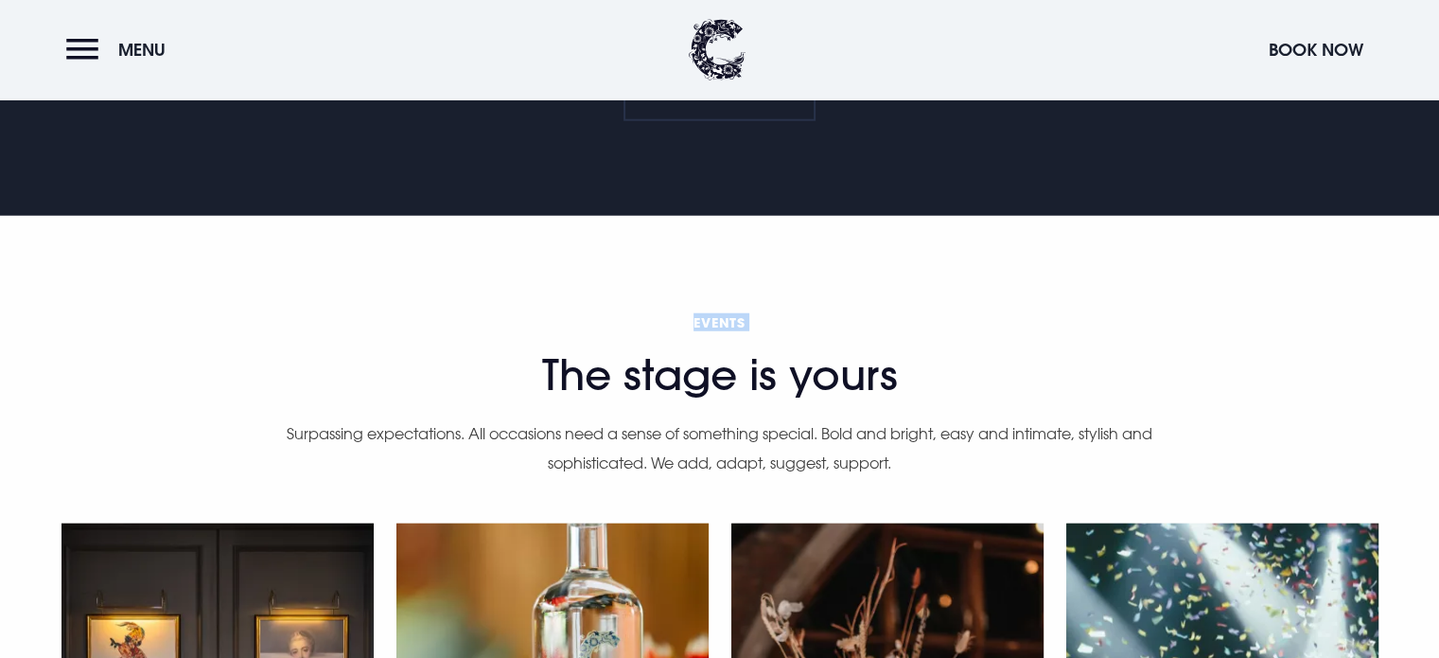
click at [705, 313] on span "Events" at bounding box center [720, 322] width 871 height 18
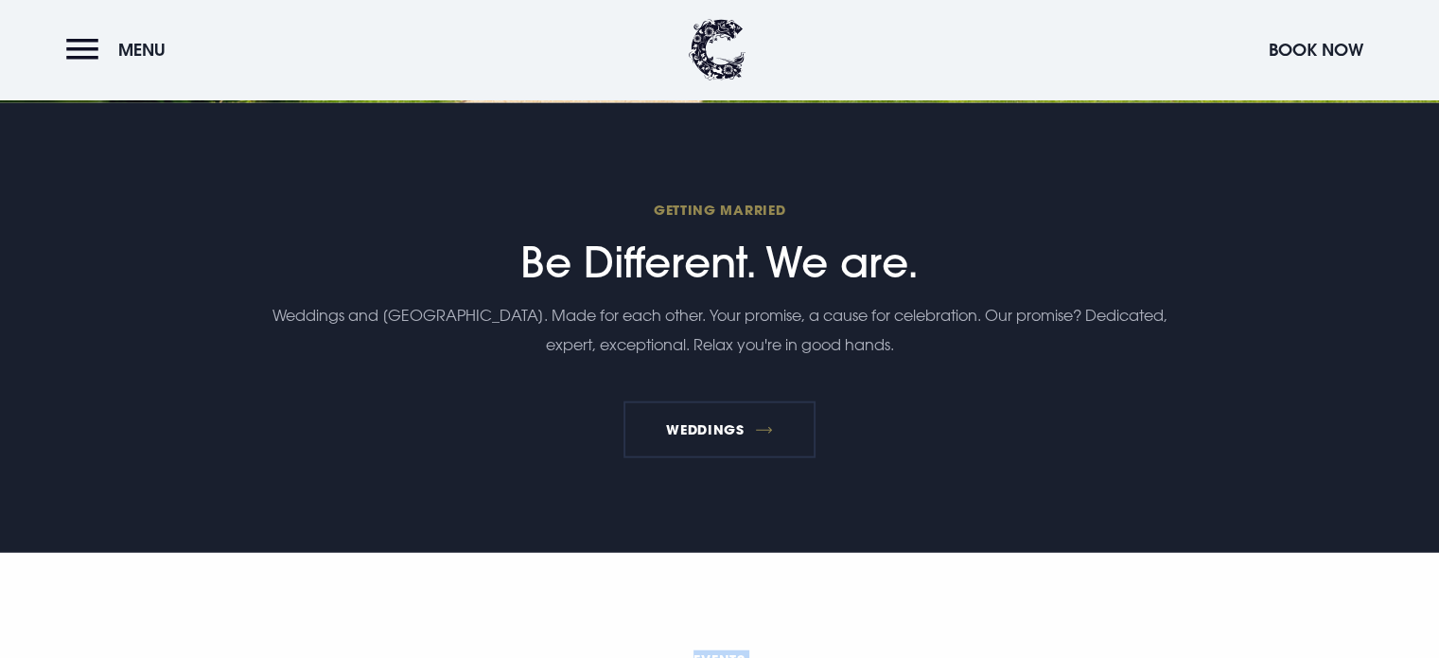
scroll to position [4636, 0]
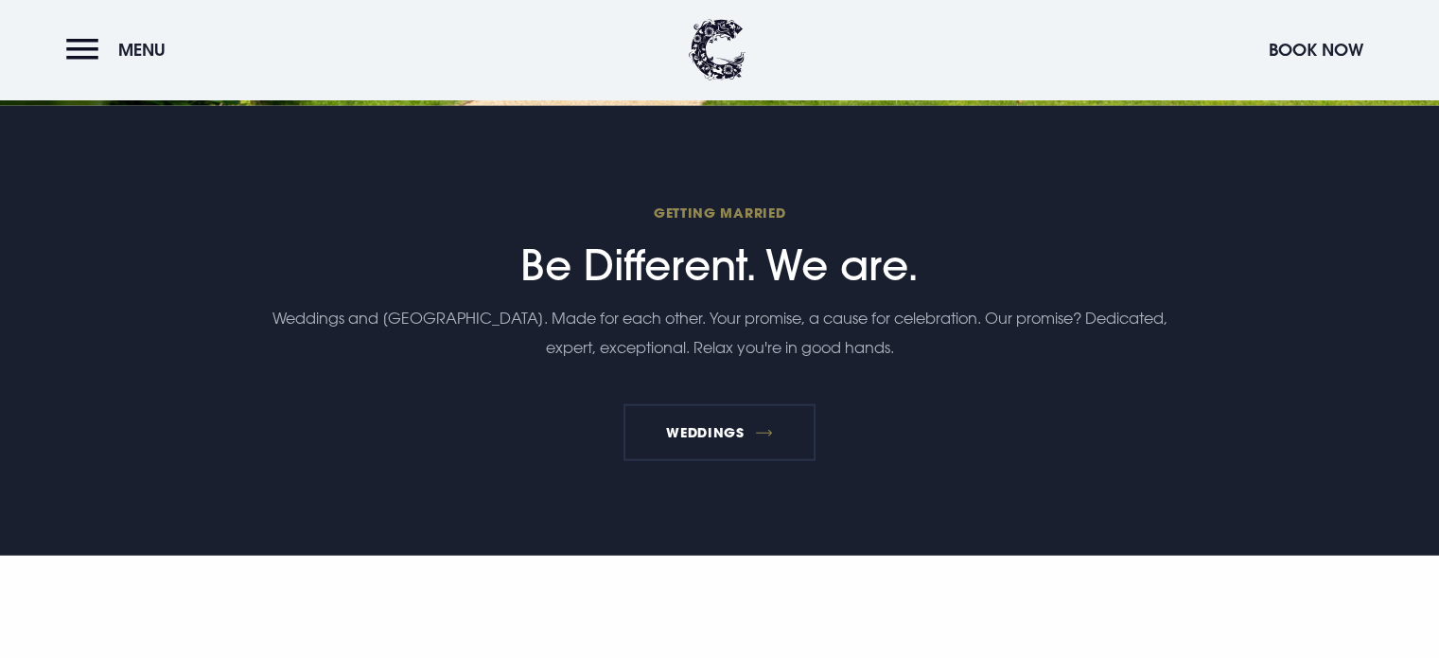
click at [705, 304] on p "Weddings and [GEOGRAPHIC_DATA]. Made for each other. Your promise, a cause for …" at bounding box center [719, 333] width 901 height 58
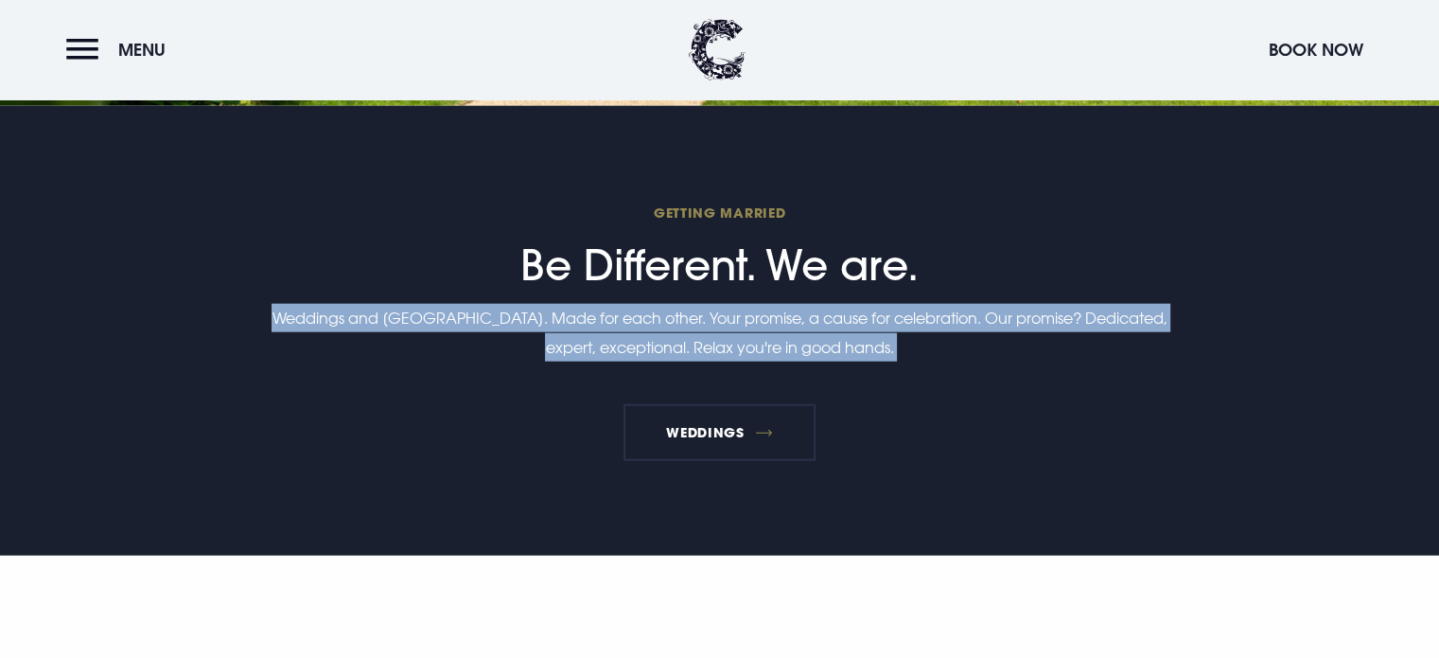
click at [705, 304] on p "Weddings and [GEOGRAPHIC_DATA]. Made for each other. Your promise, a cause for …" at bounding box center [719, 333] width 901 height 58
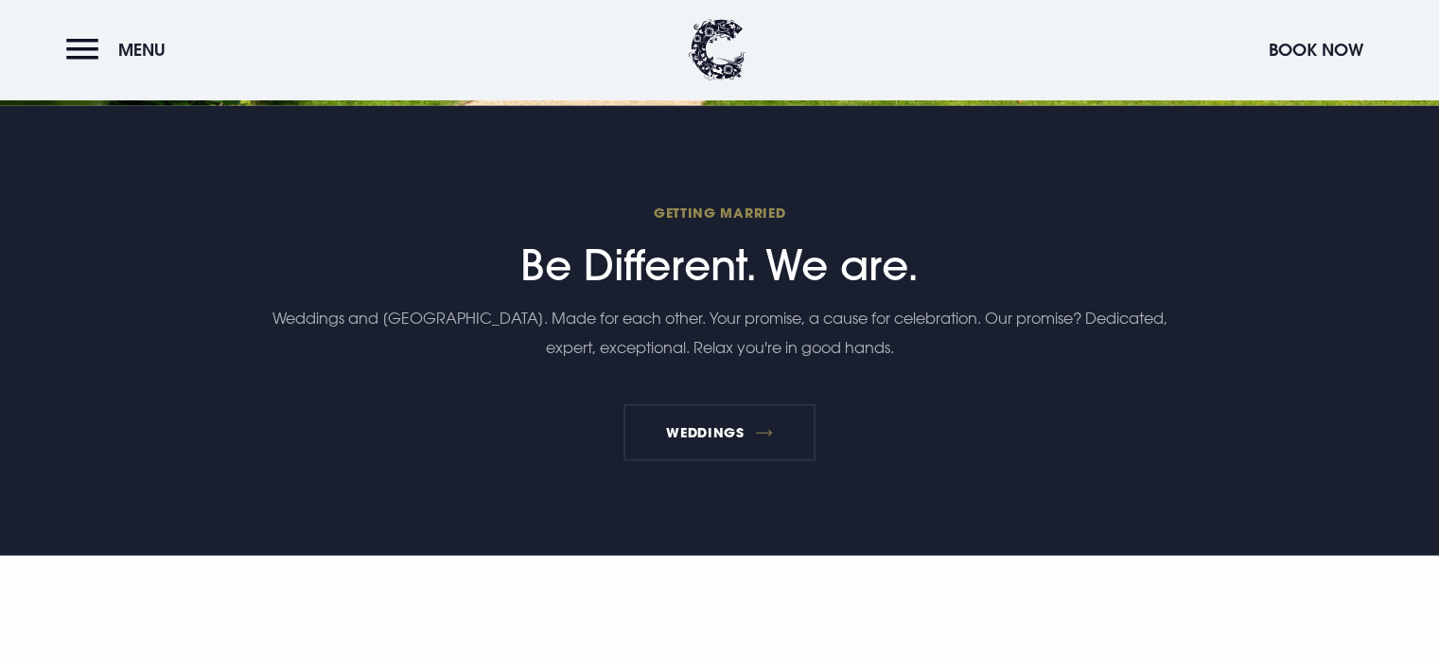
click at [716, 230] on h2 "Getting Married Be Different. We are." at bounding box center [719, 246] width 901 height 86
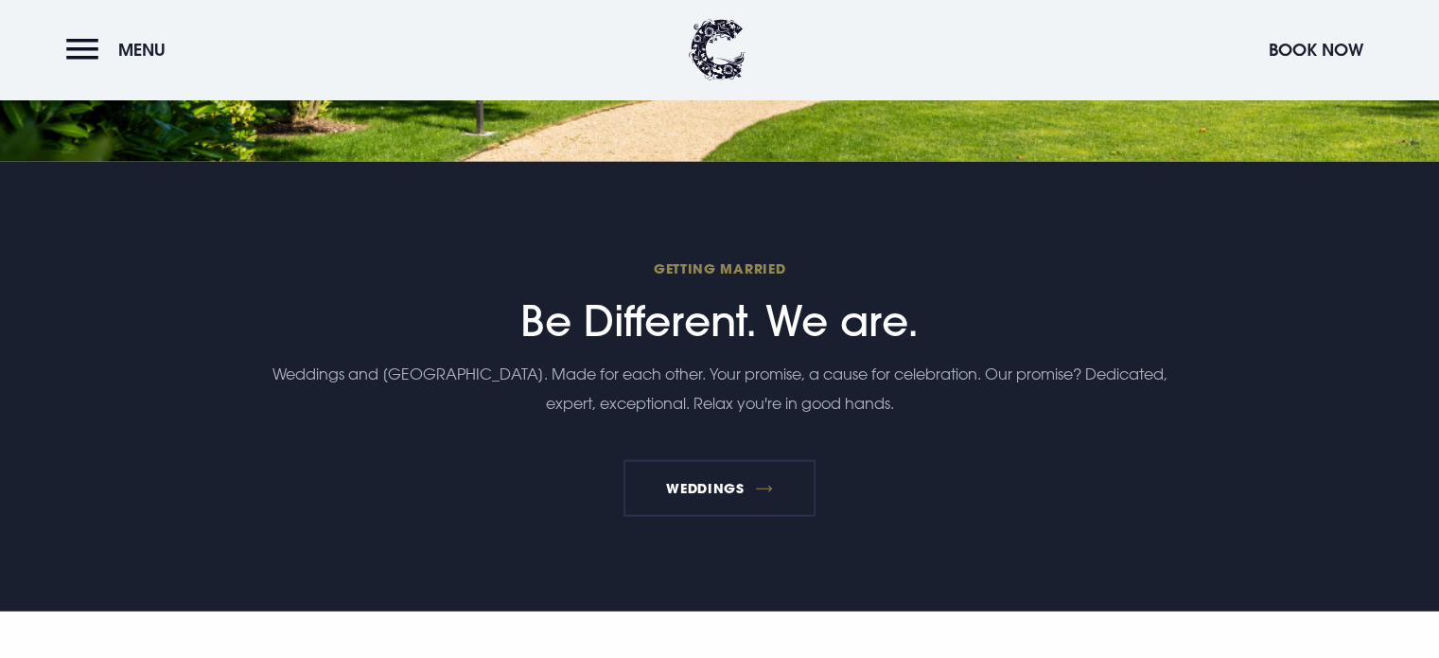
click at [716, 259] on span "Getting Married" at bounding box center [719, 268] width 901 height 18
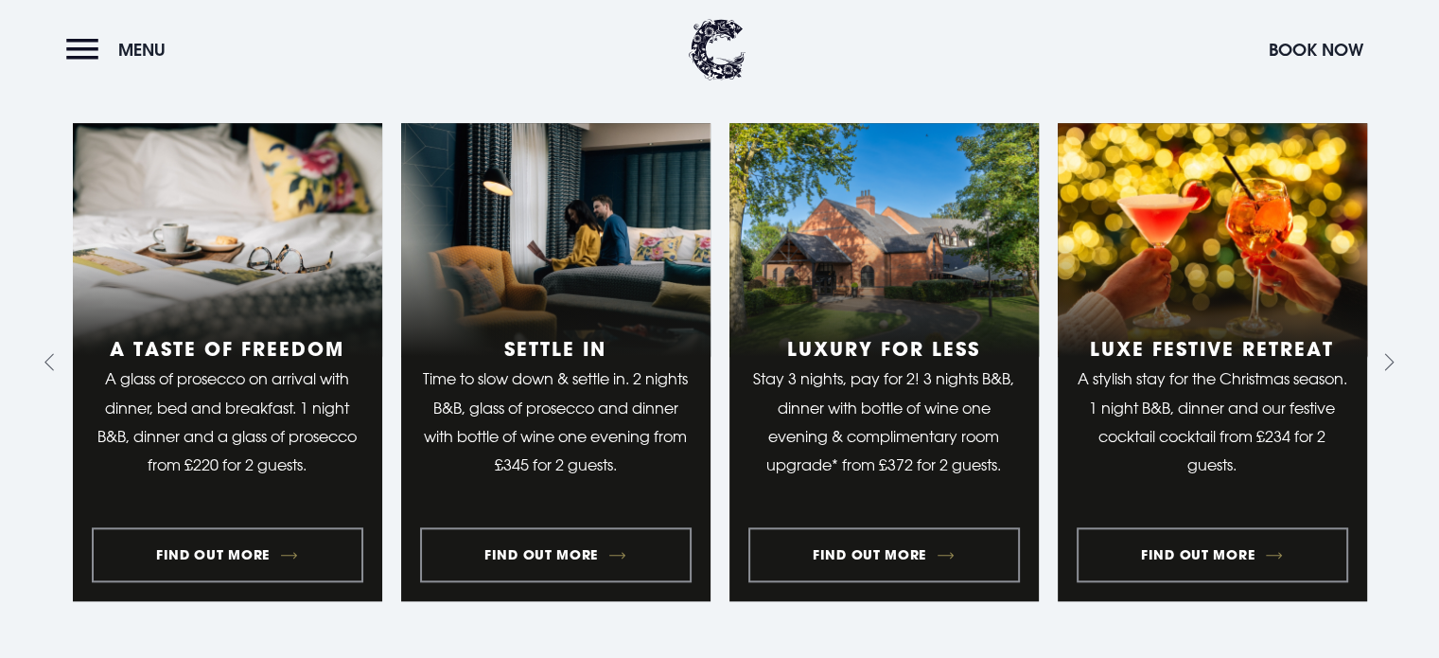
scroll to position [1817, 0]
